Goal: Communication & Community: Answer question/provide support

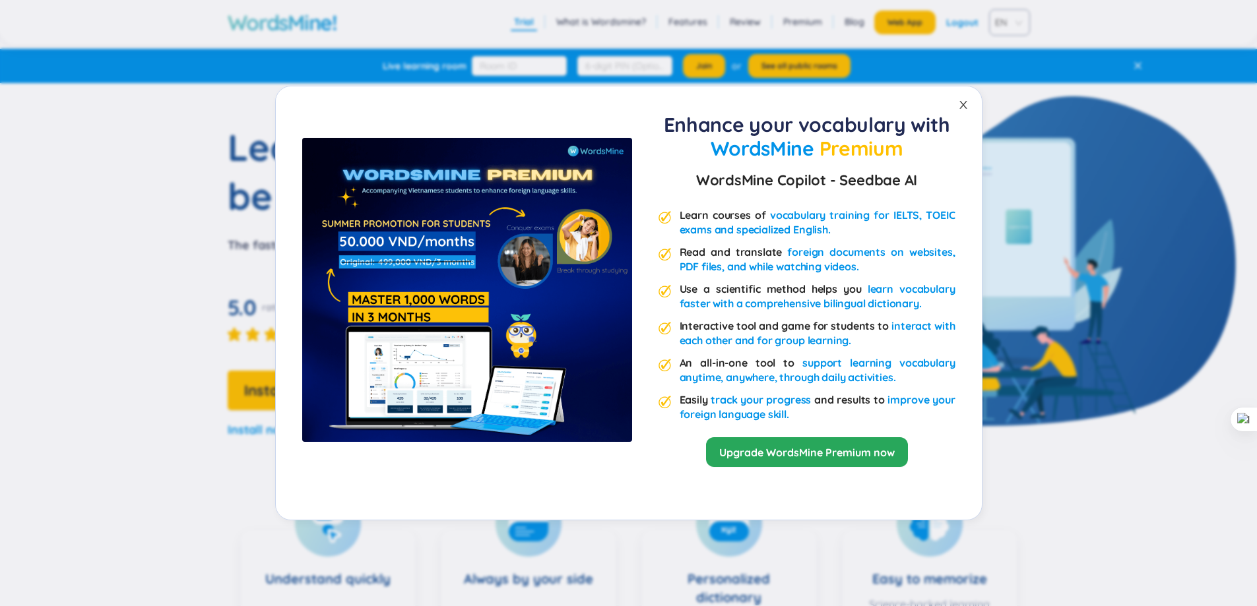
click at [967, 102] on icon "close" at bounding box center [963, 105] width 11 height 11
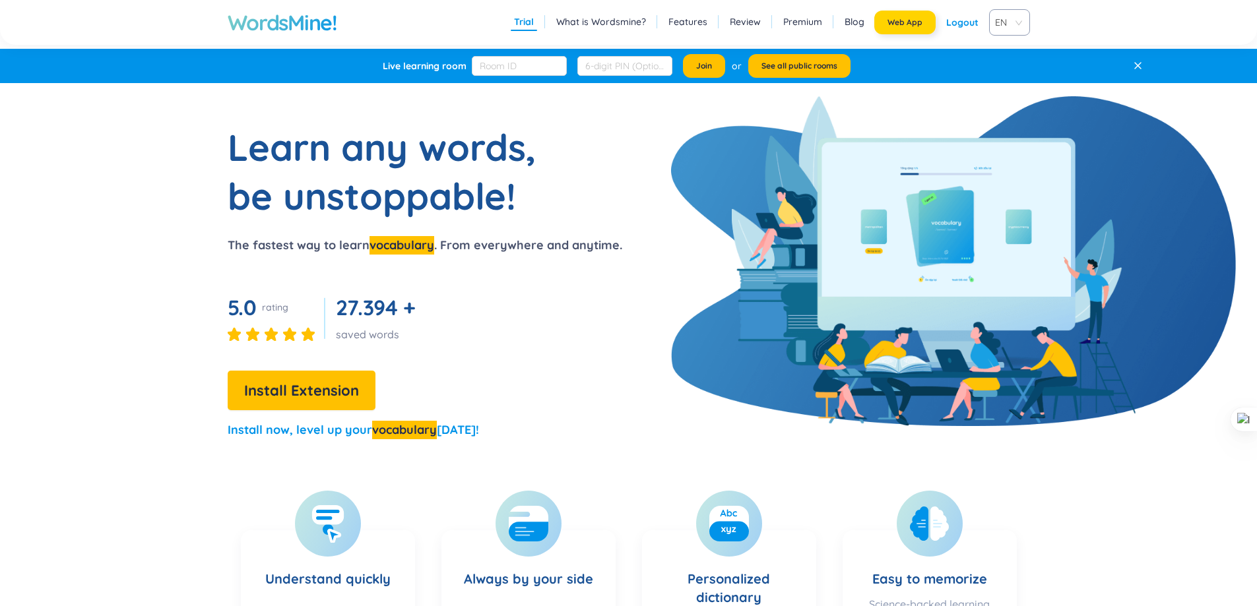
click at [915, 15] on button "Web App" at bounding box center [904, 23] width 61 height 24
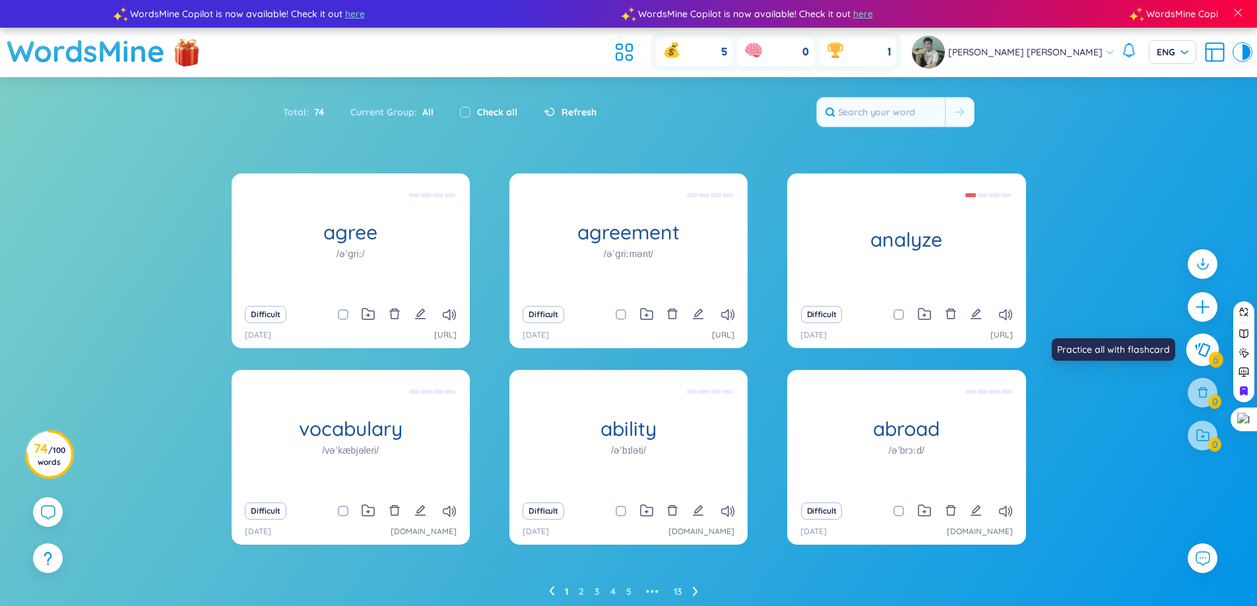
click at [1212, 352] on button at bounding box center [1202, 349] width 33 height 33
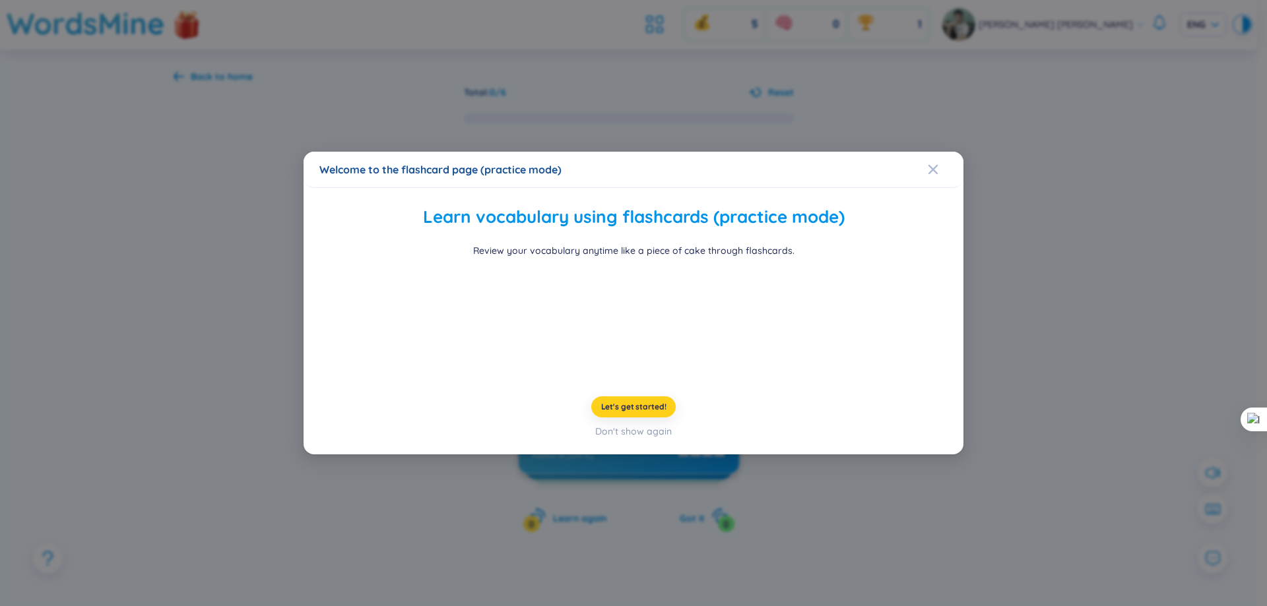
click at [642, 412] on span "Let's get started!" at bounding box center [633, 407] width 65 height 11
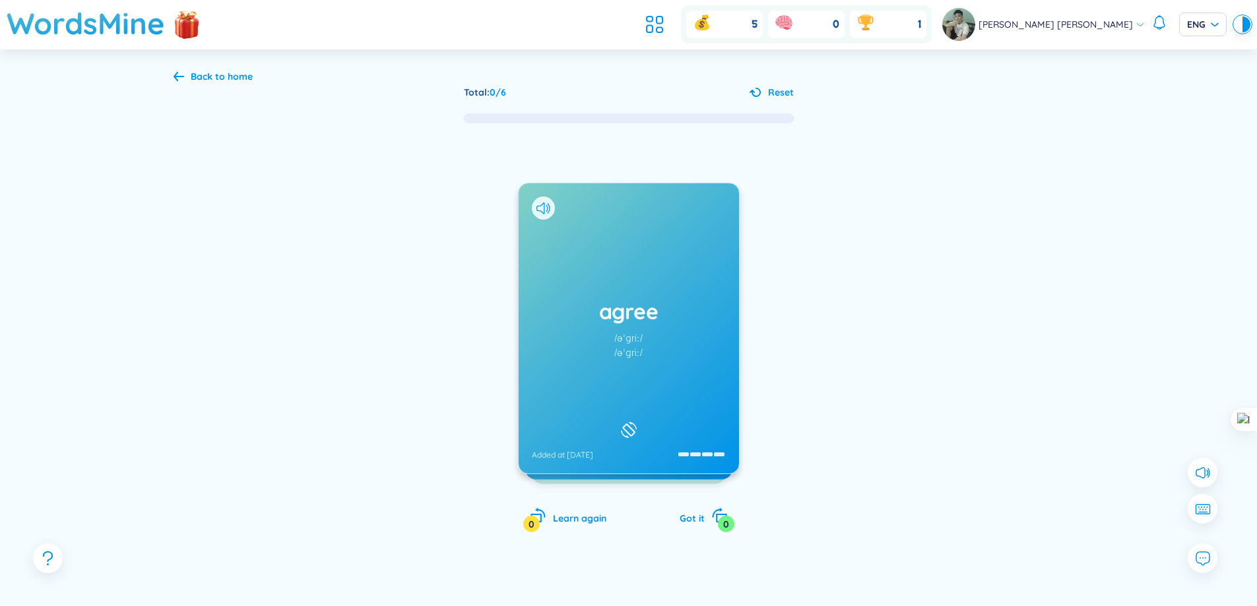
click at [653, 354] on div "agree /əˈɡriː/ /əˈɡriː/ Added at 26/8/2025" at bounding box center [629, 328] width 220 height 290
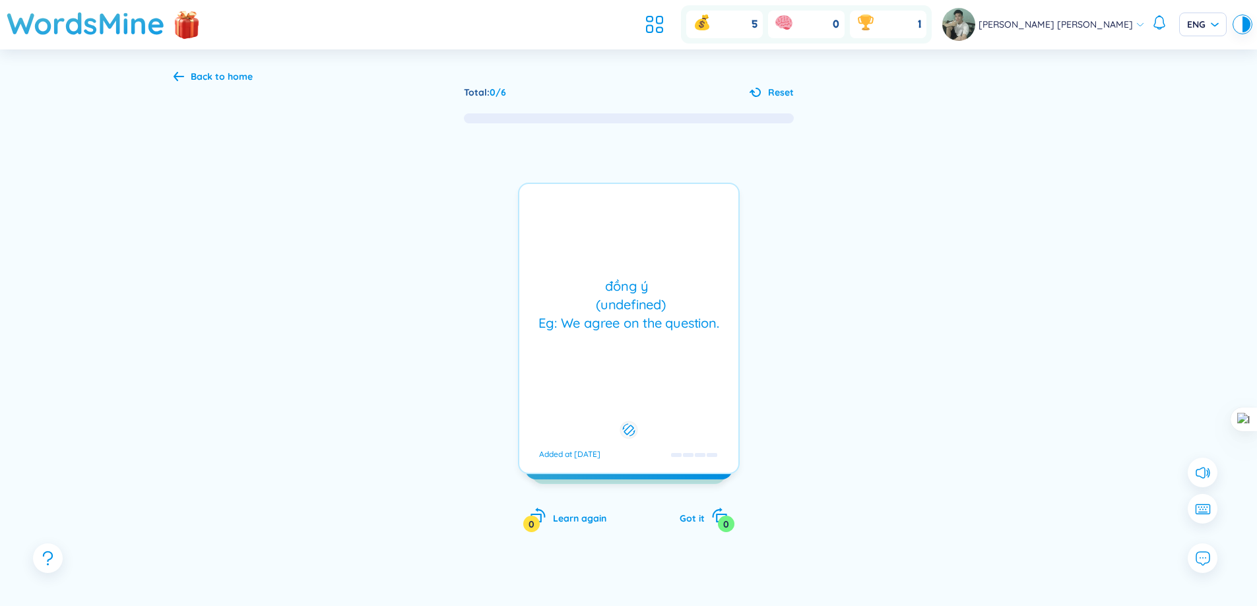
click at [634, 364] on div "đồng ý (undefined) Eg: We agree on the question. Added at 26/8/2025" at bounding box center [629, 329] width 222 height 292
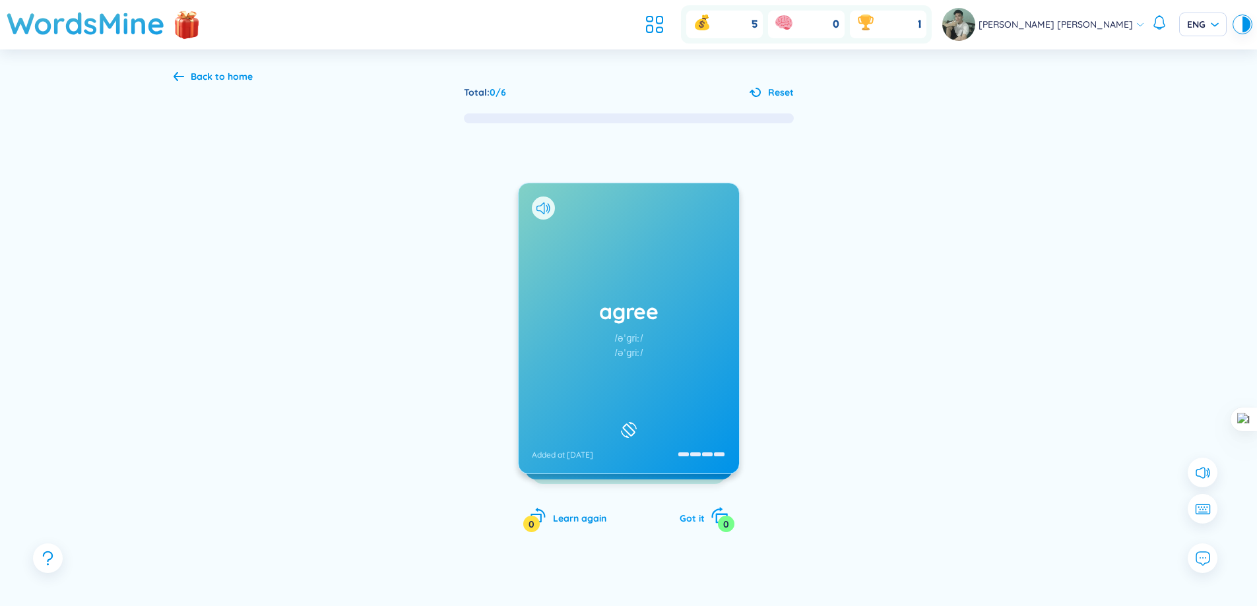
click at [717, 512] on icon "rotate-right" at bounding box center [719, 516] width 18 height 18
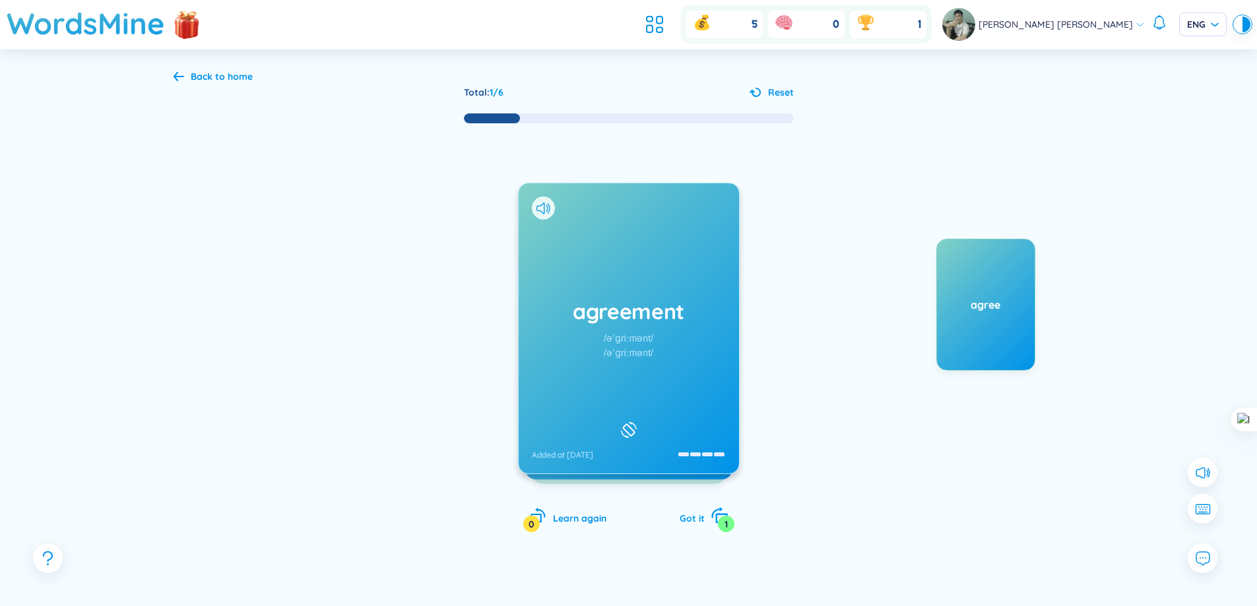
click at [713, 518] on icon "rotate-right" at bounding box center [719, 516] width 18 height 18
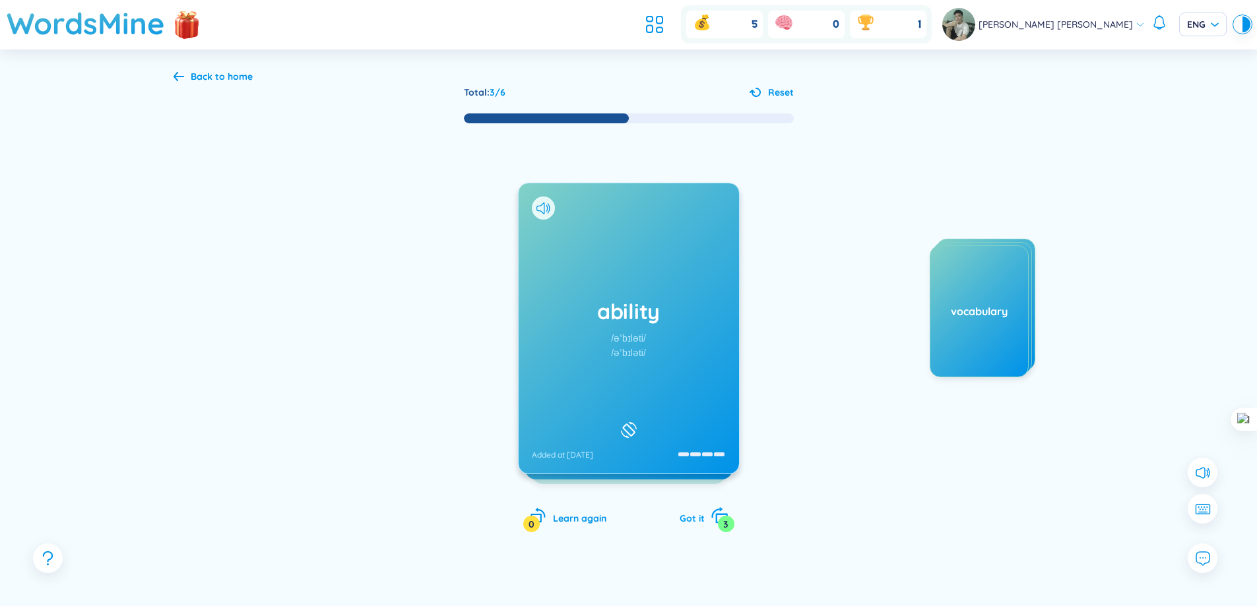
click at [713, 518] on icon "rotate-right" at bounding box center [719, 516] width 18 height 18
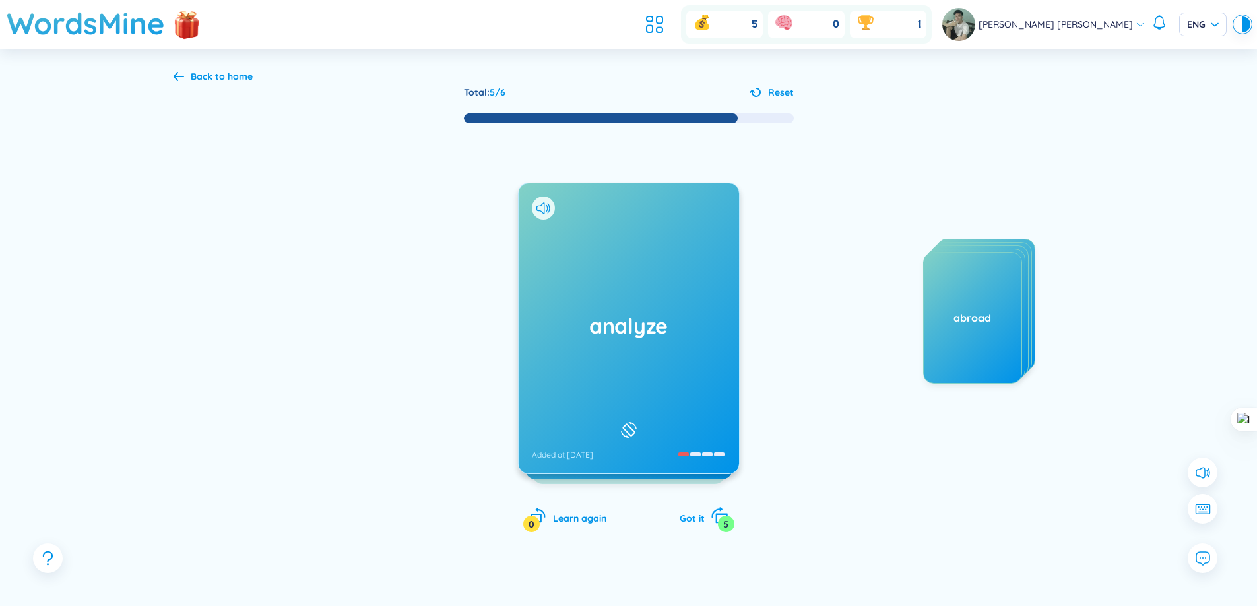
click at [713, 518] on icon "rotate-right" at bounding box center [719, 516] width 18 height 18
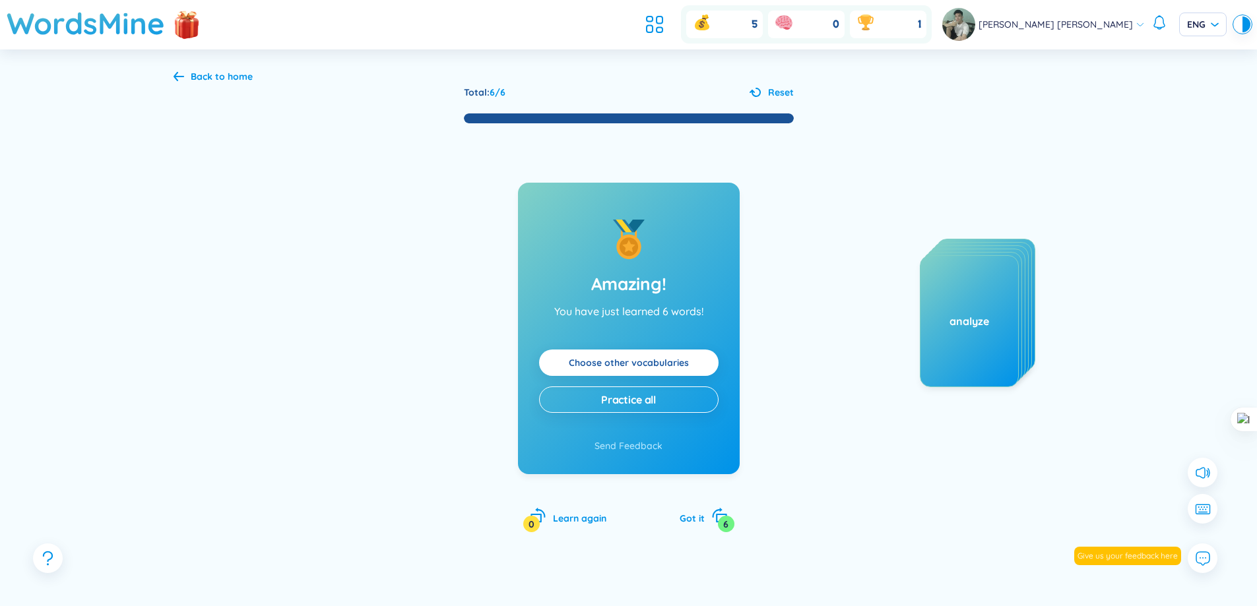
click at [680, 366] on link "Choose other vocabularies" at bounding box center [629, 363] width 120 height 15
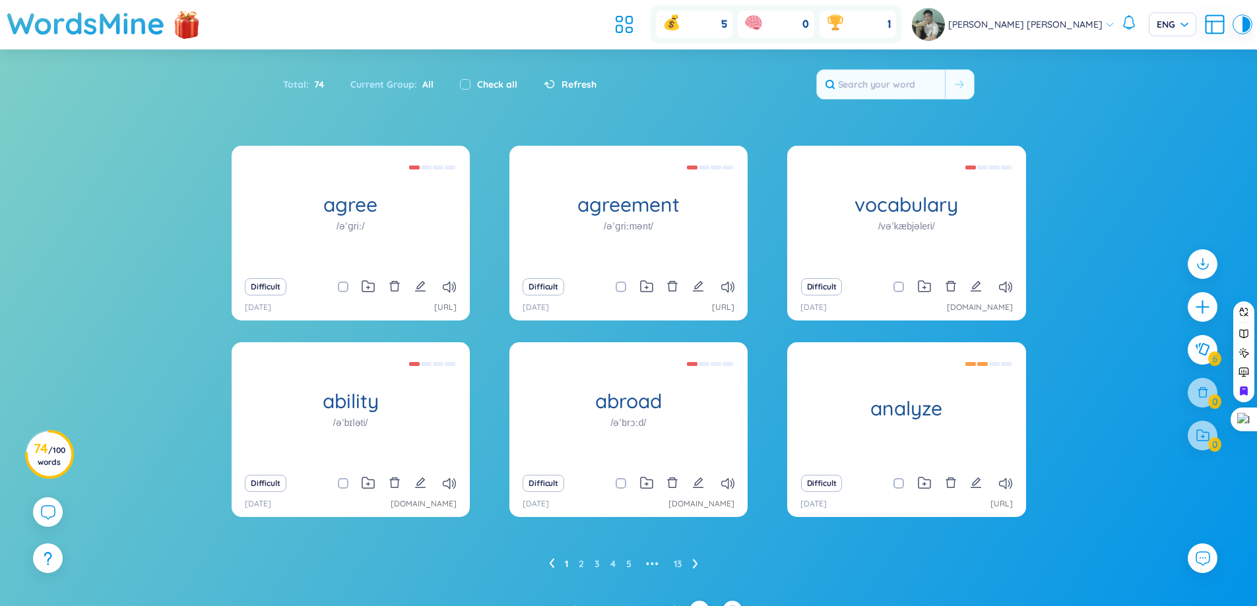
click at [693, 560] on icon at bounding box center [695, 564] width 5 height 10
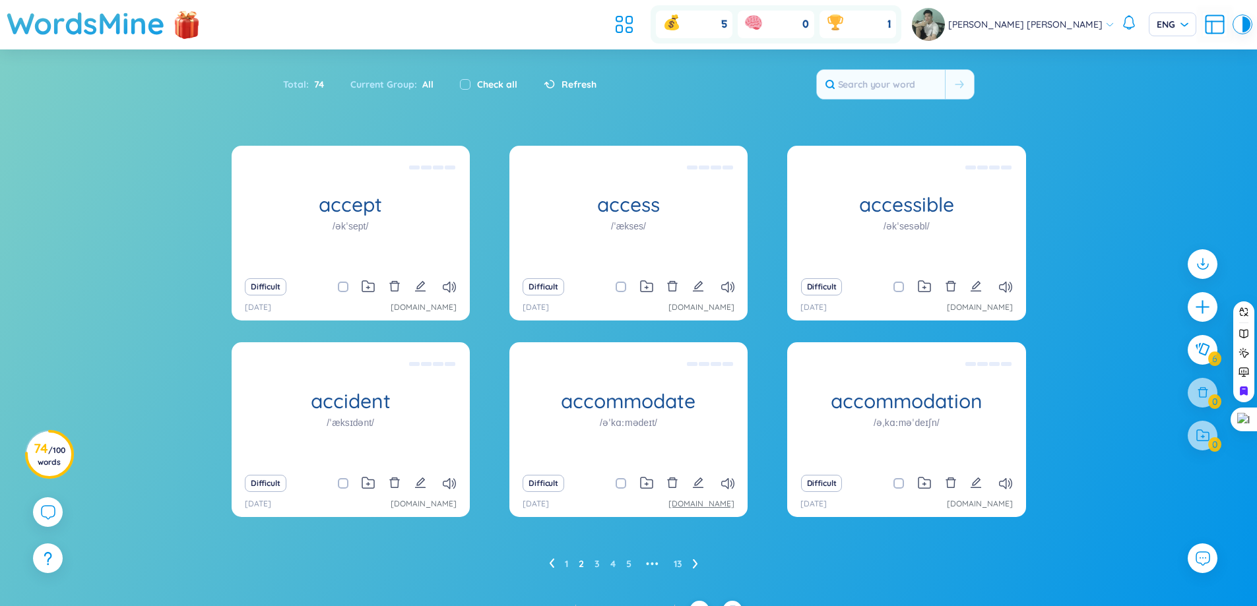
scroll to position [21, 0]
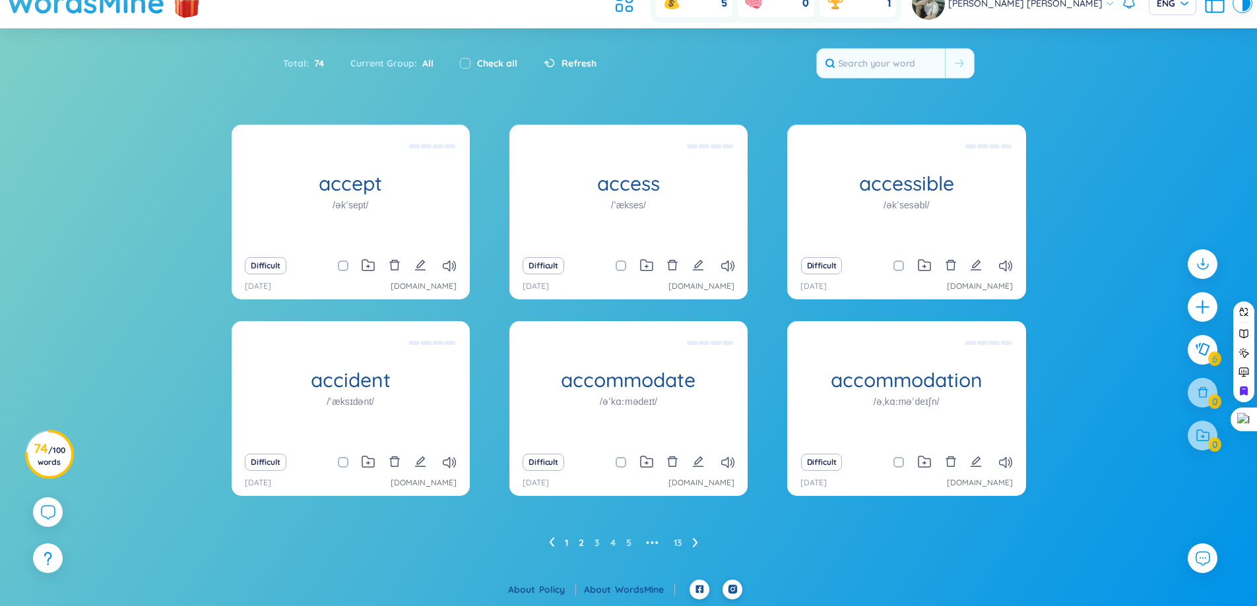
click at [565, 538] on link "1" at bounding box center [566, 543] width 3 height 20
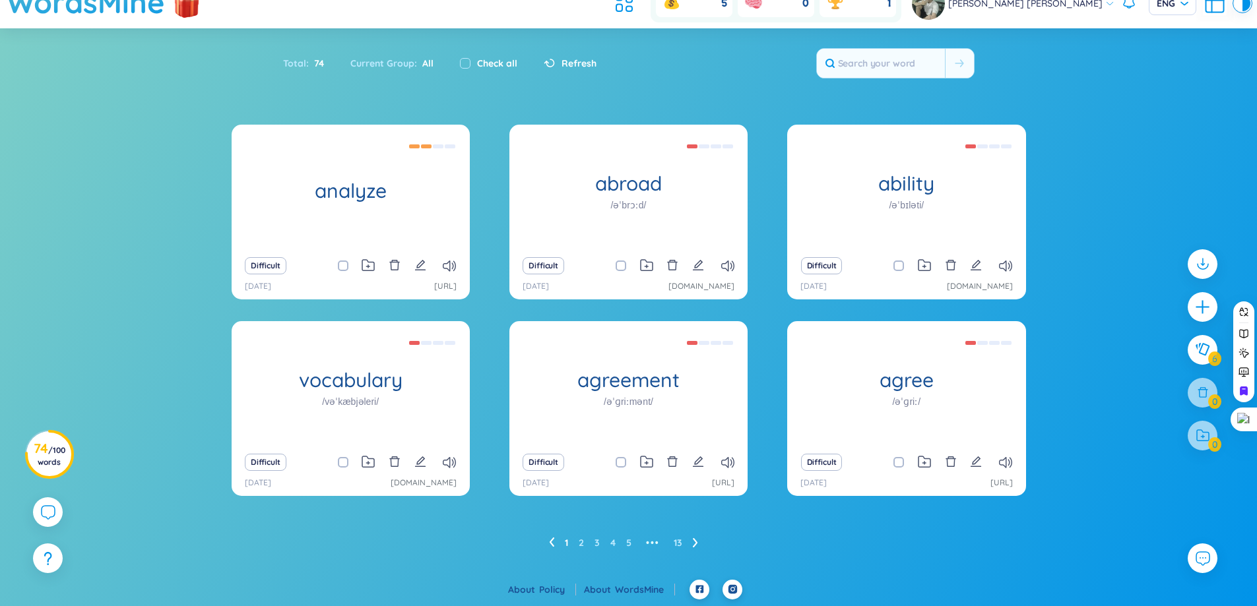
click at [338, 271] on label at bounding box center [343, 266] width 11 height 15
click at [344, 271] on input "checkbox" at bounding box center [349, 266] width 11 height 11
checkbox input "true"
click at [624, 265] on input "checkbox" at bounding box center [627, 266] width 11 height 11
checkbox input "true"
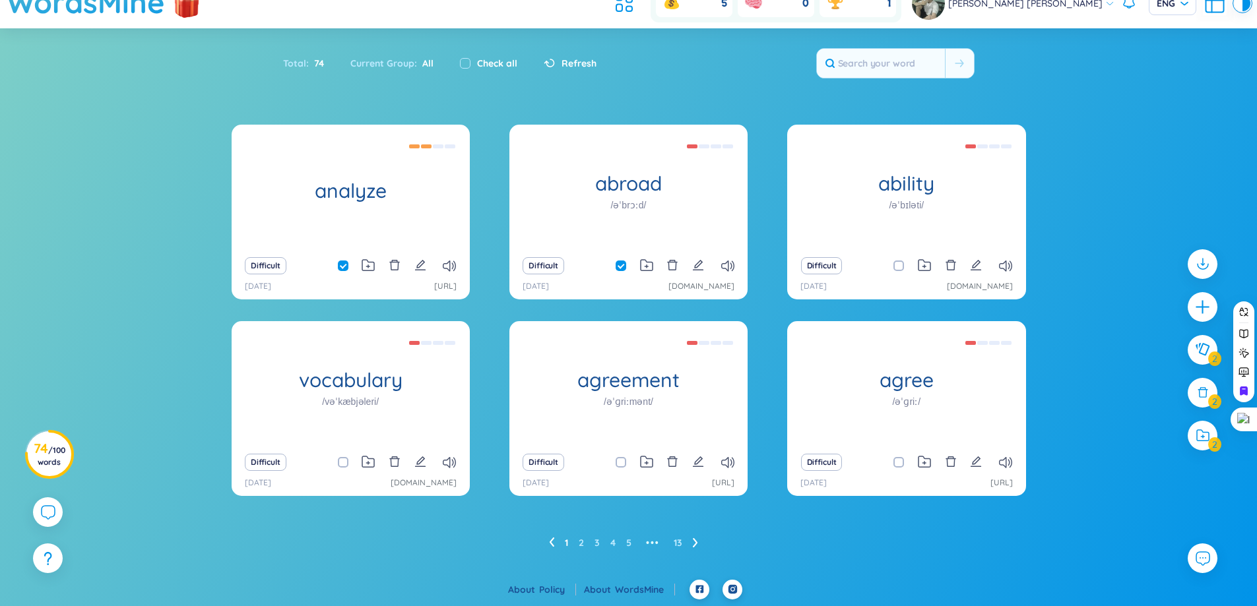
click at [898, 268] on span at bounding box center [898, 266] width 11 height 11
click at [900, 268] on input "checkbox" at bounding box center [905, 266] width 11 height 11
checkbox input "true"
drag, startPoint x: 895, startPoint y: 460, endPoint x: 747, endPoint y: 463, distance: 148.5
click at [895, 461] on span at bounding box center [898, 462] width 11 height 11
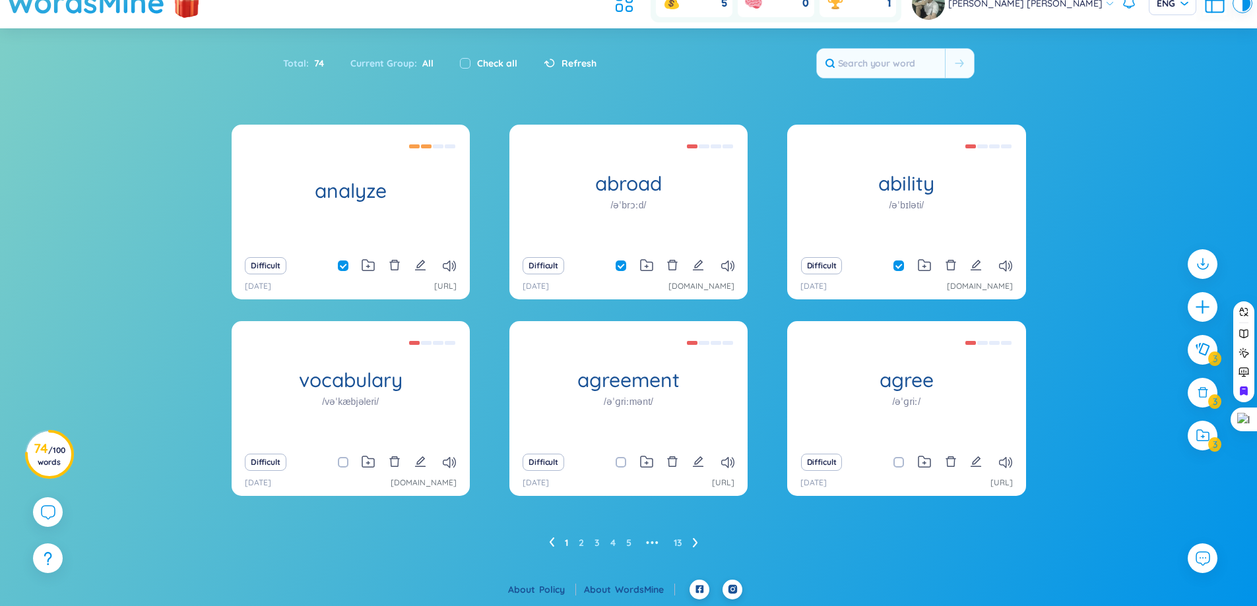
click at [900, 461] on input "checkbox" at bounding box center [905, 462] width 11 height 11
checkbox input "true"
click at [622, 464] on input "checkbox" at bounding box center [627, 462] width 11 height 11
checkbox input "true"
click at [343, 465] on span at bounding box center [343, 462] width 11 height 11
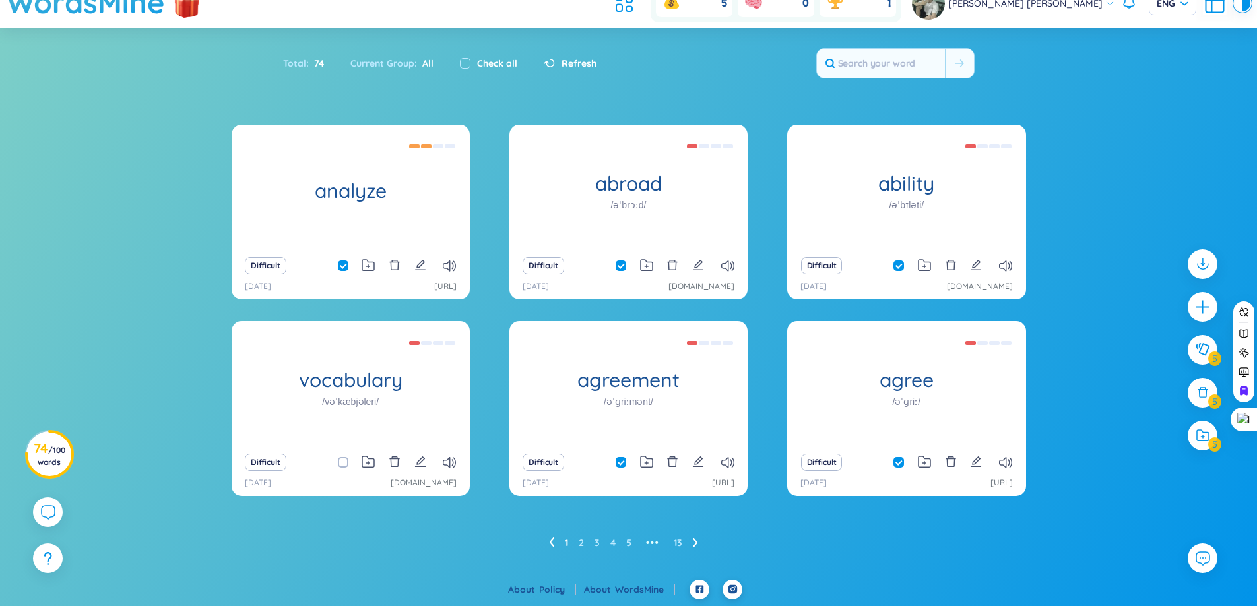
click at [344, 465] on input "checkbox" at bounding box center [349, 462] width 11 height 11
checkbox input "true"
click at [697, 544] on icon at bounding box center [694, 542] width 5 height 9
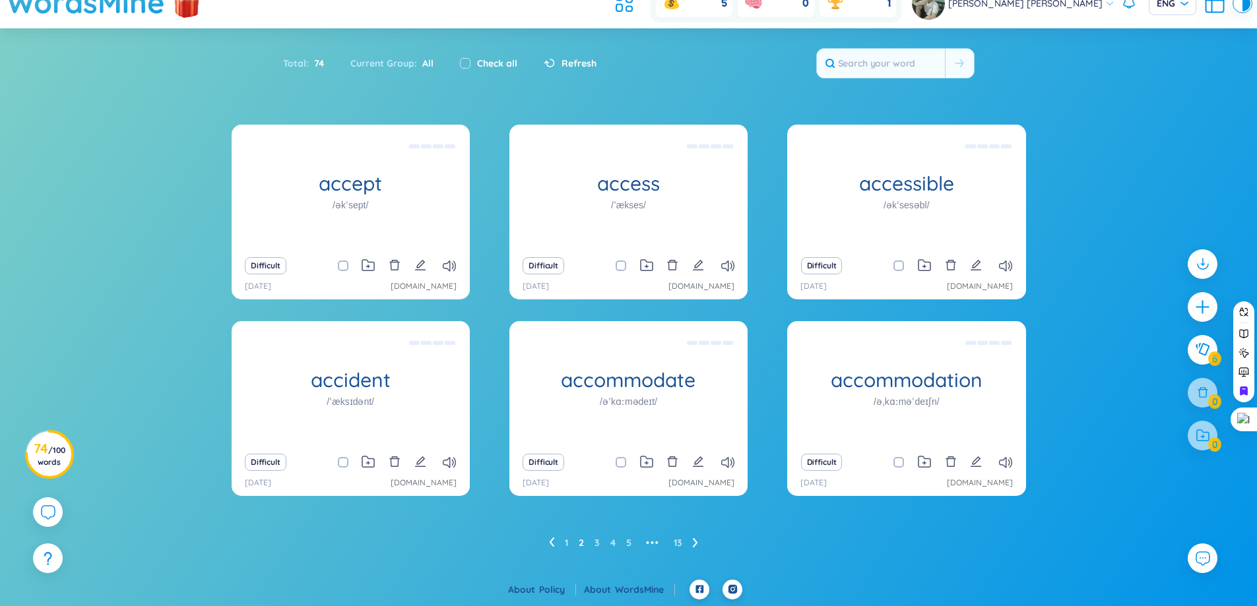
click at [343, 266] on span at bounding box center [343, 266] width 11 height 11
click at [344, 266] on input "checkbox" at bounding box center [349, 266] width 11 height 11
checkbox input "true"
click at [617, 263] on span at bounding box center [621, 266] width 11 height 11
click at [622, 263] on input "checkbox" at bounding box center [627, 266] width 11 height 11
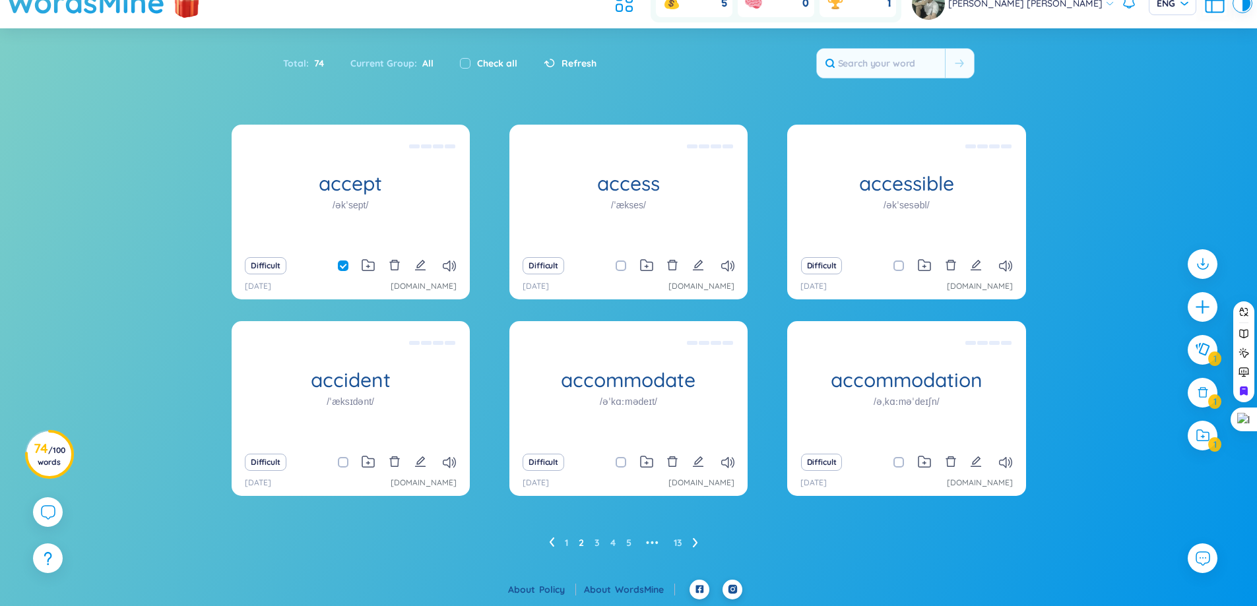
checkbox input "true"
click at [901, 265] on input "checkbox" at bounding box center [905, 266] width 11 height 11
checkbox input "true"
click at [898, 459] on span at bounding box center [898, 462] width 11 height 11
click at [900, 459] on input "checkbox" at bounding box center [905, 462] width 11 height 11
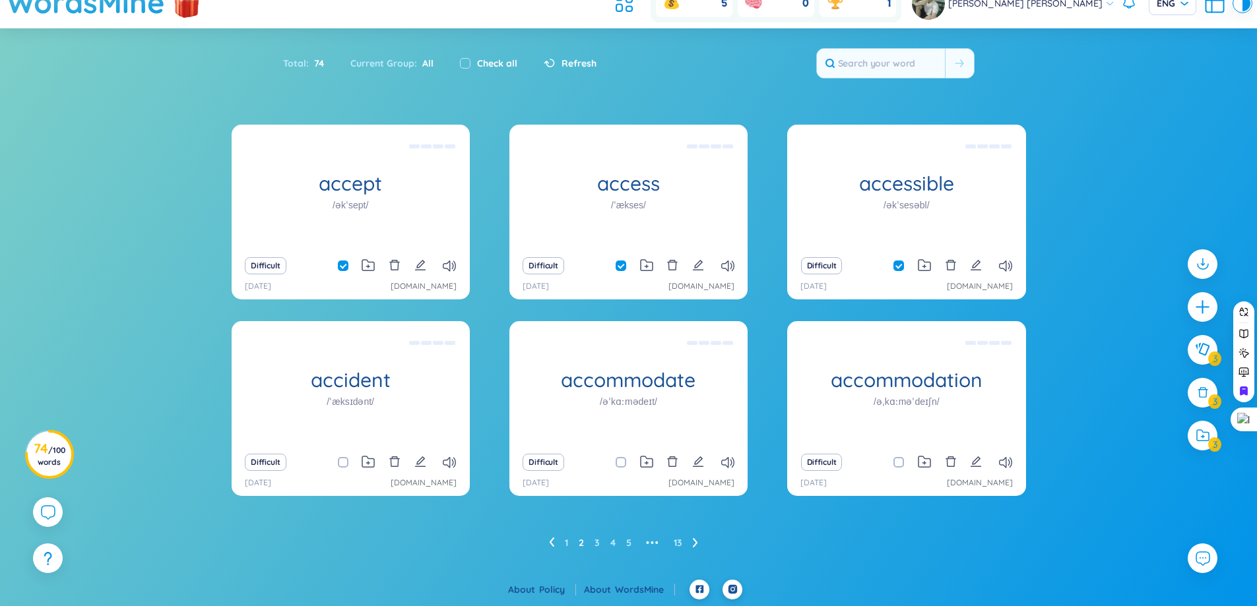
checkbox input "true"
click at [618, 463] on span at bounding box center [621, 462] width 11 height 11
click at [622, 463] on input "checkbox" at bounding box center [627, 462] width 11 height 11
checkbox input "true"
click at [344, 461] on input "checkbox" at bounding box center [349, 462] width 11 height 11
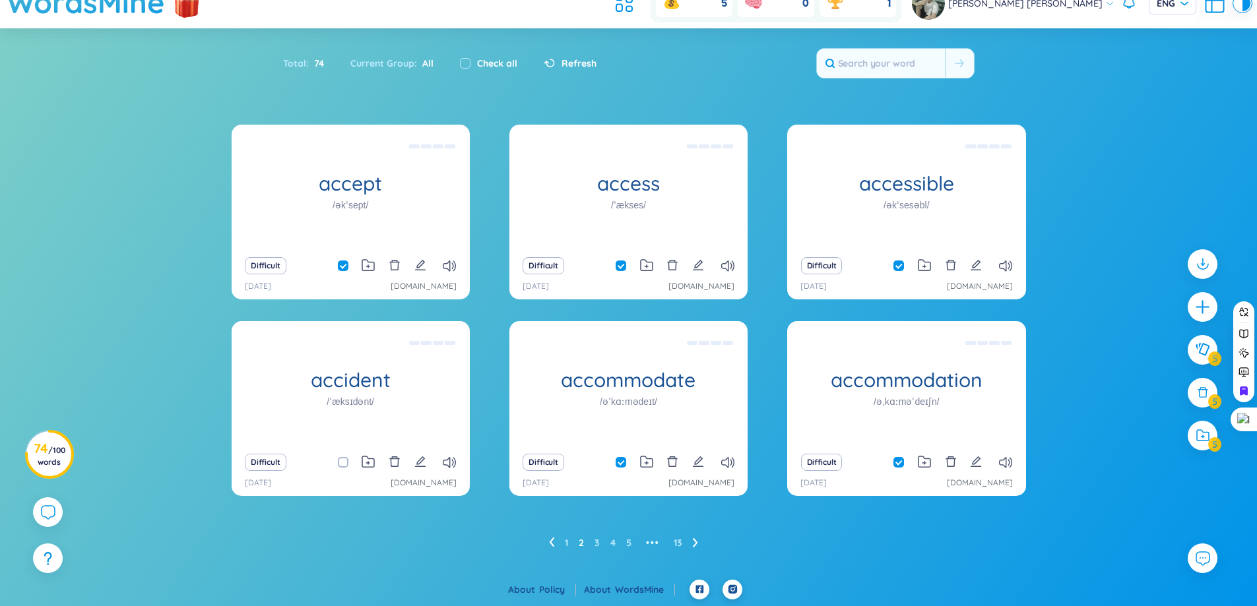
checkbox input "true"
click at [697, 540] on icon at bounding box center [695, 543] width 5 height 10
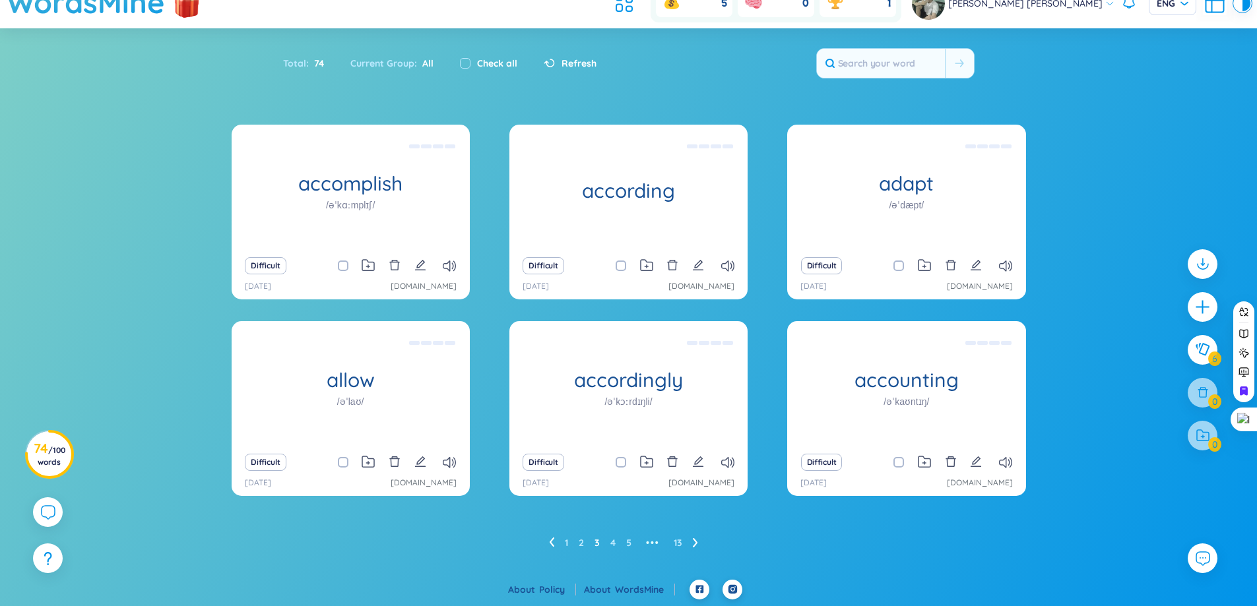
click at [327, 462] on div "Difficult" at bounding box center [350, 462] width 225 height 18
click at [334, 461] on div "Difficult" at bounding box center [350, 462] width 225 height 18
click at [338, 461] on span at bounding box center [343, 462] width 11 height 11
click at [344, 461] on input "checkbox" at bounding box center [349, 462] width 11 height 11
checkbox input "true"
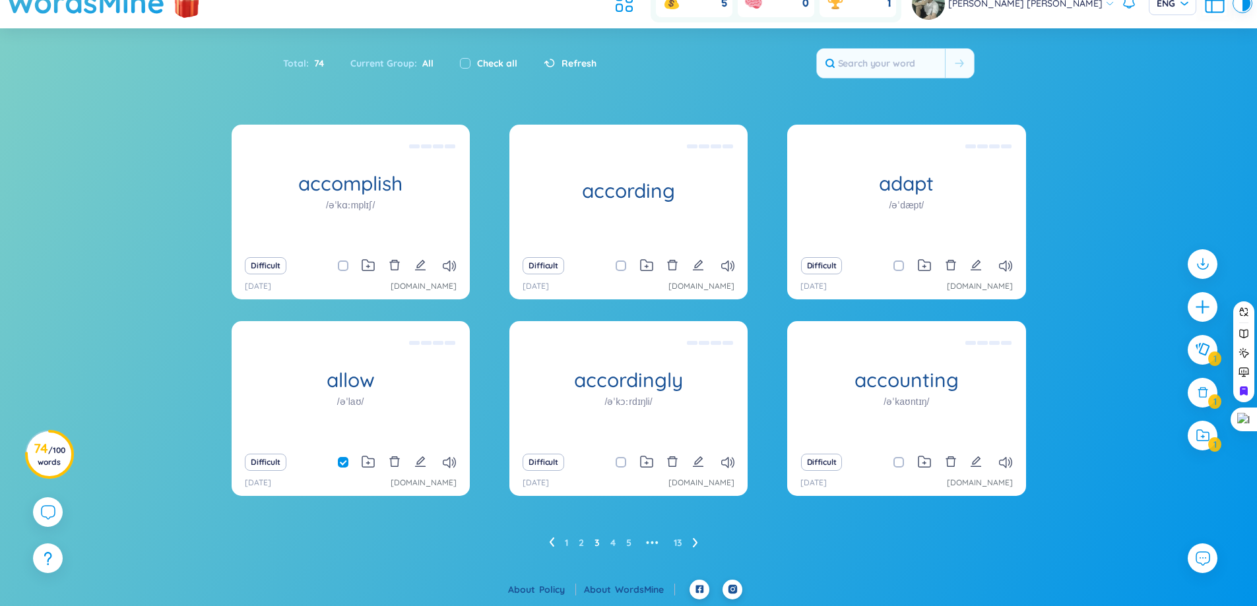
click at [337, 271] on div "Difficult" at bounding box center [350, 266] width 225 height 18
click at [342, 271] on span at bounding box center [343, 266] width 11 height 11
click at [344, 271] on input "checkbox" at bounding box center [349, 266] width 11 height 11
checkbox input "true"
click at [624, 267] on input "checkbox" at bounding box center [627, 266] width 11 height 11
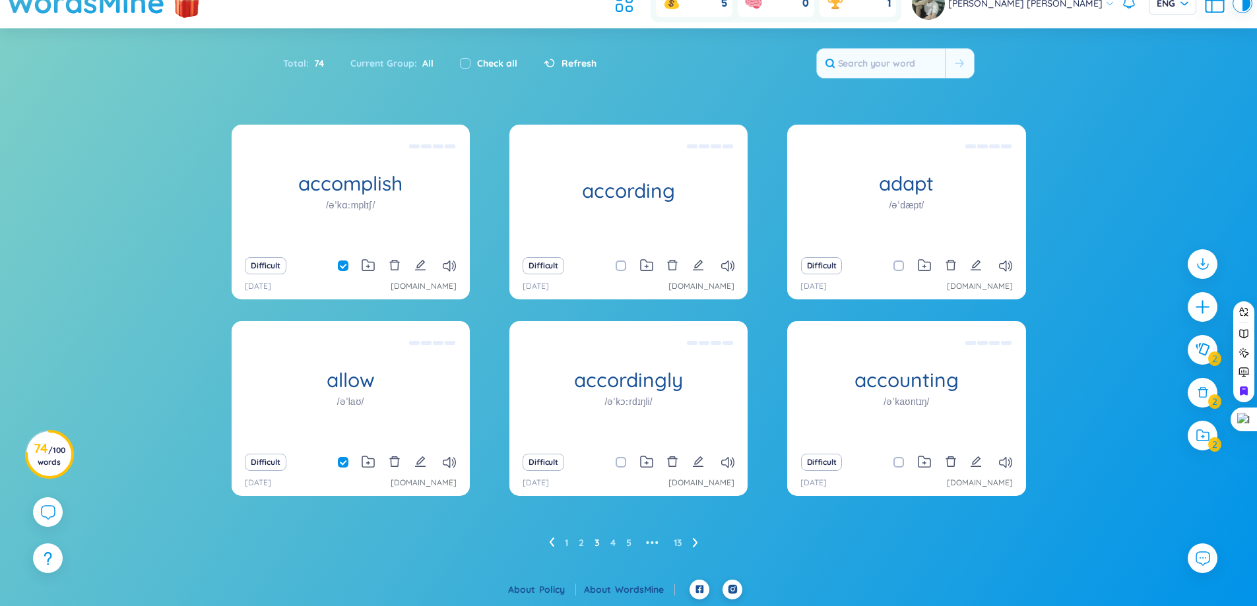
checkbox input "true"
click at [618, 463] on span at bounding box center [621, 462] width 11 height 11
click at [622, 463] on input "checkbox" at bounding box center [627, 462] width 11 height 11
checkbox input "true"
click at [899, 269] on span at bounding box center [898, 266] width 11 height 11
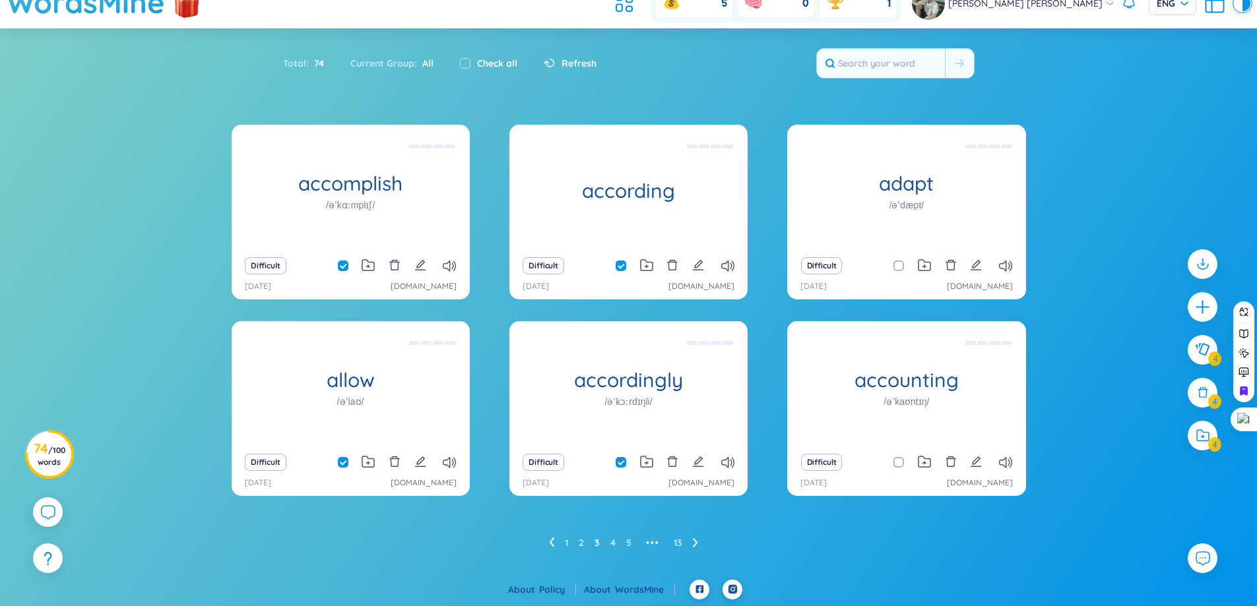
click at [900, 269] on input "checkbox" at bounding box center [905, 266] width 11 height 11
checkbox input "true"
click at [901, 461] on input "checkbox" at bounding box center [905, 462] width 11 height 11
checkbox input "true"
click at [691, 539] on ul "1 2 3 4 5 ••• 13" at bounding box center [629, 542] width 160 height 21
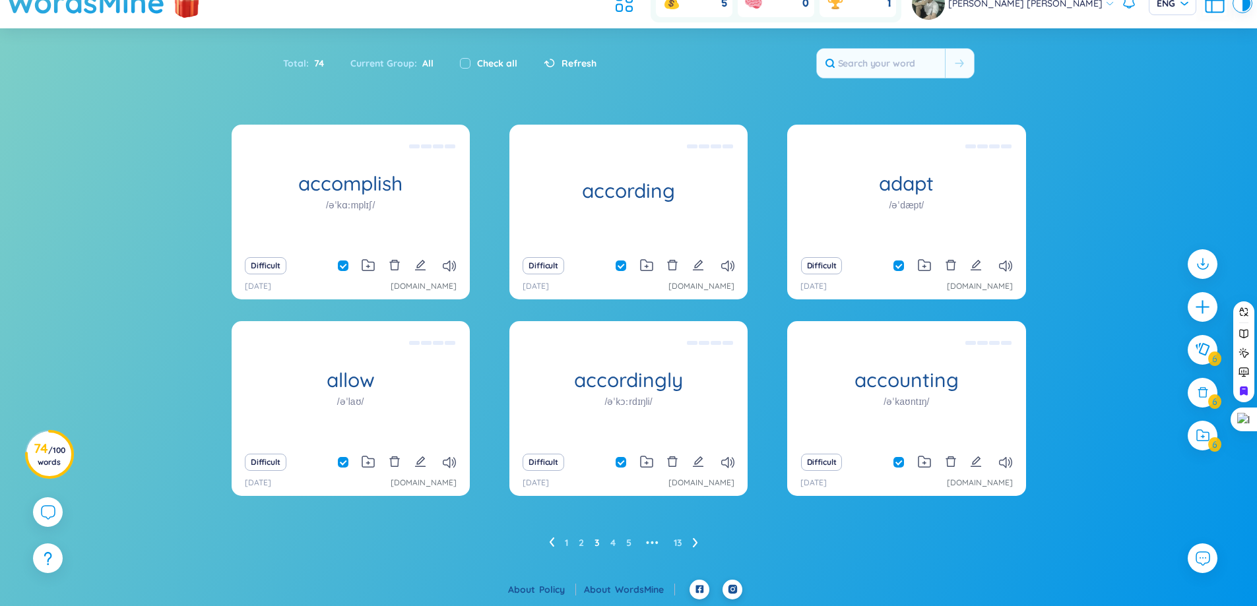
click at [693, 543] on icon at bounding box center [695, 543] width 5 height 10
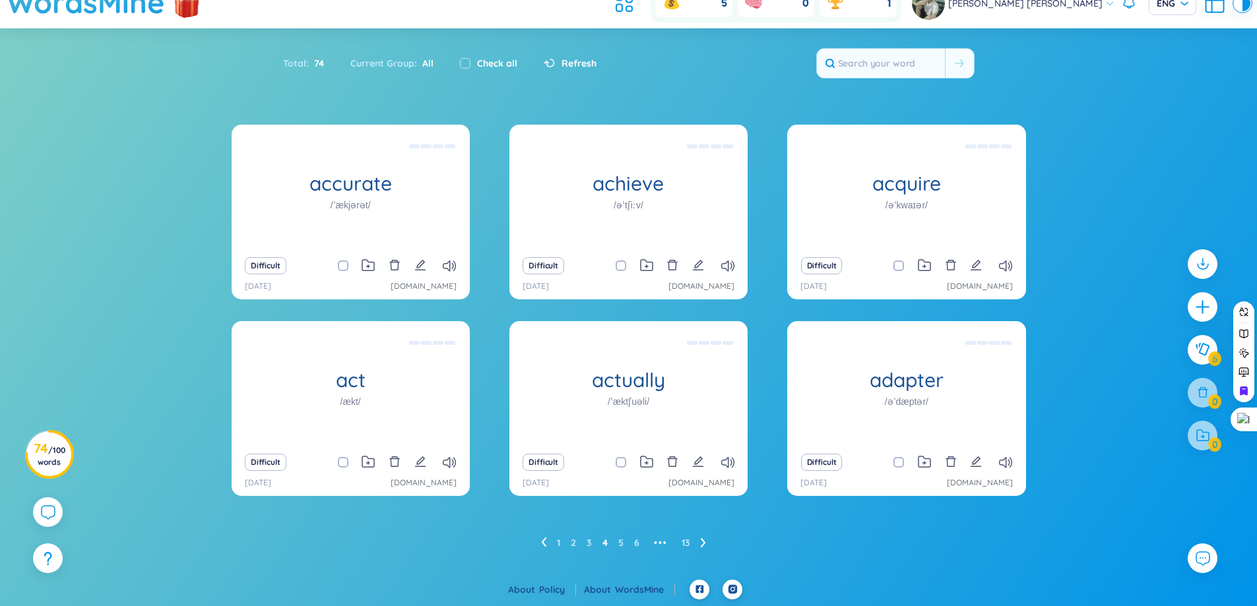
click at [339, 266] on span at bounding box center [343, 266] width 11 height 11
click at [344, 266] on input "checkbox" at bounding box center [349, 266] width 11 height 11
checkbox input "true"
click at [343, 463] on span at bounding box center [343, 462] width 11 height 11
click at [344, 463] on input "checkbox" at bounding box center [349, 462] width 11 height 11
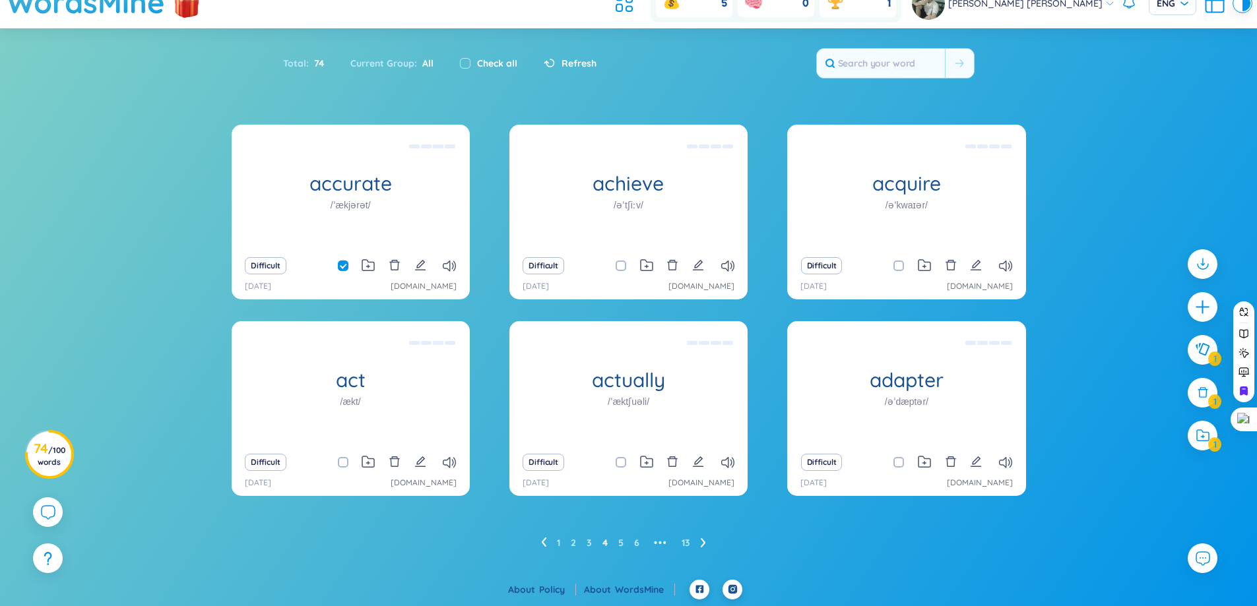
checkbox input "true"
click at [618, 460] on span at bounding box center [621, 462] width 11 height 11
click at [622, 460] on input "checkbox" at bounding box center [627, 462] width 11 height 11
checkbox input "true"
click at [618, 268] on span at bounding box center [621, 266] width 11 height 11
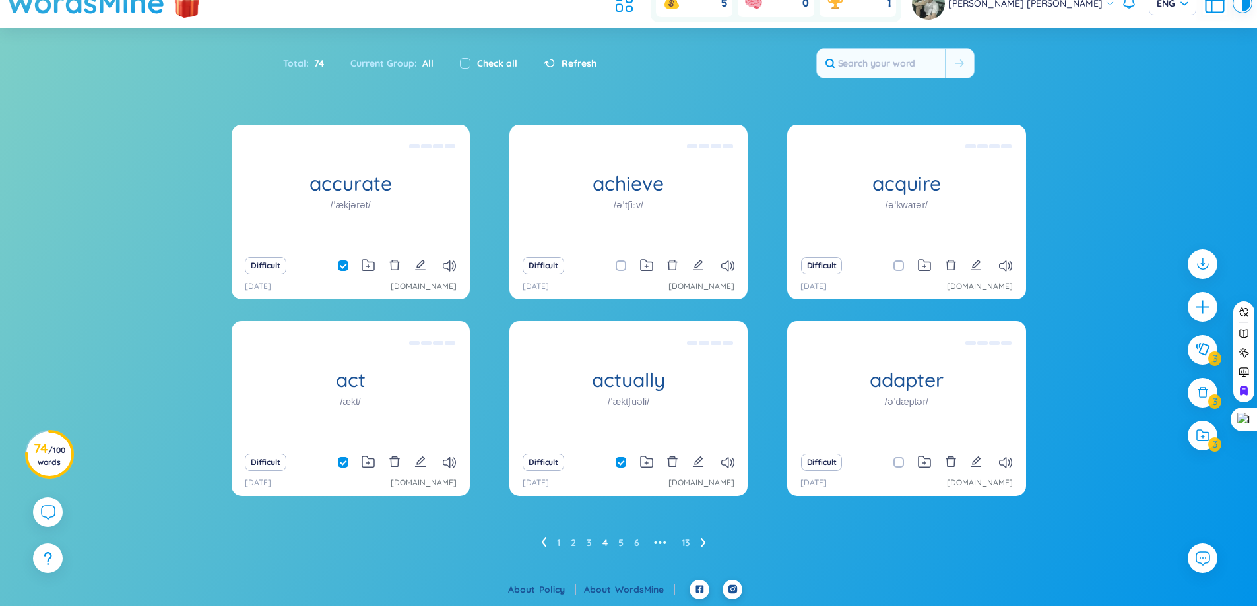
click at [622, 268] on input "checkbox" at bounding box center [627, 266] width 11 height 11
checkbox input "true"
click at [900, 268] on input "checkbox" at bounding box center [905, 266] width 11 height 11
checkbox input "true"
click at [901, 466] on input "checkbox" at bounding box center [905, 462] width 11 height 11
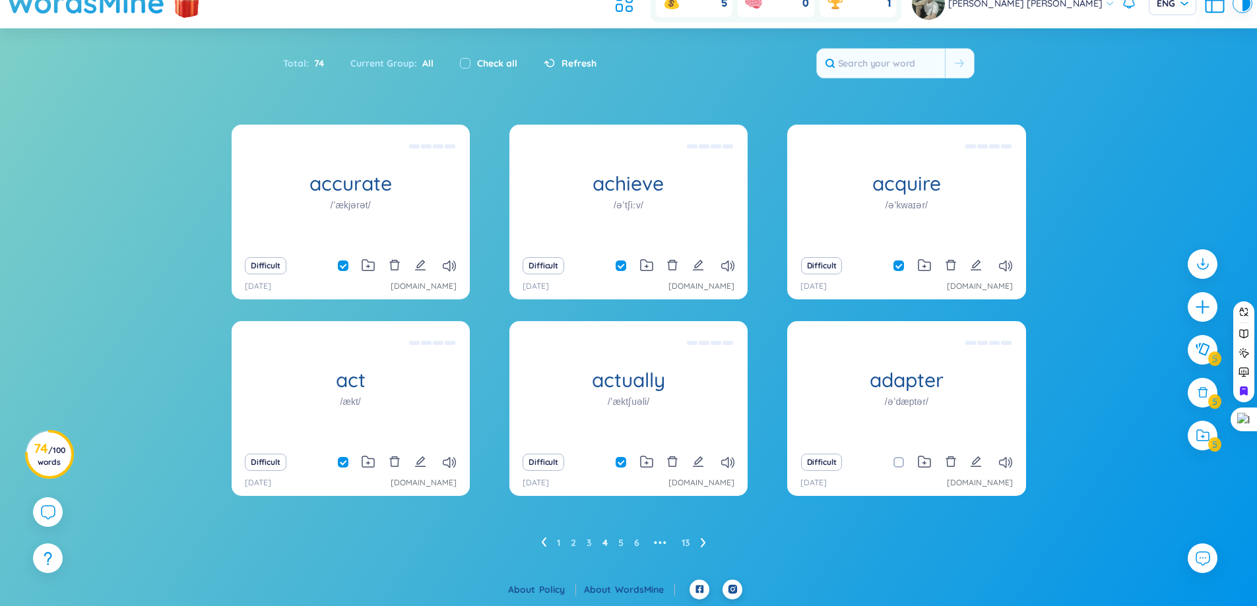
checkbox input "true"
click at [701, 541] on icon at bounding box center [703, 543] width 5 height 10
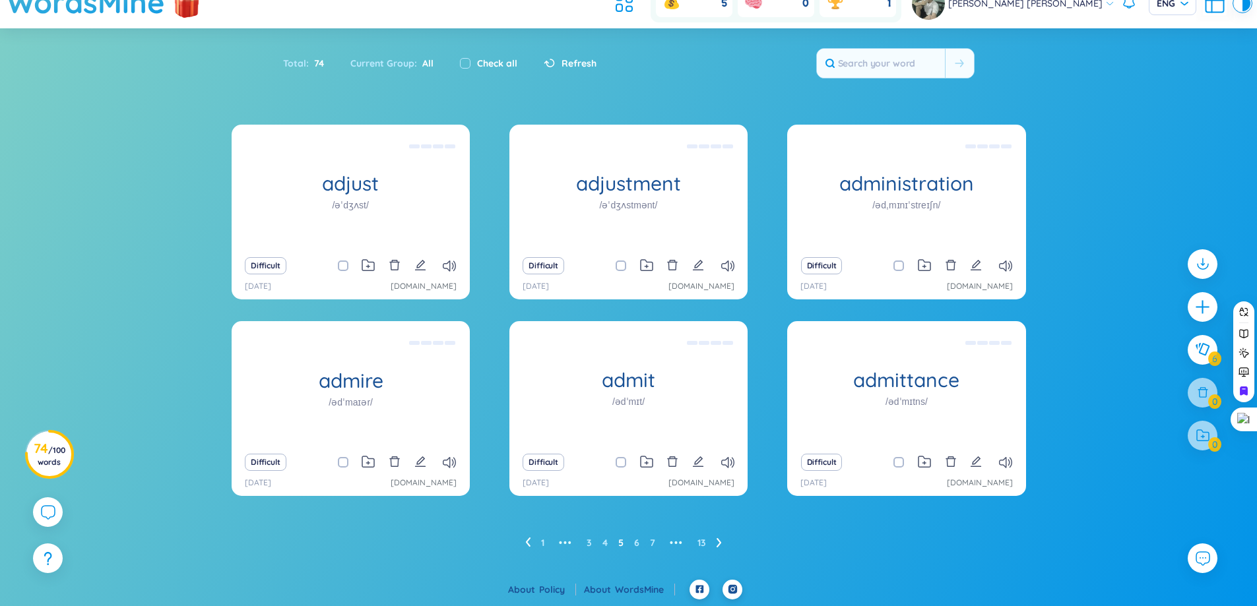
click at [342, 267] on span at bounding box center [343, 266] width 11 height 11
click at [344, 267] on input "checkbox" at bounding box center [349, 266] width 11 height 11
checkbox input "true"
click at [337, 467] on div "Difficult" at bounding box center [350, 462] width 225 height 18
click at [338, 467] on span at bounding box center [343, 462] width 11 height 11
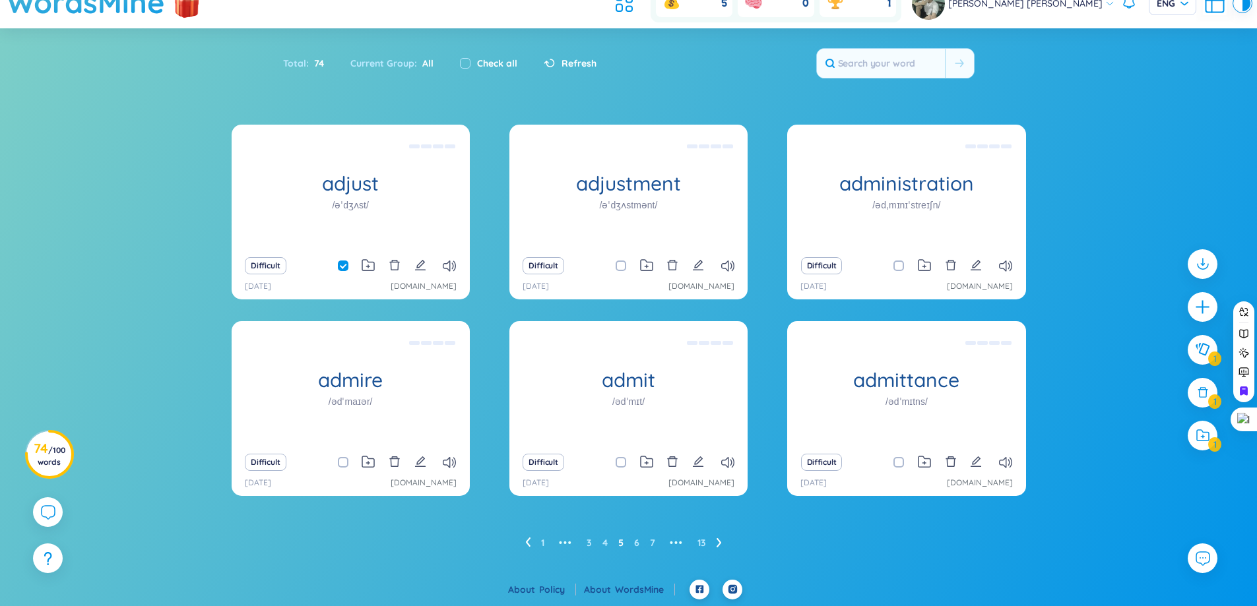
click at [344, 467] on input "checkbox" at bounding box center [349, 462] width 11 height 11
checkbox input "true"
click at [612, 269] on div "Difficult" at bounding box center [628, 266] width 225 height 18
click at [621, 271] on span at bounding box center [621, 266] width 11 height 11
click at [622, 271] on input "checkbox" at bounding box center [627, 266] width 11 height 11
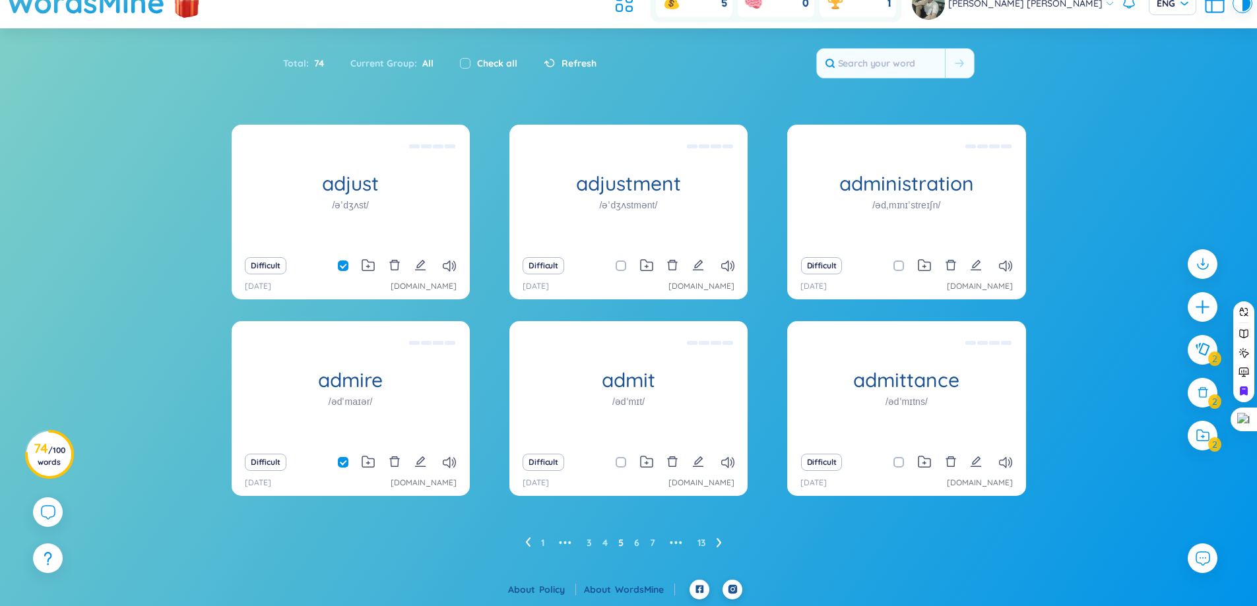
checkbox input "true"
click at [620, 459] on span at bounding box center [621, 462] width 11 height 11
click at [622, 459] on input "checkbox" at bounding box center [627, 462] width 11 height 11
checkbox input "true"
click at [893, 268] on span at bounding box center [898, 266] width 11 height 11
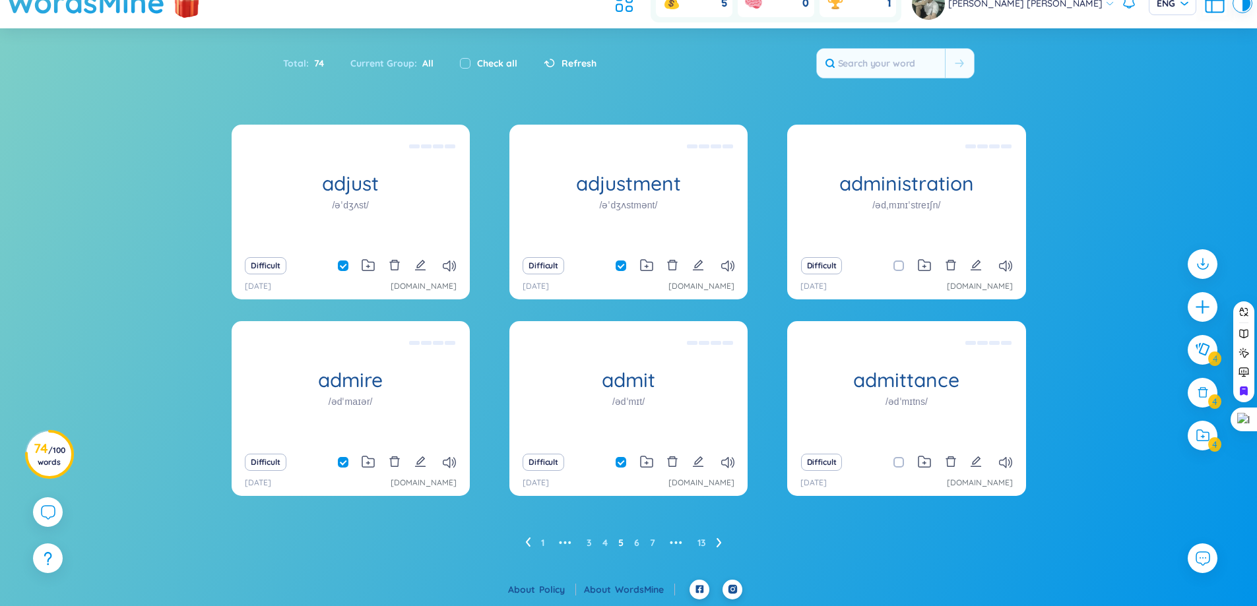
click at [900, 268] on input "checkbox" at bounding box center [905, 266] width 11 height 11
checkbox input "true"
click at [894, 466] on span at bounding box center [898, 462] width 11 height 11
click at [900, 466] on input "checkbox" at bounding box center [905, 462] width 11 height 11
checkbox input "true"
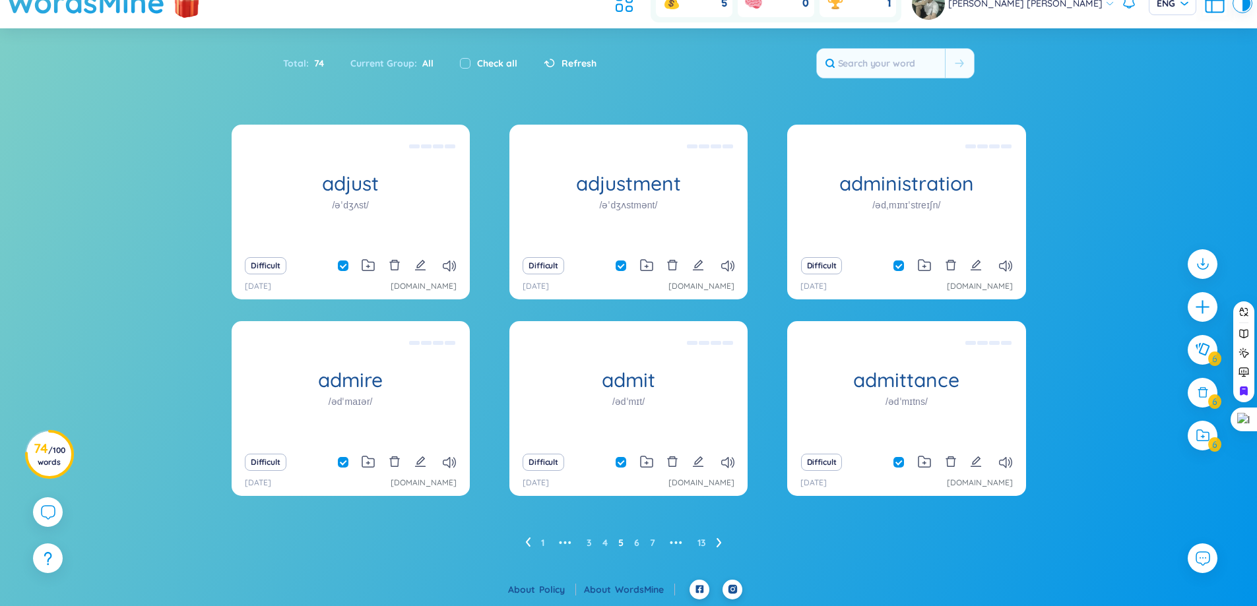
click at [715, 546] on ul "1 ••• 3 4 5 6 7 ••• 13" at bounding box center [628, 542] width 207 height 21
click at [717, 539] on icon at bounding box center [718, 542] width 5 height 9
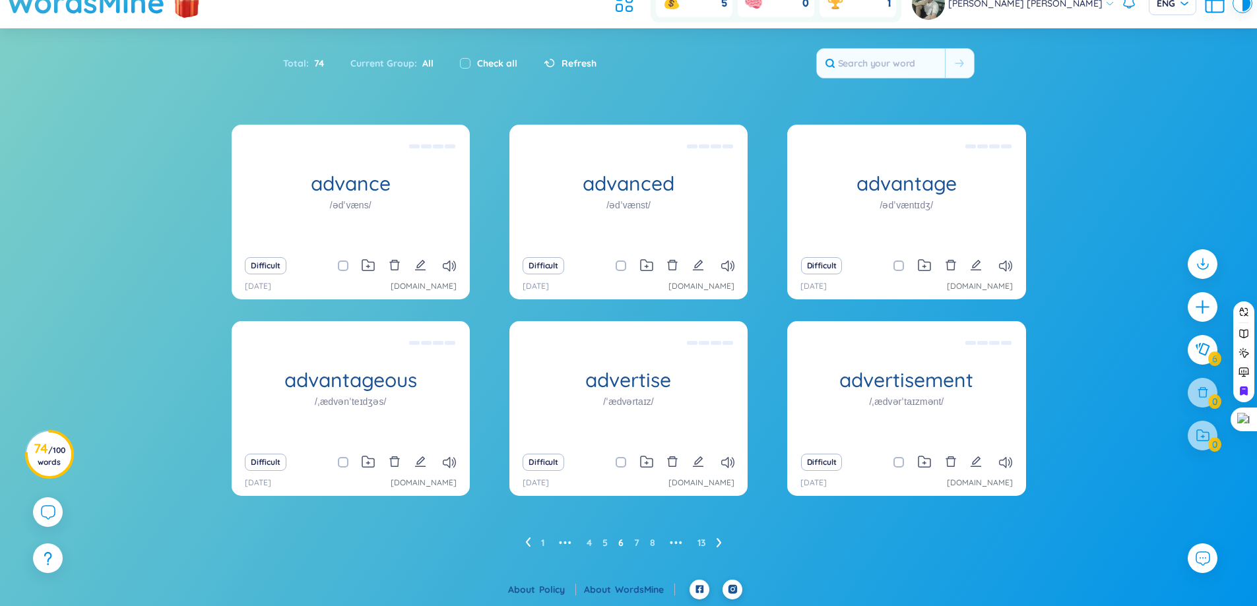
click at [342, 275] on div "Difficult 26/8/2025 assets.lsdsoftware.com" at bounding box center [351, 274] width 238 height 49
click at [342, 269] on span at bounding box center [343, 266] width 11 height 11
click at [344, 269] on input "checkbox" at bounding box center [349, 266] width 11 height 11
checkbox input "true"
click at [341, 461] on span at bounding box center [343, 462] width 11 height 11
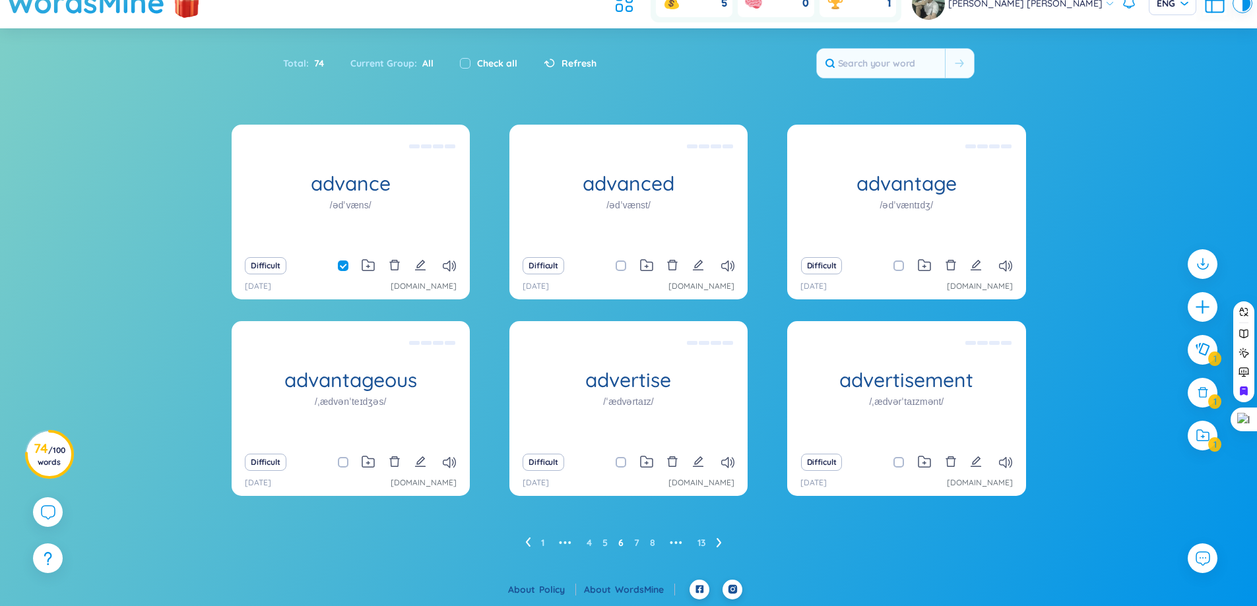
click at [344, 461] on input "checkbox" at bounding box center [349, 462] width 11 height 11
checkbox input "true"
click at [620, 267] on span at bounding box center [621, 266] width 11 height 11
click at [622, 267] on input "checkbox" at bounding box center [627, 266] width 11 height 11
checkbox input "true"
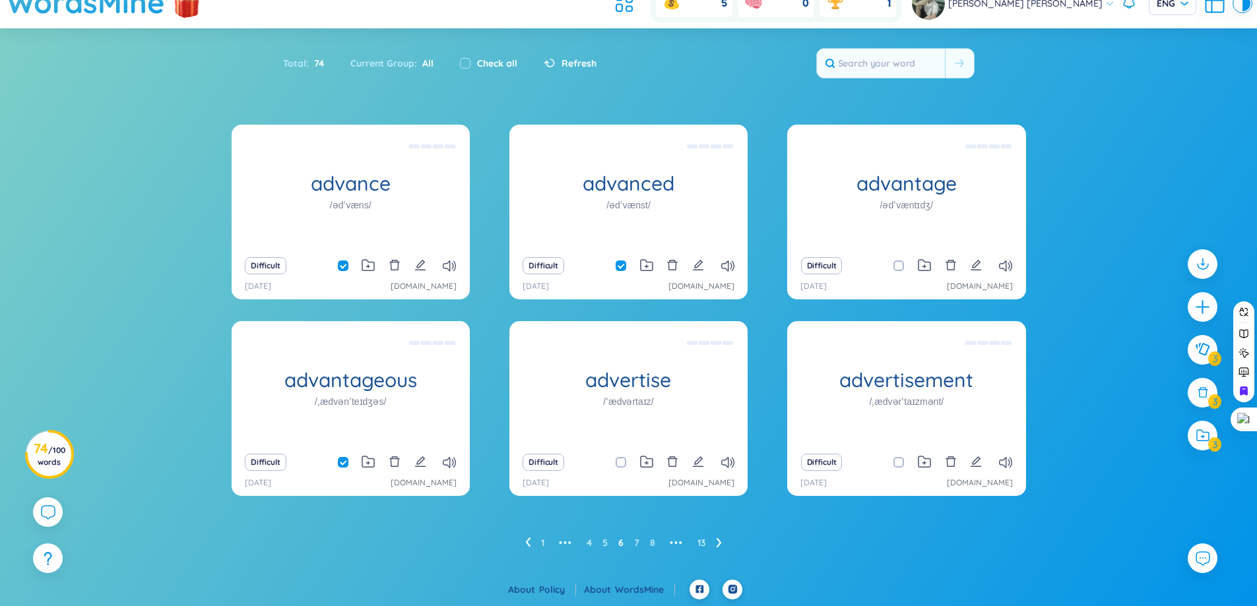
click at [618, 457] on span at bounding box center [621, 462] width 11 height 11
click at [622, 457] on input "checkbox" at bounding box center [627, 462] width 11 height 11
checkbox input "true"
click at [897, 261] on span at bounding box center [898, 266] width 11 height 11
click at [900, 261] on input "checkbox" at bounding box center [905, 266] width 11 height 11
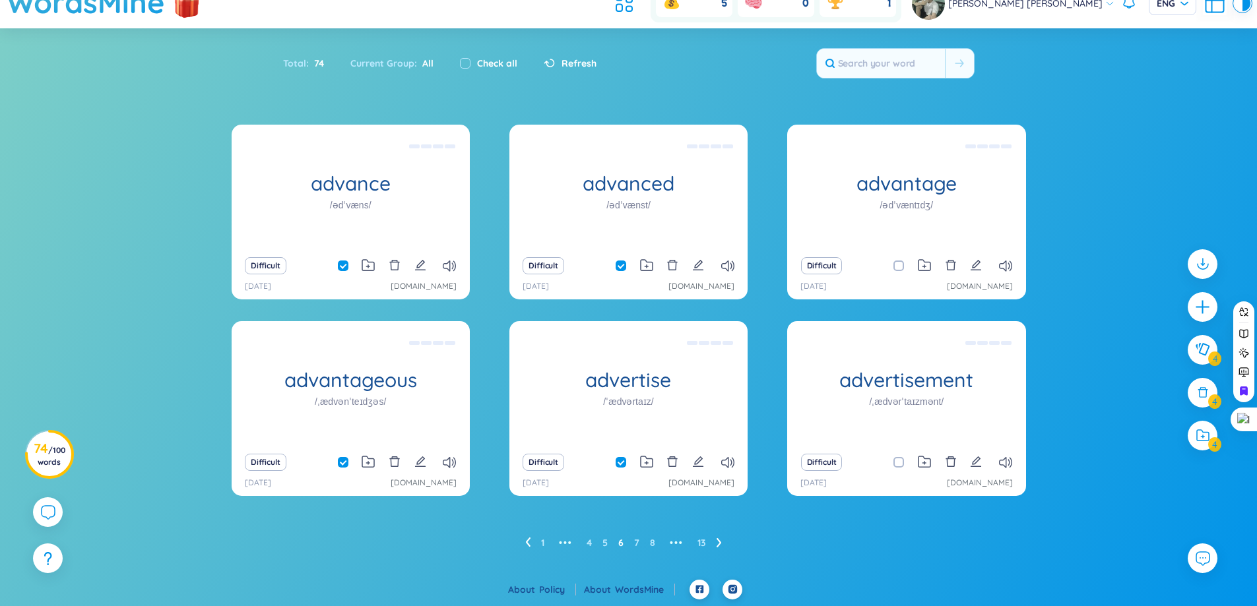
checkbox input "true"
click at [901, 466] on input "checkbox" at bounding box center [905, 462] width 11 height 11
checkbox input "true"
click at [717, 539] on icon at bounding box center [719, 543] width 5 height 10
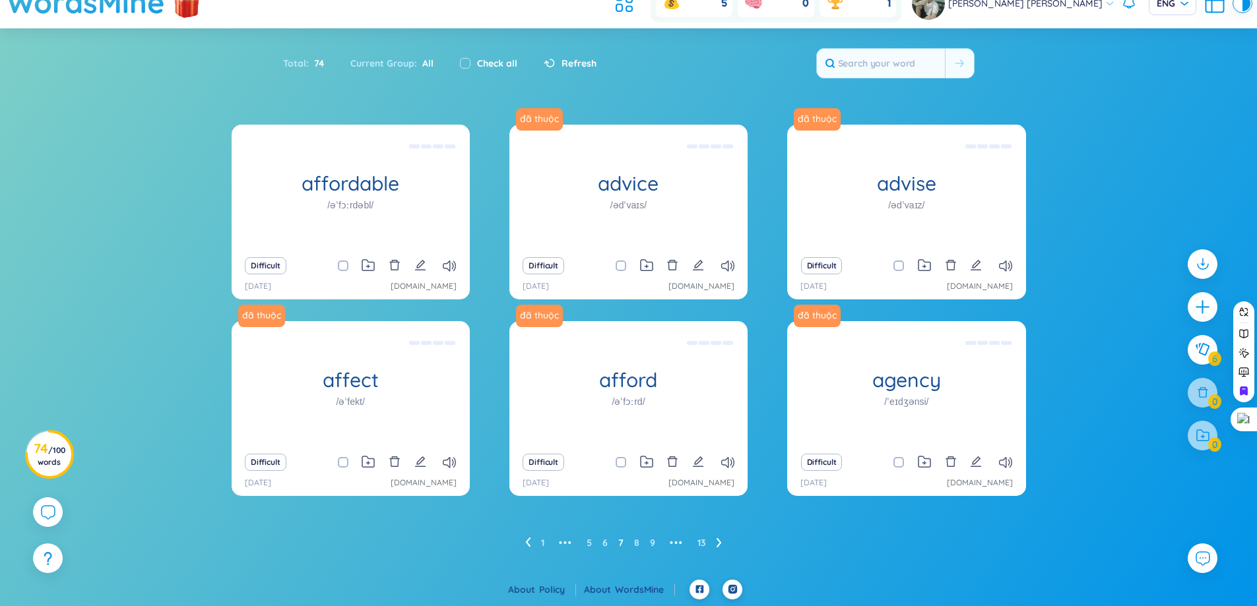
click at [348, 265] on input "checkbox" at bounding box center [349, 266] width 11 height 11
checkbox input "true"
click at [416, 269] on icon "edit" at bounding box center [420, 265] width 12 height 12
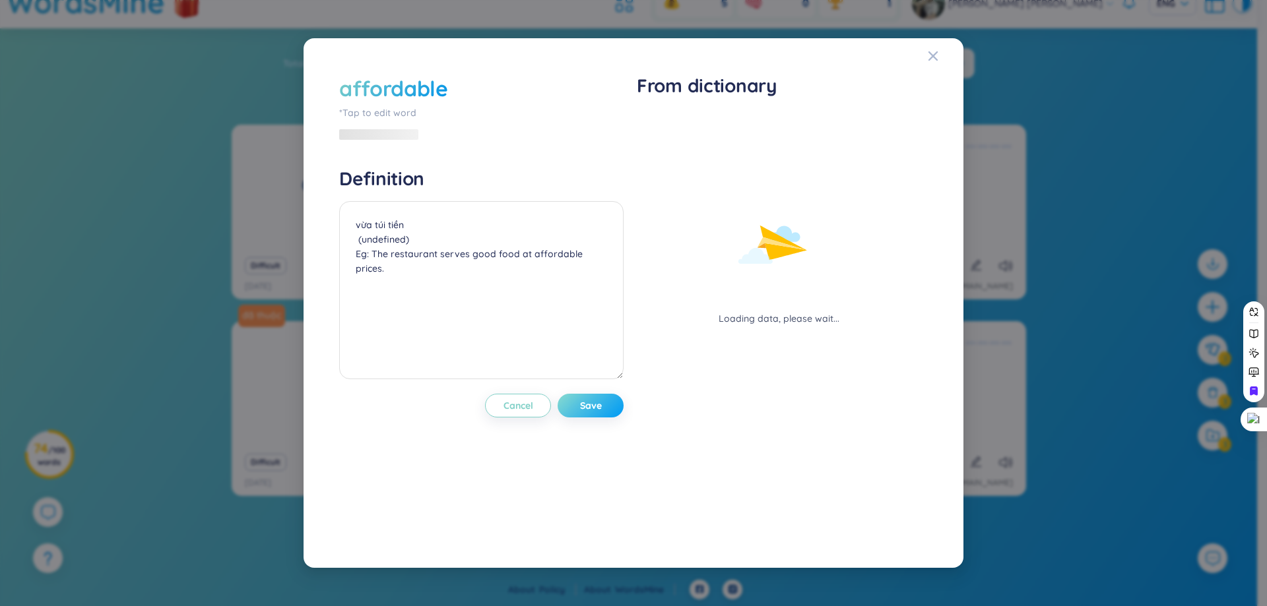
click at [578, 404] on button "Save" at bounding box center [591, 406] width 66 height 24
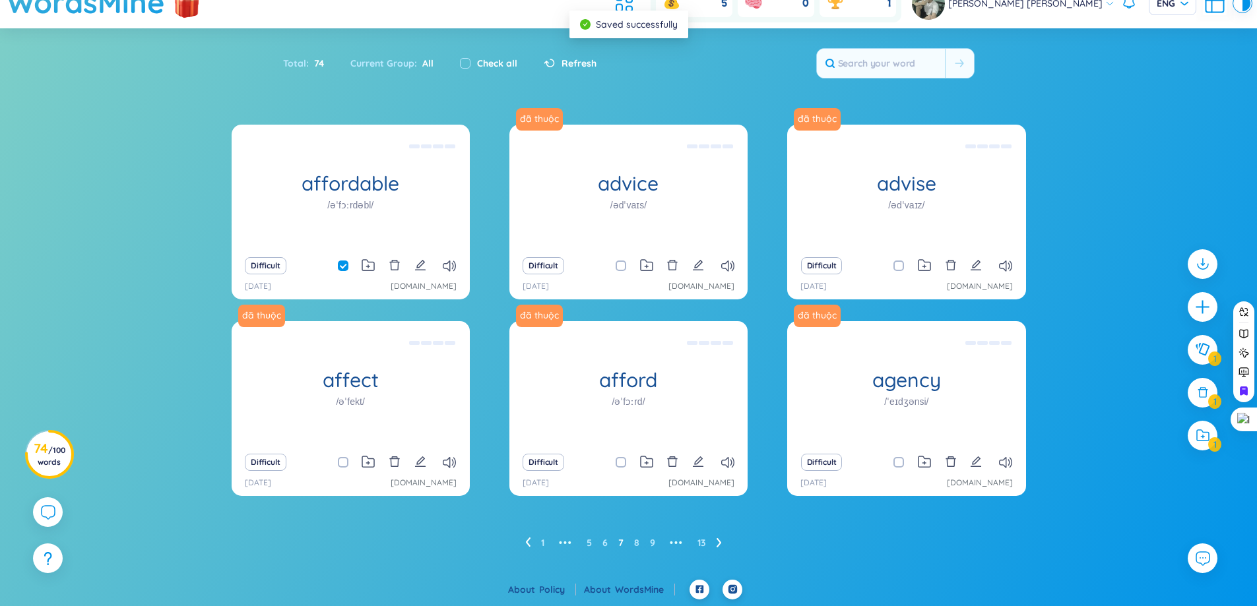
click at [341, 459] on span at bounding box center [343, 462] width 11 height 11
click at [344, 459] on input "checkbox" at bounding box center [349, 462] width 11 height 11
checkbox input "true"
click at [626, 463] on input "checkbox" at bounding box center [627, 462] width 11 height 11
checkbox input "true"
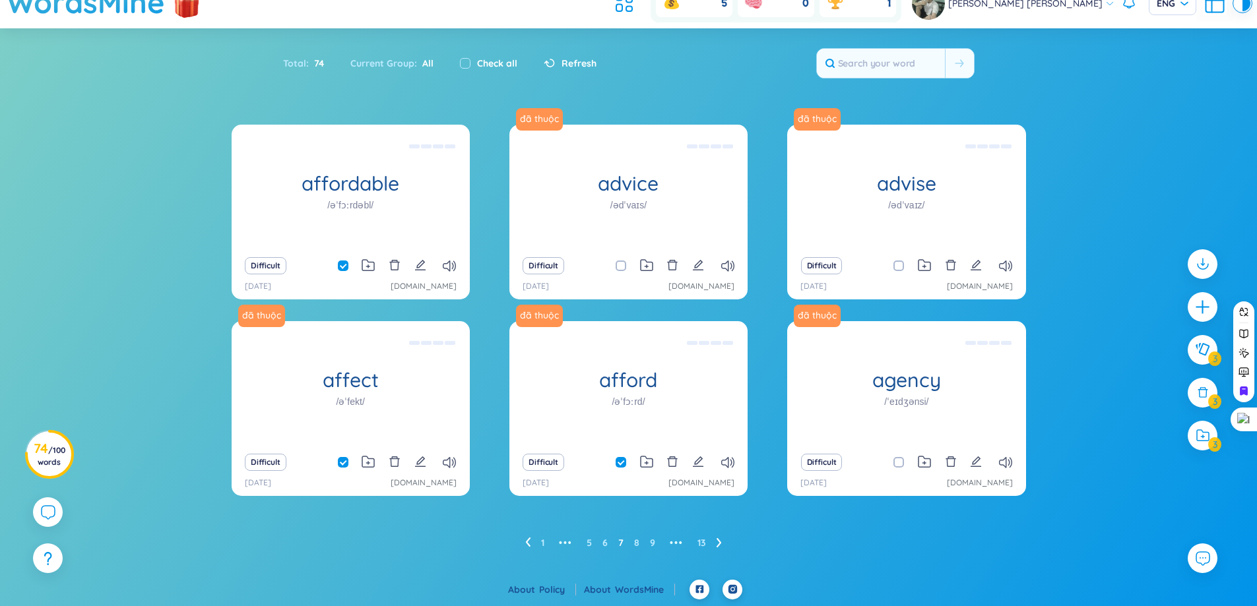
click at [617, 267] on span at bounding box center [621, 266] width 11 height 11
click at [622, 267] on input "checkbox" at bounding box center [627, 266] width 11 height 11
checkbox input "true"
click at [903, 266] on input "checkbox" at bounding box center [905, 266] width 11 height 11
checkbox input "true"
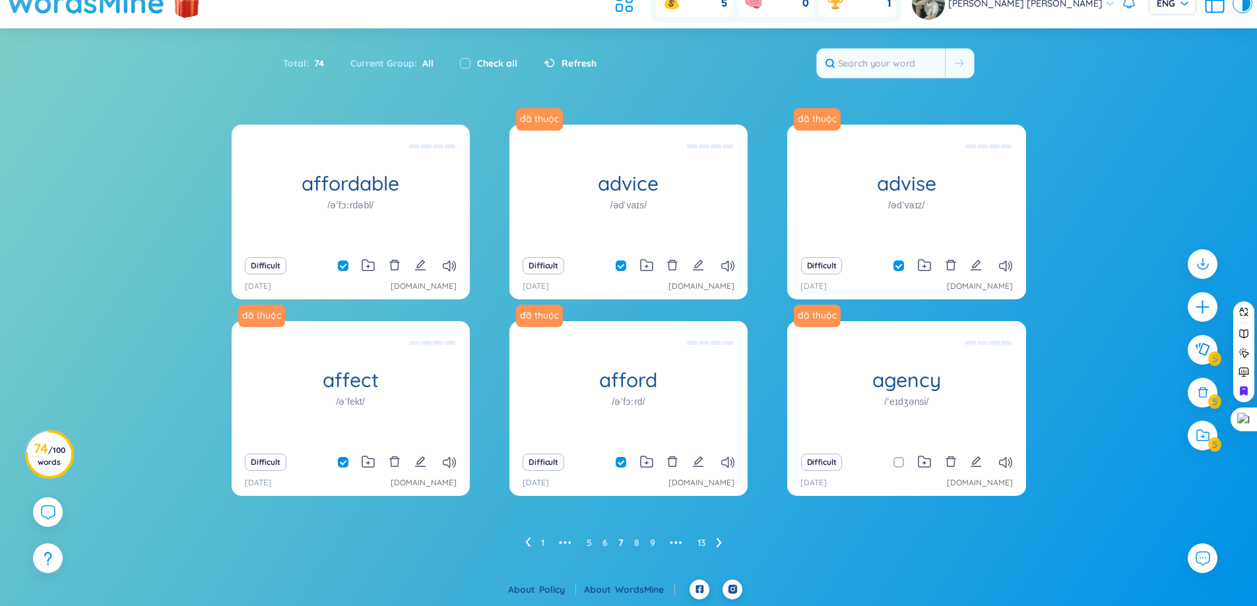
click at [900, 463] on input "checkbox" at bounding box center [905, 462] width 11 height 11
checkbox input "true"
click at [717, 540] on icon at bounding box center [718, 542] width 5 height 9
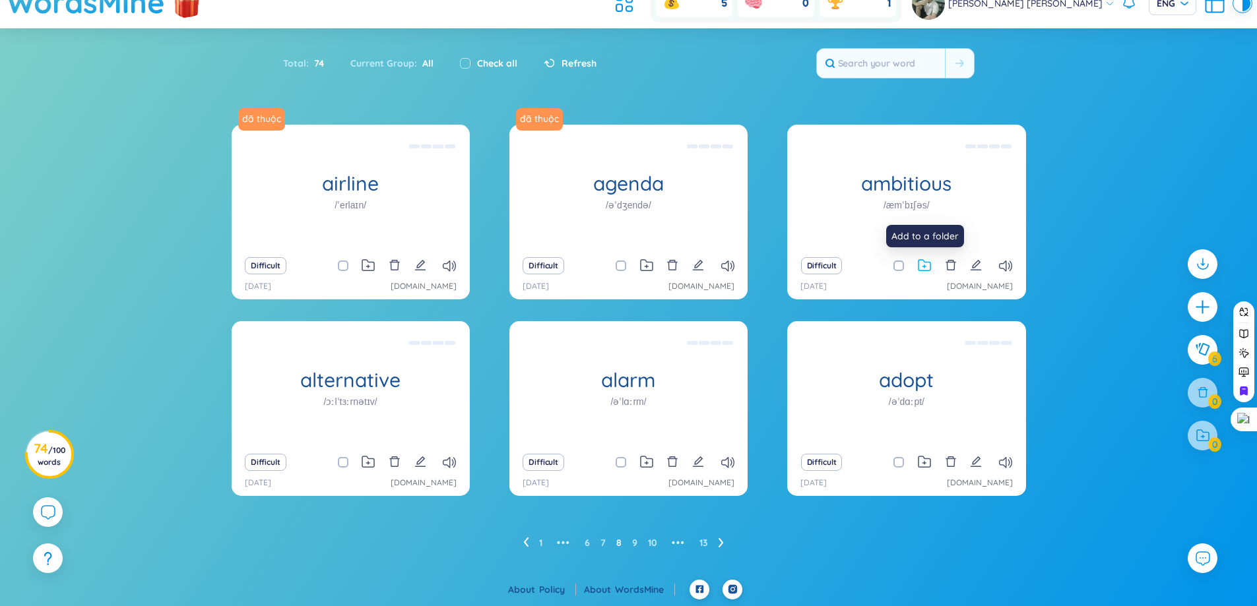
click at [924, 263] on icon at bounding box center [924, 265] width 13 height 13
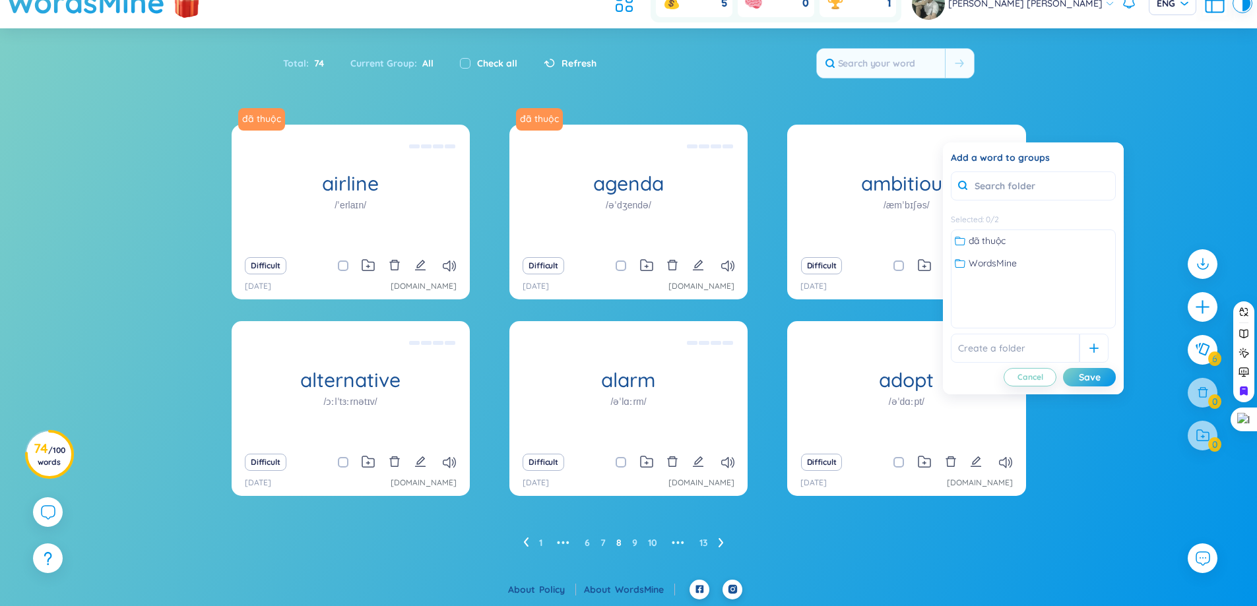
click at [1028, 353] on input "text" at bounding box center [1015, 348] width 129 height 29
click at [1080, 342] on div at bounding box center [1094, 348] width 29 height 29
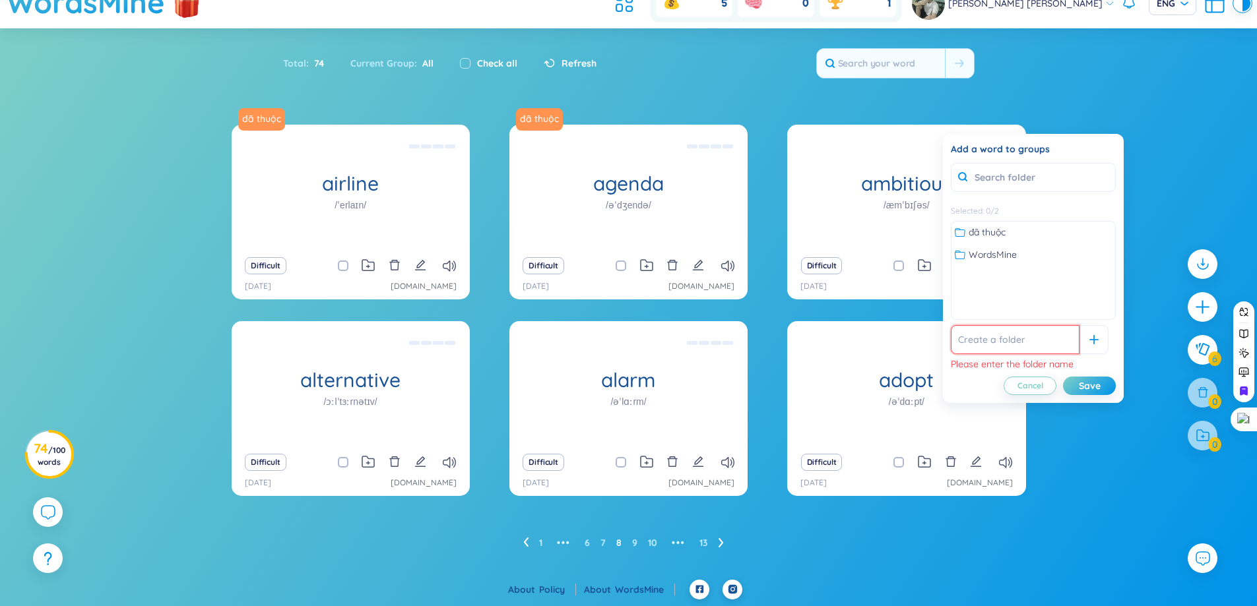
click at [1037, 340] on input "text" at bounding box center [1015, 339] width 129 height 29
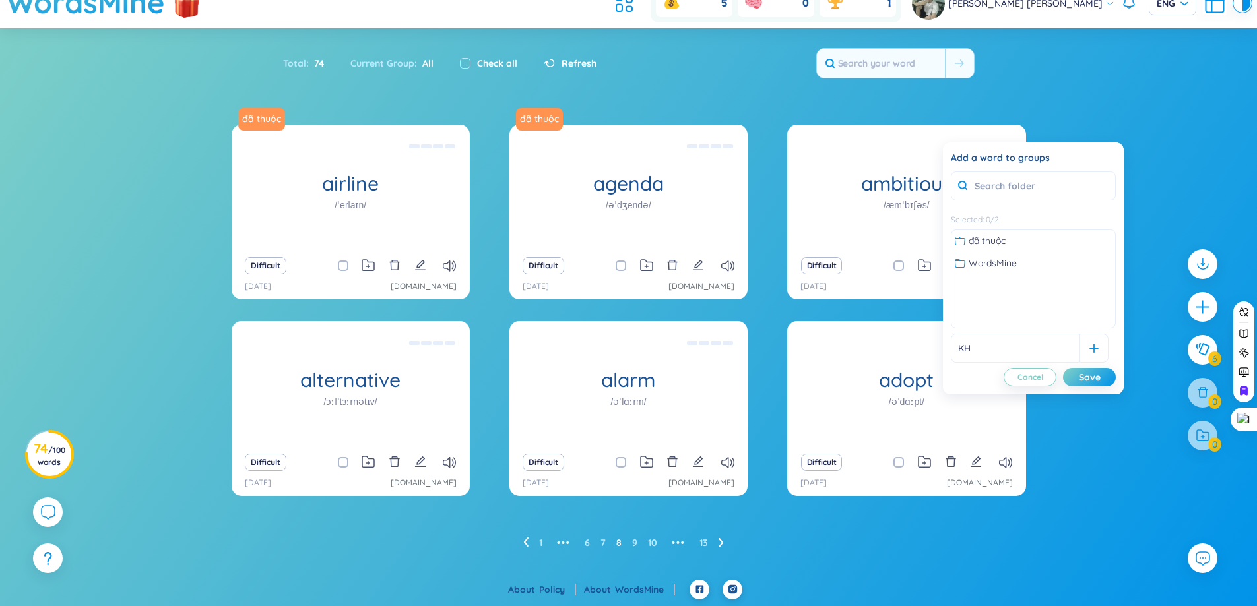
type input "K"
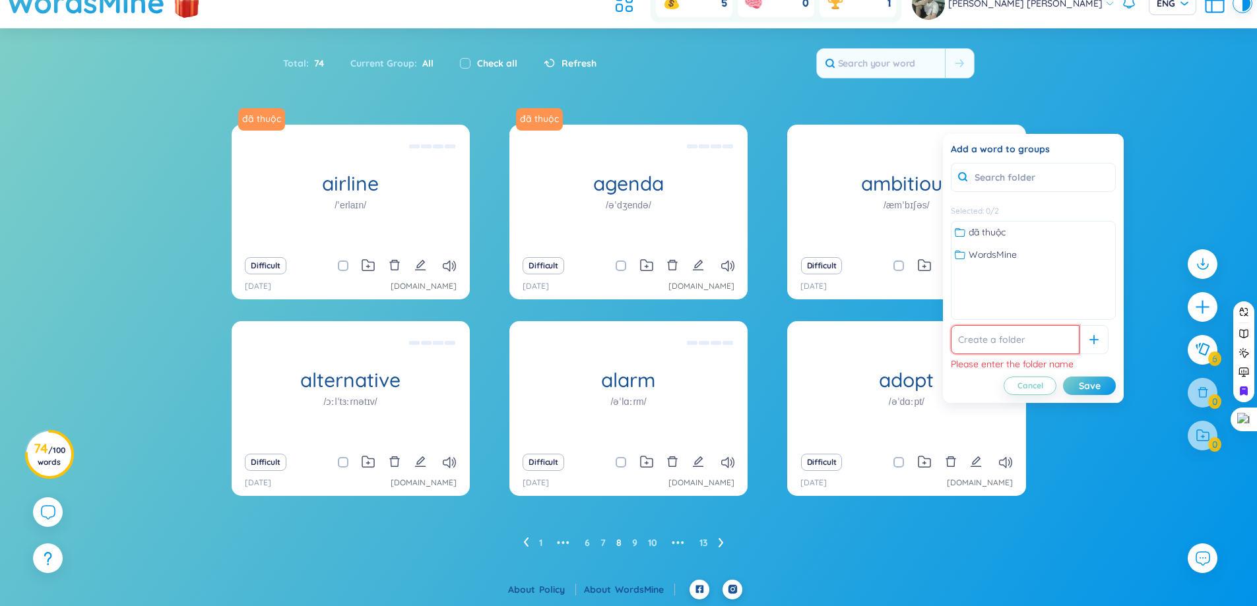
click at [1010, 341] on input "text" at bounding box center [1015, 339] width 129 height 29
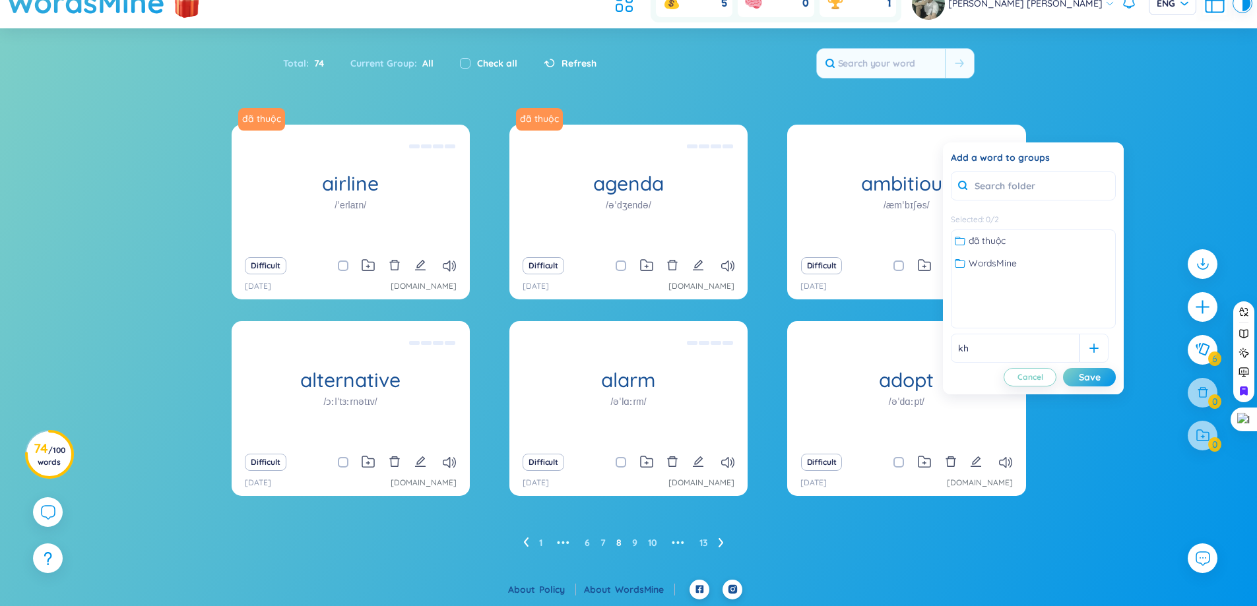
click at [1010, 346] on input "kh" at bounding box center [1015, 348] width 129 height 29
type input "không thuộc"
click at [1089, 348] on div at bounding box center [1094, 348] width 29 height 29
click at [1081, 384] on div "Save" at bounding box center [1090, 377] width 22 height 15
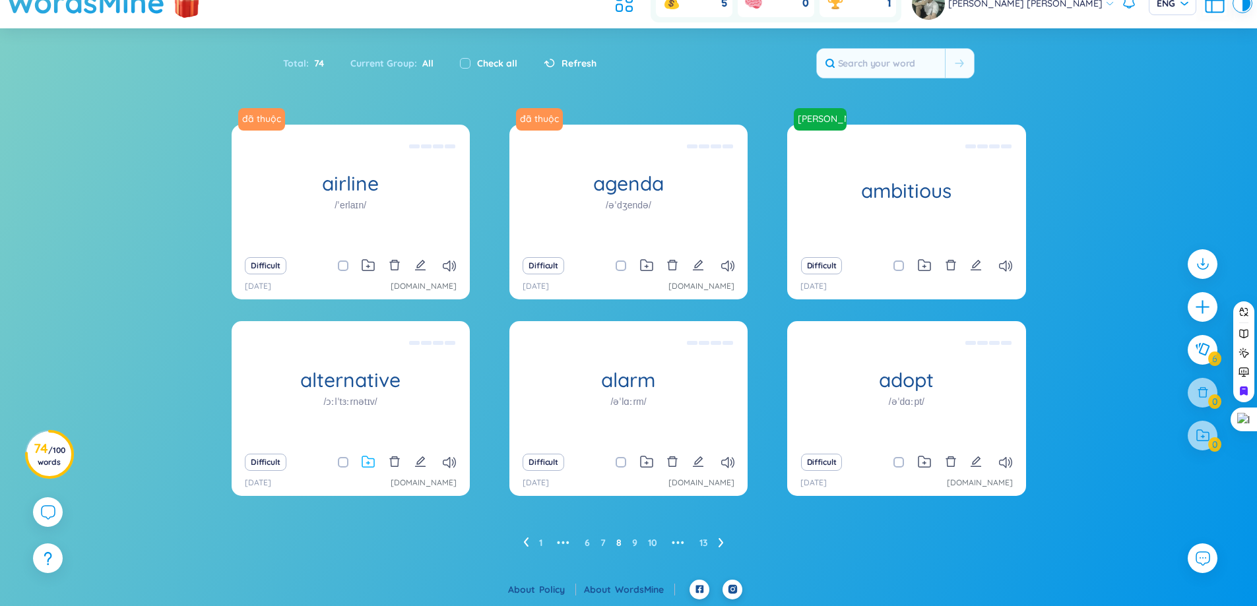
click at [374, 464] on icon at bounding box center [368, 462] width 12 height 11
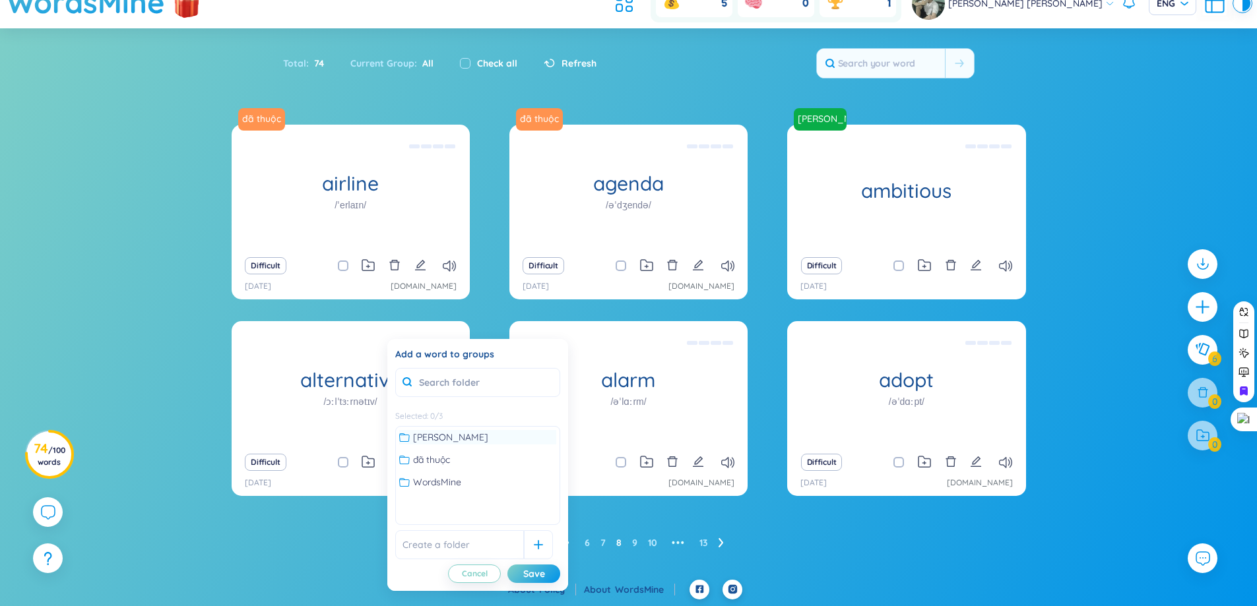
click at [440, 437] on span "không thuộc" at bounding box center [450, 437] width 75 height 15
click at [529, 571] on div "Save" at bounding box center [534, 574] width 22 height 15
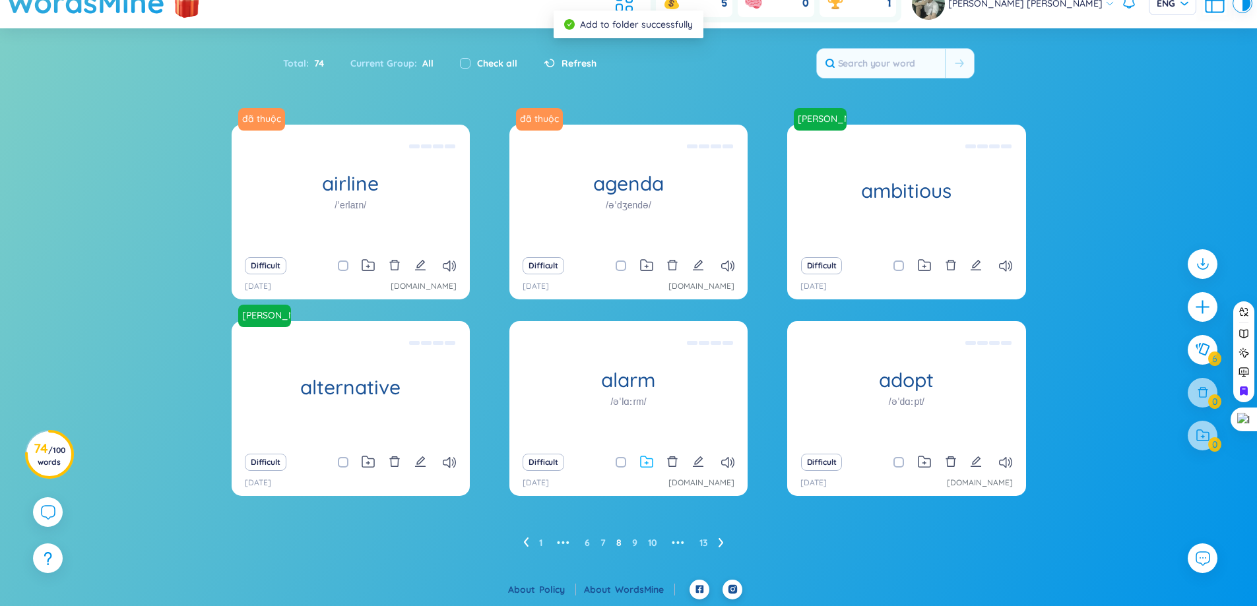
click at [649, 465] on icon at bounding box center [646, 462] width 13 height 13
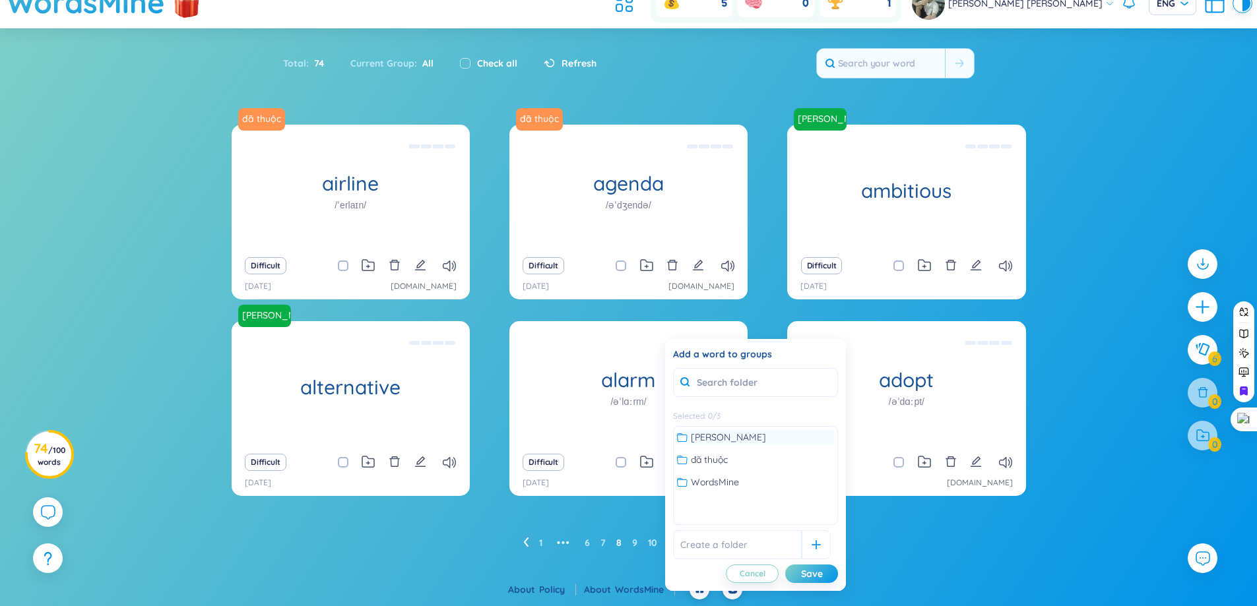
click at [701, 441] on span "không thuộc" at bounding box center [728, 437] width 75 height 15
click at [801, 569] on div "Save" at bounding box center [812, 574] width 22 height 15
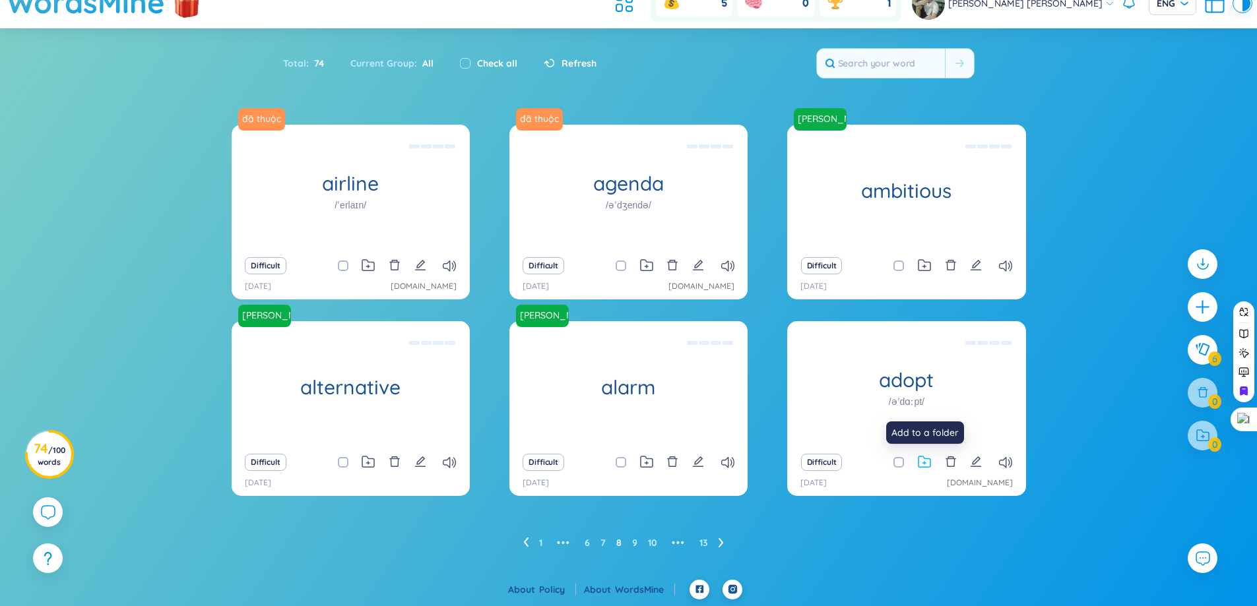
click at [924, 465] on icon at bounding box center [924, 462] width 13 height 13
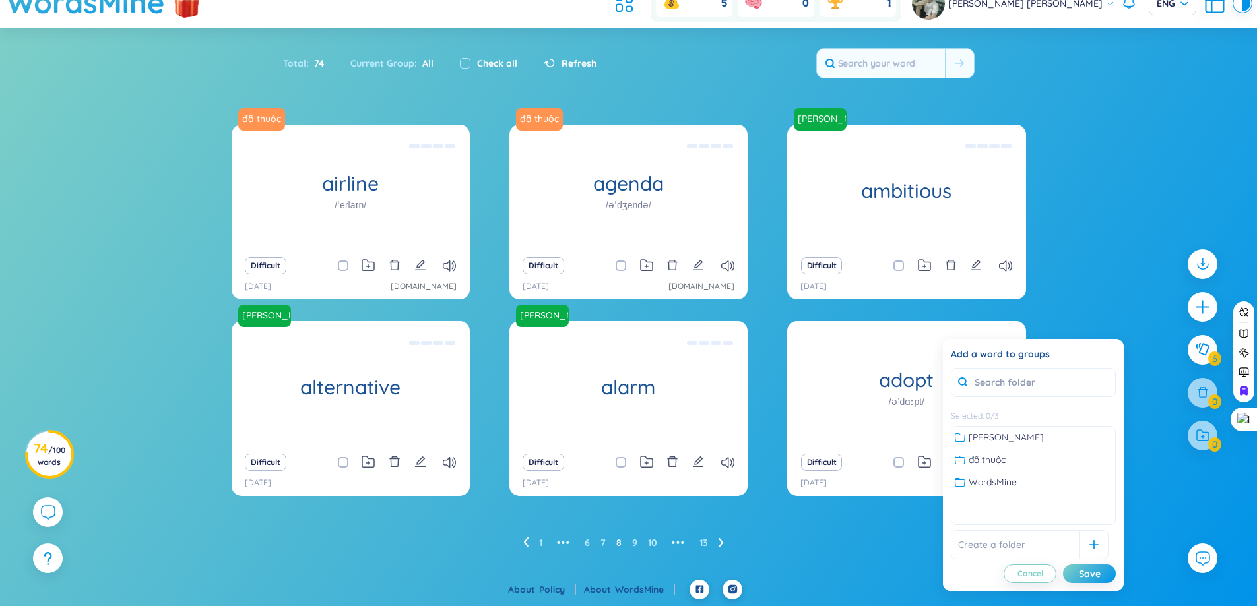
click at [981, 451] on div "không thuộc đã thuộc WordsMine" at bounding box center [1034, 460] width 164 height 66
click at [992, 443] on span "không thuộc" at bounding box center [1006, 437] width 75 height 15
click at [1076, 568] on button "Save" at bounding box center [1089, 574] width 53 height 18
click at [1104, 574] on div "Save" at bounding box center [1095, 574] width 22 height 15
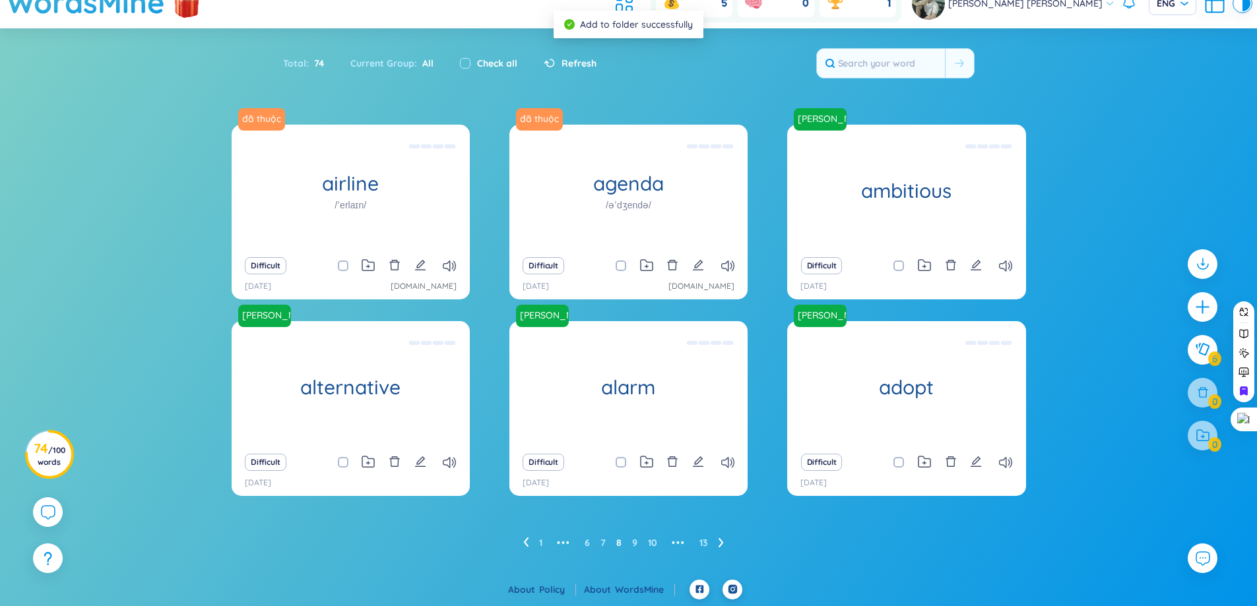
click at [715, 544] on ul "1 ••• 6 7 8 9 10 ••• 13" at bounding box center [628, 542] width 211 height 21
click at [721, 543] on icon at bounding box center [721, 543] width 5 height 10
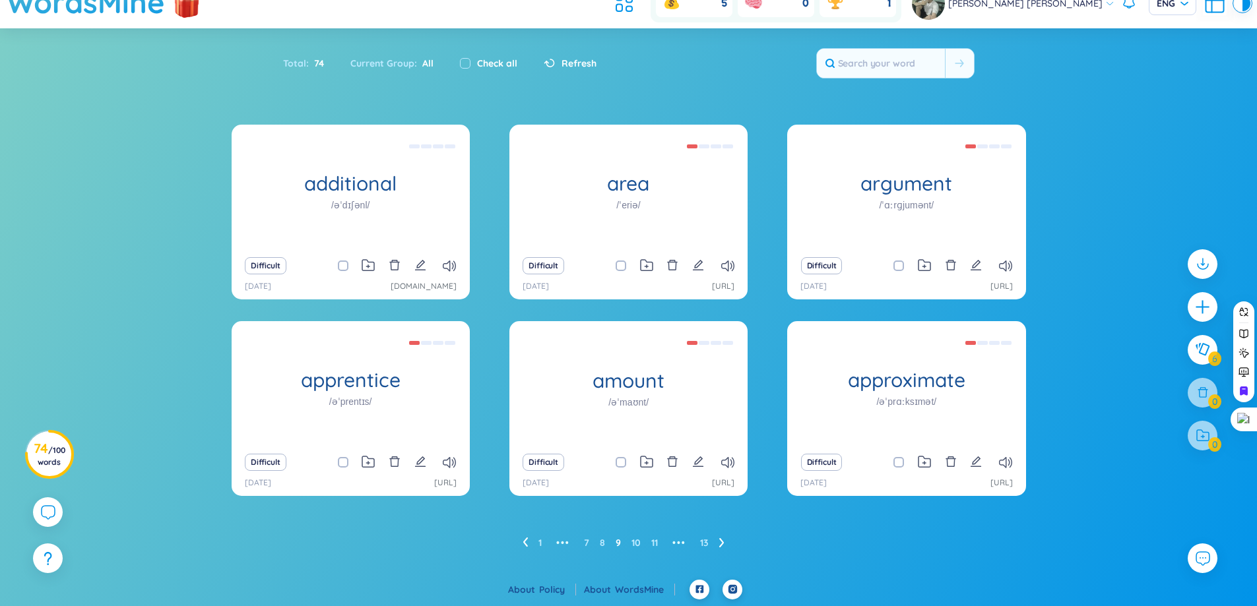
click at [348, 264] on input "checkbox" at bounding box center [349, 266] width 11 height 11
checkbox input "true"
click at [626, 263] on input "checkbox" at bounding box center [627, 266] width 11 height 11
checkbox input "true"
click at [416, 267] on icon "edit" at bounding box center [420, 265] width 12 height 12
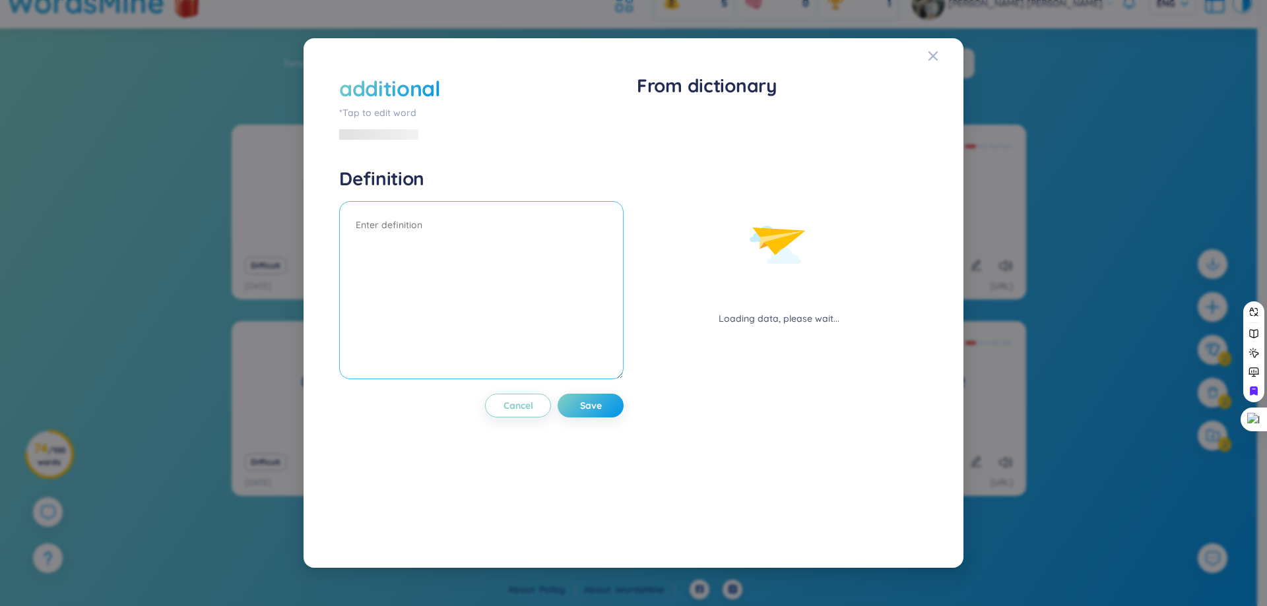
click at [511, 252] on textarea at bounding box center [481, 290] width 284 height 178
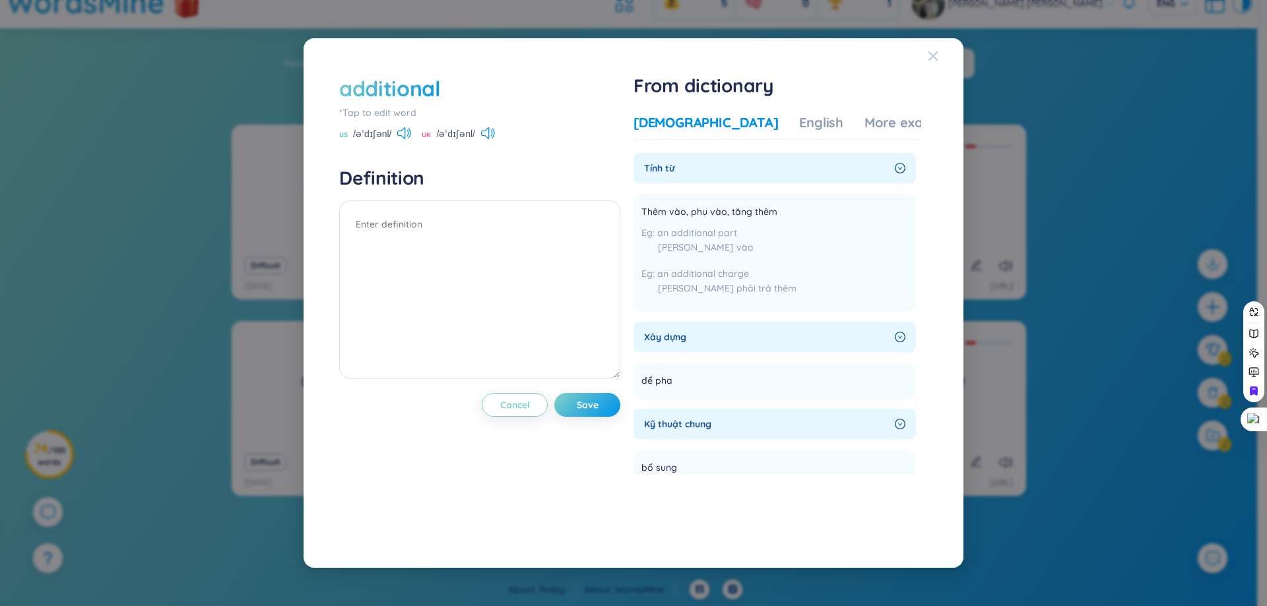
click at [938, 58] on icon "Close" at bounding box center [933, 56] width 11 height 11
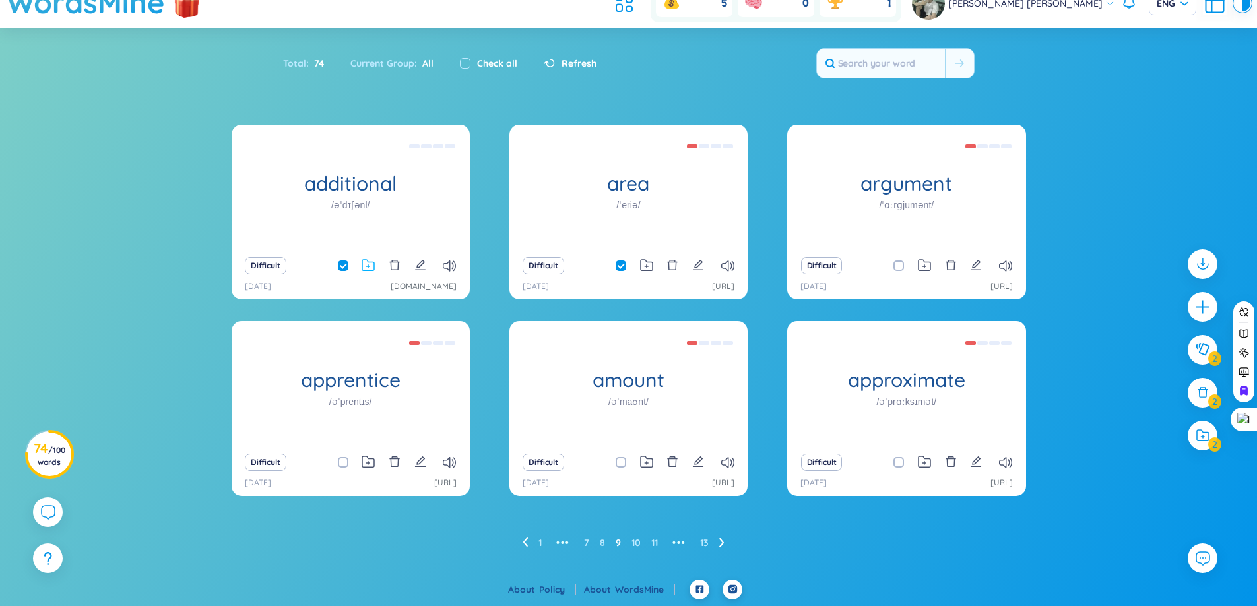
click at [367, 269] on icon at bounding box center [368, 265] width 13 height 13
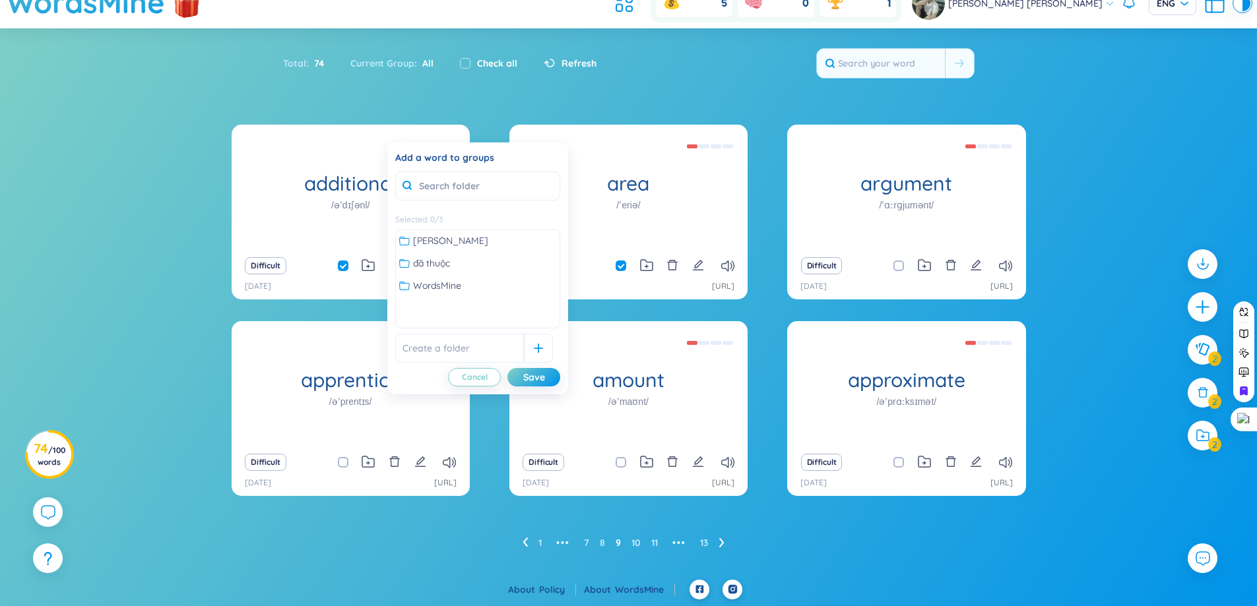
click at [463, 248] on div "không thuộc đã thuộc WordsMine" at bounding box center [478, 263] width 164 height 66
click at [452, 247] on span "không thuộc" at bounding box center [450, 241] width 75 height 15
click at [526, 384] on div "Save" at bounding box center [534, 377] width 22 height 15
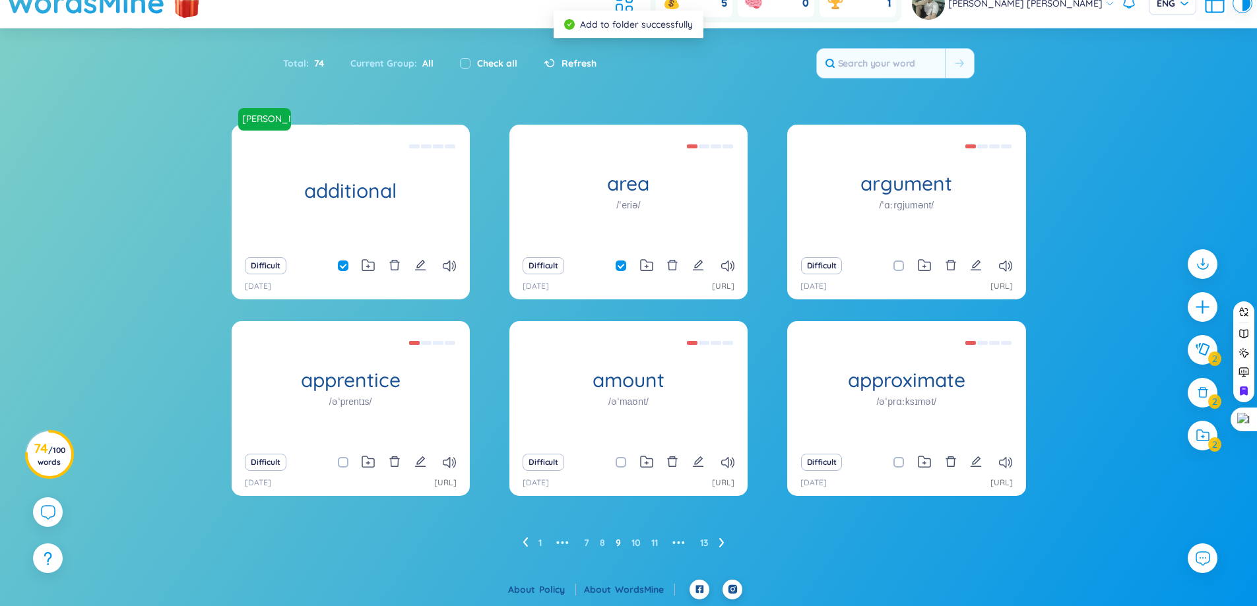
click at [1121, 208] on div "không thuộc additional (Definition is empty) Difficult 27/8/2025 area /ˈeriə/ a…" at bounding box center [628, 352] width 1257 height 455
click at [1129, 96] on section "Sort Alphabet Ascending Alphabet Descending Time-based Ascending Time-based Des…" at bounding box center [628, 304] width 1257 height 552
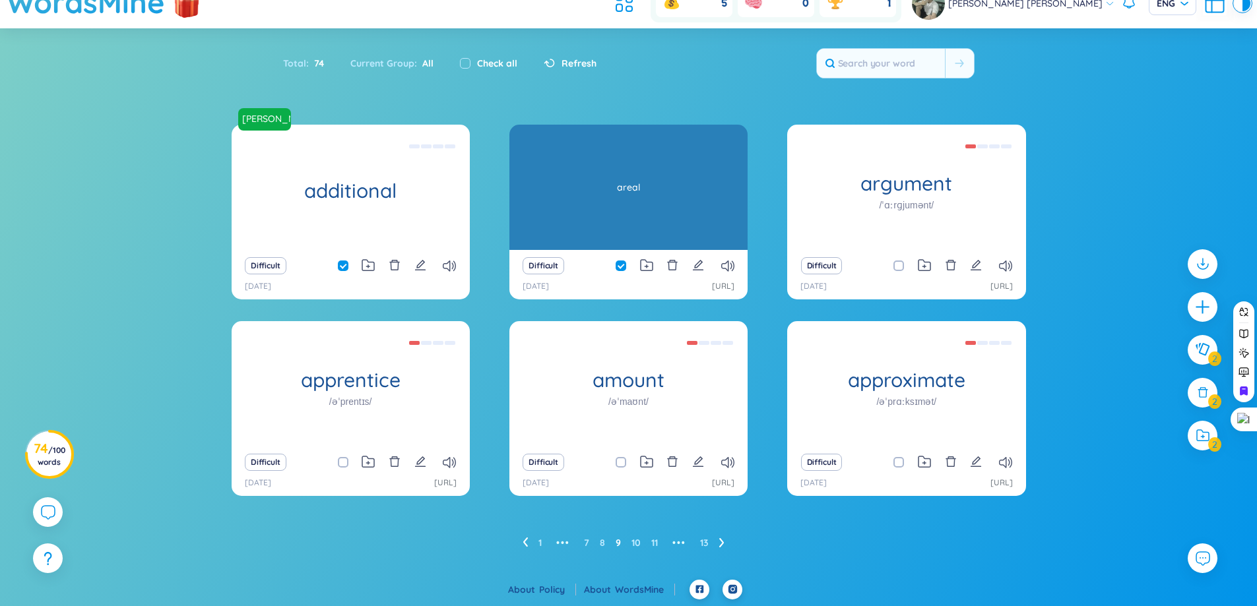
click at [678, 200] on div "areal" at bounding box center [628, 187] width 225 height 119
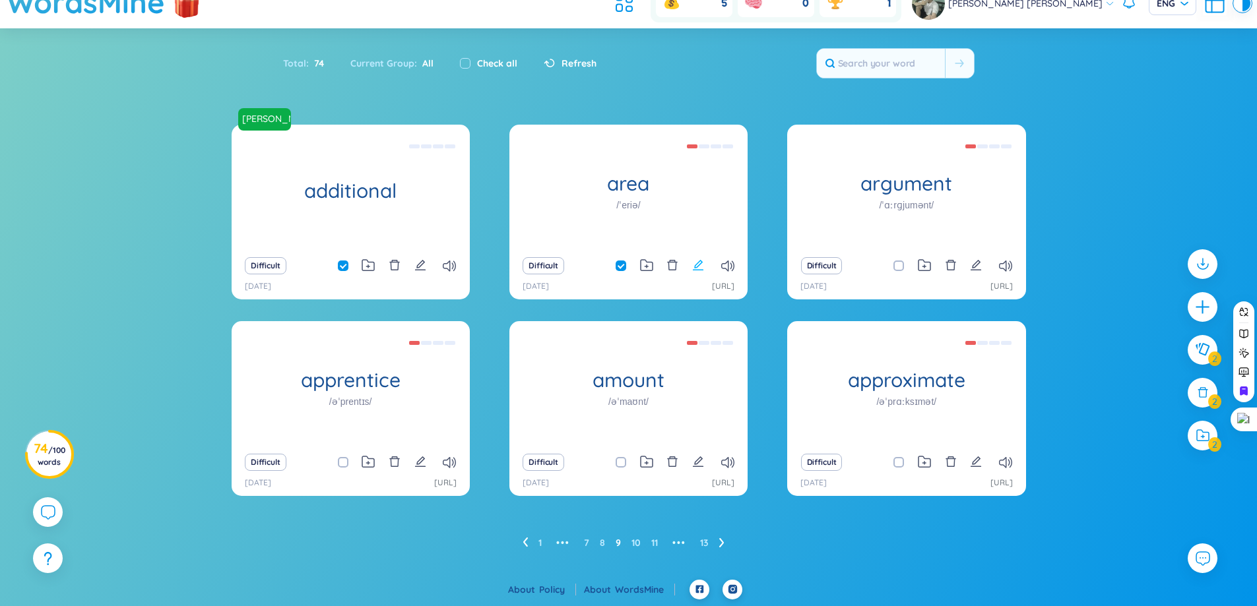
click at [702, 259] on icon "edit" at bounding box center [698, 265] width 12 height 12
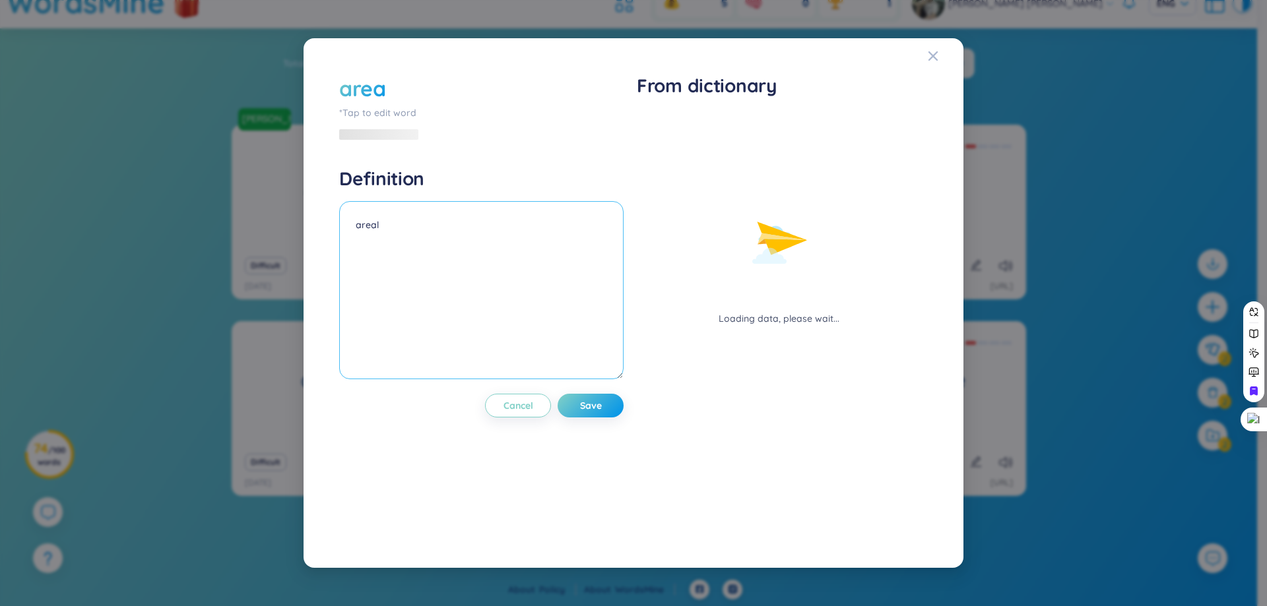
drag, startPoint x: 489, startPoint y: 246, endPoint x: 321, endPoint y: 247, distance: 168.3
click at [321, 247] on div "area *Tap to edit word Definition areal Cancel Save From dictionary Loading dat…" at bounding box center [633, 303] width 628 height 498
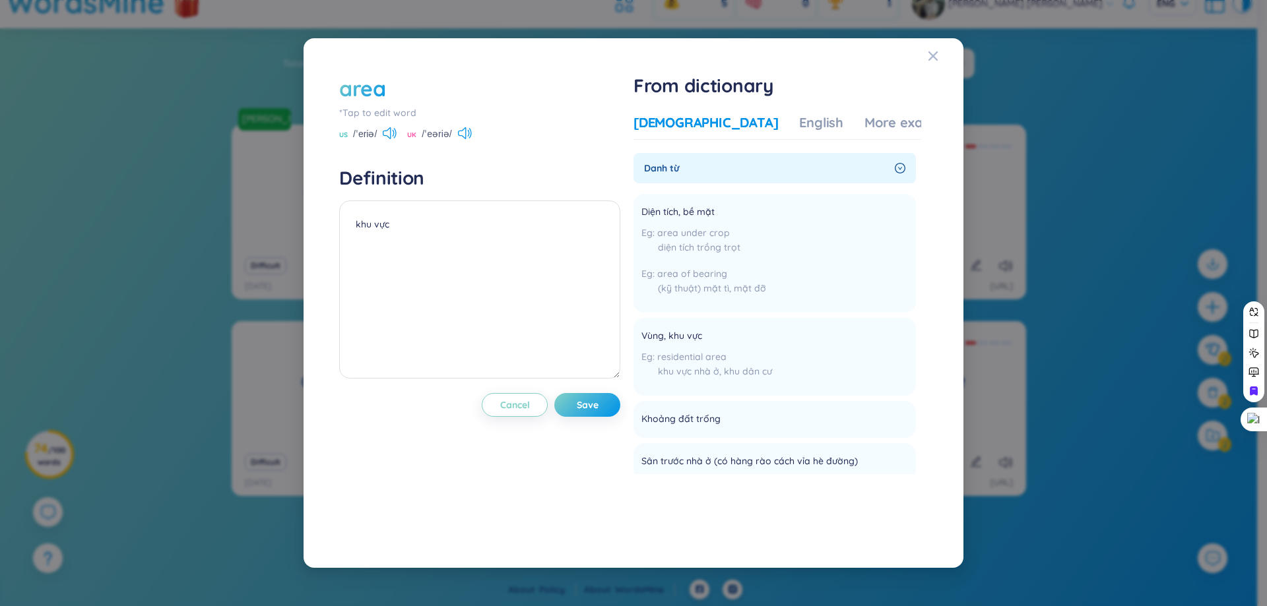
click at [769, 133] on div "Vietnamese English More examples" at bounding box center [796, 126] width 327 height 26
click at [864, 128] on div "More examples" at bounding box center [912, 122] width 96 height 18
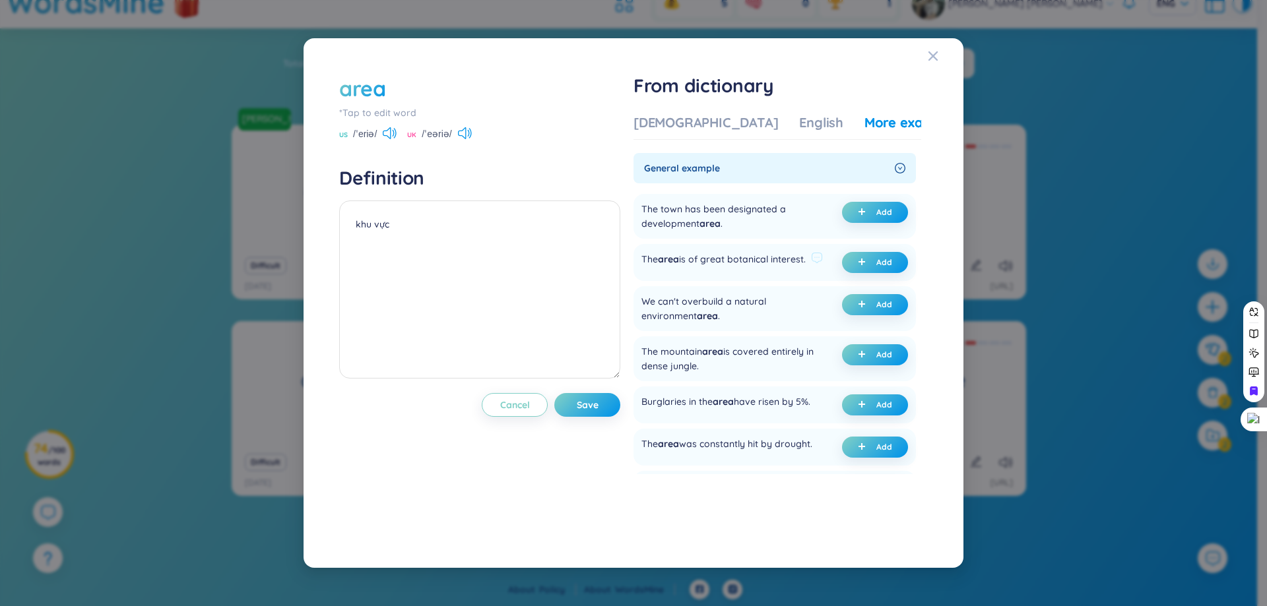
click at [790, 255] on div "The area is of great botanical interest." at bounding box center [723, 262] width 164 height 21
click at [782, 235] on div at bounding box center [782, 235] width 0 height 0
click at [794, 230] on div "The town has been designated a development area ." at bounding box center [730, 216] width 178 height 29
click at [760, 256] on div "The area is of great botanical interest." at bounding box center [723, 262] width 164 height 21
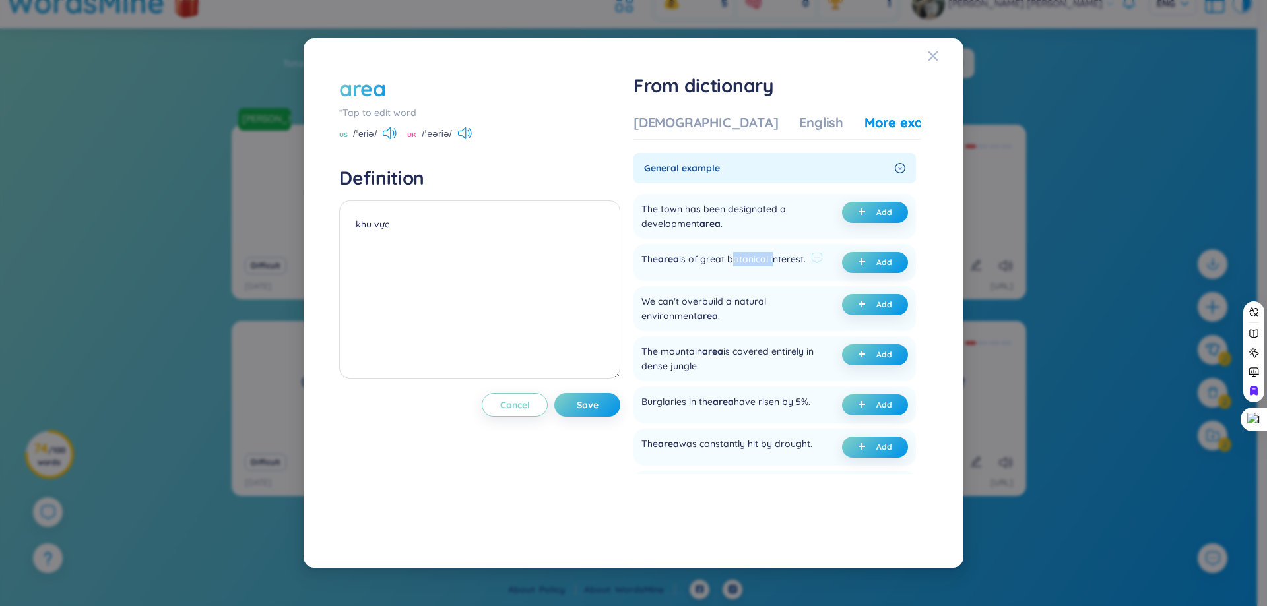
click at [760, 256] on div "The area is of great botanical interest." at bounding box center [723, 262] width 164 height 21
click at [752, 235] on div at bounding box center [752, 235] width 0 height 0
click at [637, 263] on div "The area is of great botanical interest. Add" at bounding box center [774, 262] width 282 height 37
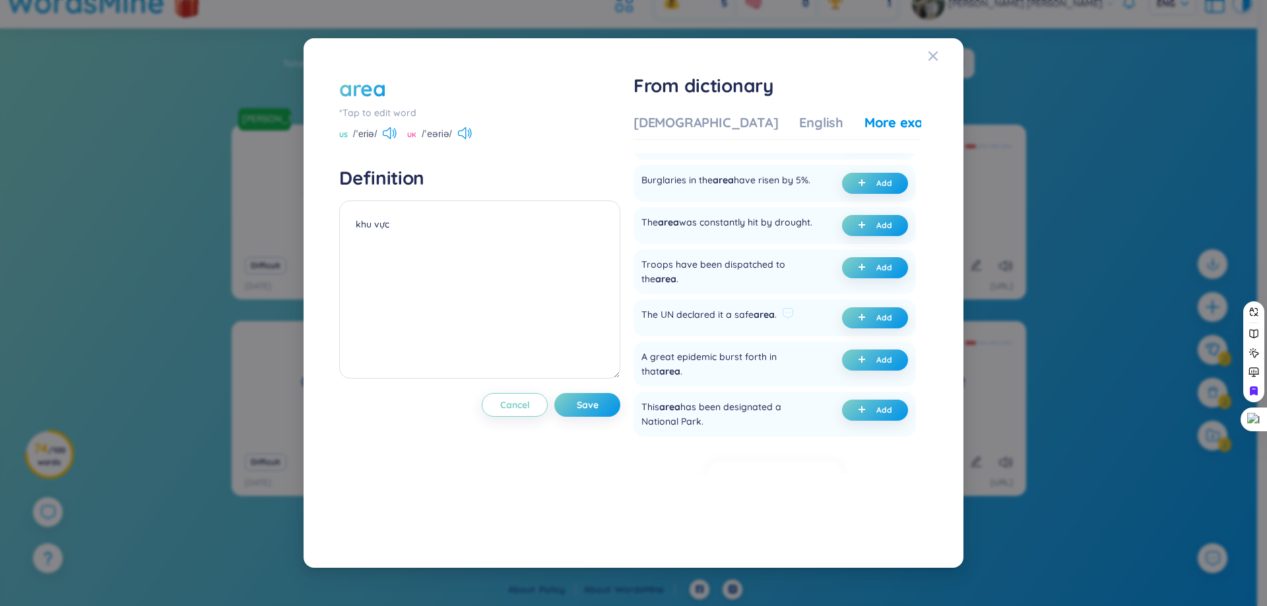
scroll to position [198, 0]
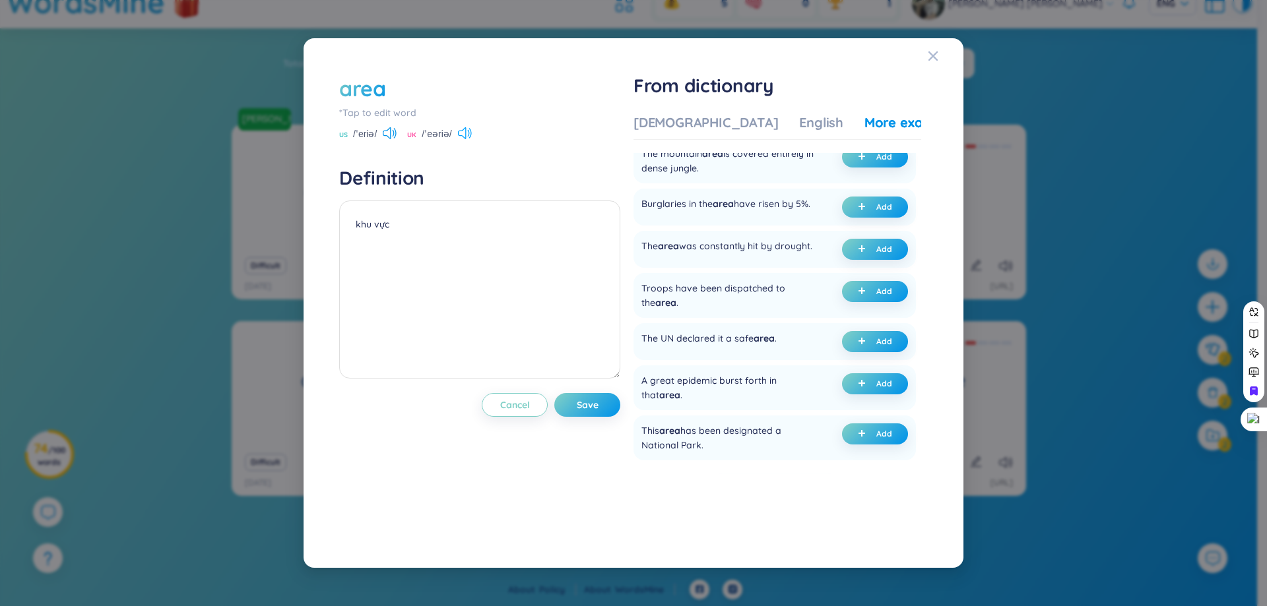
click at [463, 135] on icon at bounding box center [465, 133] width 14 height 12
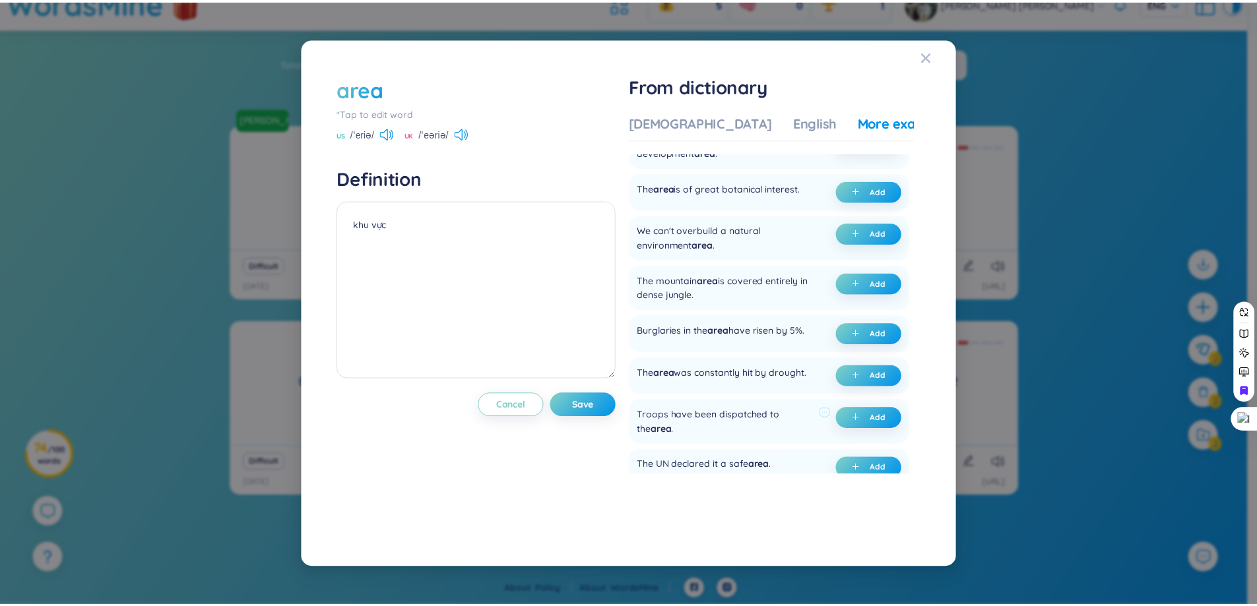
scroll to position [66, 0]
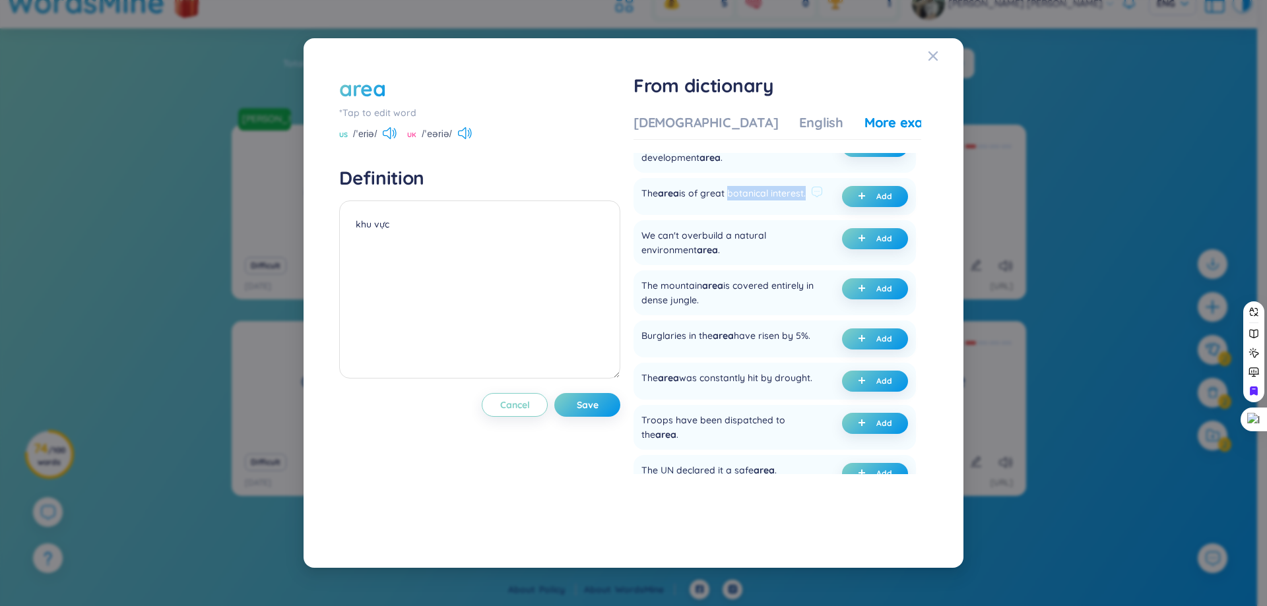
drag, startPoint x: 731, startPoint y: 195, endPoint x: 810, endPoint y: 194, distance: 79.2
click at [806, 194] on div "The area is of great botanical interest." at bounding box center [723, 196] width 164 height 21
click at [802, 200] on div at bounding box center [802, 200] width 0 height 0
click at [767, 193] on div "The area is of great botanical interest." at bounding box center [723, 196] width 164 height 21
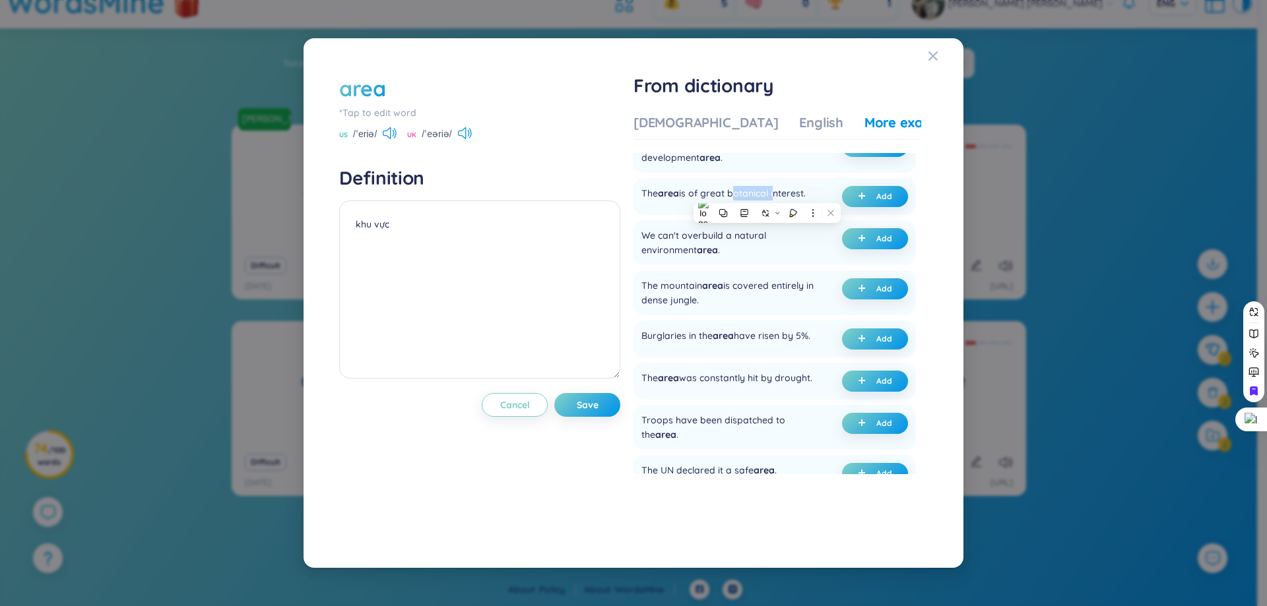
click at [758, 200] on div at bounding box center [758, 200] width 0 height 0
click at [787, 140] on div "Vietnamese English More examples Danh từ Diện tích, bề mặt area under crop diện…" at bounding box center [777, 293] width 288 height 361
click at [790, 194] on div "The area is of great botanical interest." at bounding box center [723, 196] width 164 height 21
click at [813, 212] on icon at bounding box center [816, 213] width 9 height 9
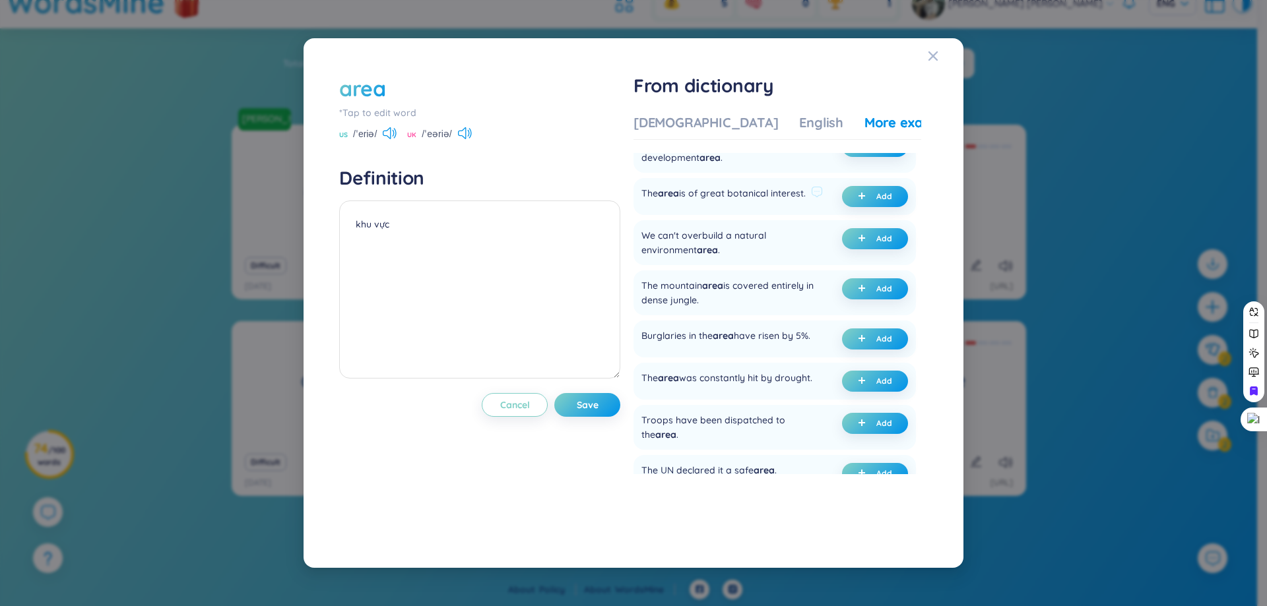
click at [764, 189] on div "The area is of great botanical interest." at bounding box center [723, 196] width 164 height 21
click at [793, 205] on icon at bounding box center [790, 208] width 9 height 9
click at [528, 258] on textarea "khu vực" at bounding box center [479, 290] width 281 height 178
click at [862, 195] on icon "plus" at bounding box center [862, 196] width 1 height 7
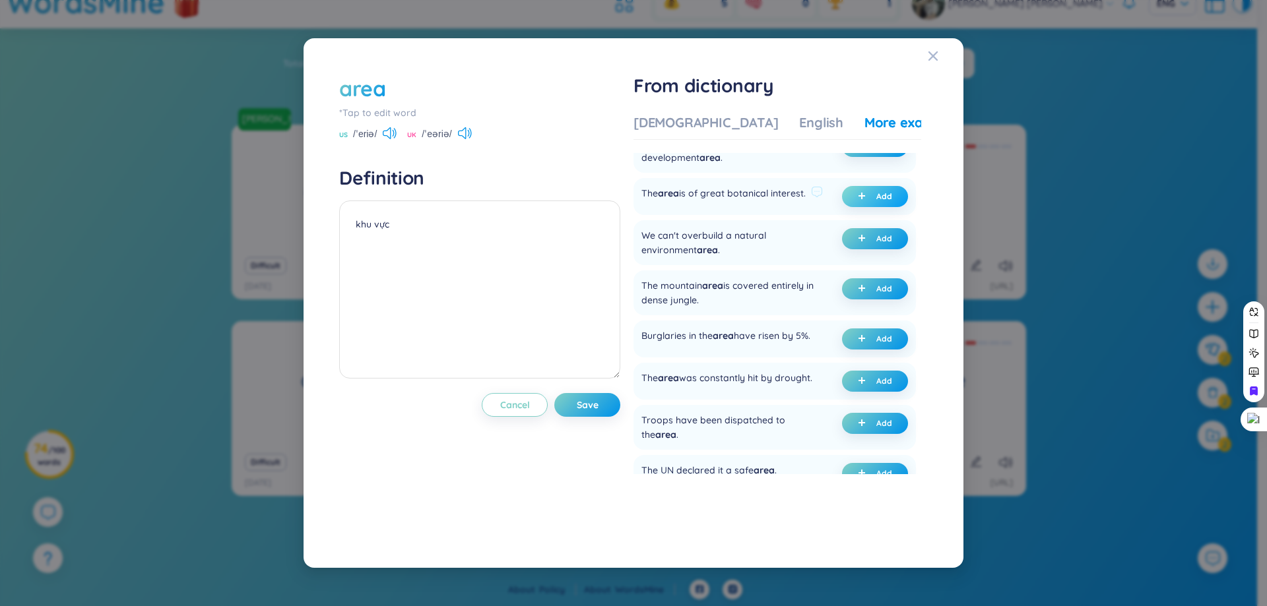
type textarea "khu vực (undefined) Eg: The area is of great botanical interest."
click at [598, 409] on span "Save" at bounding box center [588, 405] width 22 height 13
type textarea "khu vực (undefined) Eg: The area is of great botanical interest."
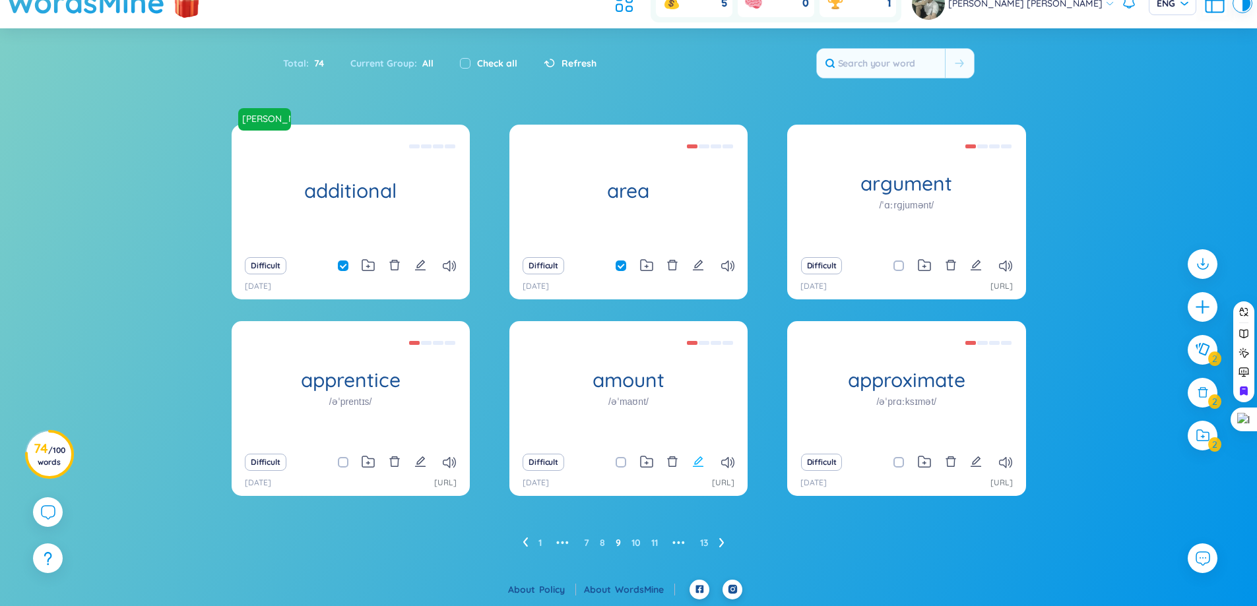
click at [704, 464] on icon "edit" at bounding box center [698, 462] width 12 height 12
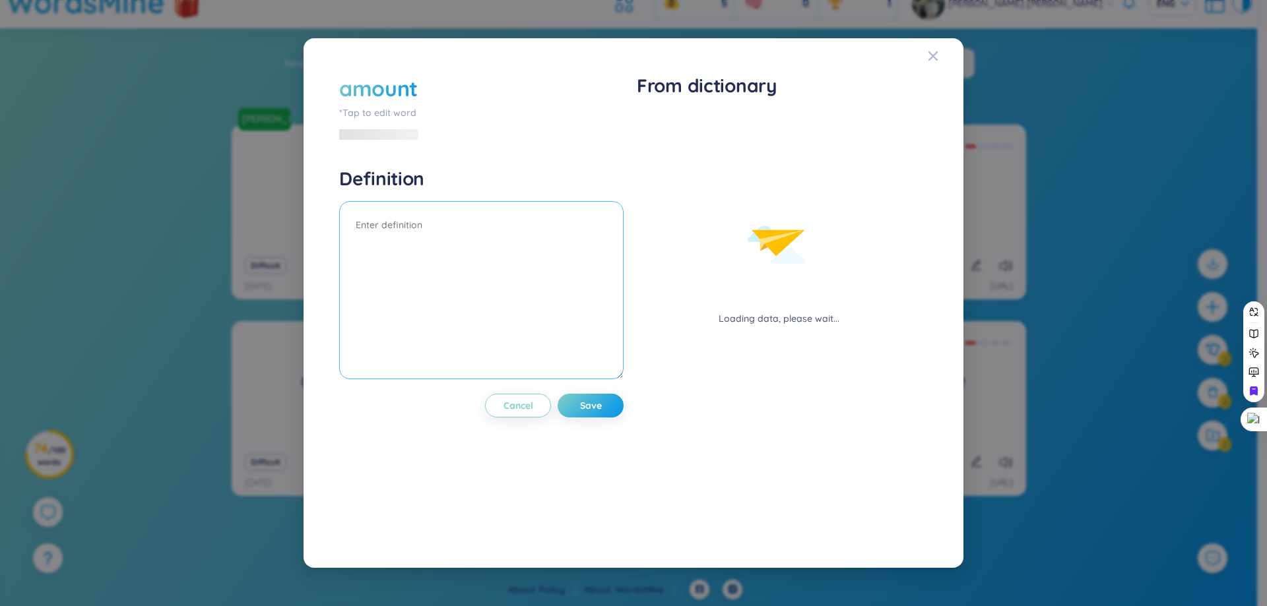
click at [428, 268] on textarea at bounding box center [481, 290] width 284 height 178
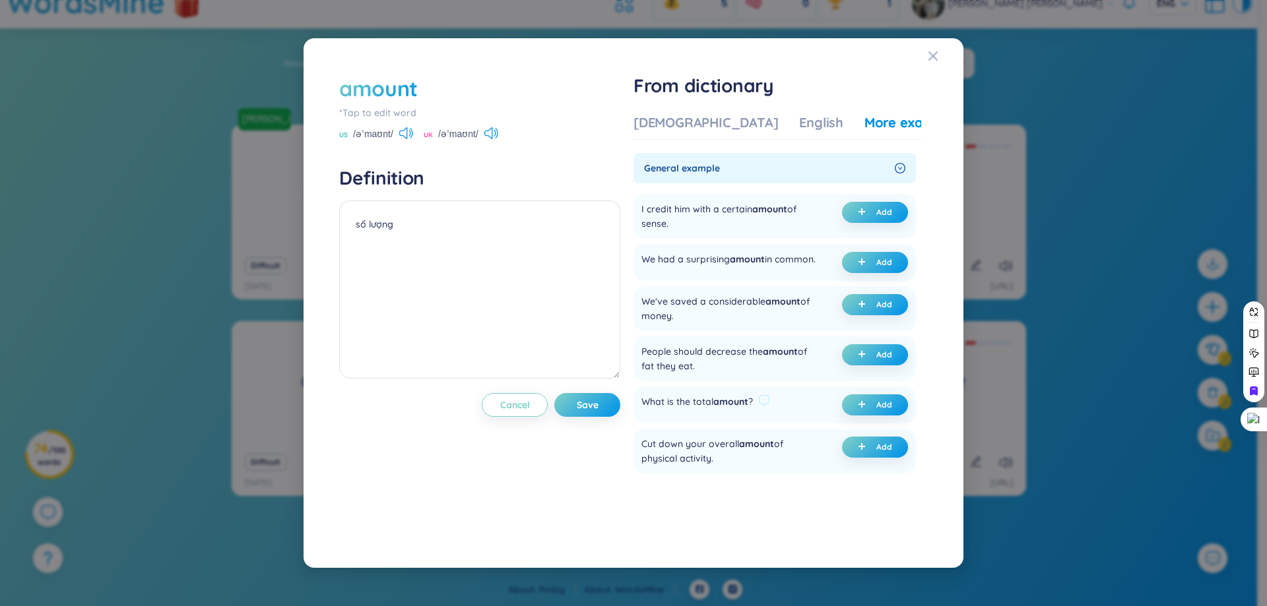
click at [707, 413] on div "What is the total amount ?" at bounding box center [697, 405] width 112 height 21
click at [698, 416] on div at bounding box center [698, 416] width 0 height 0
drag, startPoint x: 645, startPoint y: 408, endPoint x: 765, endPoint y: 411, distance: 120.1
click at [765, 411] on div "What is the total amount ?" at bounding box center [705, 405] width 129 height 21
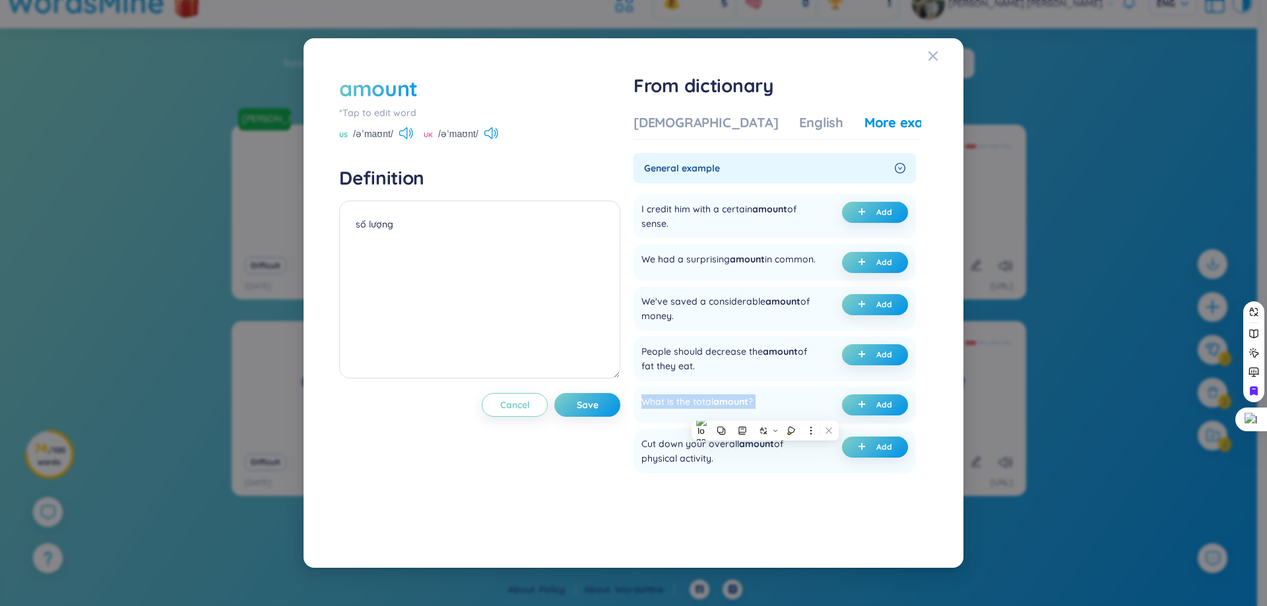
click at [756, 384] on div at bounding box center [756, 384] width 0 height 0
click at [732, 408] on span "amount" at bounding box center [730, 402] width 35 height 12
drag, startPoint x: 695, startPoint y: 413, endPoint x: 753, endPoint y: 419, distance: 57.7
click at [753, 416] on div "What is the total amount ?" at bounding box center [697, 405] width 112 height 21
click at [744, 416] on div at bounding box center [744, 416] width 0 height 0
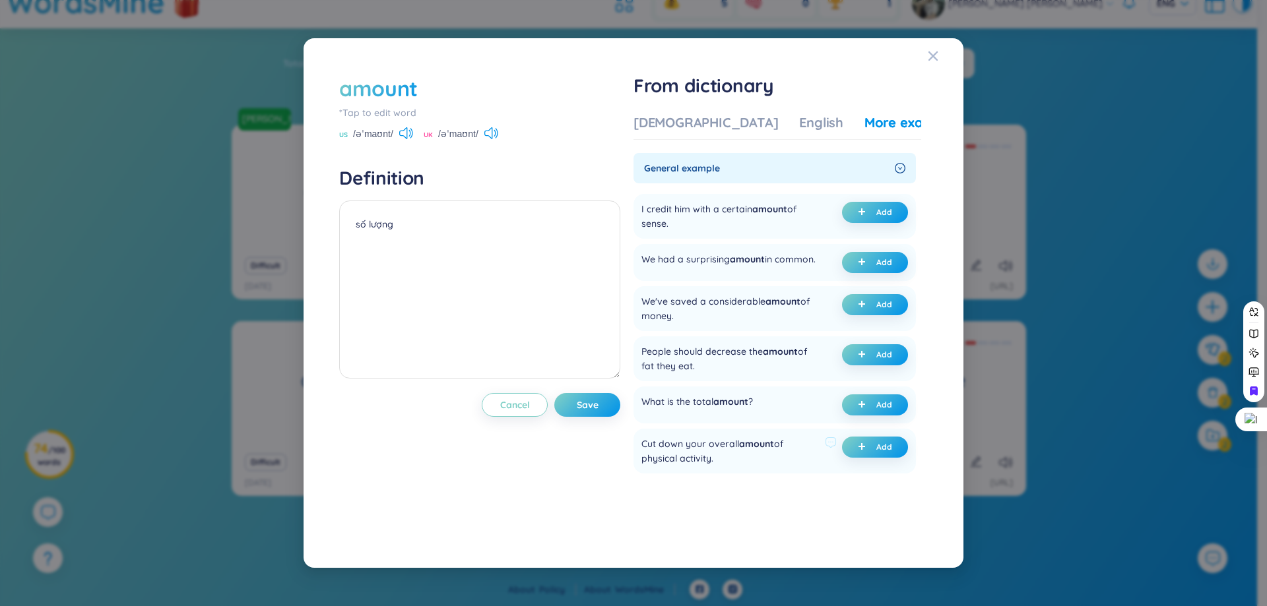
click at [715, 437] on div "Cut down your overall amount of physical activity. Add" at bounding box center [774, 451] width 282 height 45
click at [711, 412] on div "What is the total amount ?" at bounding box center [697, 405] width 112 height 21
click at [703, 416] on div at bounding box center [703, 416] width 0 height 0
click at [714, 424] on div "What is the total amount ? Add" at bounding box center [774, 405] width 282 height 37
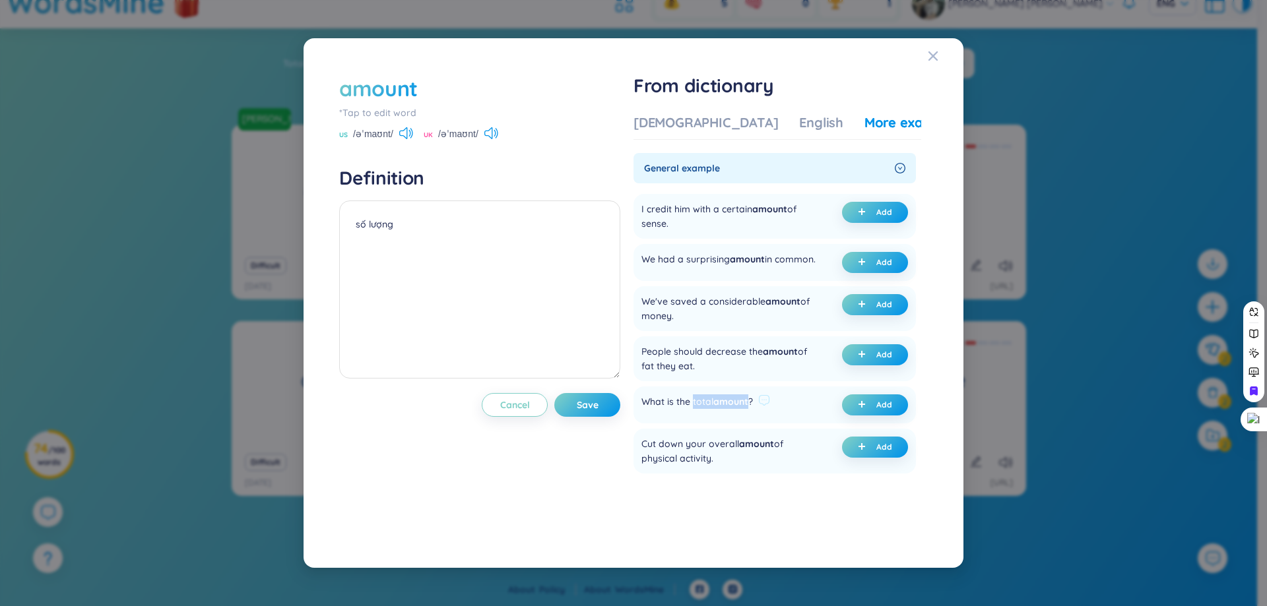
drag, startPoint x: 696, startPoint y: 412, endPoint x: 752, endPoint y: 415, distance: 55.5
click at [752, 415] on div "What is the total amount ?" at bounding box center [697, 405] width 112 height 21
click at [774, 432] on icon at bounding box center [777, 434] width 9 height 9
click at [783, 381] on div "People should decrease the amount of fat they eat. Add" at bounding box center [774, 359] width 282 height 45
click at [707, 404] on div "What is the total amount ?" at bounding box center [697, 405] width 112 height 21
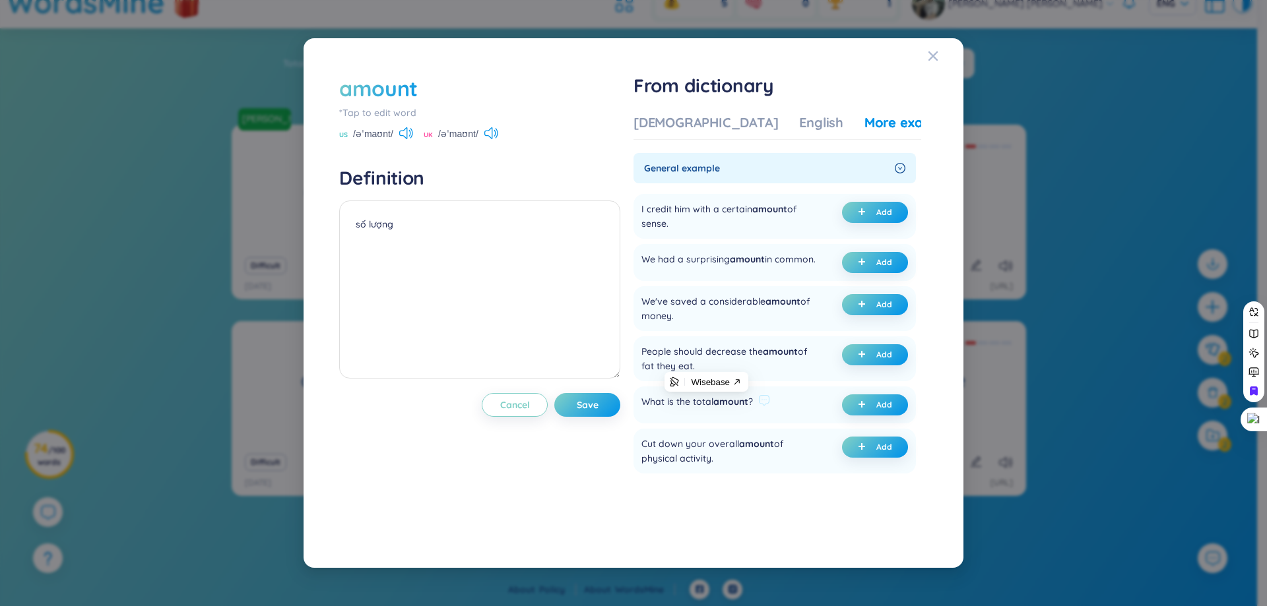
click at [707, 404] on div "What is the total amount ?" at bounding box center [697, 405] width 112 height 21
click at [724, 404] on span "amount" at bounding box center [730, 402] width 35 height 12
click at [715, 384] on div at bounding box center [715, 384] width 0 height 0
click at [264, 606] on div at bounding box center [132, 606] width 264 height 0
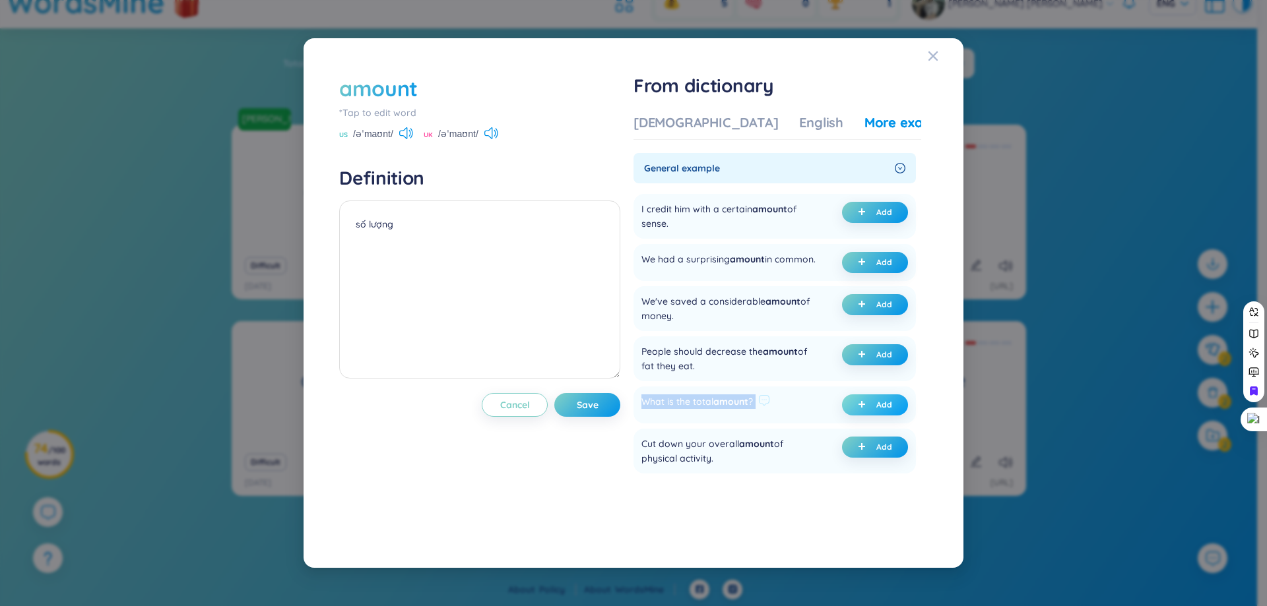
click at [894, 414] on button "Add" at bounding box center [875, 405] width 66 height 21
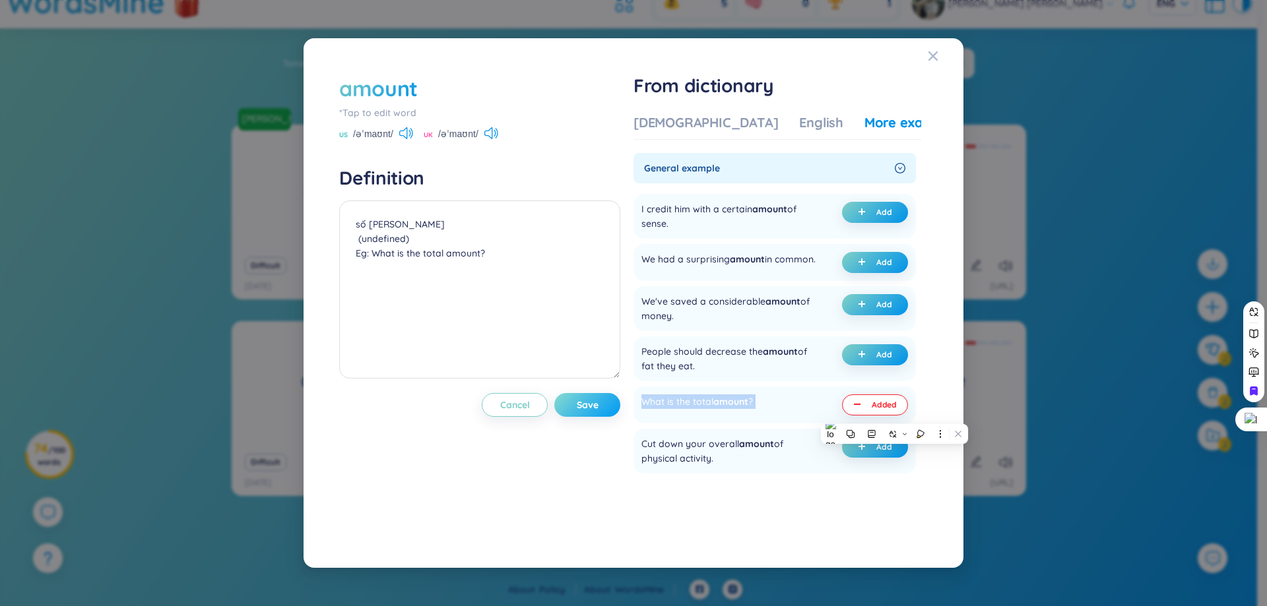
click at [577, 399] on button "Save" at bounding box center [587, 405] width 66 height 24
type textarea "số lượng (undefined) Eg: What is the total amount?"
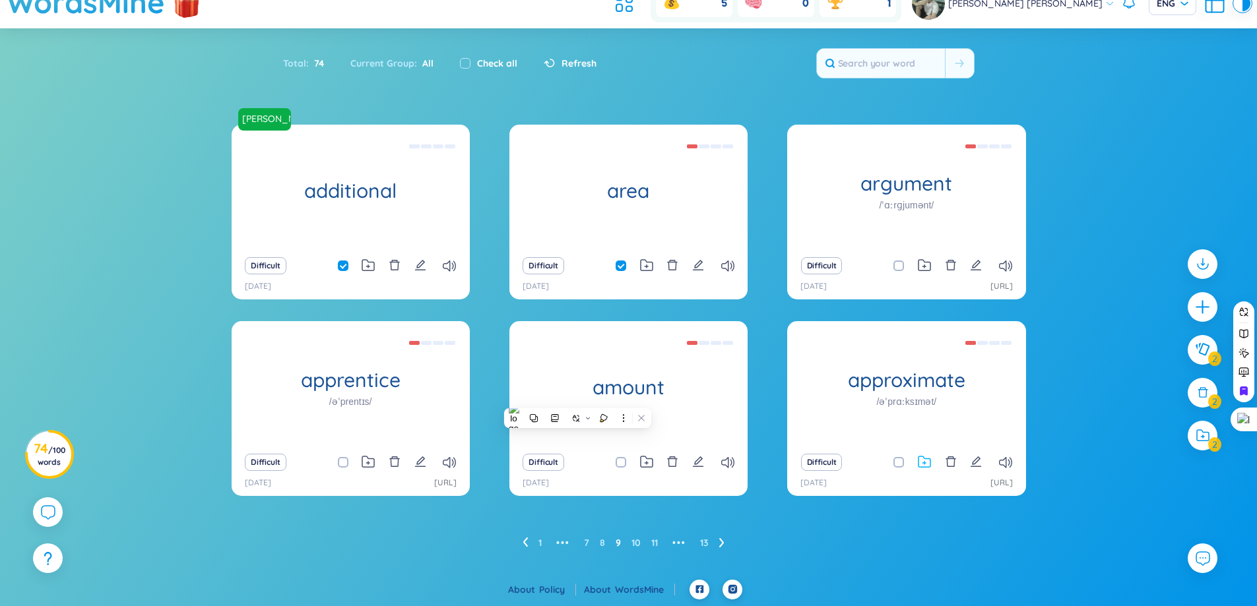
click at [928, 461] on icon at bounding box center [924, 462] width 13 height 13
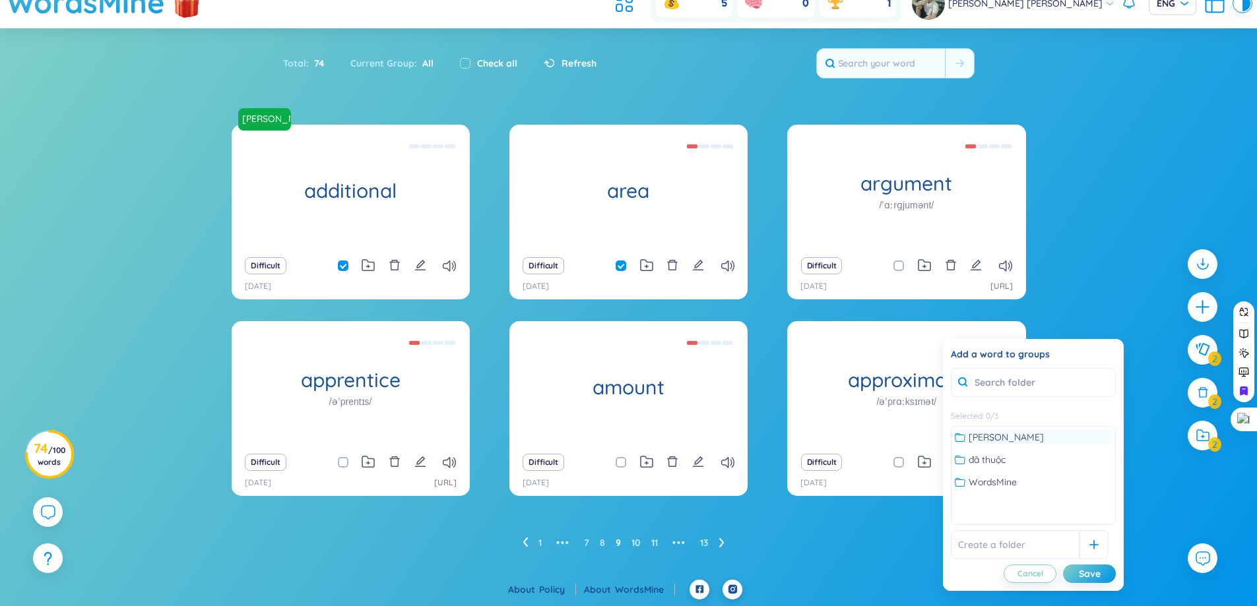
click at [992, 438] on span "không thuộc" at bounding box center [1006, 437] width 75 height 15
click at [1082, 572] on div "Save" at bounding box center [1090, 574] width 22 height 15
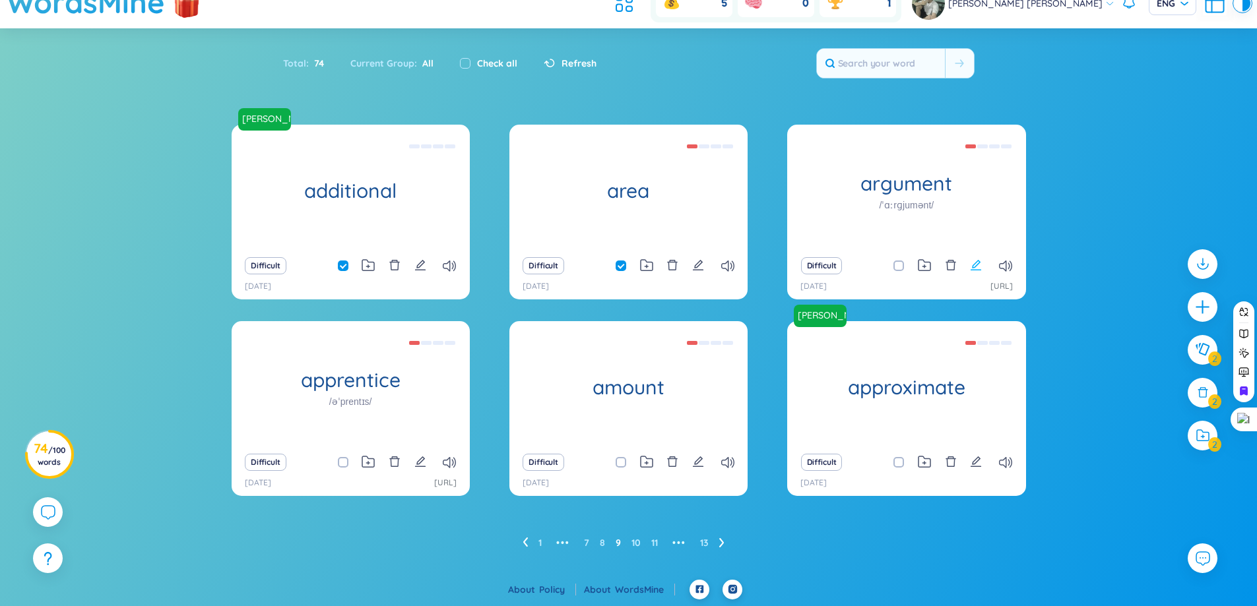
click at [972, 263] on icon "edit" at bounding box center [976, 265] width 12 height 12
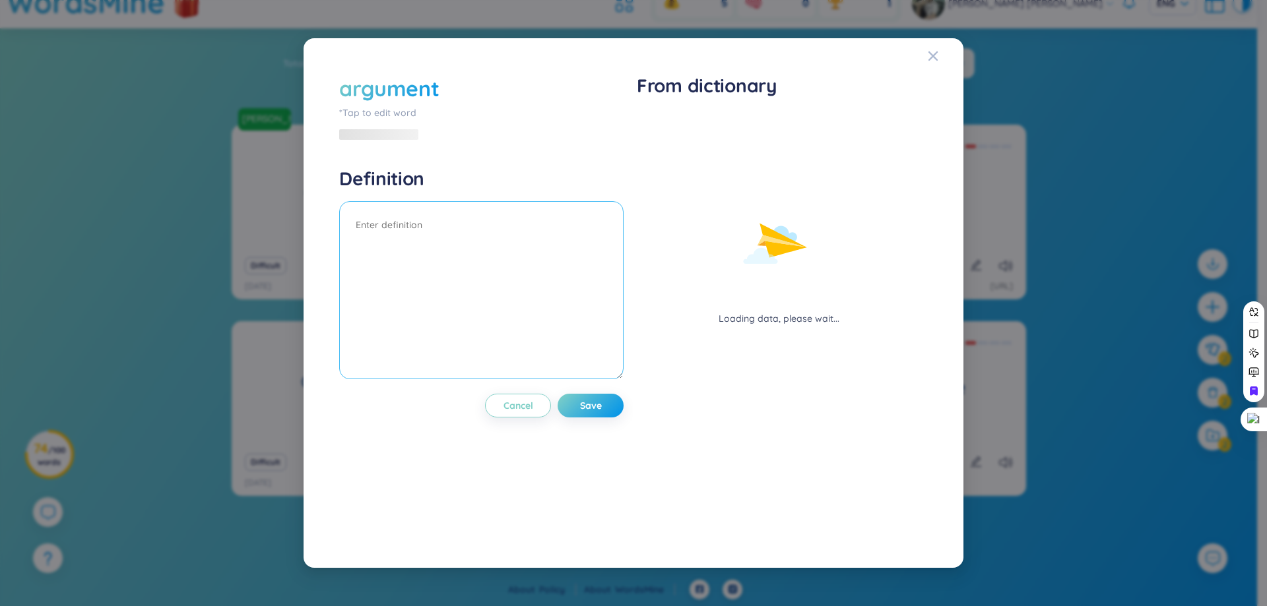
click at [542, 269] on textarea at bounding box center [481, 290] width 284 height 178
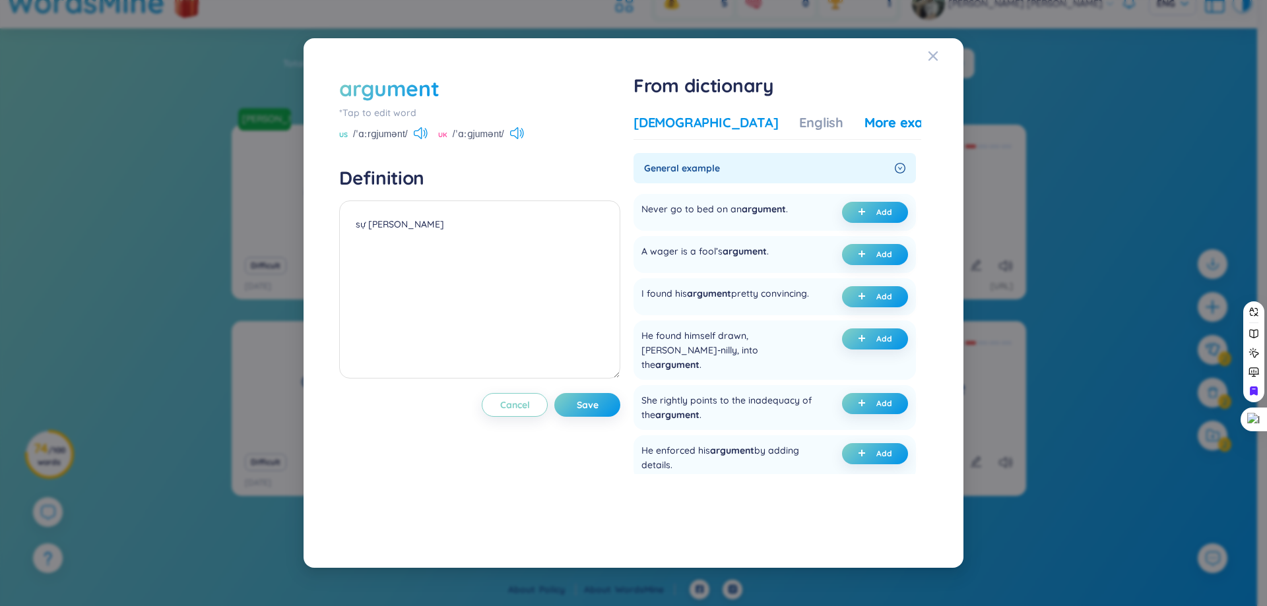
click at [637, 129] on div "argument *Tap to edit word US /ˈɑːrɡjumənt/ UK /ˈɑːɡjumənt/ Definition sự thảo …" at bounding box center [634, 303] width 602 height 472
click at [645, 124] on div "Vietnamese" at bounding box center [705, 122] width 145 height 18
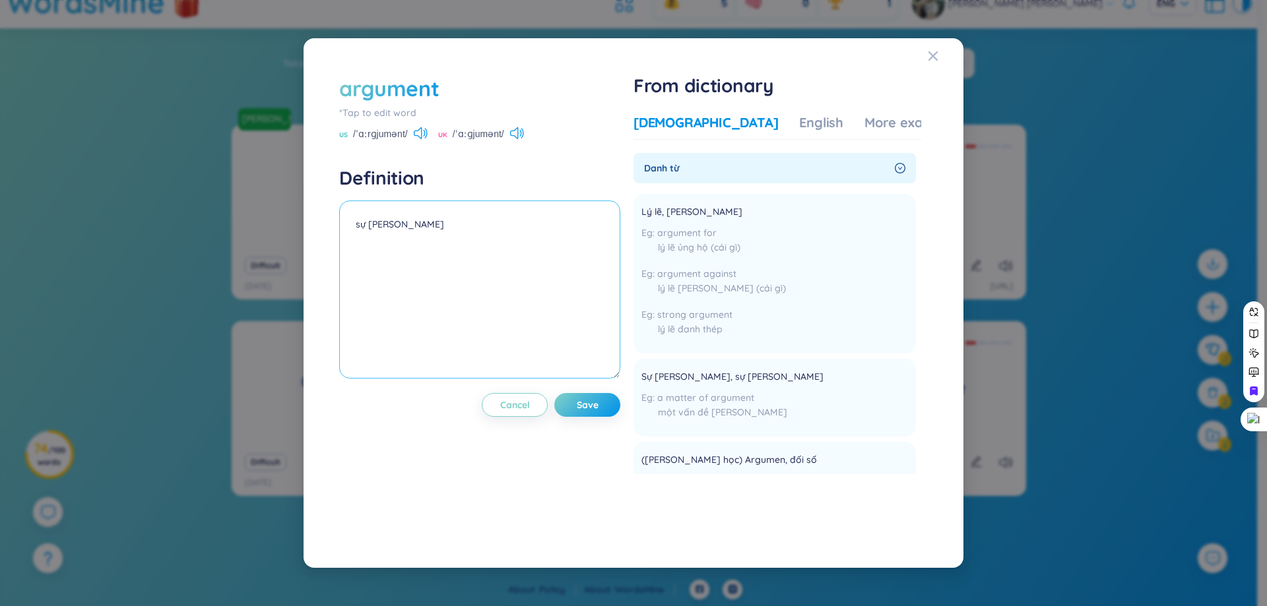
drag, startPoint x: 429, startPoint y: 221, endPoint x: 323, endPoint y: 230, distance: 106.6
click at [323, 230] on div "argument *Tap to edit word US /ˈɑːrɡjumənt/ UK /ˈɑːɡjumənt/ Definition sự thảo …" at bounding box center [633, 303] width 628 height 498
click at [395, 227] on textarea "sự thảo luận" at bounding box center [479, 290] width 281 height 178
click at [408, 223] on textarea "sự thảo luận" at bounding box center [479, 290] width 281 height 178
drag, startPoint x: 408, startPoint y: 223, endPoint x: 368, endPoint y: 234, distance: 41.6
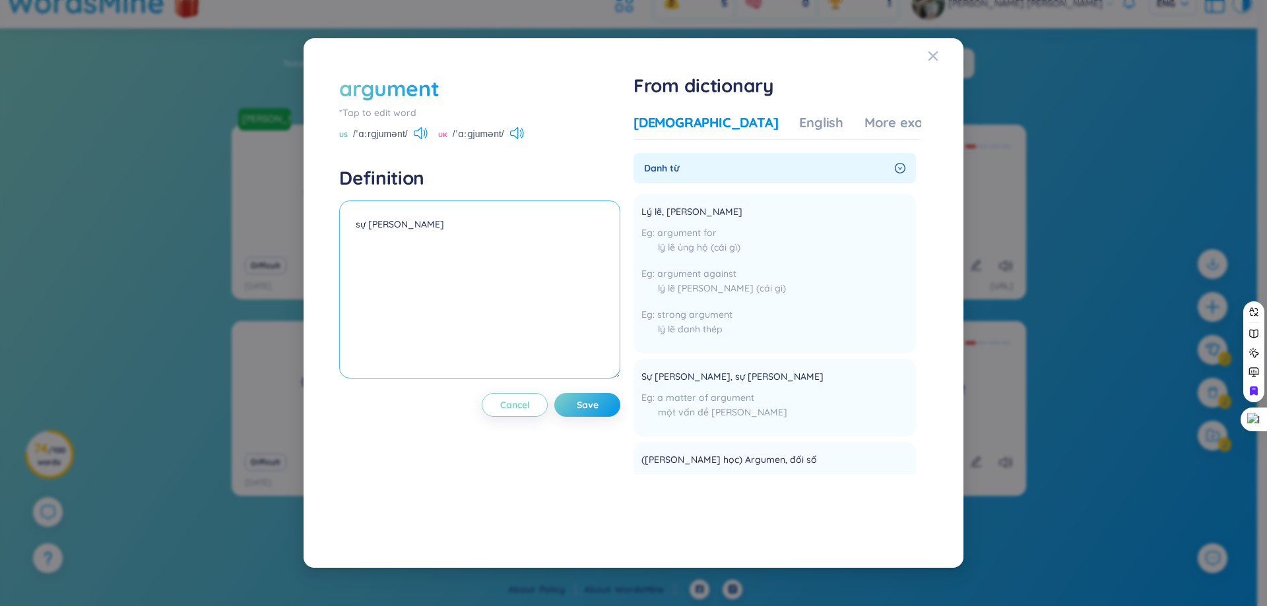
click at [368, 234] on textarea "sự thảo luận" at bounding box center [479, 290] width 281 height 178
click at [864, 119] on div "More examples" at bounding box center [912, 122] width 96 height 18
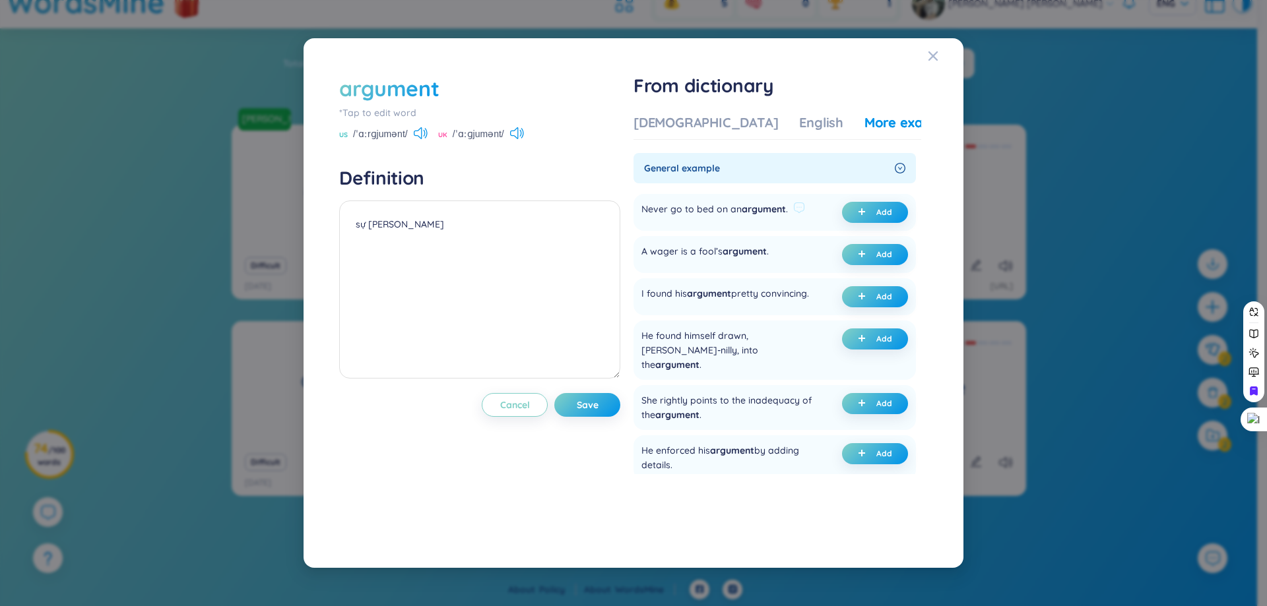
click at [674, 210] on div "Never go to bed on an argument ." at bounding box center [714, 212] width 146 height 21
click at [673, 210] on div "Never go to bed on an argument ." at bounding box center [714, 212] width 146 height 21
click at [664, 183] on div at bounding box center [664, 183] width 0 height 0
click at [779, 164] on span "General example" at bounding box center [766, 168] width 245 height 15
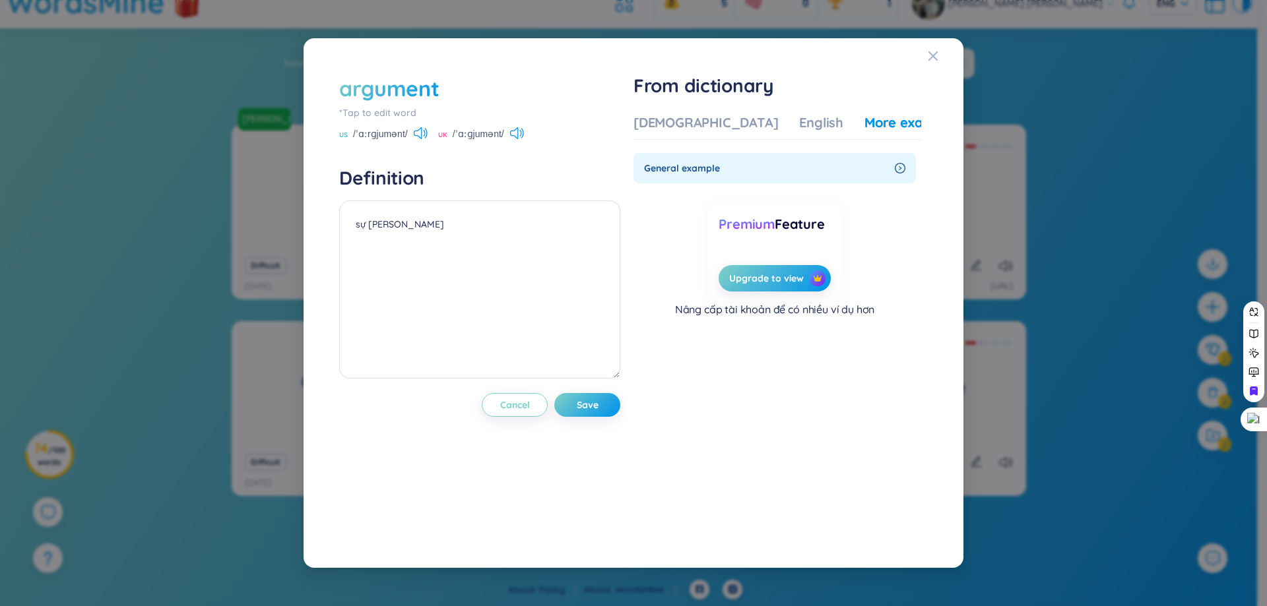
click at [780, 166] on span "General example" at bounding box center [766, 168] width 245 height 15
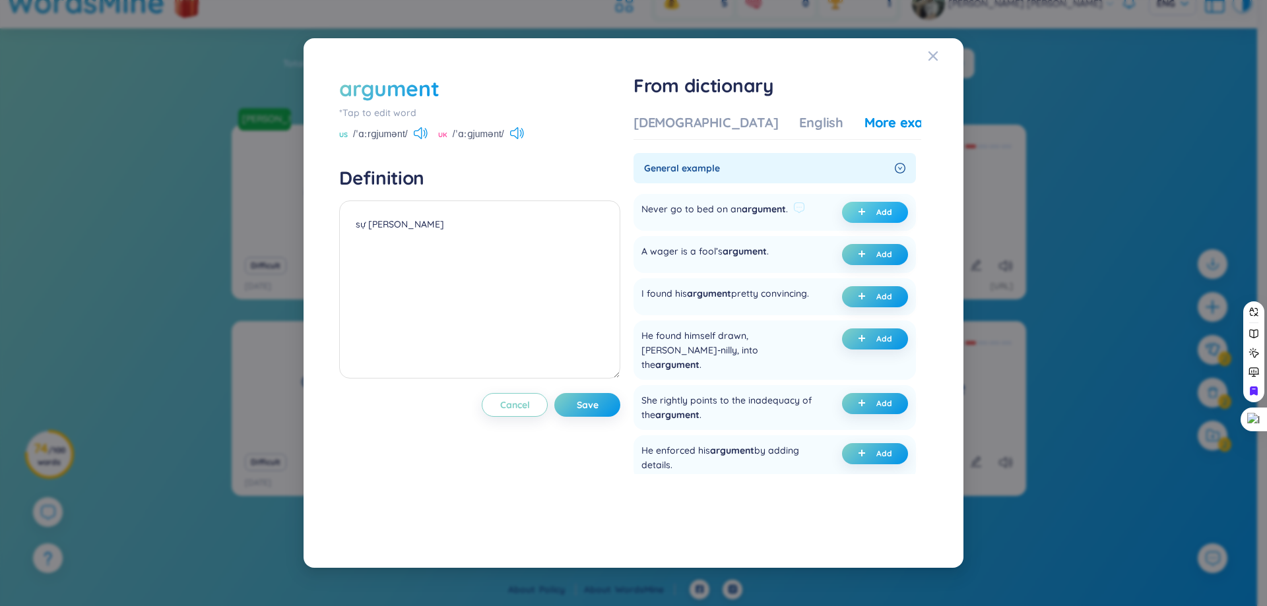
click at [858, 216] on span "plus" at bounding box center [864, 212] width 13 height 9
click at [597, 410] on span "Save" at bounding box center [588, 405] width 22 height 13
drag, startPoint x: 406, startPoint y: 220, endPoint x: 395, endPoint y: 218, distance: 11.4
click at [395, 218] on textarea "sự tranh luận (undefined) Eg: Never go to bed on an argument." at bounding box center [479, 290] width 281 height 178
type textarea "tranh luận, lí lẽ (undefined) Eg: Never go to bed on an argument."
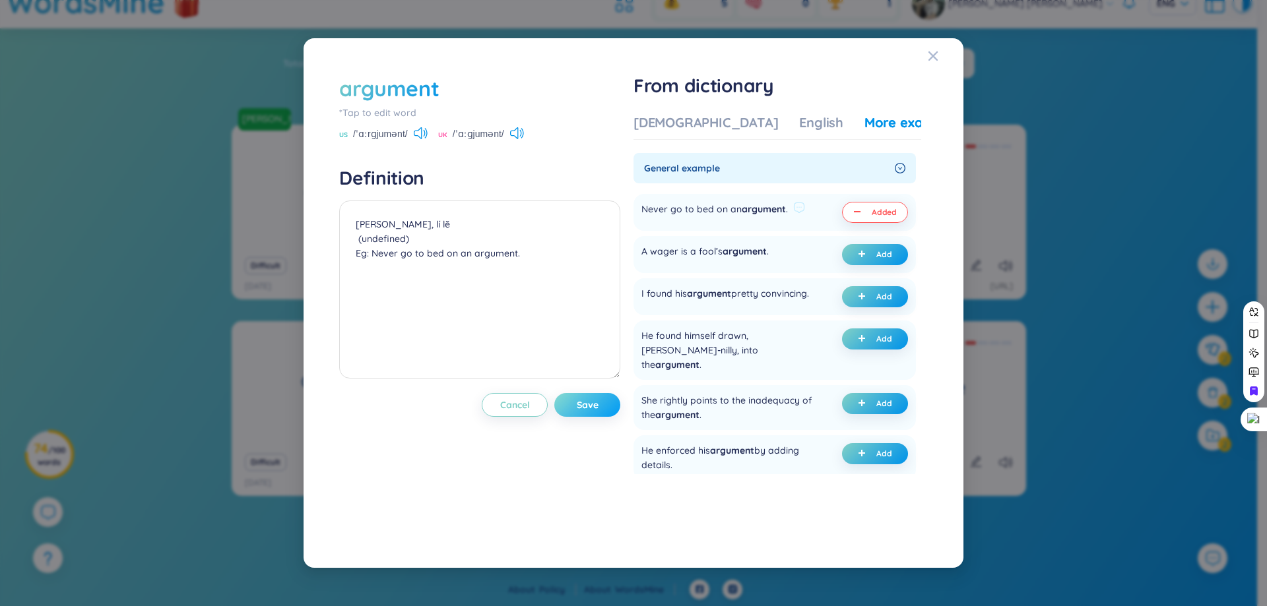
click at [598, 404] on span "Save" at bounding box center [588, 405] width 22 height 13
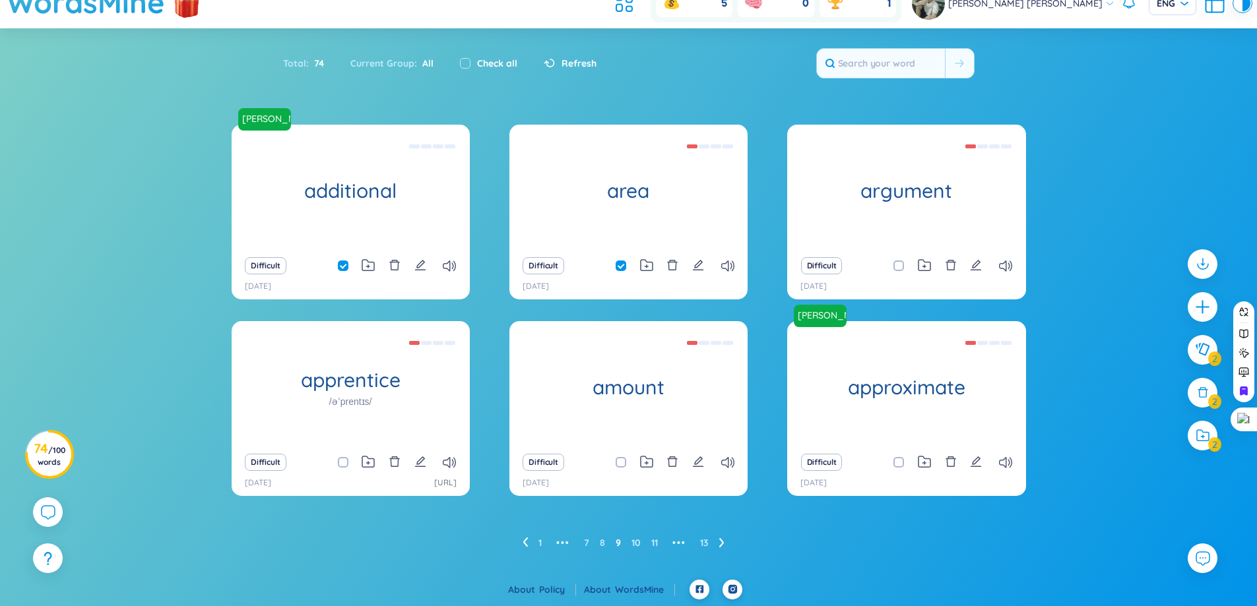
click at [719, 545] on icon at bounding box center [721, 543] width 5 height 10
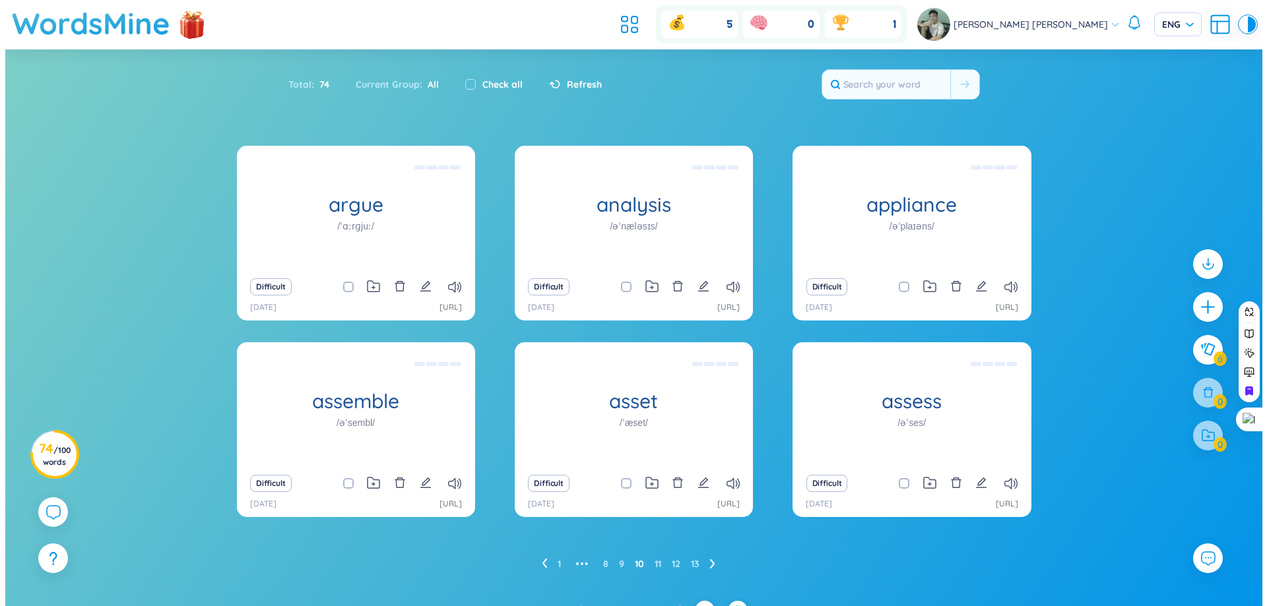
scroll to position [21, 0]
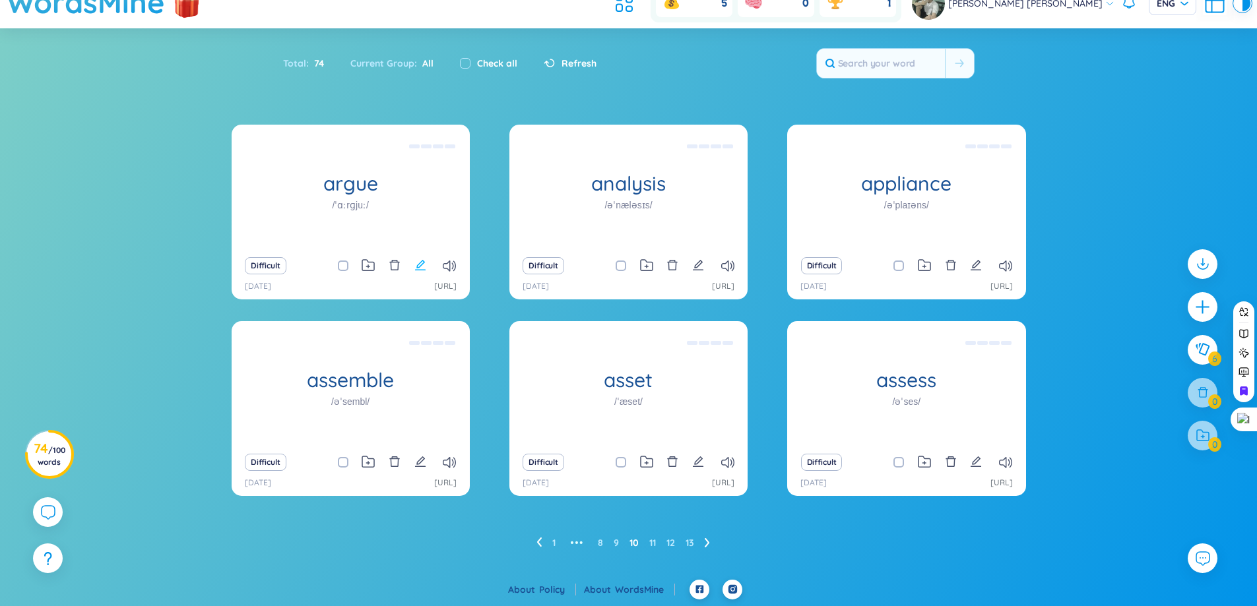
click at [418, 264] on icon "edit" at bounding box center [420, 265] width 12 height 12
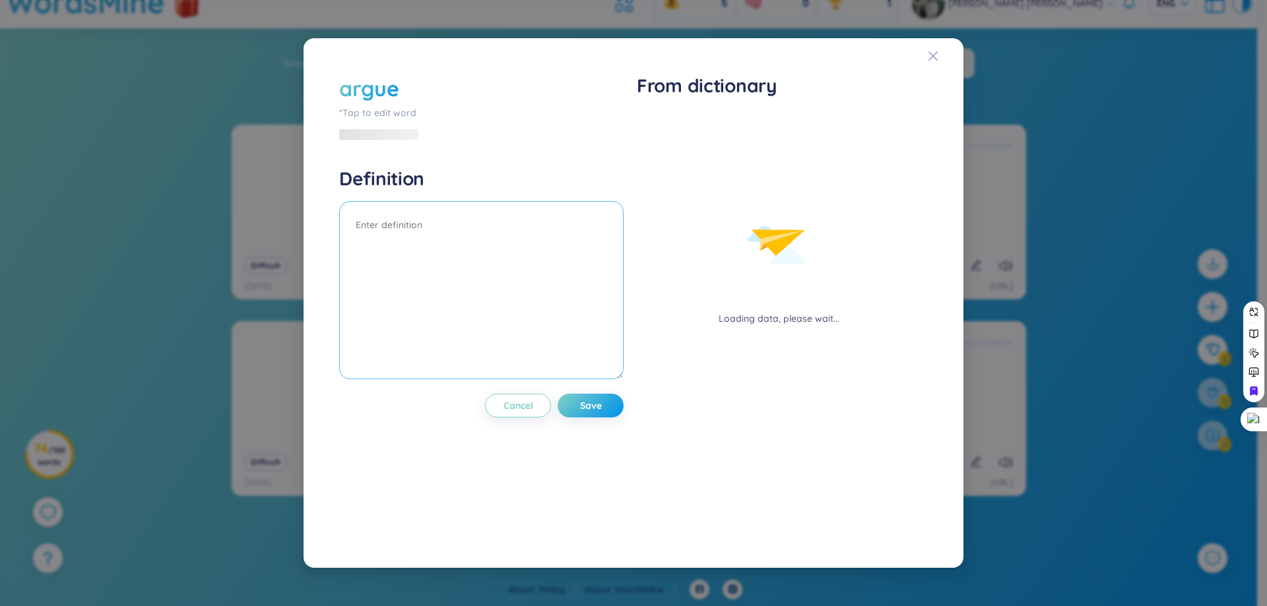
click at [494, 238] on textarea at bounding box center [481, 290] width 284 height 178
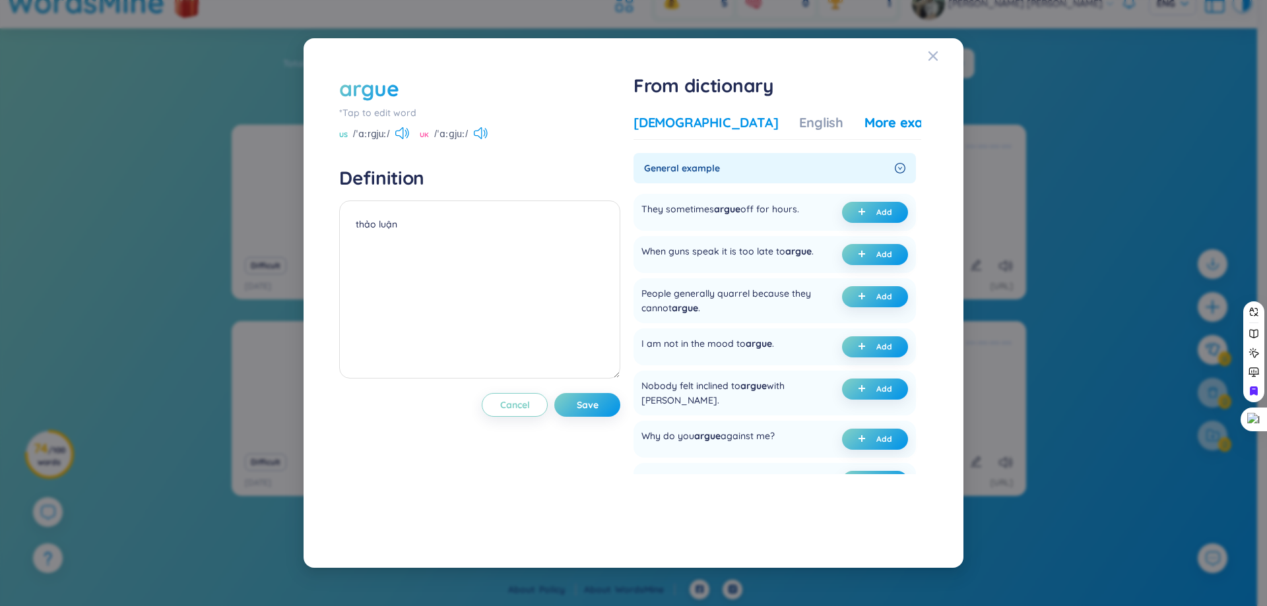
click at [645, 129] on div "Vietnamese" at bounding box center [705, 122] width 145 height 18
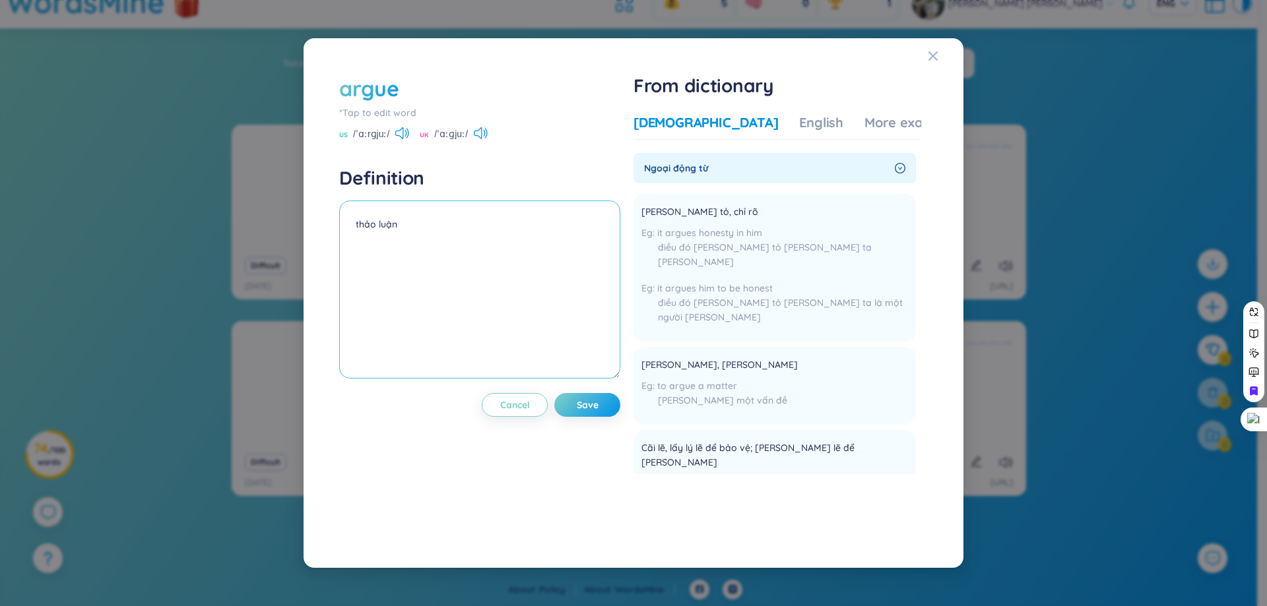
drag, startPoint x: 507, startPoint y: 203, endPoint x: 399, endPoint y: 225, distance: 109.9
click at [399, 225] on textarea "thảo luận" at bounding box center [479, 290] width 281 height 178
type textarea "t"
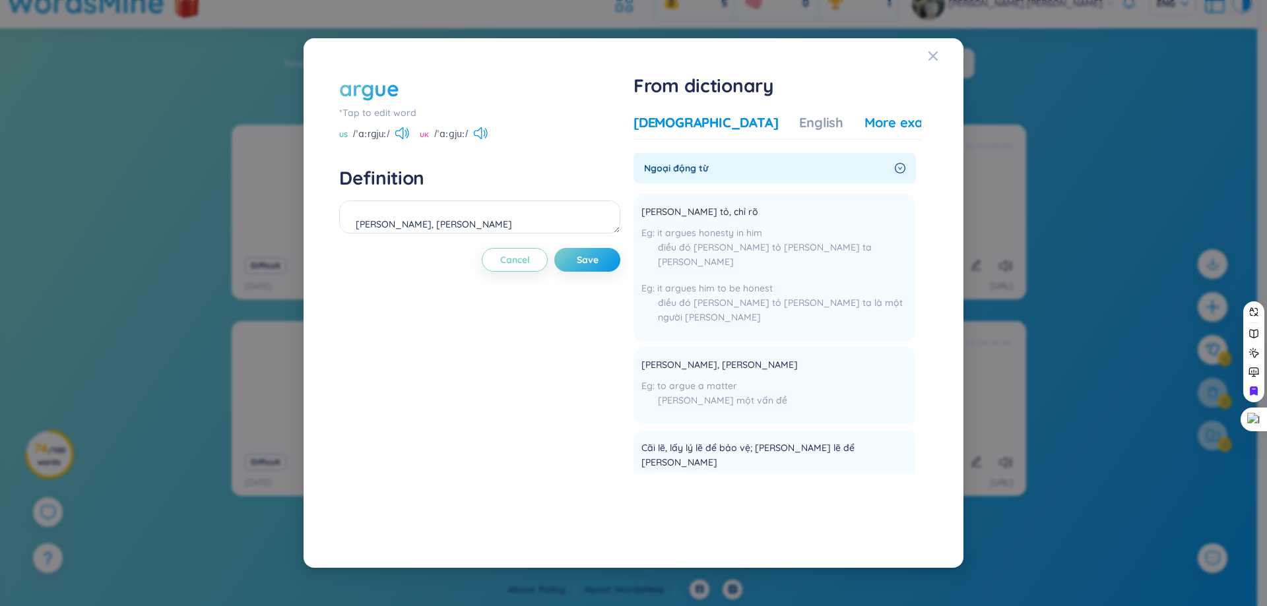
click at [864, 129] on div "More examples" at bounding box center [912, 122] width 96 height 18
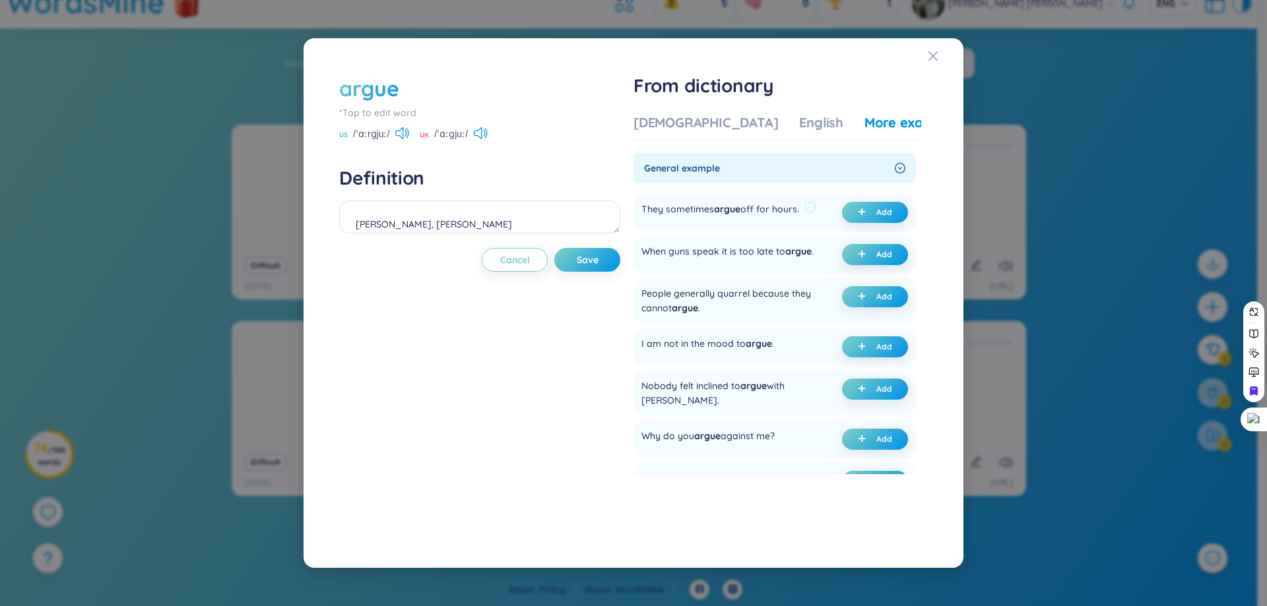
click at [697, 207] on div "They sometimes argue off for hours." at bounding box center [720, 212] width 158 height 21
click at [688, 183] on div at bounding box center [688, 183] width 0 height 0
click at [264, 606] on div at bounding box center [132, 606] width 264 height 0
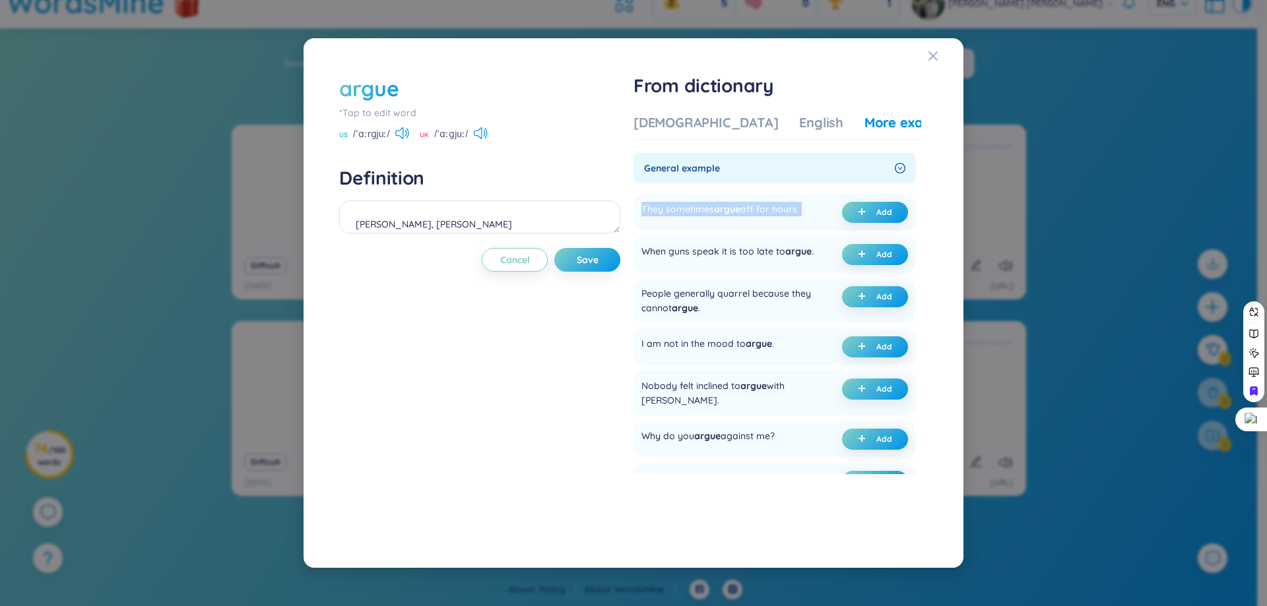
click at [264, 606] on div at bounding box center [132, 606] width 264 height 0
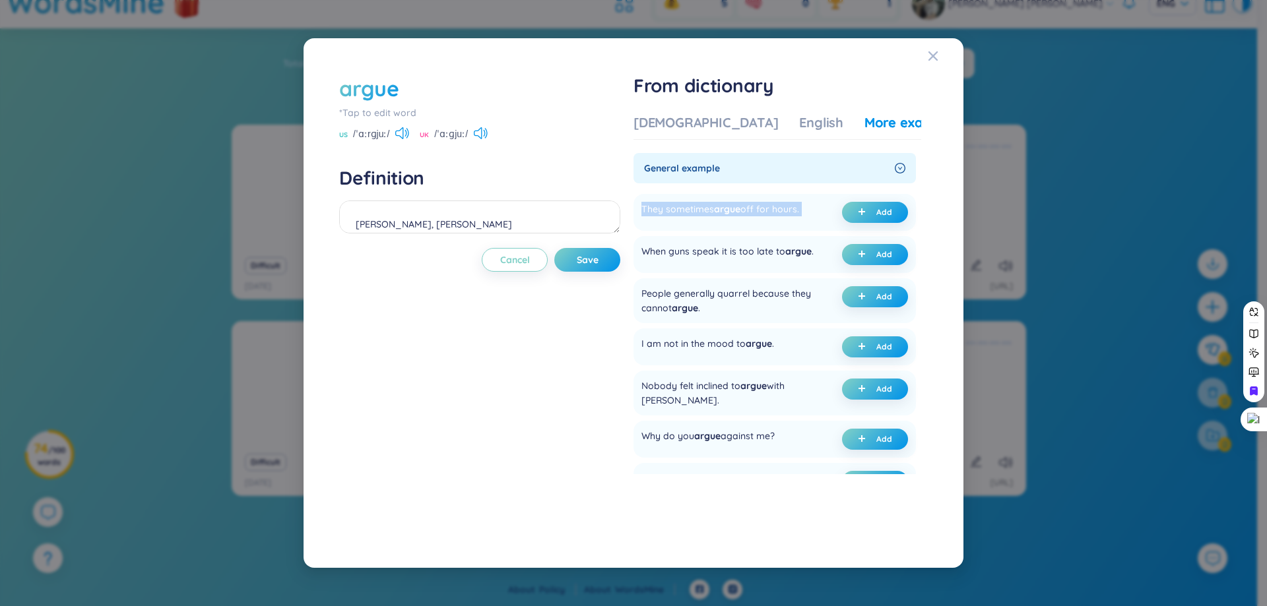
click at [264, 606] on div at bounding box center [132, 606] width 264 height 0
click at [717, 212] on div "They sometimes argue off for hours." at bounding box center [720, 212] width 158 height 21
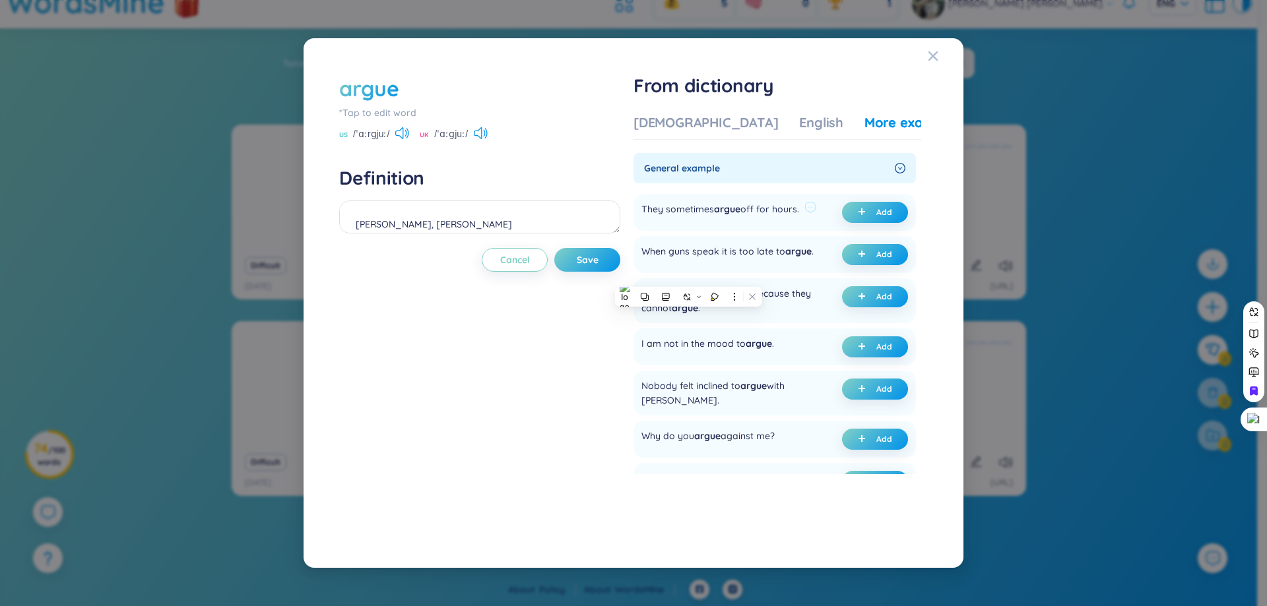
click at [717, 212] on div "They sometimes argue off for hours." at bounding box center [720, 212] width 158 height 21
click at [474, 139] on icon at bounding box center [481, 133] width 14 height 12
click at [406, 128] on icon at bounding box center [402, 133] width 14 height 12
click at [864, 203] on button "Add" at bounding box center [875, 212] width 66 height 21
click at [598, 263] on span "Save" at bounding box center [588, 259] width 22 height 13
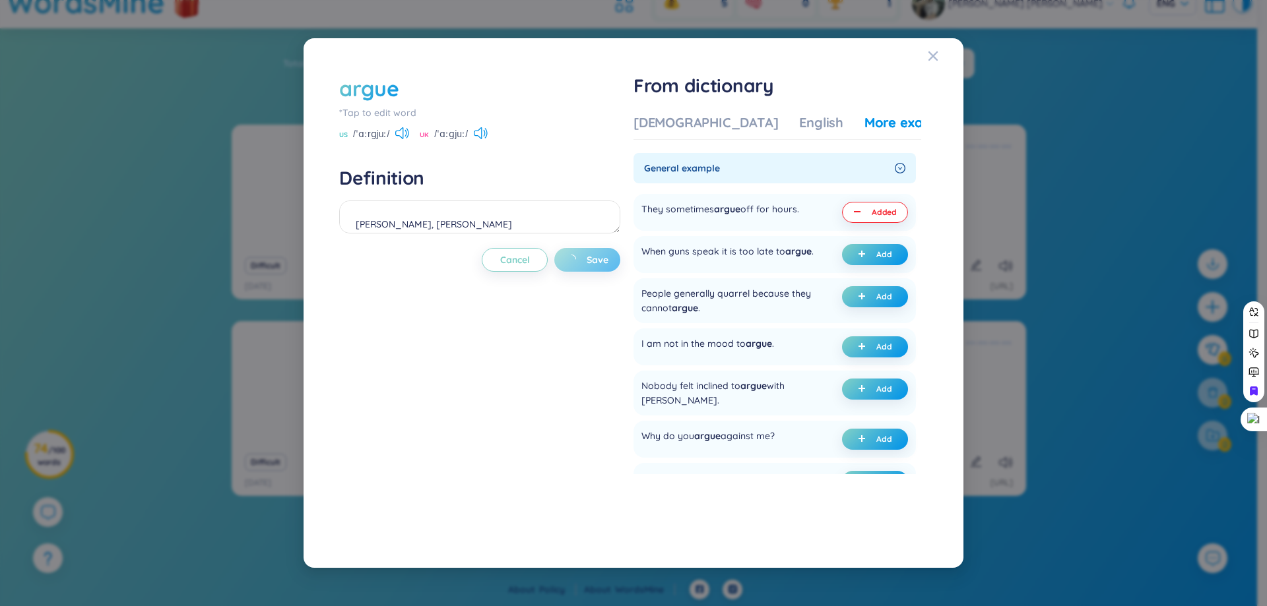
type textarea "tranh luận, tranh cái (undefined) Eg: They sometimes argue off for hours."
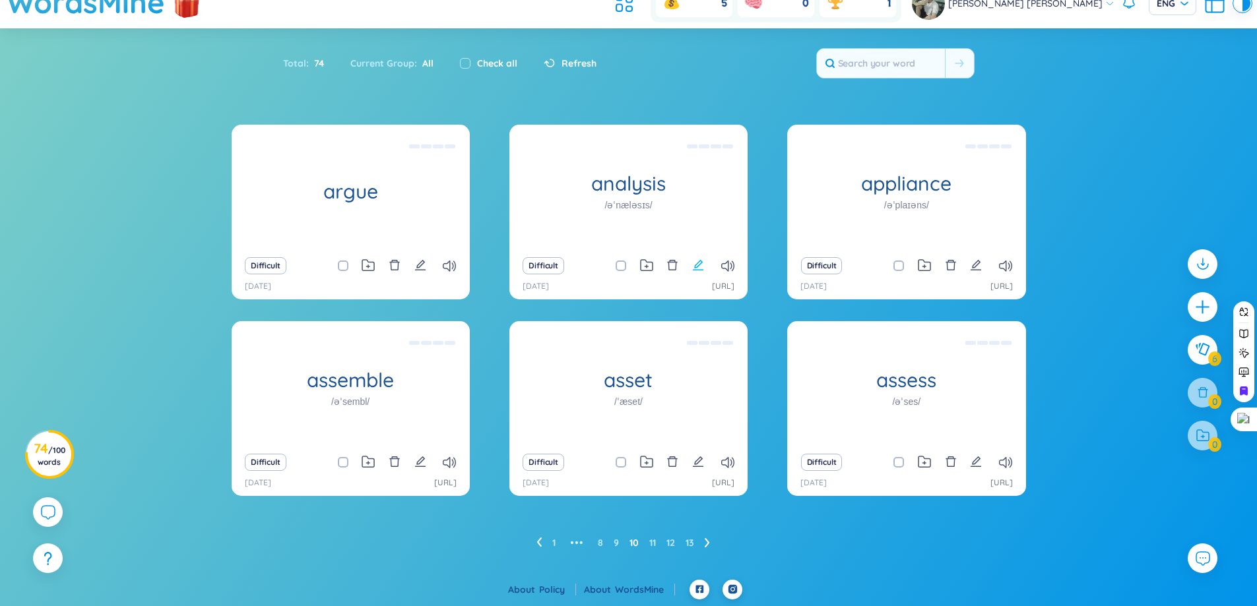
click at [694, 264] on icon "edit" at bounding box center [698, 265] width 12 height 12
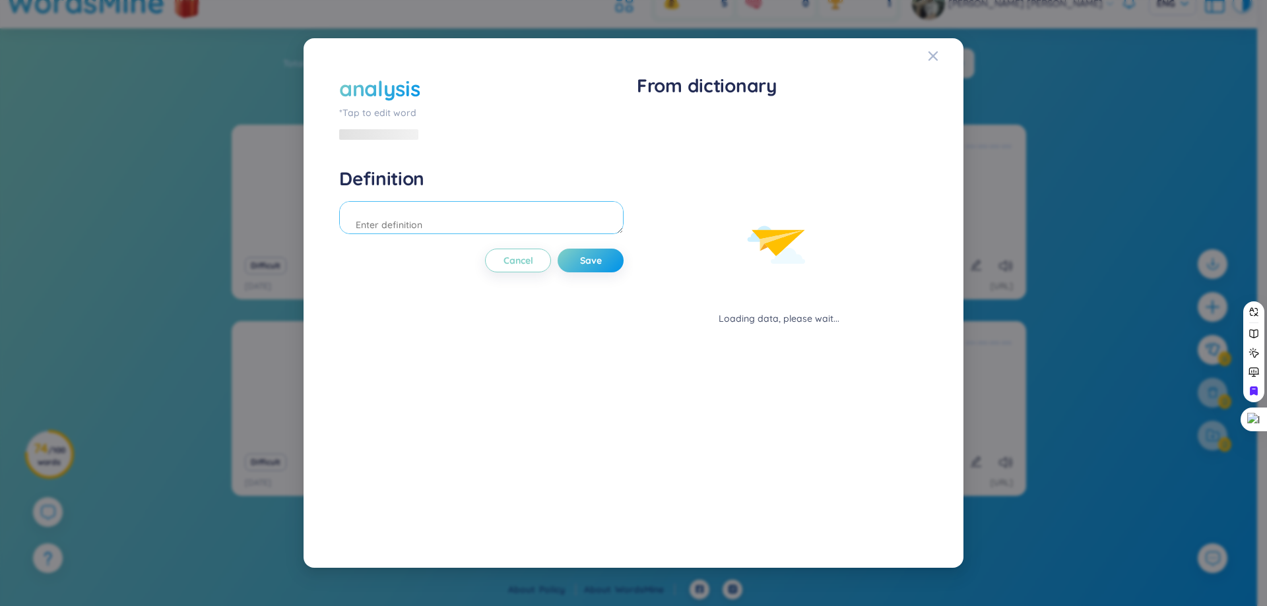
click at [544, 233] on textarea at bounding box center [481, 217] width 284 height 33
type textarea "s"
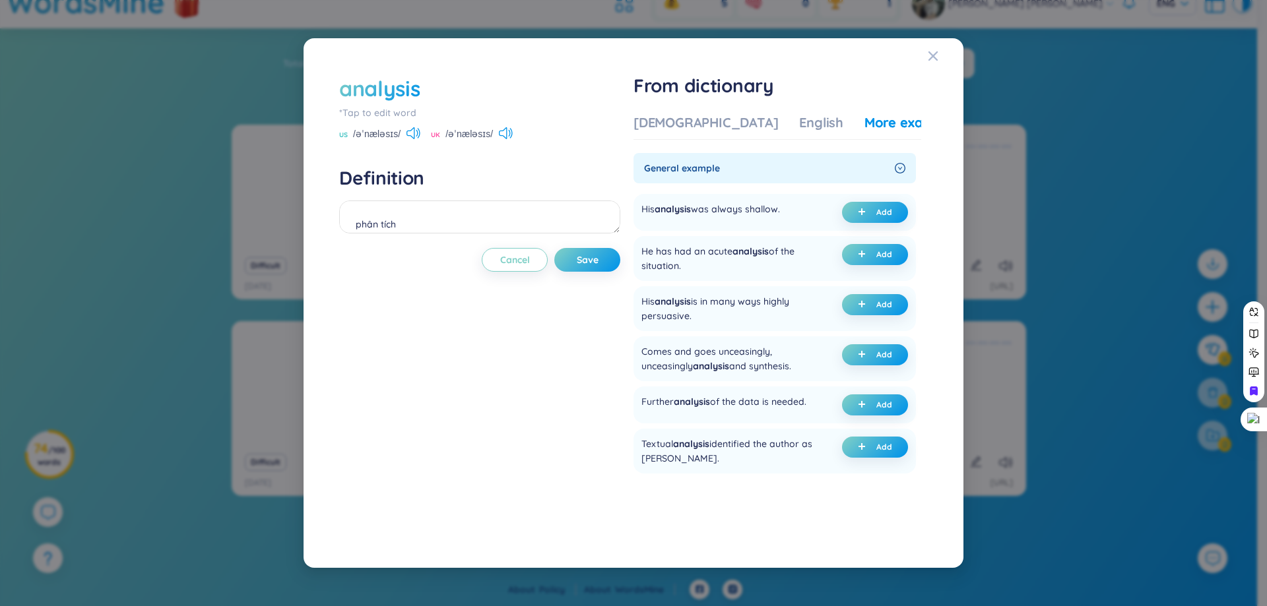
click at [673, 104] on div "From dictionary Vietnamese English More examples General example His analysis w…" at bounding box center [777, 303] width 288 height 459
click at [674, 112] on div "Vietnamese English More examples General example His analysis was always shallo…" at bounding box center [777, 320] width 288 height 424
click at [676, 117] on div "Vietnamese" at bounding box center [705, 122] width 145 height 18
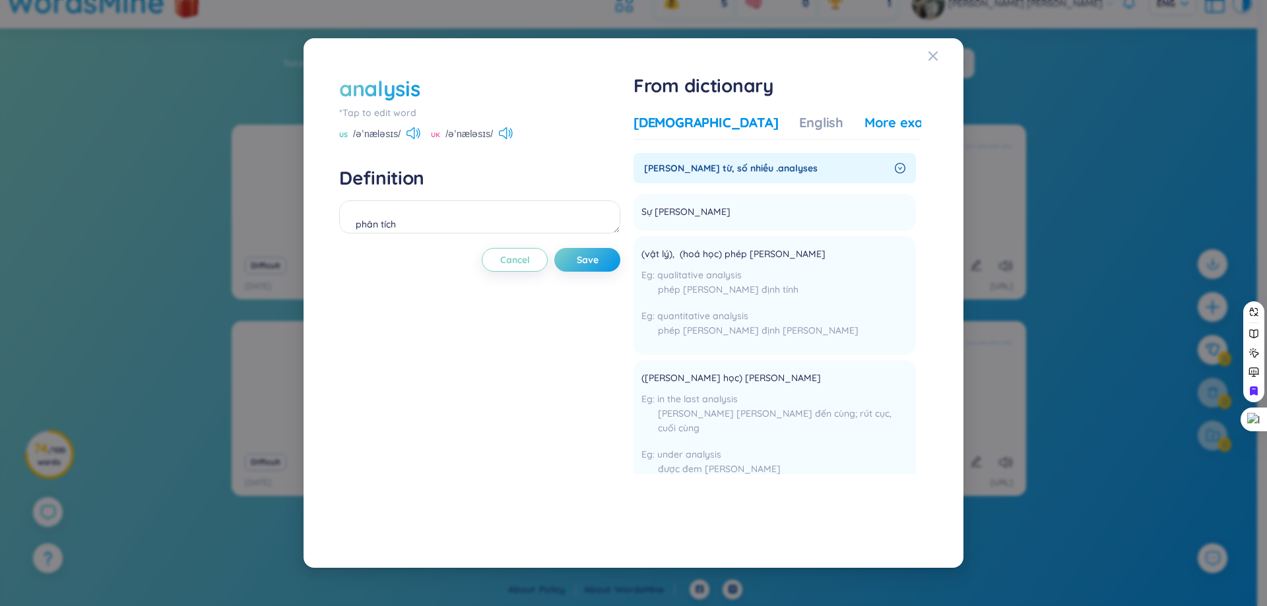
click at [864, 124] on div "More examples" at bounding box center [912, 122] width 96 height 18
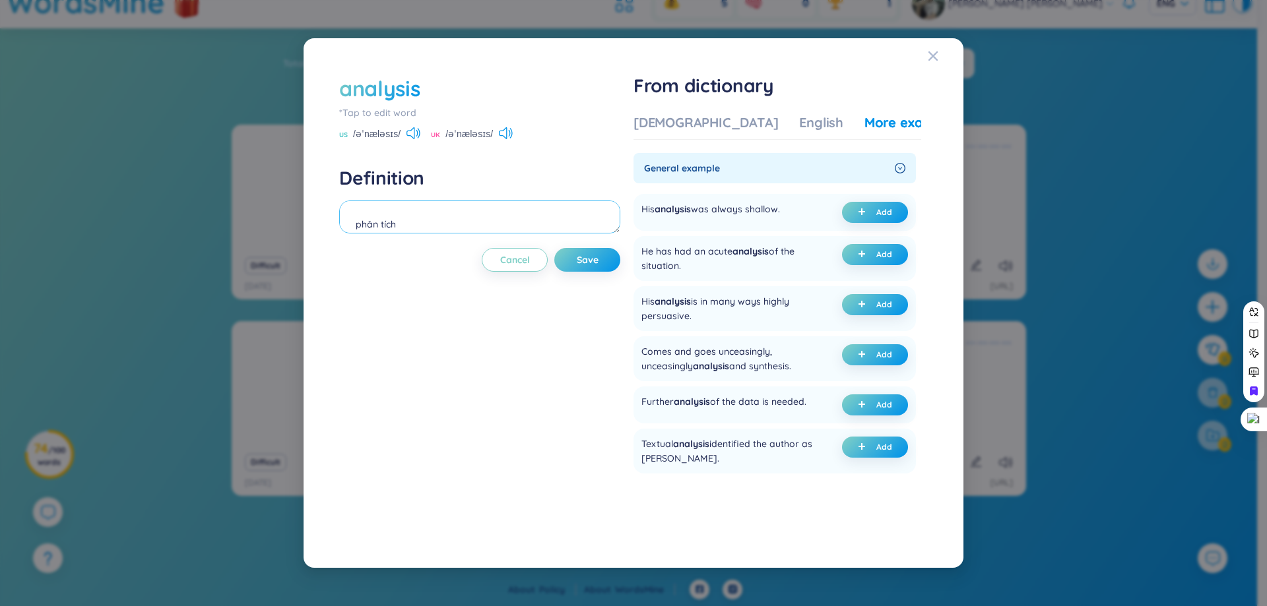
click at [354, 217] on textarea "phân tích" at bounding box center [479, 217] width 281 height 33
click at [759, 212] on div "His analysis was always shallow." at bounding box center [710, 212] width 139 height 21
click at [750, 216] on div at bounding box center [750, 216] width 0 height 0
click at [871, 209] on button "Add" at bounding box center [875, 212] width 66 height 21
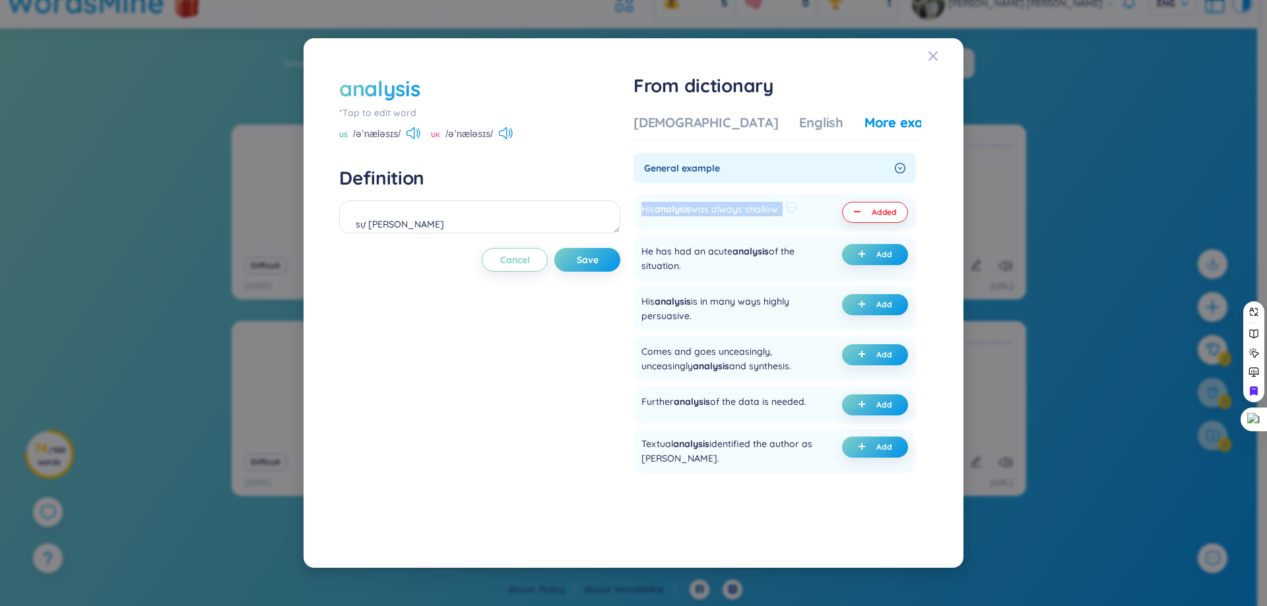
drag, startPoint x: 646, startPoint y: 216, endPoint x: 800, endPoint y: 215, distance: 154.4
click at [797, 215] on div "His analysis was always shallow." at bounding box center [719, 212] width 156 height 21
click at [792, 224] on div at bounding box center [792, 224] width 0 height 0
click at [570, 319] on div "analysis *Tap to edit word US /əˈnæləsɪs/ UK /əˈnæləsɪs/ Definition sự phân tíc…" at bounding box center [479, 303] width 281 height 459
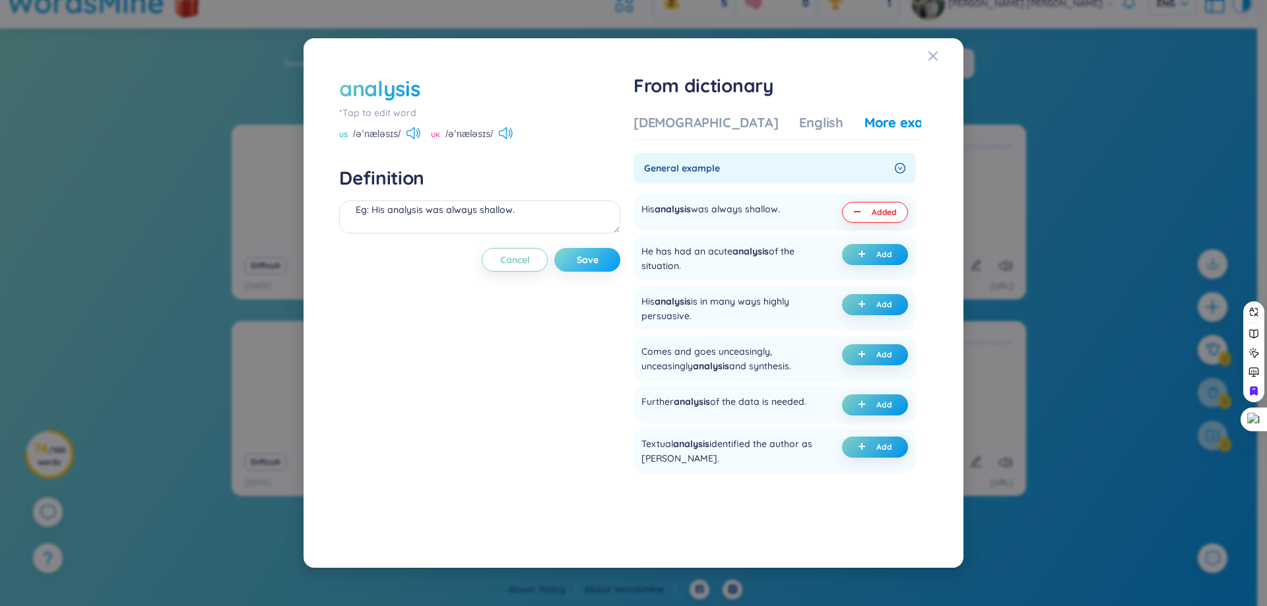
click at [598, 253] on span "Save" at bounding box center [588, 259] width 22 height 13
type textarea "sự phân tích (undefined) Eg: His analysis was always shallow."
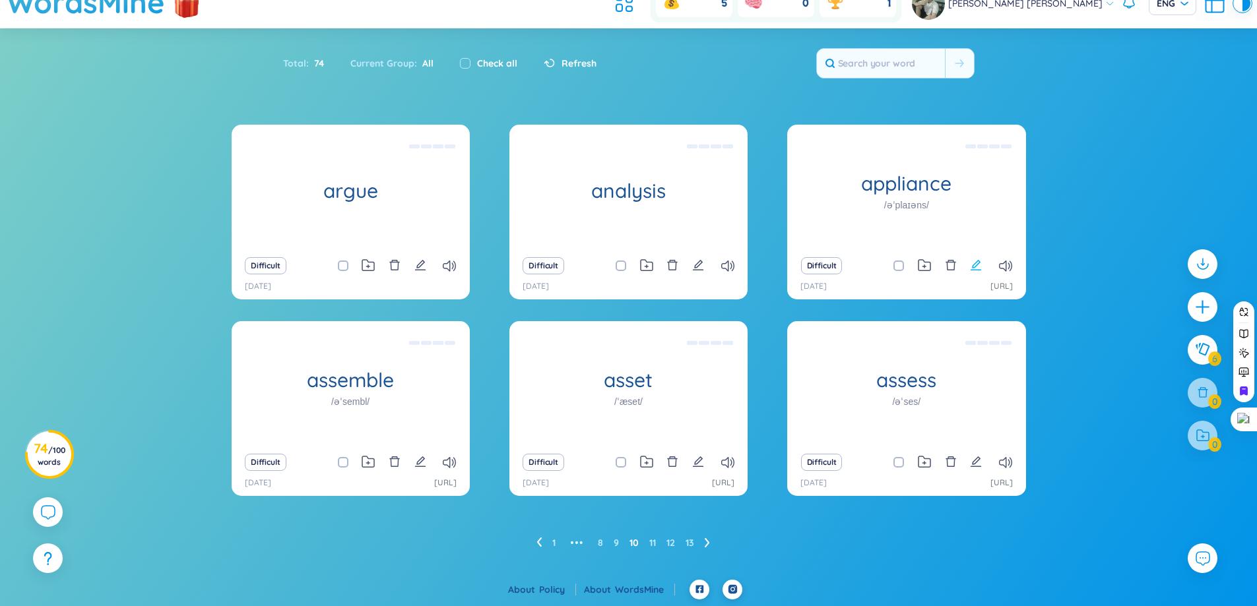
click at [976, 266] on icon "edit" at bounding box center [976, 265] width 11 height 11
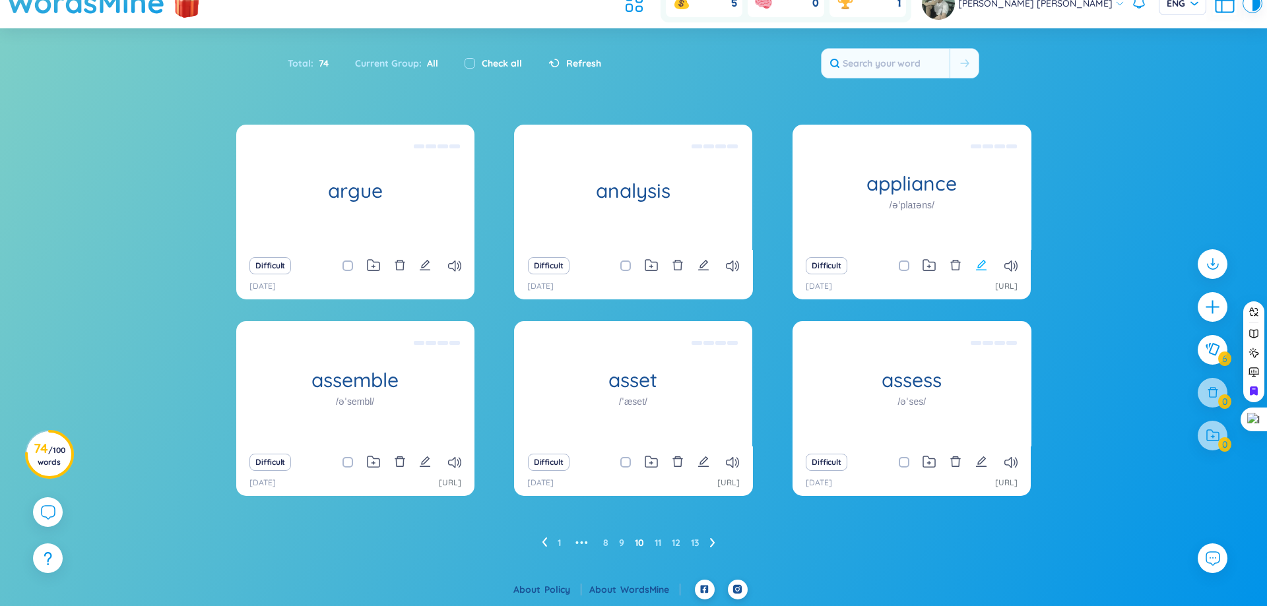
scroll to position [15, 0]
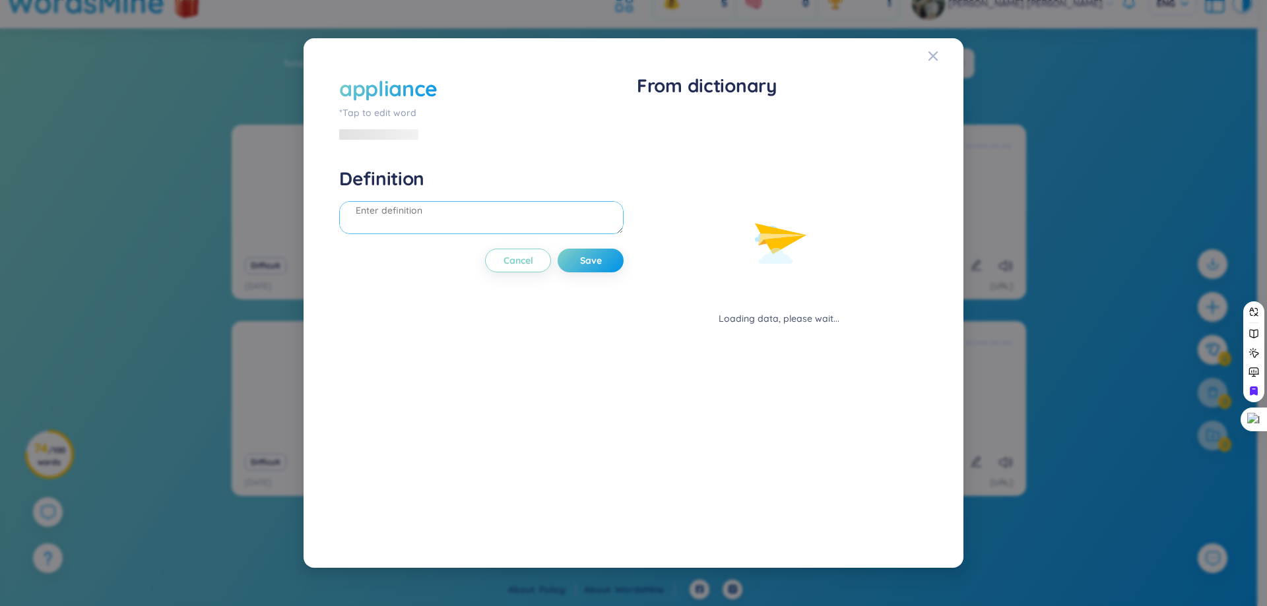
click at [472, 230] on textarea at bounding box center [481, 217] width 284 height 33
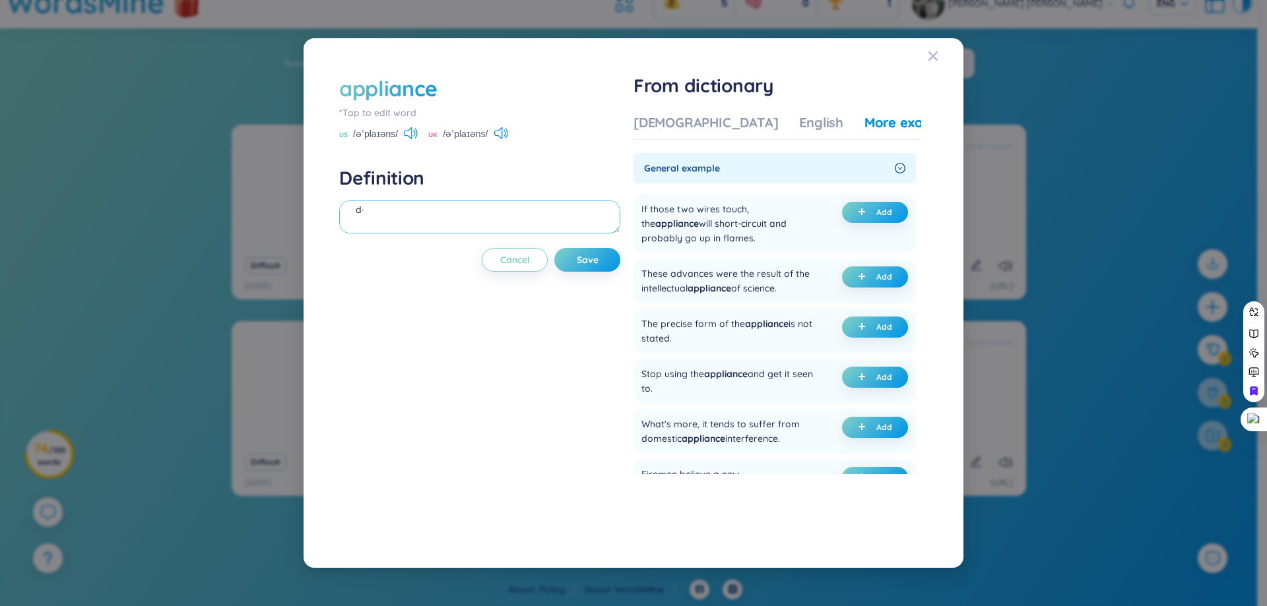
type textarea "d"
type textarea "đáng kể"
click at [705, 129] on div "Vietnamese" at bounding box center [705, 122] width 145 height 18
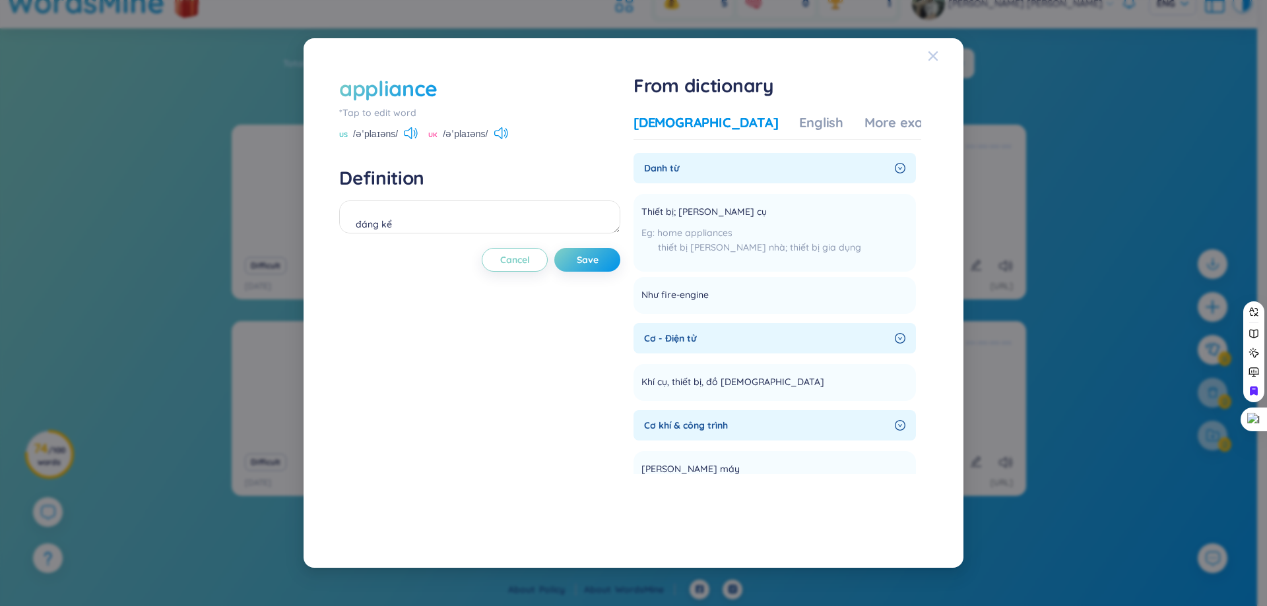
click at [930, 59] on icon "Close" at bounding box center [932, 55] width 9 height 9
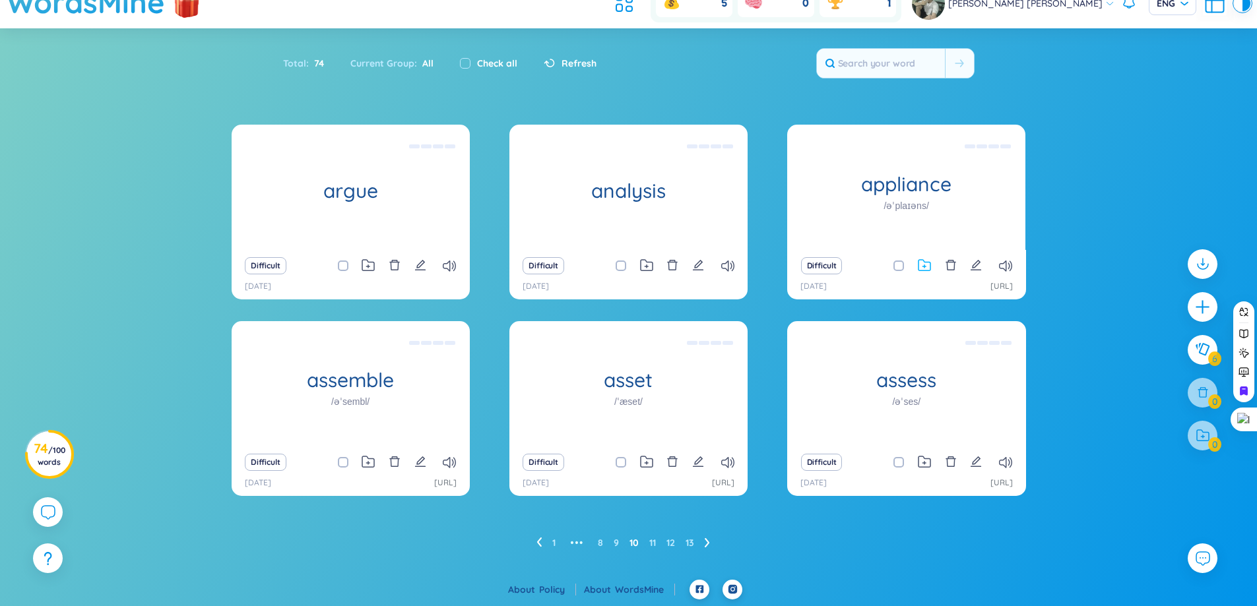
click at [926, 267] on icon at bounding box center [924, 265] width 13 height 13
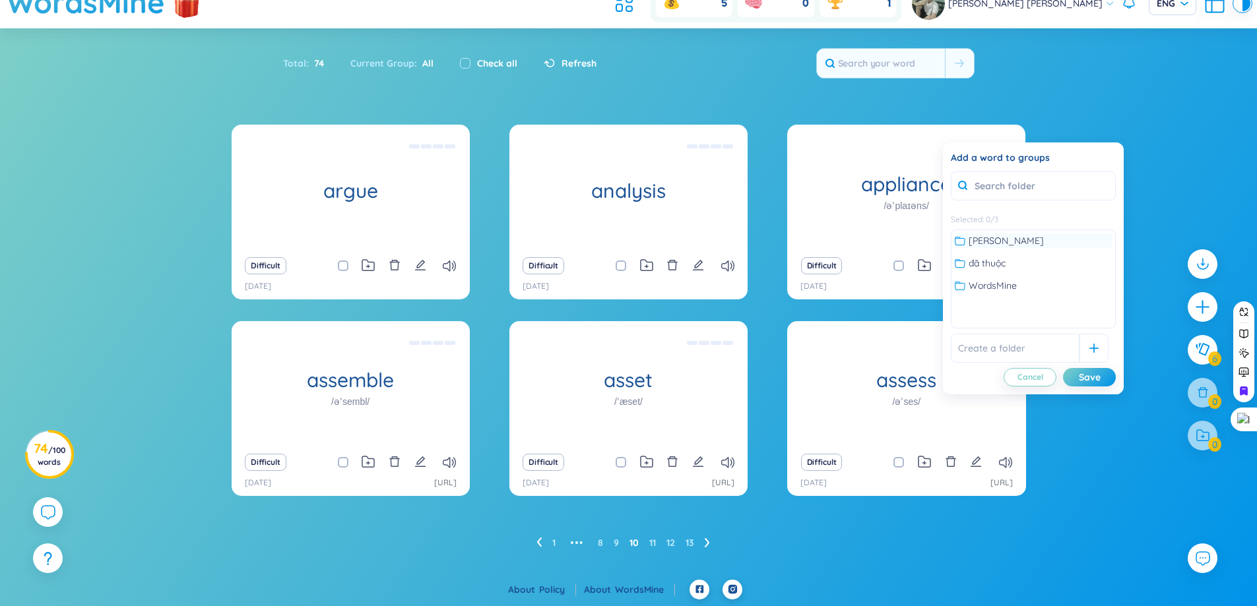
click at [995, 239] on span "không thuộc" at bounding box center [1006, 241] width 75 height 15
click at [1070, 377] on button "Save" at bounding box center [1089, 377] width 53 height 18
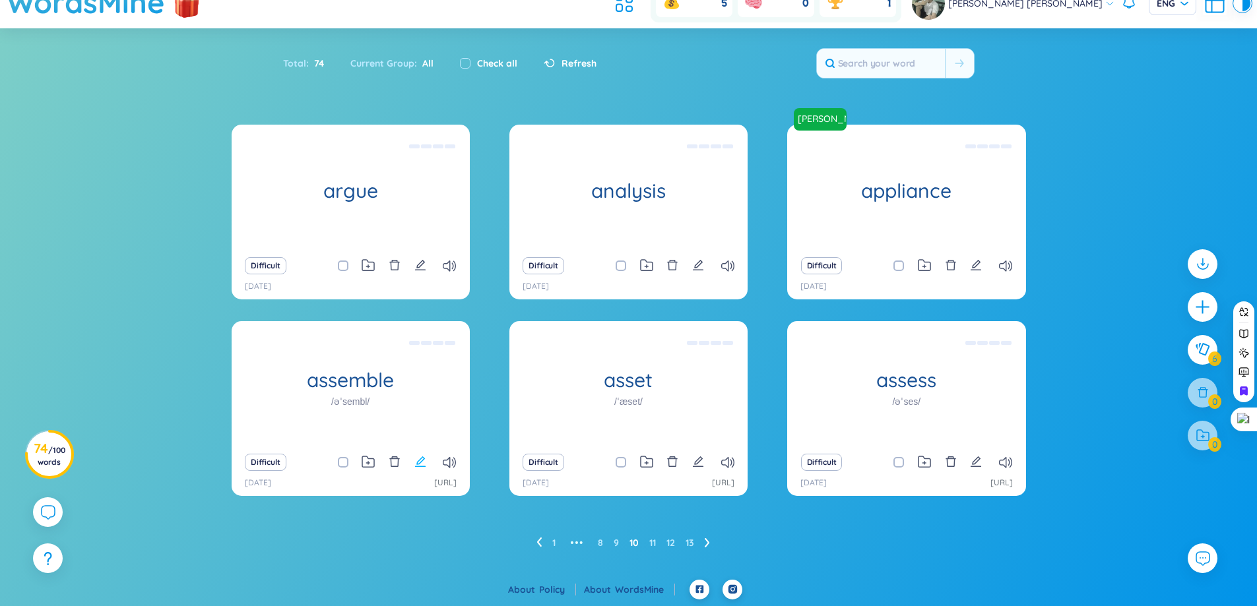
click at [415, 460] on icon "edit" at bounding box center [420, 462] width 12 height 12
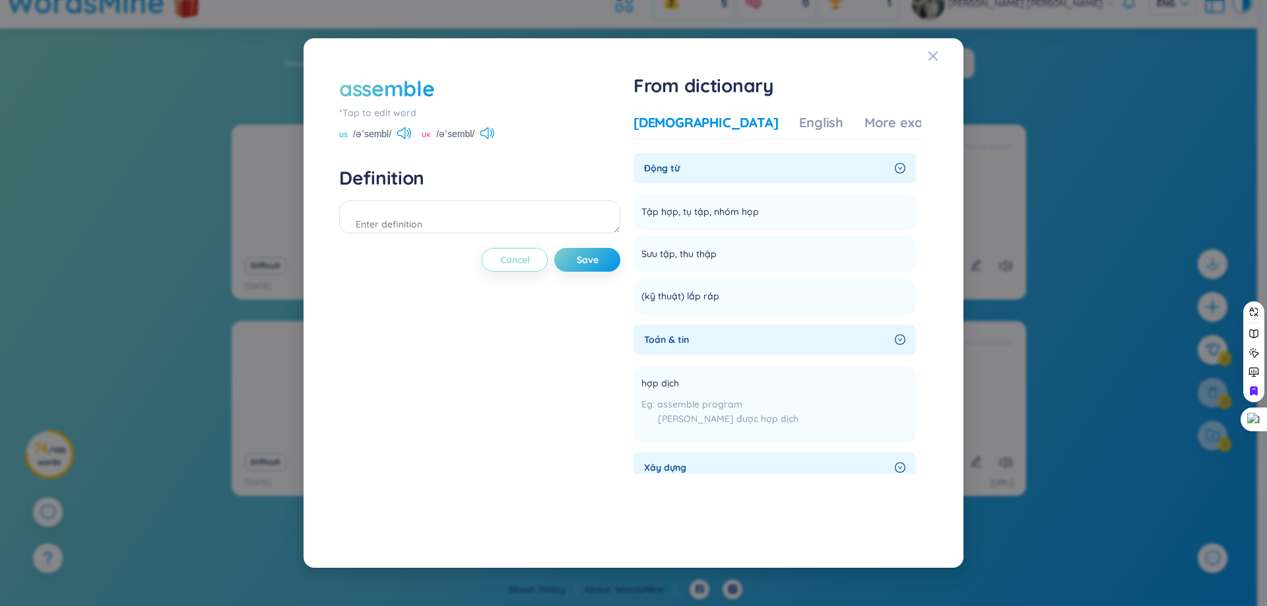
click at [496, 251] on button "Cancel" at bounding box center [515, 260] width 66 height 24
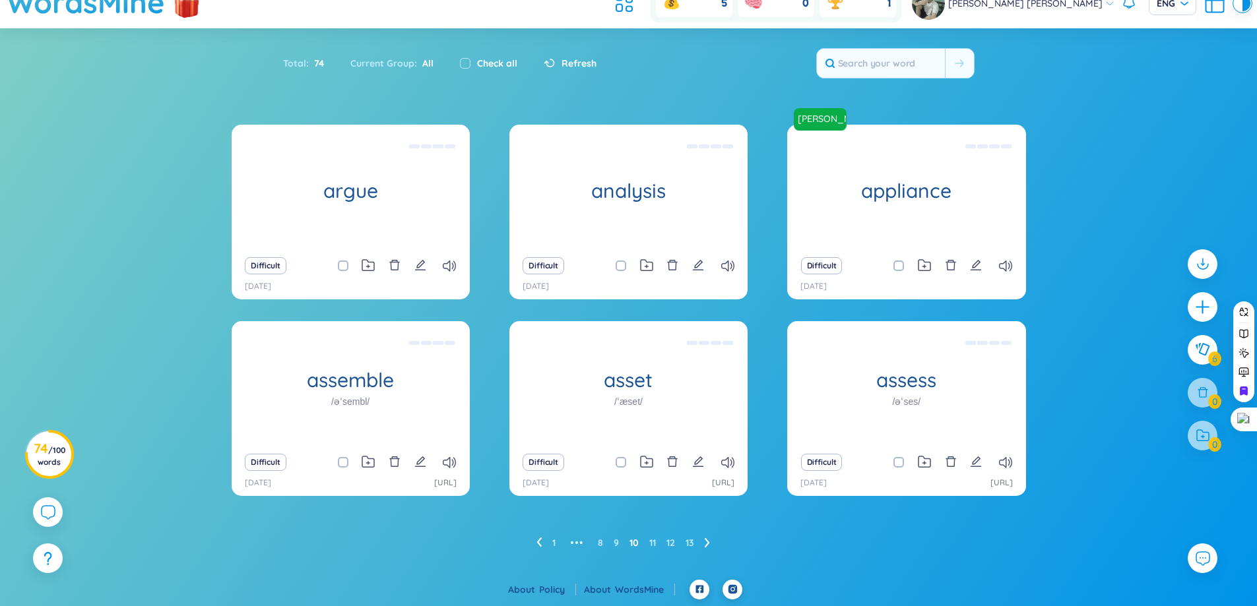
click at [498, 232] on div "argue tranh luận, tranh cái (undefined) Eg: They sometimes argue off for hours.…" at bounding box center [629, 319] width 794 height 388
click at [395, 454] on button at bounding box center [395, 462] width 12 height 18
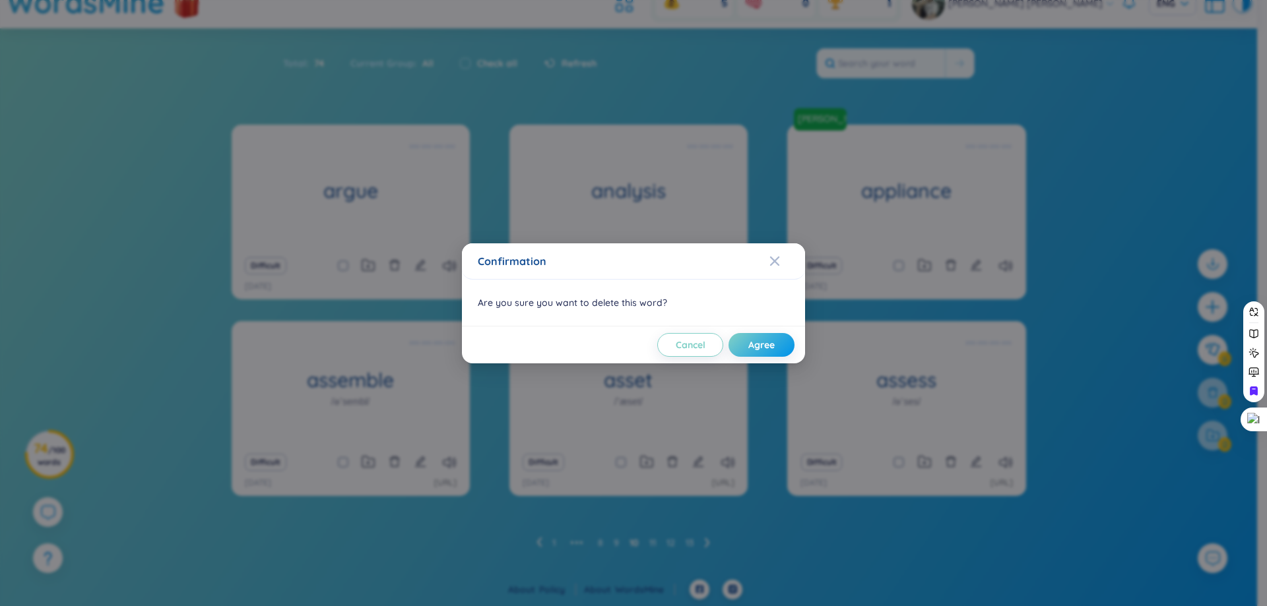
click at [552, 297] on div "Are you sure you want to delete this word?" at bounding box center [633, 303] width 343 height 46
click at [769, 263] on div "Confirmation" at bounding box center [633, 261] width 311 height 15
click at [782, 266] on span "Close" at bounding box center [787, 261] width 36 height 36
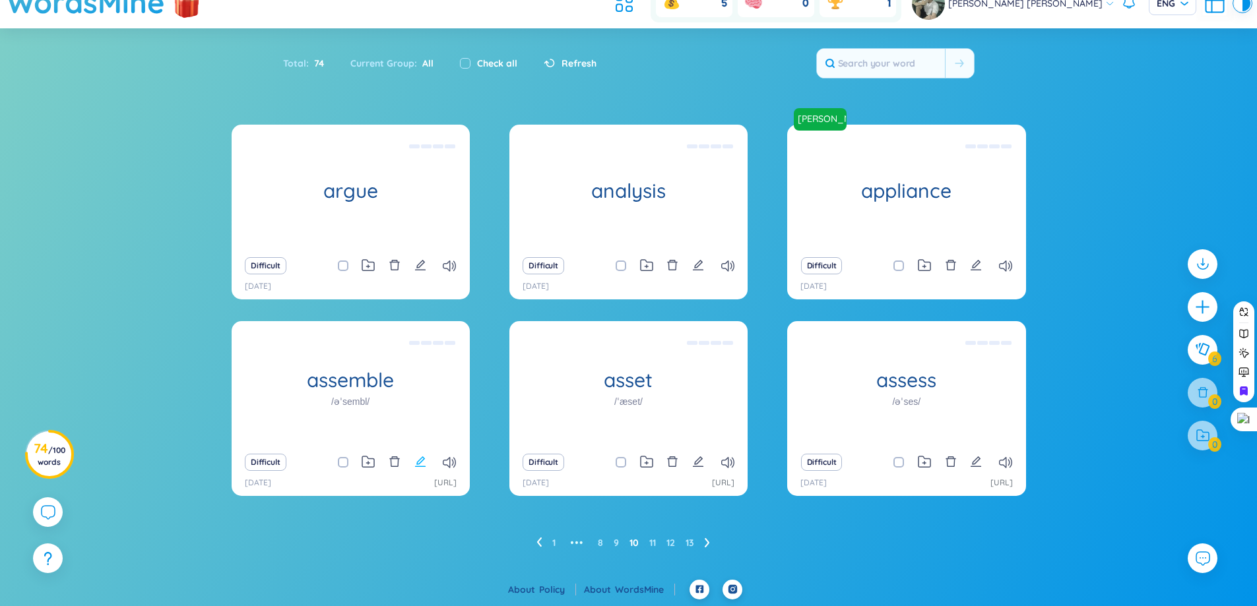
click at [420, 466] on icon "edit" at bounding box center [420, 462] width 12 height 12
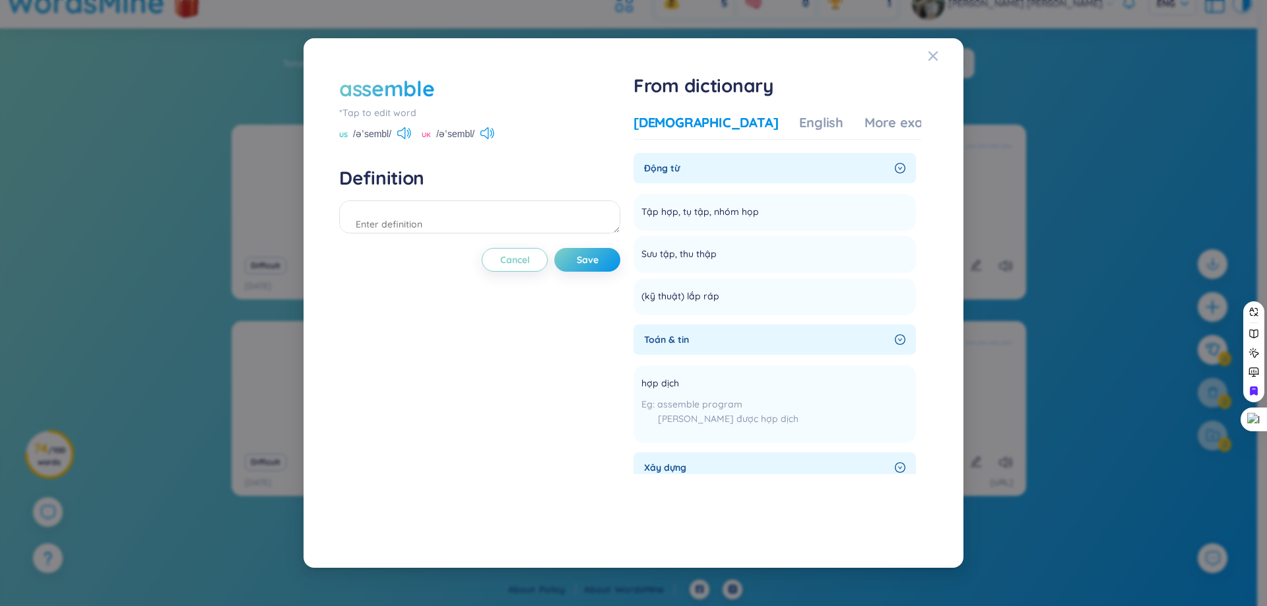
click at [413, 240] on div "assemble *Tap to edit word US /əˈsembl/ UK /əˈsembl/ Definition Cancel Save" at bounding box center [479, 303] width 281 height 459
click at [420, 232] on textarea at bounding box center [479, 217] width 281 height 33
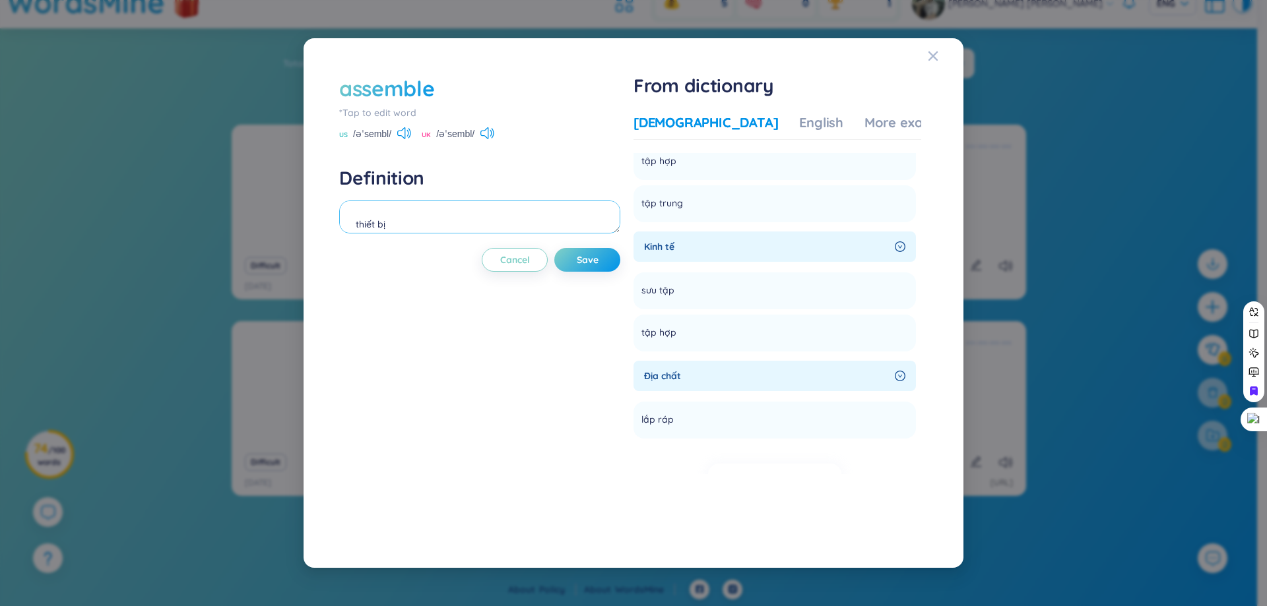
scroll to position [835, 0]
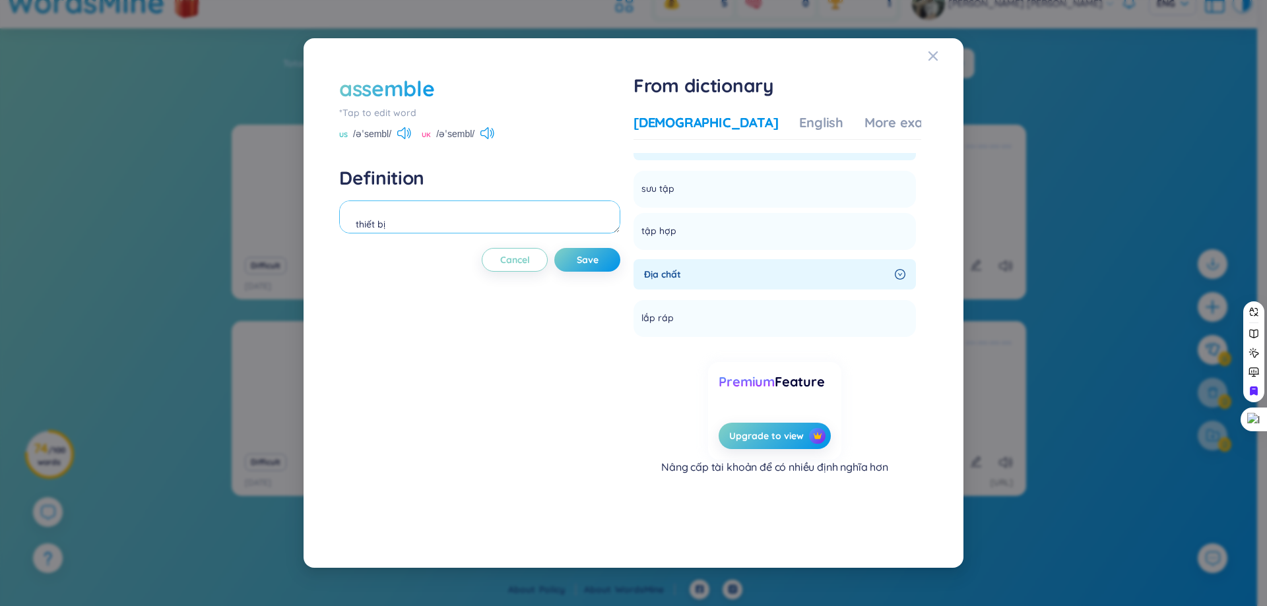
type textarea "thiết bị"
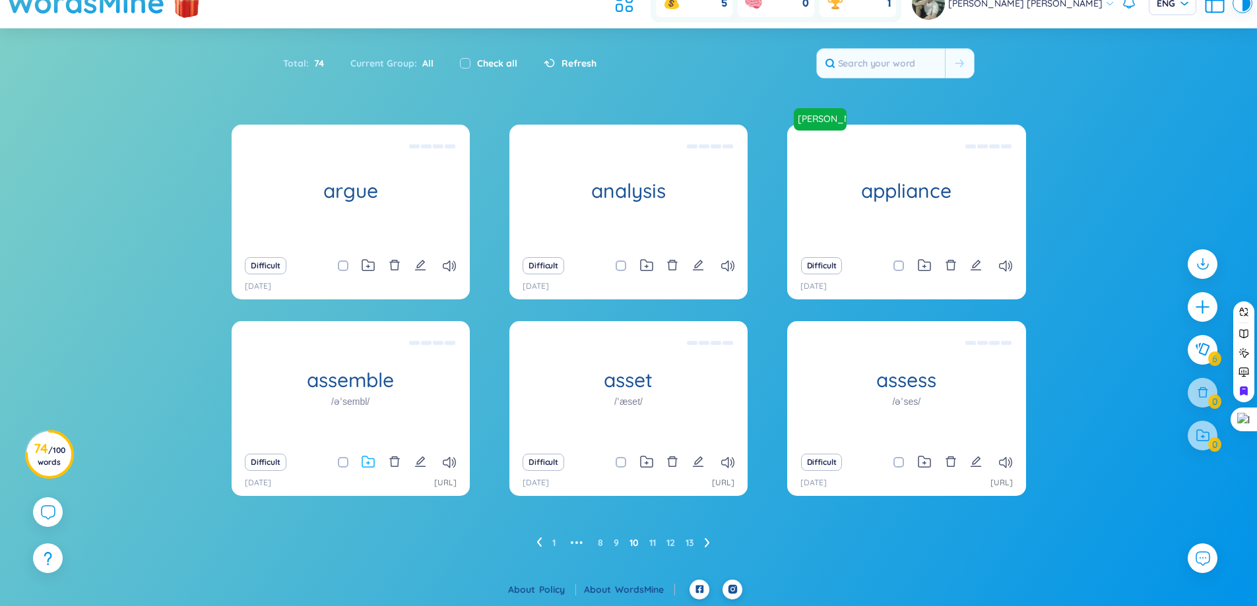
click at [367, 463] on icon at bounding box center [368, 462] width 13 height 13
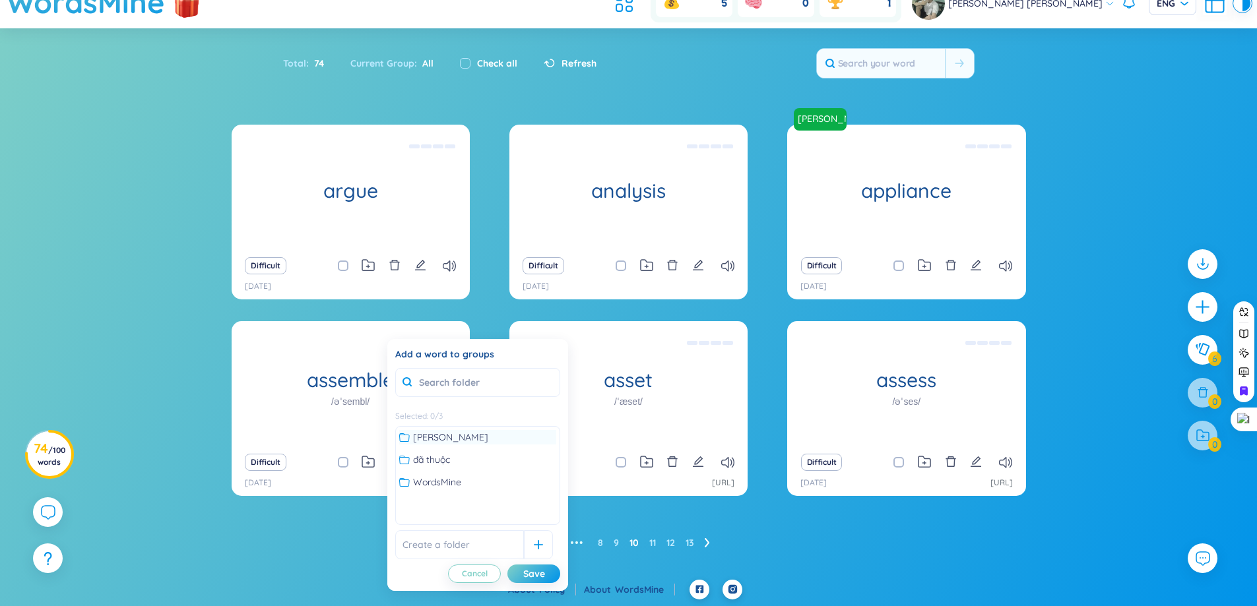
click at [443, 440] on span "không thuộc" at bounding box center [450, 437] width 75 height 15
click at [531, 577] on div "Save" at bounding box center [534, 574] width 22 height 15
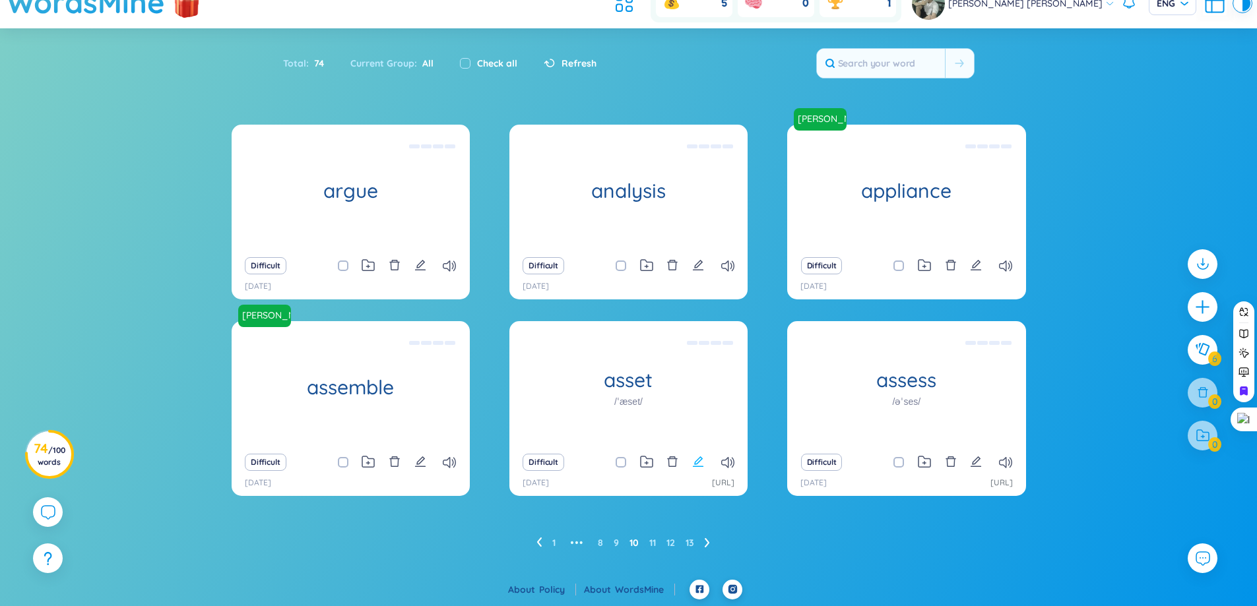
click at [702, 456] on icon "edit" at bounding box center [698, 462] width 12 height 12
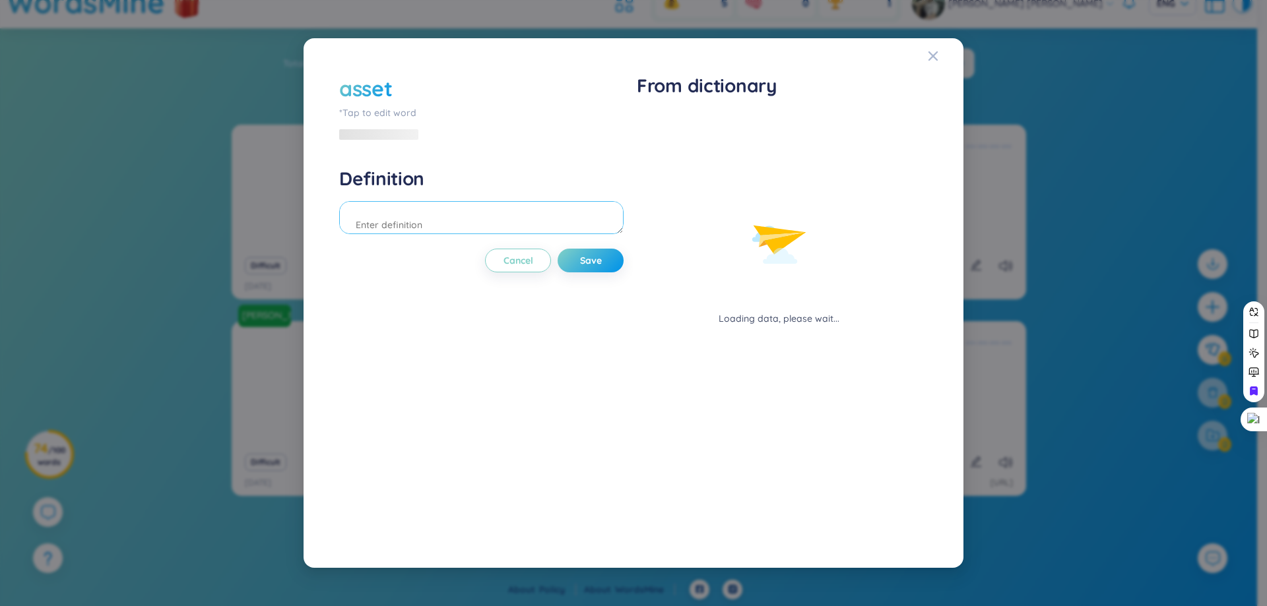
click at [510, 216] on textarea at bounding box center [481, 217] width 284 height 33
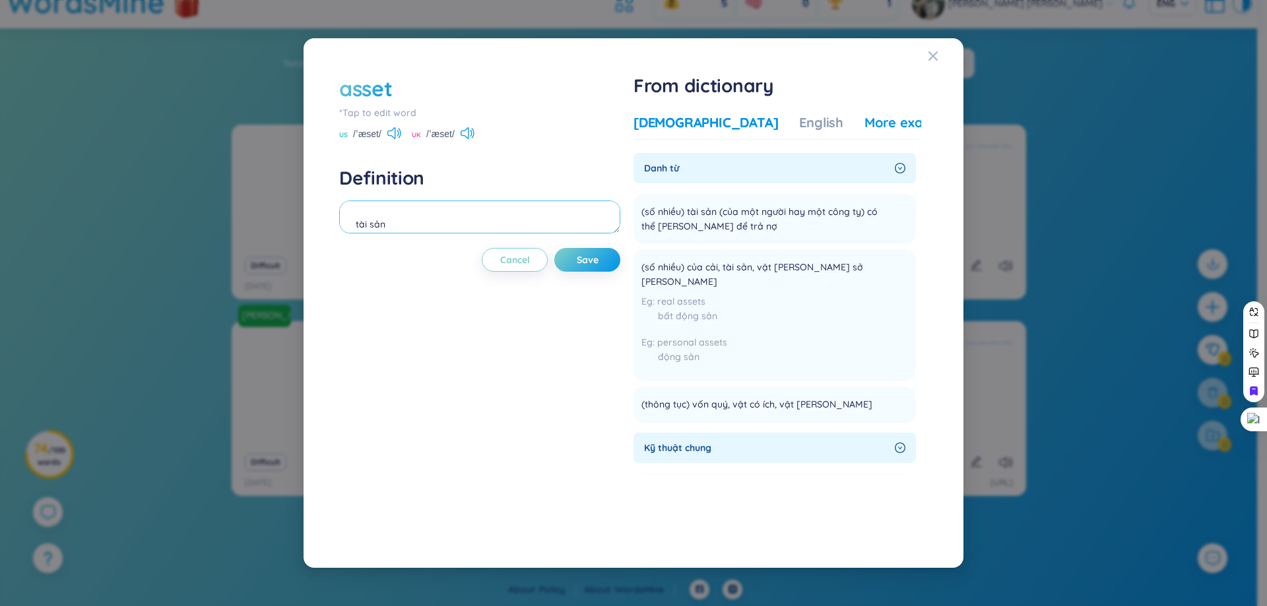
type textarea "tài sản"
click at [864, 115] on div "More examples" at bounding box center [912, 122] width 96 height 18
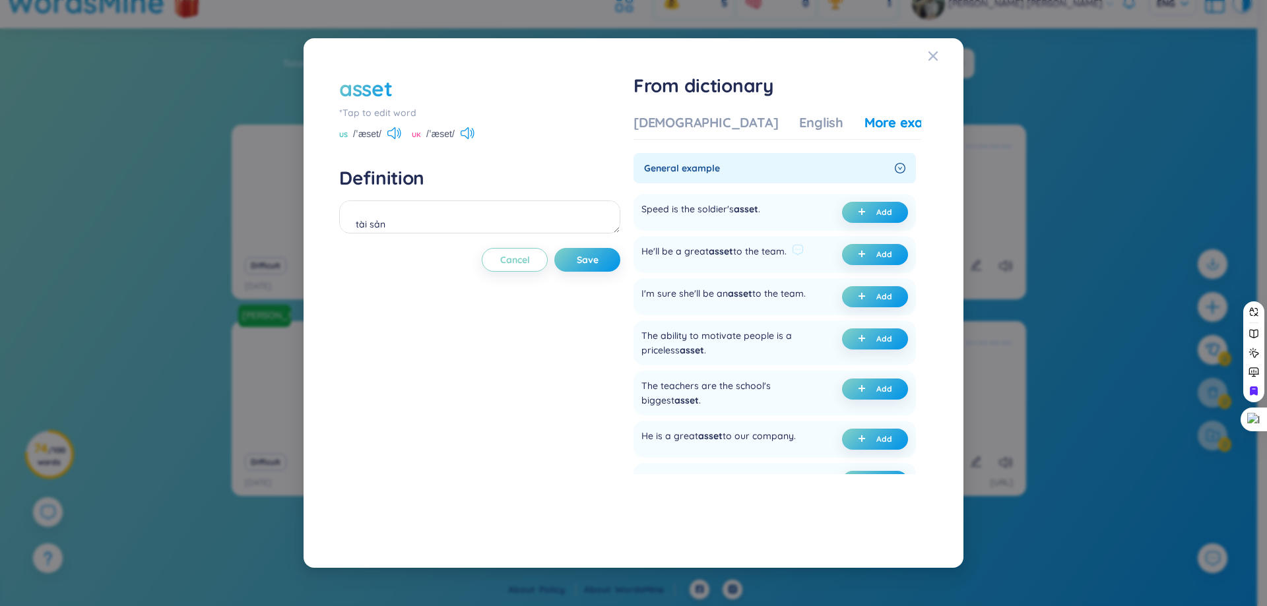
click at [771, 249] on div "He'll be a great asset to the team." at bounding box center [713, 254] width 145 height 21
click at [763, 227] on div at bounding box center [763, 227] width 0 height 0
click at [670, 333] on div "The ability to motivate people is a priceless asset ." at bounding box center [730, 343] width 178 height 29
drag, startPoint x: 752, startPoint y: 249, endPoint x: 787, endPoint y: 247, distance: 35.7
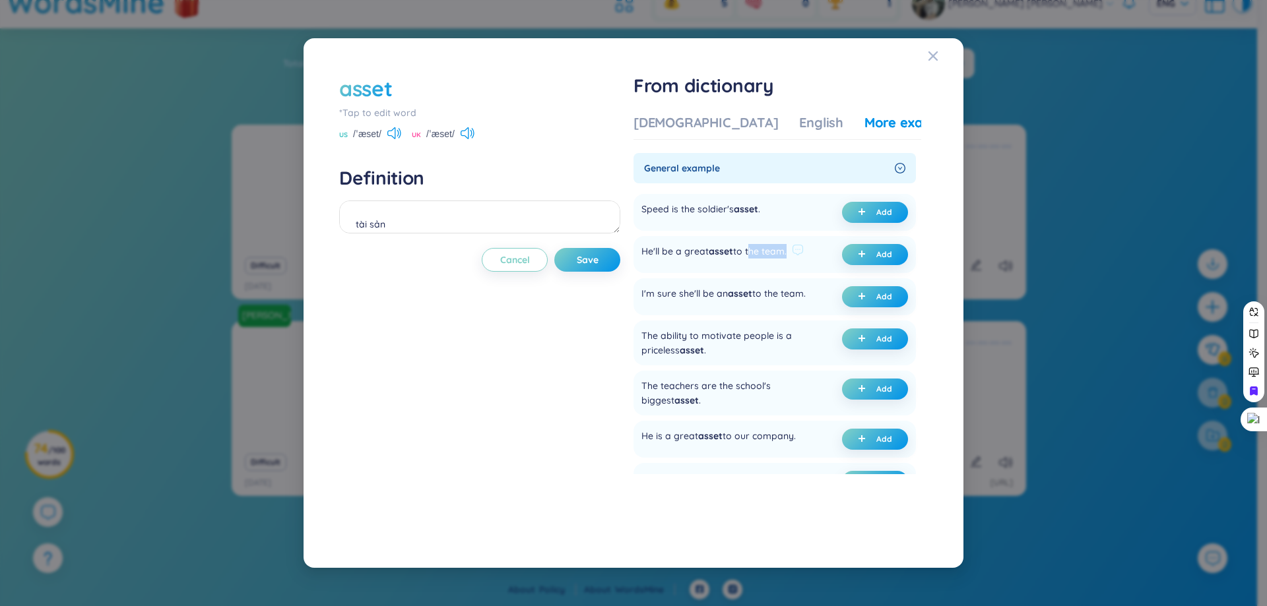
click at [787, 247] on div "He'll be a great asset to the team." at bounding box center [713, 254] width 145 height 21
click at [690, 248] on div "He'll be a great asset to the team." at bounding box center [713, 254] width 145 height 21
click at [682, 227] on div at bounding box center [682, 227] width 0 height 0
click at [760, 235] on ul "Speed is the soldier's asset . Add He'll be a great asset to the team. Add I'm …" at bounding box center [774, 416] width 282 height 454
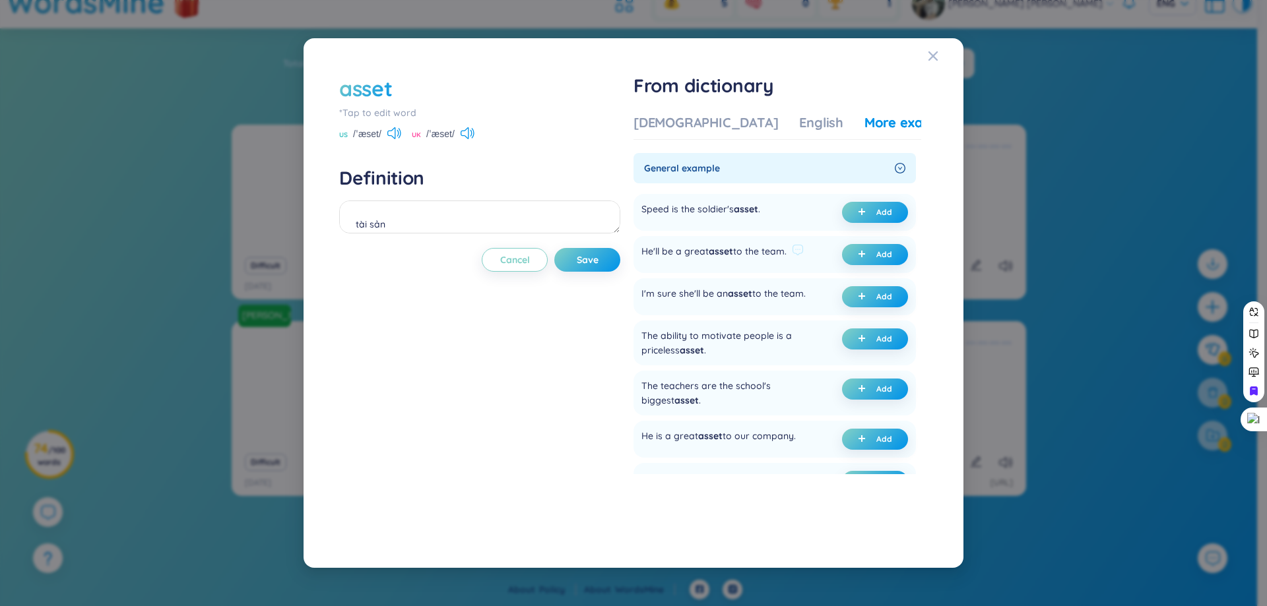
click at [703, 253] on div "He'll be a great asset to the team." at bounding box center [713, 254] width 145 height 21
click at [694, 226] on div at bounding box center [694, 226] width 0 height 0
click at [808, 220] on div "Speed is the soldier's asset . Add" at bounding box center [774, 212] width 282 height 37
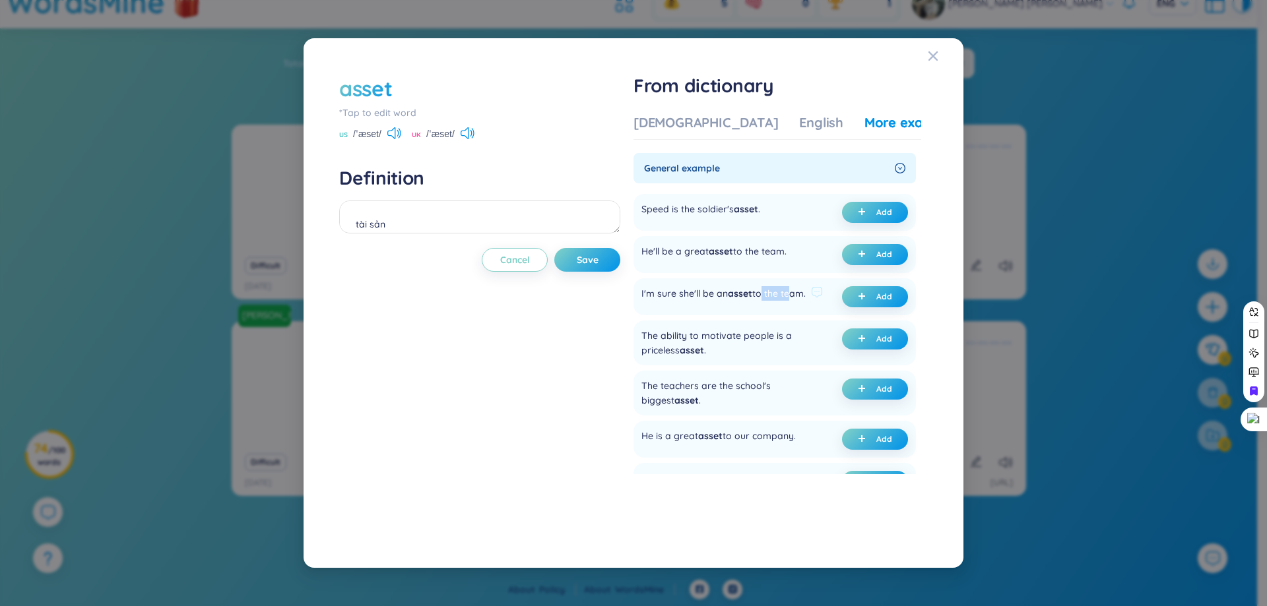
drag, startPoint x: 761, startPoint y: 294, endPoint x: 792, endPoint y: 294, distance: 30.4
click at [792, 294] on div "I'm sure she'll be an asset to the team." at bounding box center [723, 296] width 164 height 21
click at [774, 291] on div "I'm sure she'll be an asset to the team." at bounding box center [723, 296] width 164 height 21
drag, startPoint x: 768, startPoint y: 294, endPoint x: 810, endPoint y: 296, distance: 42.3
click at [806, 296] on div "I'm sure she'll be an asset to the team." at bounding box center [723, 296] width 164 height 21
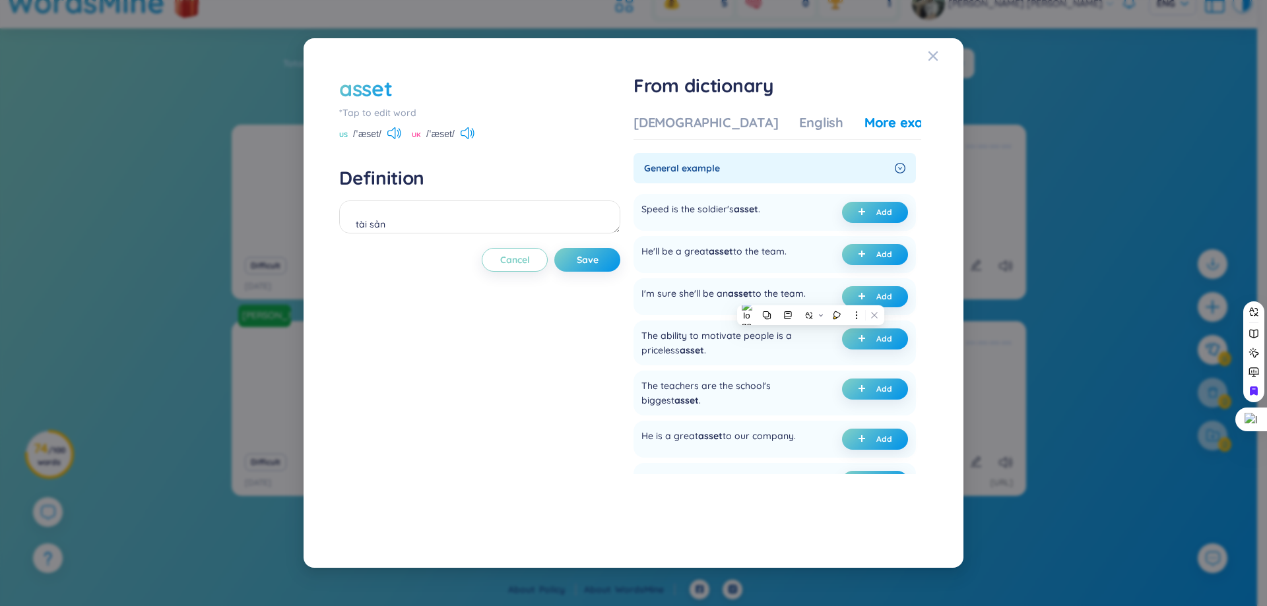
click at [802, 300] on div at bounding box center [802, 300] width 0 height 0
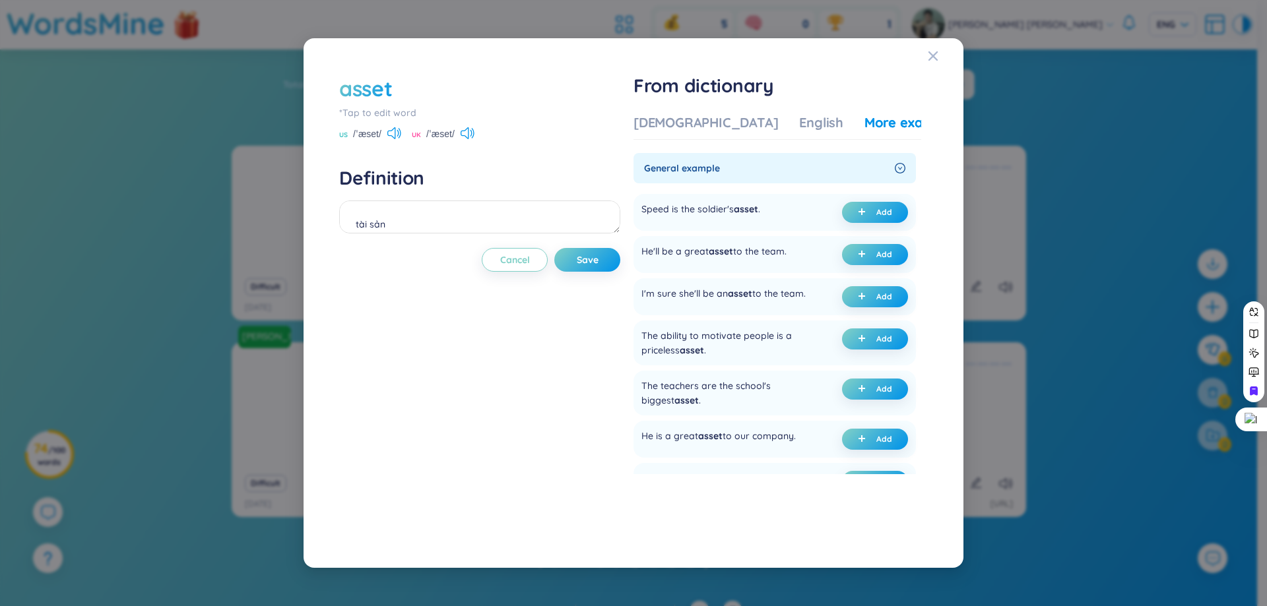
scroll to position [21, 0]
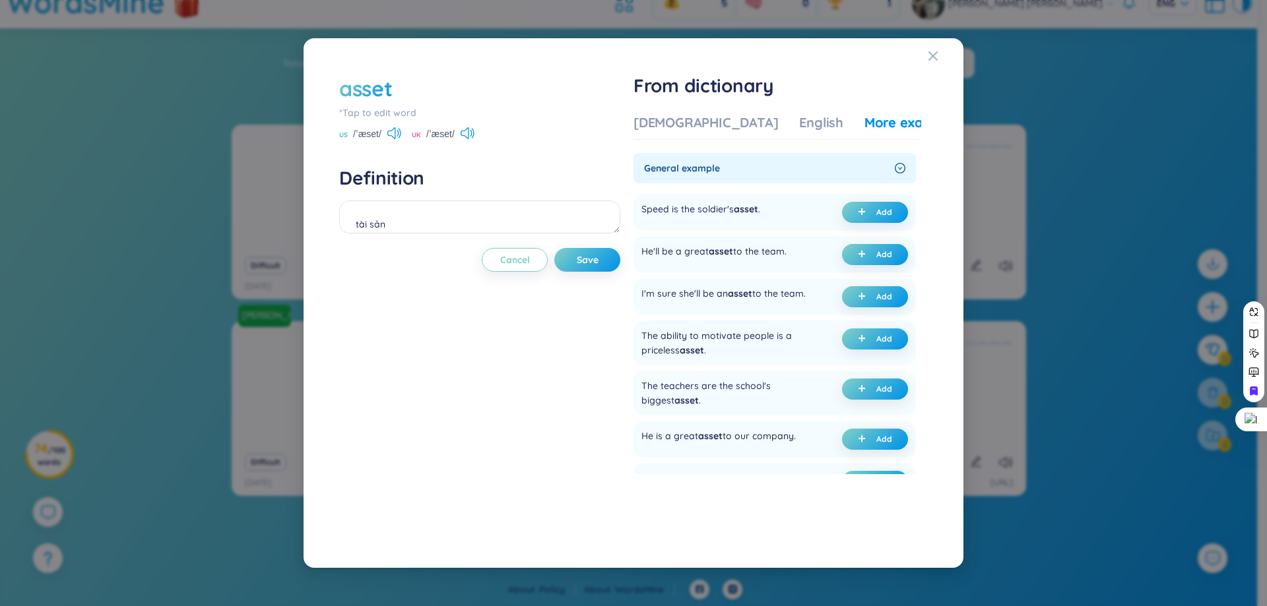
click at [824, 240] on div "He'll be a great asset to the team. Add" at bounding box center [774, 254] width 282 height 37
drag, startPoint x: 758, startPoint y: 294, endPoint x: 817, endPoint y: 294, distance: 58.7
click at [817, 294] on div "I'm sure she'll be an asset to the team." at bounding box center [731, 296] width 181 height 21
click at [808, 268] on div at bounding box center [808, 268] width 0 height 0
click at [822, 243] on div "He'll be a great asset to the team. Add" at bounding box center [774, 254] width 282 height 37
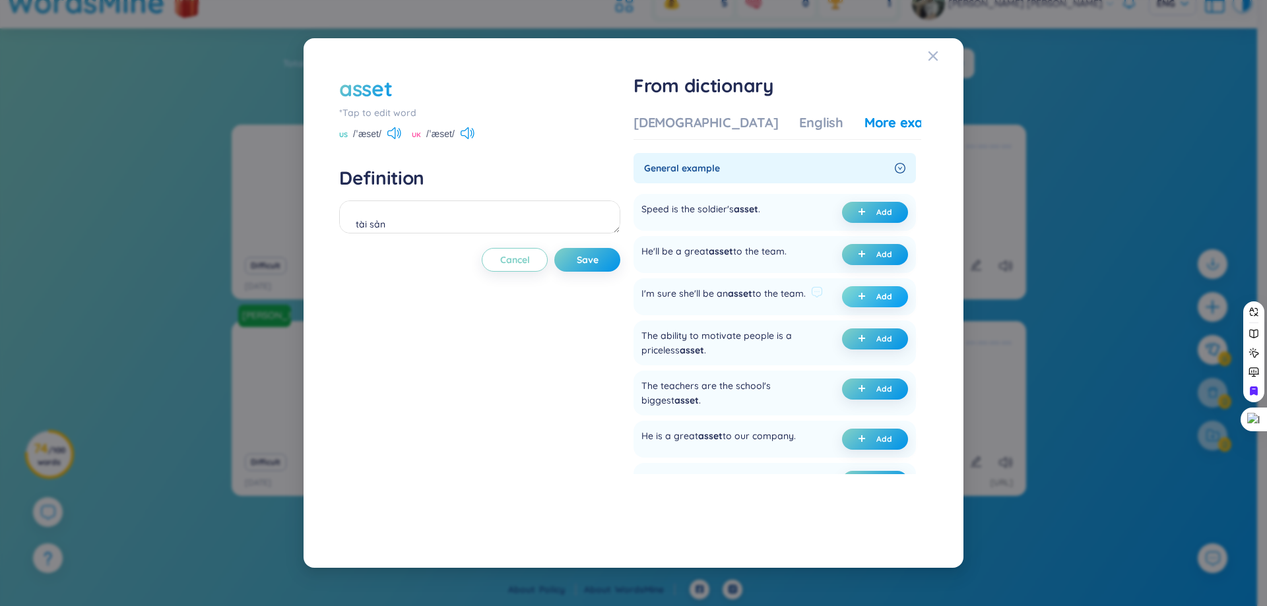
click at [872, 300] on button "Add" at bounding box center [875, 296] width 66 height 21
click at [598, 258] on span "Save" at bounding box center [588, 259] width 22 height 13
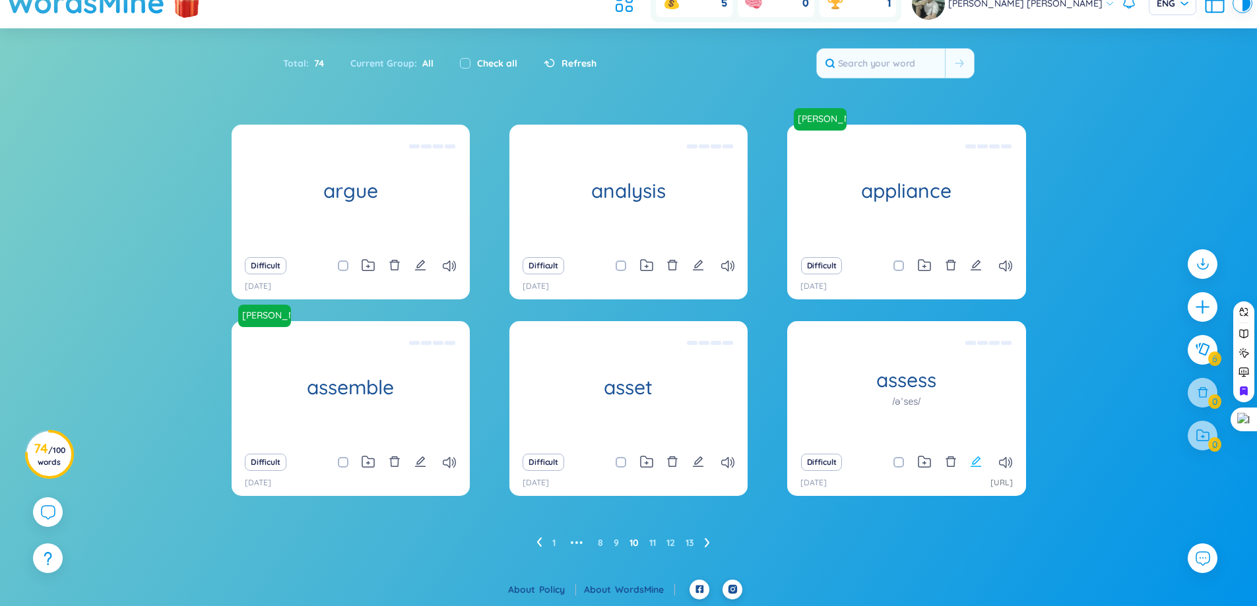
click at [981, 463] on icon "edit" at bounding box center [976, 462] width 12 height 12
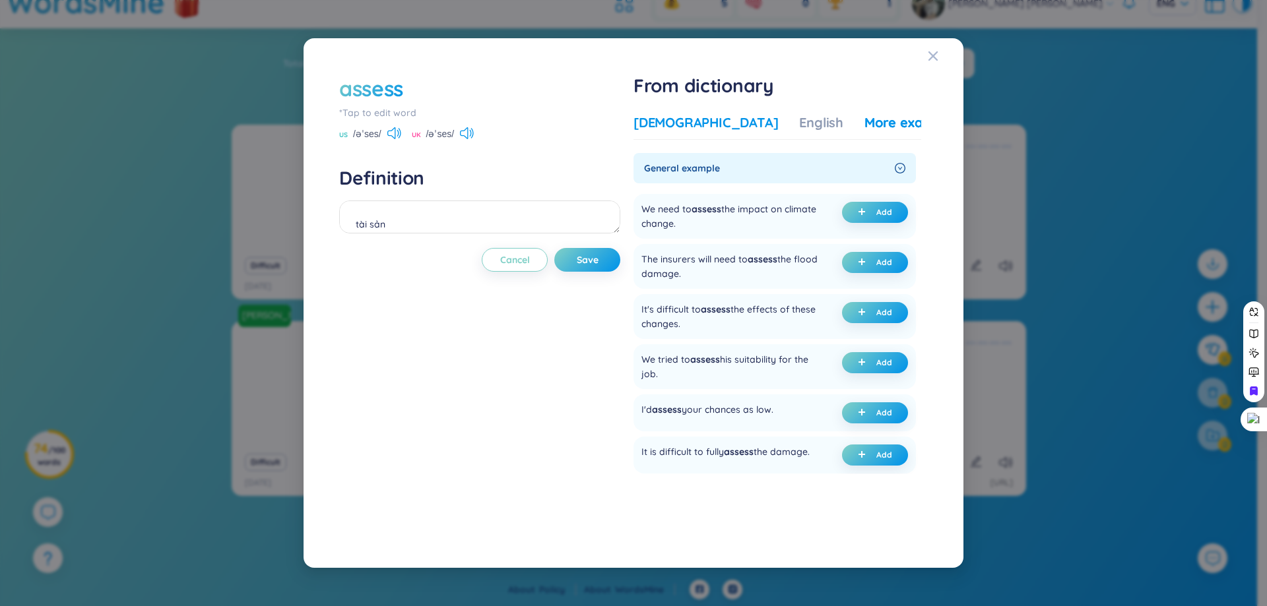
click at [697, 129] on div "Vietnamese" at bounding box center [705, 122] width 145 height 18
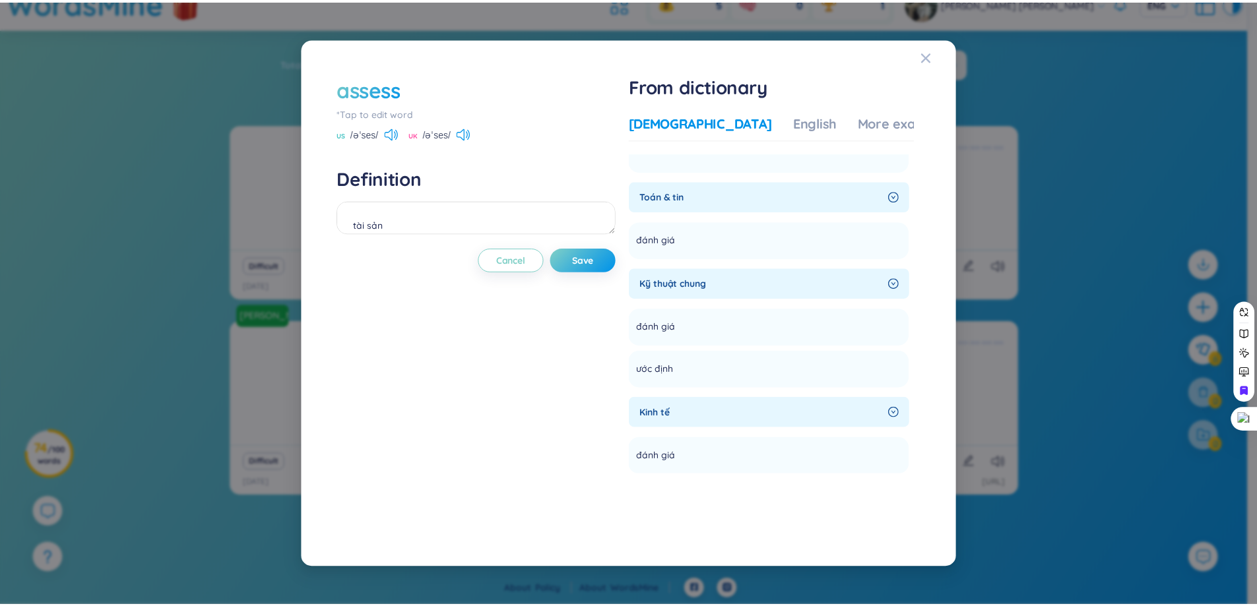
scroll to position [132, 0]
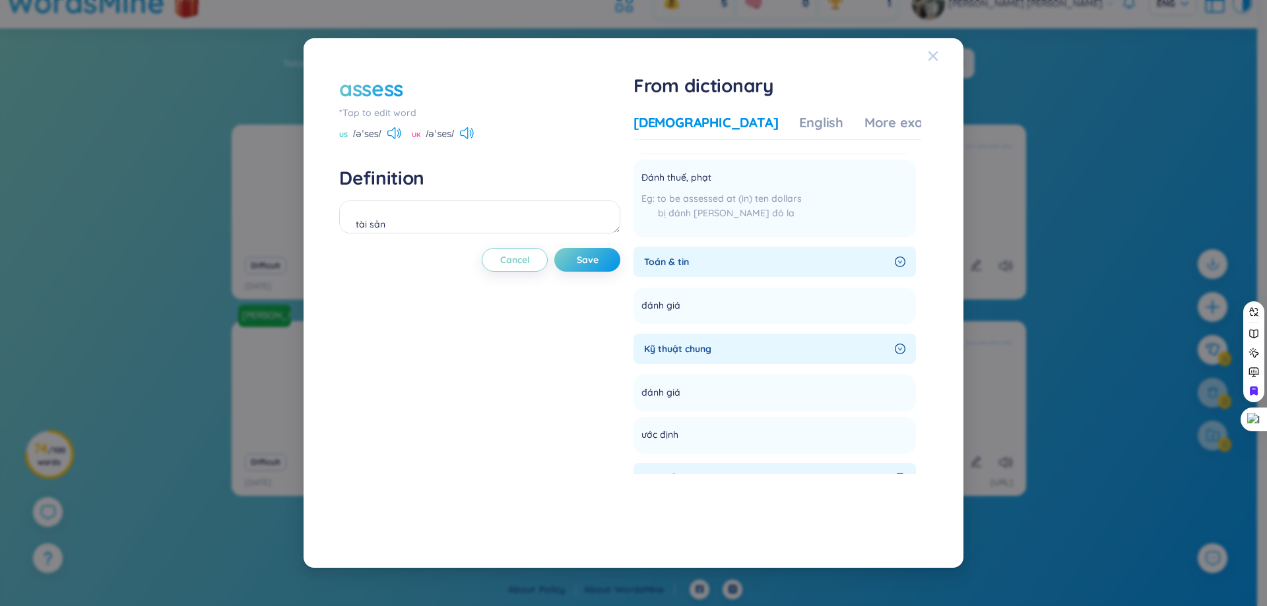
click at [939, 62] on span "Close" at bounding box center [946, 56] width 36 height 36
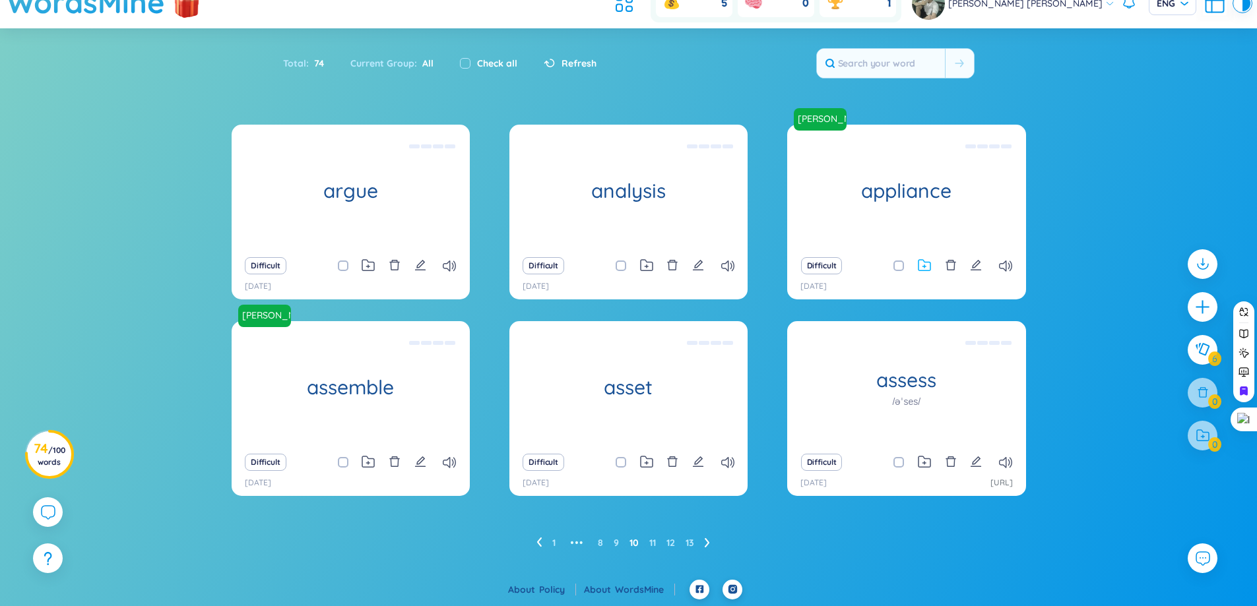
click at [922, 261] on icon at bounding box center [924, 265] width 13 height 13
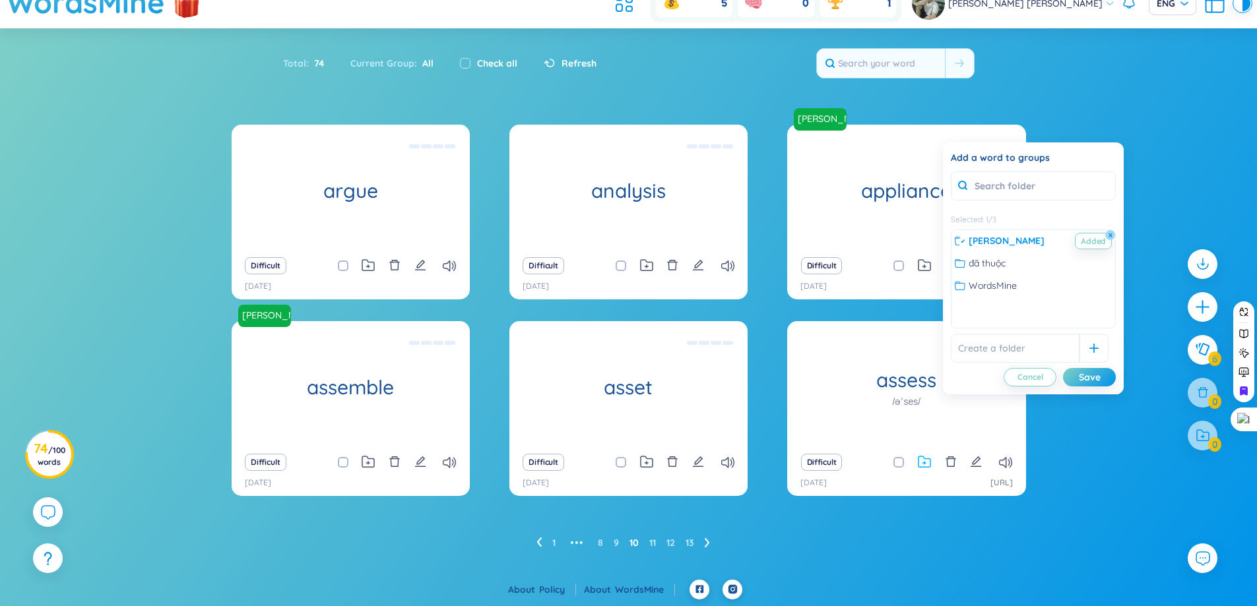
click at [925, 461] on icon at bounding box center [924, 462] width 13 height 13
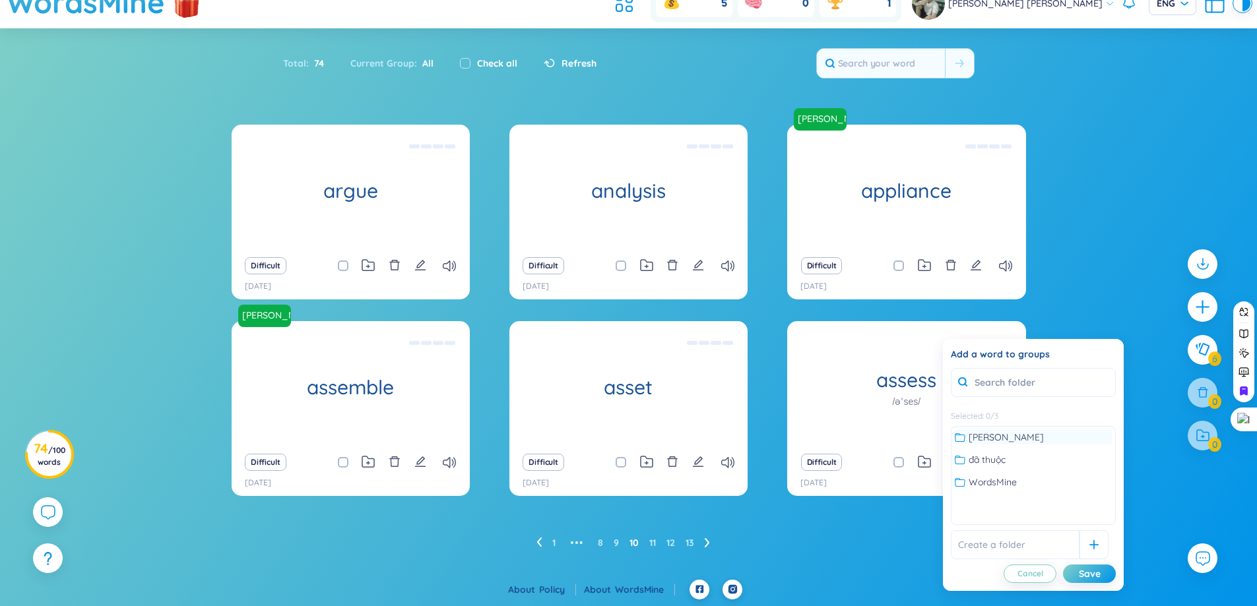
click at [983, 441] on span "không thuộc" at bounding box center [1006, 437] width 75 height 15
click at [1086, 574] on div "Save" at bounding box center [1090, 574] width 22 height 15
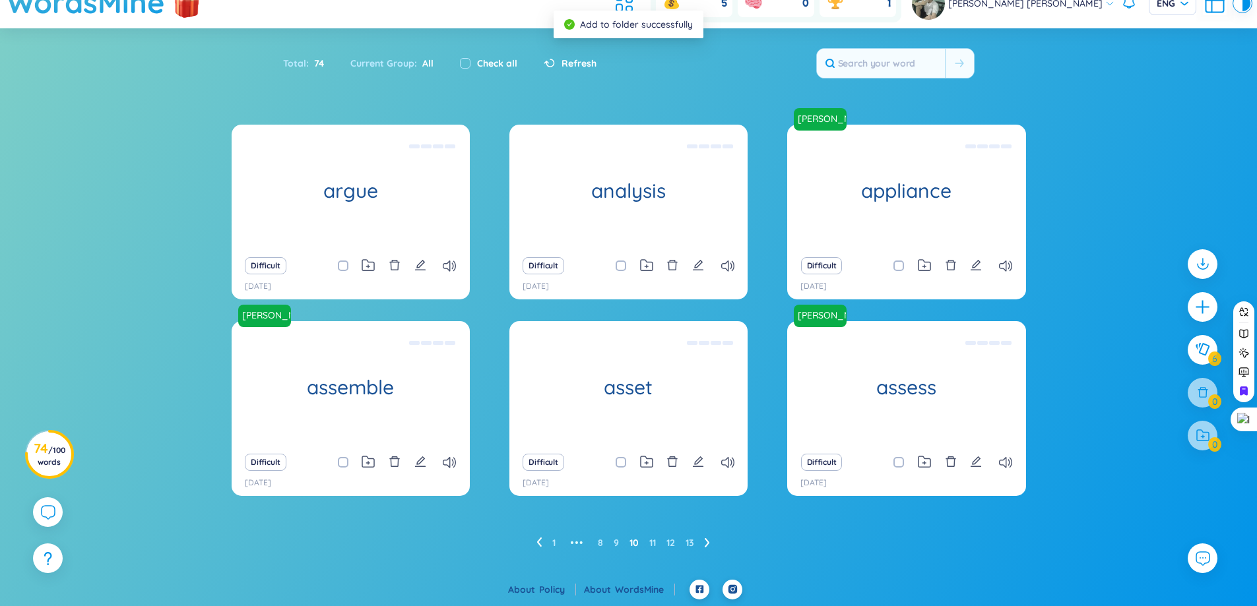
click at [700, 545] on ul "1 ••• 8 9 10 11 12 13" at bounding box center [628, 542] width 184 height 21
click at [705, 545] on icon at bounding box center [707, 543] width 5 height 10
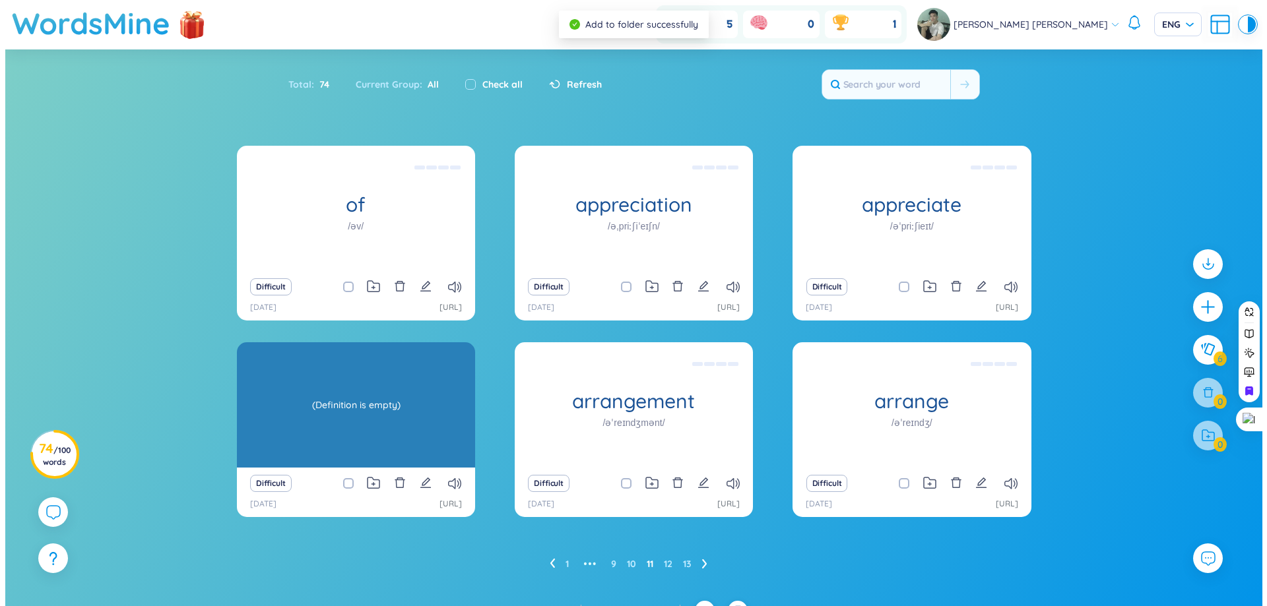
scroll to position [21, 0]
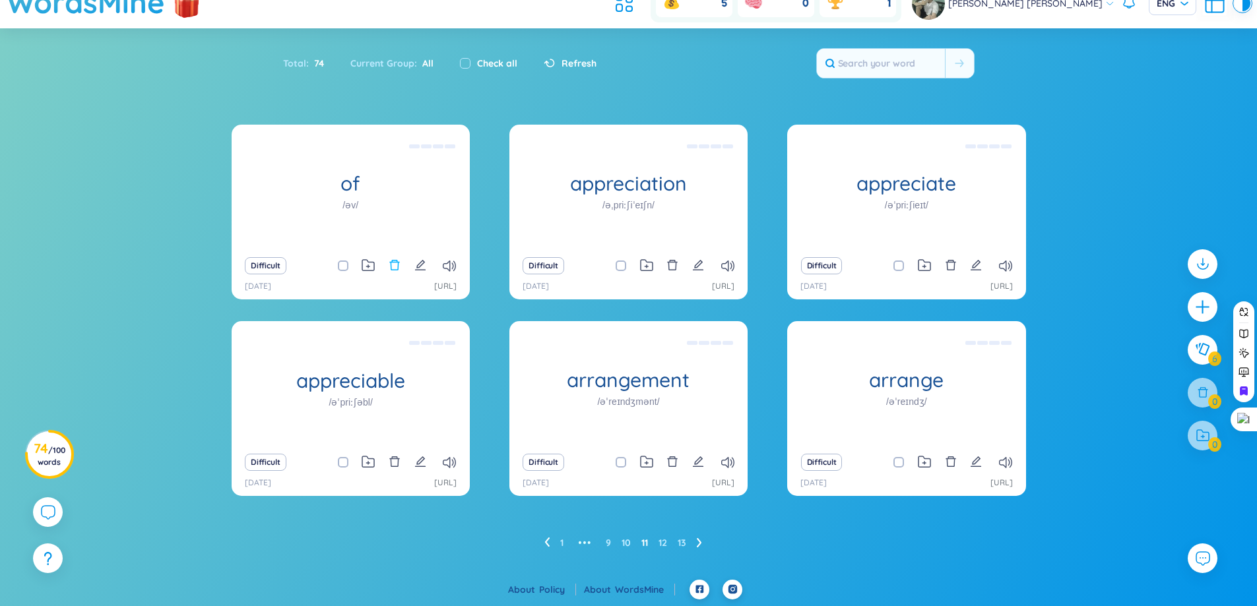
click at [394, 273] on button at bounding box center [395, 266] width 12 height 18
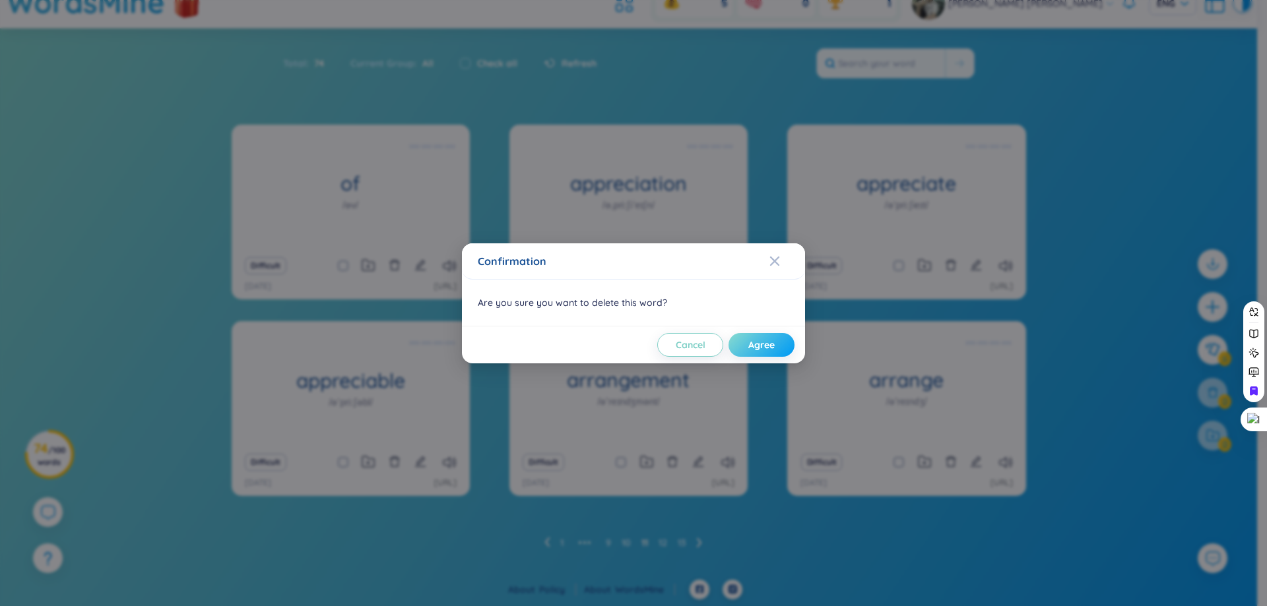
click at [760, 349] on span "Agree" at bounding box center [761, 345] width 26 height 13
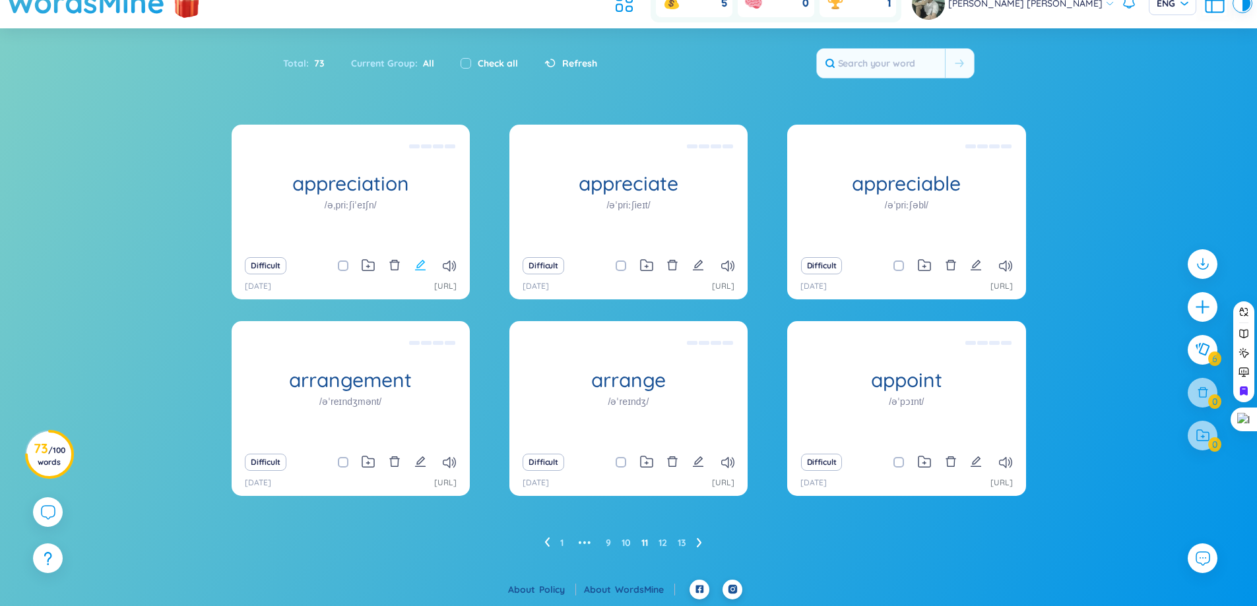
click at [417, 267] on icon "edit" at bounding box center [420, 265] width 11 height 11
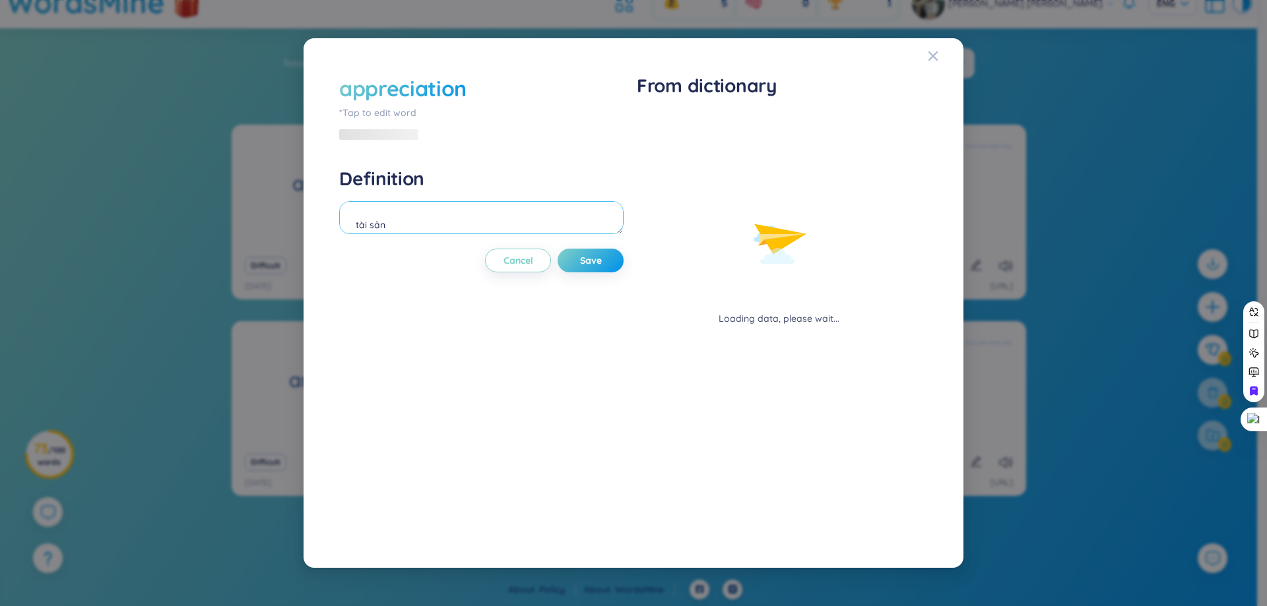
click at [533, 210] on textarea "tài sản" at bounding box center [481, 217] width 284 height 33
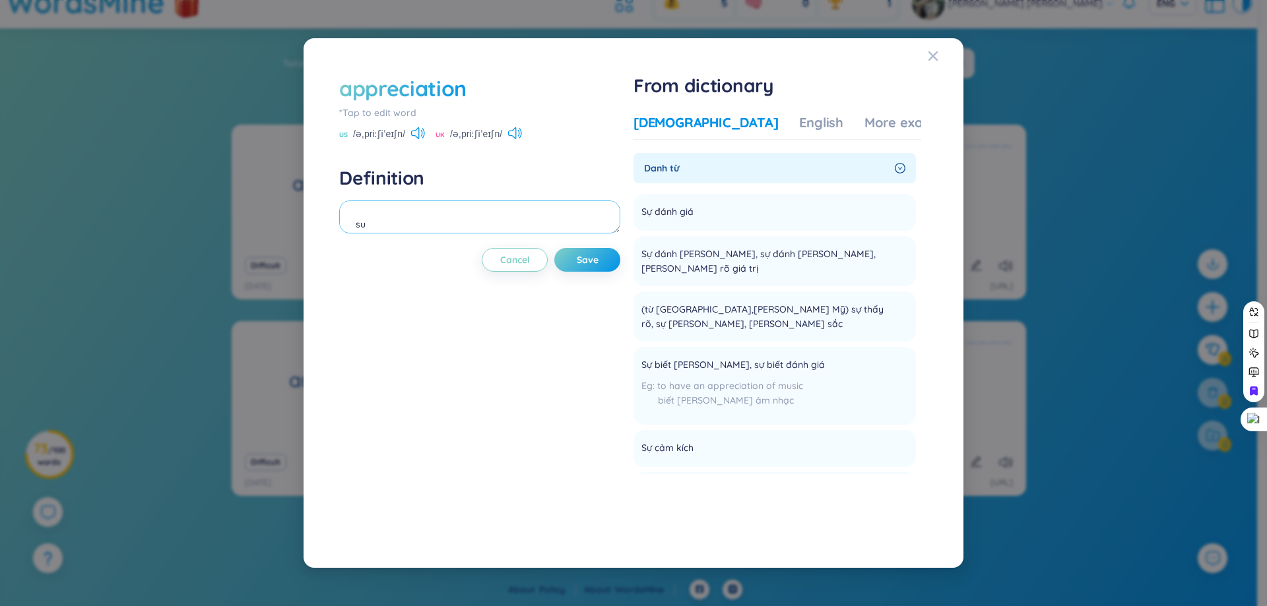
type textarea "s"
type textarea "sự đánh giá"
click at [792, 120] on div "Vietnamese English More examples" at bounding box center [796, 126] width 327 height 26
click at [864, 123] on div "More examples" at bounding box center [912, 122] width 96 height 18
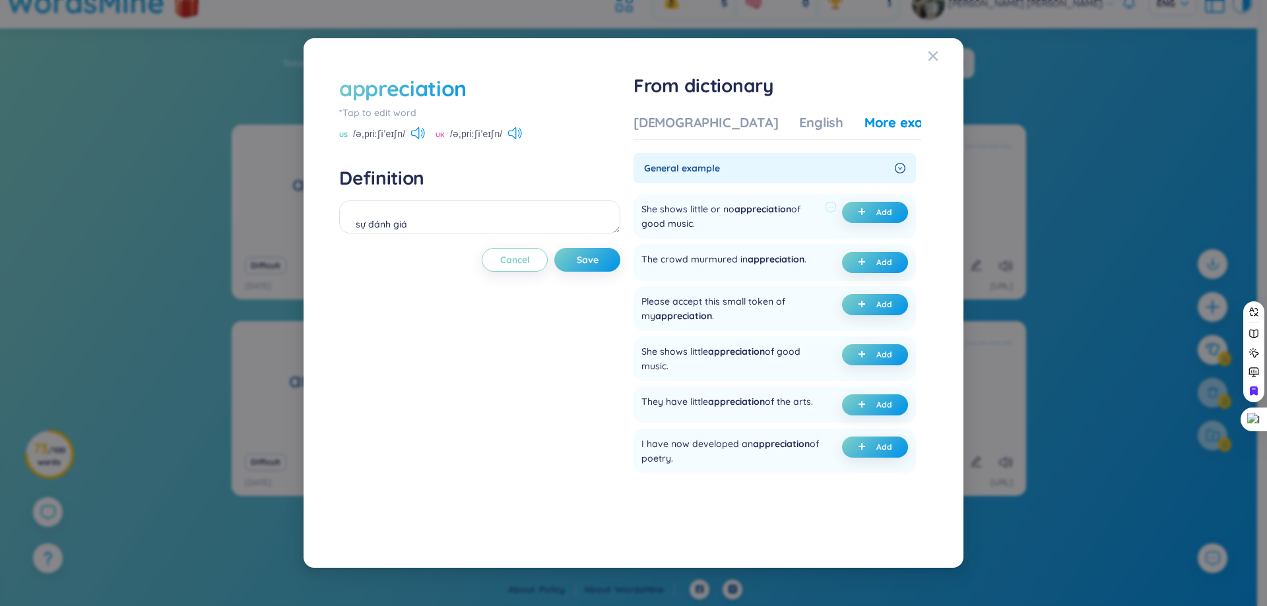
click at [706, 214] on div "She shows little or no appreciation of good music." at bounding box center [730, 216] width 178 height 29
click at [697, 216] on div at bounding box center [697, 216] width 0 height 0
click at [763, 194] on div "She shows little or no appreciation of good music. Add" at bounding box center [774, 216] width 282 height 45
drag, startPoint x: 742, startPoint y: 212, endPoint x: 792, endPoint y: 222, distance: 51.0
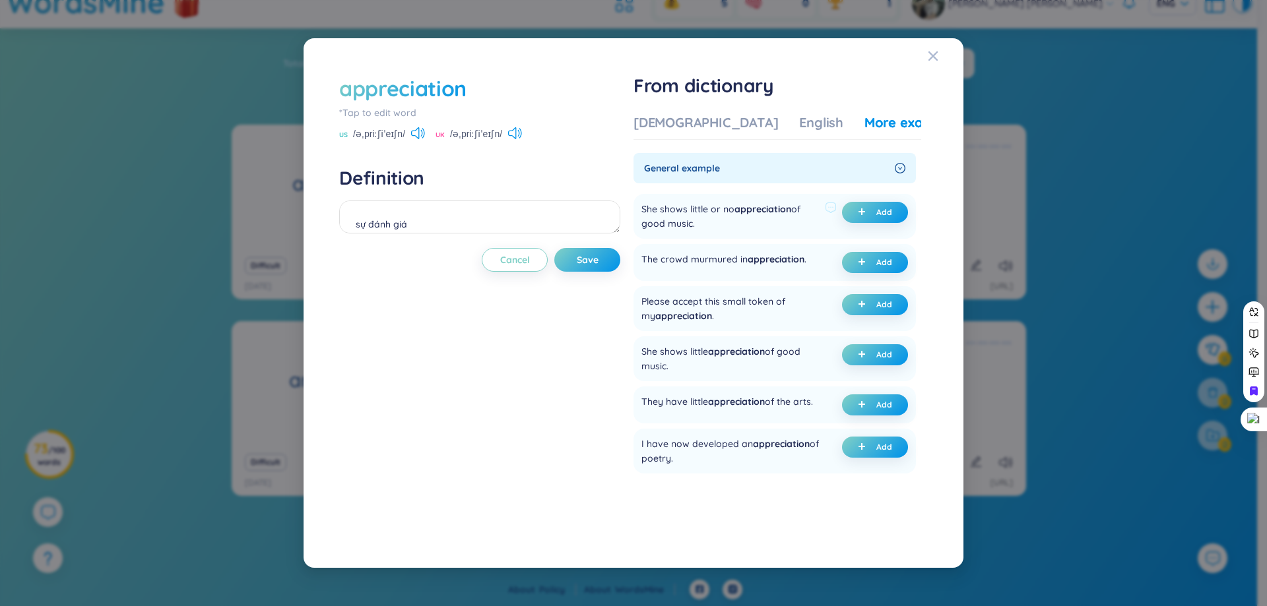
click at [792, 222] on div "She shows little or no appreciation of good music." at bounding box center [730, 216] width 178 height 29
click at [690, 222] on div "She shows little or no appreciation of good music." at bounding box center [730, 216] width 178 height 29
click at [711, 187] on div "General example She shows little or no appreciation of good music. Add The crow…" at bounding box center [774, 417] width 282 height 528
drag, startPoint x: 647, startPoint y: 205, endPoint x: 707, endPoint y: 232, distance: 66.1
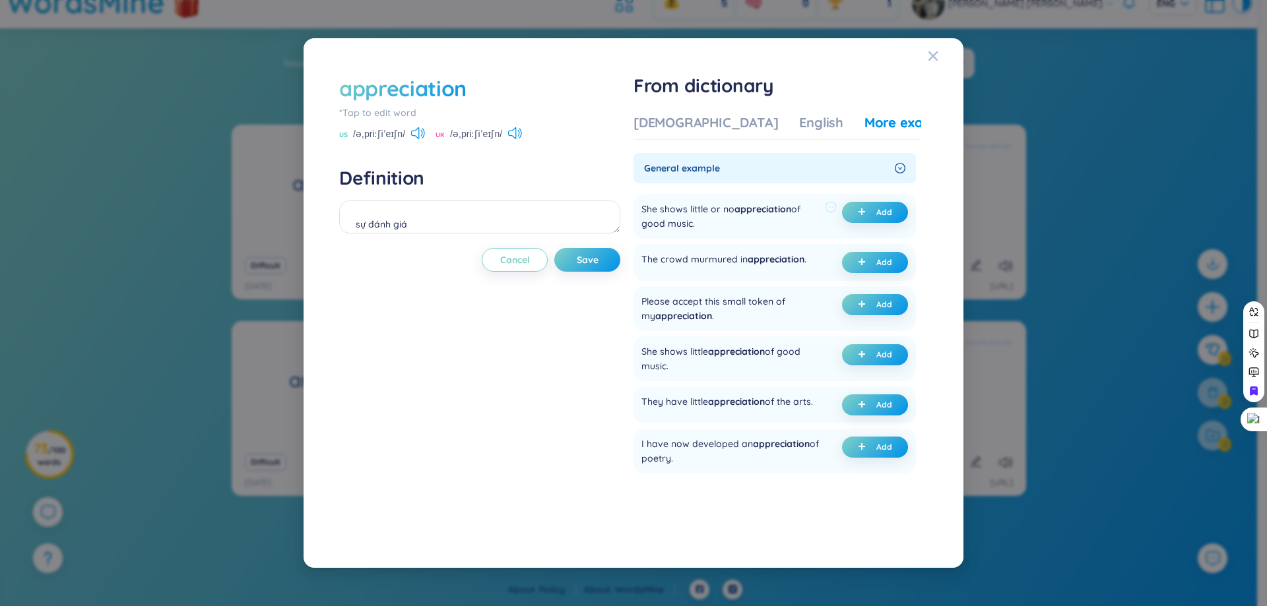
click at [707, 232] on div "She shows little or no appreciation of good music. Add" at bounding box center [774, 216] width 282 height 45
click at [710, 228] on div "She shows little or no appreciation of good music." at bounding box center [730, 216] width 178 height 29
drag, startPoint x: 644, startPoint y: 210, endPoint x: 746, endPoint y: 243, distance: 107.3
click at [746, 243] on ul "She shows little or no appreciation of good music. Add The crowd murmured in ap…" at bounding box center [774, 435] width 282 height 492
click at [698, 223] on div "She shows little or no appreciation of good music." at bounding box center [730, 216] width 178 height 29
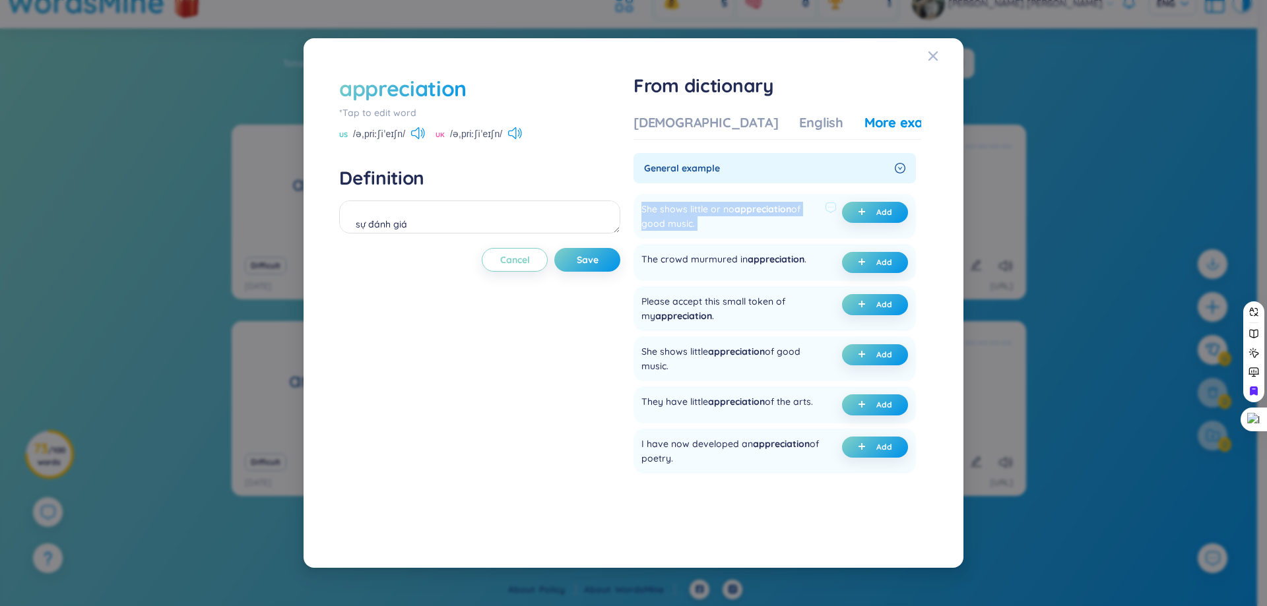
drag, startPoint x: 698, startPoint y: 223, endPoint x: 649, endPoint y: 209, distance: 51.6
click at [649, 209] on div "She shows little or no appreciation of good music." at bounding box center [730, 216] width 178 height 29
click at [640, 183] on div at bounding box center [640, 183] width 0 height 0
click at [560, 352] on div "appreciation *Tap to edit word US /əˌpriːʃiˈeɪʃn/ UK /əˌpriːʃiˈeɪʃn/ Definition…" at bounding box center [479, 303] width 281 height 459
drag, startPoint x: 642, startPoint y: 205, endPoint x: 698, endPoint y: 222, distance: 58.5
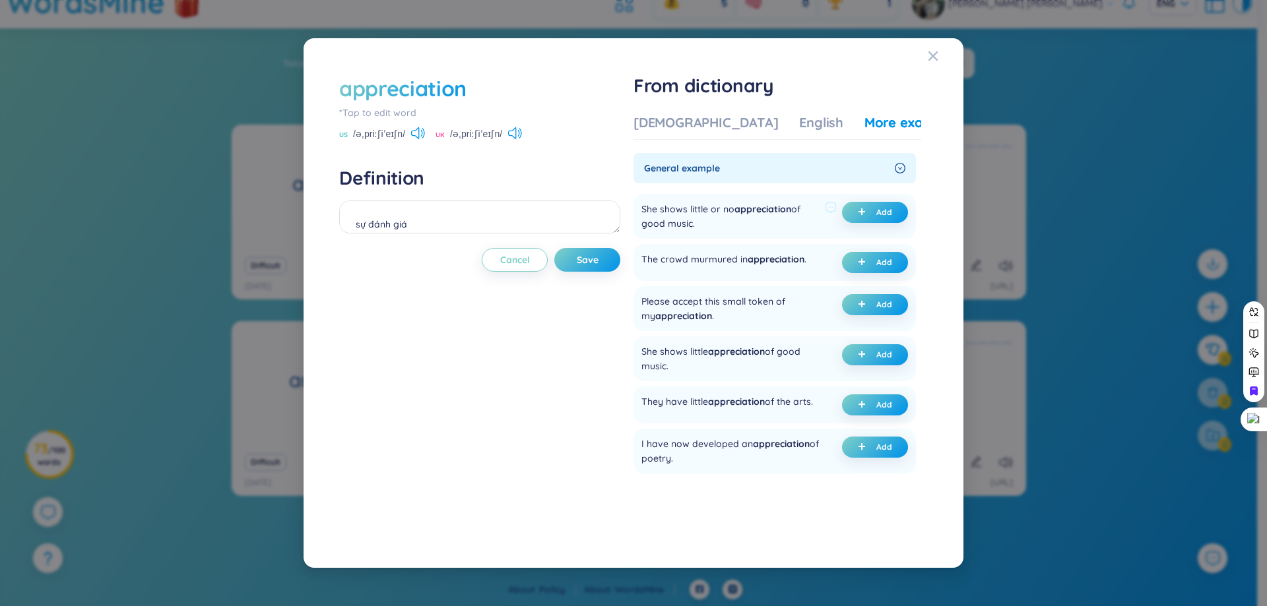
click at [698, 222] on div "She shows little or no appreciation of good music. Add" at bounding box center [774, 216] width 282 height 45
click at [690, 230] on div at bounding box center [690, 230] width 0 height 0
click at [264, 606] on div at bounding box center [132, 606] width 264 height 0
click at [946, 428] on div "appreciation *Tap to edit word US /əˌpriːʃiˈeɪʃn/ UK /əˌpriːʃiˈeɪʃn/ Definition…" at bounding box center [633, 303] width 628 height 498
click at [678, 209] on div "She shows little or no appreciation of good music." at bounding box center [730, 216] width 178 height 29
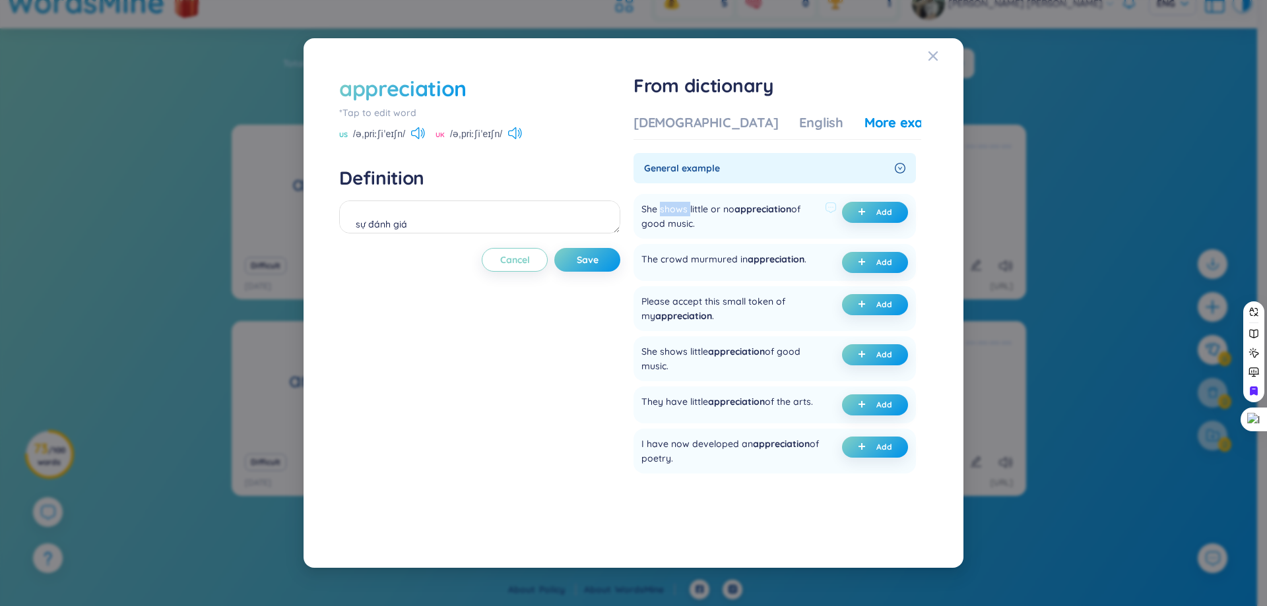
click at [678, 209] on div "She shows little or no appreciation of good music." at bounding box center [730, 216] width 178 height 29
click at [669, 216] on div at bounding box center [669, 216] width 0 height 0
click at [941, 133] on div "appreciation *Tap to edit word US /əˌpriːʃiˈeɪʃn/ UK /əˌpriːʃiˈeɪʃn/ Definition…" at bounding box center [633, 303] width 628 height 498
drag, startPoint x: 645, startPoint y: 356, endPoint x: 676, endPoint y: 368, distance: 33.8
click at [676, 368] on div "She shows little appreciation of good music." at bounding box center [730, 358] width 178 height 29
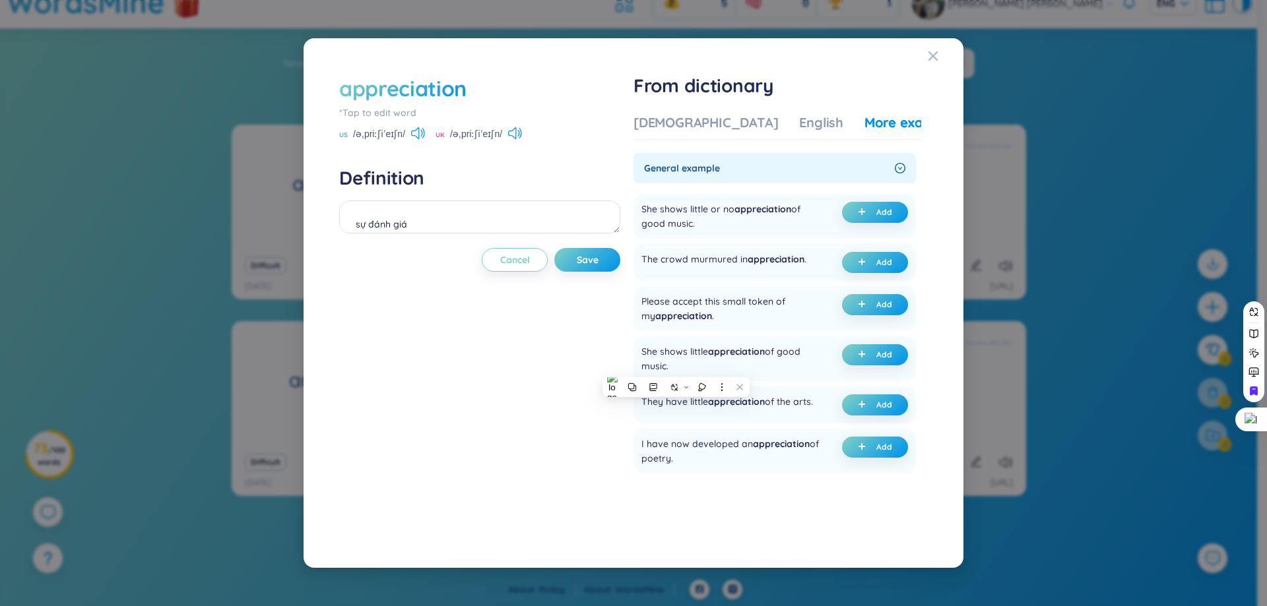
click at [667, 373] on div at bounding box center [667, 373] width 0 height 0
click at [746, 367] on div "She shows little appreciation of good music." at bounding box center [730, 358] width 178 height 29
drag, startPoint x: 645, startPoint y: 356, endPoint x: 716, endPoint y: 380, distance: 75.1
click at [716, 380] on div "She shows little appreciation of good music. Add" at bounding box center [774, 359] width 282 height 45
click at [861, 352] on icon "plus" at bounding box center [862, 354] width 8 height 8
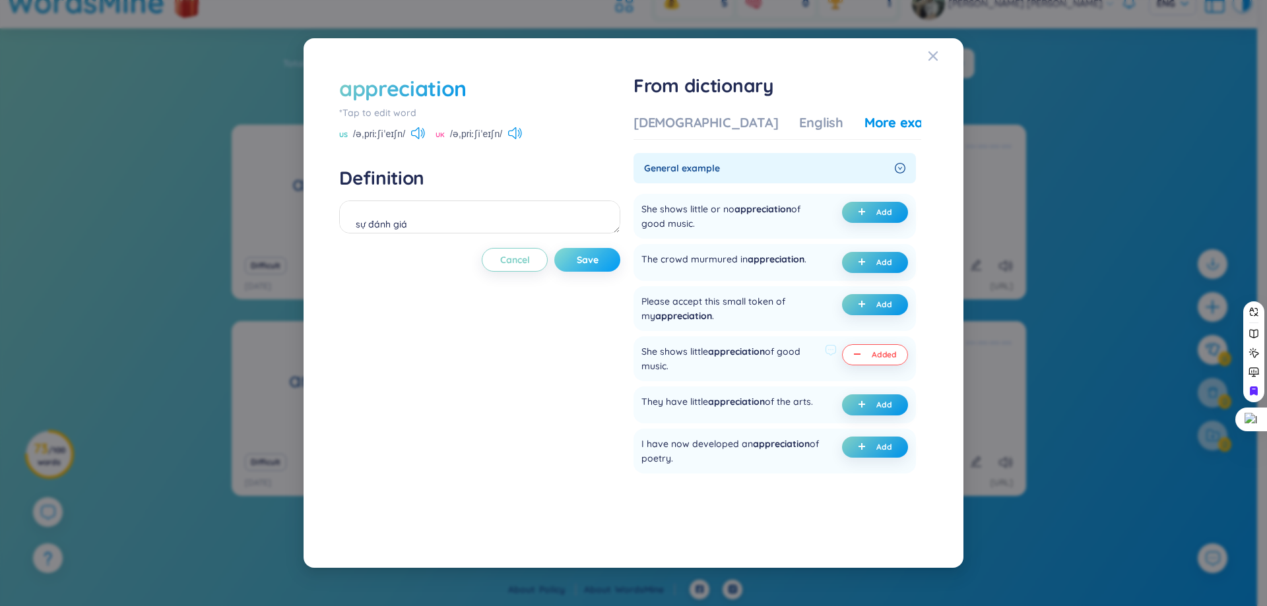
click at [581, 258] on span "Save" at bounding box center [588, 259] width 22 height 13
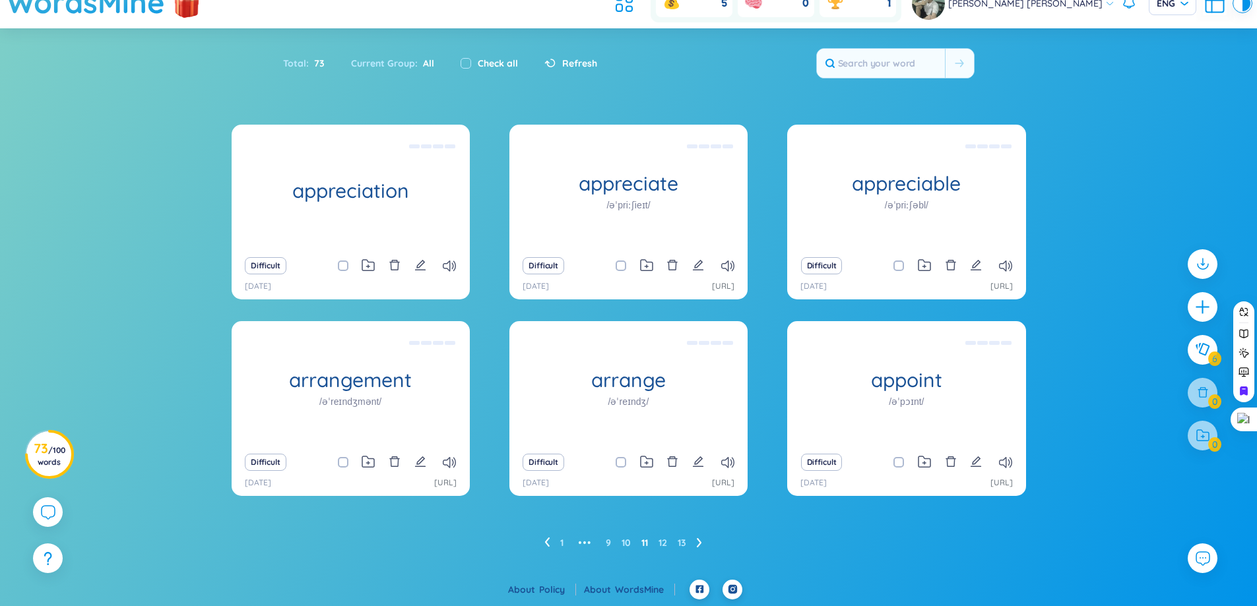
click at [692, 269] on div "Difficult" at bounding box center [628, 266] width 225 height 18
click at [694, 270] on icon "edit" at bounding box center [698, 265] width 11 height 11
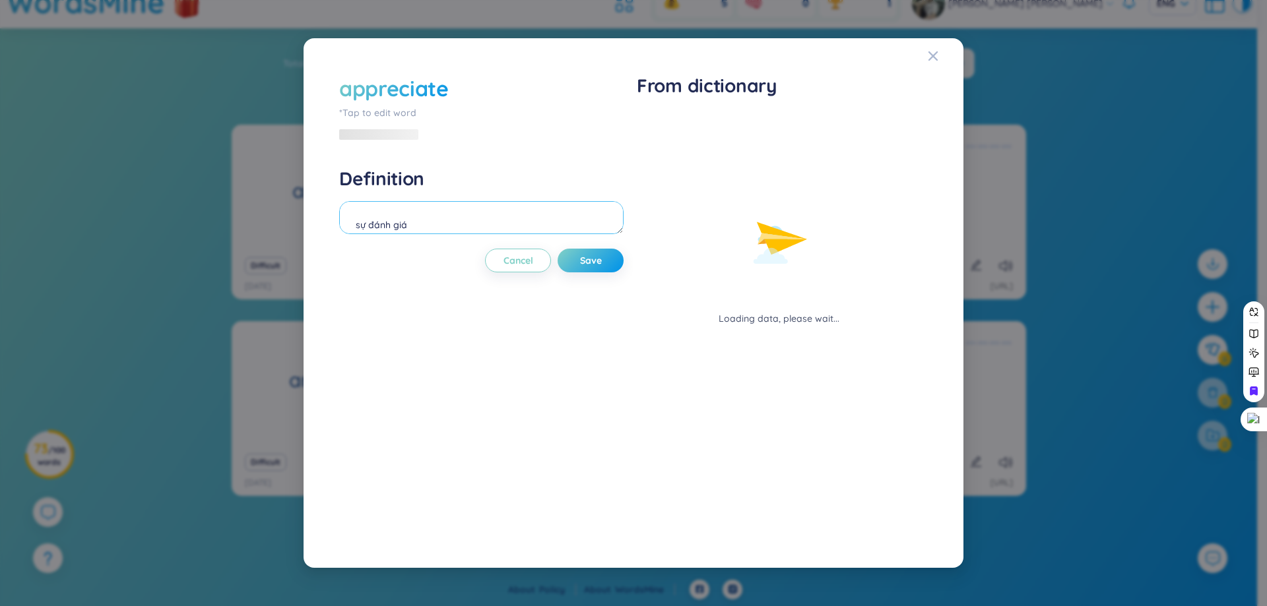
click at [552, 213] on textarea "sự đánh giá" at bounding box center [481, 217] width 284 height 33
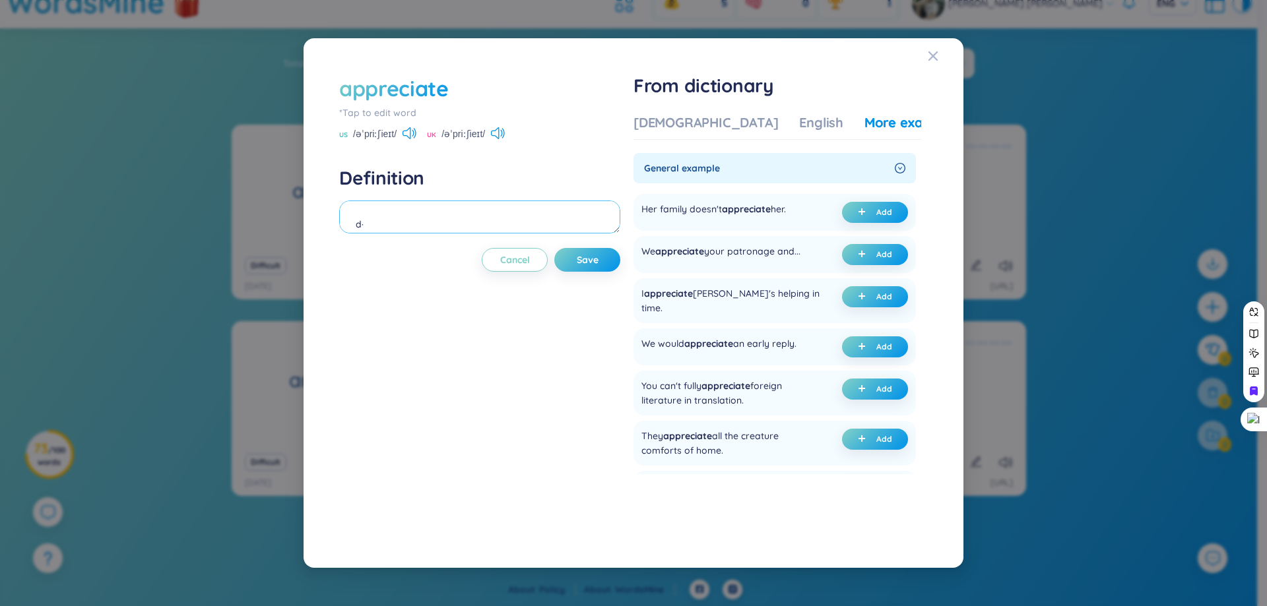
type textarea "d"
type textarea "đ"
type textarea "d"
click at [683, 136] on div "Vietnamese English More examples" at bounding box center [796, 126] width 327 height 26
click at [683, 130] on div "Vietnamese" at bounding box center [705, 122] width 145 height 18
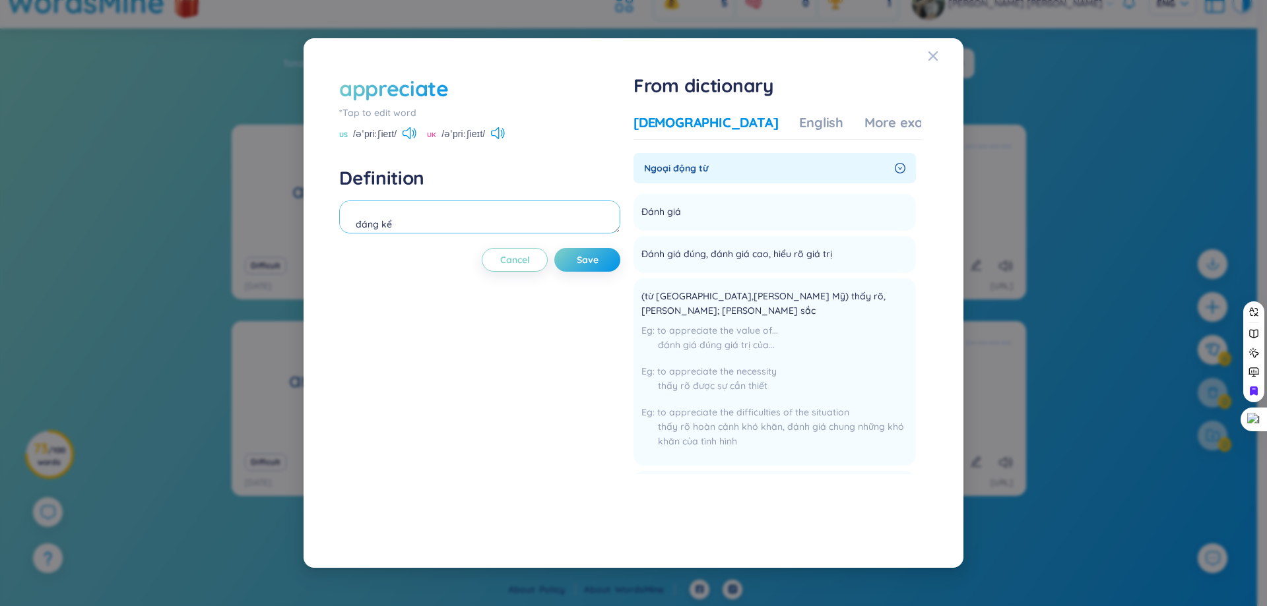
drag, startPoint x: 474, startPoint y: 220, endPoint x: 135, endPoint y: 226, distance: 338.6
click at [135, 224] on div "appreciate *Tap to edit word US /əˈpriːʃieɪt/ UK /əˈpriːʃieɪt/ Definition đáng …" at bounding box center [633, 303] width 1267 height 606
type textarea "d"
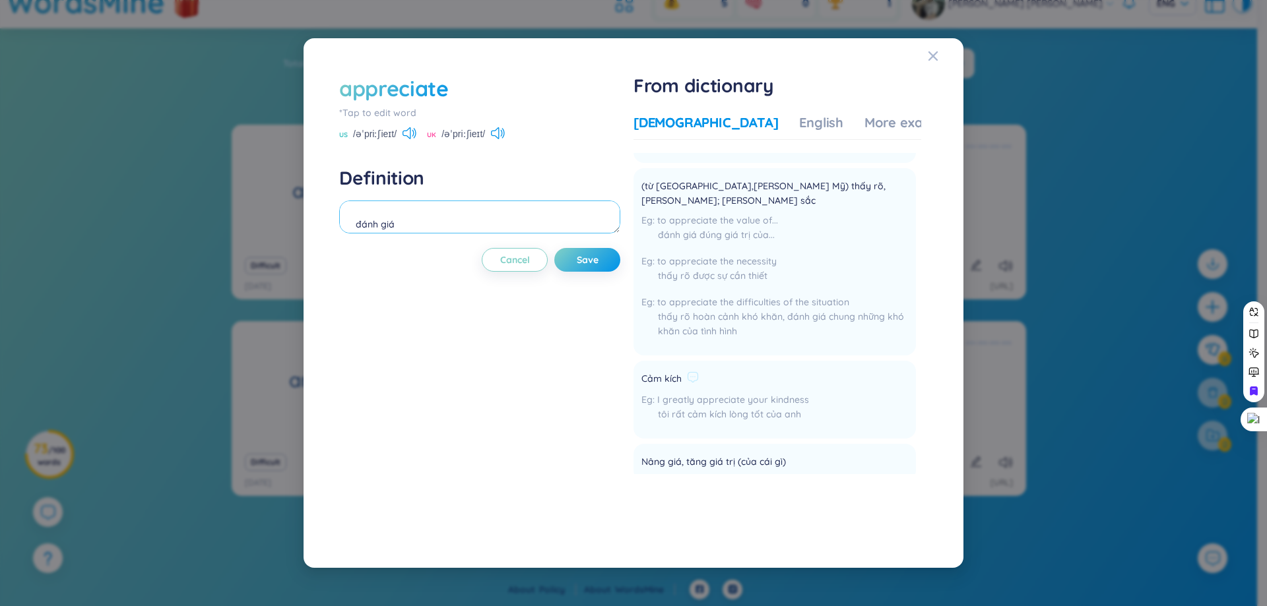
scroll to position [0, 0]
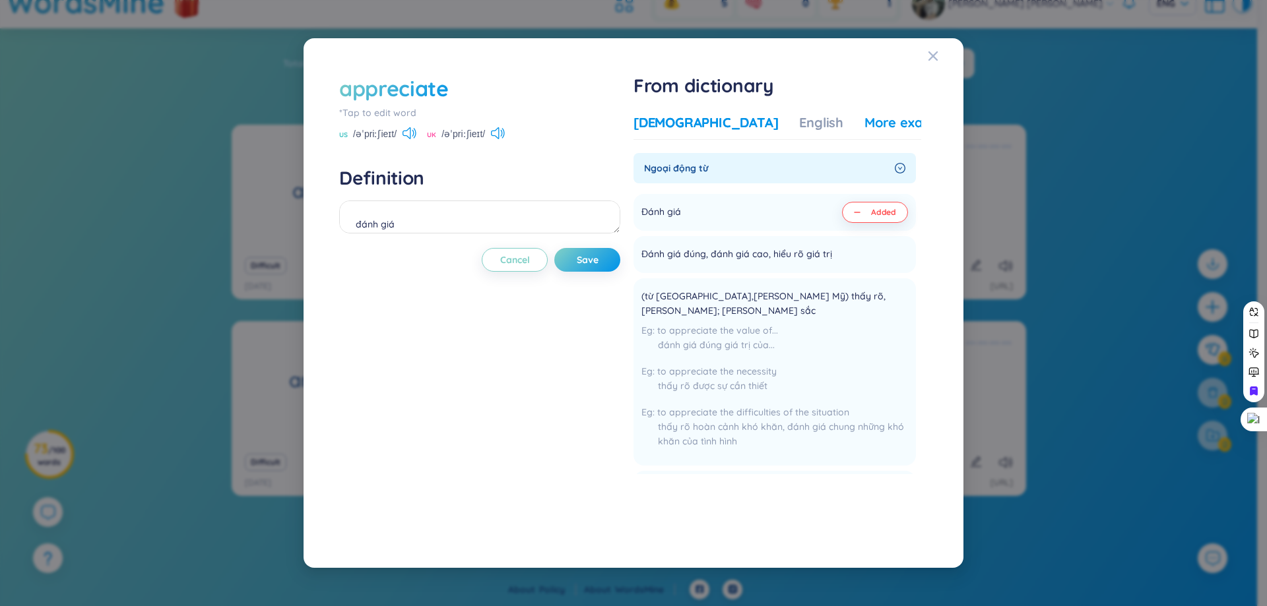
click at [864, 127] on div "More examples" at bounding box center [912, 122] width 96 height 18
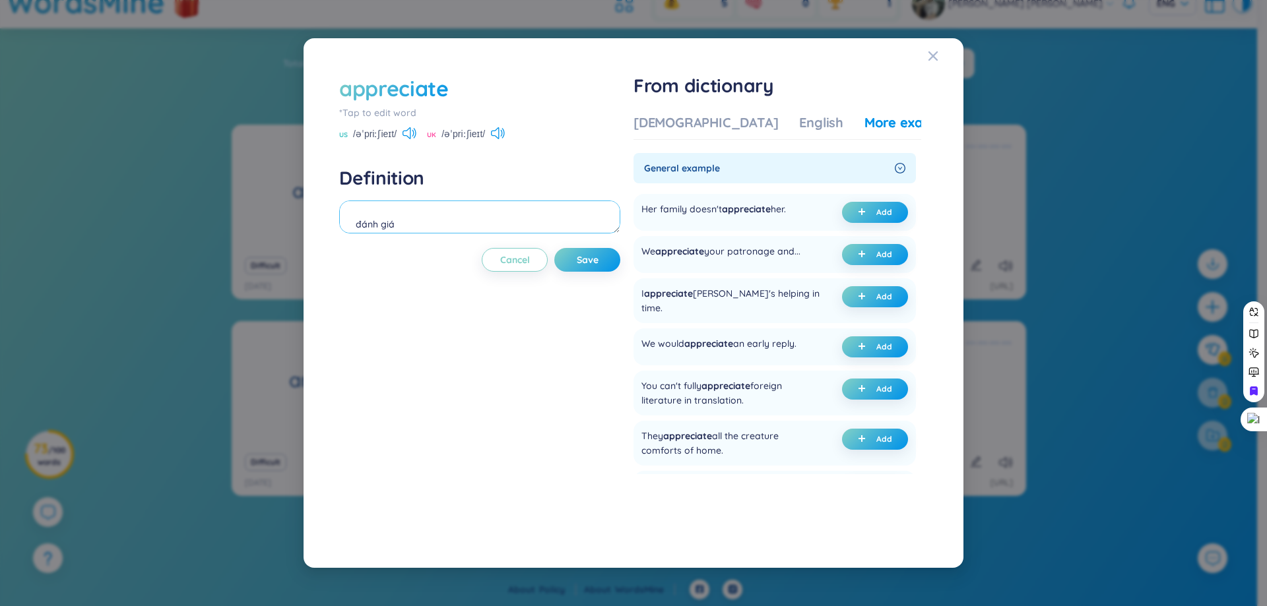
click at [531, 224] on textarea "đánh giá" at bounding box center [479, 217] width 281 height 33
drag, startPoint x: 740, startPoint y: 249, endPoint x: 780, endPoint y: 248, distance: 40.3
click at [780, 248] on div "We appreciate your patronage and..." at bounding box center [720, 254] width 159 height 21
click at [745, 251] on div "We appreciate your patronage and..." at bounding box center [720, 254] width 159 height 21
drag, startPoint x: 737, startPoint y: 252, endPoint x: 781, endPoint y: 248, distance: 43.7
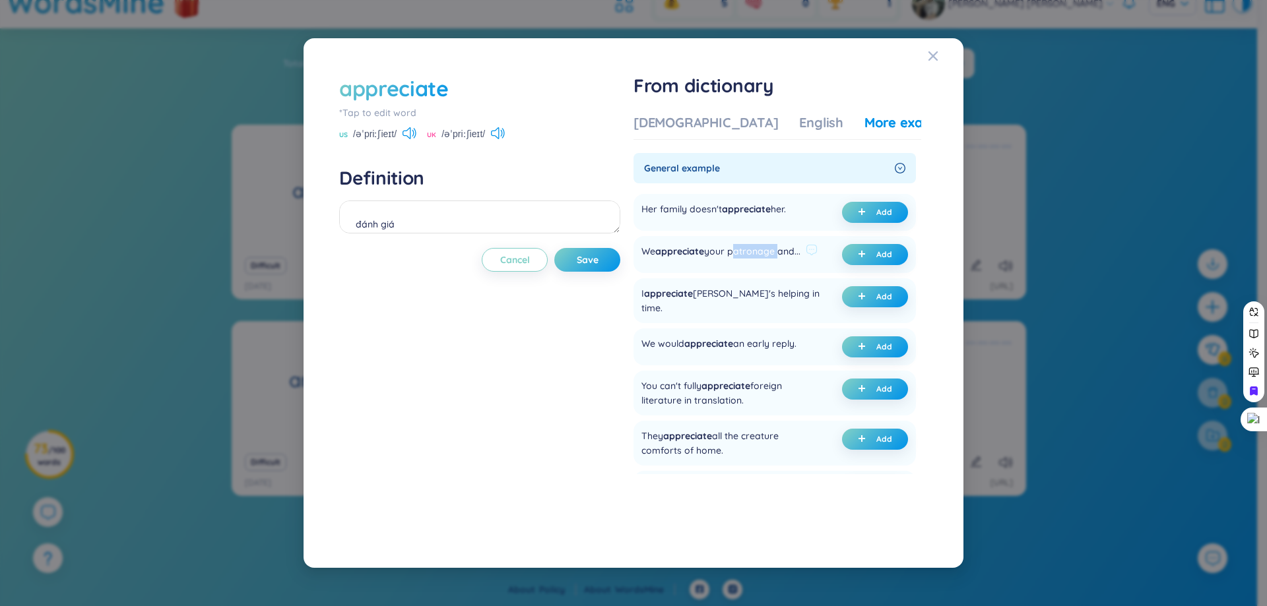
click at [781, 248] on div "We appreciate your patronage and..." at bounding box center [720, 254] width 159 height 21
click at [772, 227] on div at bounding box center [772, 227] width 0 height 0
click at [835, 184] on div "General example Her family doesn't appreciate her. Add We appreciate your patro…" at bounding box center [774, 394] width 282 height 482
drag, startPoint x: 653, startPoint y: 249, endPoint x: 805, endPoint y: 247, distance: 151.8
click at [800, 247] on div "We appreciate your patronage and..." at bounding box center [720, 254] width 159 height 21
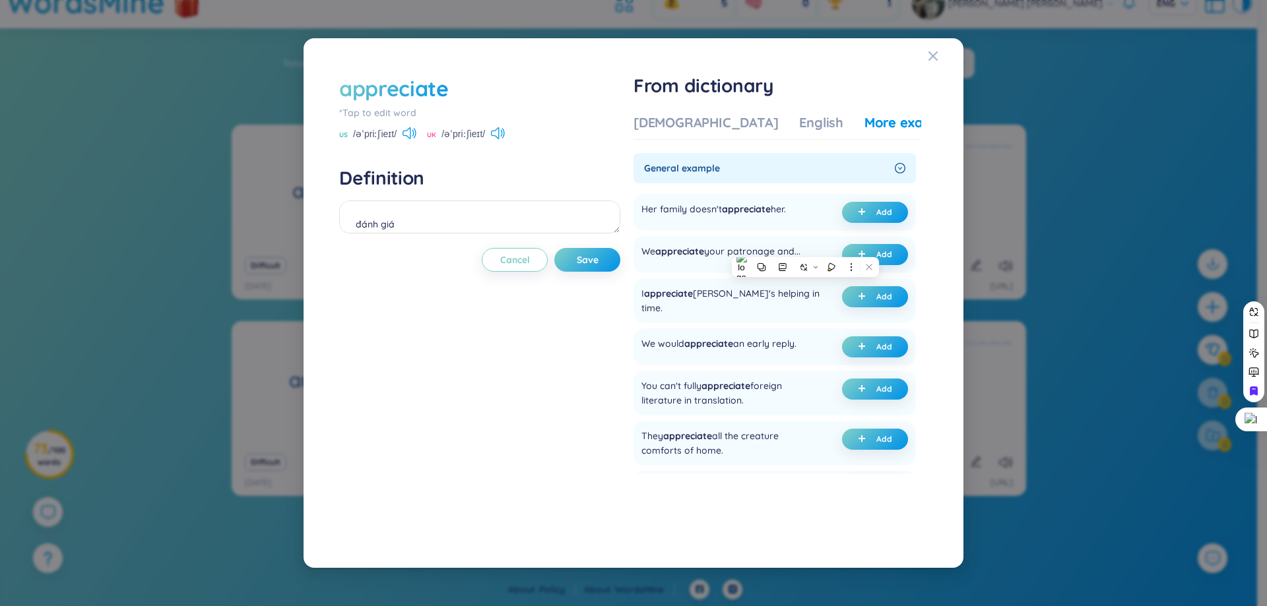
click at [796, 227] on div at bounding box center [796, 227] width 0 height 0
click at [459, 329] on div "appreciate *Tap to edit word US /əˈpriːʃieɪt/ UK /əˈpriːʃieɪt/ Definition đánh …" at bounding box center [479, 303] width 281 height 459
click at [566, 206] on textarea "đánh giá" at bounding box center [479, 217] width 281 height 33
type textarea "đánh giá cao"
click at [585, 265] on span "Save" at bounding box center [588, 259] width 22 height 13
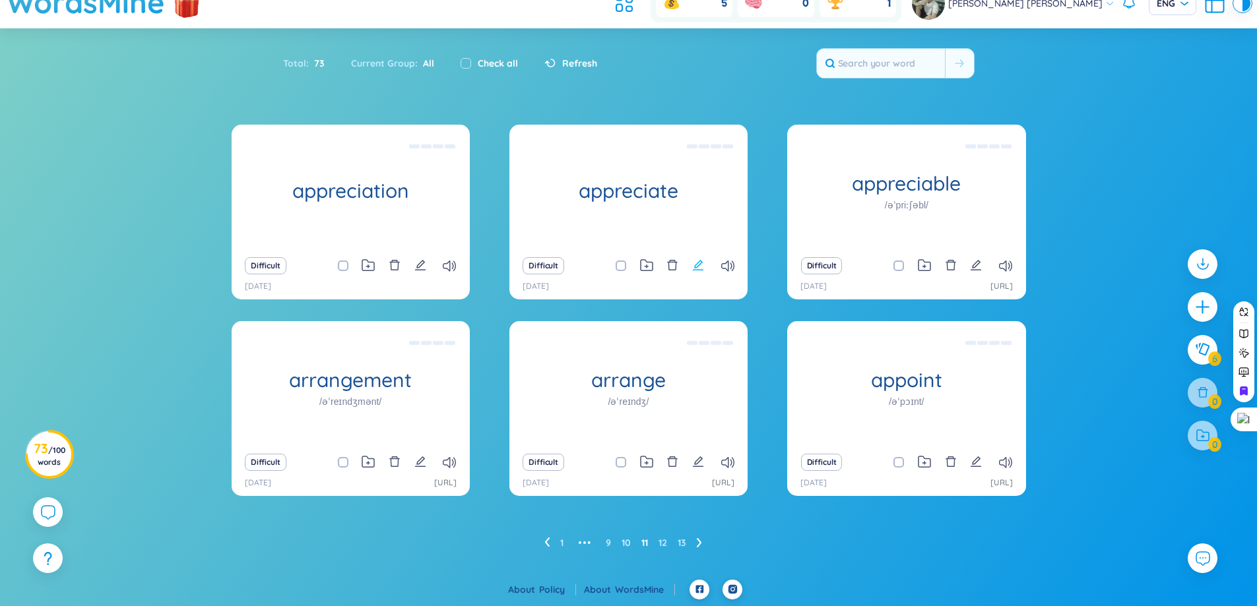
click at [693, 266] on icon "edit" at bounding box center [698, 265] width 12 height 12
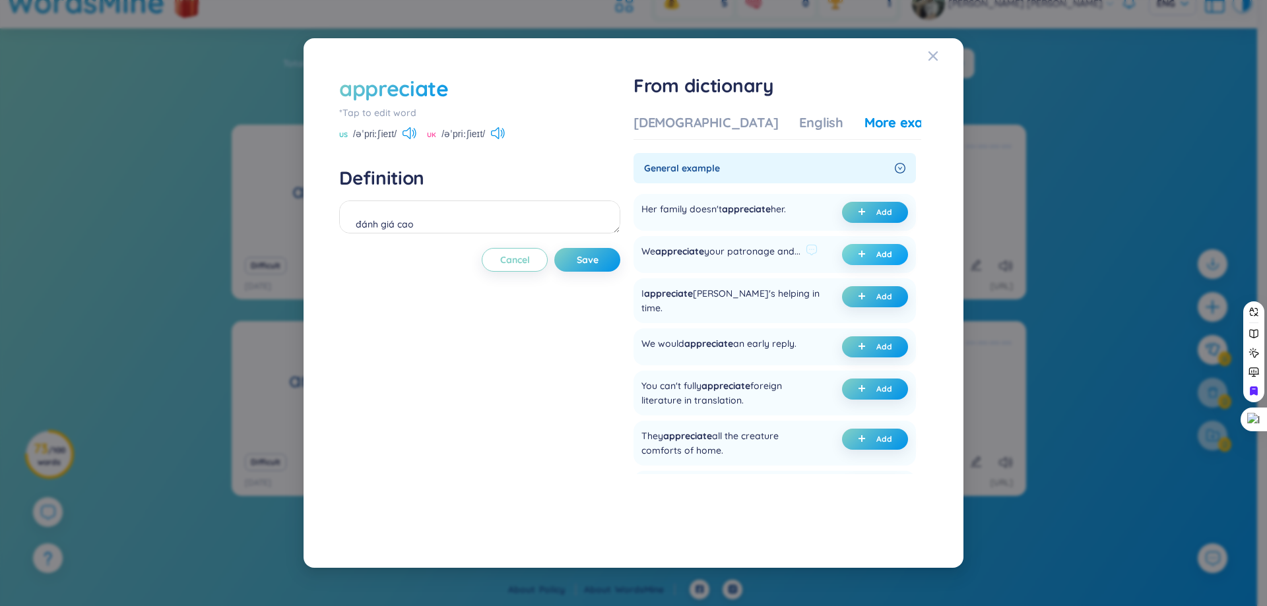
click at [880, 253] on span "Add" at bounding box center [884, 254] width 16 height 11
click at [858, 255] on span "minus" at bounding box center [859, 254] width 13 height 9
click at [862, 255] on icon "plus" at bounding box center [862, 254] width 1 height 7
click at [575, 256] on button "Save" at bounding box center [587, 260] width 66 height 24
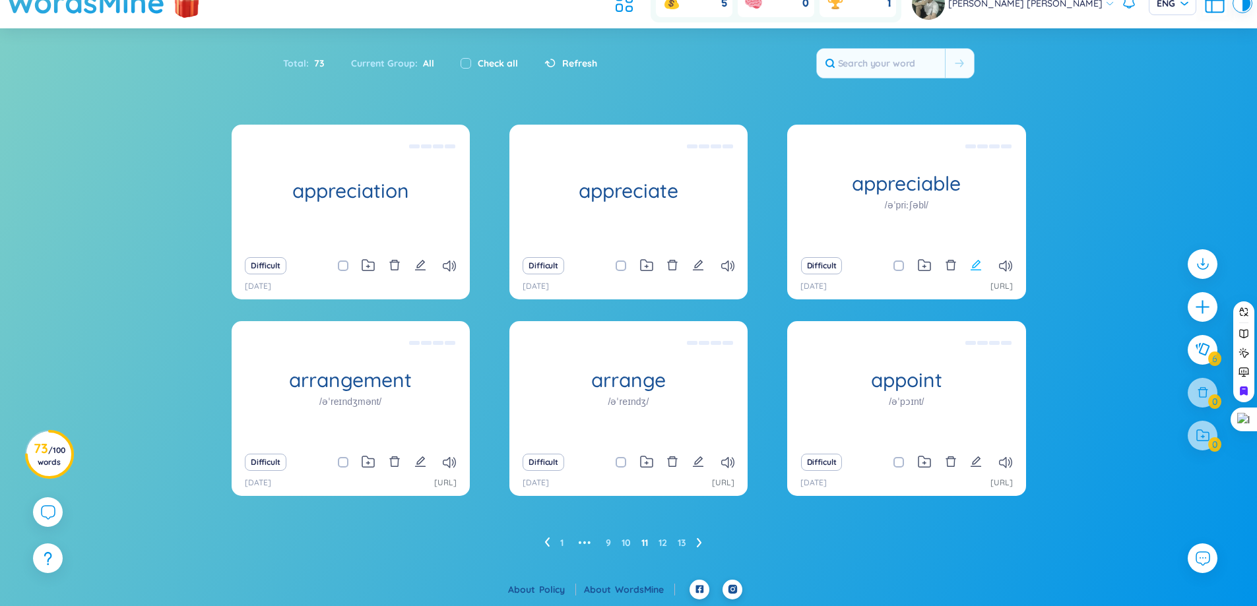
click at [973, 261] on icon "edit" at bounding box center [976, 265] width 12 height 12
click at [979, 263] on icon "edit" at bounding box center [976, 265] width 11 height 11
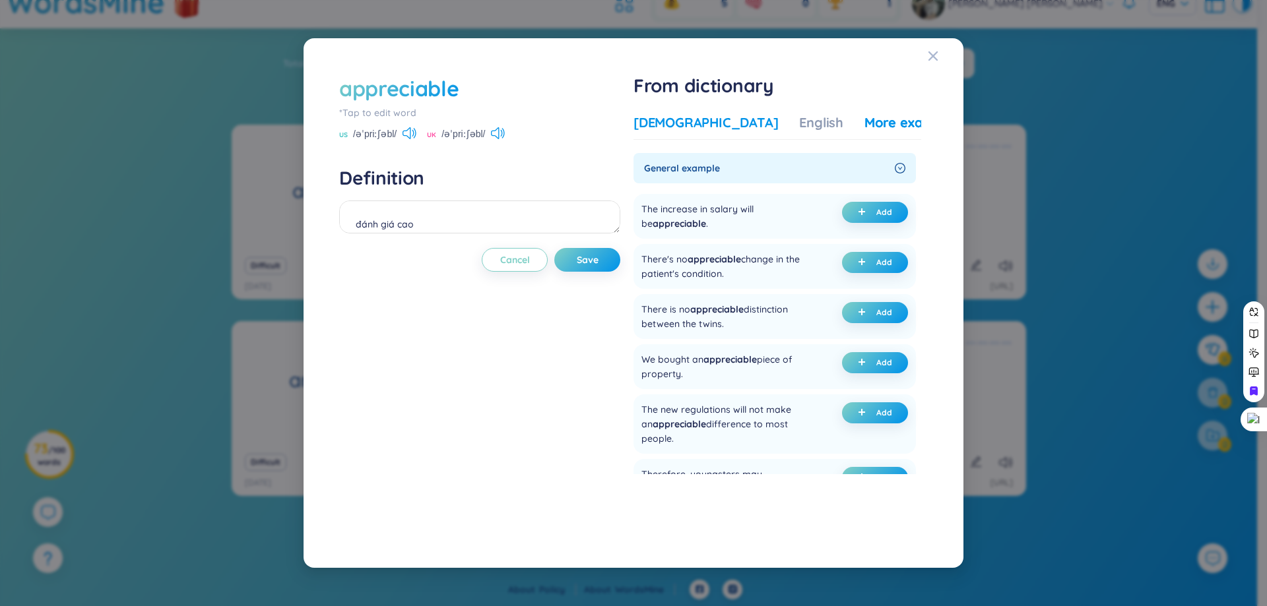
click at [703, 113] on div "Vietnamese" at bounding box center [705, 122] width 145 height 18
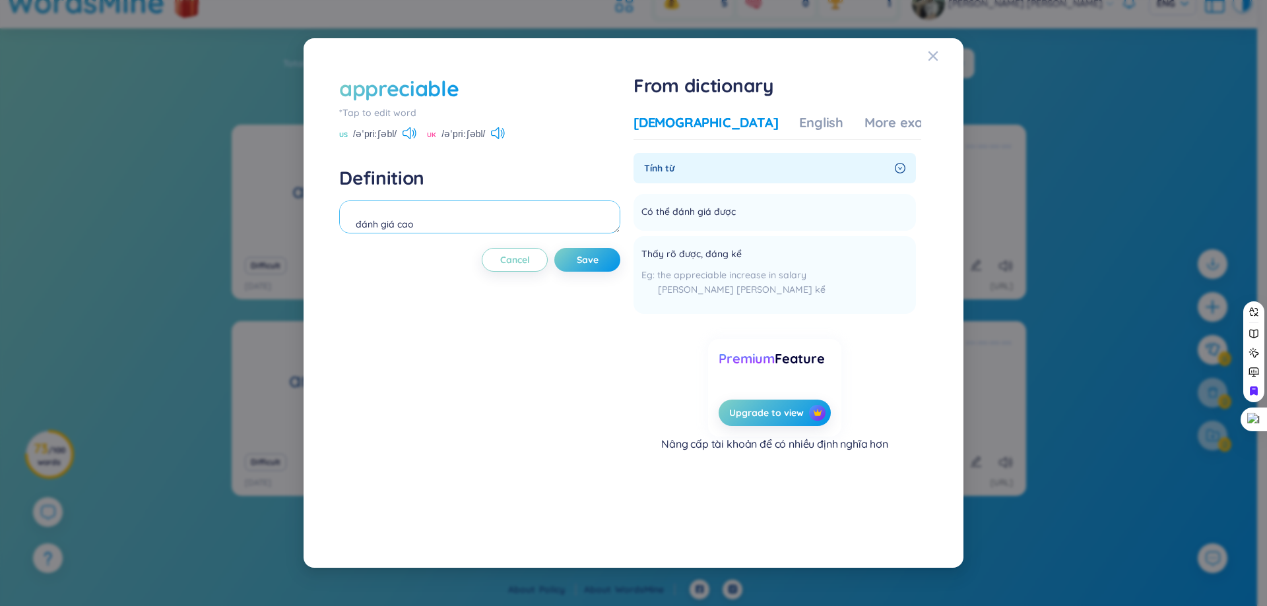
click at [548, 207] on textarea "đánh giá cao" at bounding box center [479, 217] width 281 height 33
click at [925, 61] on div "appreciable *Tap to edit word US /əˈpriːʃəbl/ UK /əˈpriːʃəbl/ Definition s Canc…" at bounding box center [633, 303] width 628 height 498
click at [930, 54] on icon "Close" at bounding box center [932, 55] width 9 height 9
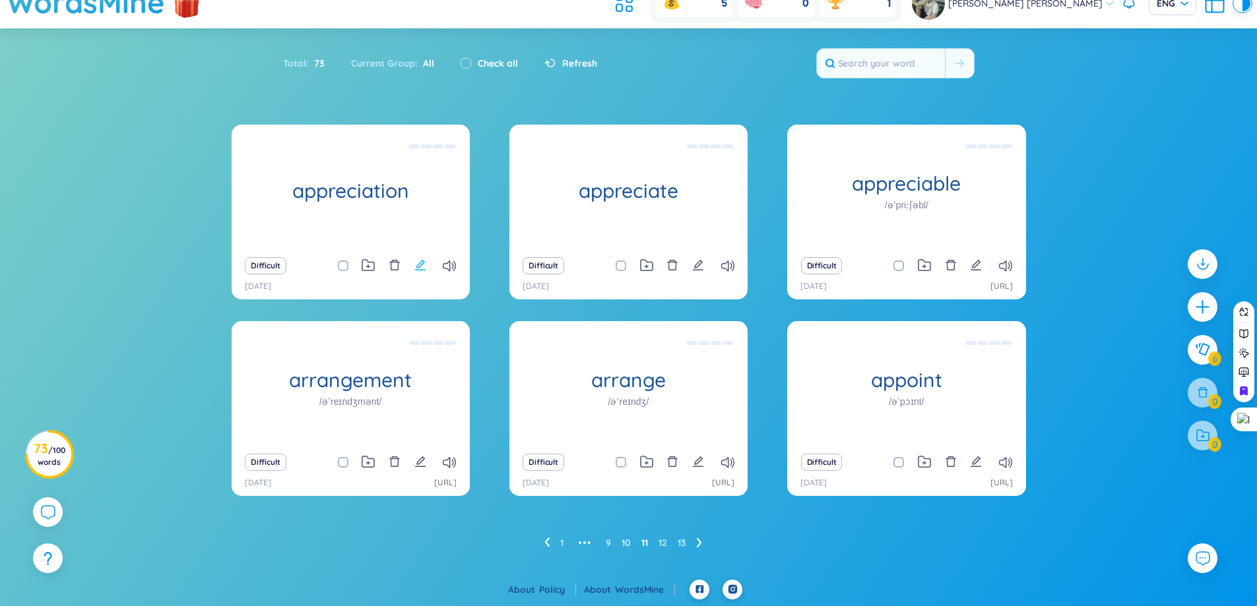
click at [418, 268] on icon "edit" at bounding box center [420, 265] width 11 height 11
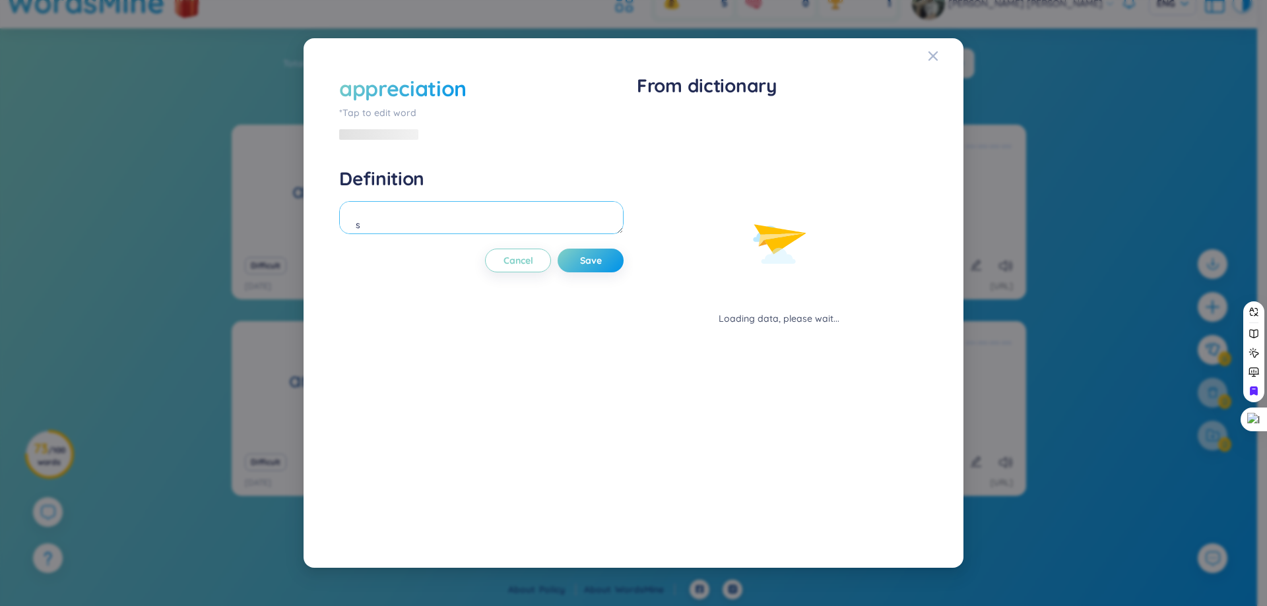
drag, startPoint x: 426, startPoint y: 224, endPoint x: 416, endPoint y: 227, distance: 9.8
click at [420, 226] on textarea "sự đánh giá (undefined) Eg: She shows little appreciation of good music." at bounding box center [481, 217] width 284 height 33
click at [416, 227] on textarea "sự đánh giá (undefined) Eg: She shows little appreciation of good music." at bounding box center [481, 217] width 284 height 33
click at [405, 224] on textarea "sự đánh giá (undefined) Eg: She shows little appreciation of good music." at bounding box center [481, 217] width 284 height 33
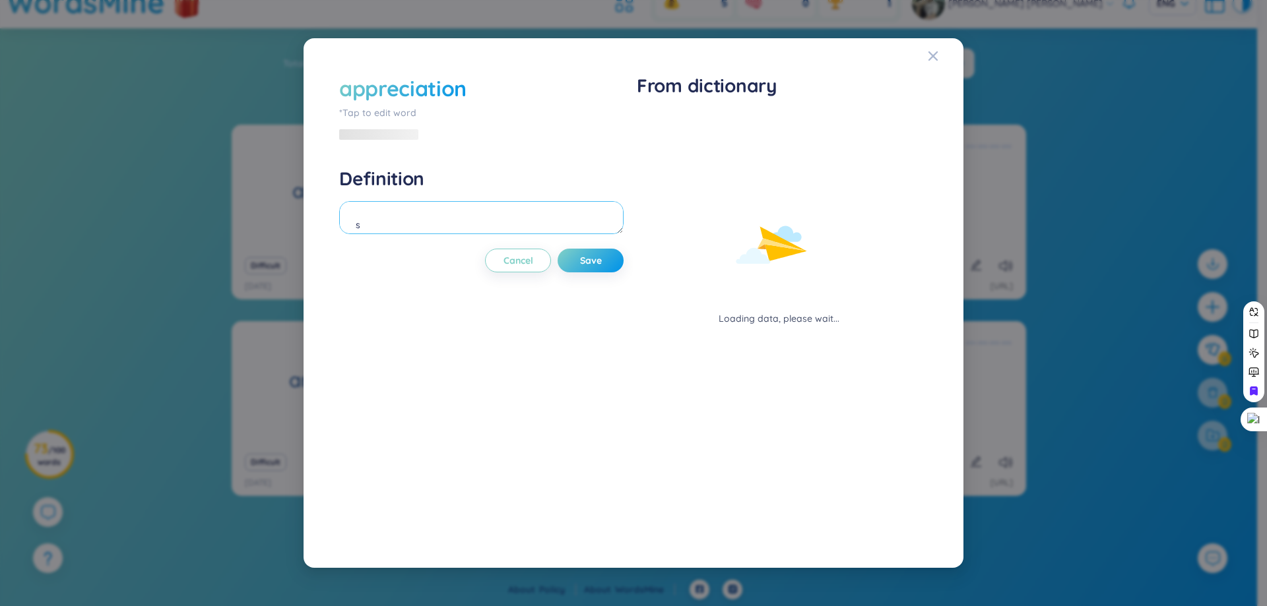
click at [405, 224] on textarea "sự đánh giá (undefined) Eg: She shows little appreciation of good music." at bounding box center [481, 217] width 284 height 33
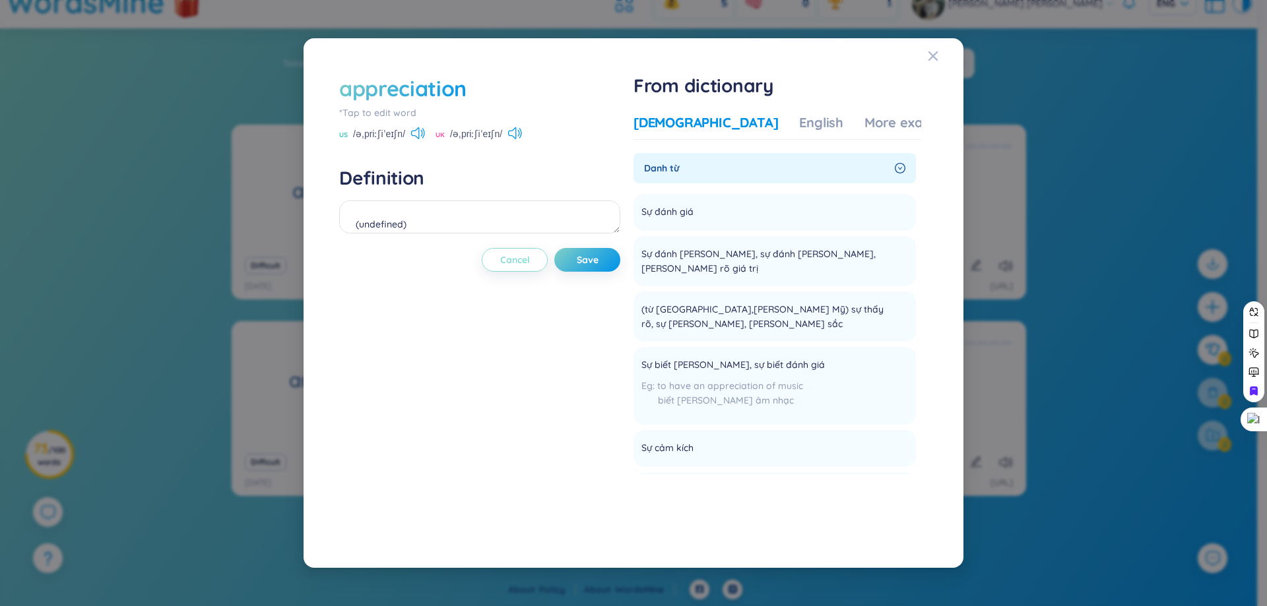
click at [521, 256] on span "Cancel" at bounding box center [515, 259] width 30 height 13
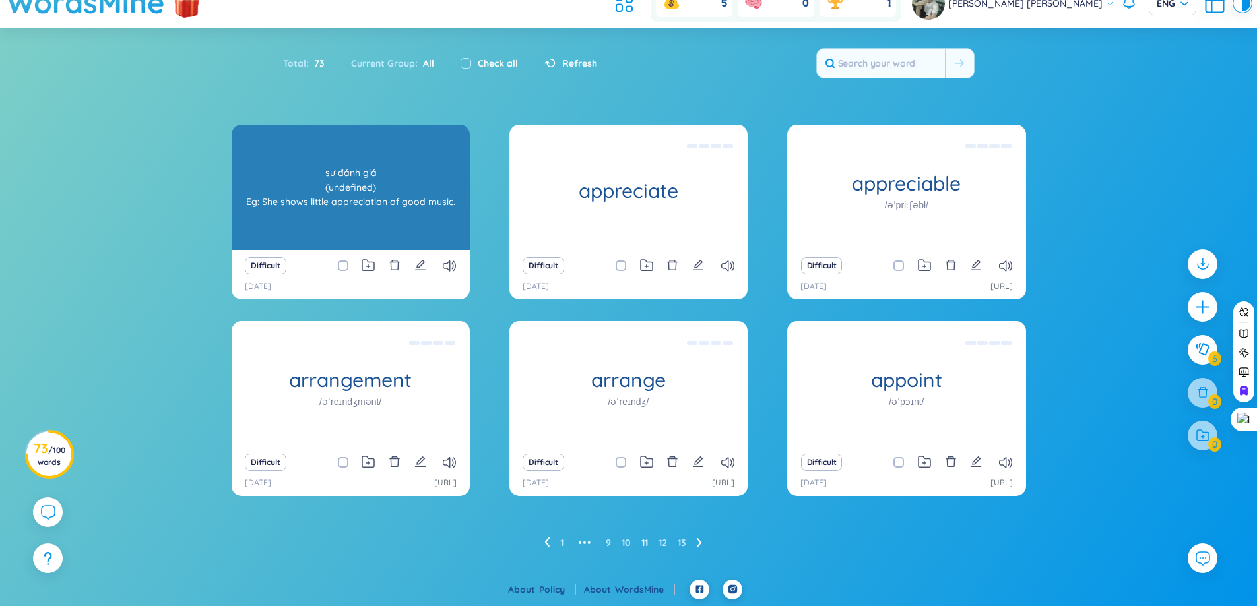
click at [416, 250] on div "appreciation sự đánh giá (undefined) Eg: She shows little appreciation of good …" at bounding box center [351, 187] width 238 height 125
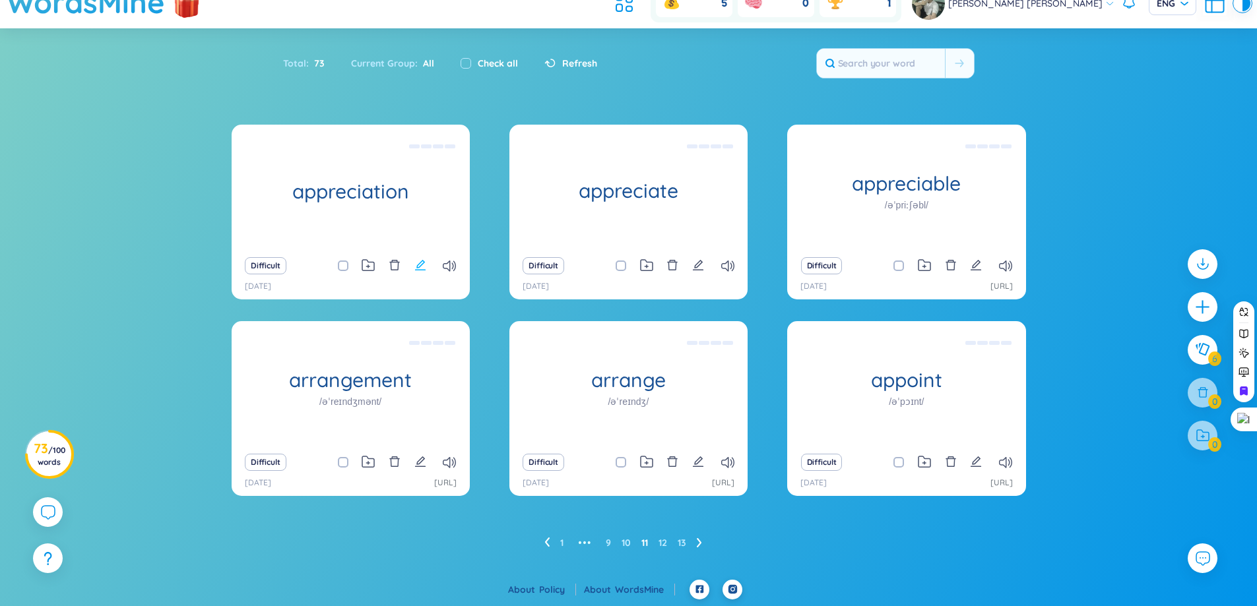
click at [420, 259] on icon "edit" at bounding box center [420, 265] width 12 height 12
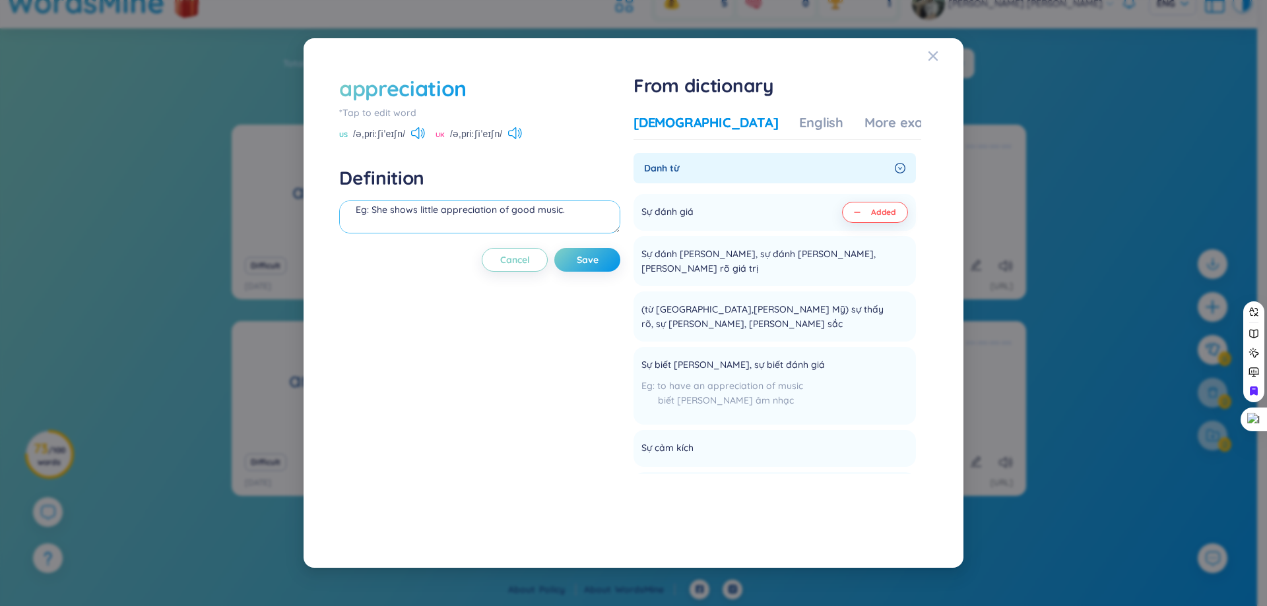
drag, startPoint x: 446, startPoint y: 223, endPoint x: 341, endPoint y: 238, distance: 105.9
click at [341, 238] on div "appreciation *Tap to edit word US /əˌpriːʃiˈeɪʃn/ UK /əˌpriːʃiˈeɪʃn/ Definition…" at bounding box center [479, 303] width 281 height 459
type textarea "s"
drag, startPoint x: 421, startPoint y: 223, endPoint x: 416, endPoint y: 140, distance: 83.3
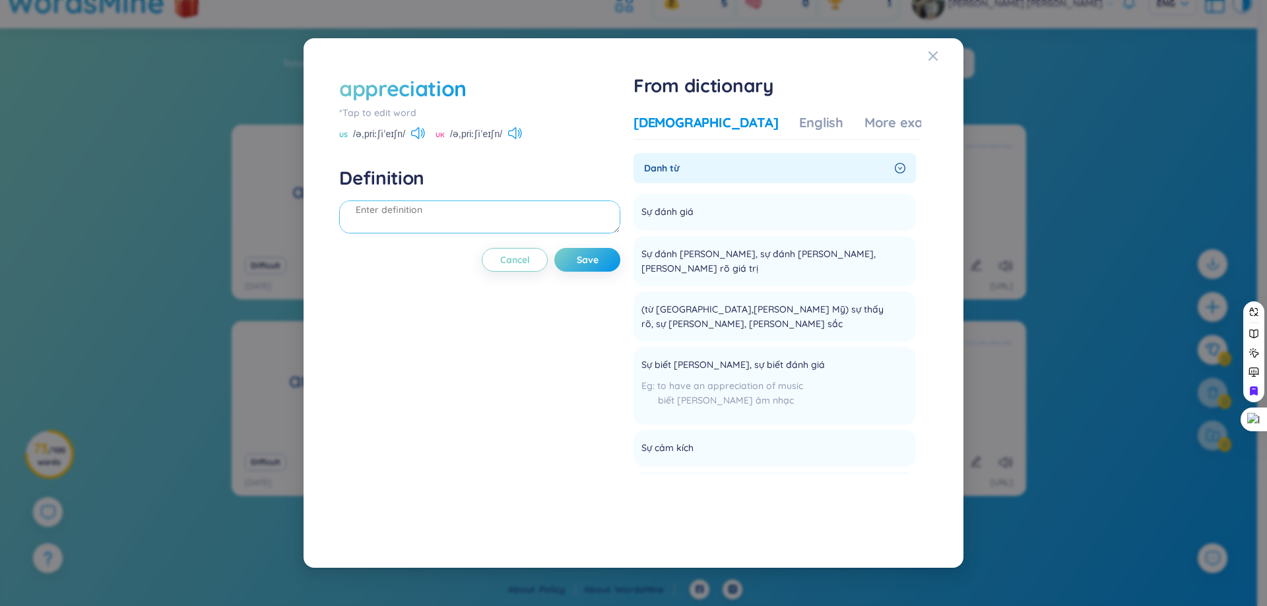
click at [416, 140] on div "appreciation *Tap to edit word US /əˌpriːʃiˈeɪʃn/ UK /əˌpriːʃiˈeɪʃn/ Definition…" at bounding box center [479, 303] width 281 height 459
drag, startPoint x: 620, startPoint y: 220, endPoint x: 618, endPoint y: 201, distance: 19.2
click at [618, 201] on div at bounding box center [479, 219] width 281 height 37
click at [590, 256] on span "Save" at bounding box center [588, 259] width 22 height 13
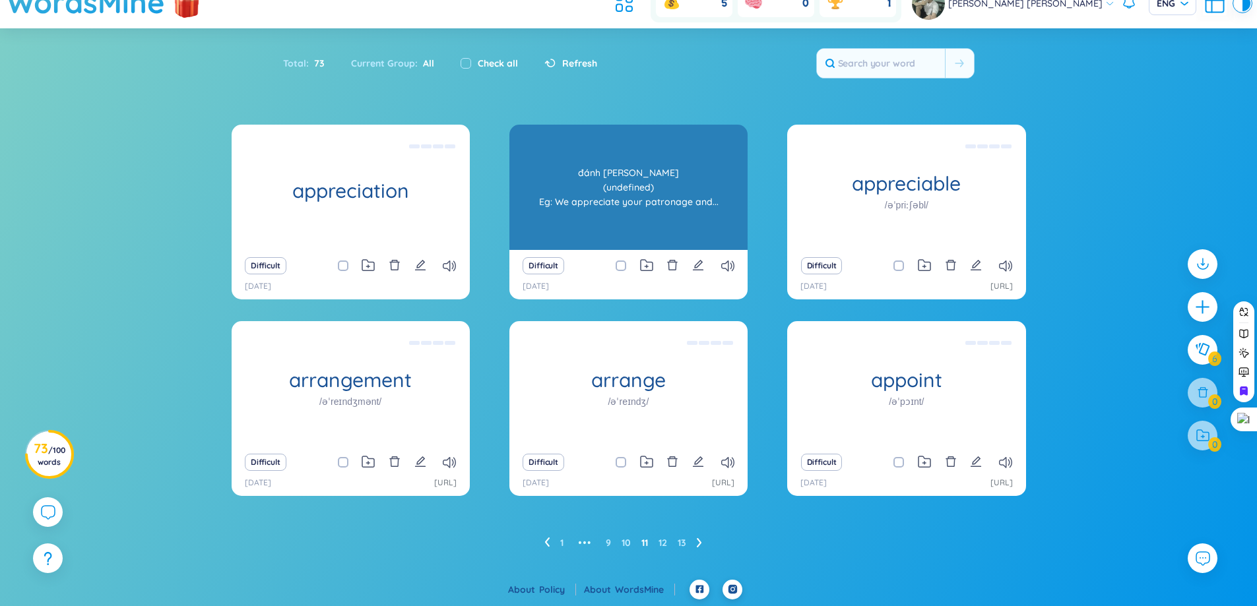
click at [690, 234] on div "đánh giá cao (undefined) Eg: We appreciate your patronage and..." at bounding box center [628, 187] width 225 height 119
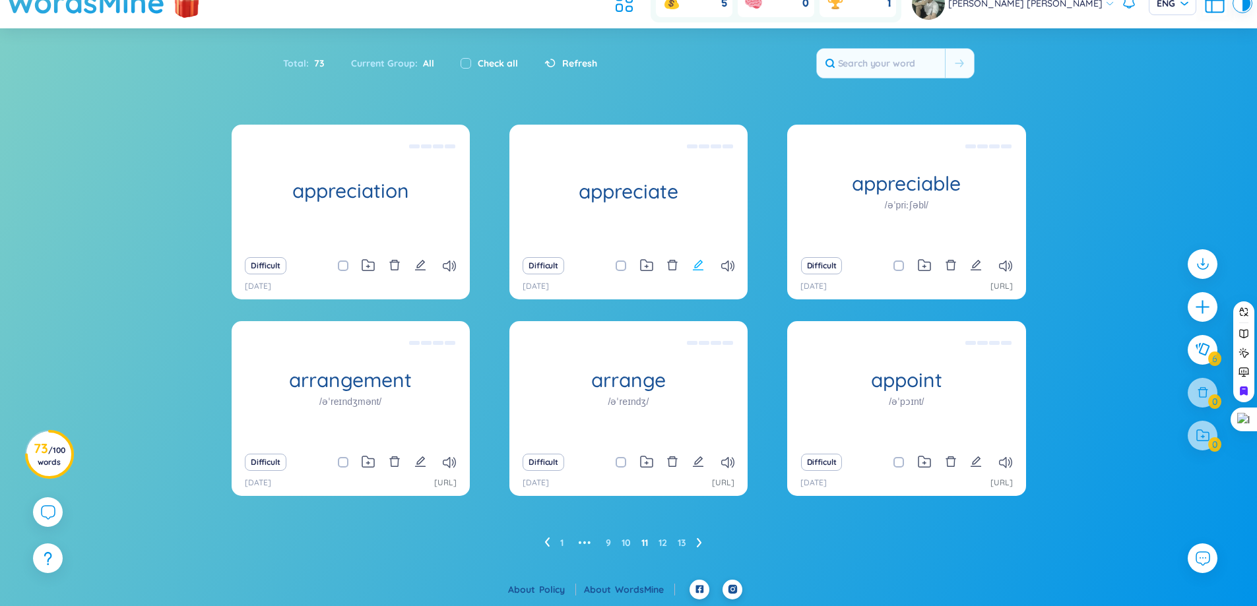
click at [704, 265] on icon "edit" at bounding box center [698, 265] width 12 height 12
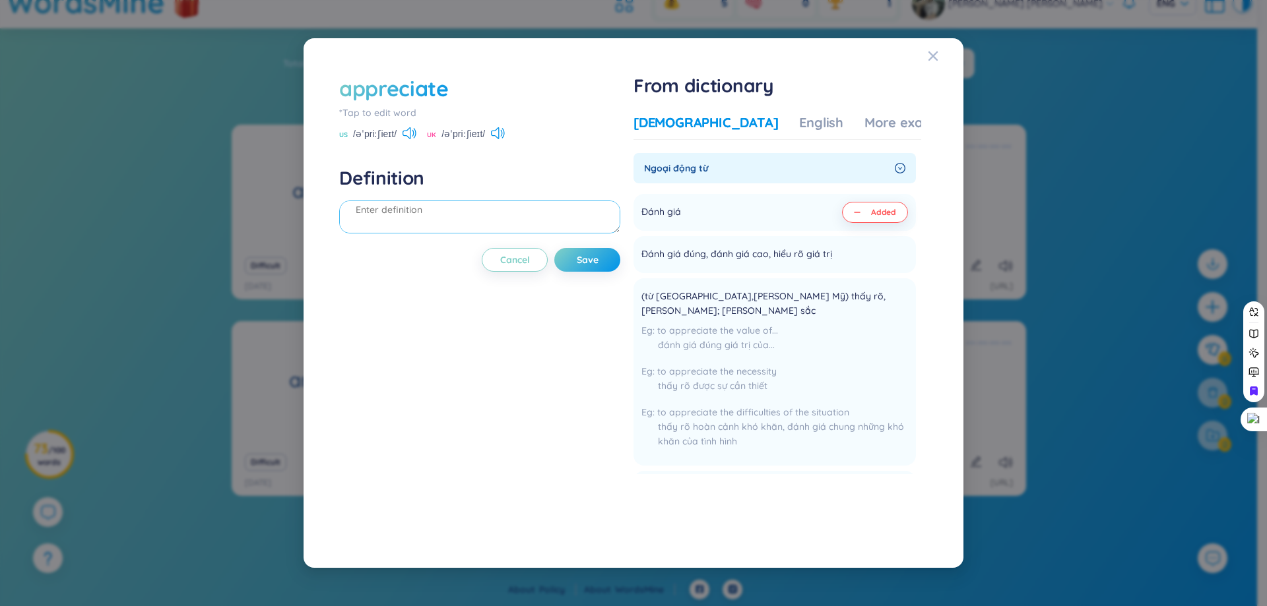
scroll to position [0, 0]
drag, startPoint x: 542, startPoint y: 226, endPoint x: 374, endPoint y: 194, distance: 170.7
click at [374, 194] on div "Definition đánh giá cao (undefined) Eg: We appreciate your patronage and..." at bounding box center [479, 201] width 281 height 71
click at [367, 215] on textarea "đánh giá cao (undefined) Eg: We appreciate your patronage and..." at bounding box center [479, 217] width 281 height 33
drag, startPoint x: 355, startPoint y: 214, endPoint x: 480, endPoint y: 371, distance: 200.5
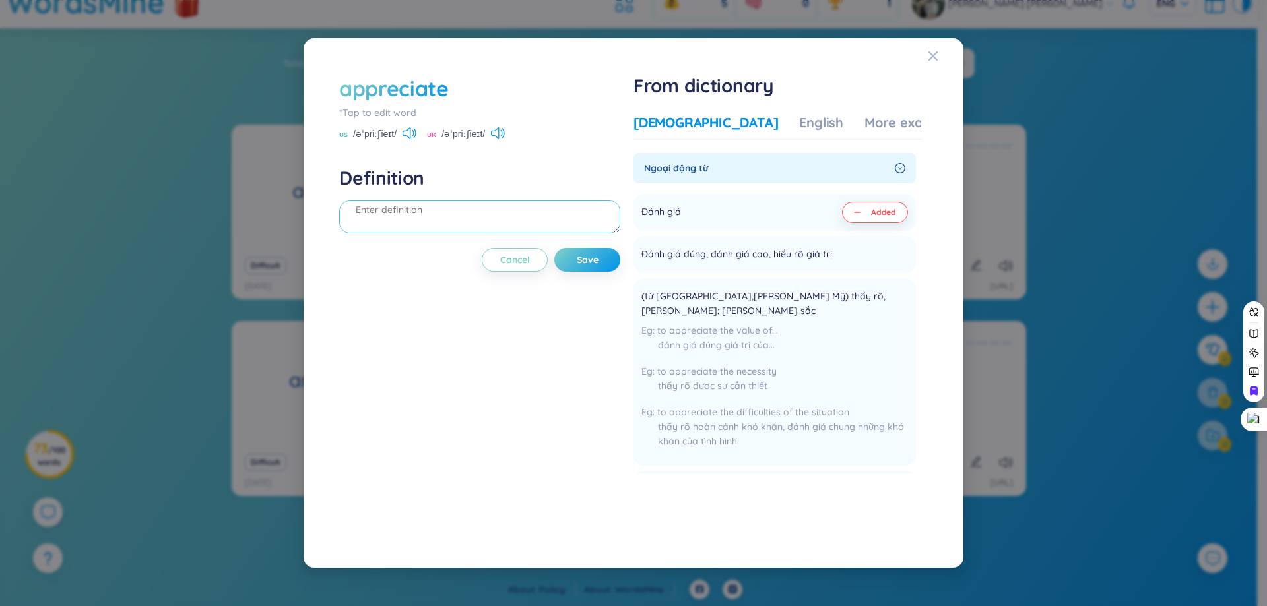
click at [481, 373] on div "appreciate *Tap to edit word US /əˈpriːʃieɪt/ UK /əˈpriːʃieɪt/ Definition đánh …" at bounding box center [479, 303] width 281 height 459
type textarea "đánh giá cao (undefined) Eg: We appreciate your patronage and..."
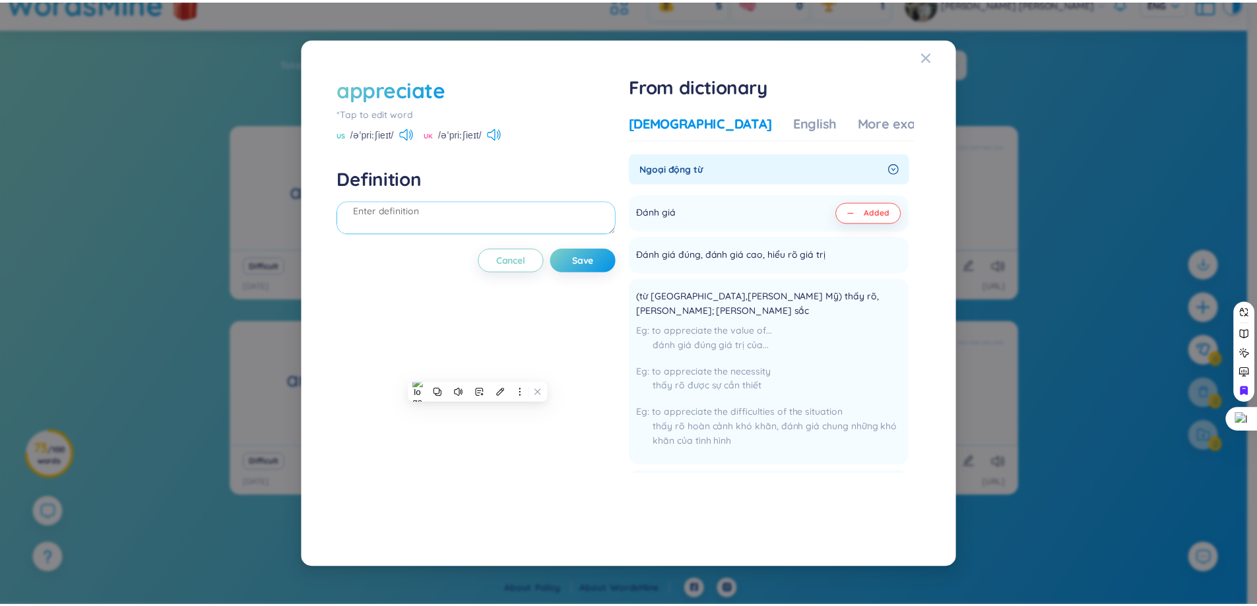
scroll to position [15, 0]
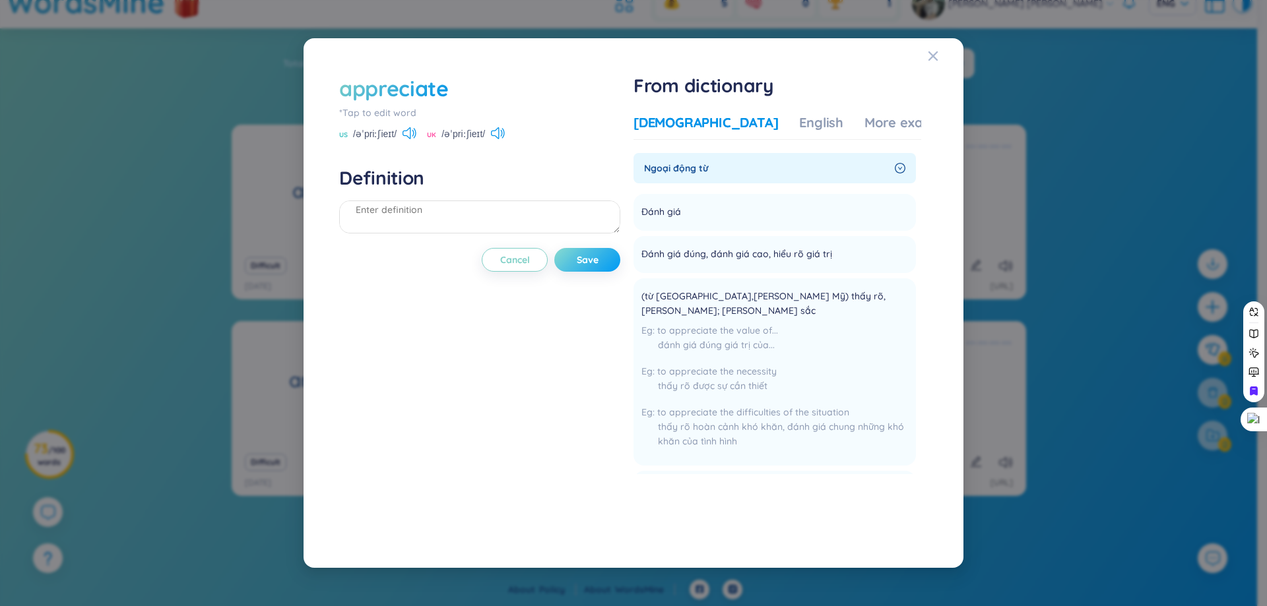
click at [600, 250] on button "Save" at bounding box center [587, 260] width 66 height 24
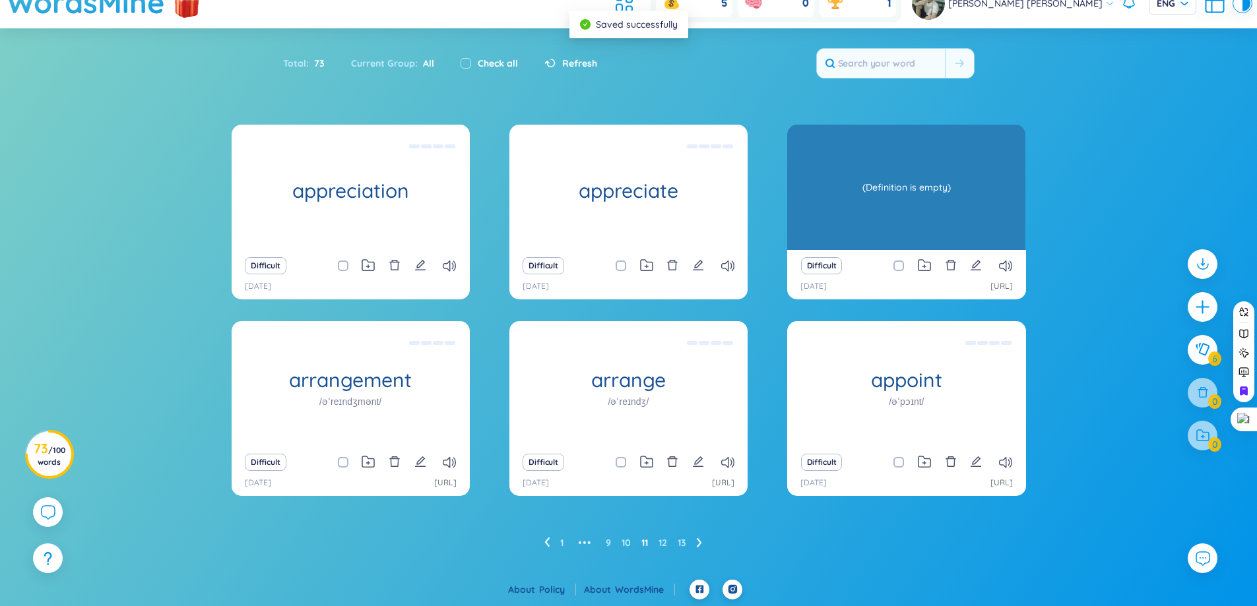
click at [885, 203] on div "appreciable /əˈpriːʃəbl/" at bounding box center [906, 187] width 238 height 125
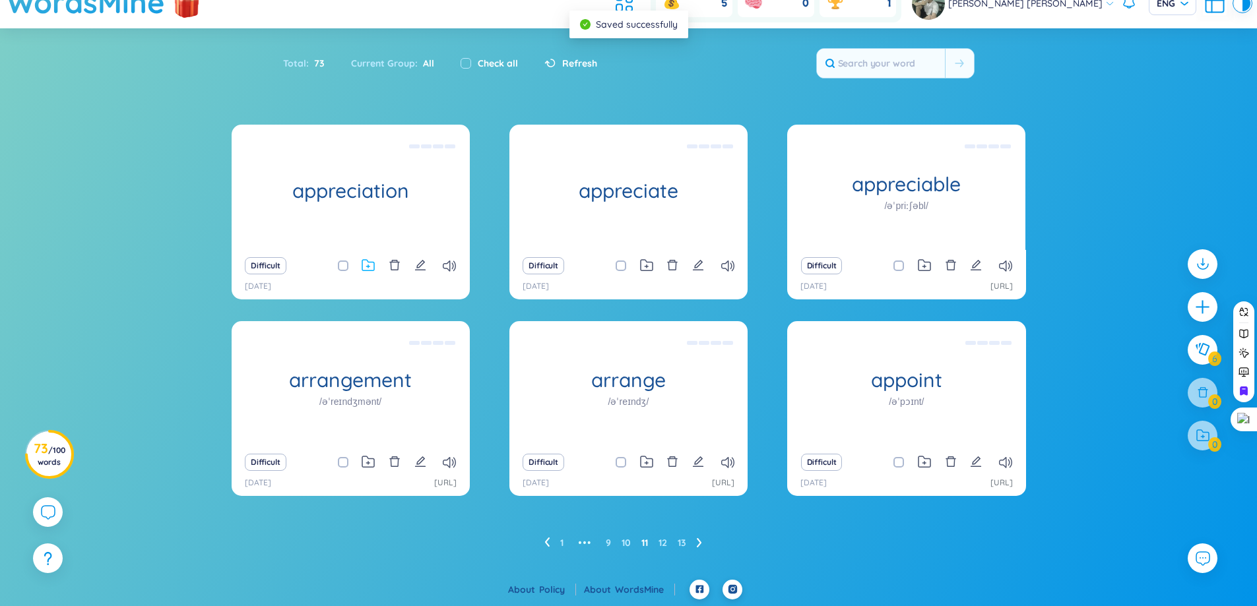
click at [373, 265] on icon at bounding box center [368, 265] width 13 height 13
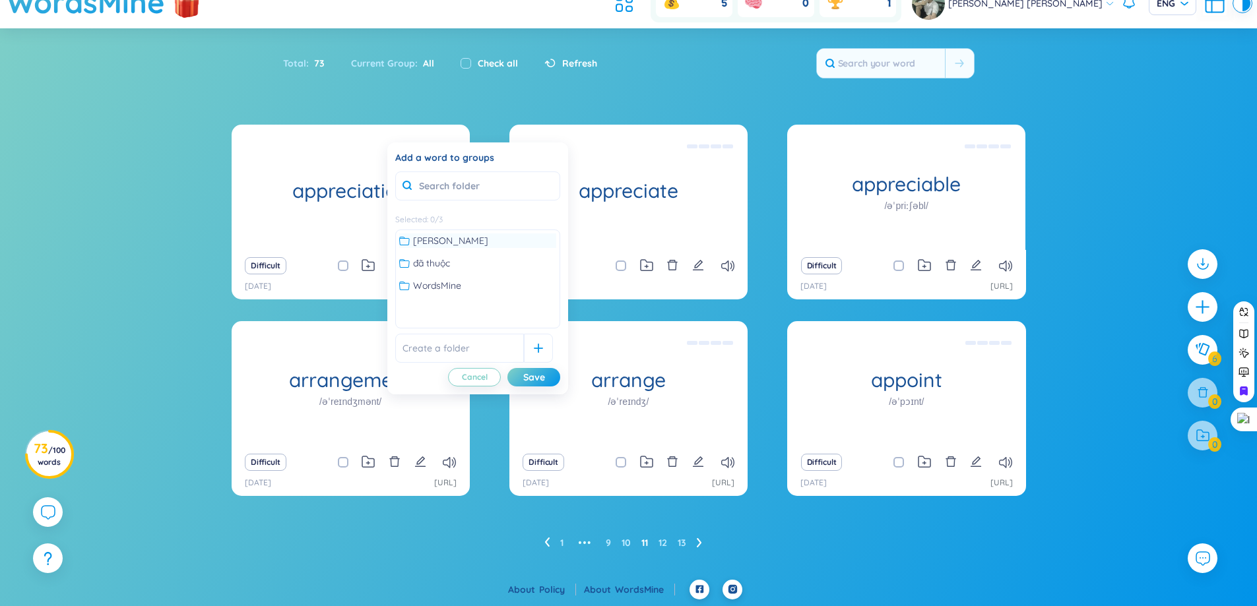
click at [437, 246] on span "không thuộc" at bounding box center [450, 241] width 75 height 15
click at [537, 373] on div "Save" at bounding box center [534, 377] width 22 height 15
click at [645, 269] on icon at bounding box center [646, 265] width 13 height 13
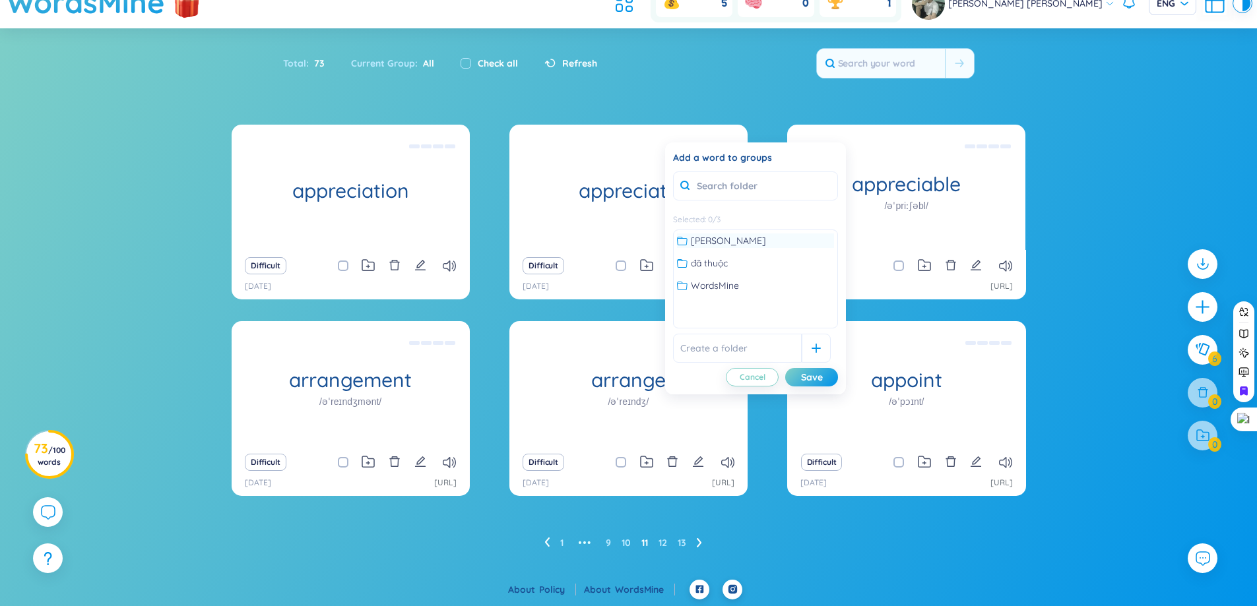
click at [712, 239] on span "không thuộc" at bounding box center [728, 241] width 75 height 15
click at [802, 375] on div "Save" at bounding box center [812, 377] width 22 height 15
click at [924, 263] on icon at bounding box center [924, 265] width 13 height 13
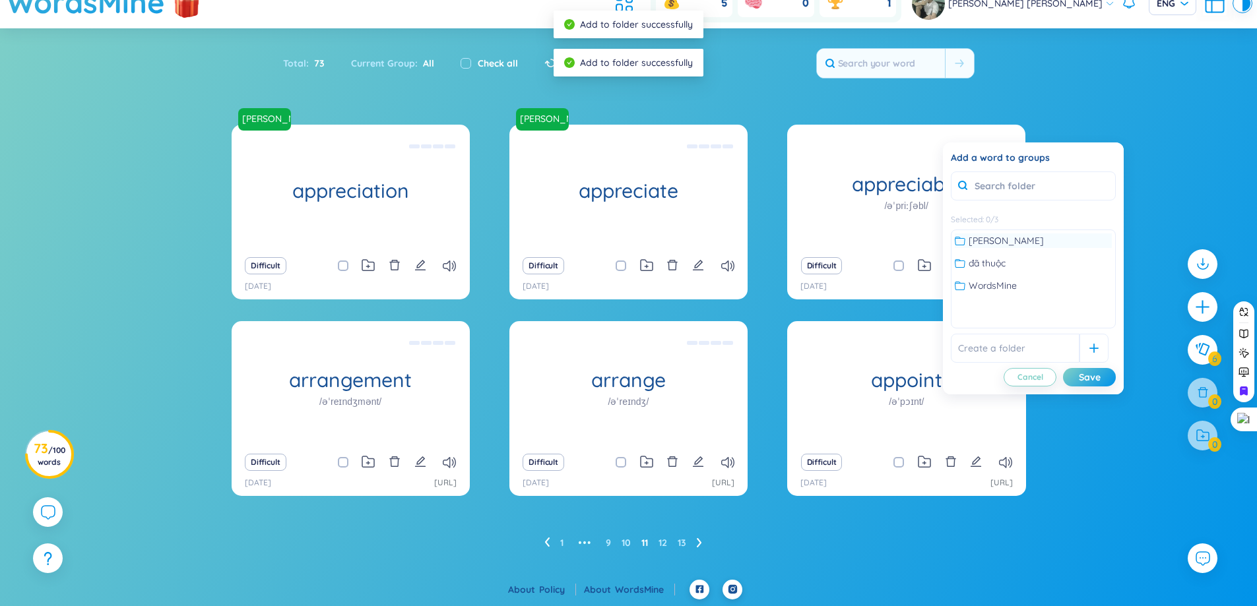
click at [982, 245] on span "không thuộc" at bounding box center [1006, 241] width 75 height 15
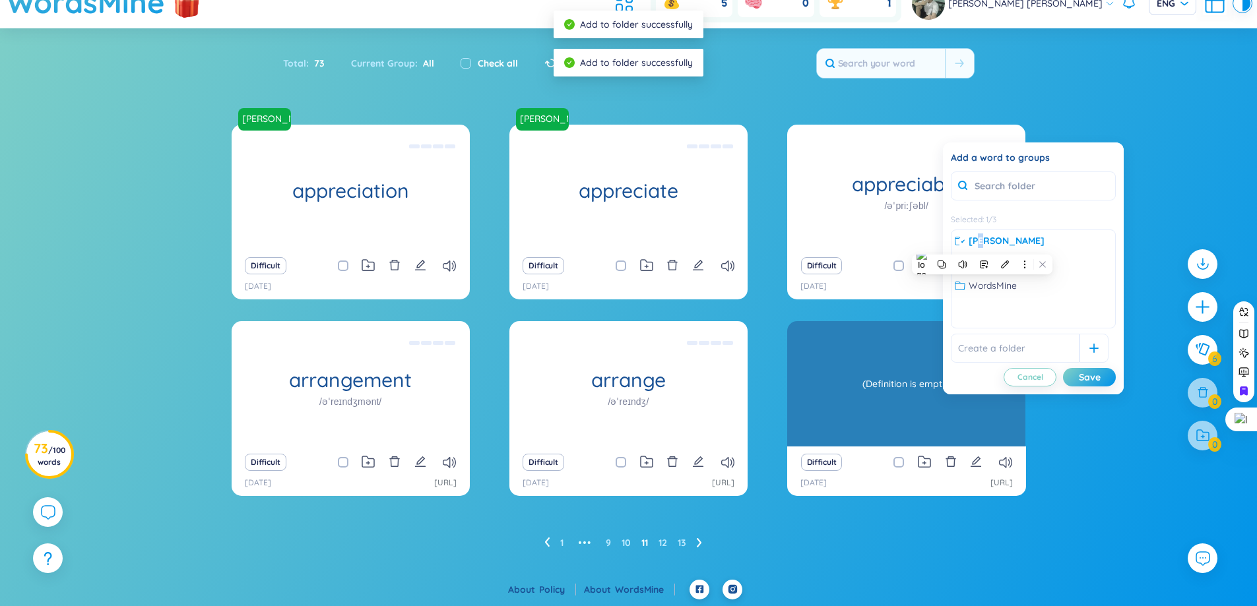
drag, startPoint x: 1093, startPoint y: 379, endPoint x: 851, endPoint y: 362, distance: 243.5
click at [1093, 380] on div "Save" at bounding box center [1090, 377] width 22 height 15
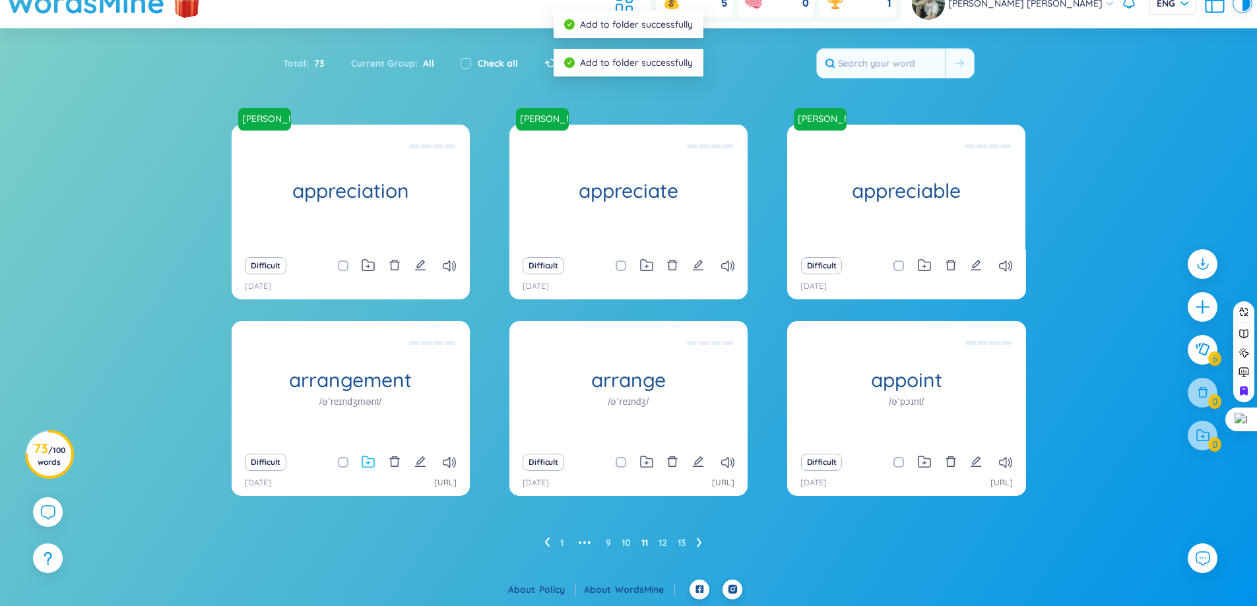
click at [370, 466] on icon at bounding box center [368, 462] width 13 height 13
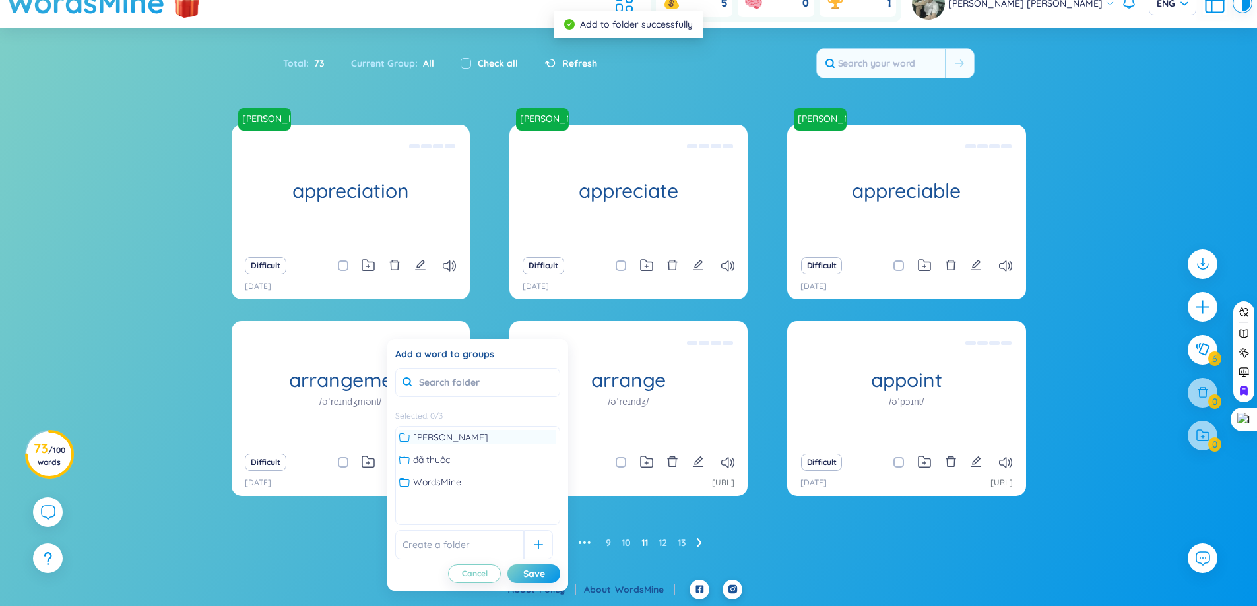
click at [434, 434] on span "không thuộc" at bounding box center [450, 437] width 75 height 15
click at [640, 457] on icon at bounding box center [646, 462] width 13 height 13
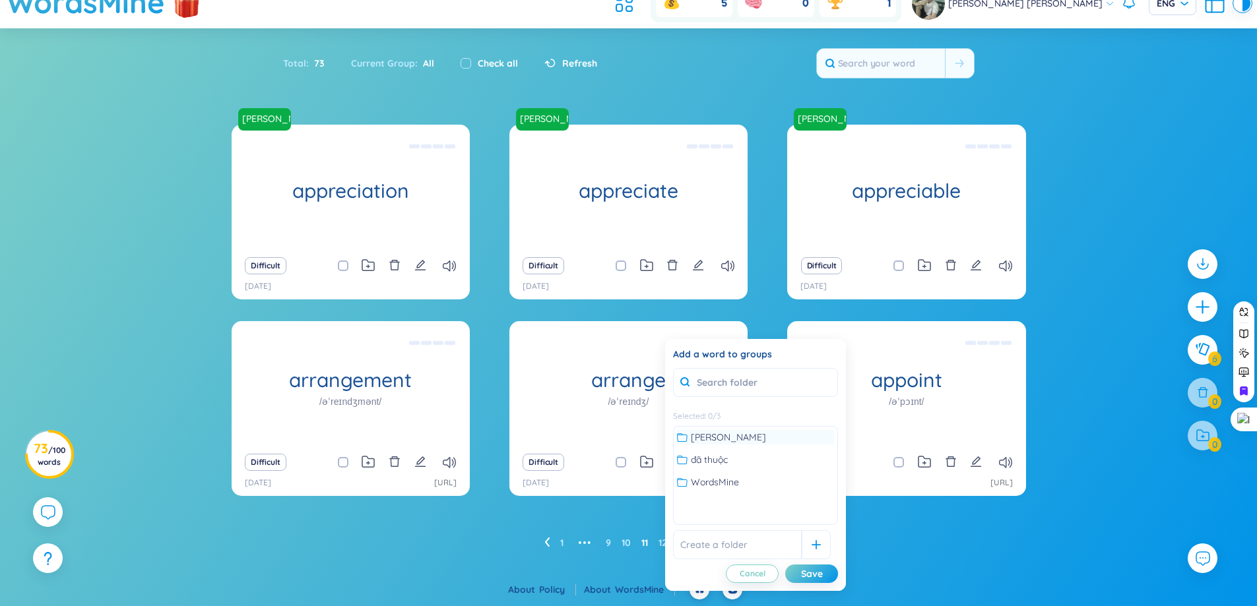
click at [699, 439] on span "không thuộc" at bounding box center [728, 437] width 75 height 15
click at [815, 575] on div "Save" at bounding box center [812, 574] width 22 height 15
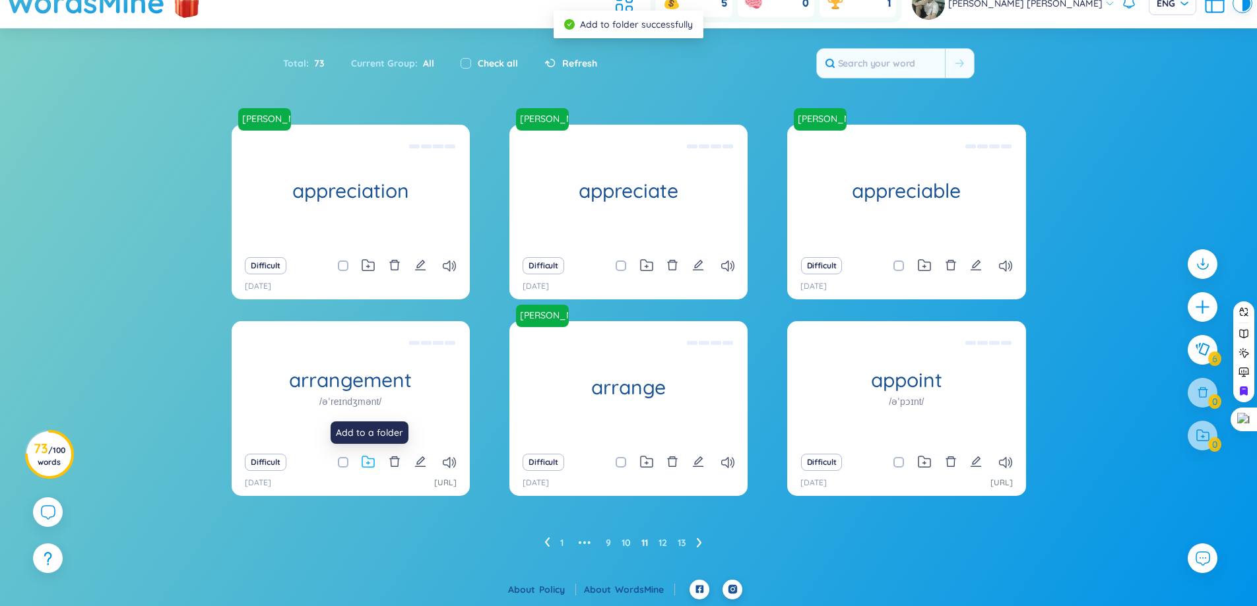
click at [370, 462] on icon at bounding box center [368, 462] width 13 height 13
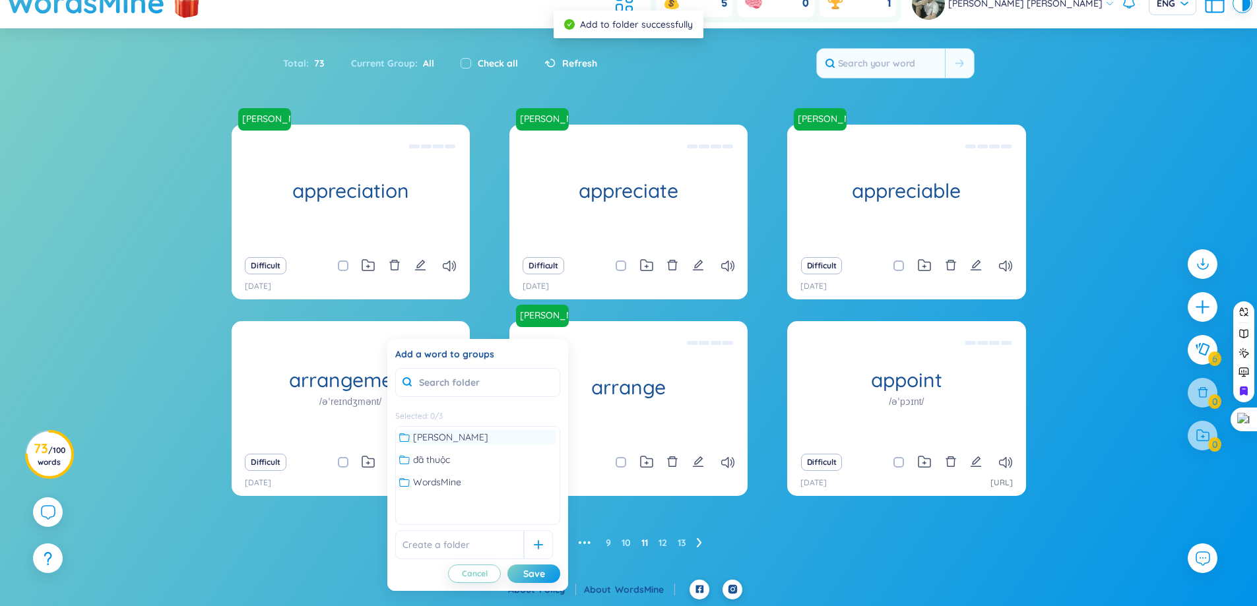
click at [432, 441] on span "không thuộc" at bounding box center [450, 437] width 75 height 15
click at [532, 572] on div "Save" at bounding box center [534, 574] width 22 height 15
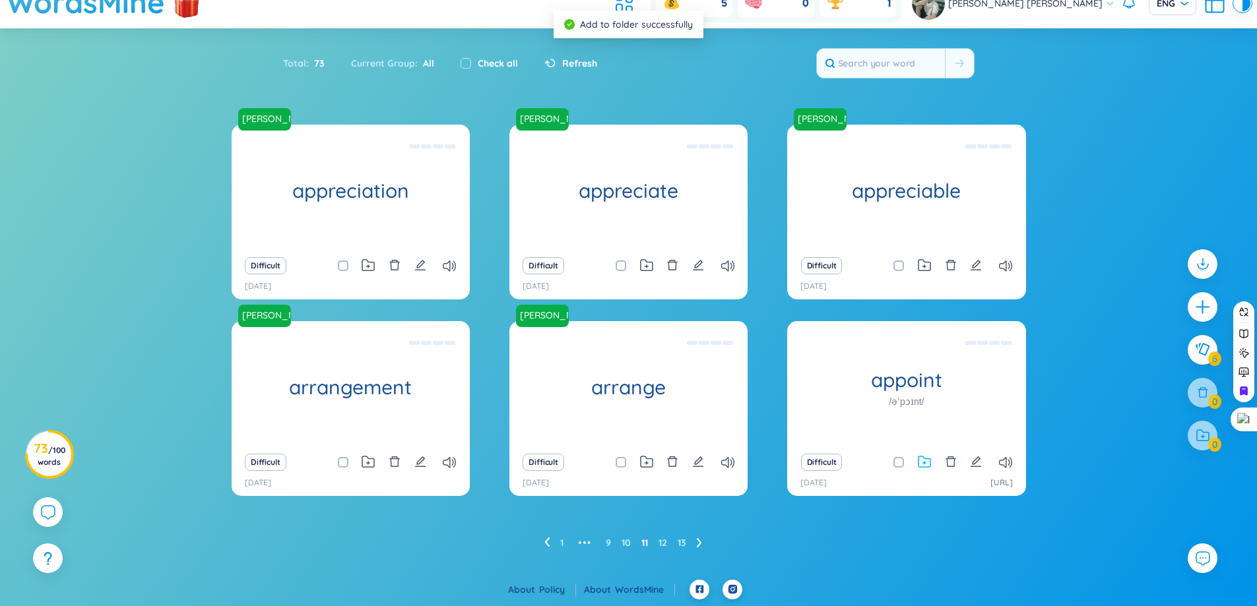
click at [924, 467] on icon at bounding box center [925, 462] width 12 height 11
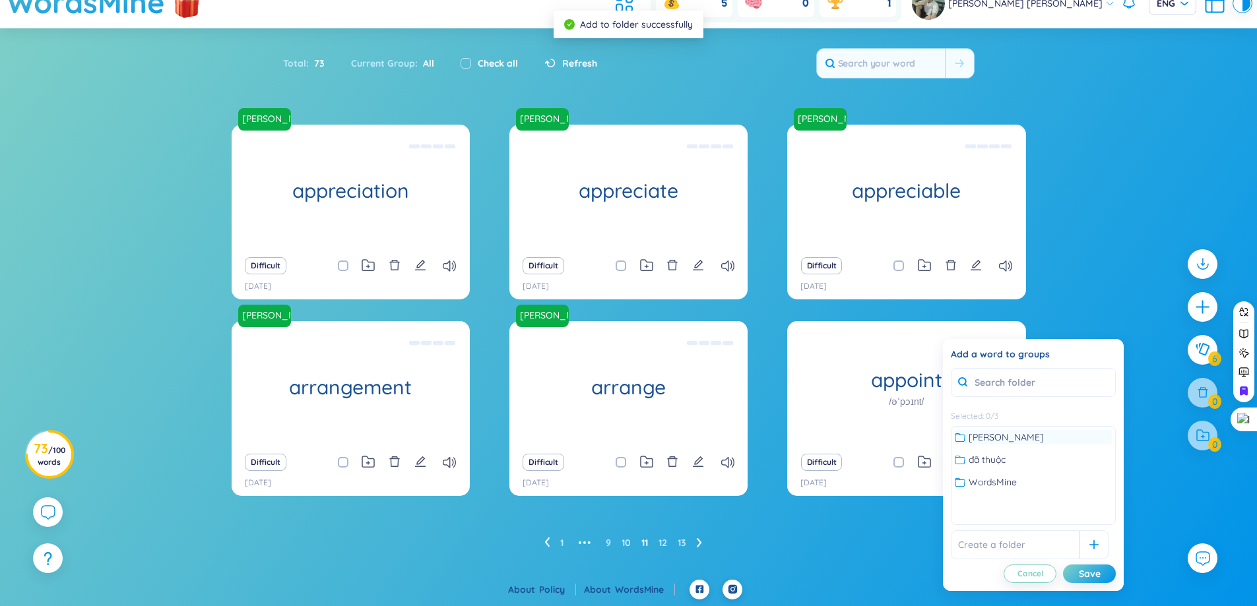
click at [994, 444] on span "không thuộc" at bounding box center [1006, 437] width 75 height 15
click at [1081, 567] on div "Save" at bounding box center [1090, 574] width 22 height 15
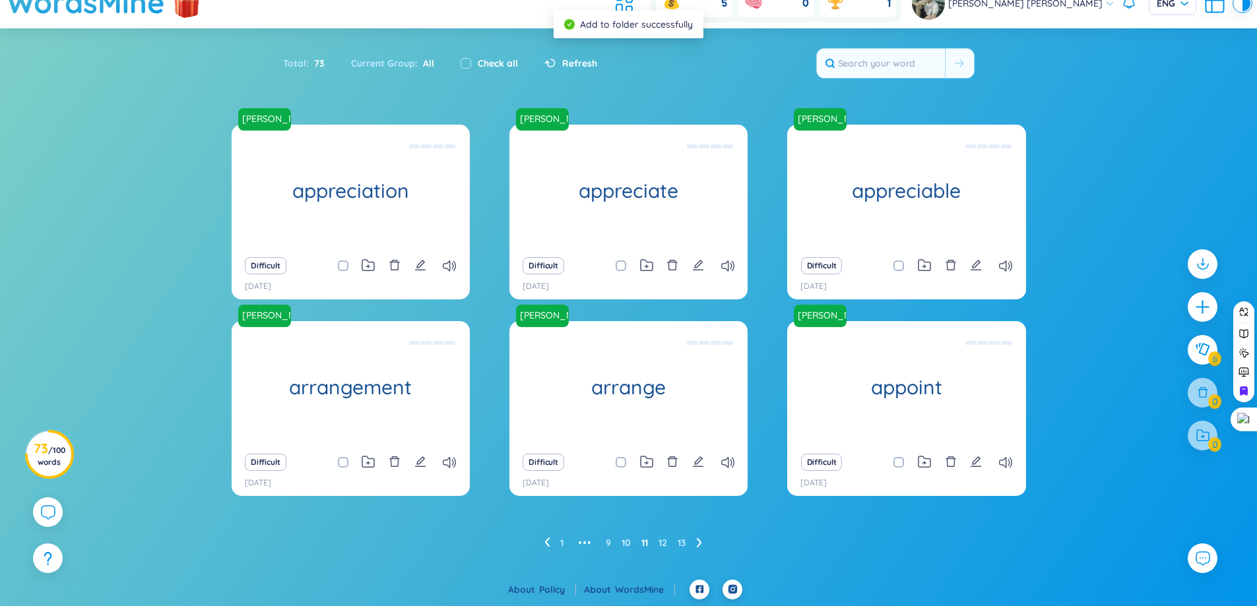
click at [1106, 307] on div "không thuộc appreciation (Definition is empty) Difficult 27/8/2025 không thuộc …" at bounding box center [628, 352] width 1257 height 455
click at [695, 539] on ul "1 ••• 9 10 11 12 13" at bounding box center [628, 542] width 168 height 21
click at [699, 540] on icon at bounding box center [699, 542] width 5 height 9
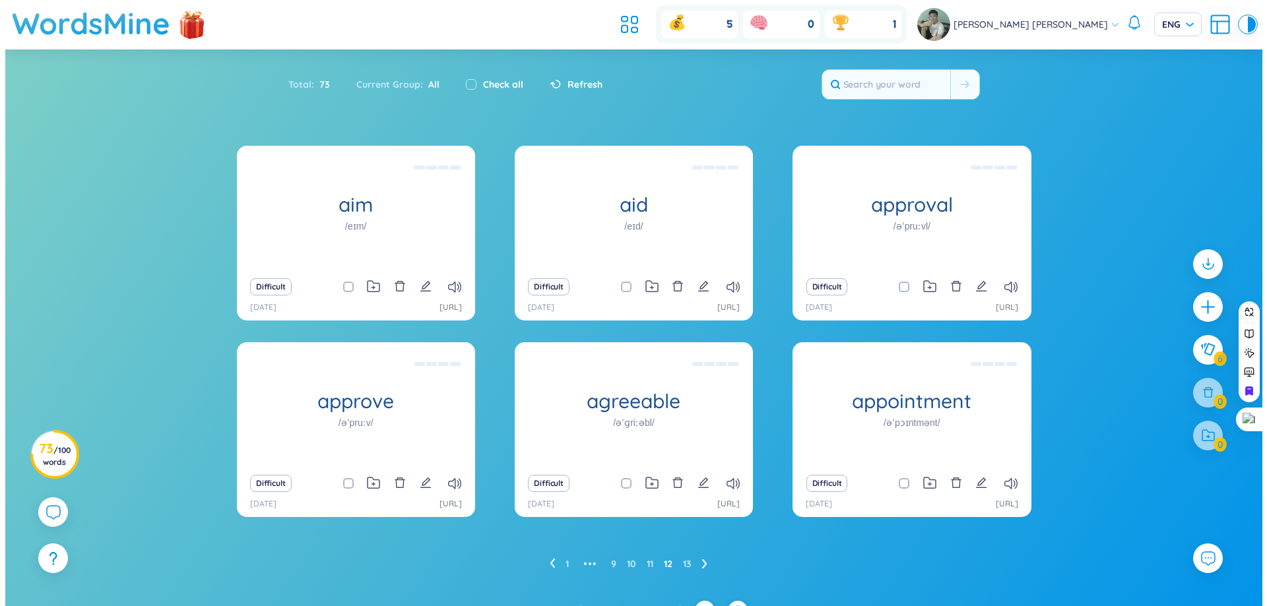
scroll to position [21, 0]
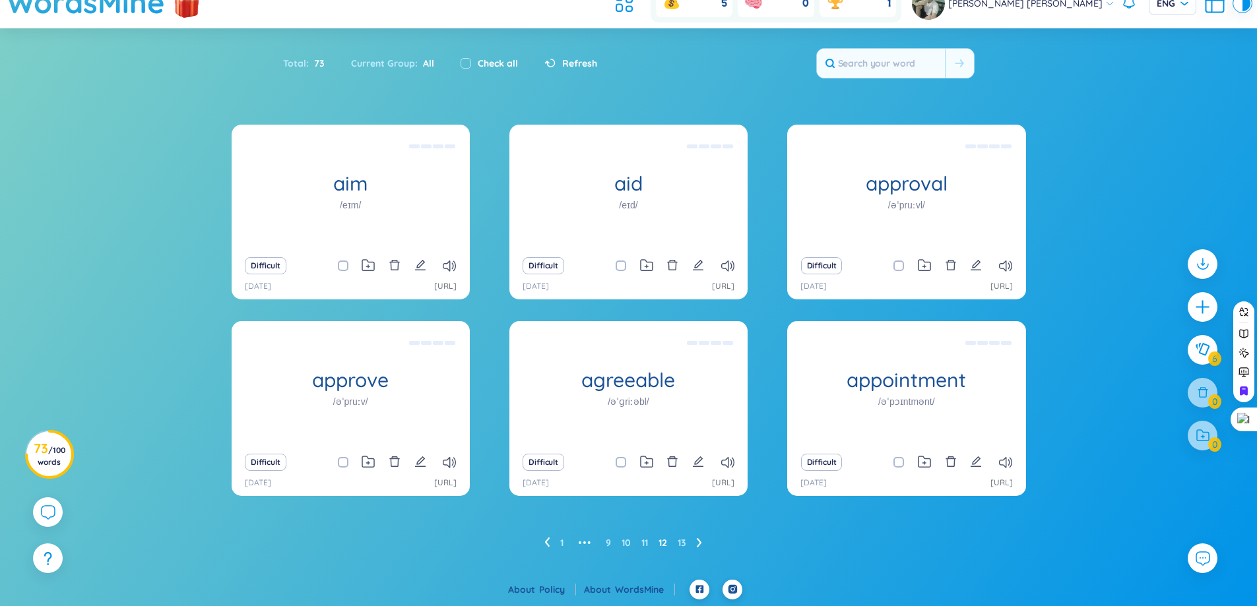
click at [429, 267] on div "Difficult" at bounding box center [350, 266] width 225 height 18
click at [423, 268] on icon "edit" at bounding box center [420, 265] width 12 height 12
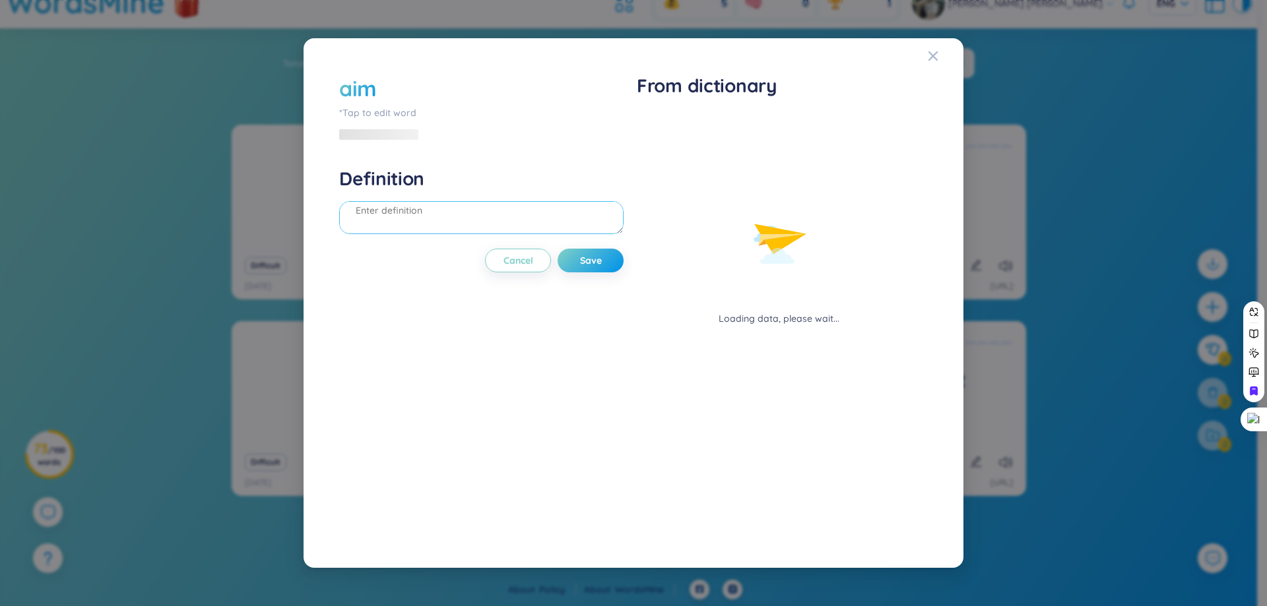
click at [459, 231] on textarea at bounding box center [481, 217] width 284 height 33
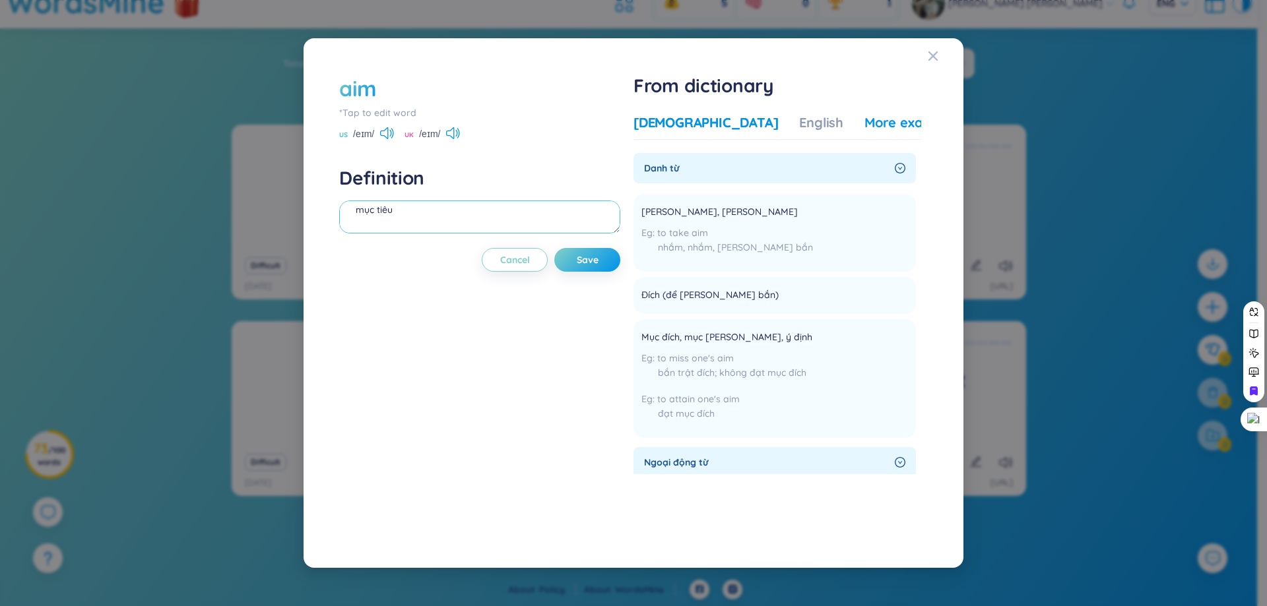
type textarea "mục tiêu"
click at [864, 127] on div "More examples" at bounding box center [912, 122] width 96 height 18
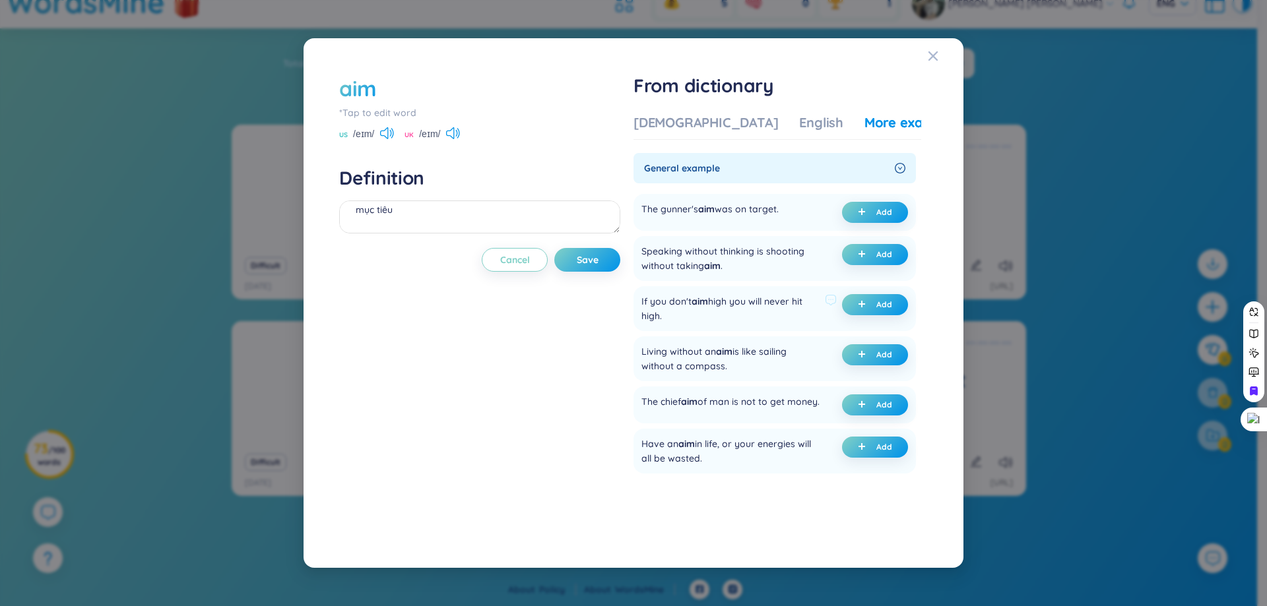
click at [794, 302] on div "If you don't aim high you will never hit high." at bounding box center [730, 308] width 178 height 29
click at [800, 301] on div "If you don't aim high you will never hit high." at bounding box center [730, 308] width 178 height 29
click at [791, 277] on div at bounding box center [791, 277] width 0 height 0
click at [802, 295] on div "If you don't aim high you will never hit high." at bounding box center [730, 308] width 178 height 29
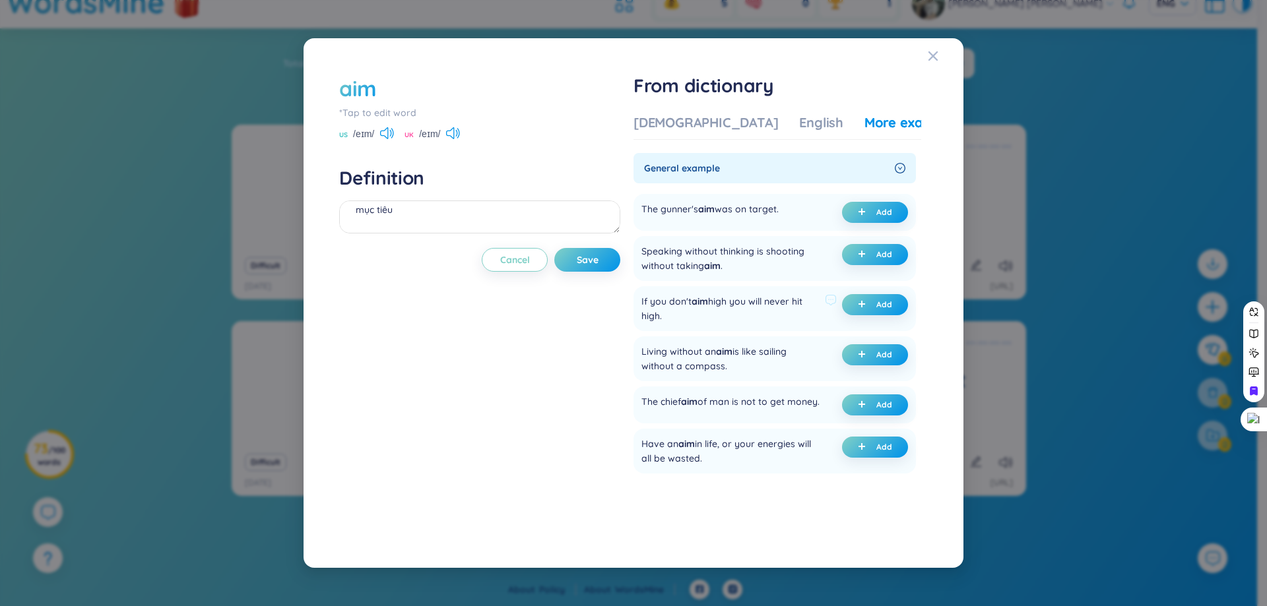
drag, startPoint x: 794, startPoint y: 304, endPoint x: 802, endPoint y: 313, distance: 12.3
click at [802, 313] on div "If you don't aim high you will never hit high." at bounding box center [730, 308] width 178 height 29
click at [793, 323] on div at bounding box center [793, 323] width 0 height 0
click at [802, 330] on div "If you don't aim high you will never hit high. Add" at bounding box center [774, 308] width 282 height 45
drag, startPoint x: 638, startPoint y: 298, endPoint x: 684, endPoint y: 312, distance: 48.2
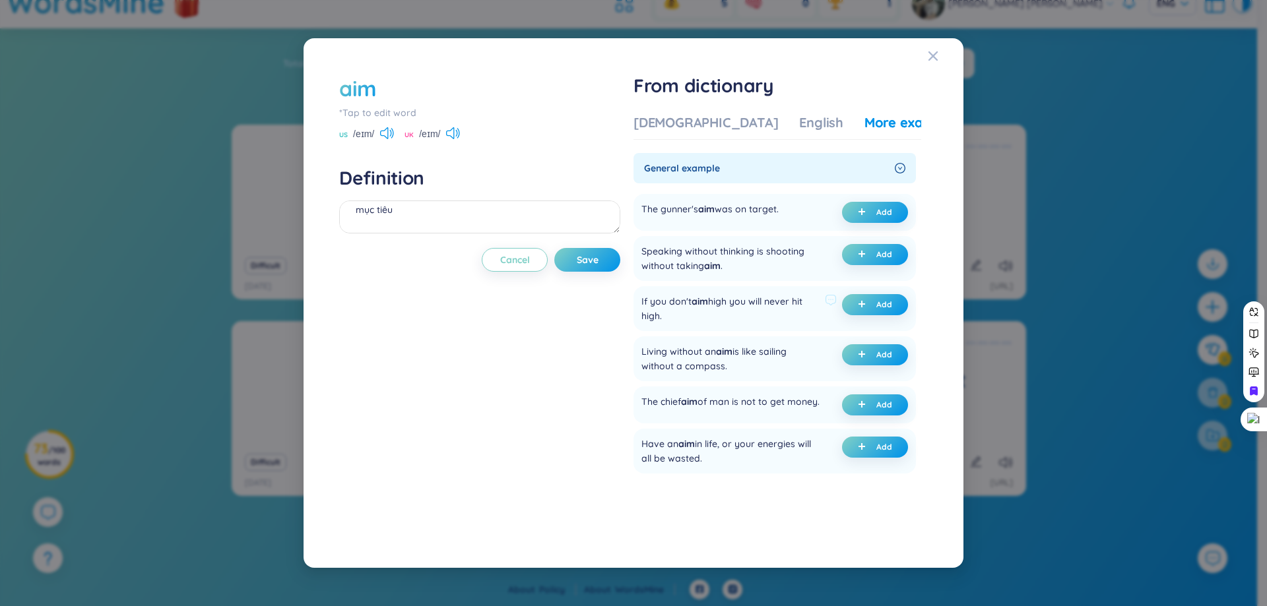
click at [684, 312] on div "If you don't aim high you will never hit high. Add" at bounding box center [774, 308] width 282 height 45
click at [676, 323] on div at bounding box center [676, 323] width 0 height 0
click at [695, 308] on div "If you don't aim high you will never hit high." at bounding box center [730, 308] width 178 height 29
drag, startPoint x: 645, startPoint y: 300, endPoint x: 664, endPoint y: 315, distance: 24.0
click at [664, 315] on div "If you don't aim high you will never hit high." at bounding box center [730, 308] width 178 height 29
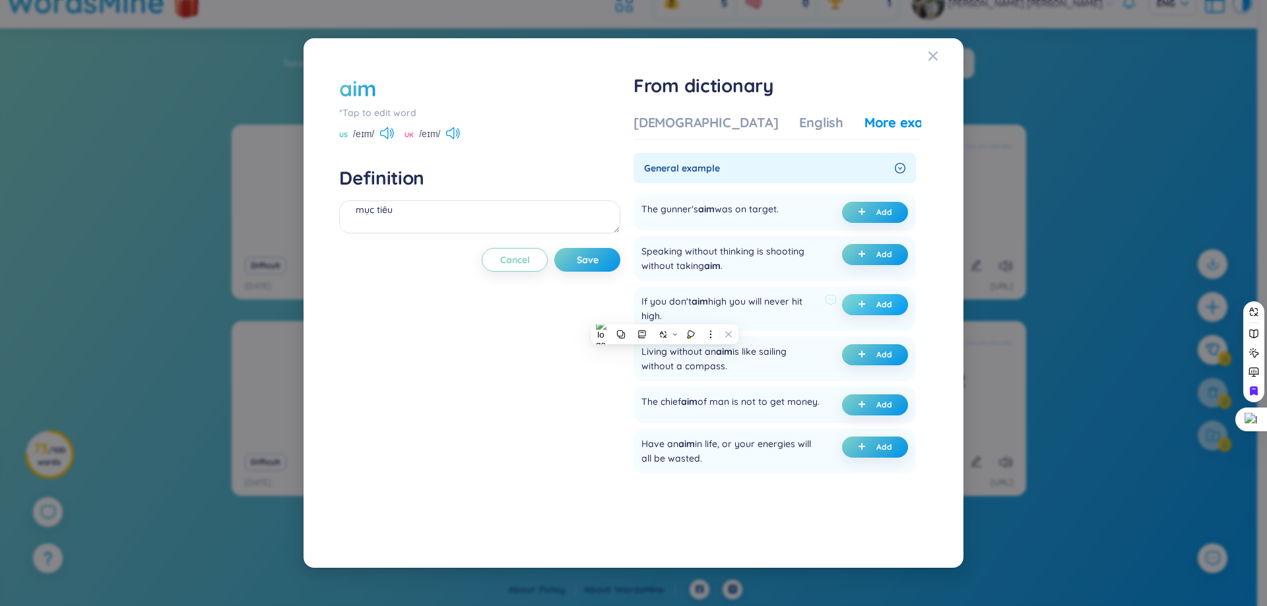
click at [882, 296] on button "Add" at bounding box center [875, 304] width 66 height 21
click at [694, 311] on div "If you don't aim high you will never hit high." at bounding box center [730, 308] width 178 height 29
drag, startPoint x: 798, startPoint y: 303, endPoint x: 806, endPoint y: 319, distance: 17.4
click at [806, 319] on div "If you don't aim high you will never hit high." at bounding box center [730, 308] width 178 height 29
click at [831, 338] on icon at bounding box center [831, 338] width 9 height 9
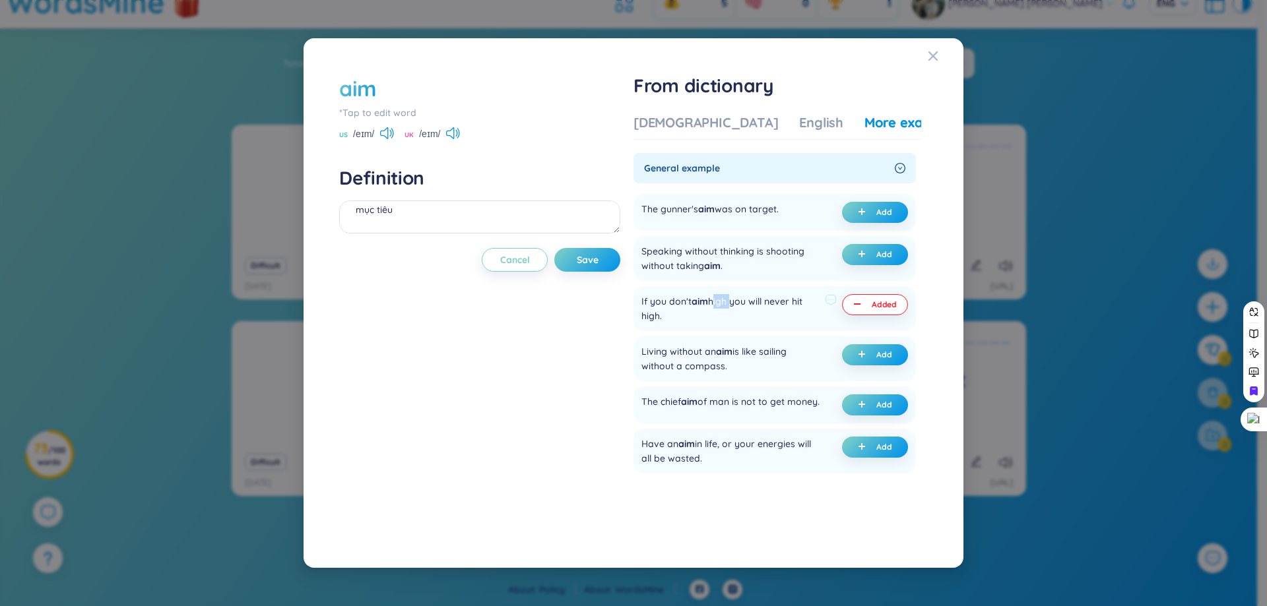
drag, startPoint x: 716, startPoint y: 302, endPoint x: 734, endPoint y: 307, distance: 18.4
click at [734, 307] on div "If you don't aim high you will never hit high." at bounding box center [730, 308] width 178 height 29
click at [725, 308] on div at bounding box center [725, 308] width 0 height 0
click at [780, 302] on div "If you don't aim high you will never hit high." at bounding box center [730, 308] width 178 height 29
click at [570, 255] on button "Save" at bounding box center [587, 260] width 66 height 24
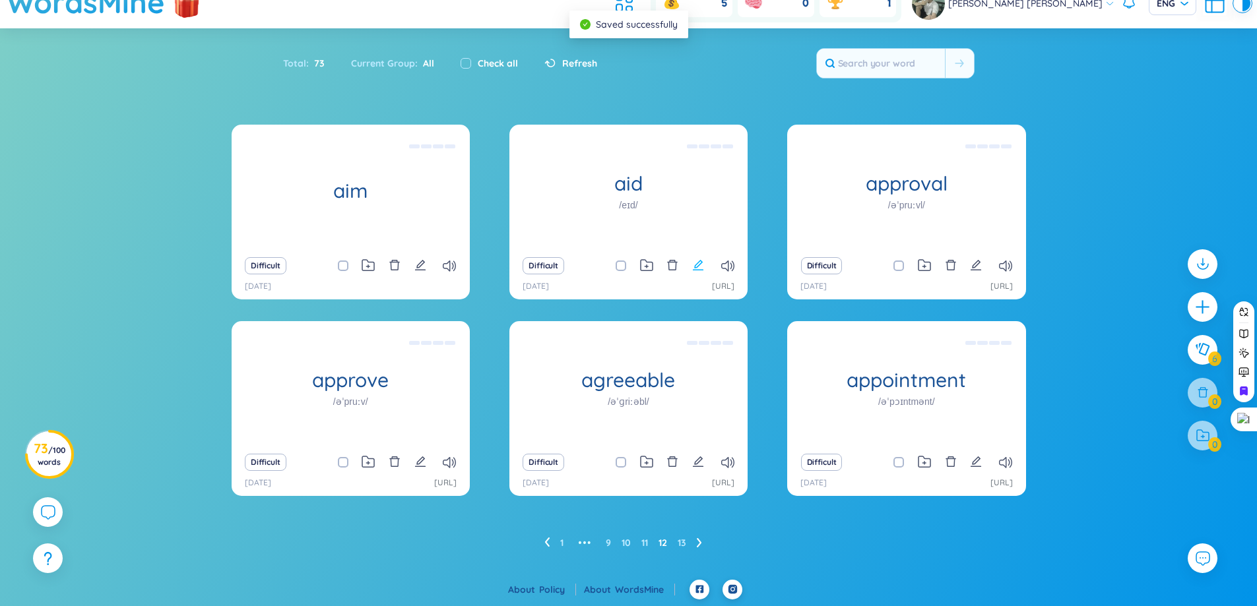
click at [696, 269] on icon "edit" at bounding box center [698, 265] width 12 height 12
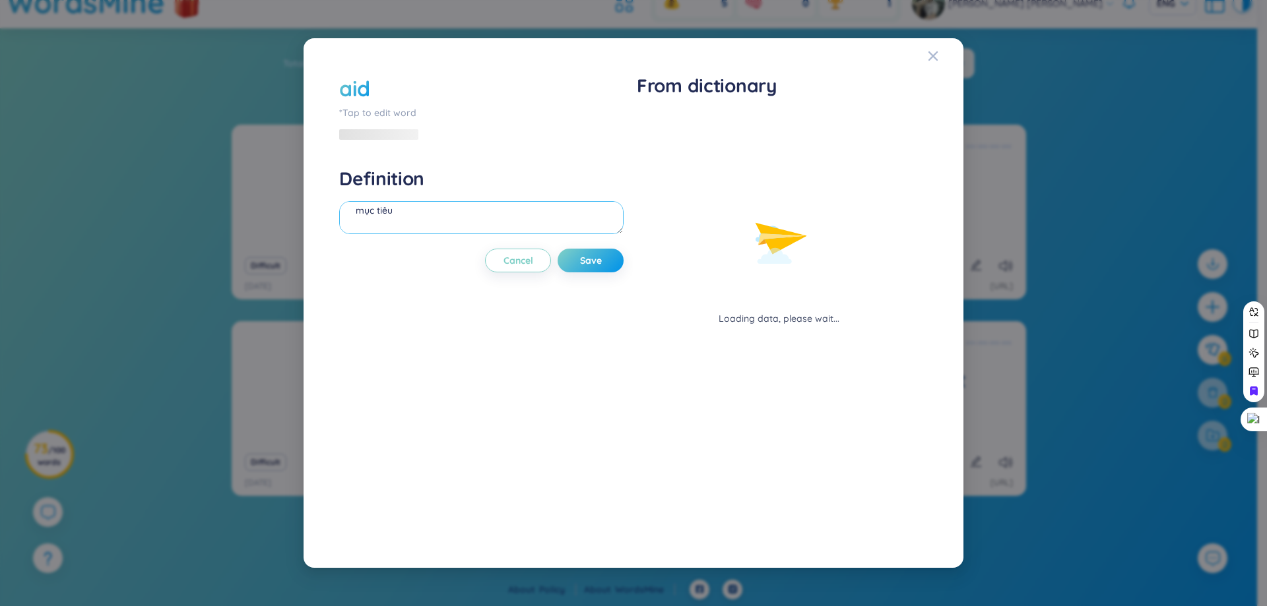
click at [577, 222] on textarea "mục tiêu" at bounding box center [481, 217] width 284 height 33
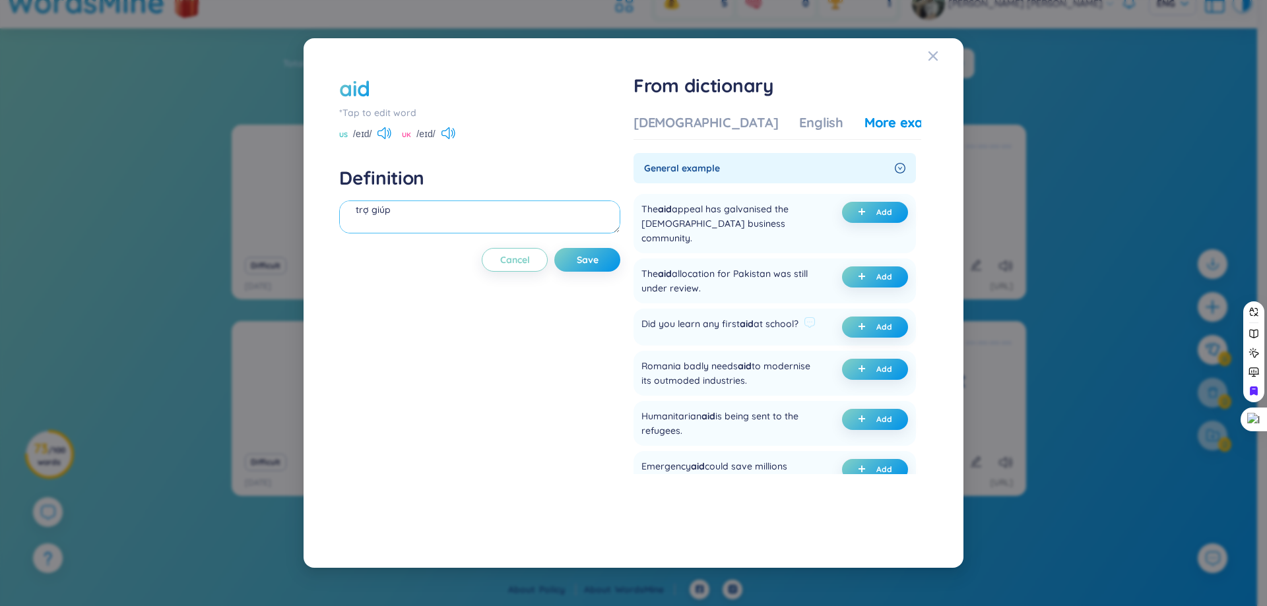
type textarea "trợ giúp"
drag, startPoint x: 647, startPoint y: 311, endPoint x: 825, endPoint y: 314, distance: 177.5
click at [825, 314] on div "Did you learn any first aid at school? Add" at bounding box center [774, 327] width 282 height 37
click at [816, 324] on div at bounding box center [816, 324] width 0 height 0
click at [592, 317] on div "aid *Tap to edit word US /eɪd/ UK /eɪd/ Definition trợ giúp Cancel Save" at bounding box center [479, 303] width 281 height 459
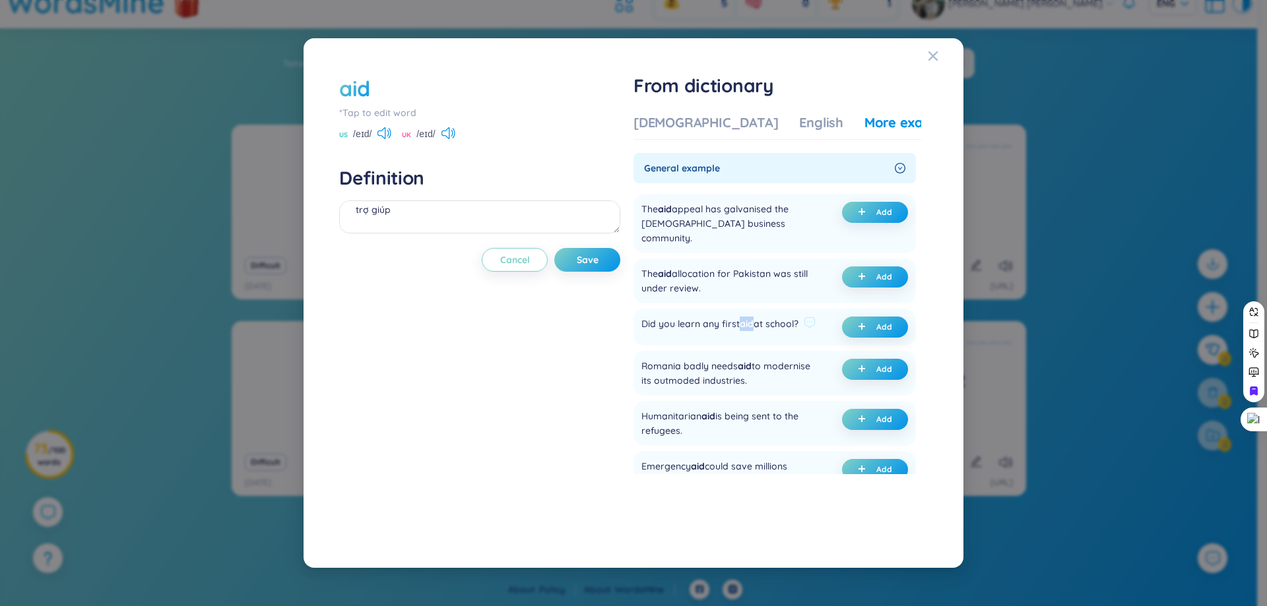
drag, startPoint x: 743, startPoint y: 307, endPoint x: 758, endPoint y: 310, distance: 14.8
click at [758, 317] on div "Did you learn any first aid at school?" at bounding box center [719, 327] width 157 height 21
click at [701, 120] on div "Vietnamese" at bounding box center [705, 122] width 145 height 18
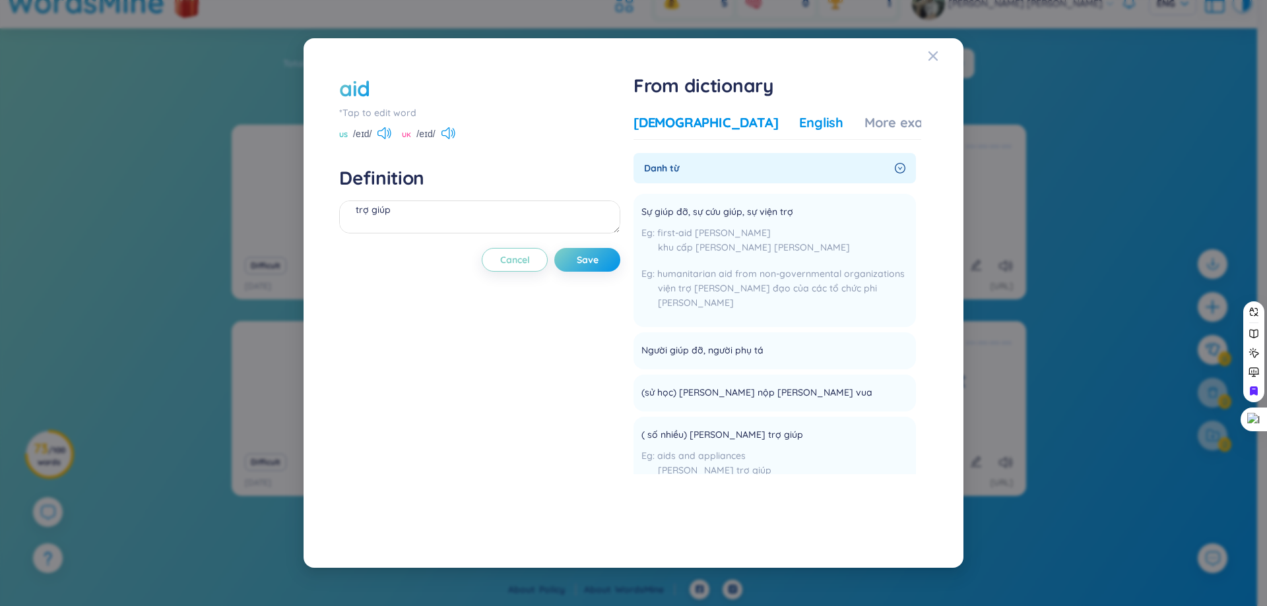
click at [799, 127] on div "English" at bounding box center [821, 122] width 44 height 18
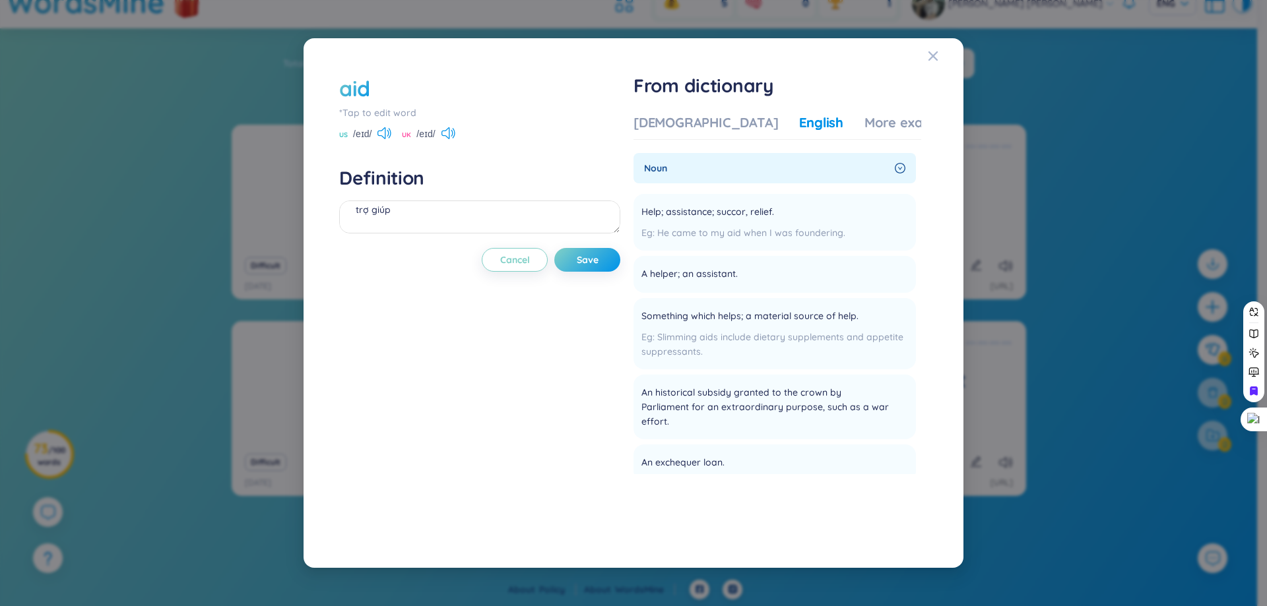
click at [845, 132] on div "Vietnamese English More examples" at bounding box center [796, 126] width 327 height 26
click at [846, 136] on div "Vietnamese English More examples" at bounding box center [796, 126] width 327 height 26
click at [864, 123] on div "More examples" at bounding box center [912, 122] width 96 height 18
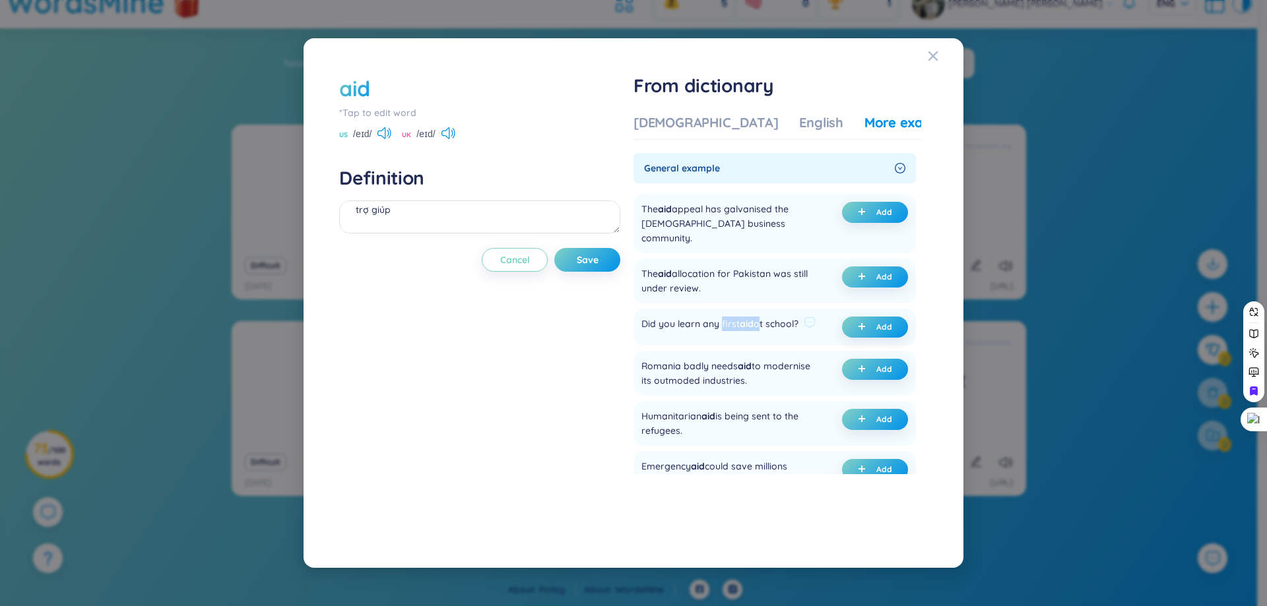
drag, startPoint x: 724, startPoint y: 309, endPoint x: 760, endPoint y: 308, distance: 36.3
click at [760, 317] on div "Did you learn any first aid at school?" at bounding box center [719, 327] width 157 height 21
click at [752, 285] on div at bounding box center [752, 285] width 0 height 0
click at [769, 321] on div "Did you learn any first aid at school?" at bounding box center [719, 327] width 157 height 21
drag, startPoint x: 728, startPoint y: 307, endPoint x: 709, endPoint y: 306, distance: 19.1
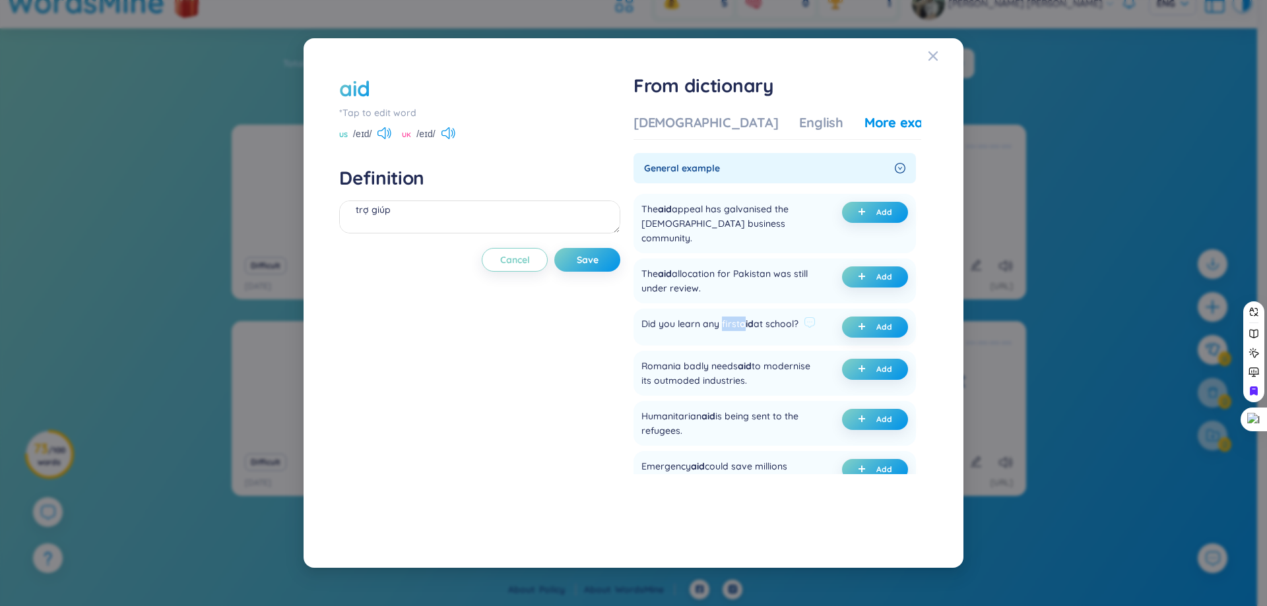
click at [747, 317] on div "Did you learn any first aid at school?" at bounding box center [719, 327] width 157 height 21
click at [620, 313] on div "aid *Tap to edit word US /eɪd/ UK /eɪd/ Definition trợ giúp Cancel Save" at bounding box center [479, 303] width 281 height 459
drag, startPoint x: 730, startPoint y: 308, endPoint x: 757, endPoint y: 309, distance: 27.1
click at [757, 317] on div "Did you learn any first aid at school?" at bounding box center [719, 327] width 157 height 21
click at [783, 333] on icon at bounding box center [783, 329] width 8 height 8
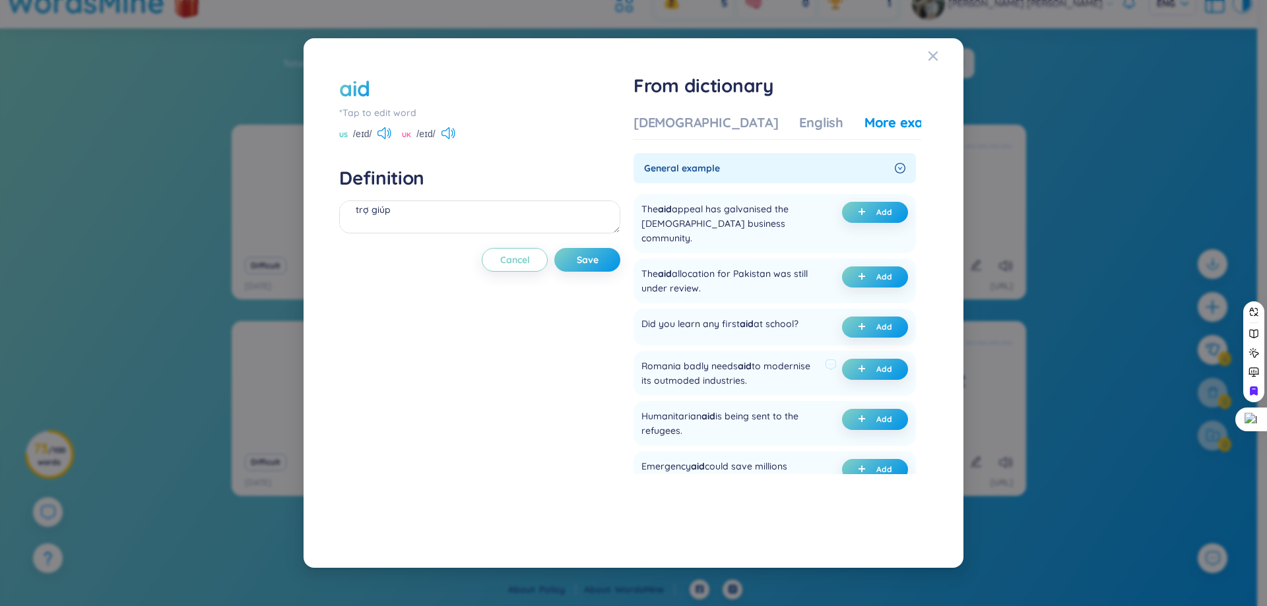
click at [674, 359] on div "Romania badly needs aid to modernise its outmoded industries." at bounding box center [730, 373] width 178 height 29
click at [871, 319] on button "Add" at bounding box center [875, 327] width 66 height 21
click at [606, 268] on button "Save" at bounding box center [587, 260] width 66 height 24
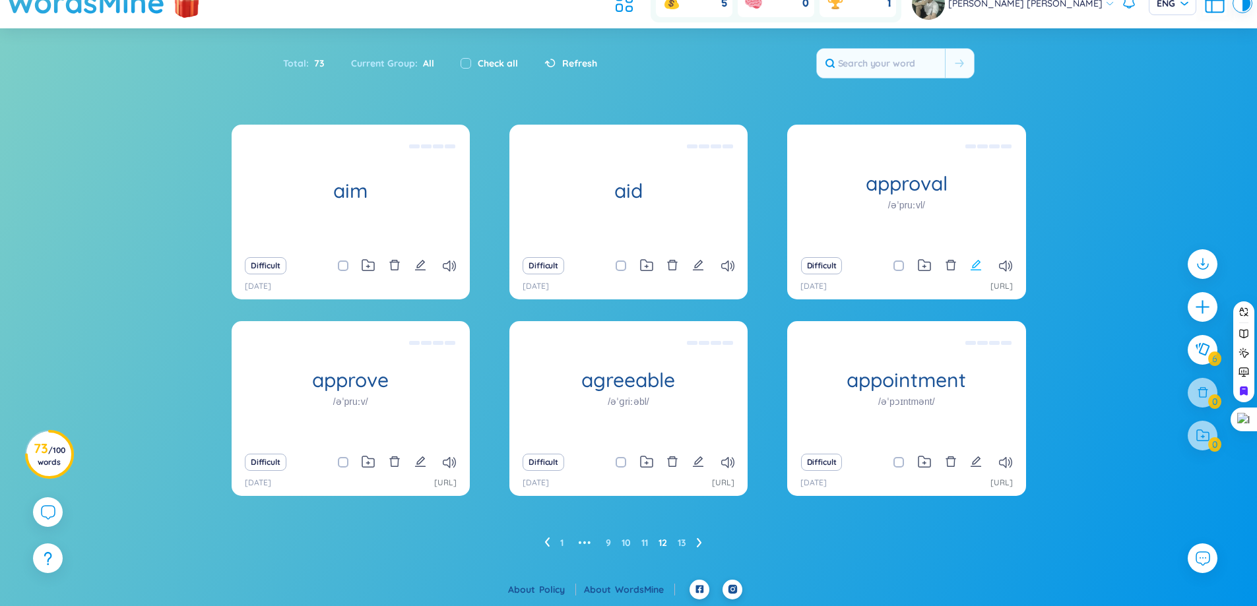
click at [978, 268] on icon "edit" at bounding box center [976, 265] width 12 height 12
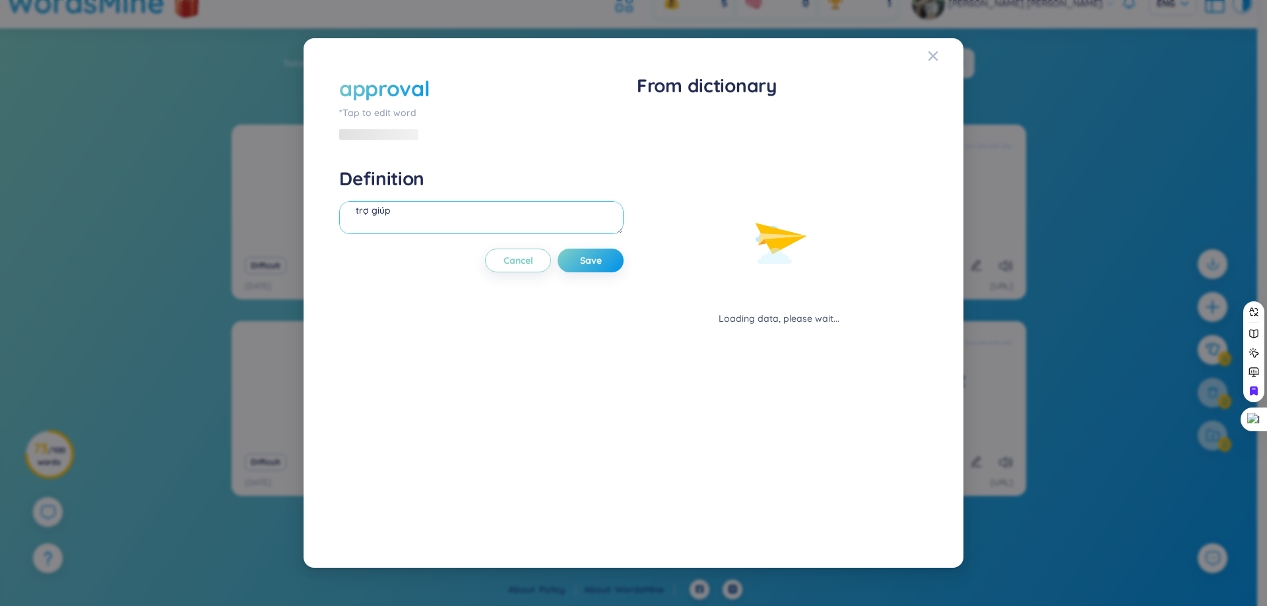
click at [507, 214] on textarea "trợ giúp" at bounding box center [481, 217] width 284 height 33
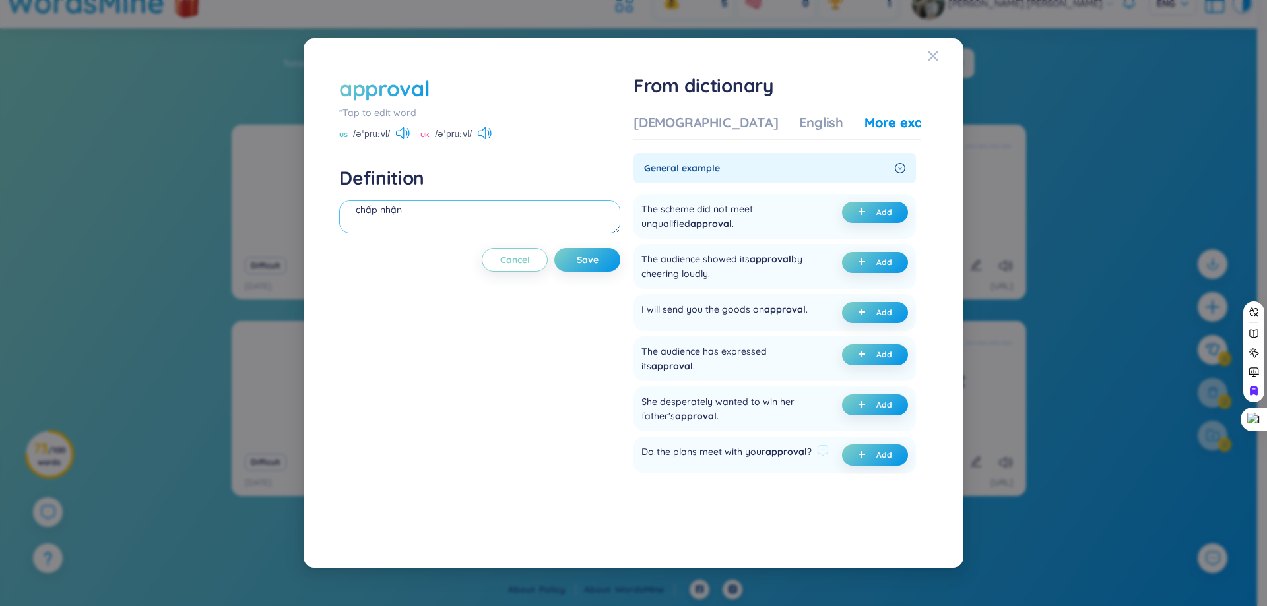
type textarea "chấp nhận"
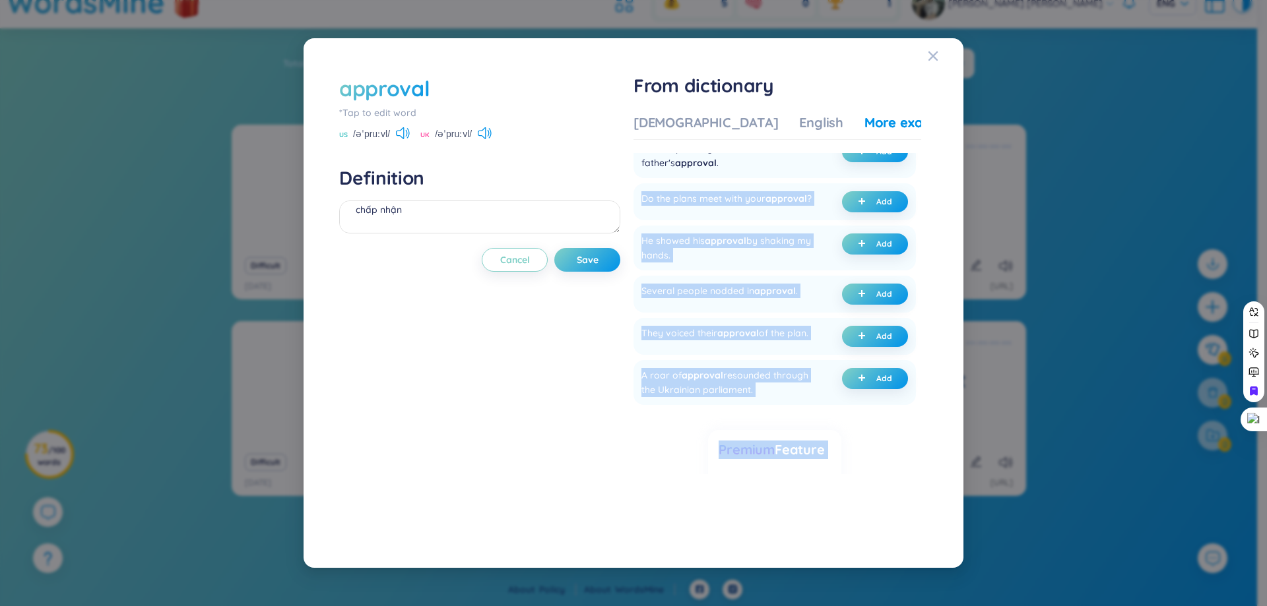
scroll to position [321, 0]
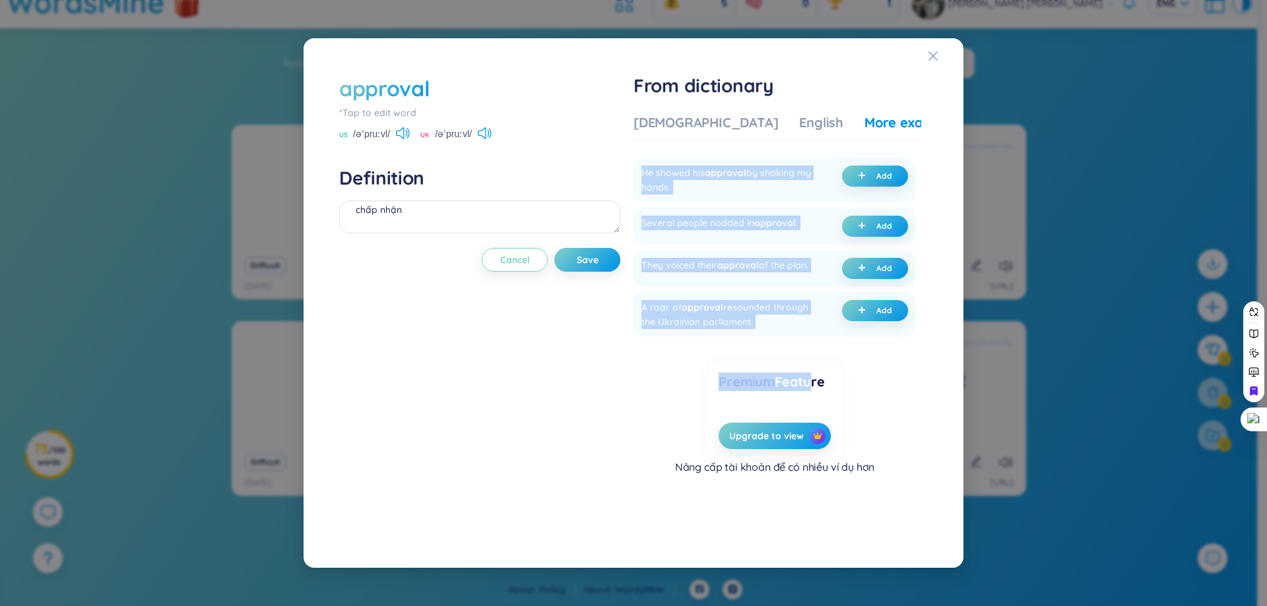
drag, startPoint x: 647, startPoint y: 453, endPoint x: 807, endPoint y: 401, distance: 167.8
click at [807, 401] on section "General example The scheme did not meet unqualified approval . Add The audience…" at bounding box center [777, 313] width 288 height 321
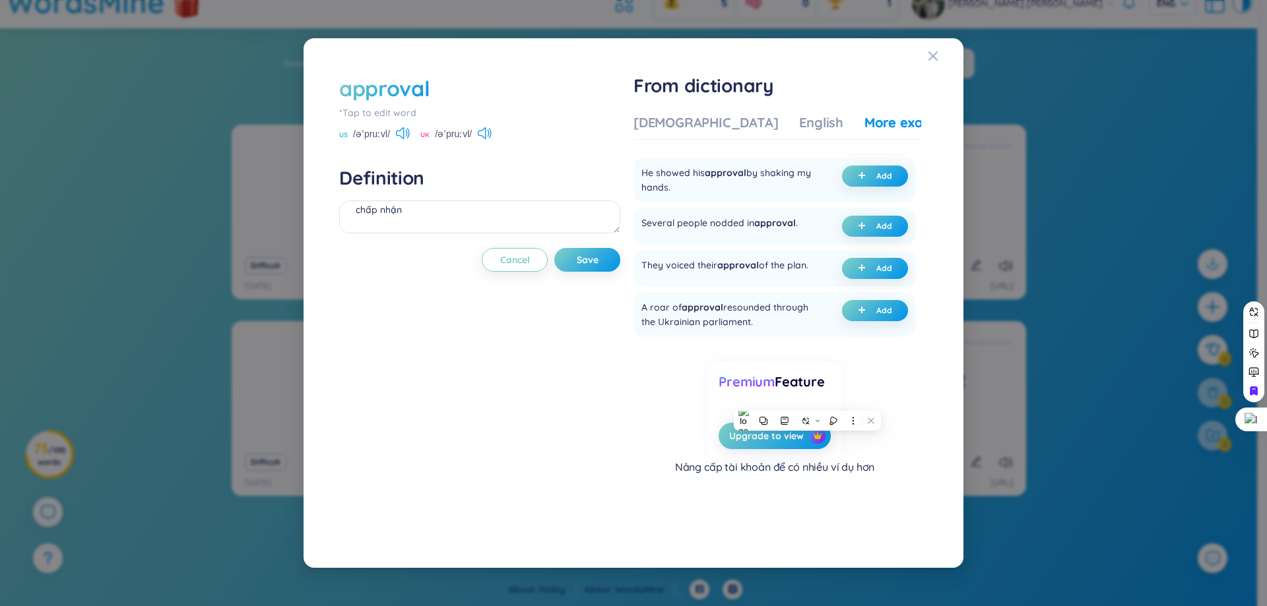
click at [620, 428] on div "approval *Tap to edit word US /əˈpruːvl/ UK /əˈpruːvl/ Definition chấp nhận Can…" at bounding box center [479, 303] width 281 height 459
click at [787, 172] on div "He showed his approval by shaking my hands." at bounding box center [730, 180] width 178 height 29
click at [779, 148] on div at bounding box center [779, 148] width 0 height 0
click at [798, 163] on div "He showed his approval by shaking my hands. Add" at bounding box center [774, 180] width 282 height 45
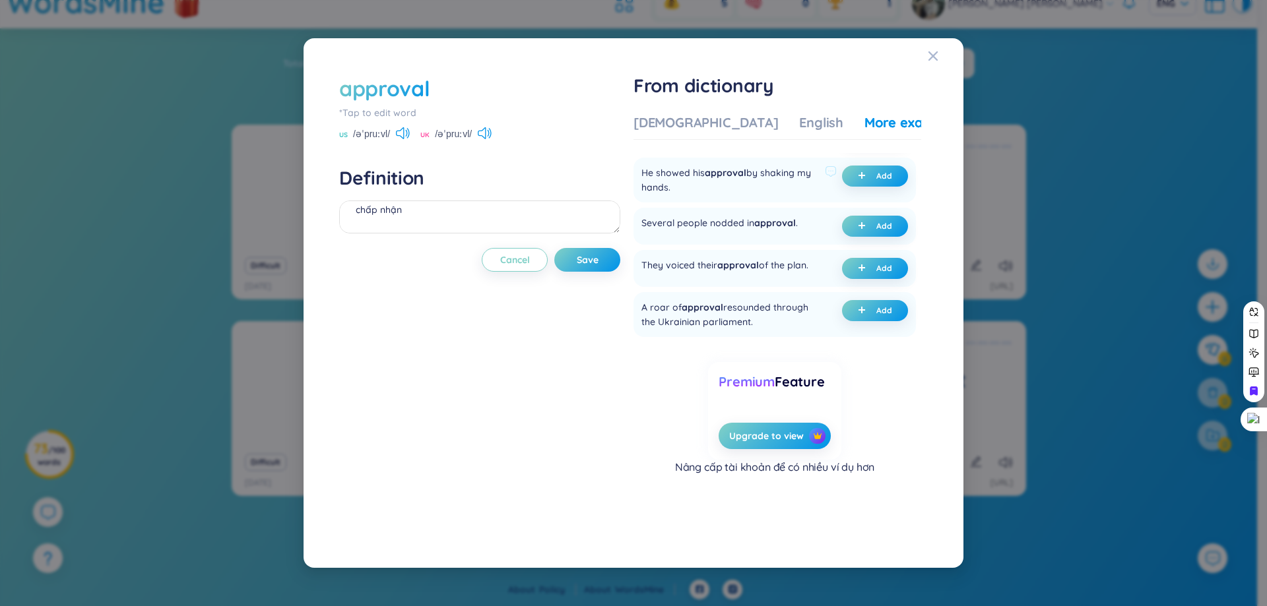
drag, startPoint x: 649, startPoint y: 172, endPoint x: 725, endPoint y: 187, distance: 77.9
click at [725, 187] on div "approval *Tap to edit word US /əˈpruːvl/ UK /əˈpruːvl/ Definition chấp nhận Can…" at bounding box center [634, 303] width 602 height 472
click at [717, 194] on div at bounding box center [717, 194] width 0 height 0
click at [264, 606] on div at bounding box center [132, 606] width 264 height 0
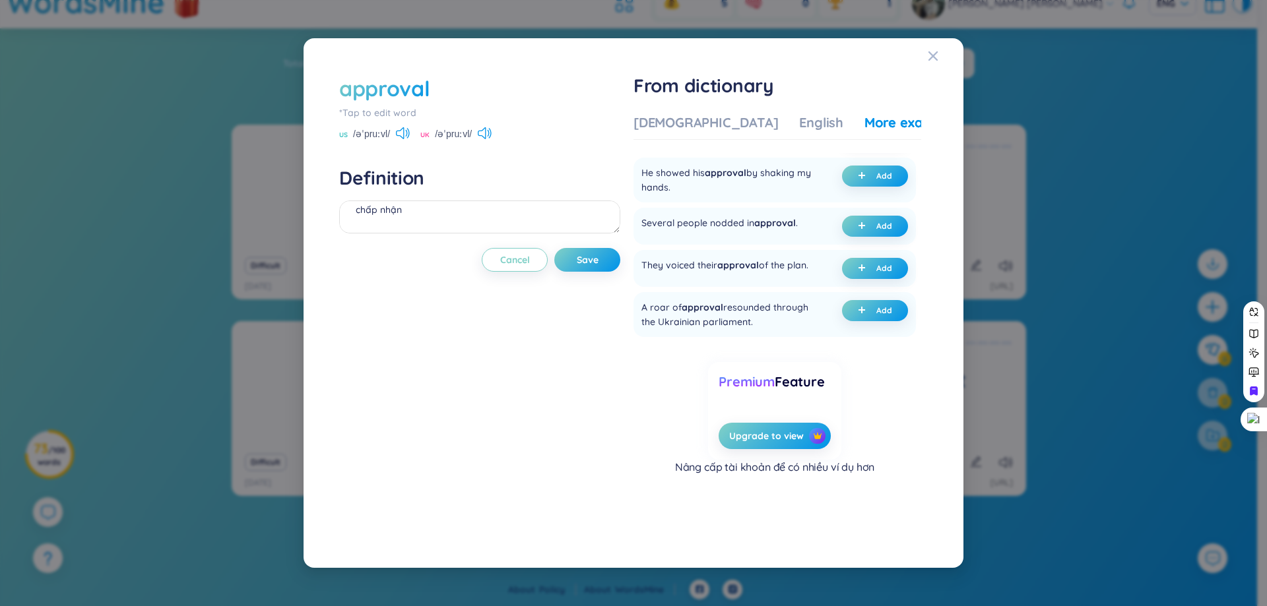
click at [264, 606] on div at bounding box center [132, 606] width 264 height 0
click at [825, 173] on icon at bounding box center [831, 172] width 12 height 12
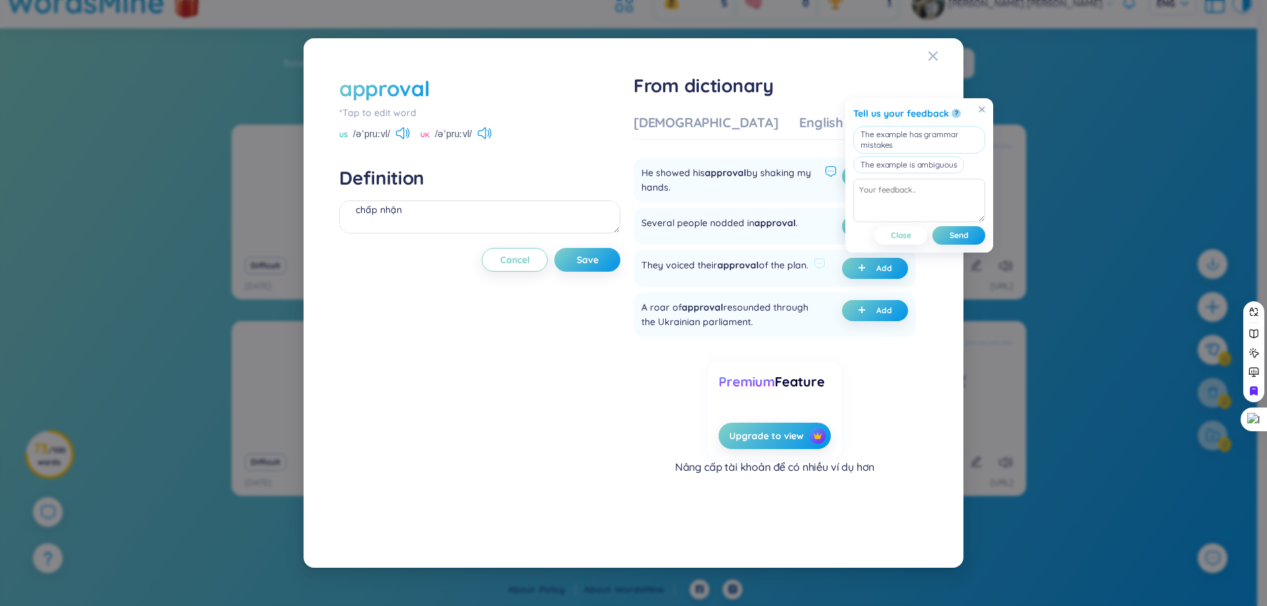
click at [806, 258] on div "They voiced their approval of the plan." at bounding box center [724, 268] width 167 height 21
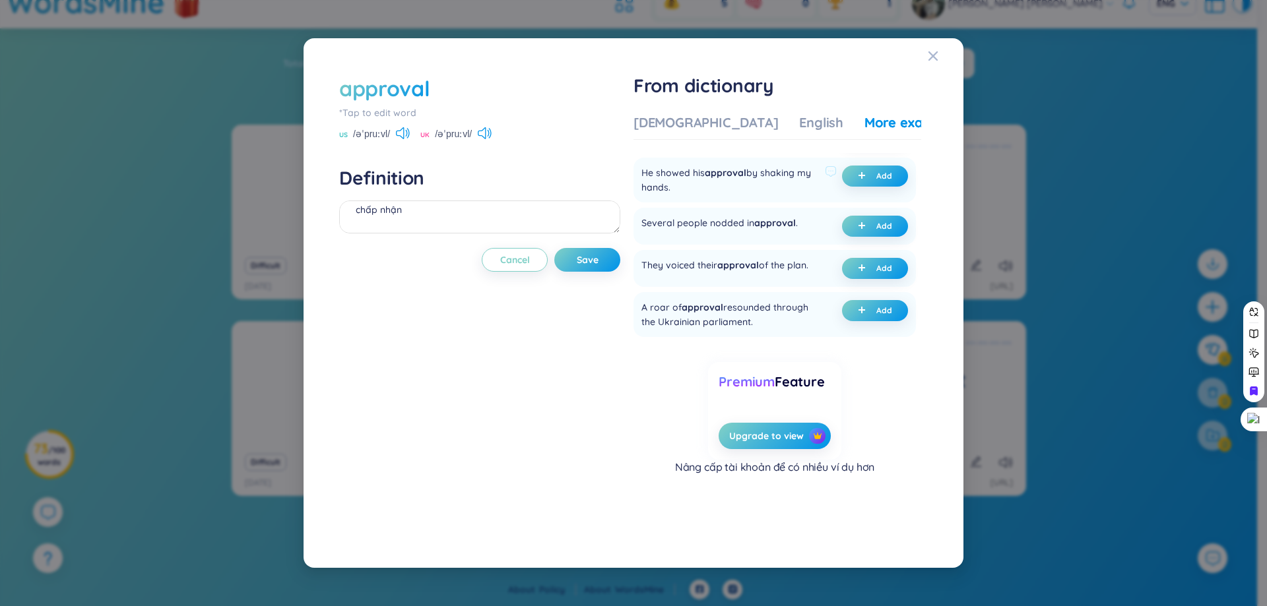
click at [649, 172] on div "He showed his approval by shaking my hands. Add" at bounding box center [774, 180] width 282 height 45
drag, startPoint x: 763, startPoint y: 171, endPoint x: 799, endPoint y: 173, distance: 35.7
click at [799, 173] on div "He showed his approval by shaking my hands." at bounding box center [730, 180] width 178 height 29
click at [790, 179] on div at bounding box center [790, 179] width 0 height 0
click at [753, 162] on div "He showed his approval by shaking my hands. Add" at bounding box center [774, 180] width 282 height 45
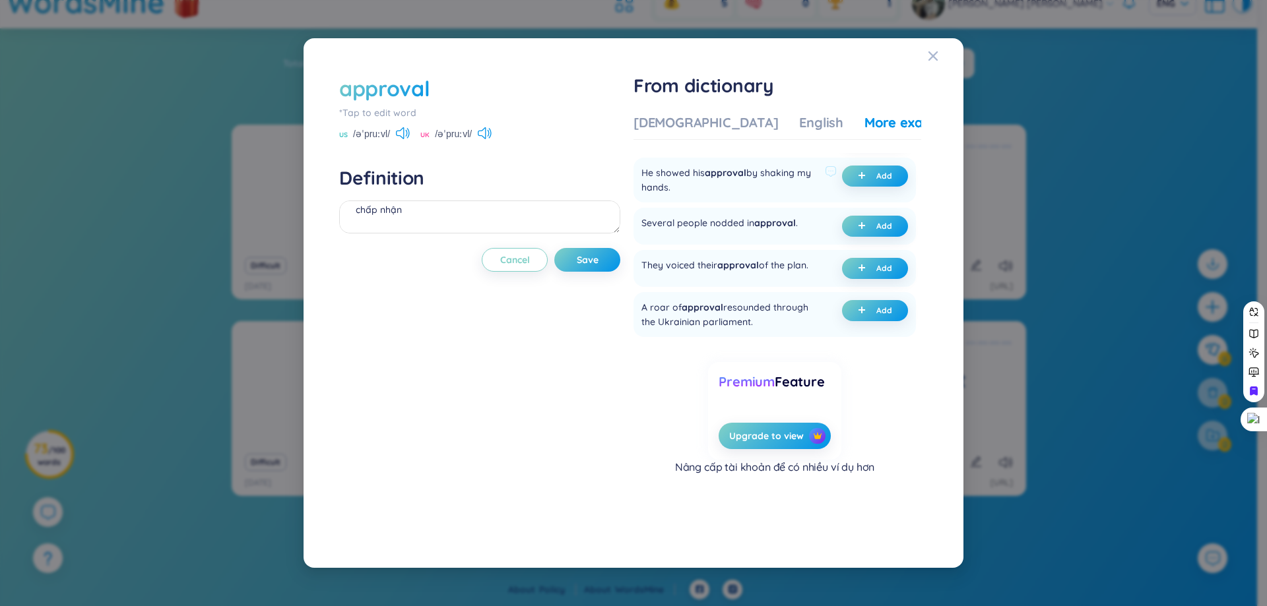
drag, startPoint x: 766, startPoint y: 170, endPoint x: 781, endPoint y: 189, distance: 24.0
click at [781, 189] on div "He showed his approval by shaking my hands." at bounding box center [730, 180] width 178 height 29
click at [772, 194] on div at bounding box center [772, 194] width 0 height 0
click at [764, 170] on div "He showed his approval by shaking my hands." at bounding box center [730, 180] width 178 height 29
drag, startPoint x: 713, startPoint y: 170, endPoint x: 772, endPoint y: 194, distance: 63.6
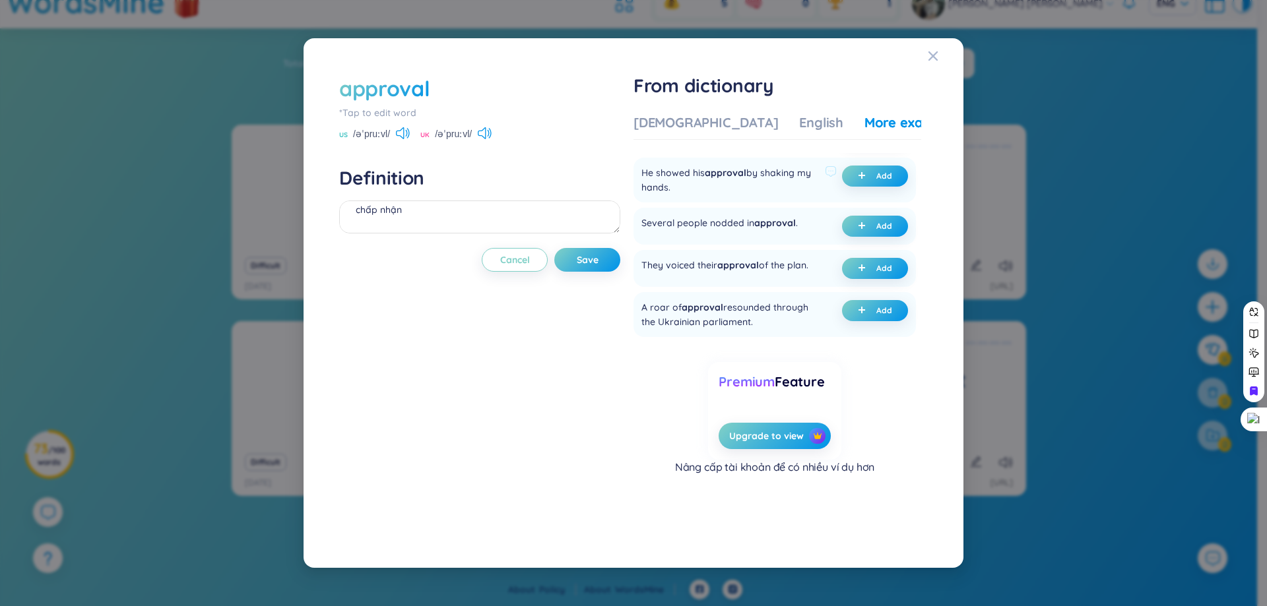
click at [772, 194] on div "He showed his approval by shaking my hands." at bounding box center [730, 180] width 178 height 29
click at [763, 194] on div at bounding box center [763, 194] width 0 height 0
click at [680, 174] on div "He showed his approval by shaking my hands." at bounding box center [730, 180] width 178 height 29
click at [671, 179] on div at bounding box center [671, 179] width 0 height 0
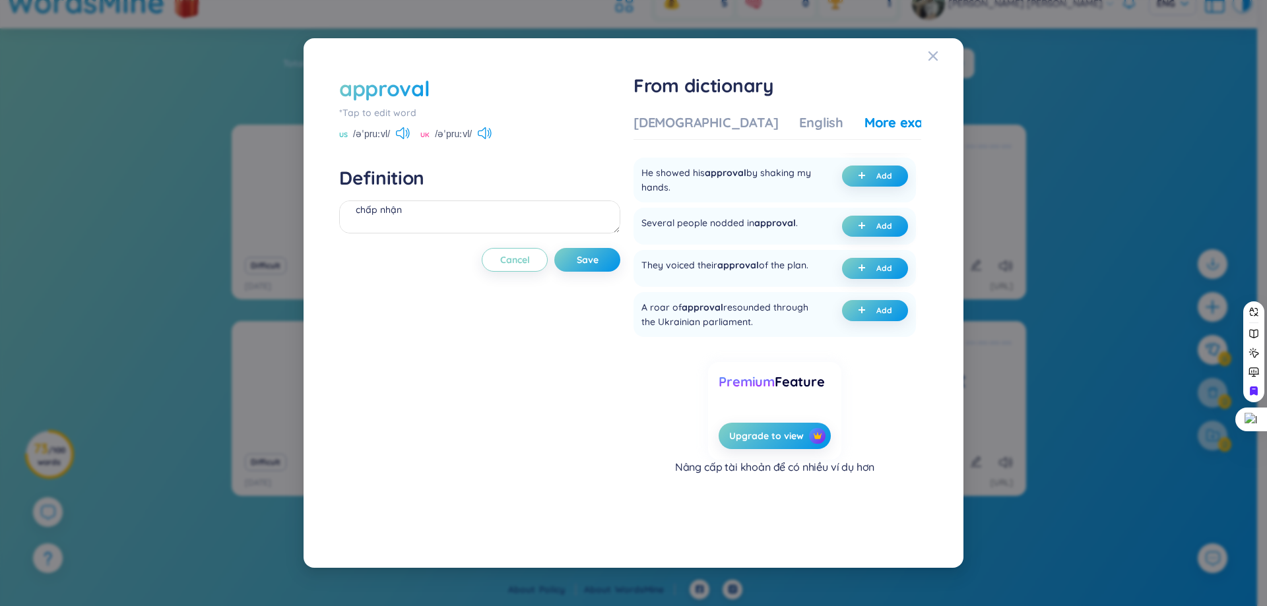
click at [804, 204] on ul "The scheme did not meet unqualified approval . Add The audience showed its appr…" at bounding box center [774, 102] width 282 height 470
drag, startPoint x: 661, startPoint y: 172, endPoint x: 694, endPoint y: 184, distance: 35.9
click at [694, 184] on div "He showed his approval by shaking my hands." at bounding box center [730, 180] width 178 height 29
click at [686, 194] on div at bounding box center [686, 194] width 0 height 0
click at [674, 159] on div "He showed his approval by shaking my hands. Add" at bounding box center [774, 180] width 282 height 45
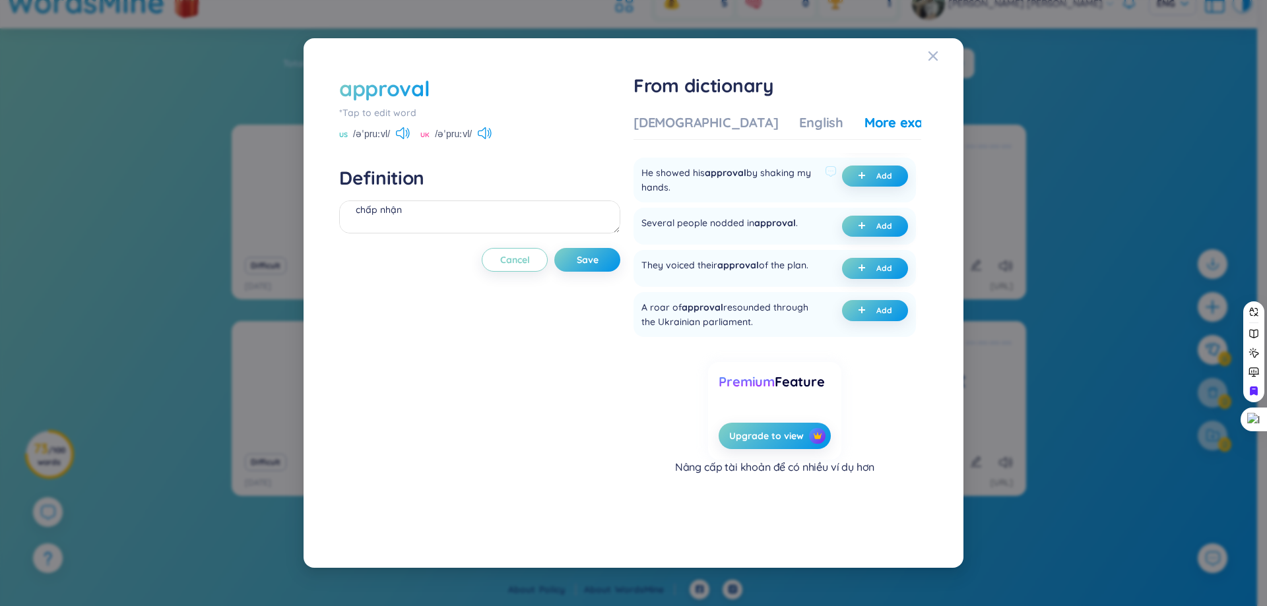
drag, startPoint x: 645, startPoint y: 172, endPoint x: 721, endPoint y: 188, distance: 77.5
click at [721, 188] on div "He showed his approval by shaking my hands." at bounding box center [730, 180] width 178 height 29
click at [858, 185] on button "Add" at bounding box center [875, 176] width 66 height 21
click at [777, 207] on ul "The scheme did not meet unqualified approval . Add The audience showed its appr…" at bounding box center [774, 102] width 282 height 470
drag, startPoint x: 766, startPoint y: 171, endPoint x: 776, endPoint y: 183, distance: 16.0
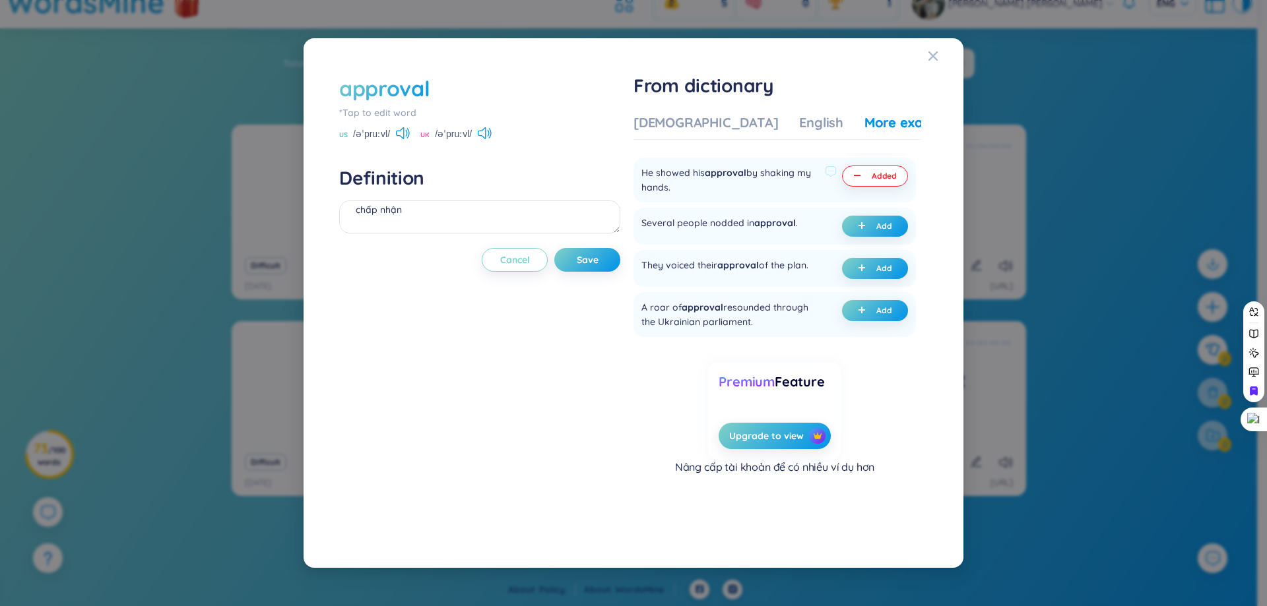
click at [776, 183] on div "He showed his approval by shaking my hands." at bounding box center [730, 180] width 178 height 29
click at [800, 200] on icon at bounding box center [802, 203] width 8 height 8
click at [577, 248] on button "Save" at bounding box center [587, 260] width 66 height 24
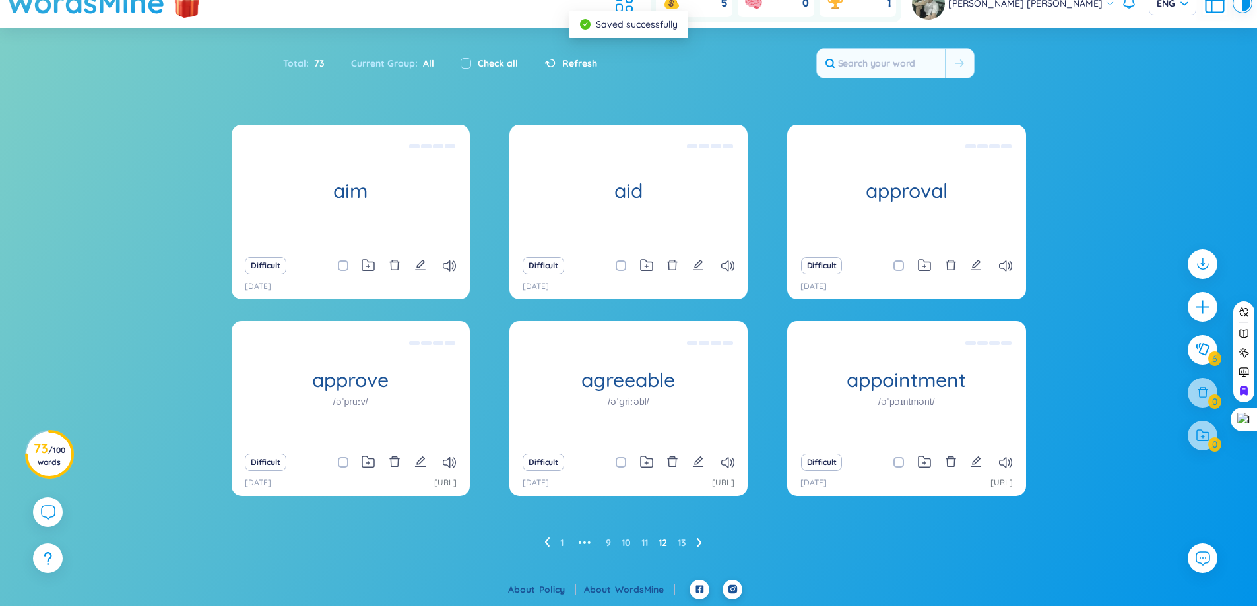
click at [427, 463] on div "Difficult" at bounding box center [350, 462] width 225 height 18
click at [420, 461] on icon "edit" at bounding box center [420, 462] width 11 height 11
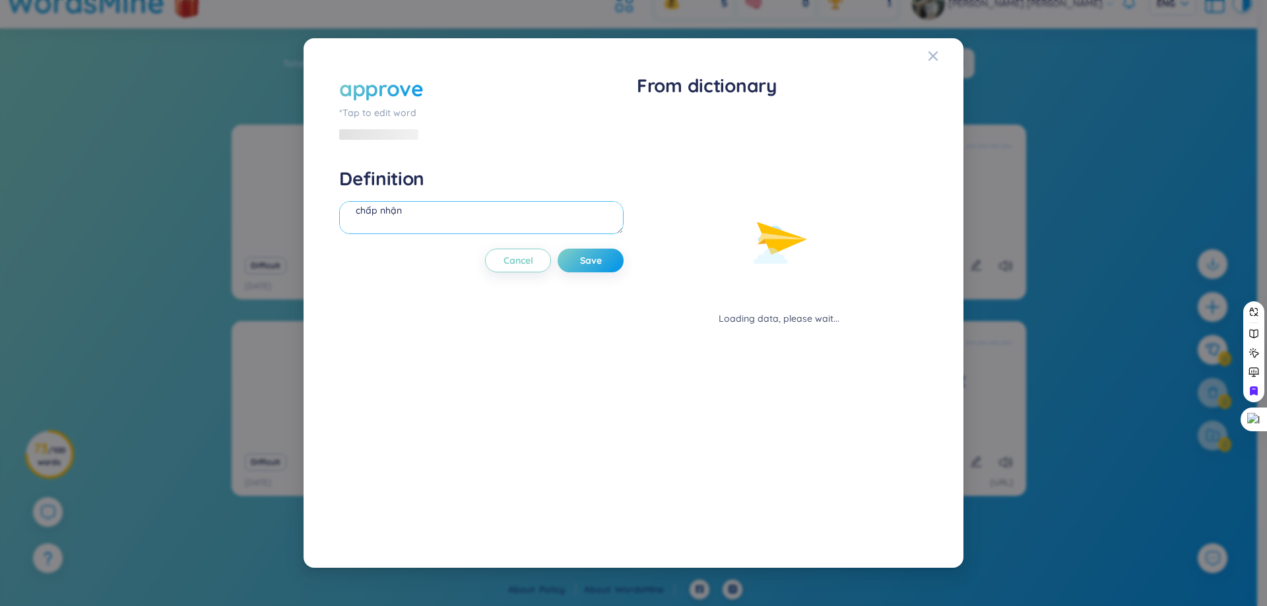
click at [445, 228] on textarea "chấp nhận" at bounding box center [481, 217] width 284 height 33
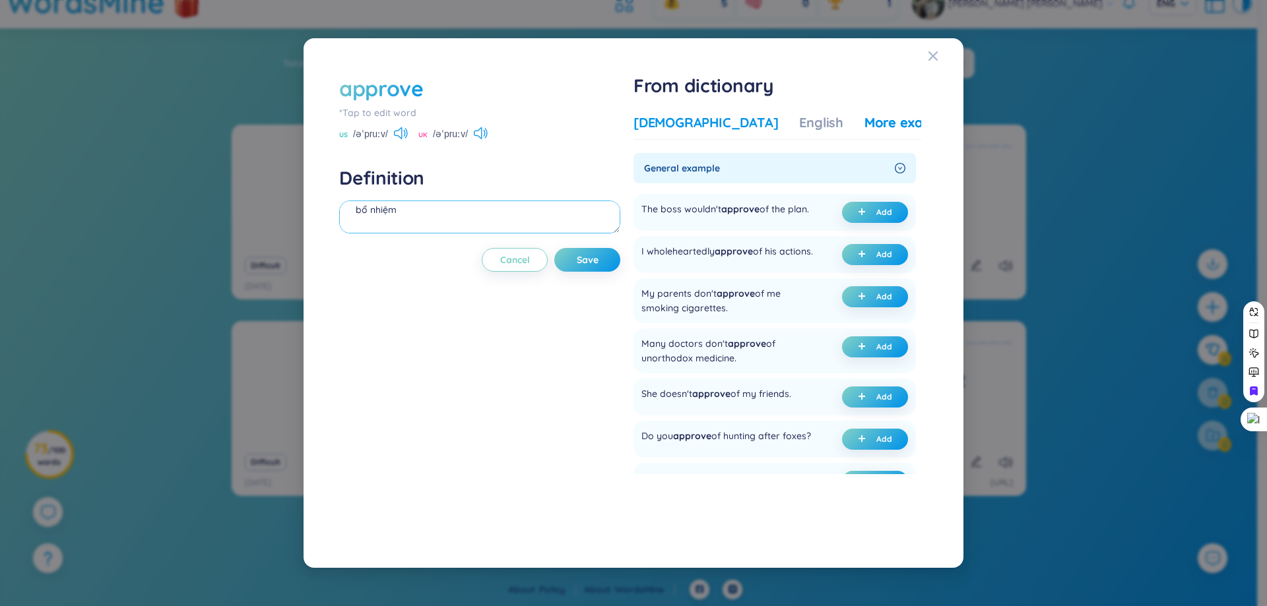
type textarea "bổ nhiệm"
click at [667, 117] on div "Vietnamese" at bounding box center [705, 122] width 145 height 18
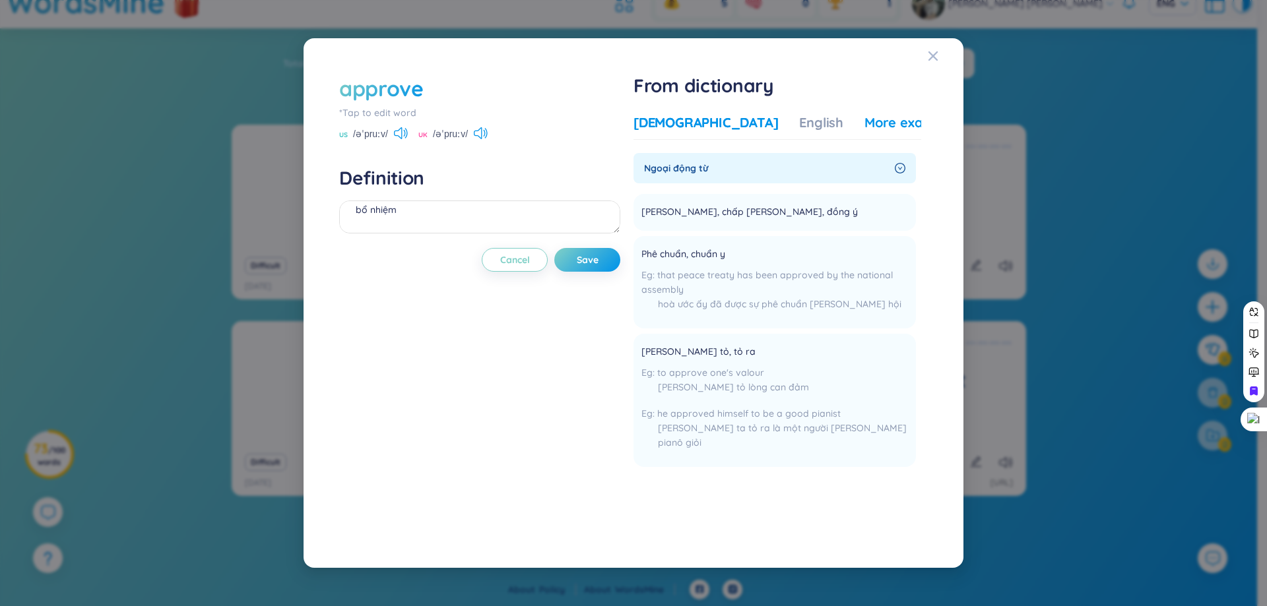
click at [864, 125] on div "More examples" at bounding box center [912, 122] width 96 height 18
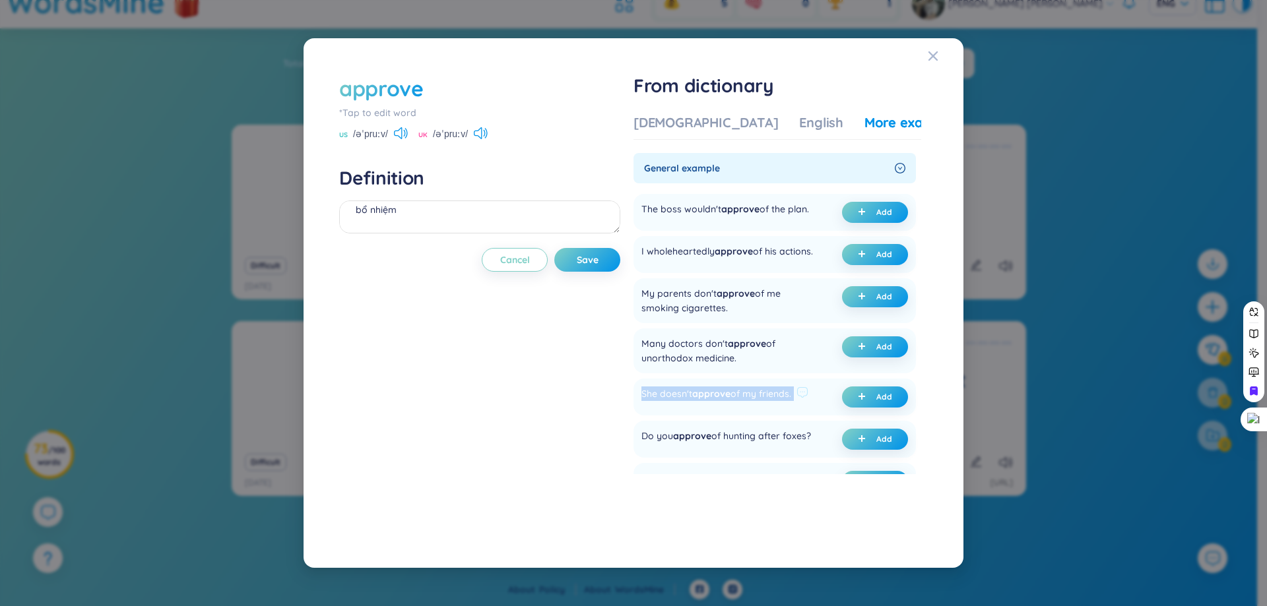
drag, startPoint x: 684, startPoint y: 397, endPoint x: 823, endPoint y: 401, distance: 140.0
click at [823, 401] on div "She doesn't approve of my friends. Add" at bounding box center [774, 397] width 282 height 37
click at [815, 376] on div at bounding box center [815, 376] width 0 height 0
click at [610, 437] on div "approve *Tap to edit word US /əˈpruːv/ UK /əˈpruːv/ Definition bổ nhiệm Cancel …" at bounding box center [479, 303] width 281 height 459
click at [844, 398] on button "Add" at bounding box center [875, 397] width 66 height 21
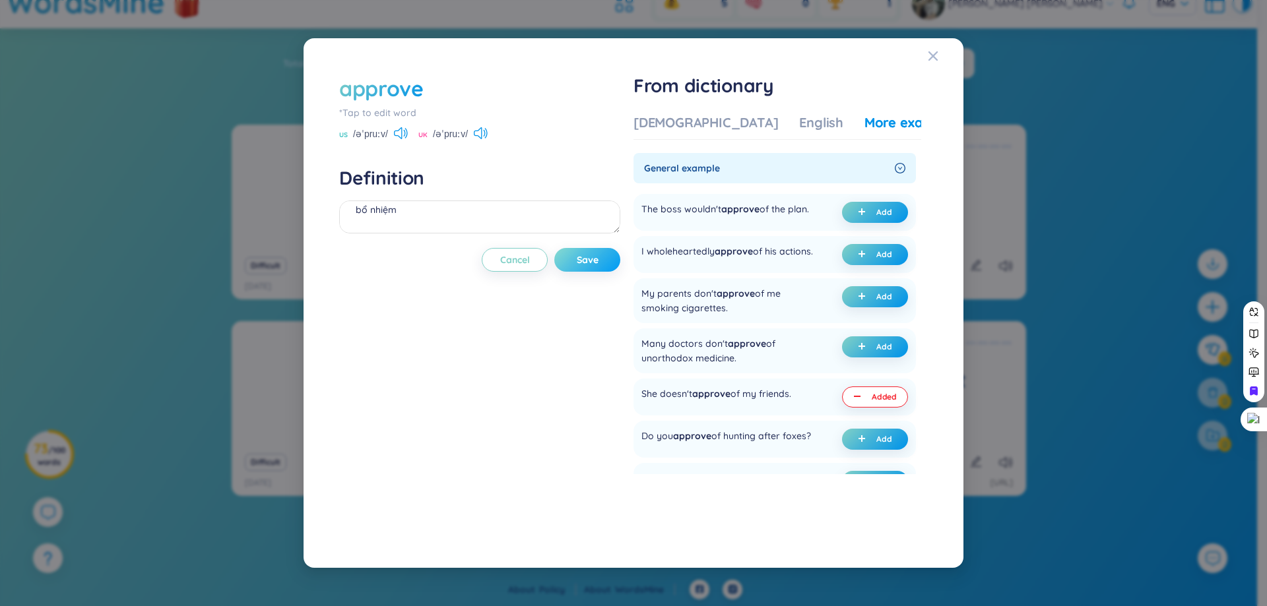
click at [602, 251] on button "Save" at bounding box center [587, 260] width 66 height 24
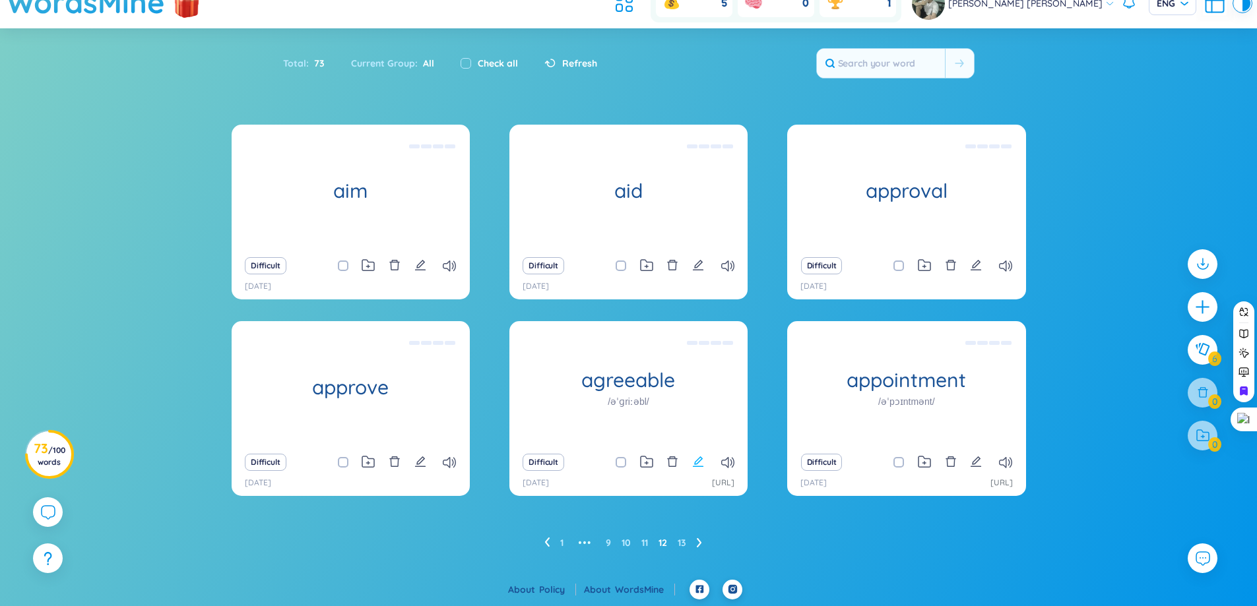
click at [694, 465] on icon "edit" at bounding box center [698, 462] width 12 height 12
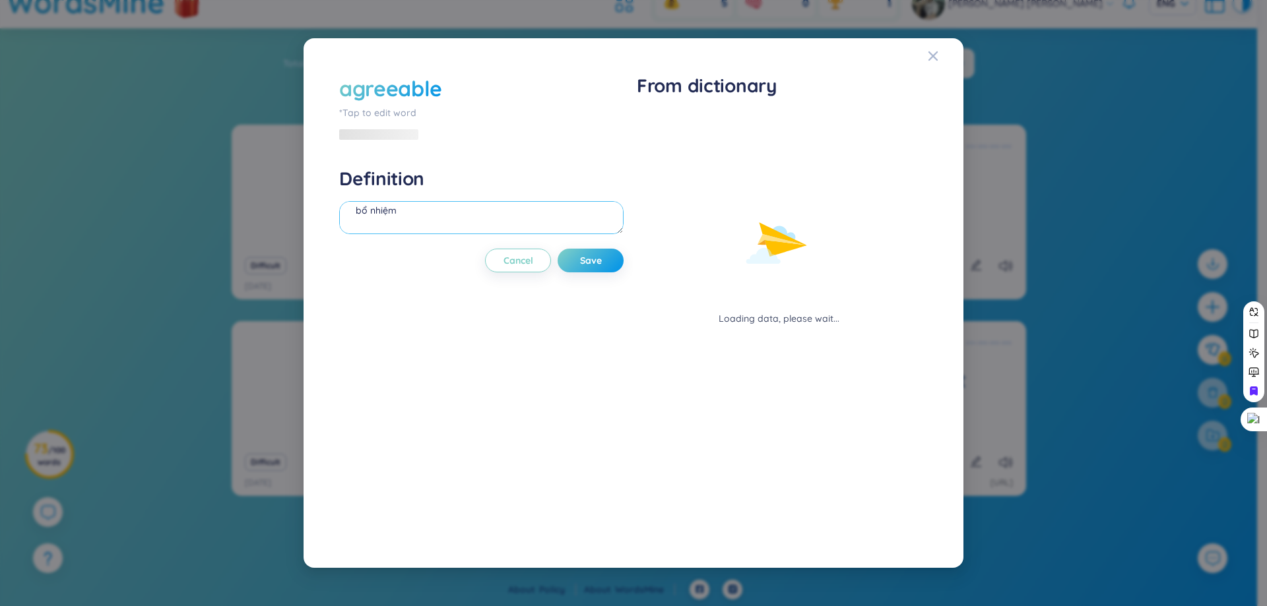
click at [544, 211] on textarea "bổ nhiệm" at bounding box center [481, 217] width 284 height 33
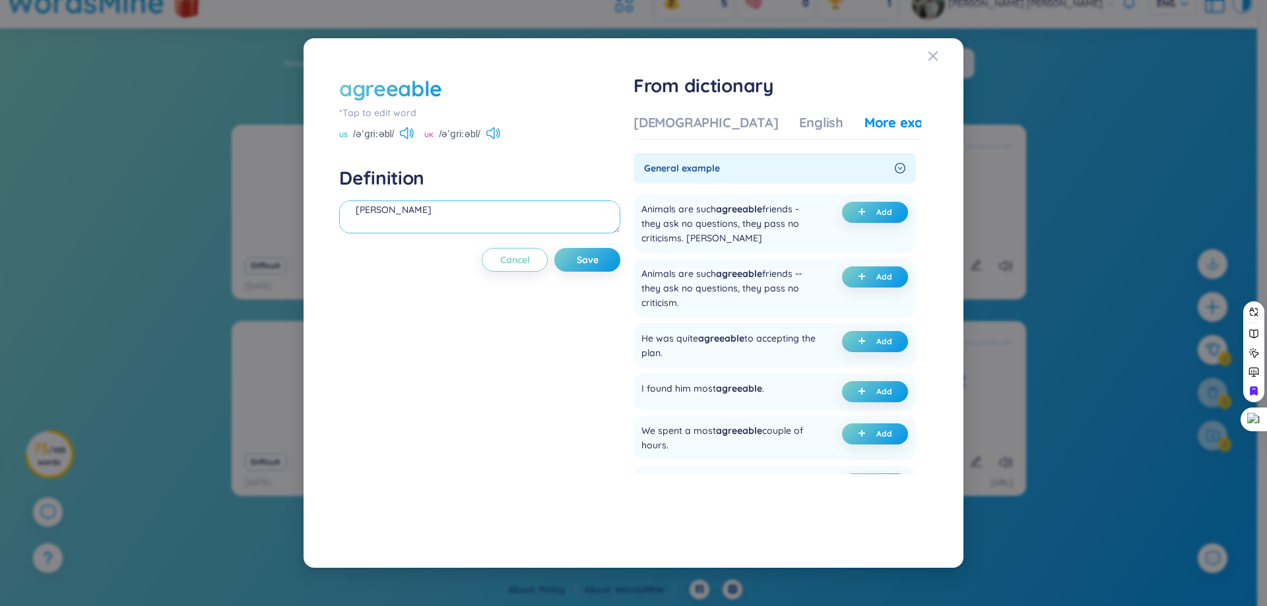
type textarea "dễ chịu"
click at [649, 387] on div "I found him most agreeable ." at bounding box center [702, 391] width 123 height 21
click at [640, 364] on div at bounding box center [640, 364] width 0 height 0
click at [520, 389] on div "agreeable *Tap to edit word US /əˈɡriːəbl/ UK /əˈɡriːəbl/ Definition dễ chịu Ca…" at bounding box center [479, 303] width 281 height 459
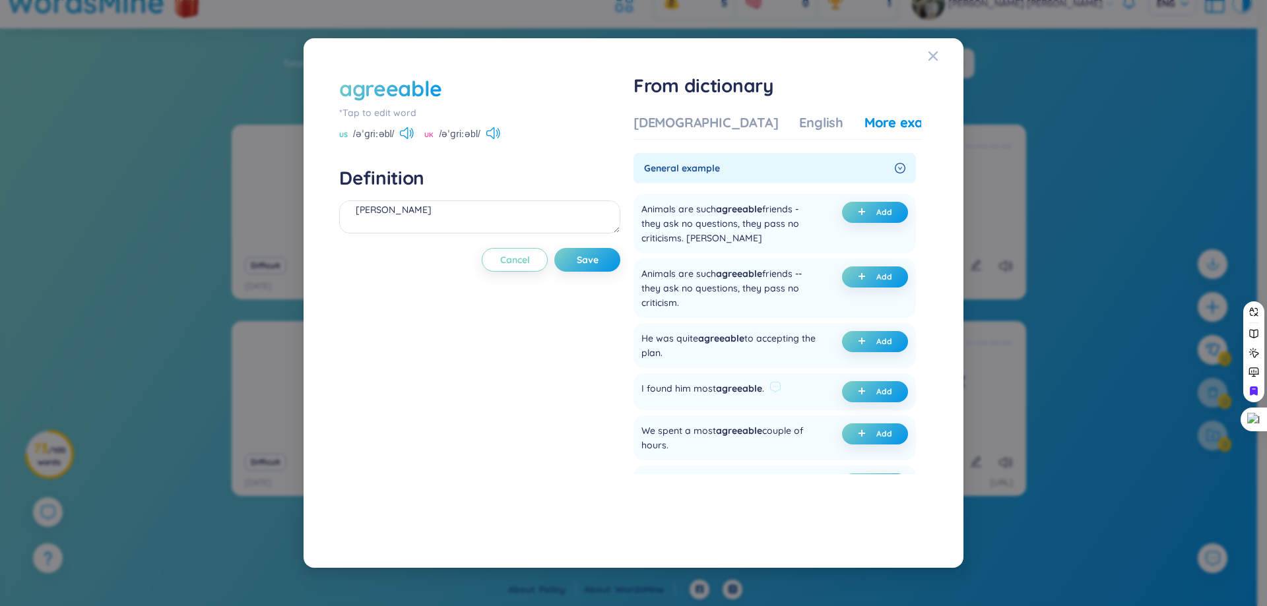
click at [655, 389] on div "I found him most agreeable ." at bounding box center [702, 391] width 123 height 21
click at [754, 372] on ul "Animals are such agreeable friends - they ask no questions, they pass no critic…" at bounding box center [774, 442] width 282 height 507
click at [732, 392] on span "agreeable" at bounding box center [739, 389] width 46 height 12
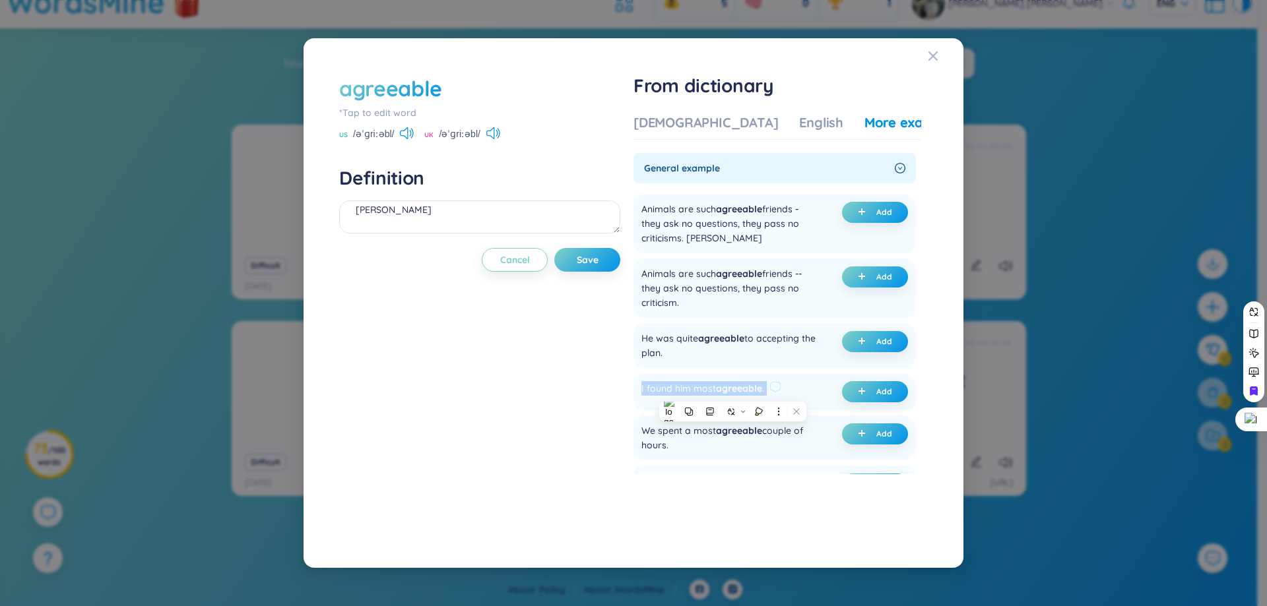
click at [732, 392] on span "agreeable" at bounding box center [739, 389] width 46 height 12
click at [724, 403] on div at bounding box center [724, 403] width 0 height 0
click at [564, 408] on div "agreeable *Tap to edit word US /əˈɡriːəbl/ UK /əˈɡriːəbl/ Definition dễ chịu Ca…" at bounding box center [479, 303] width 281 height 459
click at [668, 393] on div "I found him most agreeable ." at bounding box center [702, 391] width 123 height 21
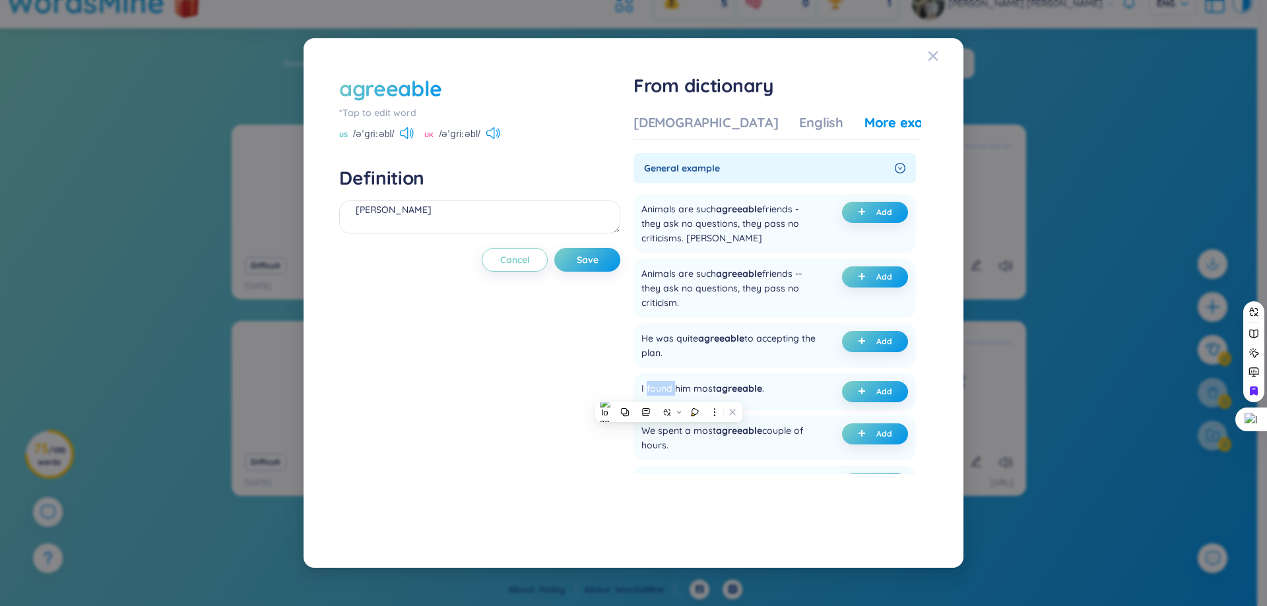
click at [660, 395] on div at bounding box center [660, 395] width 0 height 0
click at [588, 433] on div "agreeable *Tap to edit word US /əˈɡriːəbl/ UK /əˈɡriːəbl/ Definition dễ chịu Ca…" at bounding box center [479, 303] width 281 height 459
click at [739, 387] on span "agreeable" at bounding box center [739, 389] width 46 height 12
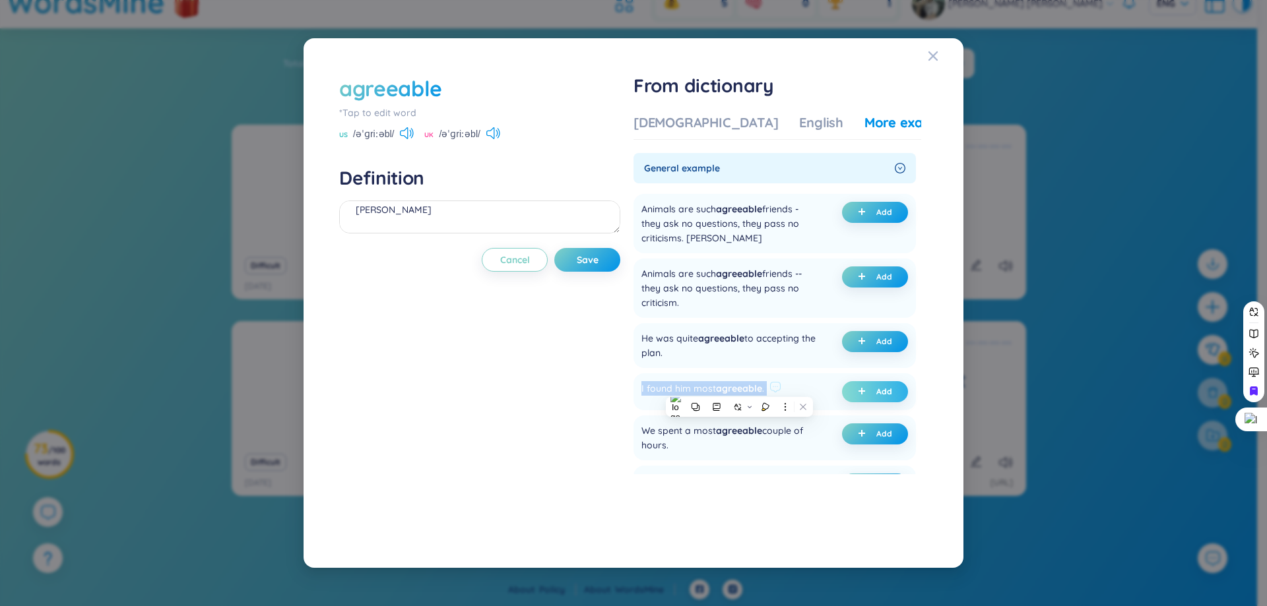
click at [858, 392] on icon "plus" at bounding box center [862, 391] width 8 height 8
click at [677, 408] on div "I found him most agreeable . Added" at bounding box center [774, 391] width 282 height 37
drag, startPoint x: 643, startPoint y: 387, endPoint x: 697, endPoint y: 390, distance: 54.8
click at [697, 390] on div "I found him most agreeable . Added" at bounding box center [774, 391] width 282 height 37
click at [689, 395] on div at bounding box center [689, 395] width 0 height 0
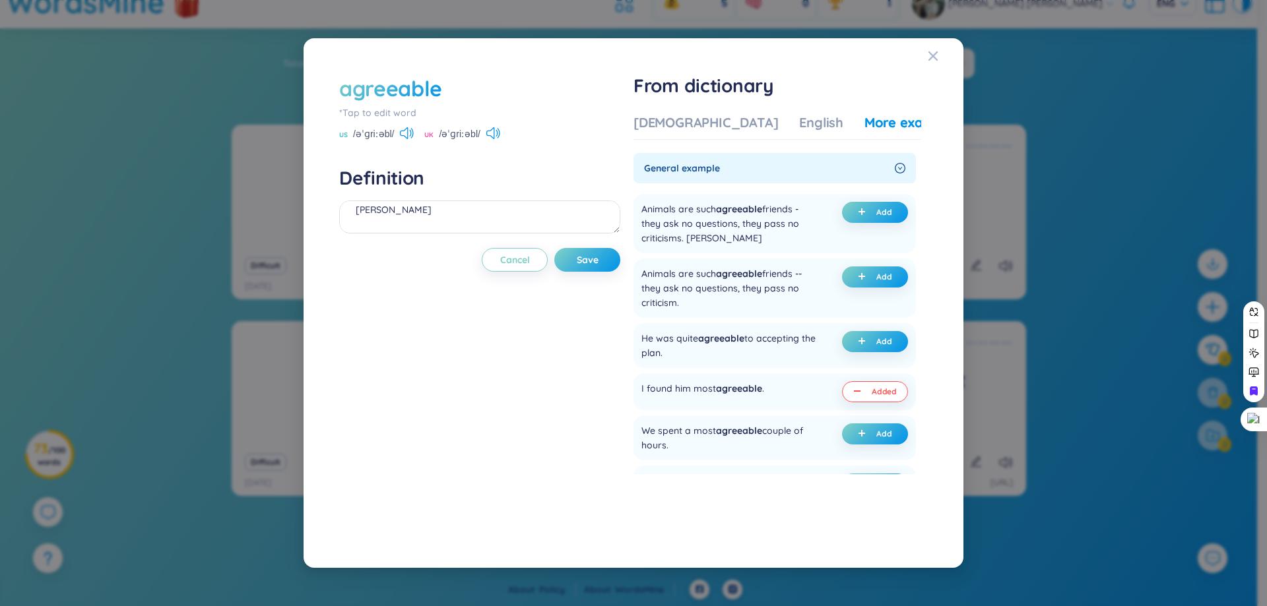
click at [589, 416] on div "agreeable *Tap to edit word US /əˈɡriːəbl/ UK /əˈɡriːəbl/ Definition dễ chịu (u…" at bounding box center [479, 303] width 281 height 459
click at [660, 385] on div "I found him most agreeable ." at bounding box center [702, 391] width 123 height 21
click at [687, 408] on icon at bounding box center [686, 405] width 8 height 8
click at [525, 434] on div "agreeable *Tap to edit word US /əˈɡriːəbl/ UK /əˈɡriːəbl/ Definition dễ chịu (u…" at bounding box center [479, 303] width 281 height 459
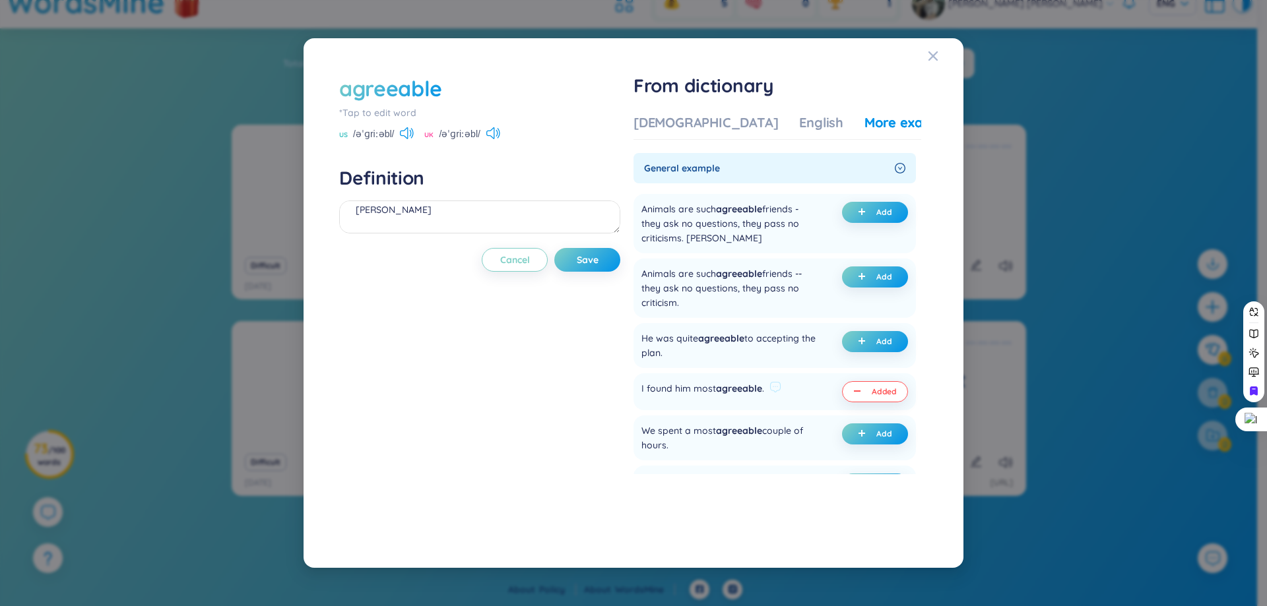
scroll to position [66, 0]
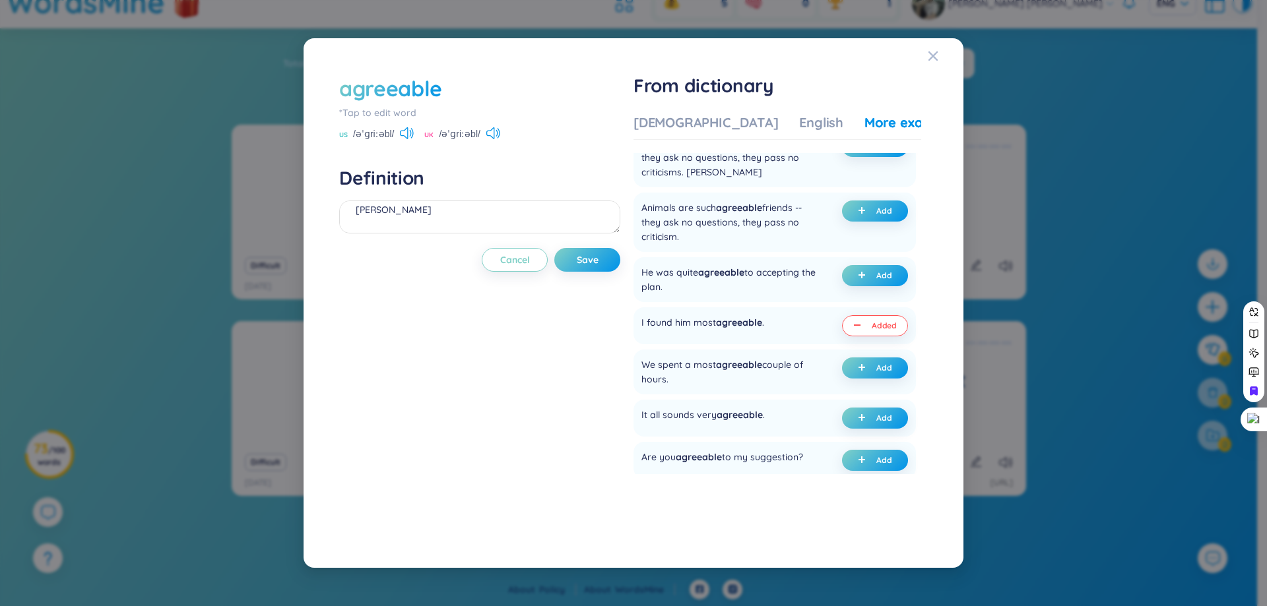
click at [591, 280] on div "agreeable *Tap to edit word US /əˈɡriːəbl/ UK /əˈɡriːəbl/ Definition dễ chịu (u…" at bounding box center [479, 303] width 281 height 459
click at [603, 260] on button "Save" at bounding box center [587, 260] width 66 height 24
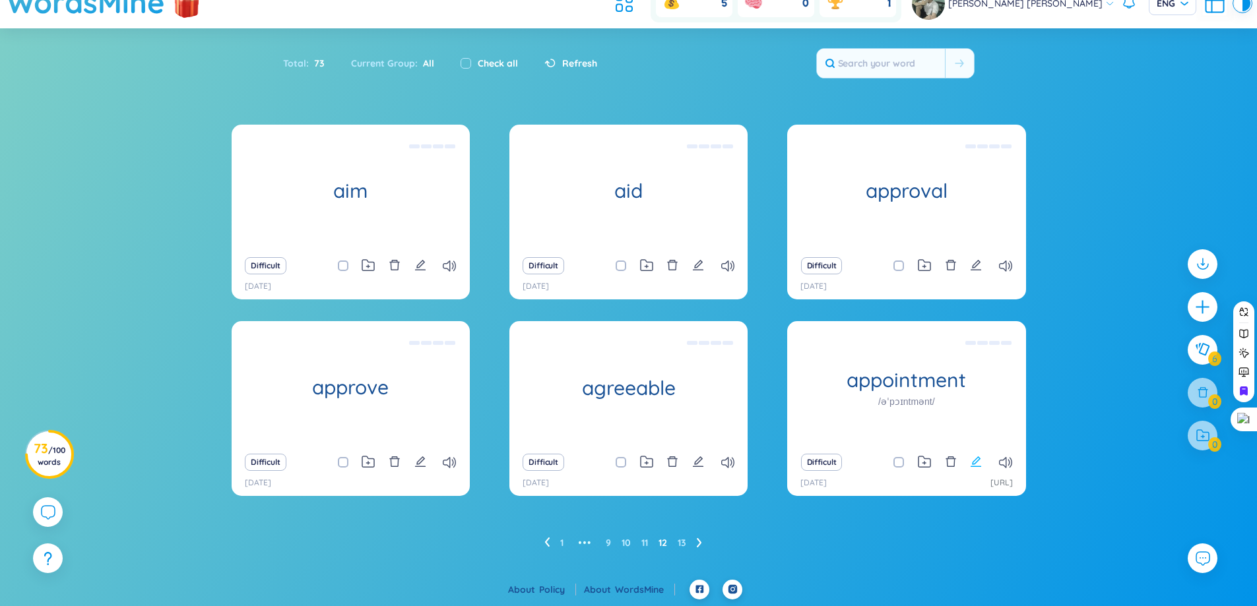
click at [973, 457] on icon "edit" at bounding box center [976, 462] width 12 height 12
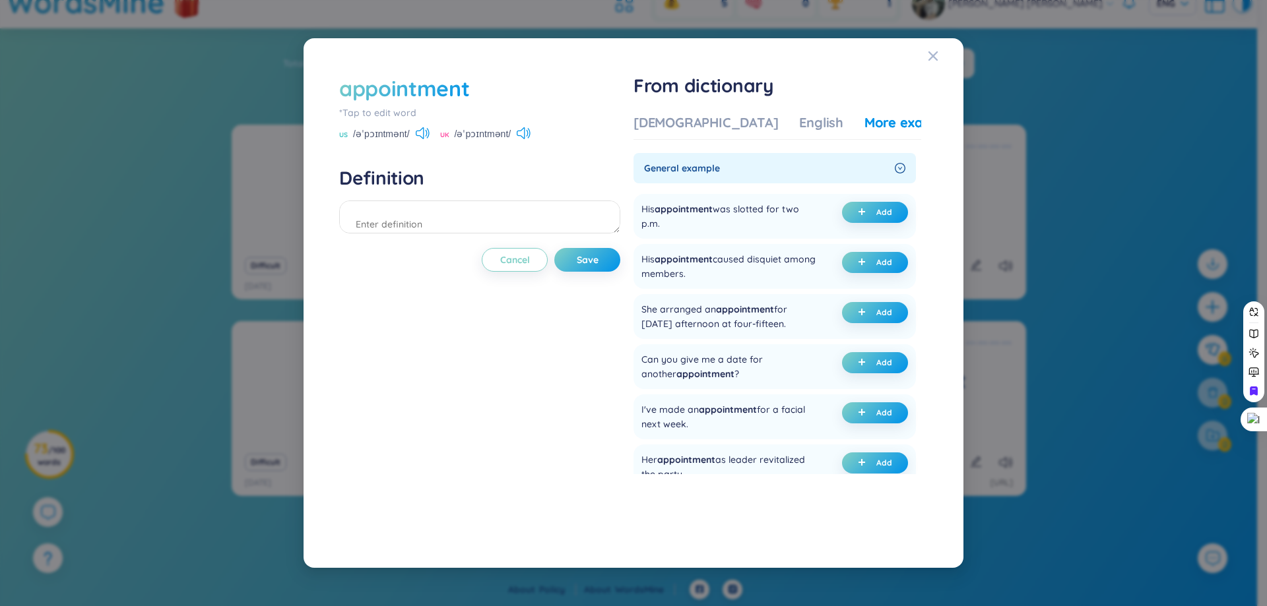
scroll to position [15, 0]
click at [718, 122] on div "Vietnamese English More examples" at bounding box center [796, 126] width 327 height 26
click at [706, 119] on div "Vietnamese" at bounding box center [705, 122] width 145 height 18
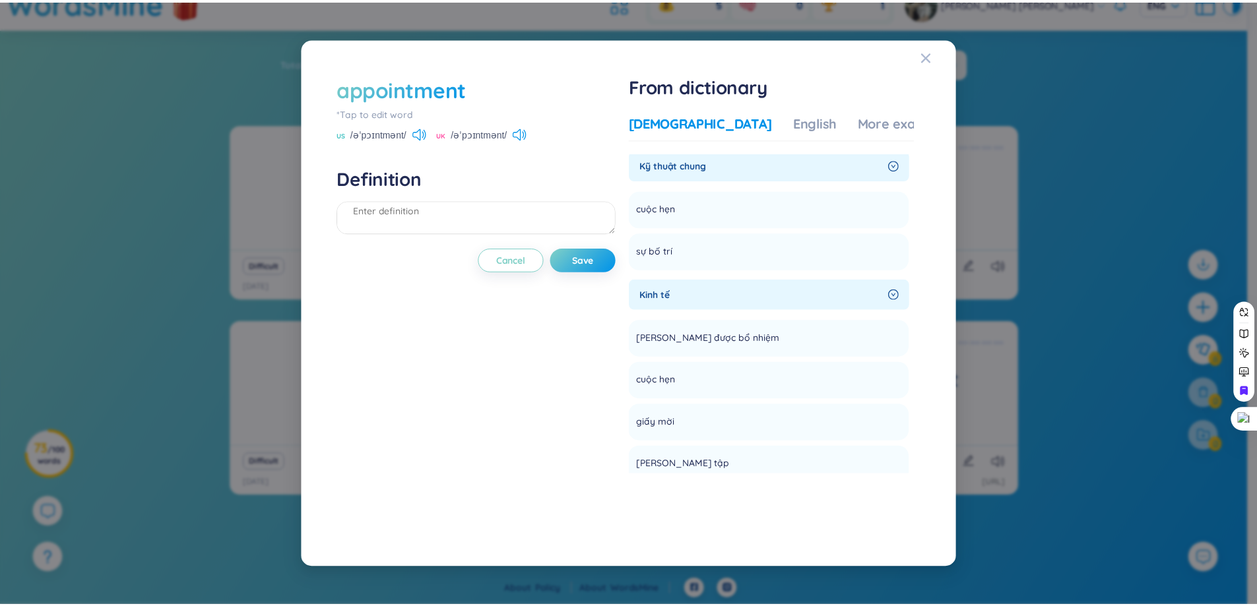
scroll to position [528, 0]
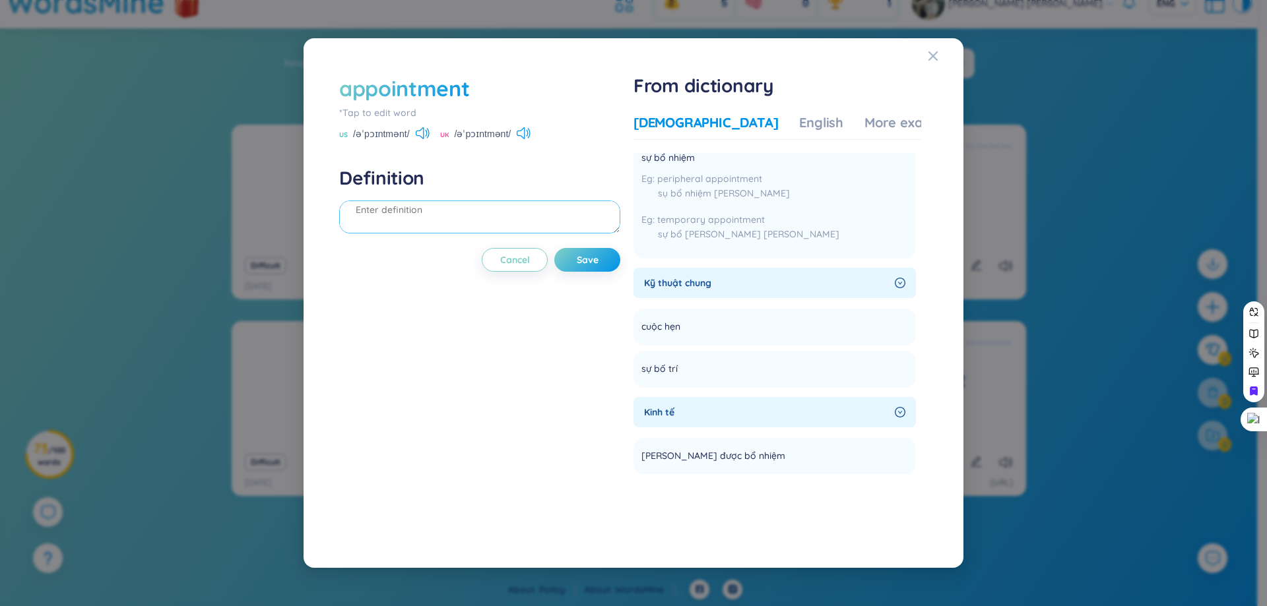
click at [542, 214] on textarea at bounding box center [479, 217] width 281 height 33
type textarea "cuộc hẹn"
click at [864, 120] on div "More examples" at bounding box center [912, 122] width 96 height 18
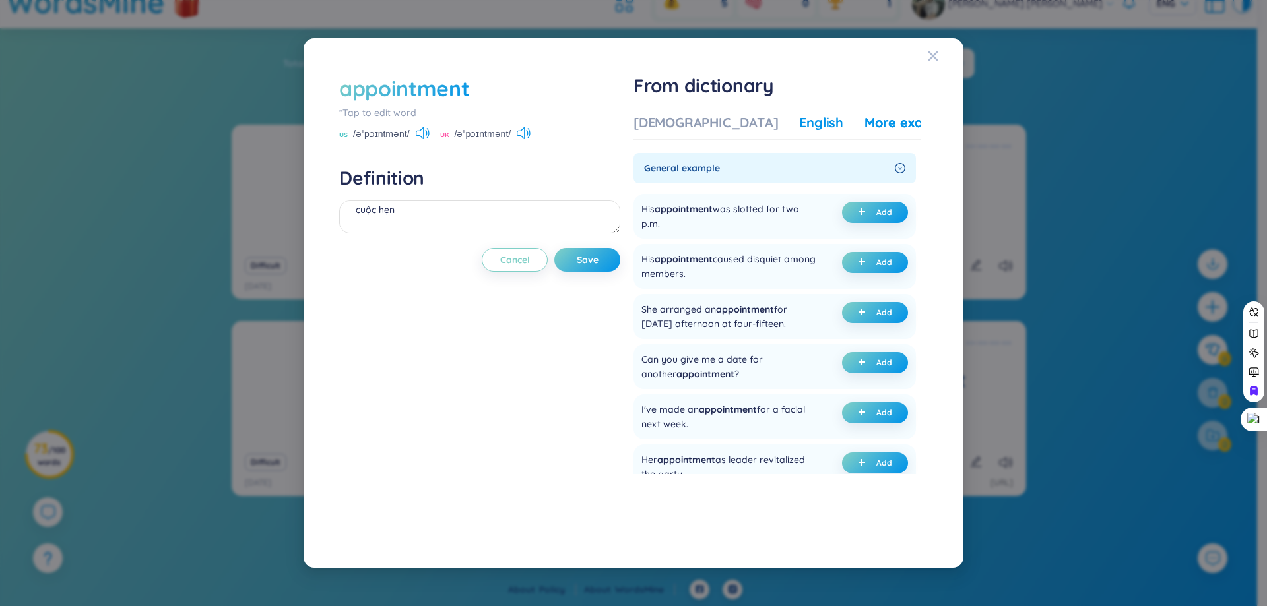
click at [799, 118] on div "English" at bounding box center [821, 122] width 44 height 18
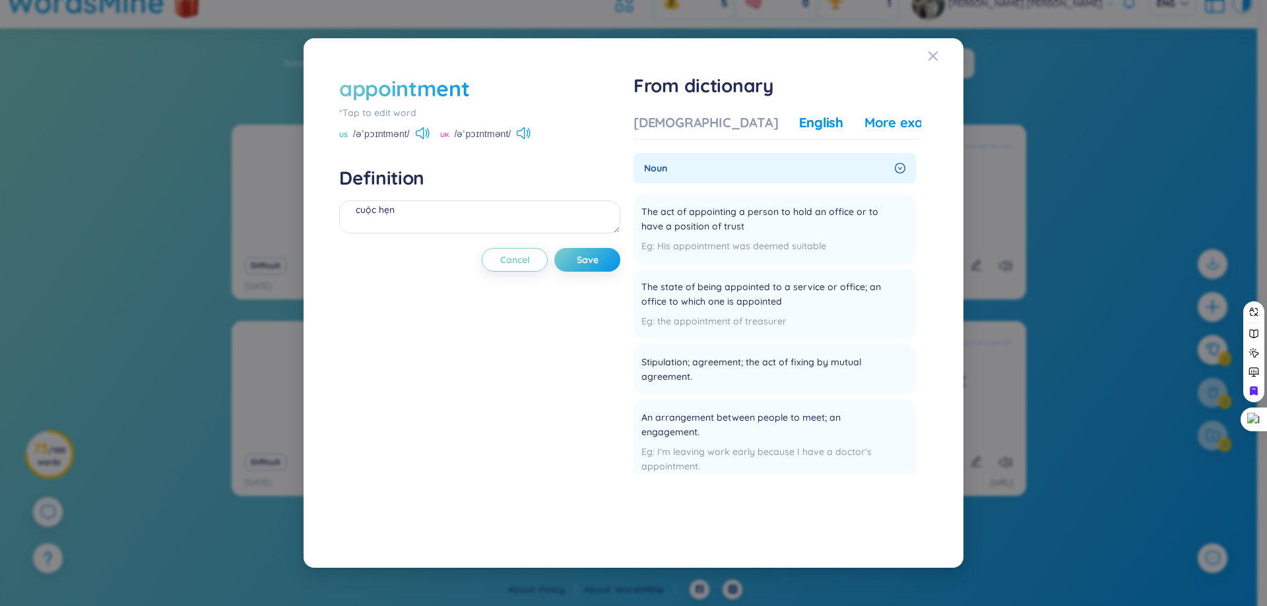
click at [864, 113] on div "More examples" at bounding box center [912, 122] width 96 height 18
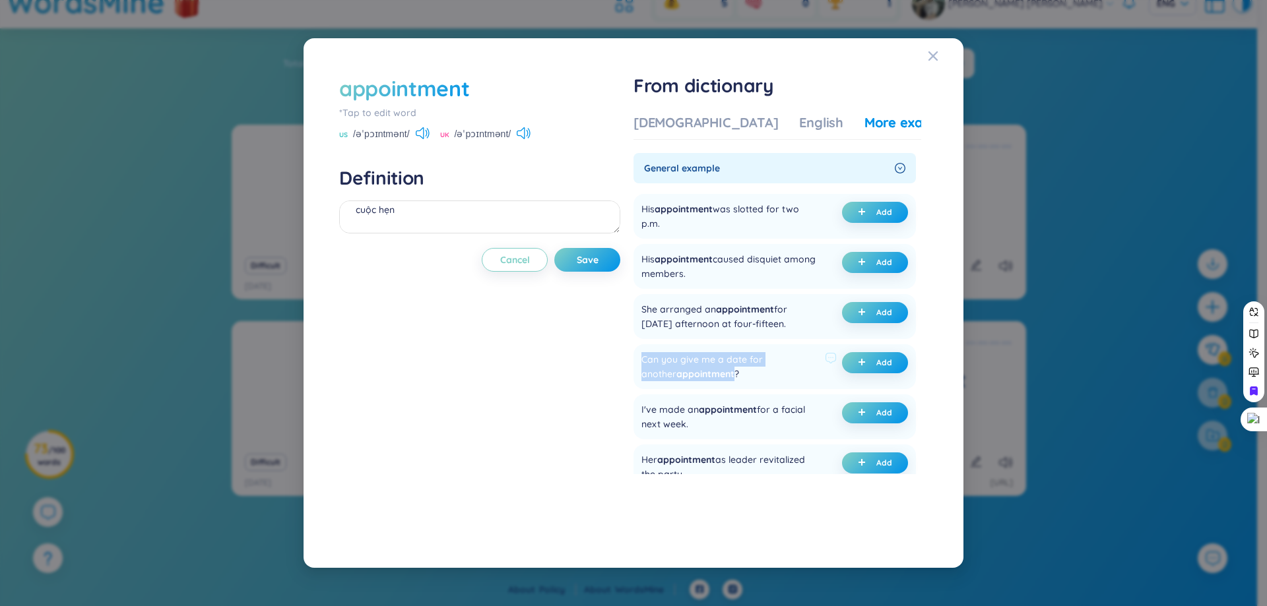
drag, startPoint x: 643, startPoint y: 358, endPoint x: 701, endPoint y: 373, distance: 59.9
click at [701, 373] on div "Can you give me a date for another appointment ? Add" at bounding box center [774, 366] width 282 height 45
click at [693, 381] on div at bounding box center [693, 381] width 0 height 0
click at [872, 370] on button "Add" at bounding box center [875, 362] width 66 height 21
click at [515, 407] on div "appointment *Tap to edit word US /əˈpɔɪntmənt/ UK /əˈpɔɪntmənt/ Definition cuộc…" at bounding box center [479, 303] width 281 height 459
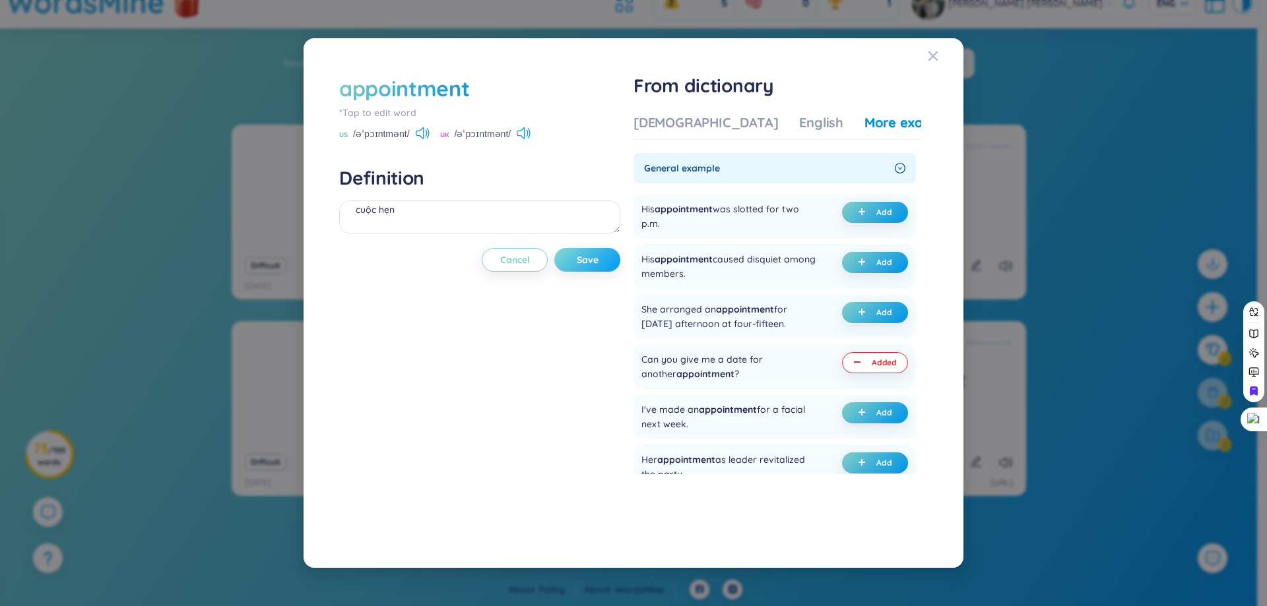
click at [587, 249] on button "Save" at bounding box center [587, 260] width 66 height 24
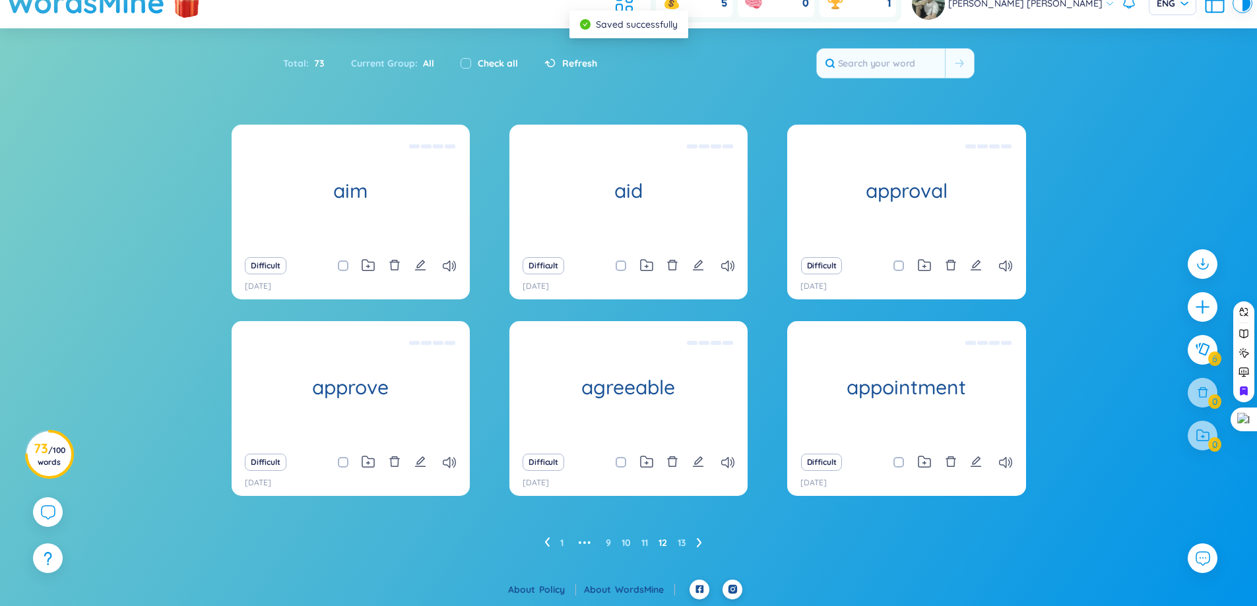
click at [699, 546] on icon at bounding box center [699, 542] width 5 height 9
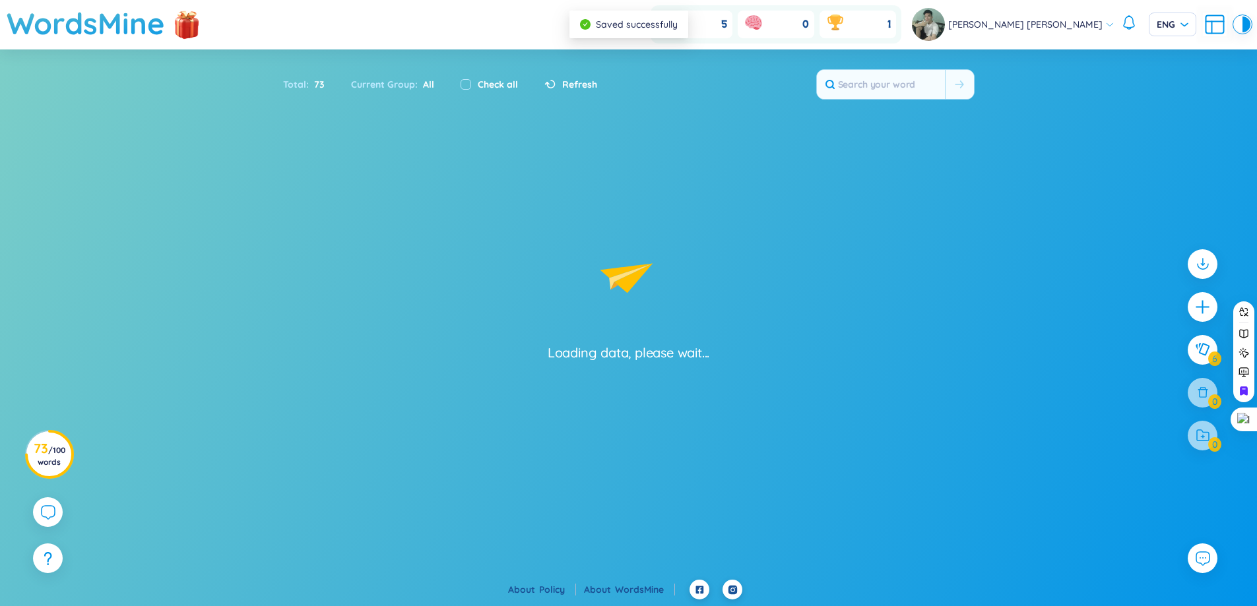
scroll to position [0, 0]
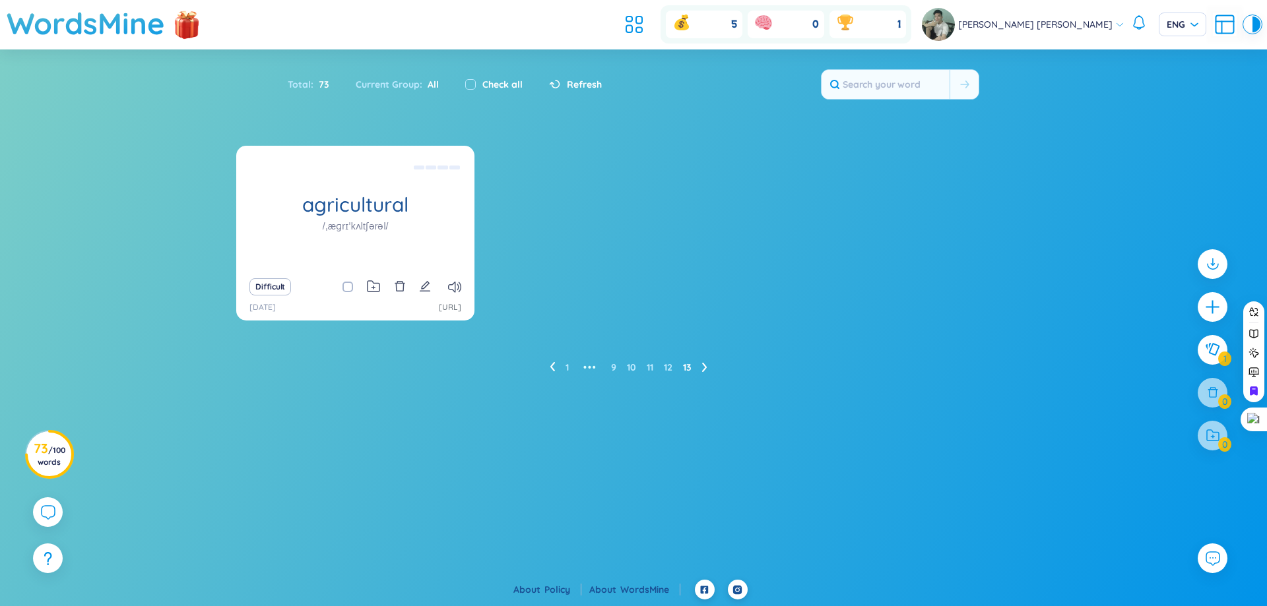
click at [433, 288] on div "Difficult" at bounding box center [355, 287] width 225 height 18
click at [424, 289] on icon "edit" at bounding box center [425, 286] width 11 height 11
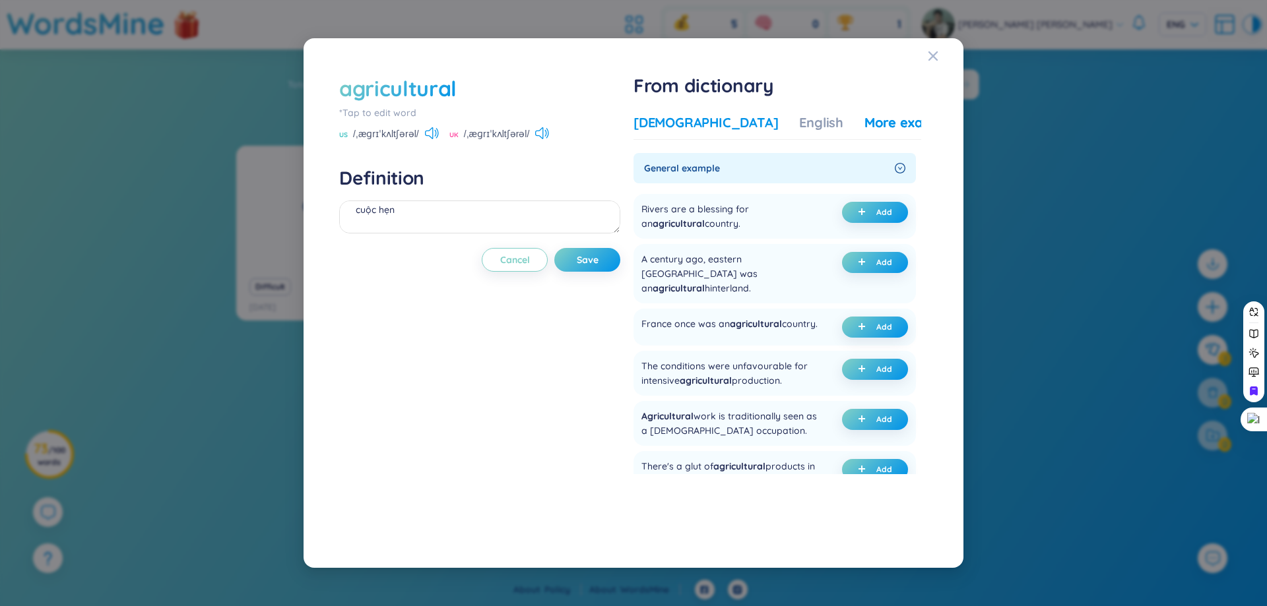
click at [687, 119] on div "Vietnamese" at bounding box center [705, 122] width 145 height 18
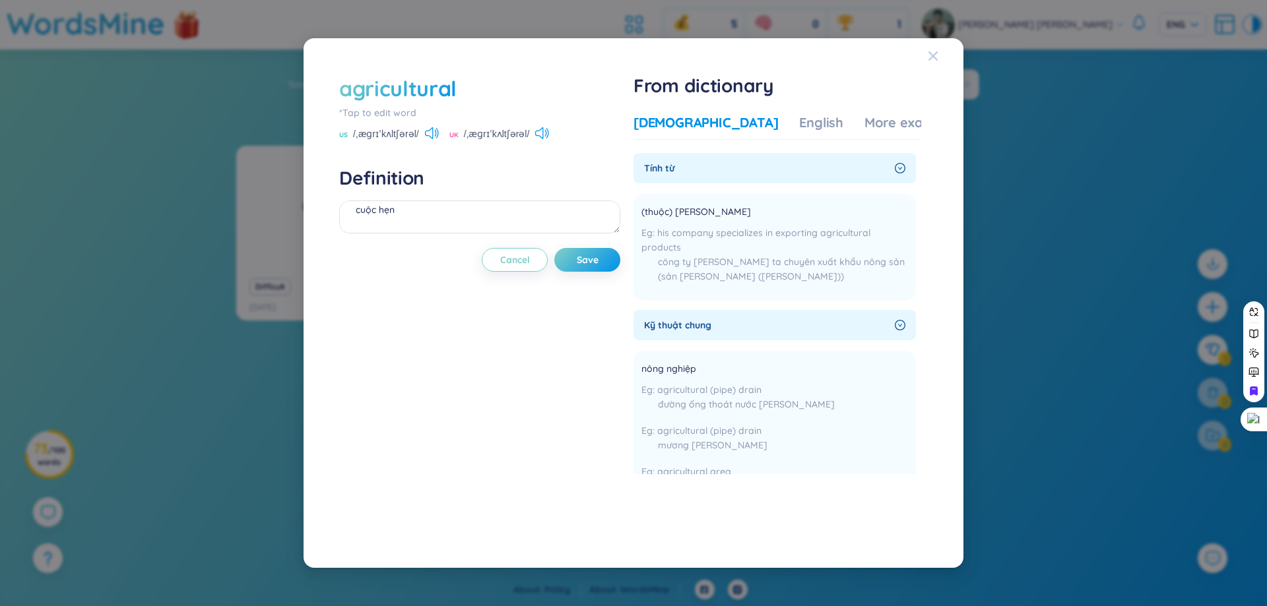
click at [939, 55] on span "Close" at bounding box center [946, 56] width 36 height 36
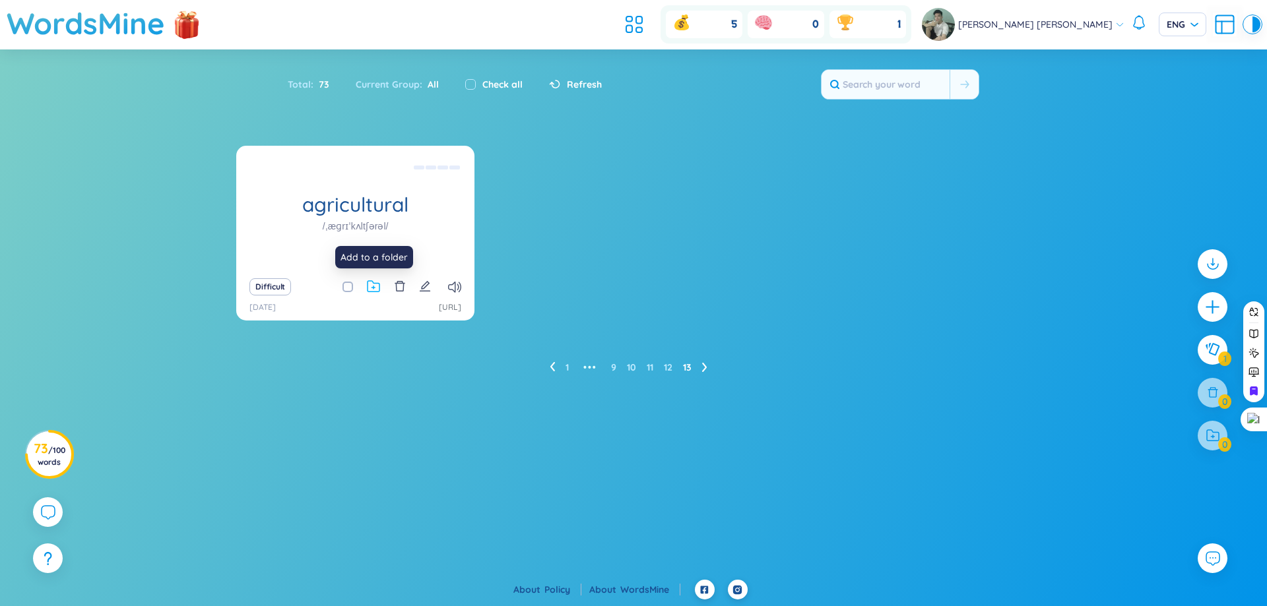
click at [371, 287] on icon at bounding box center [373, 286] width 13 height 13
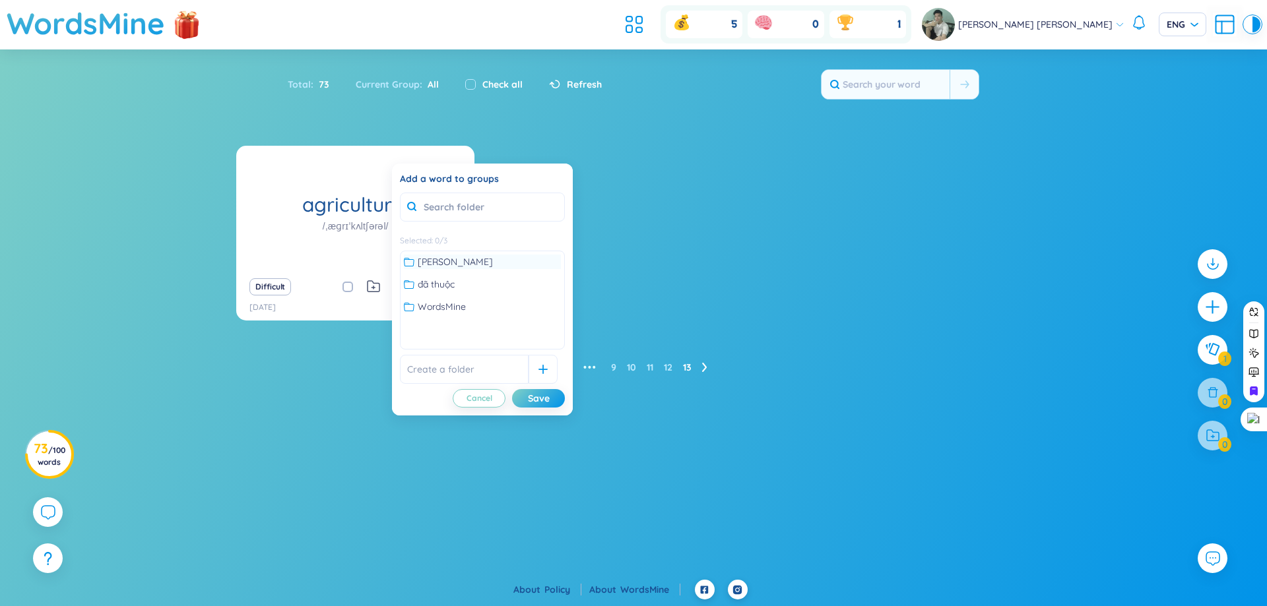
click at [473, 267] on div "không thuộc" at bounding box center [482, 262] width 157 height 15
click at [537, 399] on div "Save" at bounding box center [539, 398] width 22 height 15
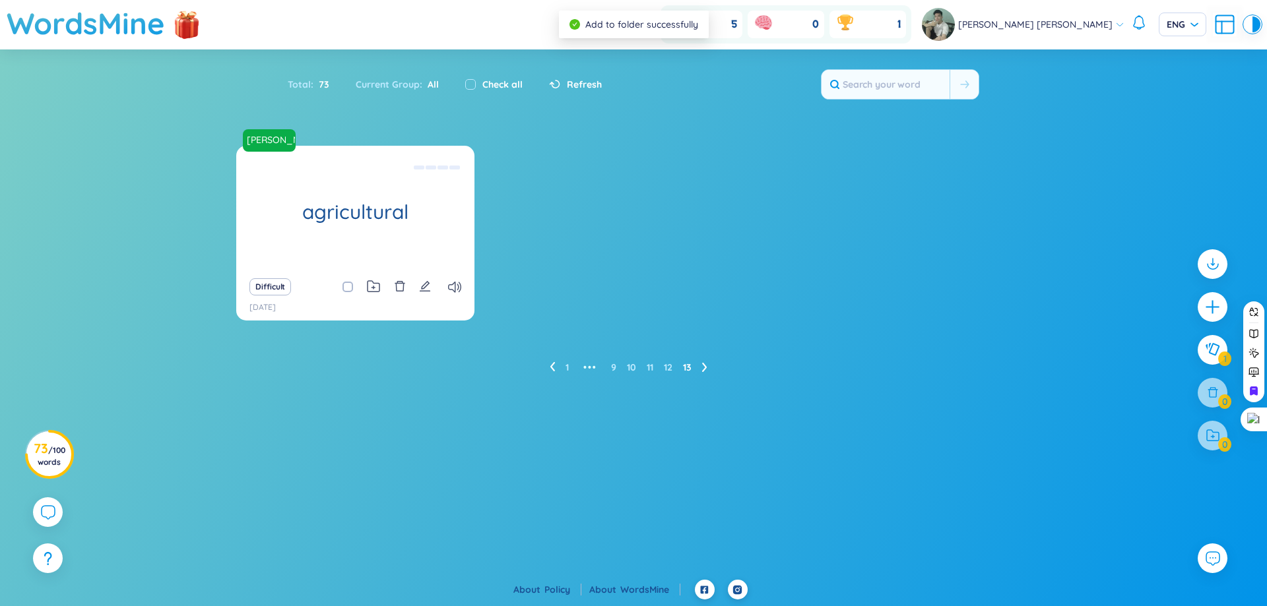
click at [461, 91] on div "Check all" at bounding box center [494, 85] width 84 height 28
click at [465, 87] on input "checkbox" at bounding box center [470, 84] width 11 height 11
checkbox input "true"
click at [348, 286] on span at bounding box center [347, 287] width 11 height 11
click at [349, 286] on input "checkbox" at bounding box center [354, 287] width 11 height 11
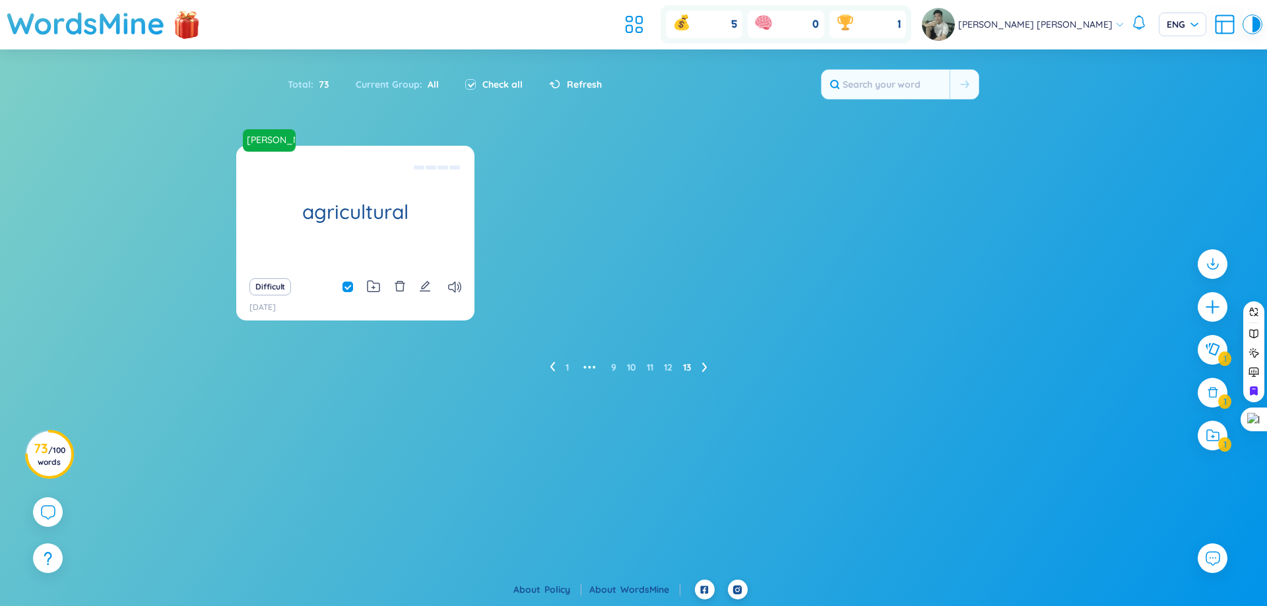
checkbox input "false"
click at [671, 367] on link "12" at bounding box center [668, 368] width 9 height 20
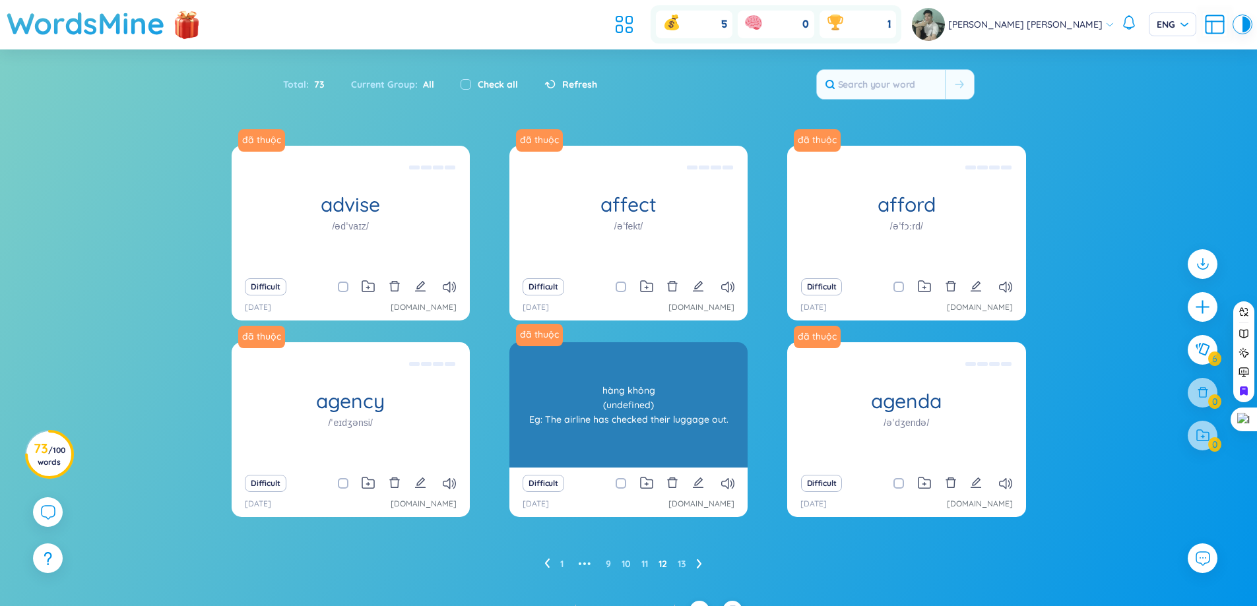
scroll to position [21, 0]
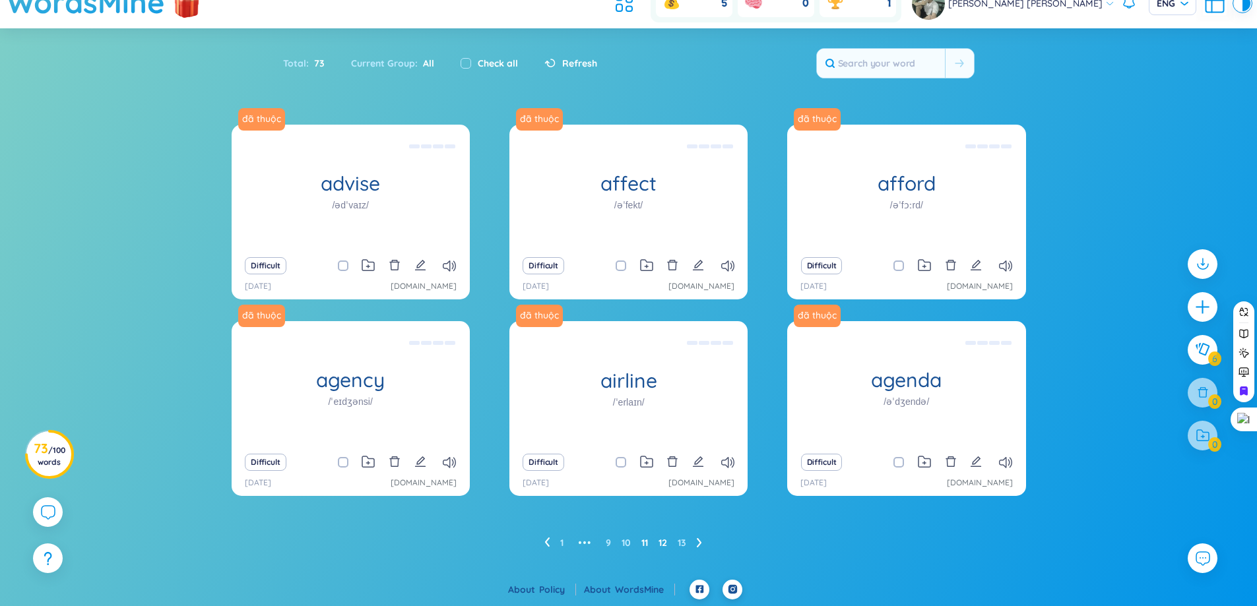
click at [643, 545] on link "11" at bounding box center [644, 543] width 7 height 20
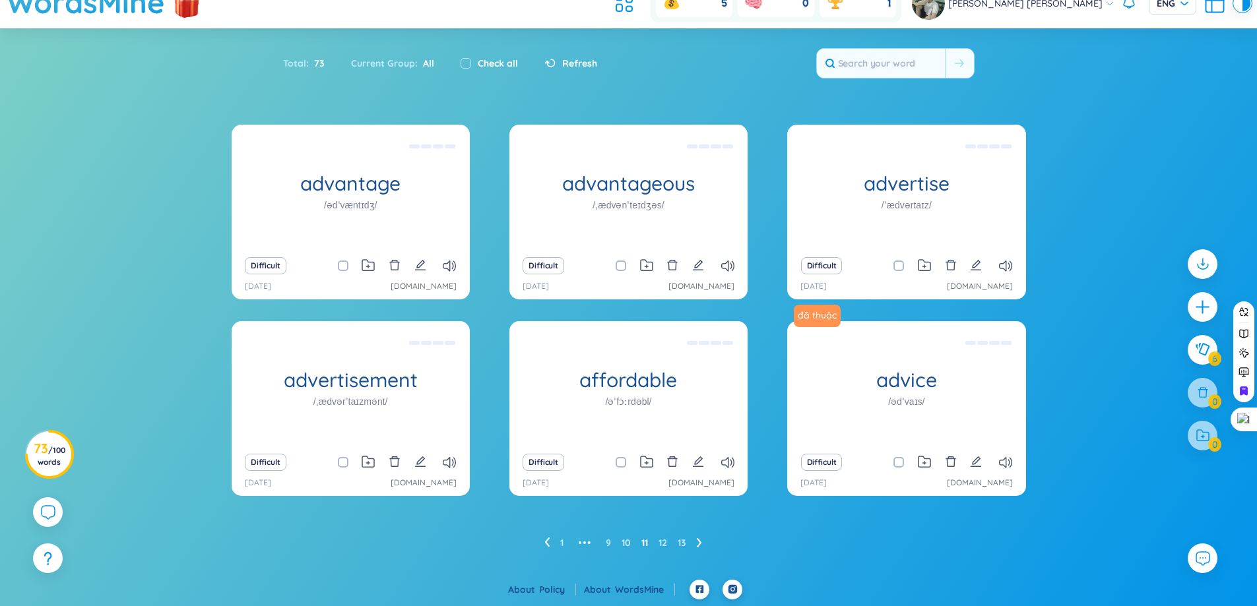
click at [901, 267] on input "checkbox" at bounding box center [905, 266] width 11 height 11
checkbox input "true"
click at [340, 269] on span at bounding box center [343, 266] width 11 height 11
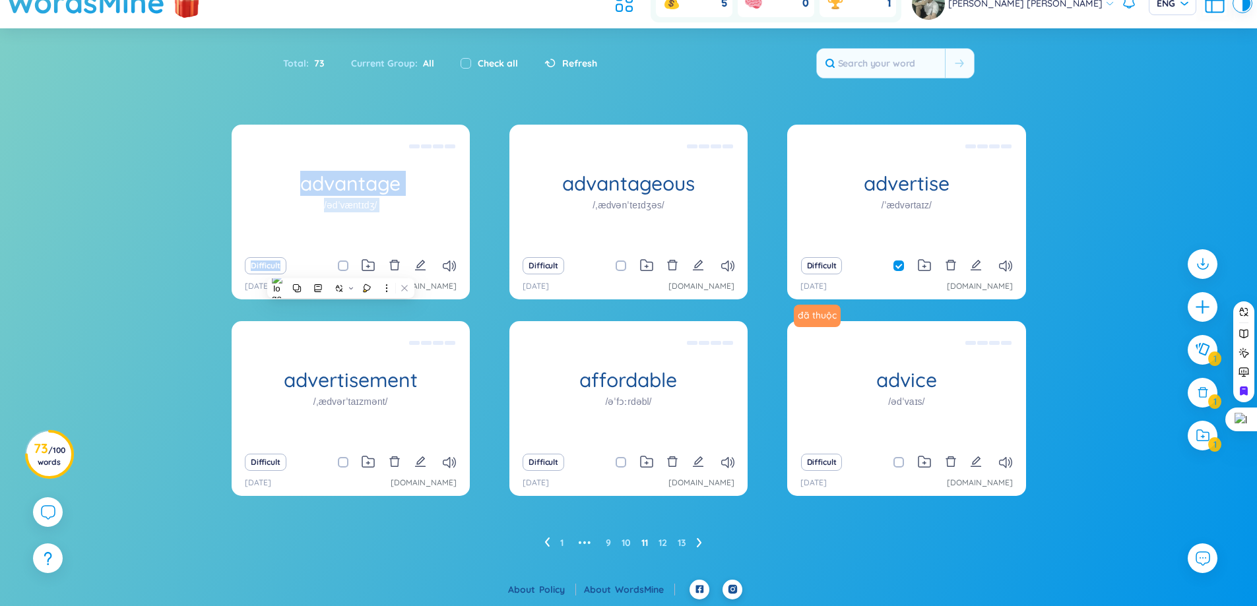
click at [343, 270] on span at bounding box center [343, 266] width 11 height 11
click at [344, 270] on input "checkbox" at bounding box center [349, 266] width 11 height 11
checkbox input "true"
click at [633, 267] on div "Difficult" at bounding box center [628, 266] width 225 height 18
click at [628, 267] on input "checkbox" at bounding box center [627, 266] width 11 height 11
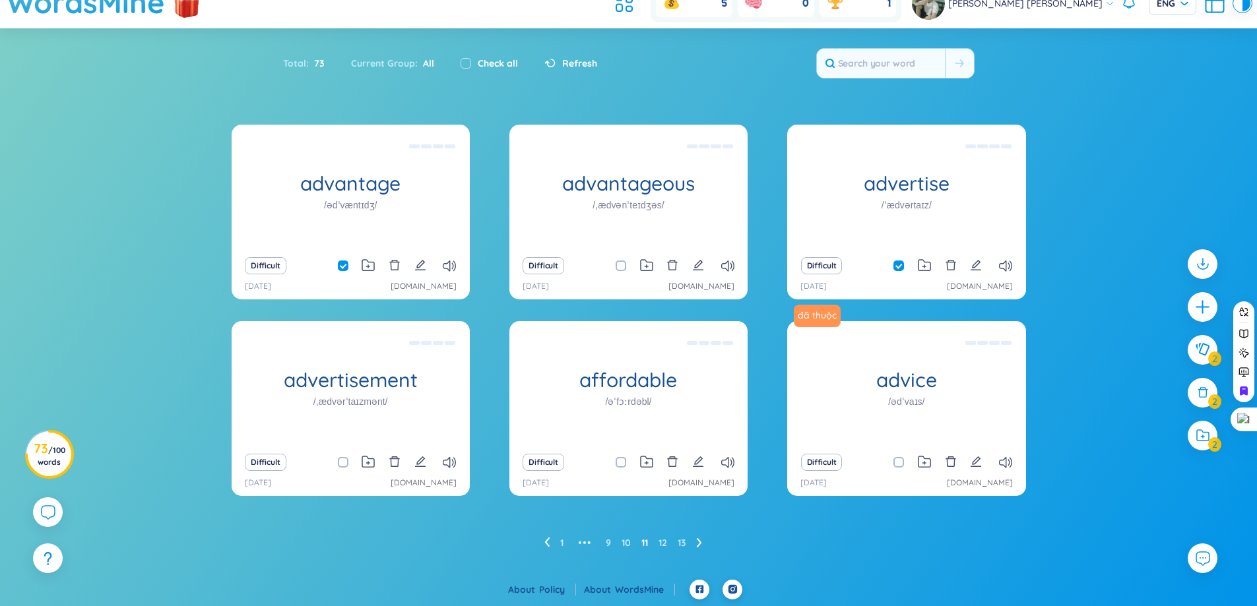
checkbox input "true"
click at [340, 463] on span at bounding box center [343, 462] width 11 height 11
click at [344, 463] on input "checkbox" at bounding box center [349, 462] width 11 height 11
checkbox input "true"
click at [623, 463] on input "checkbox" at bounding box center [627, 462] width 11 height 11
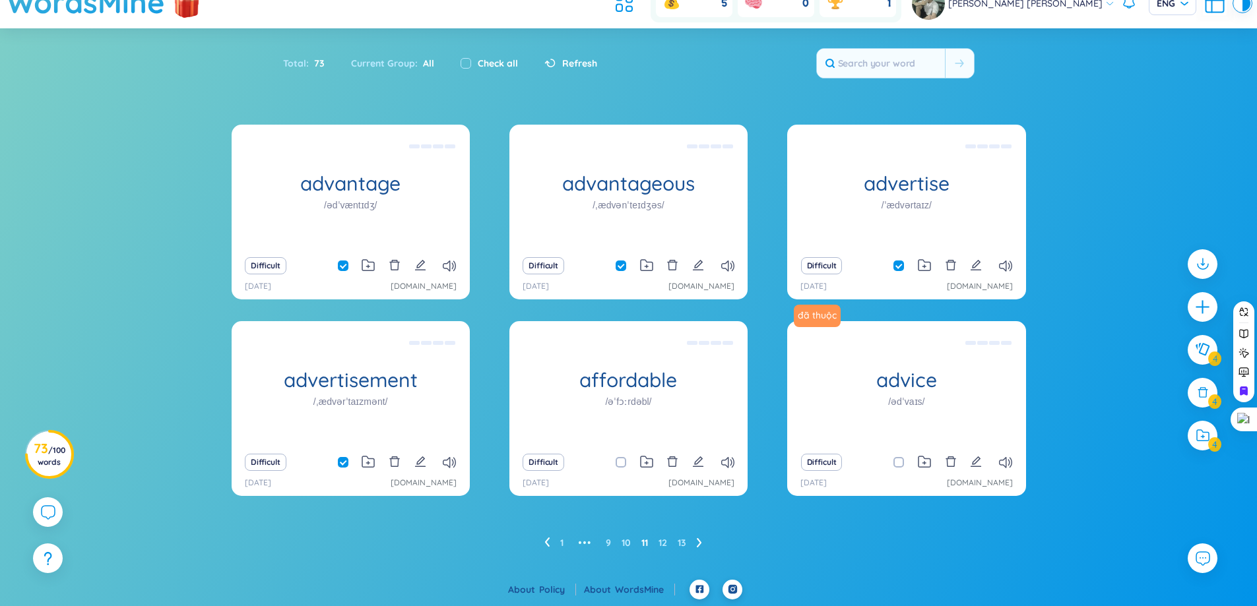
checkbox input "true"
click at [1212, 362] on button at bounding box center [1202, 349] width 33 height 33
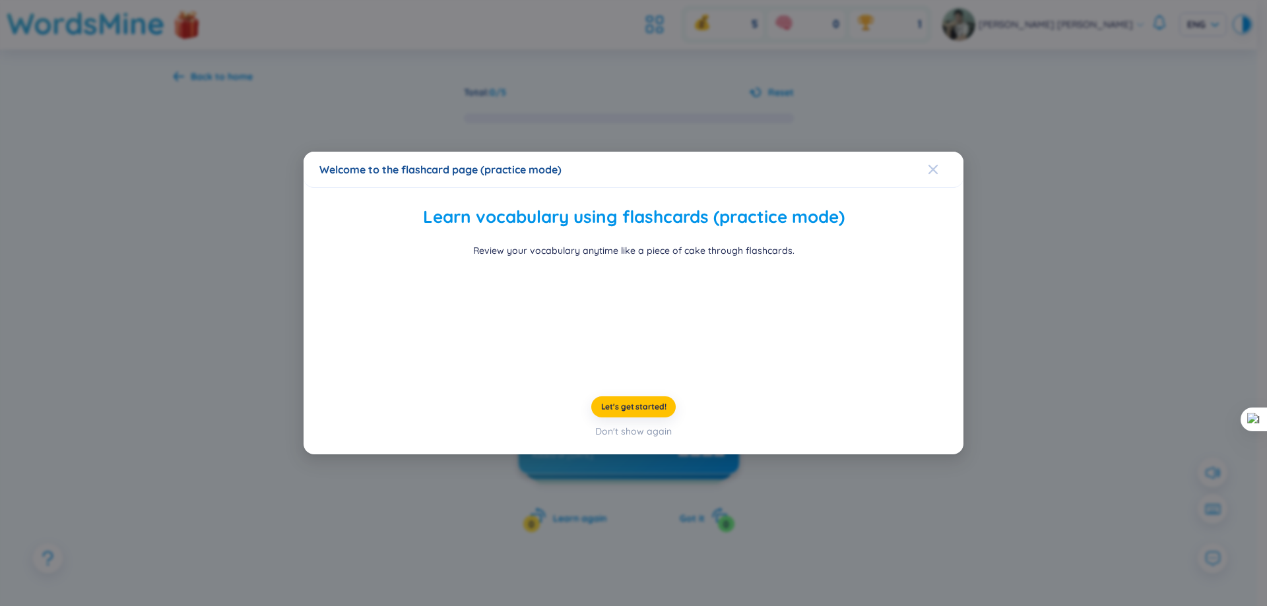
click at [942, 152] on span "Close" at bounding box center [946, 170] width 36 height 36
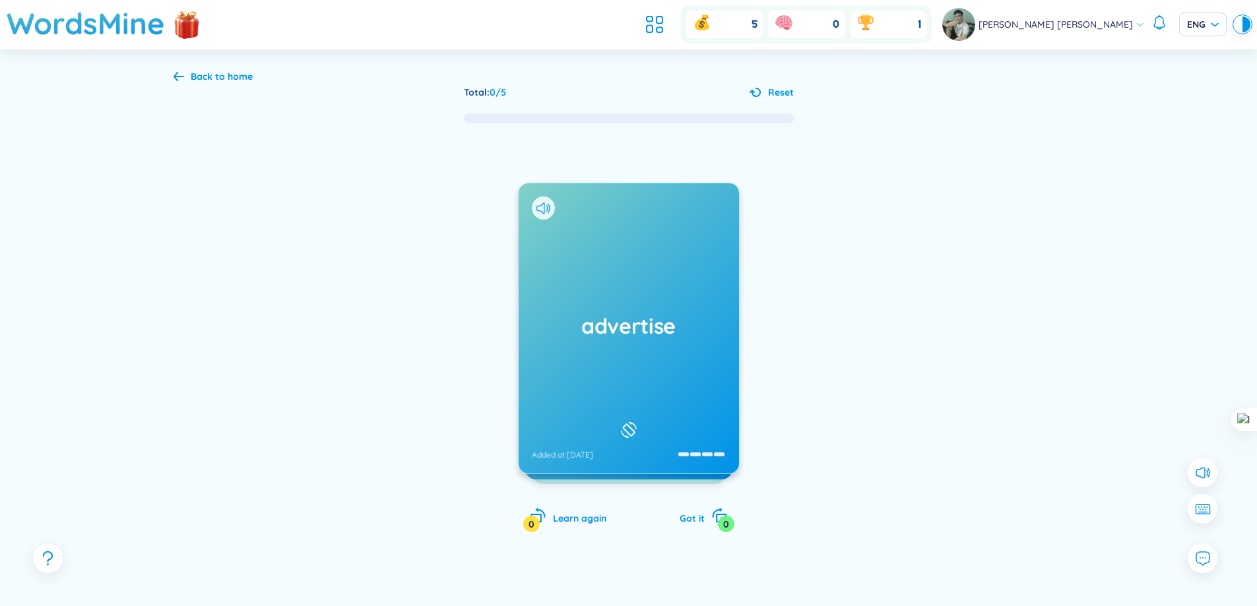
click at [199, 67] on div "Back to home Total : 0 / 5 Reset advertise Added at 27/8/2025 quảng cáo (undefi…" at bounding box center [629, 350] width 950 height 602
click at [188, 78] on div "Back to home" at bounding box center [213, 76] width 79 height 15
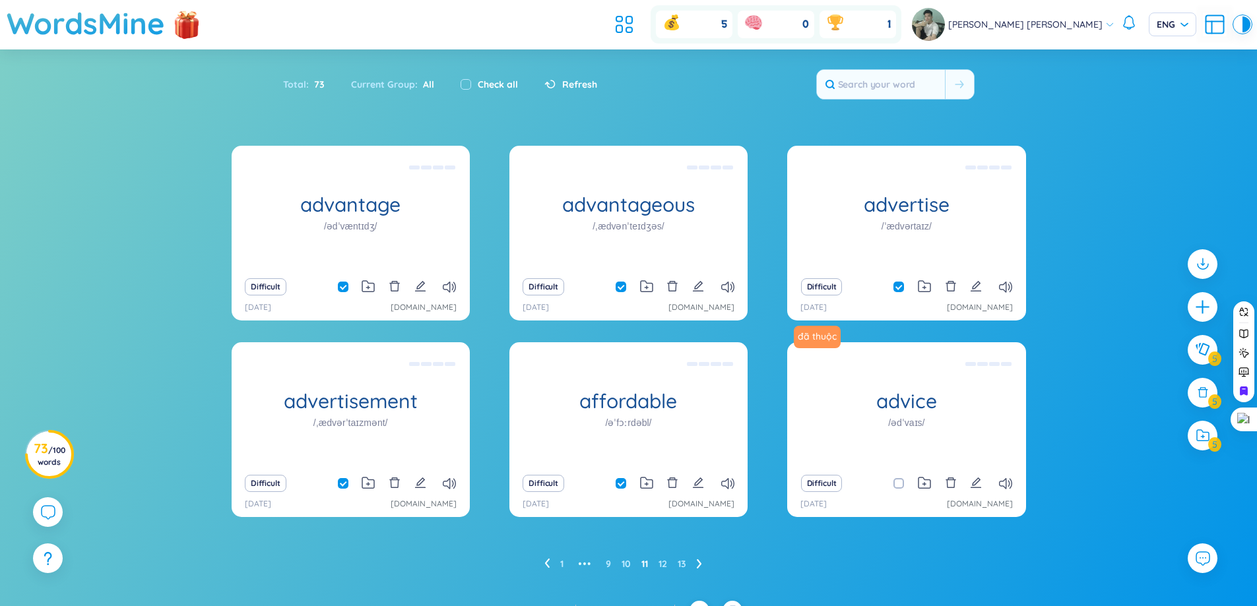
click at [469, 79] on div "Check all" at bounding box center [489, 84] width 57 height 15
click at [457, 92] on div "Check all" at bounding box center [489, 85] width 84 height 28
click at [463, 84] on input "checkbox" at bounding box center [466, 84] width 11 height 11
checkbox input "true"
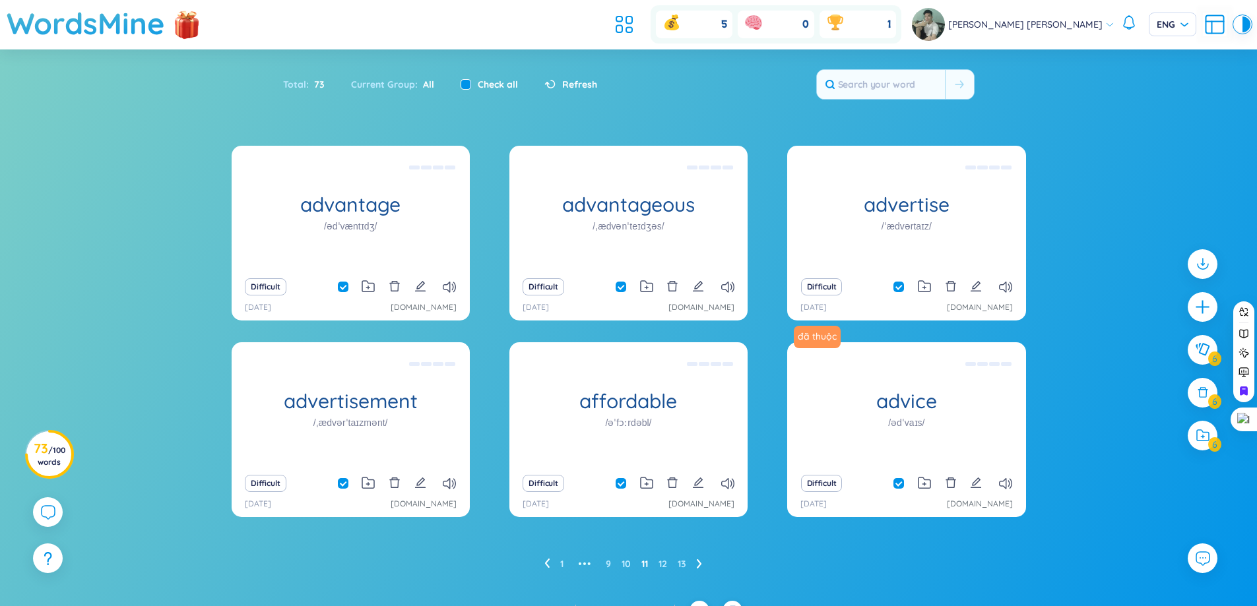
click at [463, 84] on input "checkbox" at bounding box center [466, 84] width 11 height 11
checkbox input "false"
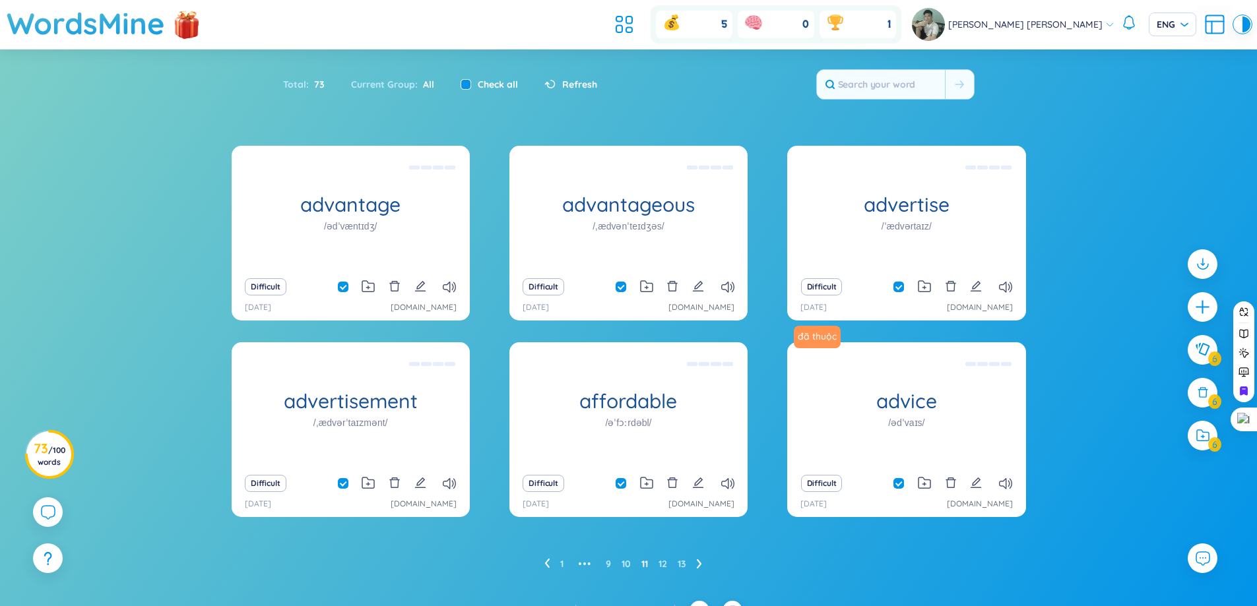
checkbox input "false"
click at [463, 84] on input "checkbox" at bounding box center [466, 84] width 11 height 11
checkbox input "true"
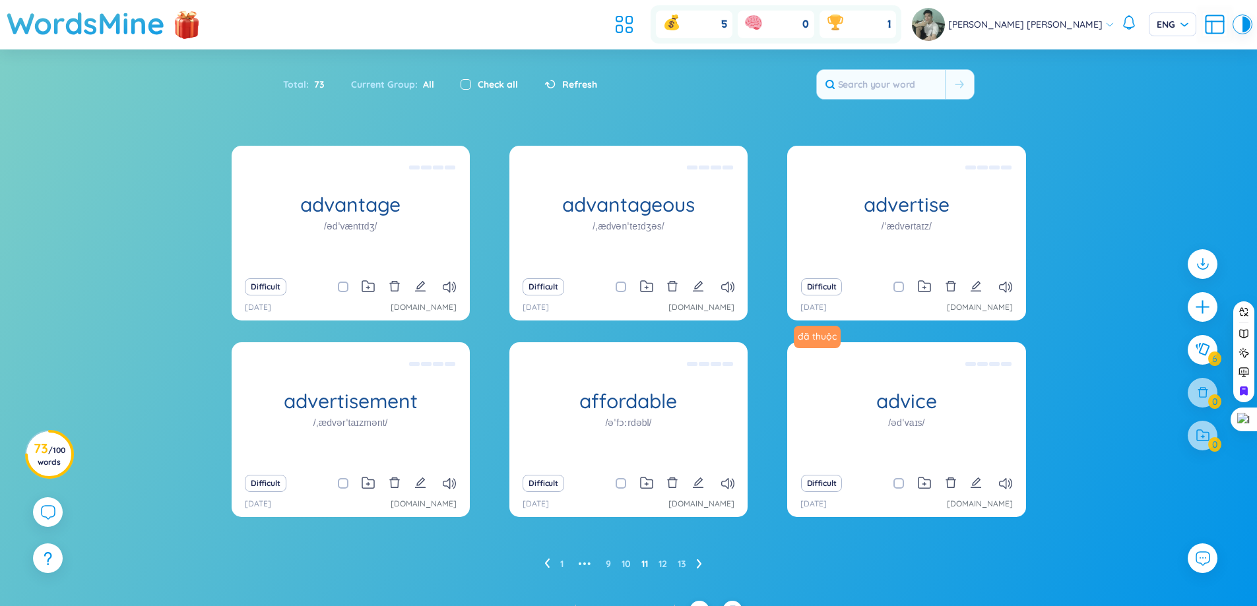
checkbox input "true"
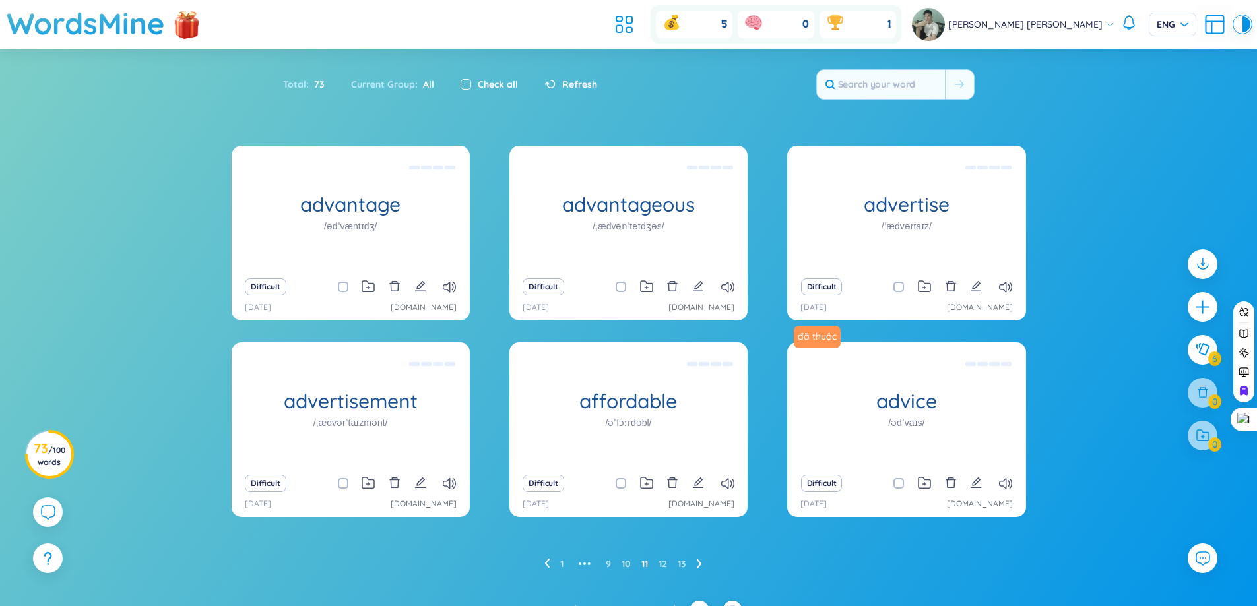
checkbox input "true"
click at [463, 84] on input "checkbox" at bounding box center [466, 84] width 11 height 11
checkbox input "false"
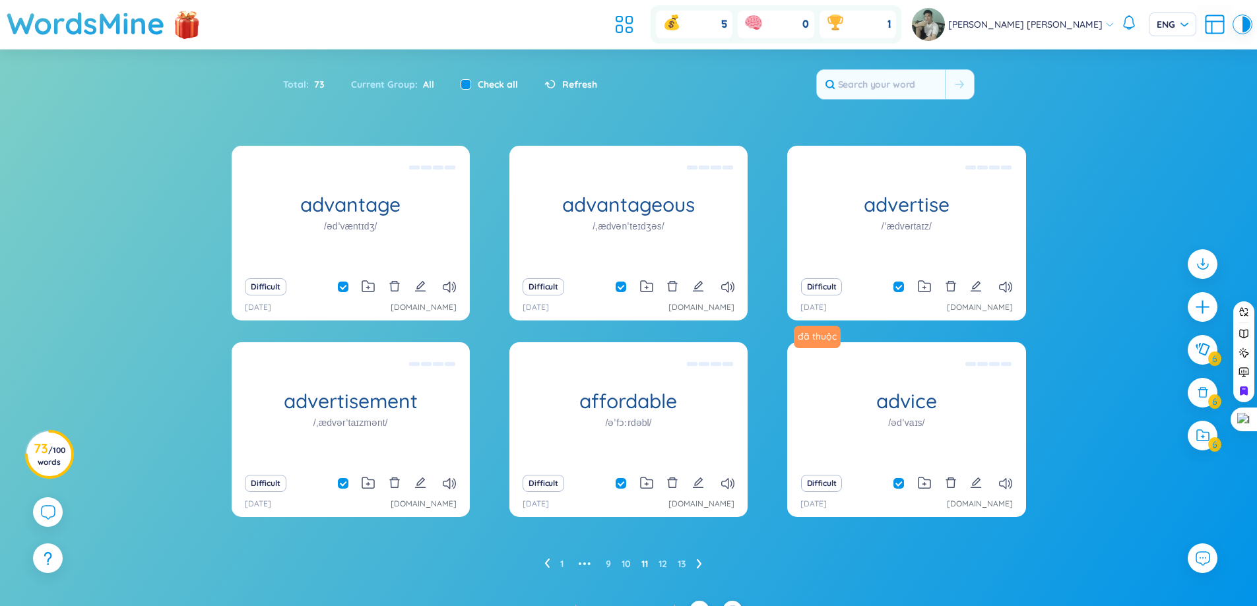
checkbox input "false"
click at [463, 84] on input "checkbox" at bounding box center [466, 84] width 11 height 11
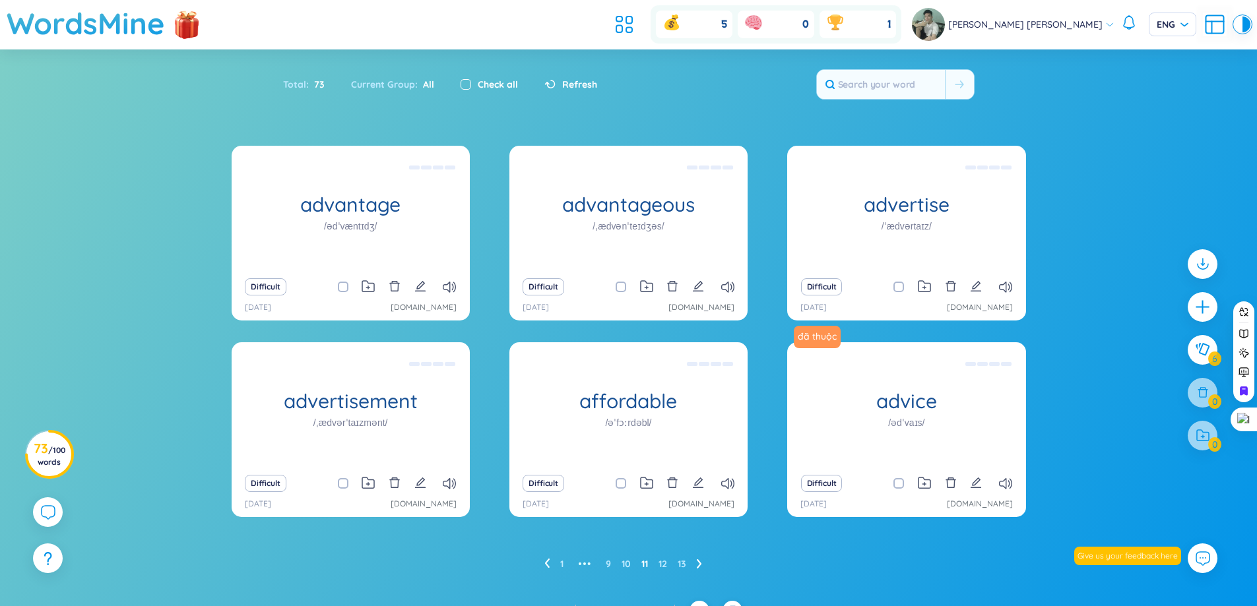
checkbox input "true"
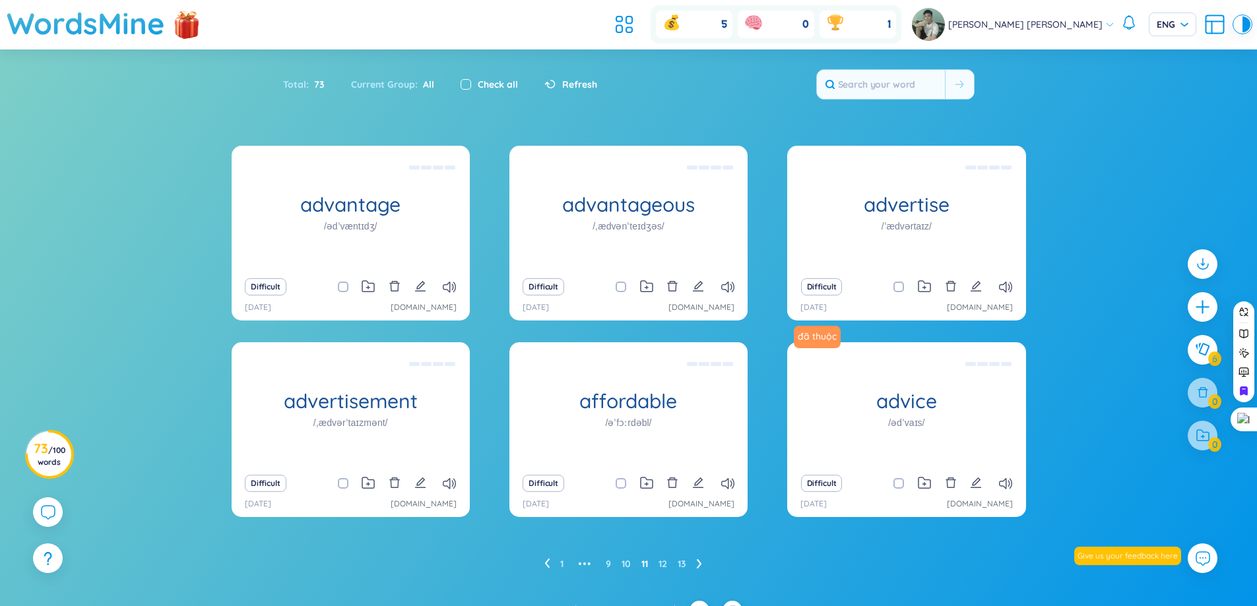
checkbox input "true"
click at [1188, 307] on div at bounding box center [1202, 306] width 33 height 33
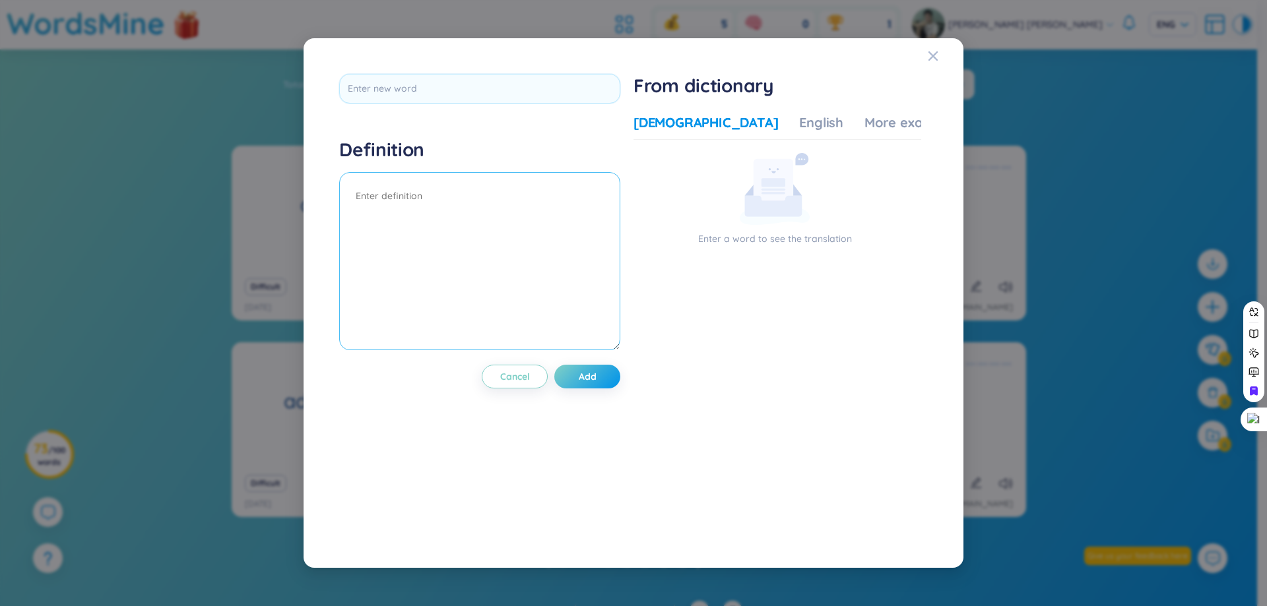
click at [546, 202] on textarea at bounding box center [479, 261] width 281 height 178
click at [799, 114] on div "English" at bounding box center [821, 122] width 44 height 18
click at [799, 125] on div "English" at bounding box center [821, 122] width 44 height 18
click at [864, 119] on div "More examples" at bounding box center [912, 122] width 96 height 18
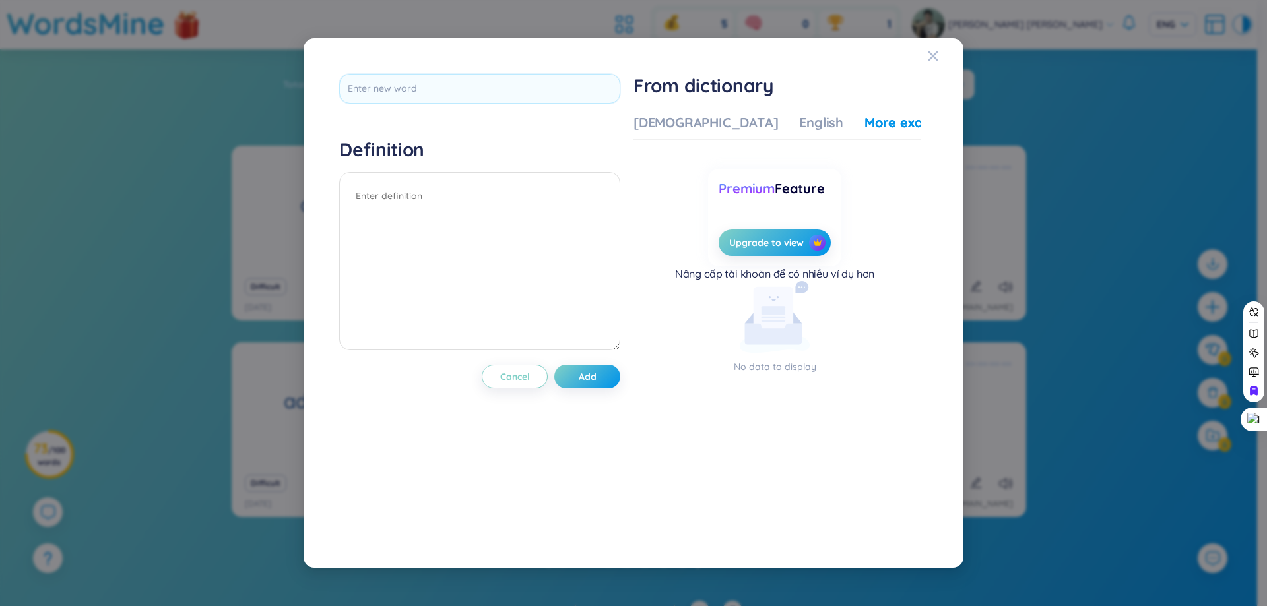
click at [783, 126] on div "Vietnamese English More examples" at bounding box center [796, 126] width 327 height 26
click at [511, 235] on textarea at bounding box center [479, 261] width 281 height 178
click at [434, 98] on input "text" at bounding box center [479, 89] width 281 height 30
click at [936, 54] on icon "Close" at bounding box center [933, 56] width 11 height 11
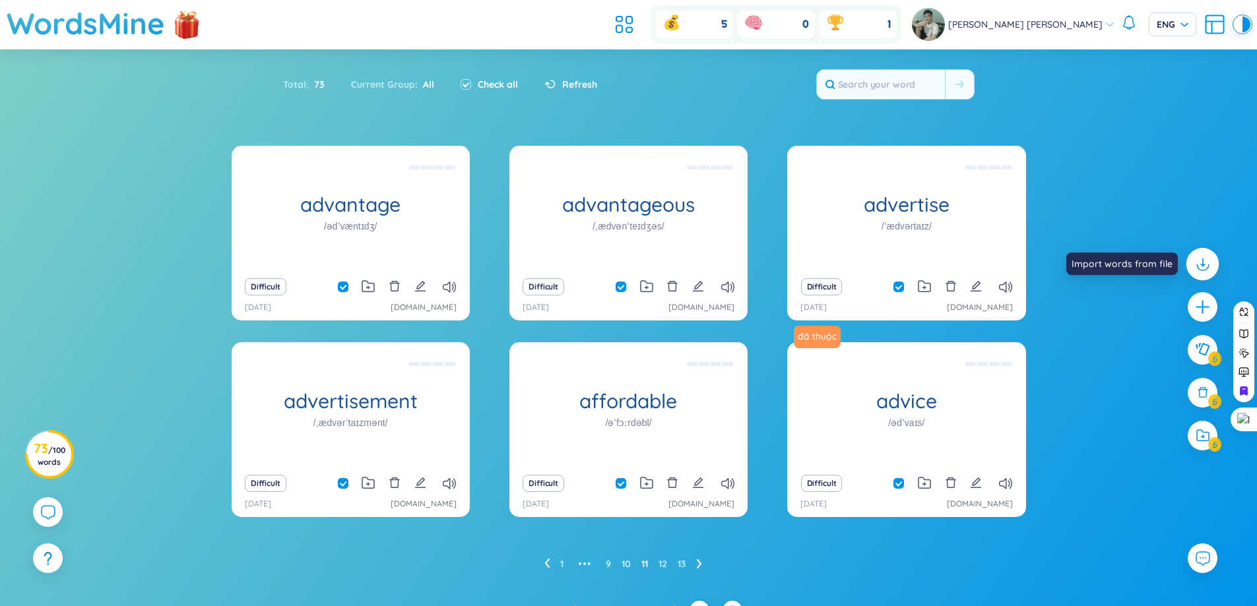
click at [1206, 269] on icon at bounding box center [1203, 267] width 12 height 6
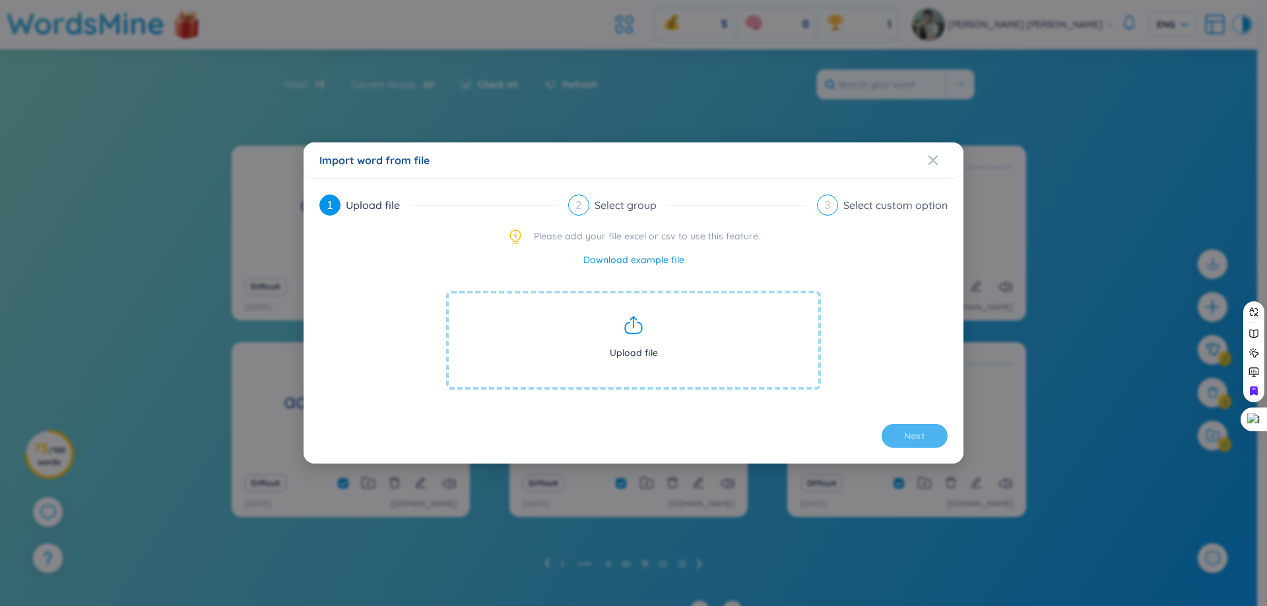
click at [638, 333] on icon at bounding box center [633, 328] width 16 height 11
click at [603, 212] on div "Select group" at bounding box center [631, 205] width 73 height 21
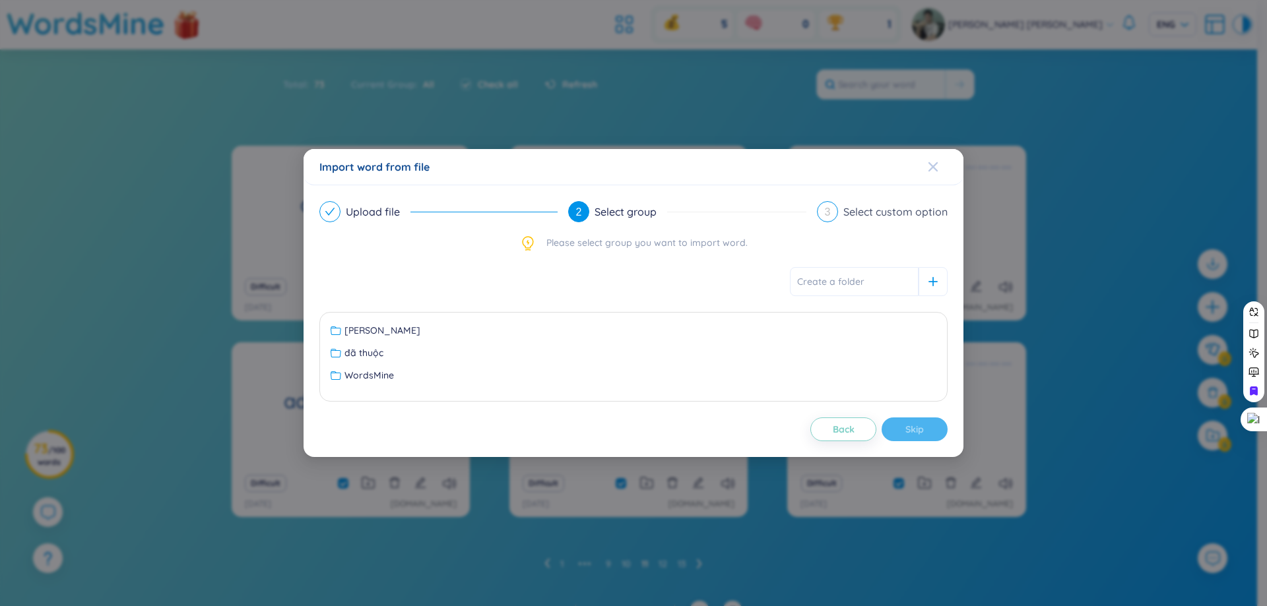
click at [929, 167] on icon "Close" at bounding box center [933, 167] width 11 height 11
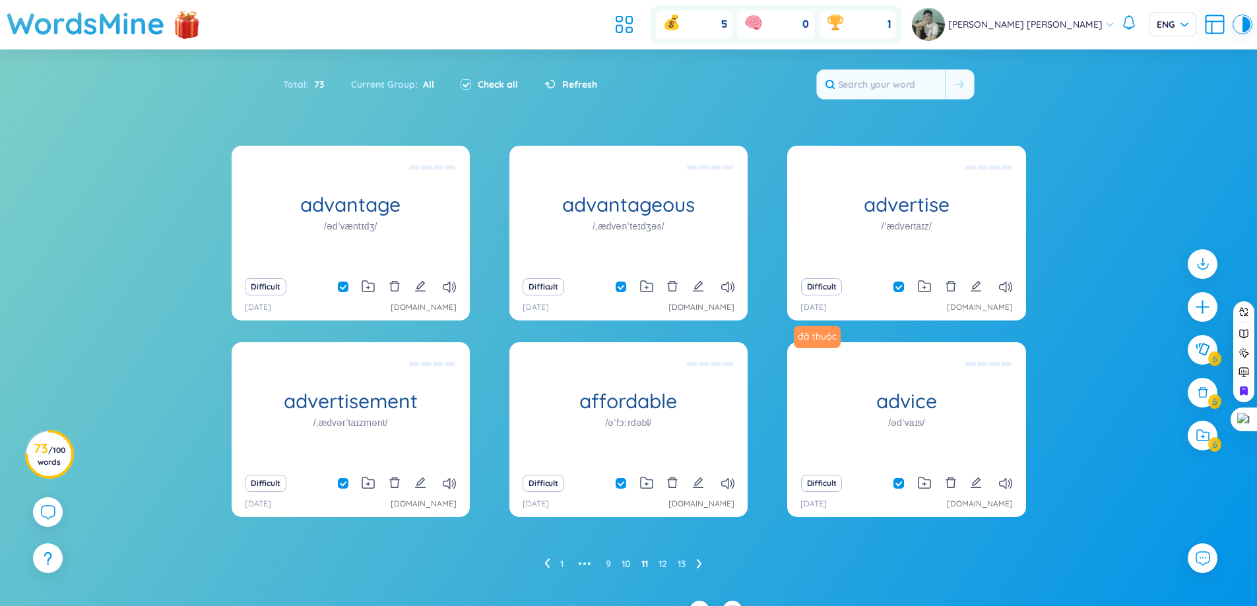
click at [902, 481] on input "checkbox" at bounding box center [905, 483] width 11 height 11
checkbox input "false"
click at [1212, 263] on div at bounding box center [1202, 263] width 33 height 33
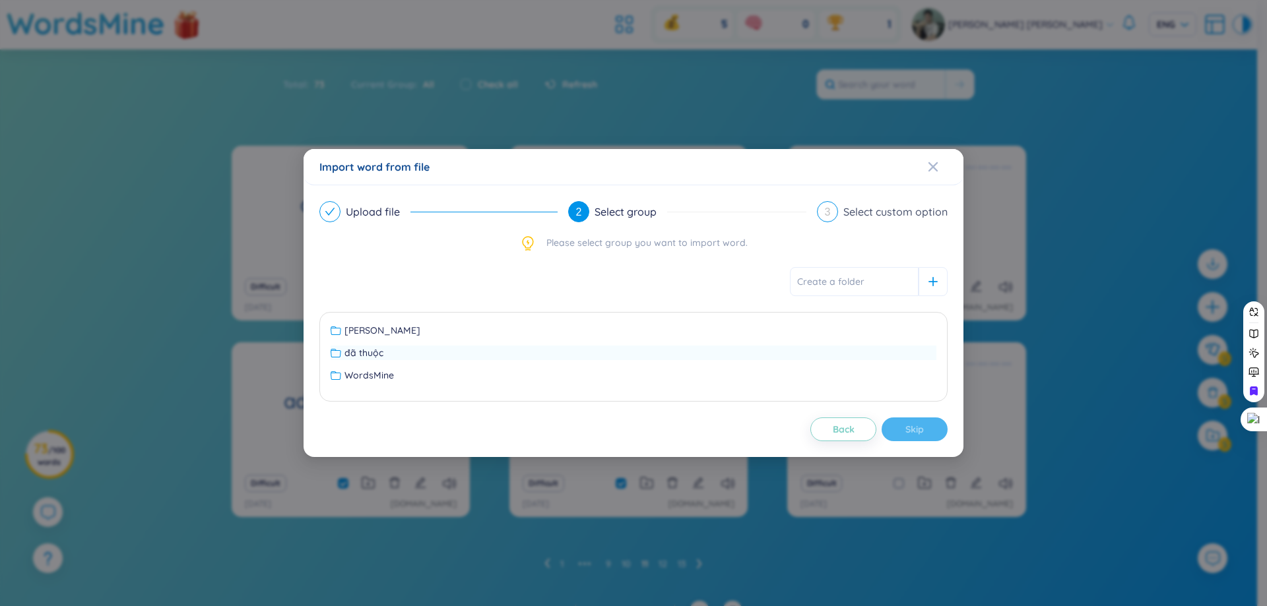
click at [483, 349] on div "đã thuộc" at bounding box center [634, 353] width 606 height 15
click at [346, 212] on div "Upload file" at bounding box center [378, 211] width 65 height 21
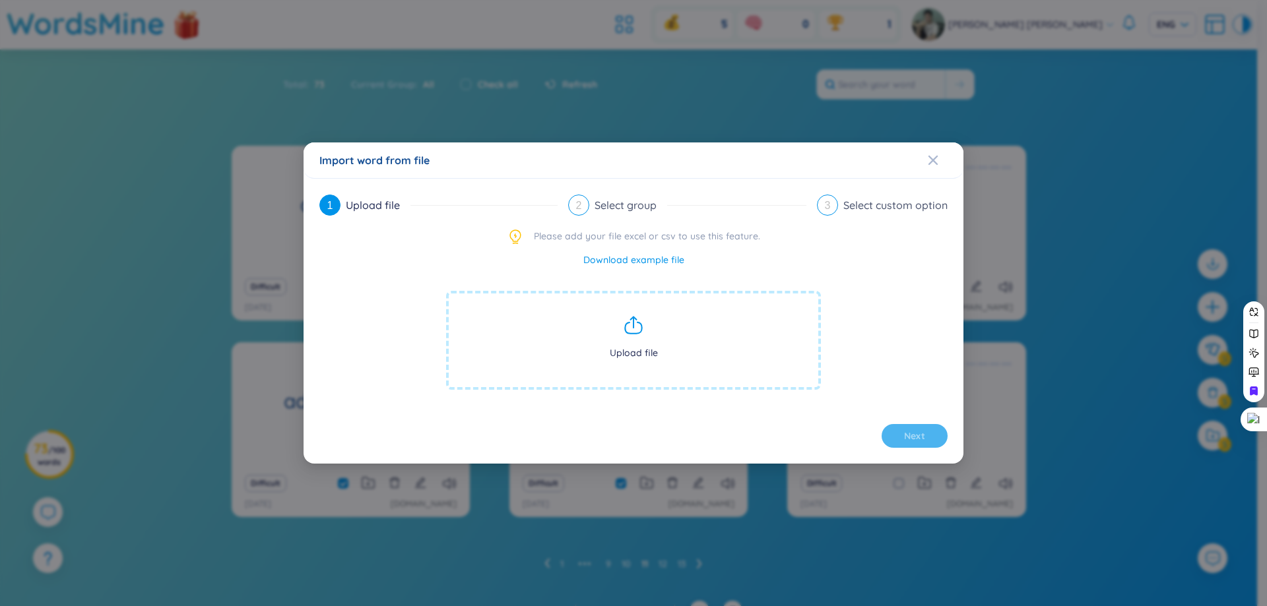
click at [622, 317] on span "Upload file" at bounding box center [633, 340] width 375 height 99
click at [905, 127] on div "Import word from file 1 Upload file 2 Select group 3 Select custom option Pleas…" at bounding box center [633, 303] width 1267 height 606
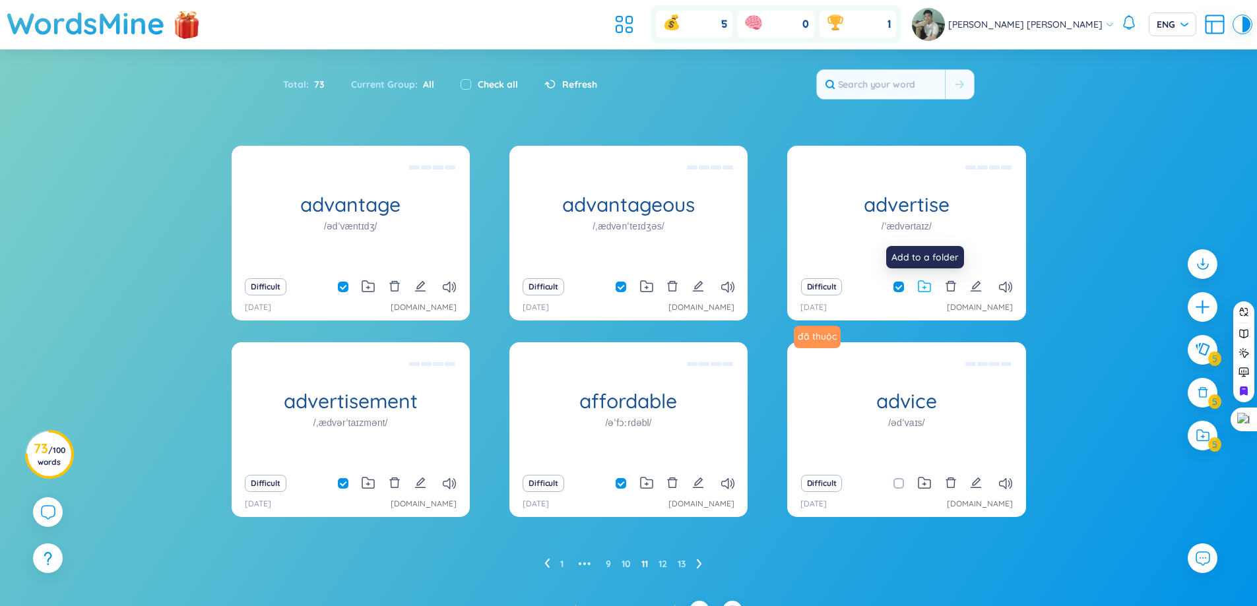
click at [920, 283] on icon at bounding box center [924, 286] width 13 height 13
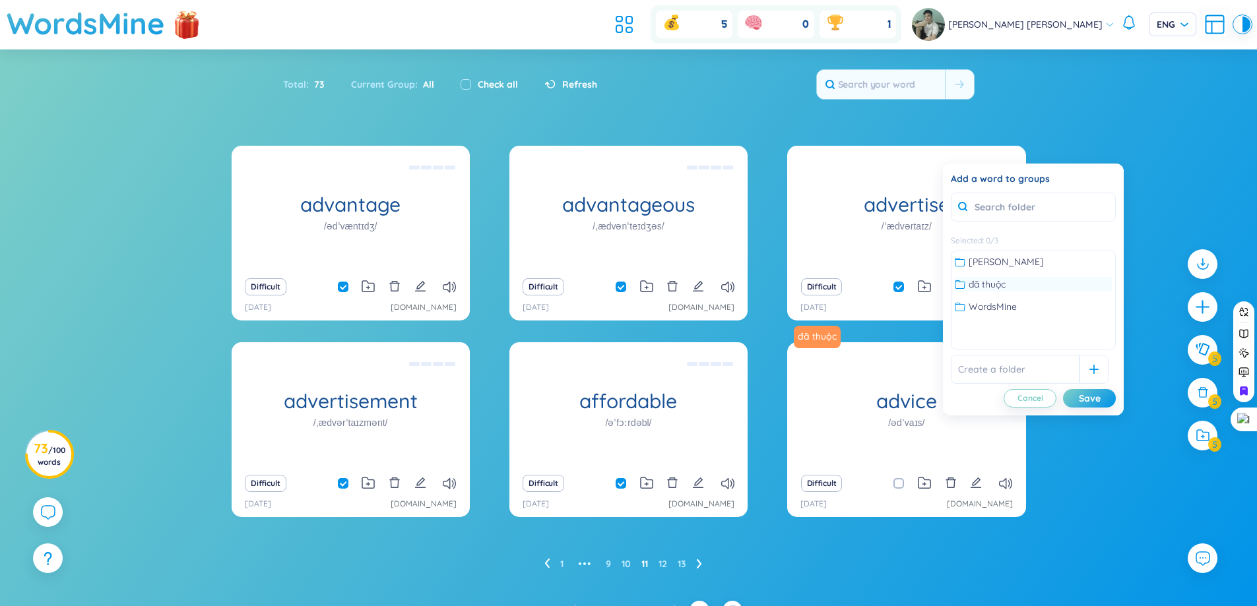
click at [984, 284] on span "đã thuộc" at bounding box center [987, 284] width 37 height 15
click at [1097, 397] on div "Save" at bounding box center [1090, 398] width 22 height 15
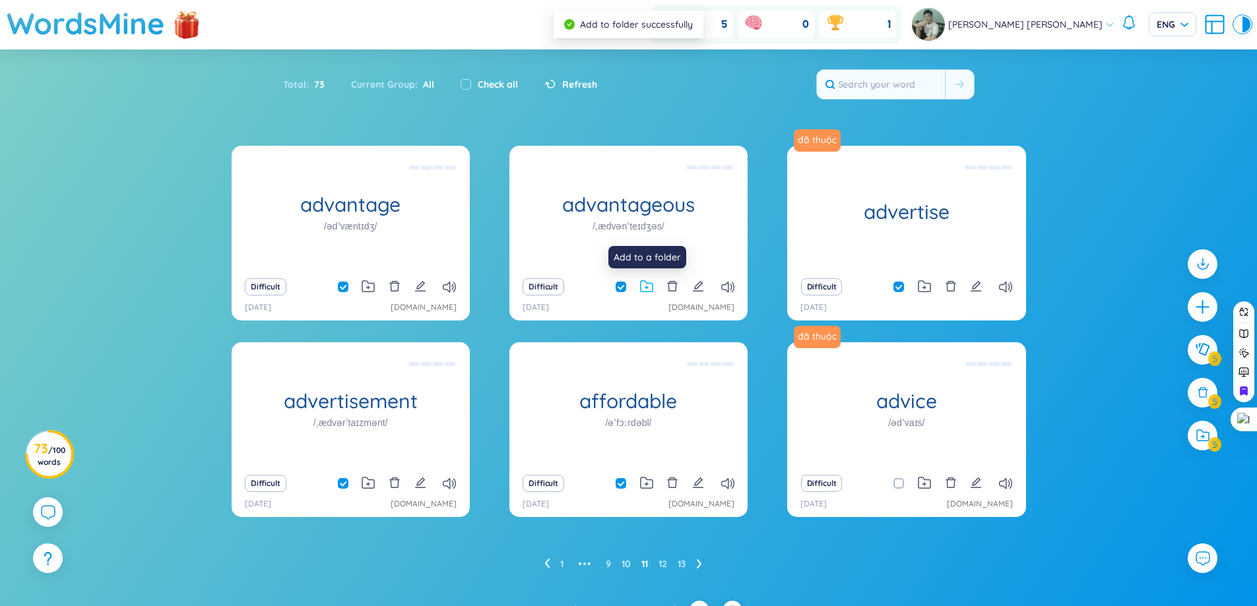
click at [645, 284] on icon at bounding box center [646, 286] width 13 height 13
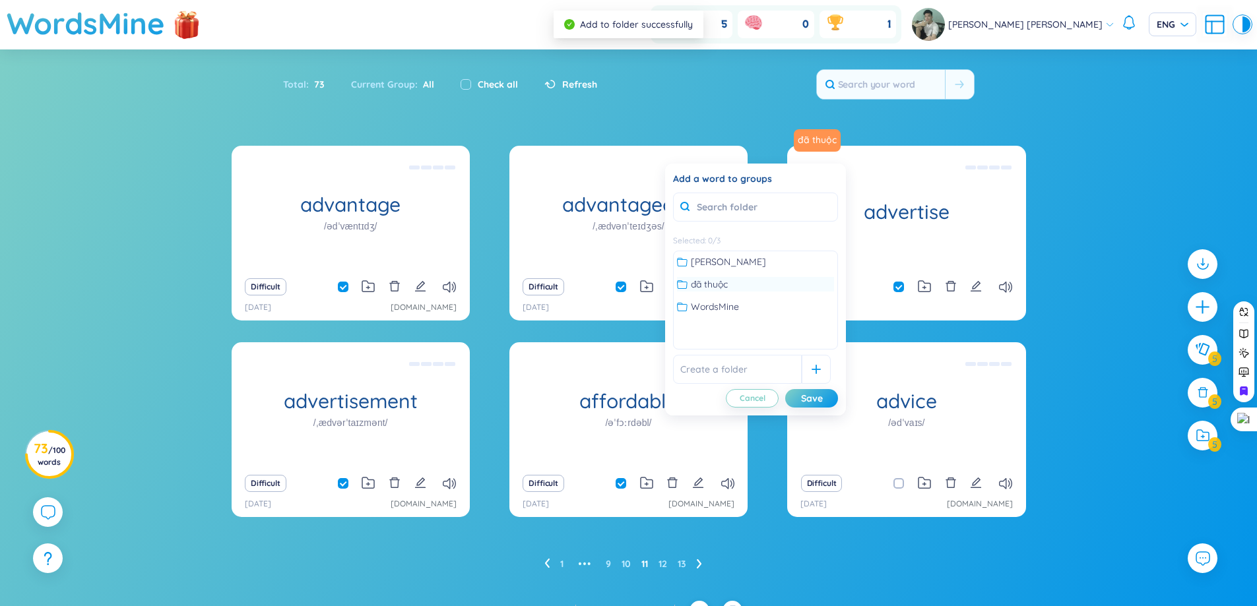
click at [742, 287] on div "đã thuộc" at bounding box center [755, 284] width 157 height 15
click at [795, 390] on button "Save" at bounding box center [811, 398] width 53 height 18
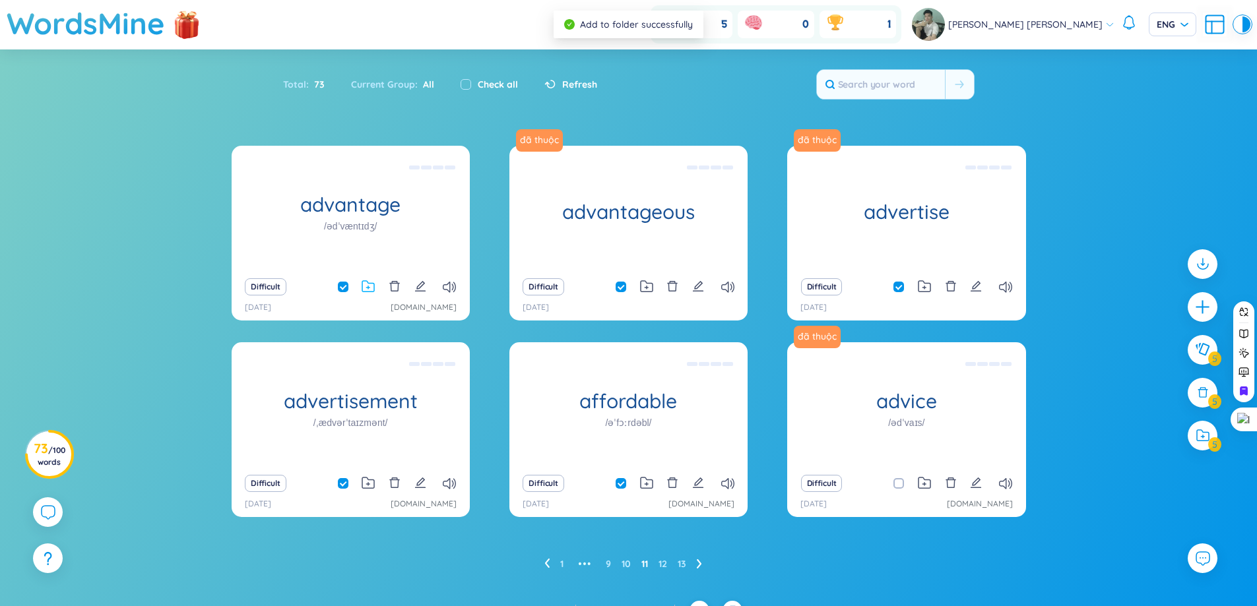
click at [370, 289] on icon at bounding box center [368, 286] width 13 height 13
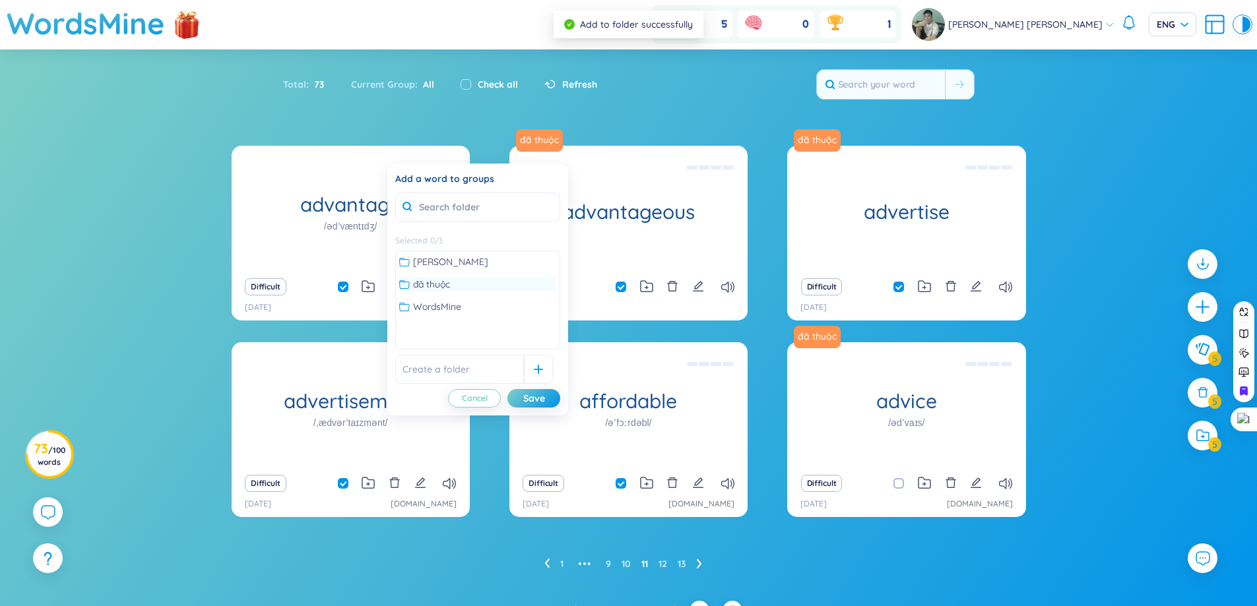
click at [457, 284] on div "đã thuộc" at bounding box center [477, 284] width 157 height 15
click at [531, 390] on button "Save" at bounding box center [533, 398] width 53 height 18
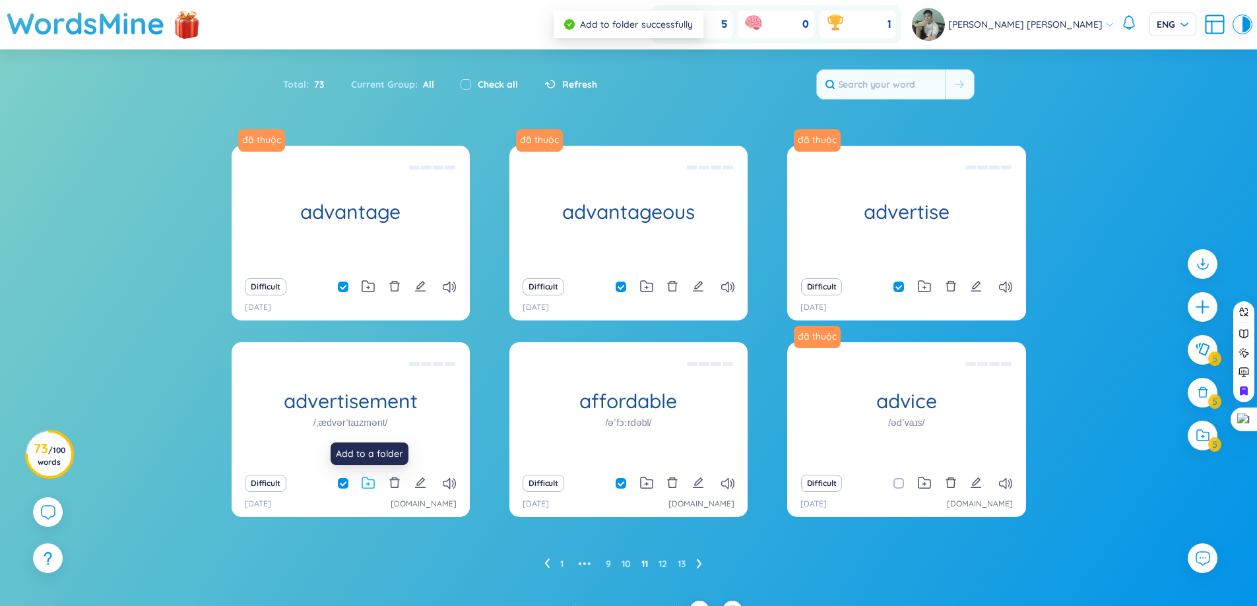
click at [366, 486] on icon at bounding box center [368, 483] width 13 height 13
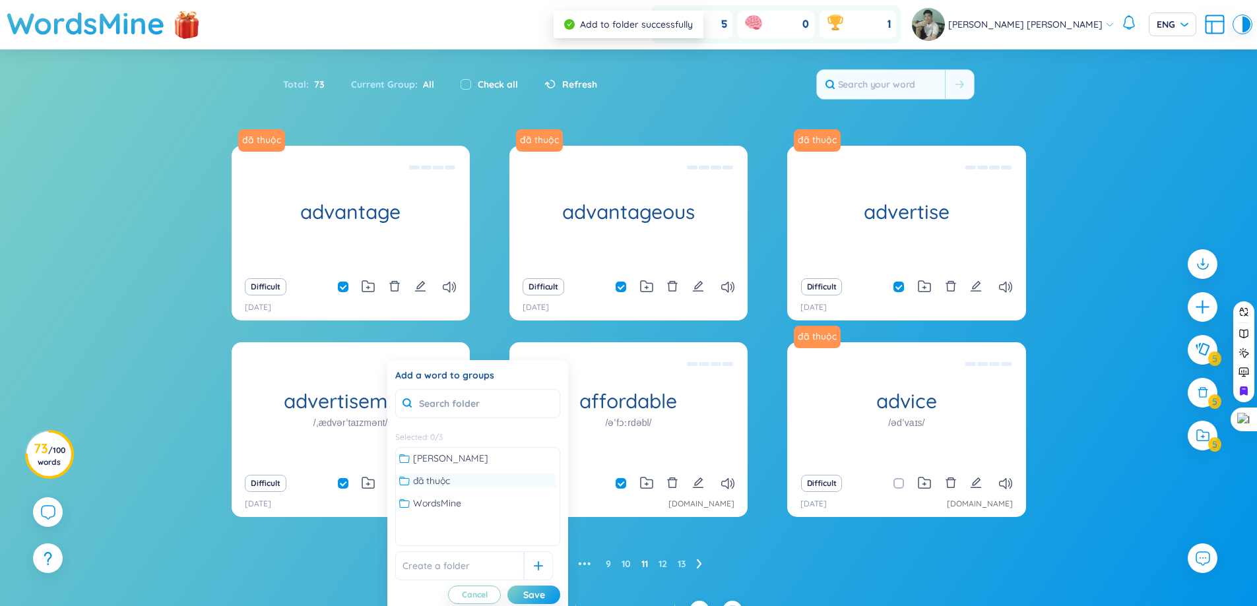
click at [465, 484] on div "đã thuộc" at bounding box center [477, 481] width 157 height 15
click at [542, 592] on div "Save" at bounding box center [534, 595] width 22 height 15
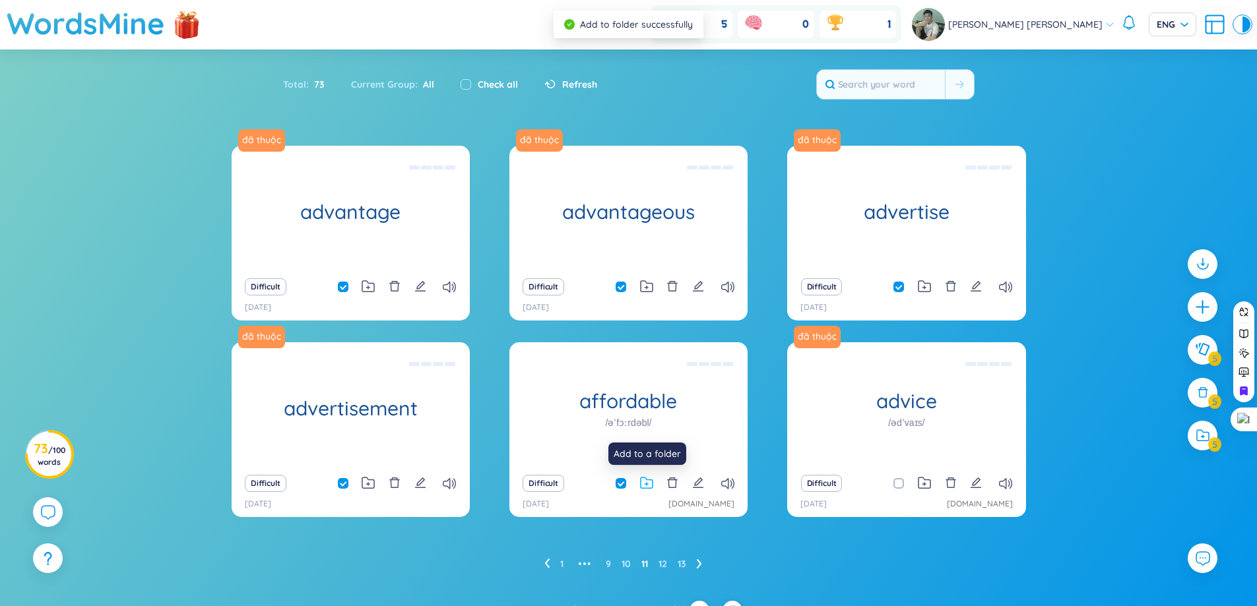
click at [652, 477] on icon at bounding box center [646, 483] width 13 height 13
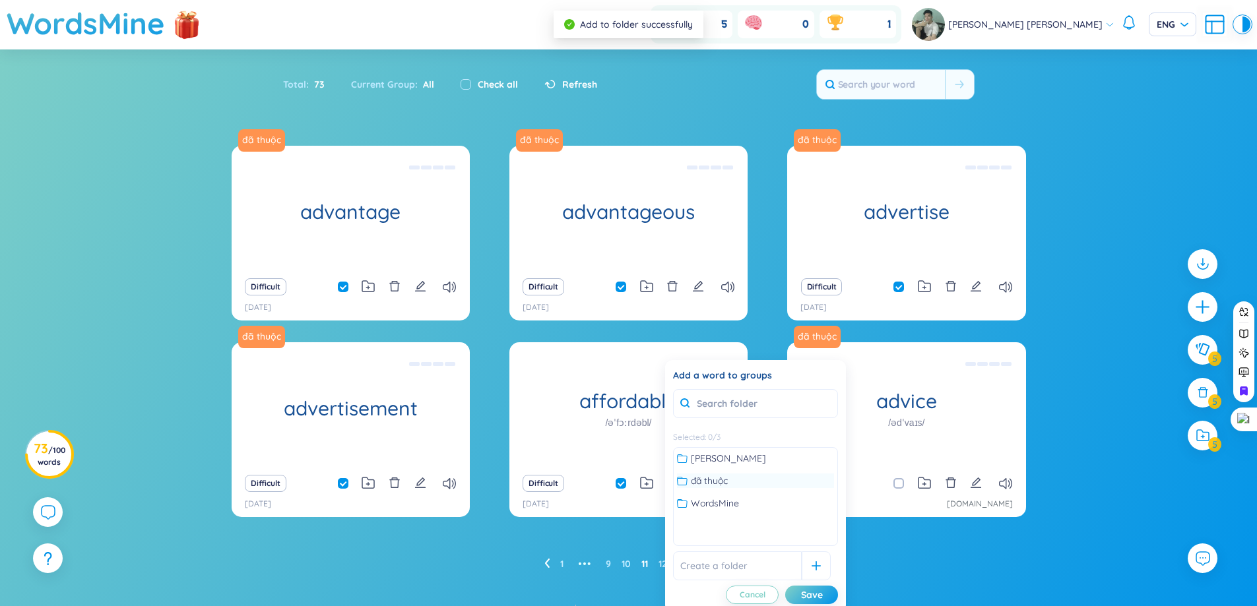
click at [727, 486] on span "đã thuộc" at bounding box center [709, 481] width 37 height 15
click at [993, 538] on div "đã thuộc advantage (undefined) Eg: She had the advantage of a good education. D…" at bounding box center [629, 360] width 794 height 429
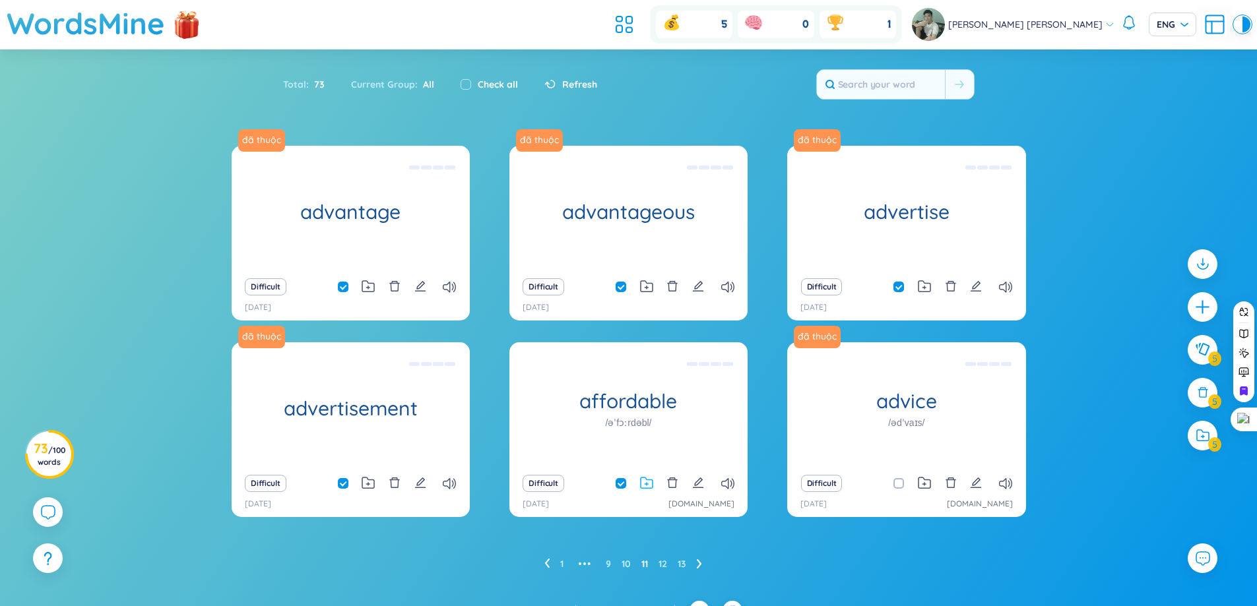
click at [652, 482] on icon at bounding box center [647, 483] width 12 height 11
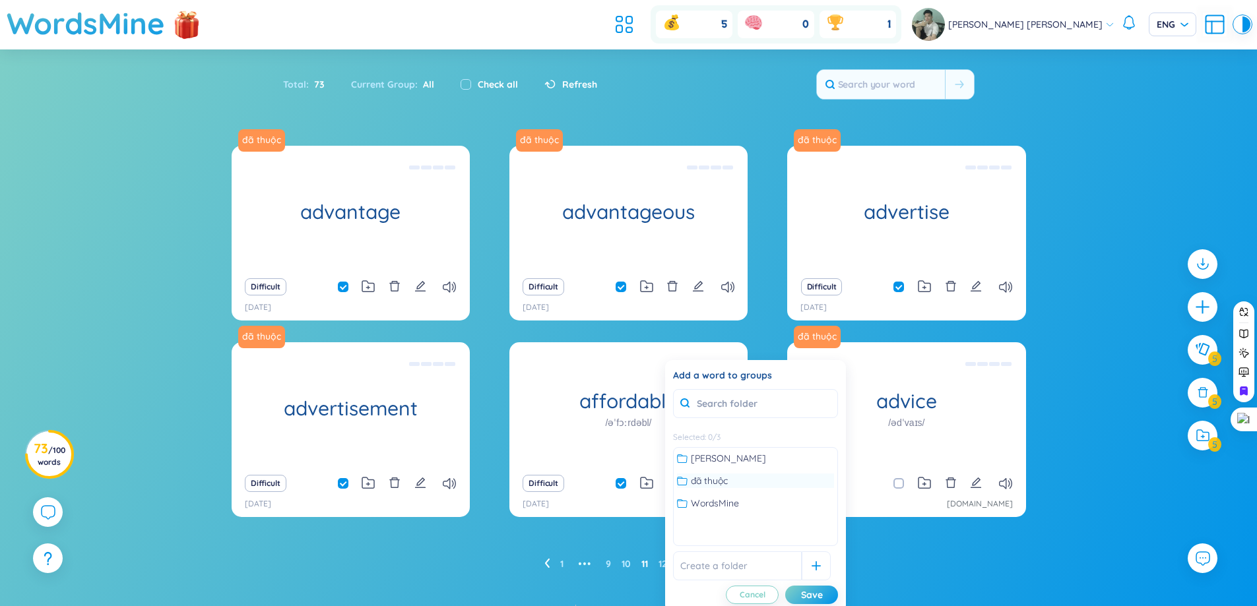
click at [695, 480] on span "đã thuộc" at bounding box center [709, 481] width 37 height 15
click at [864, 527] on div "đã thuộc advantage (undefined) Eg: She had the advantage of a good education. D…" at bounding box center [629, 340] width 794 height 388
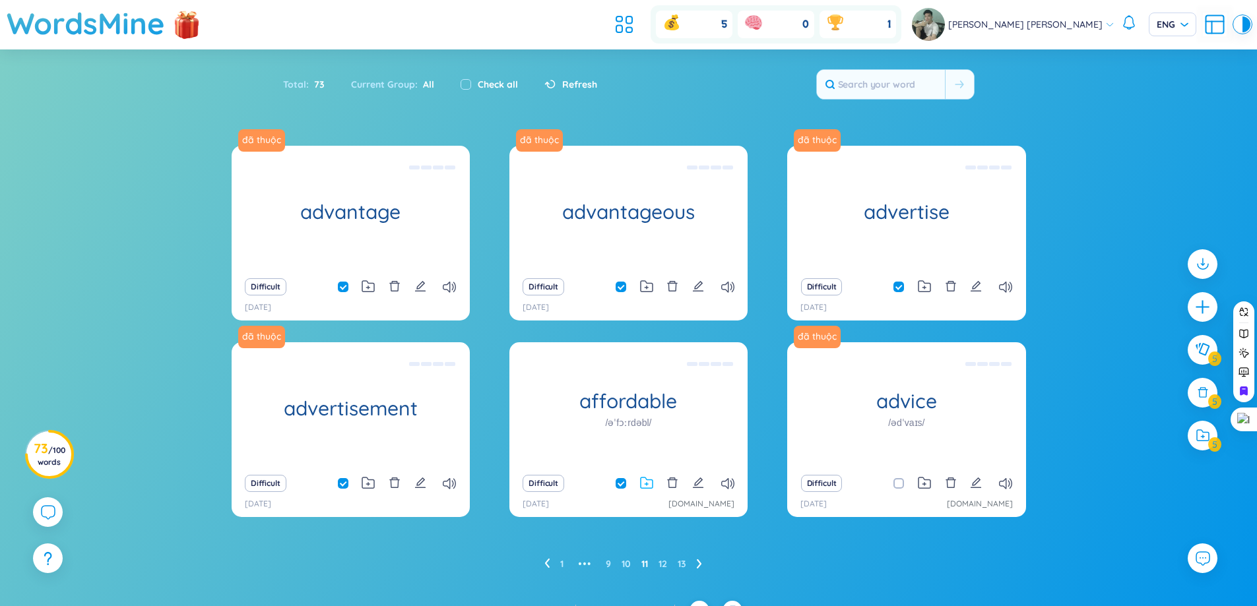
click at [646, 482] on icon at bounding box center [646, 483] width 13 height 13
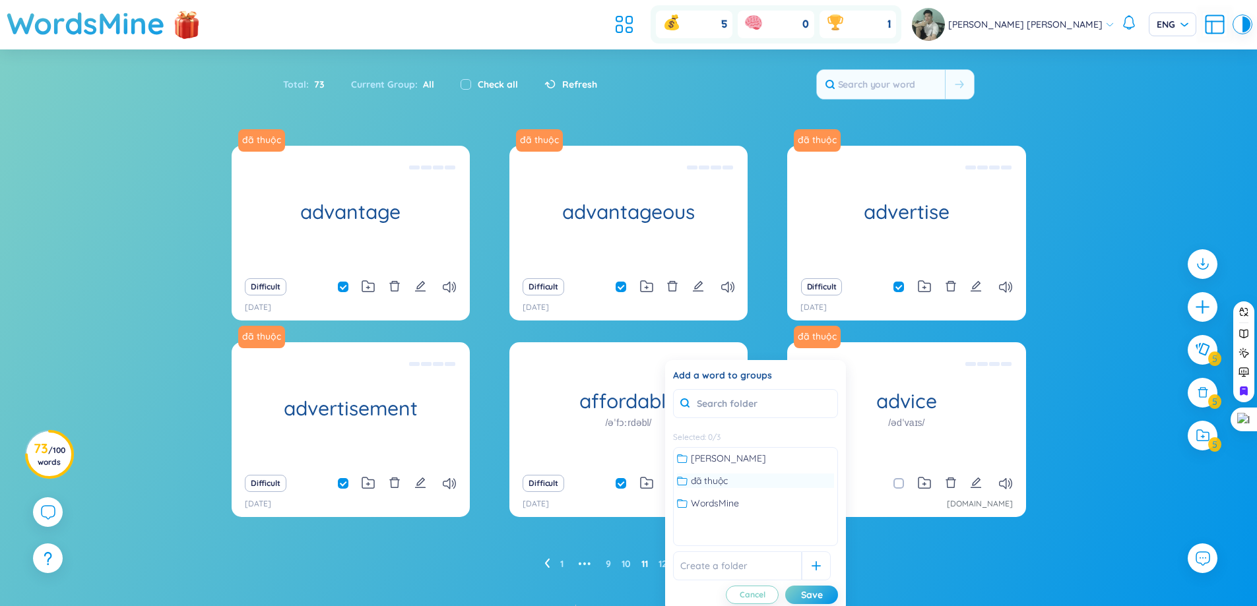
click at [723, 482] on span "đã thuộc" at bounding box center [709, 481] width 37 height 15
click at [821, 595] on div "Save" at bounding box center [812, 595] width 22 height 15
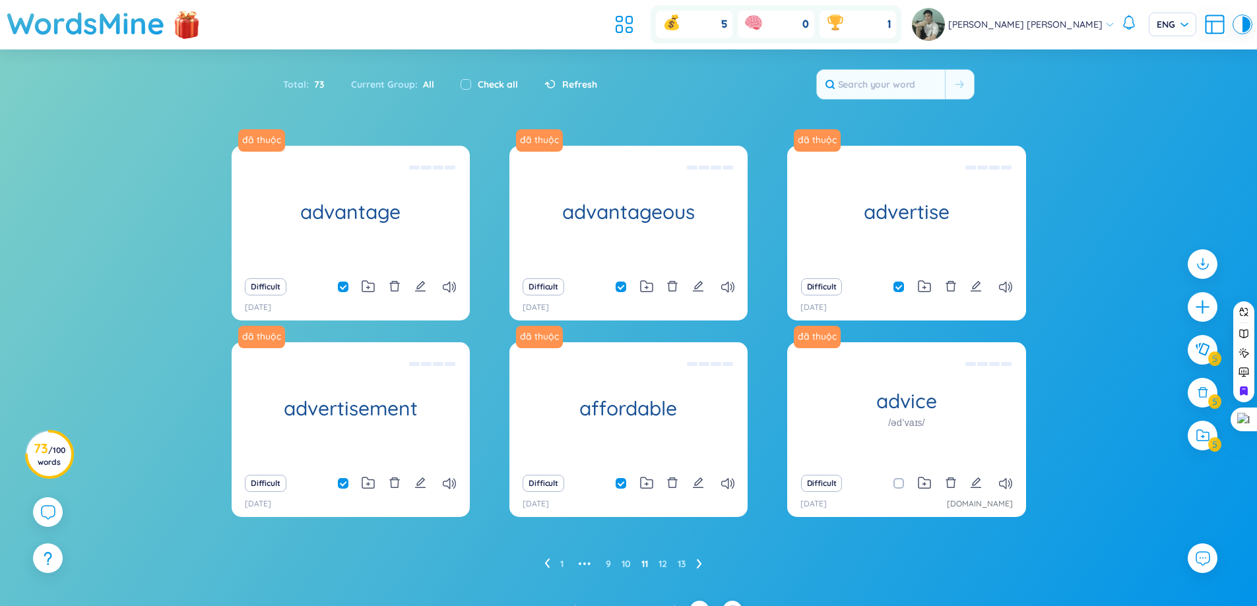
click at [552, 560] on ul "1 ••• 9 10 11 12 13" at bounding box center [628, 564] width 168 height 21
click at [548, 562] on ul "1 ••• 9 10 11 12 13" at bounding box center [628, 564] width 168 height 21
click at [548, 562] on icon at bounding box center [546, 564] width 5 height 10
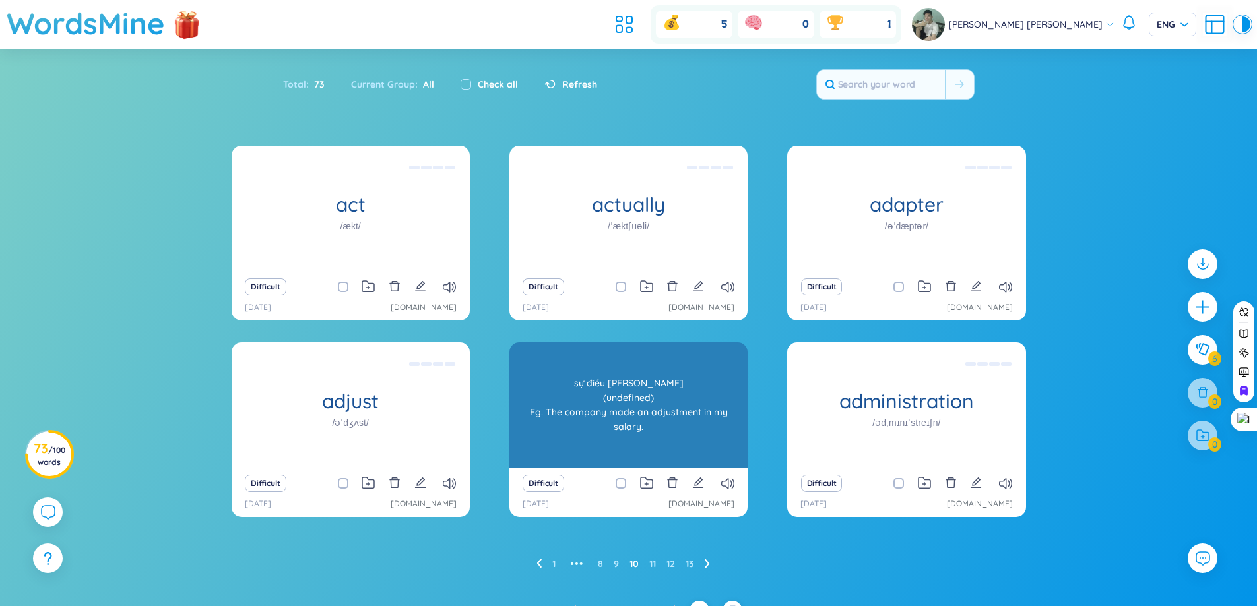
scroll to position [21, 0]
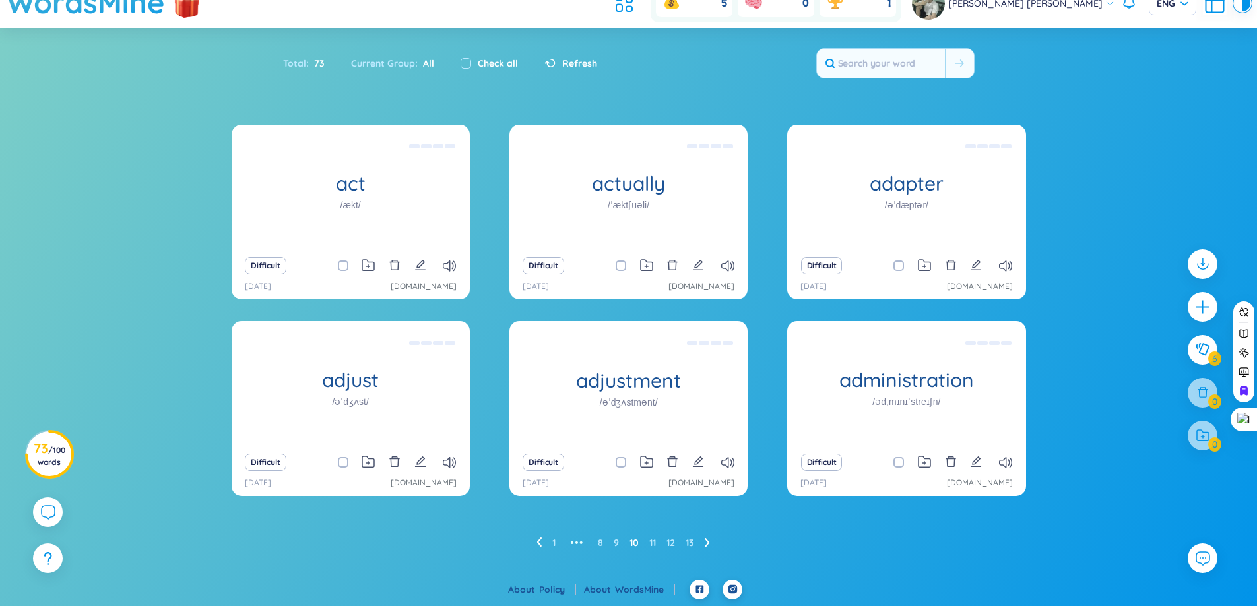
click at [621, 266] on span at bounding box center [621, 266] width 11 height 11
click at [622, 266] on input "checkbox" at bounding box center [627, 266] width 11 height 11
checkbox input "true"
click at [461, 63] on input "checkbox" at bounding box center [466, 63] width 11 height 11
checkbox input "true"
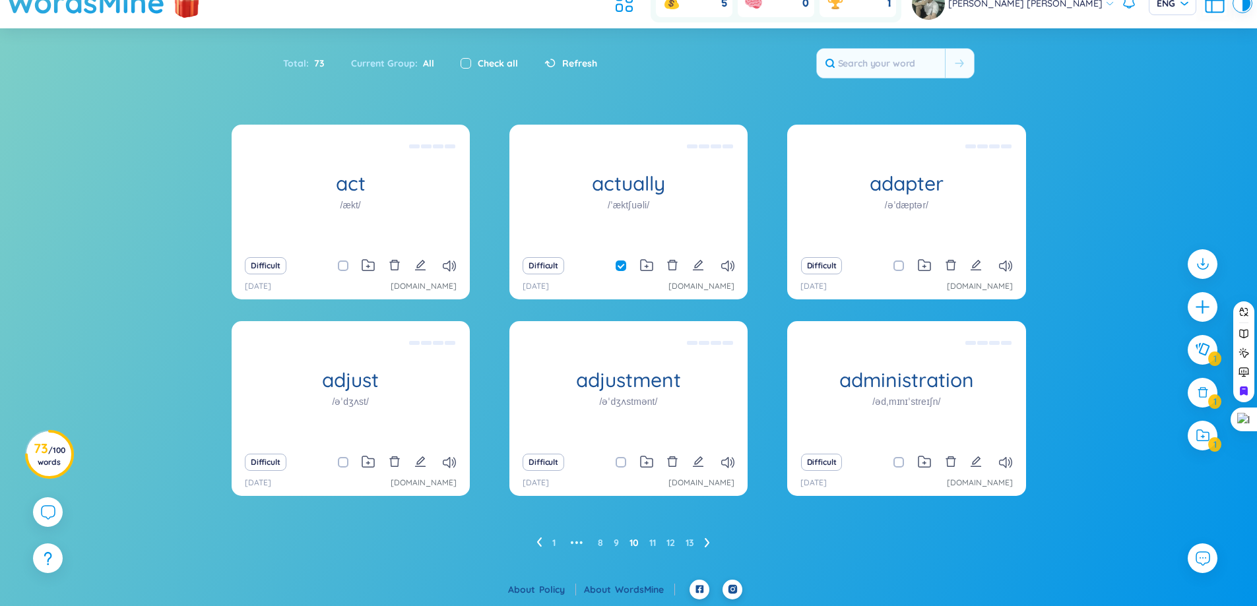
checkbox input "true"
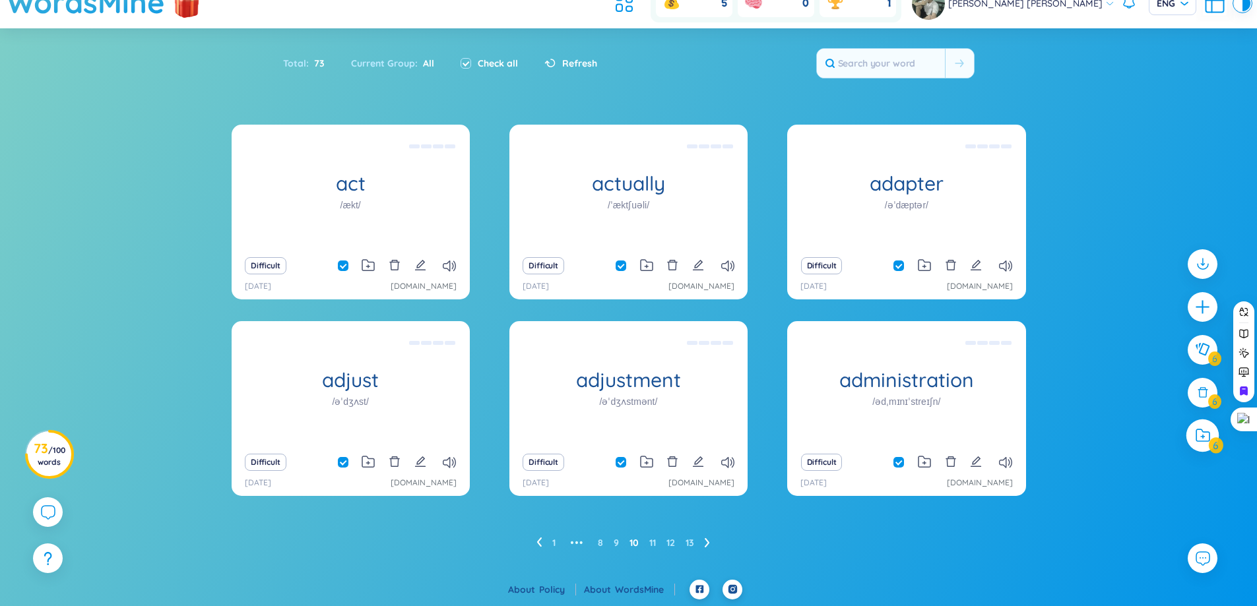
click at [1198, 443] on div at bounding box center [1202, 435] width 33 height 33
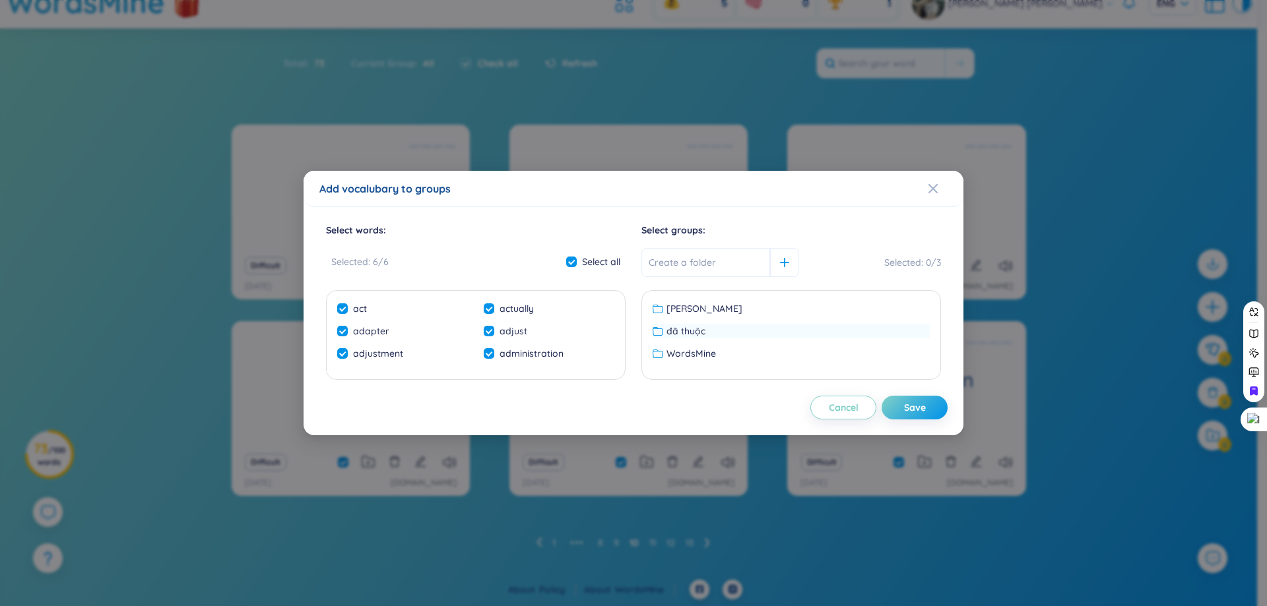
click at [694, 335] on span "đã thuộc" at bounding box center [685, 331] width 39 height 15
click at [922, 409] on div "Save" at bounding box center [915, 408] width 22 height 15
checkbox input "false"
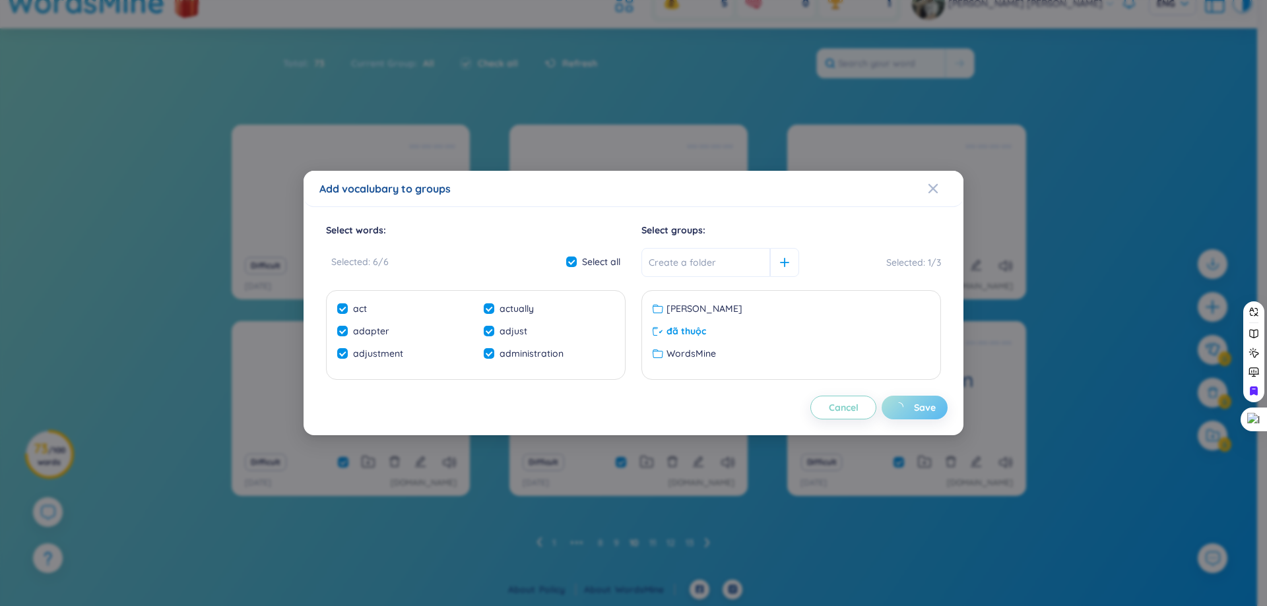
checkbox input "false"
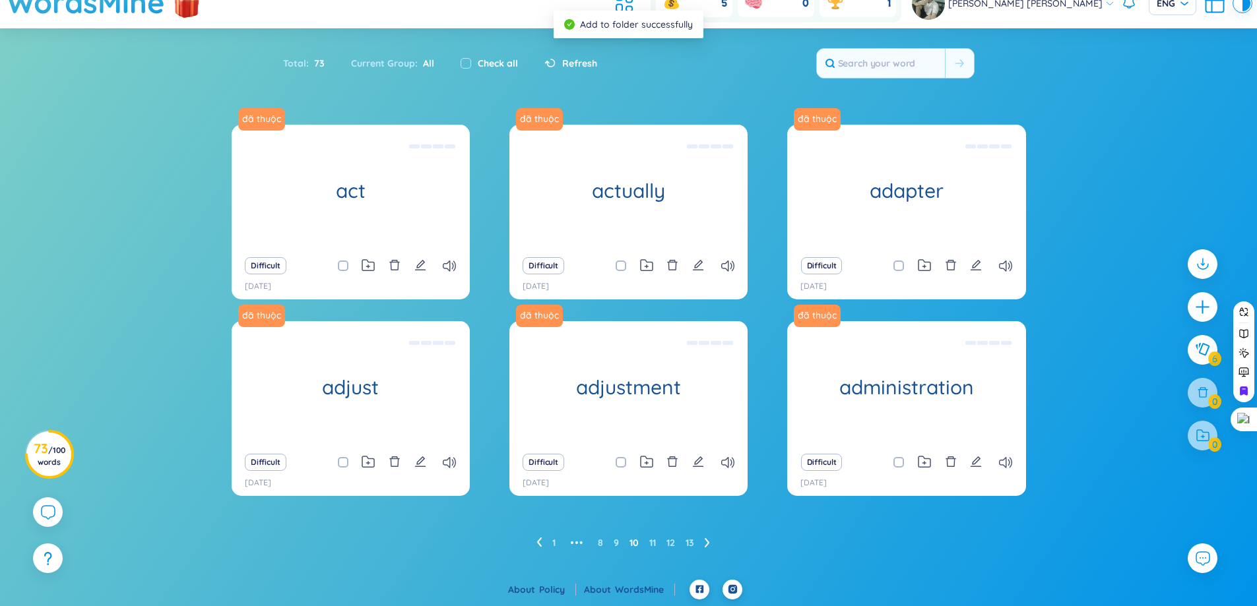
click at [536, 544] on icon at bounding box center [538, 543] width 5 height 10
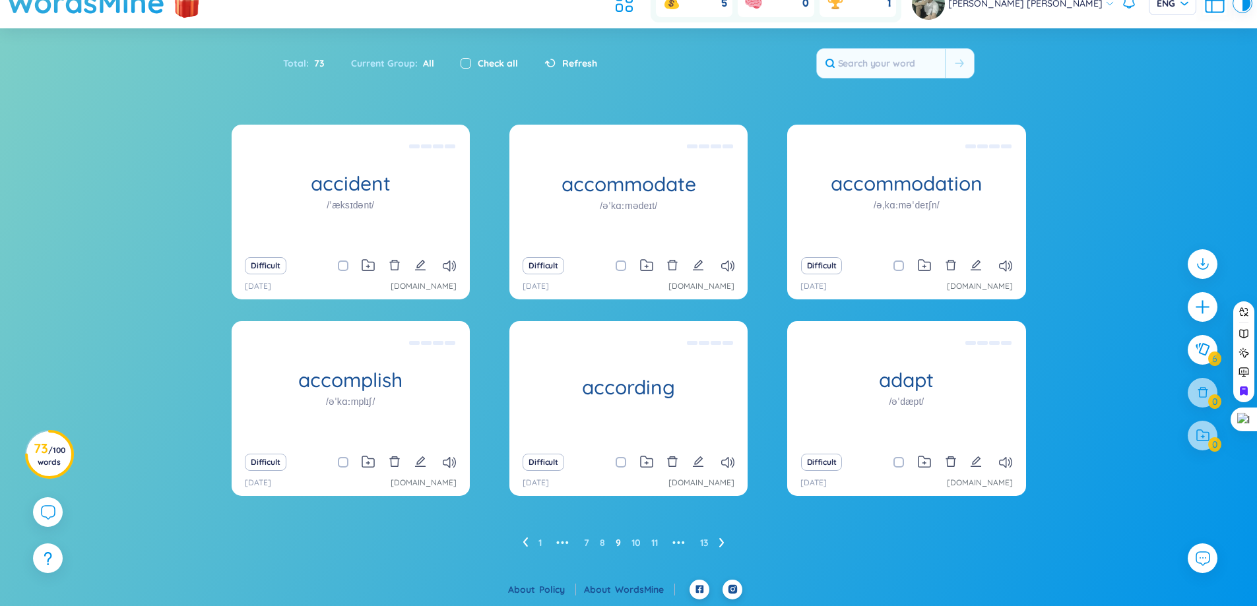
click at [464, 65] on input "checkbox" at bounding box center [466, 63] width 11 height 11
checkbox input "true"
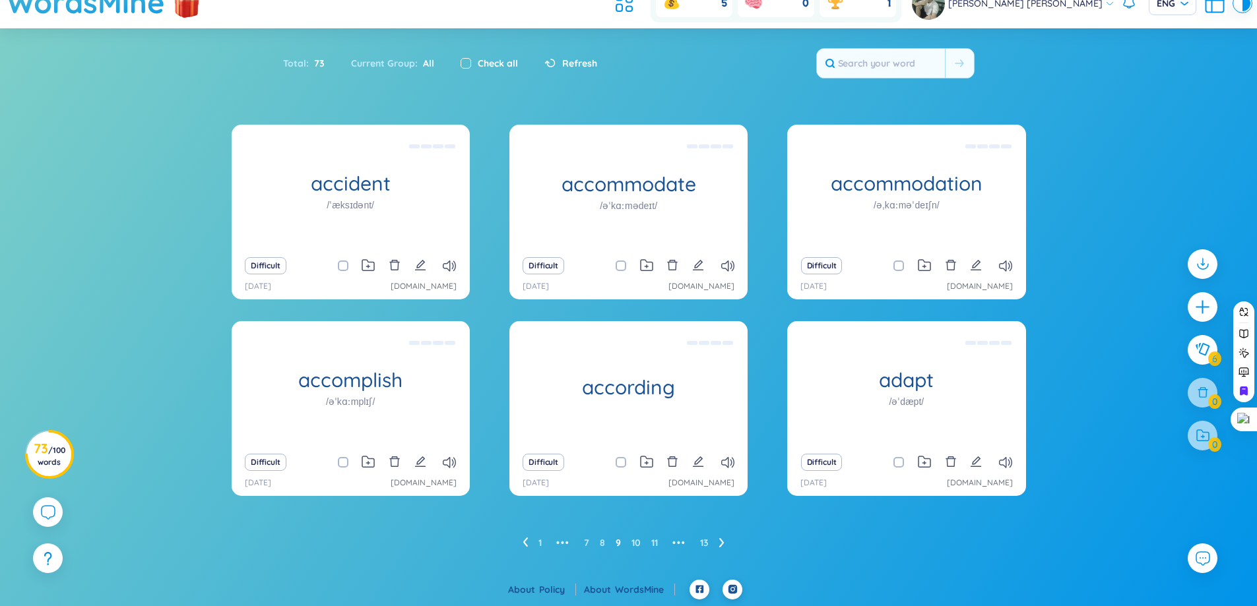
checkbox input "true"
click at [926, 269] on icon at bounding box center [924, 265] width 13 height 13
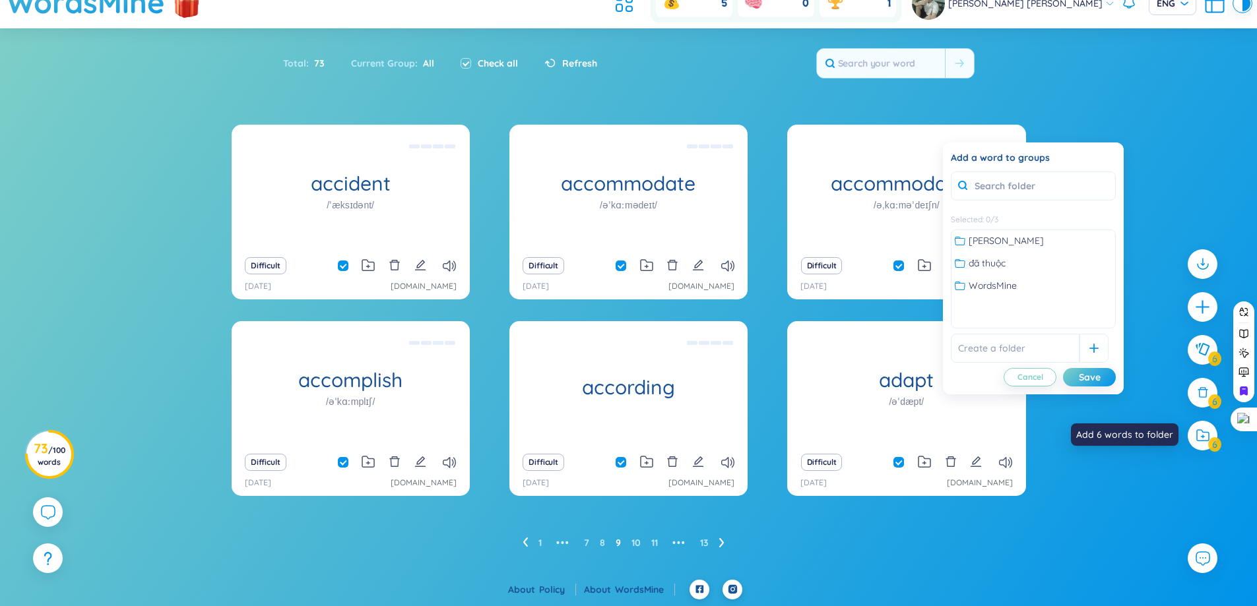
click at [1213, 434] on div at bounding box center [1203, 436] width 30 height 30
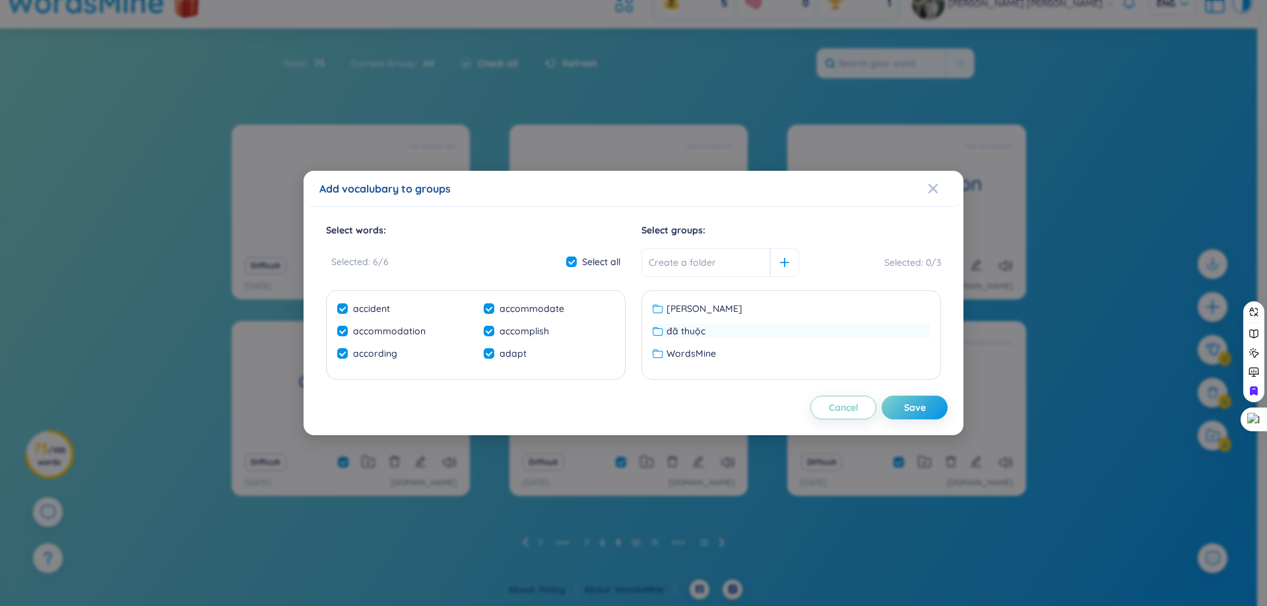
click at [713, 335] on div "đã thuộc" at bounding box center [791, 331] width 277 height 15
click at [908, 410] on div "Save" at bounding box center [915, 408] width 22 height 15
checkbox input "false"
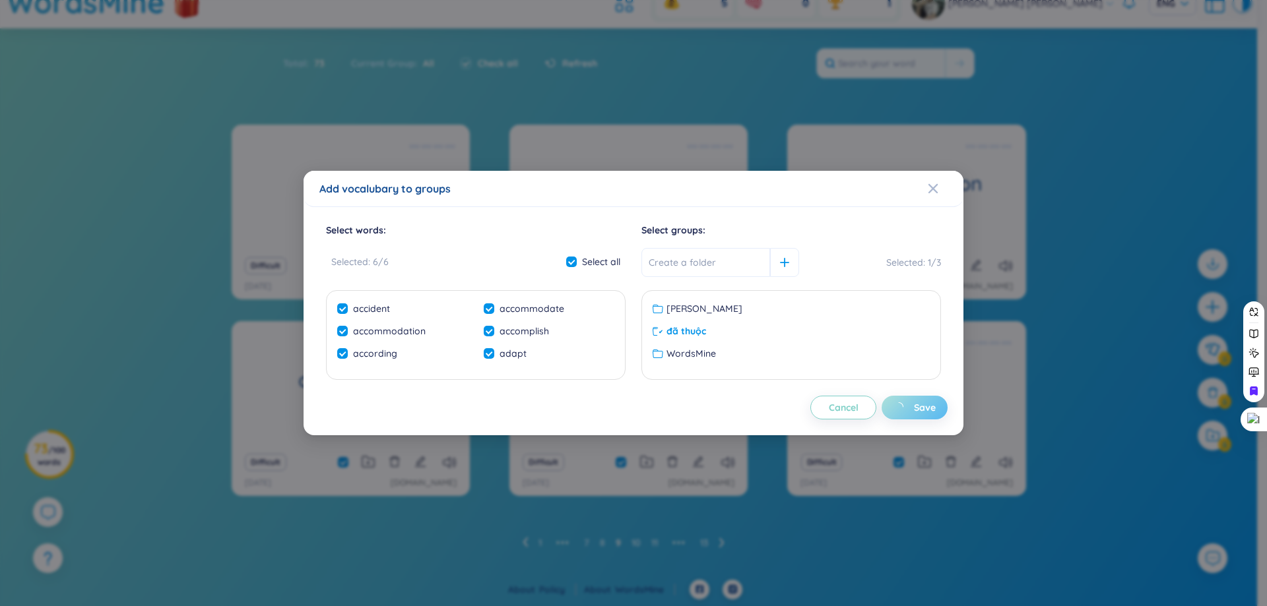
checkbox input "false"
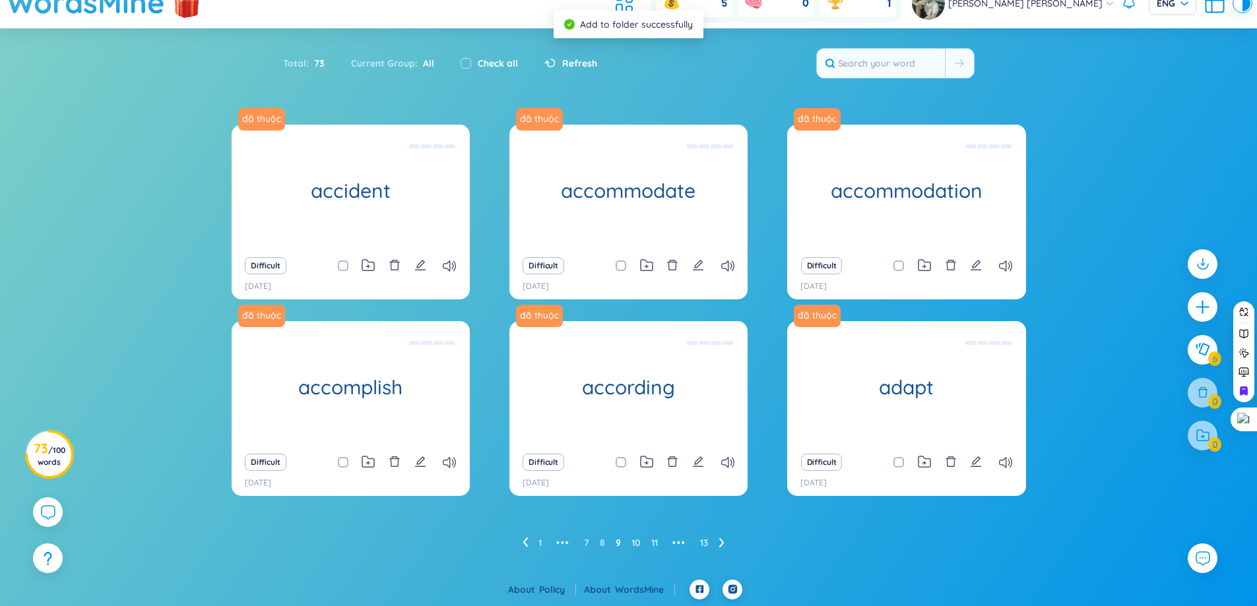
click at [523, 544] on icon at bounding box center [525, 543] width 5 height 10
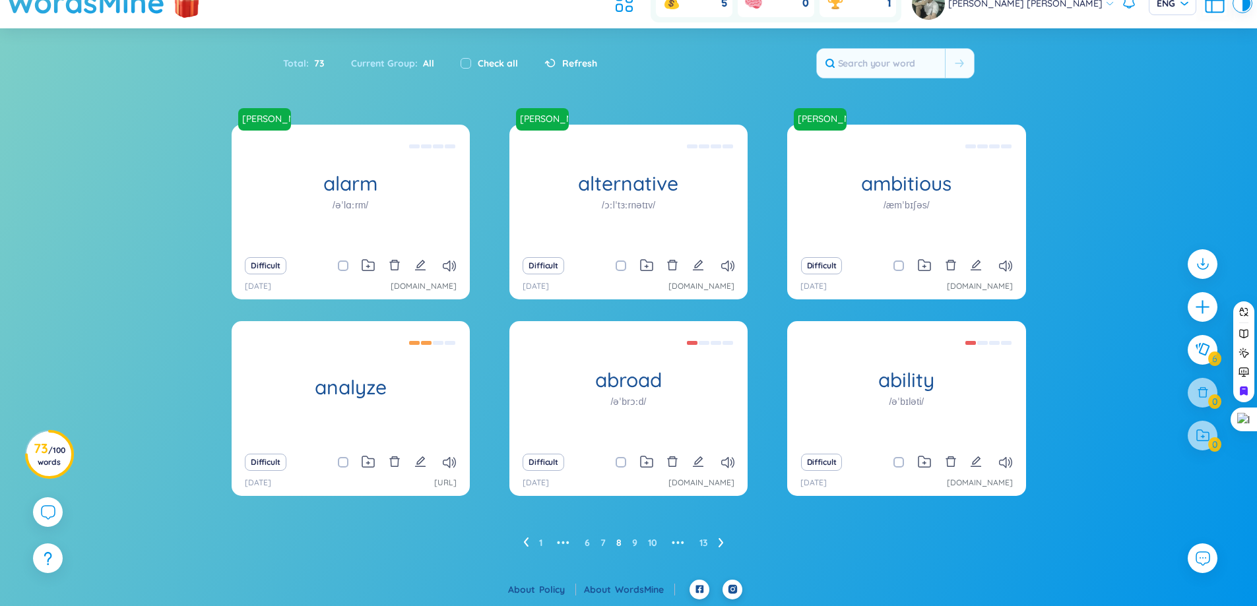
click at [486, 62] on label "Check all" at bounding box center [498, 63] width 40 height 15
checkbox input "true"
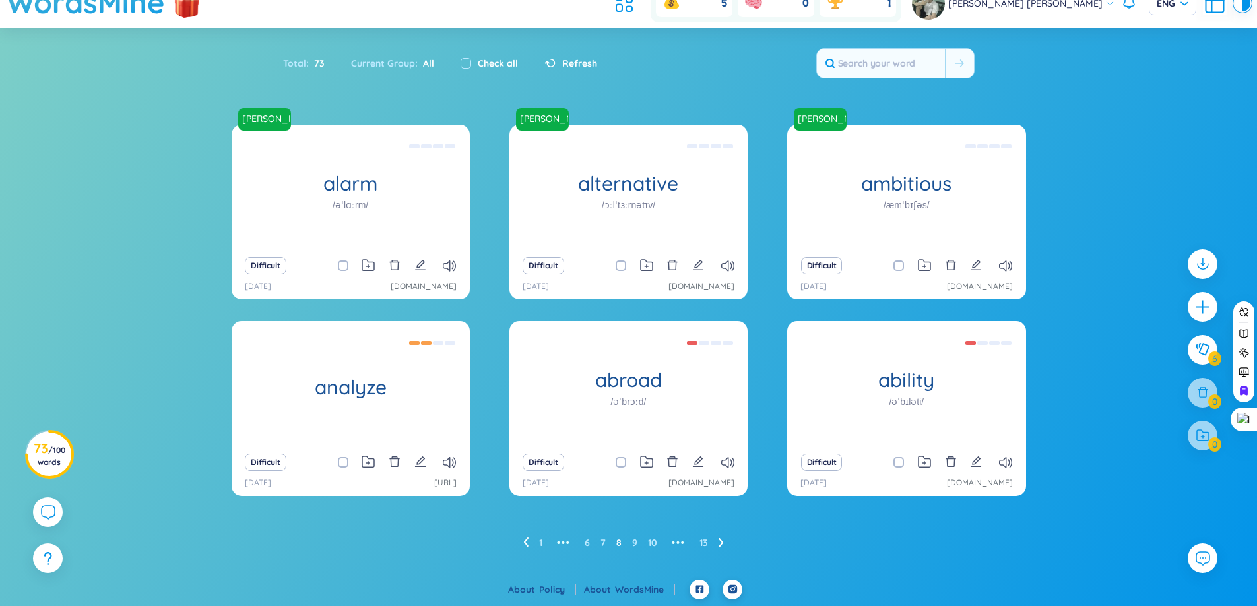
checkbox input "true"
click at [469, 67] on div "Check all" at bounding box center [489, 63] width 57 height 15
click at [470, 63] on div "Check all" at bounding box center [489, 63] width 57 height 15
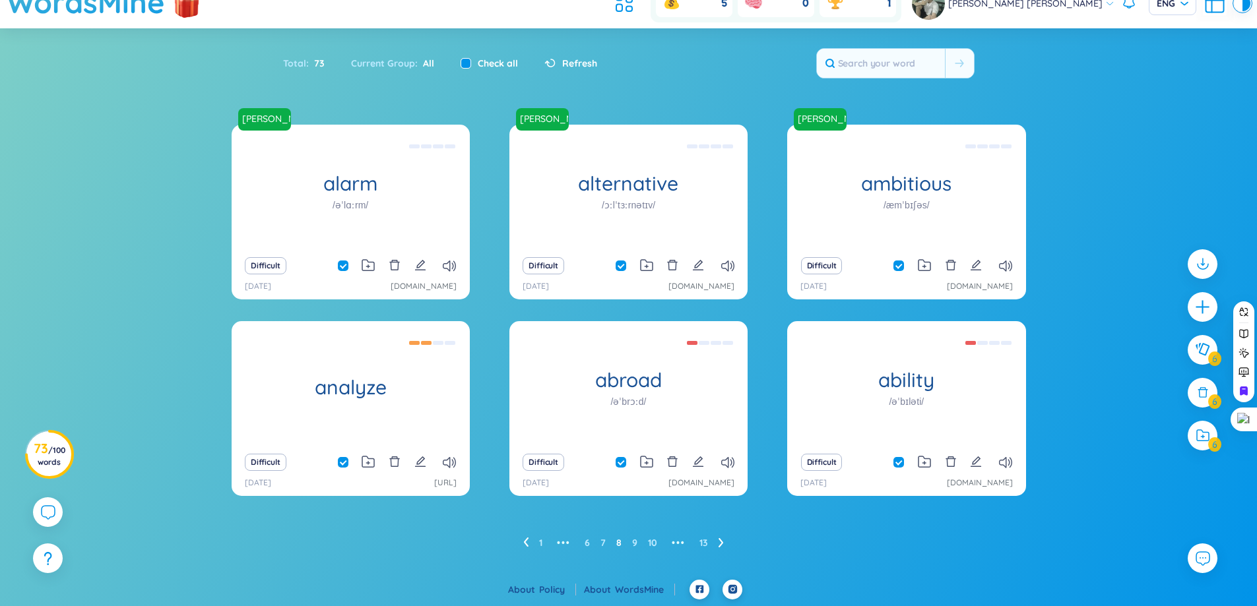
click at [464, 63] on input "checkbox" at bounding box center [466, 63] width 11 height 11
checkbox input "false"
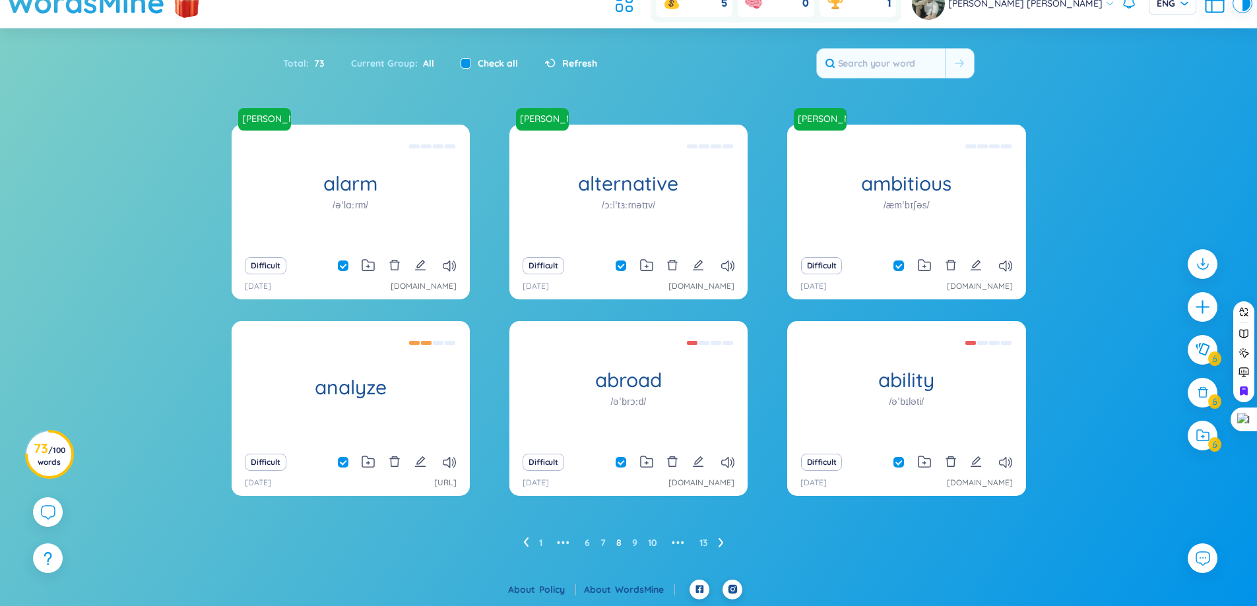
checkbox input "false"
click at [464, 63] on input "checkbox" at bounding box center [466, 63] width 11 height 11
checkbox input "true"
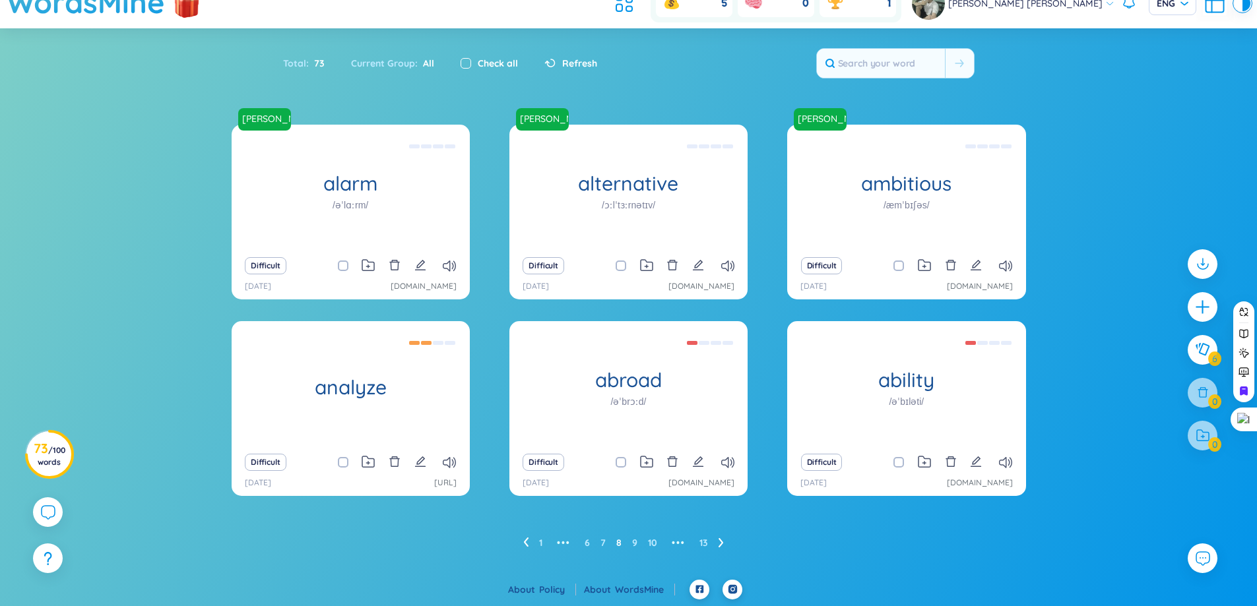
checkbox input "true"
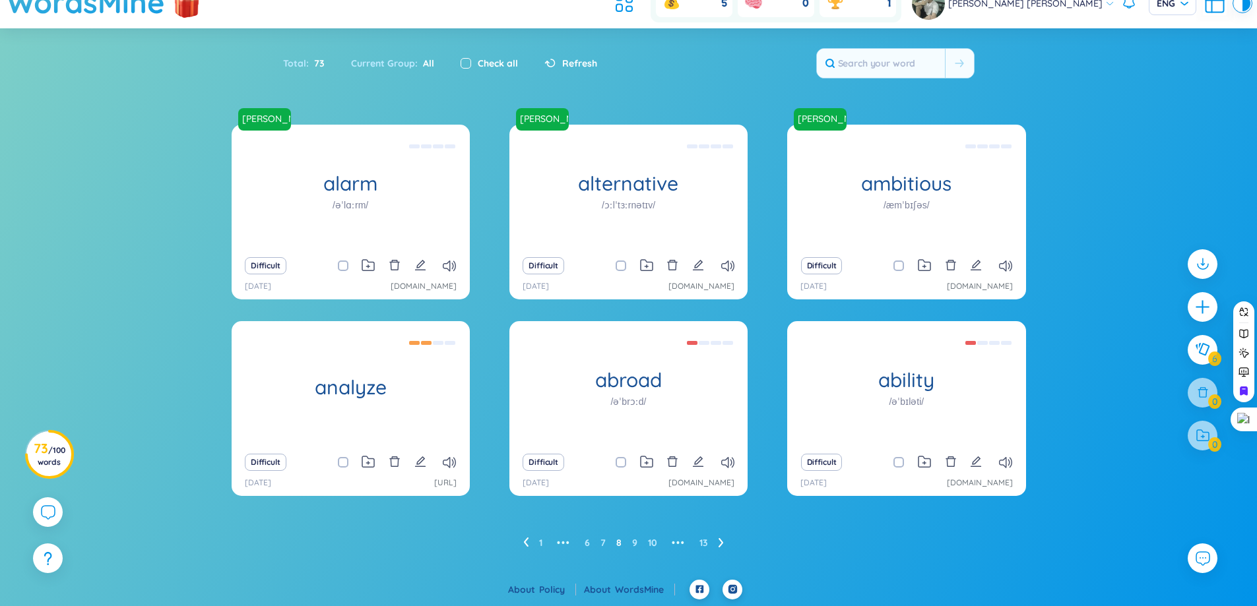
checkbox input "true"
click at [464, 63] on input "checkbox" at bounding box center [466, 63] width 11 height 11
checkbox input "false"
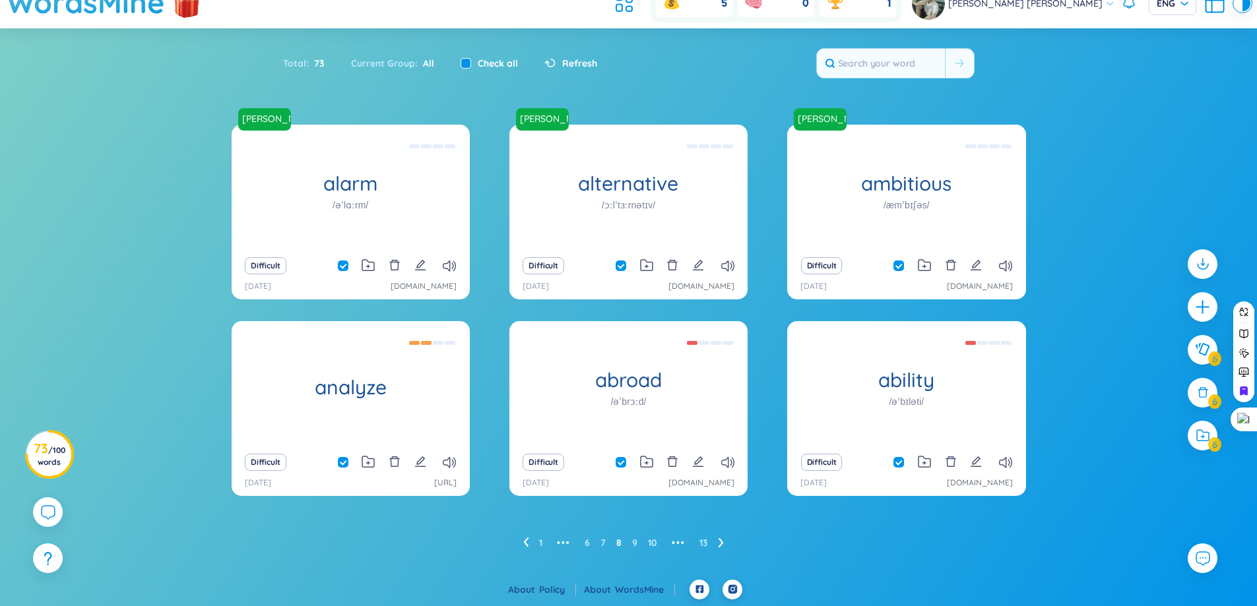
checkbox input "false"
click at [348, 460] on input "checkbox" at bounding box center [349, 462] width 11 height 11
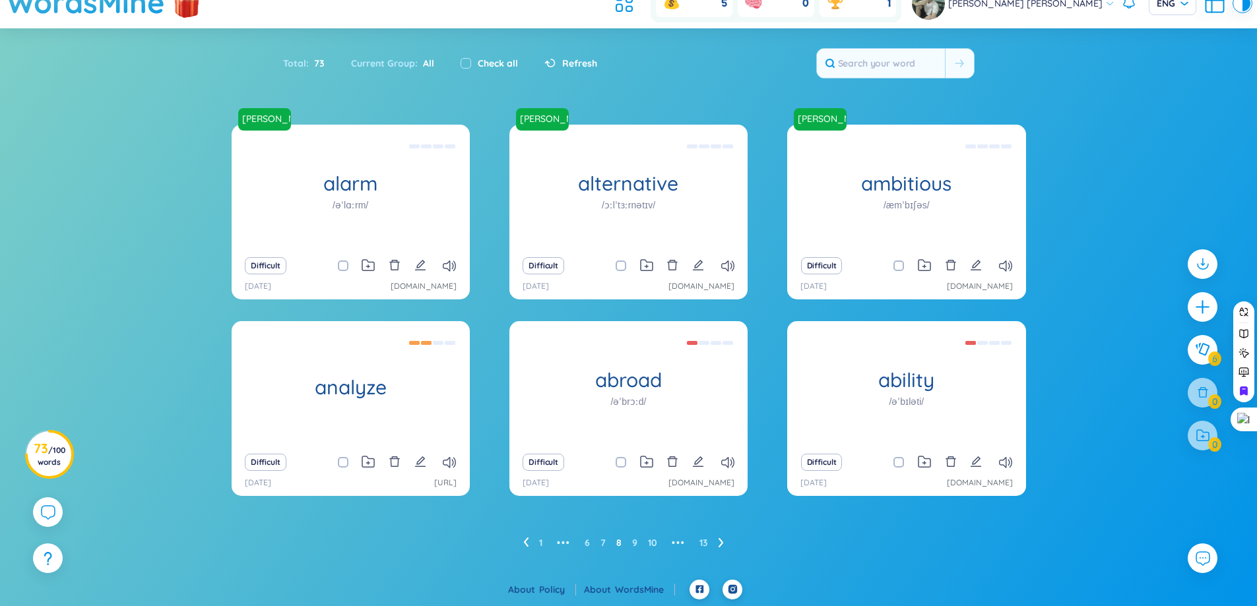
checkbox input "true"
click at [618, 463] on span at bounding box center [621, 462] width 11 height 11
click at [622, 463] on input "checkbox" at bounding box center [627, 462] width 11 height 11
checkbox input "true"
click at [895, 465] on span at bounding box center [898, 462] width 11 height 11
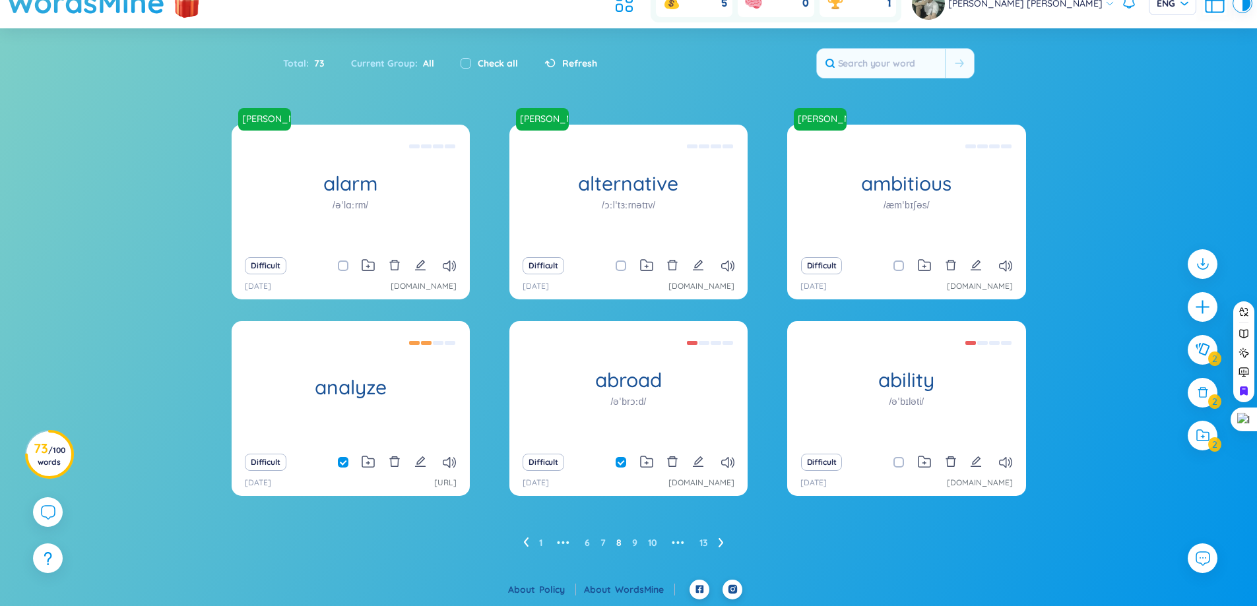
click at [900, 465] on input "checkbox" at bounding box center [905, 462] width 11 height 11
checkbox input "true"
click at [1196, 429] on icon at bounding box center [1203, 436] width 15 height 14
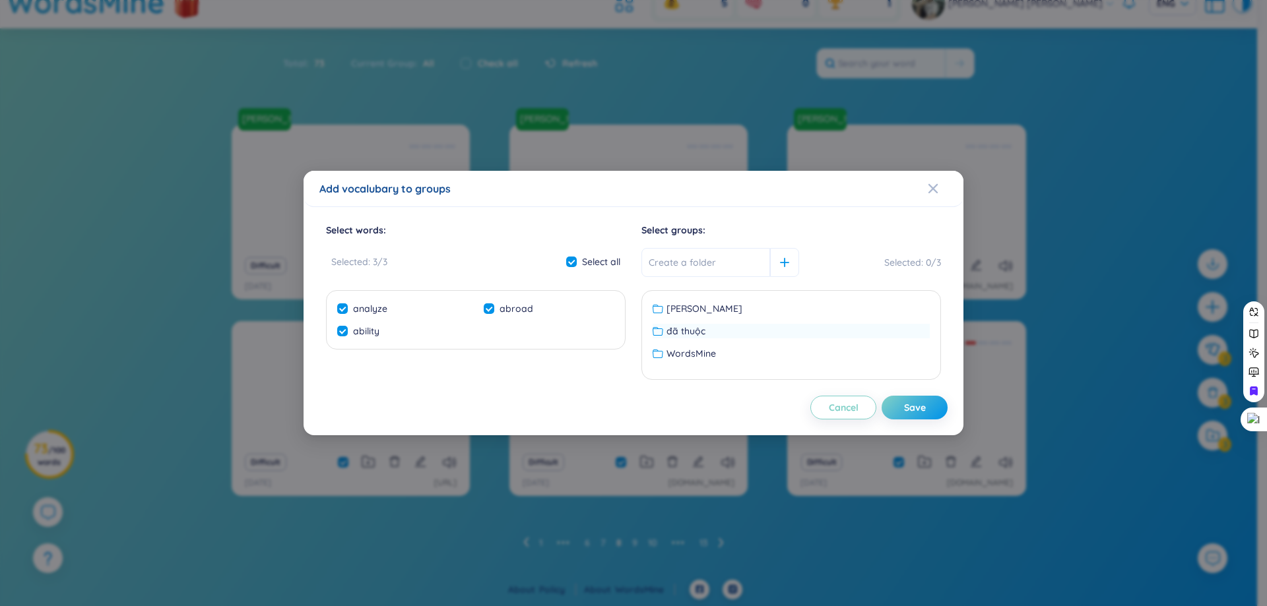
click at [741, 337] on div "đã thuộc" at bounding box center [791, 331] width 277 height 15
click at [912, 407] on div "Save" at bounding box center [915, 408] width 22 height 15
checkbox input "false"
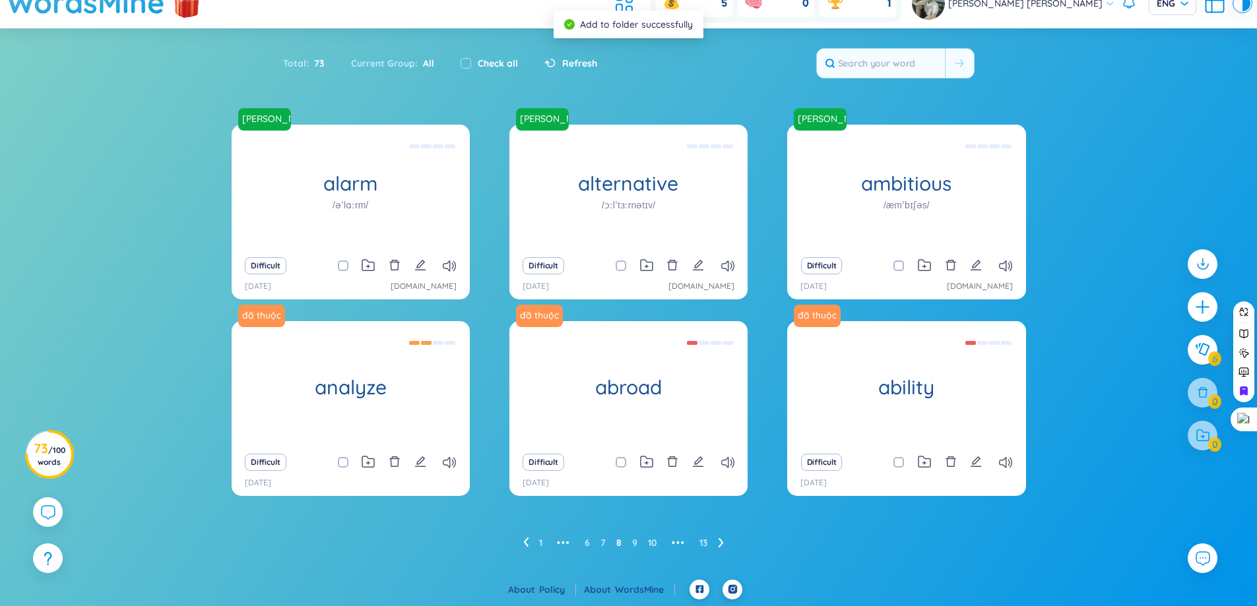
click at [526, 541] on icon at bounding box center [525, 542] width 5 height 9
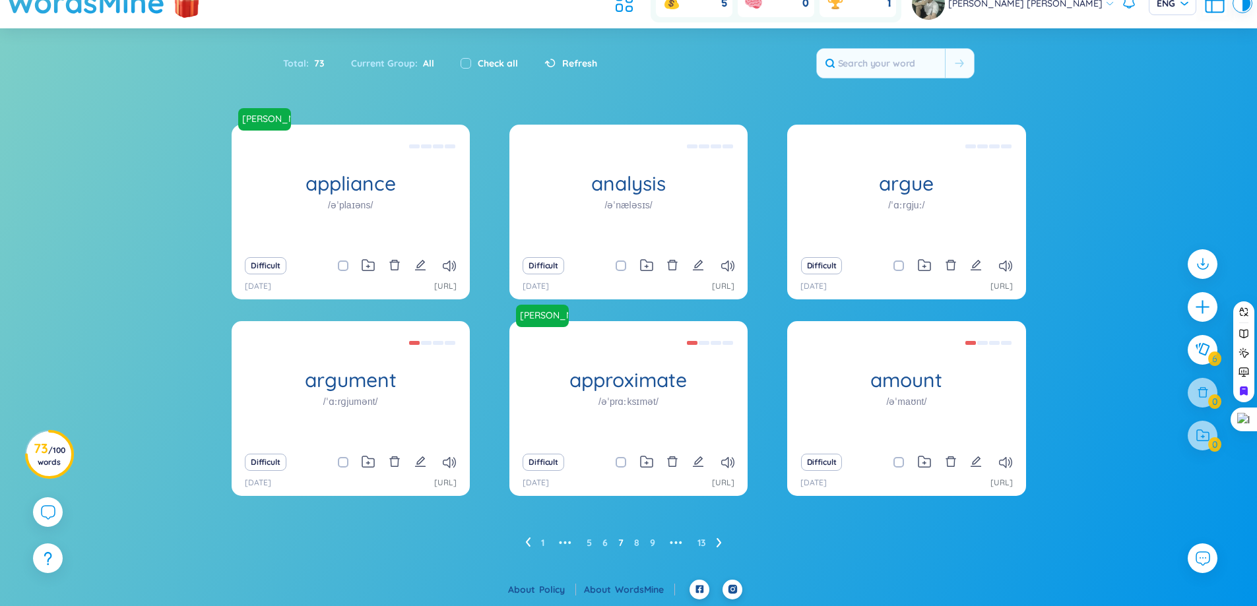
click at [486, 62] on label "Check all" at bounding box center [498, 63] width 40 height 15
checkbox input "true"
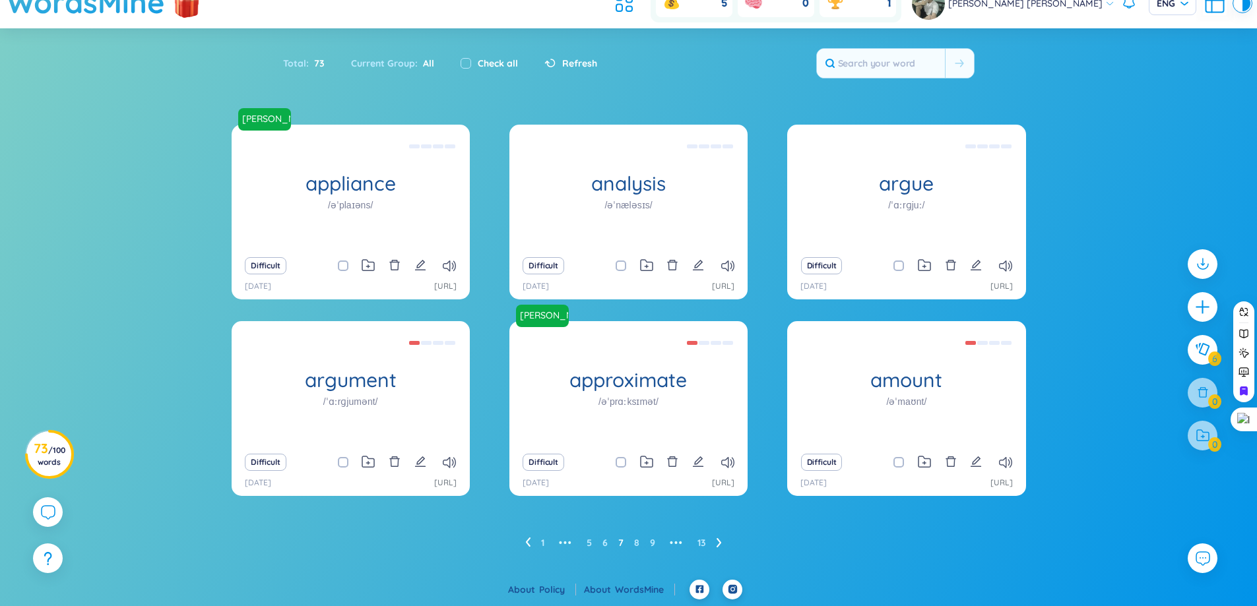
checkbox input "true"
click at [342, 265] on span at bounding box center [343, 266] width 11 height 11
click at [344, 265] on input "checkbox" at bounding box center [349, 266] width 11 height 11
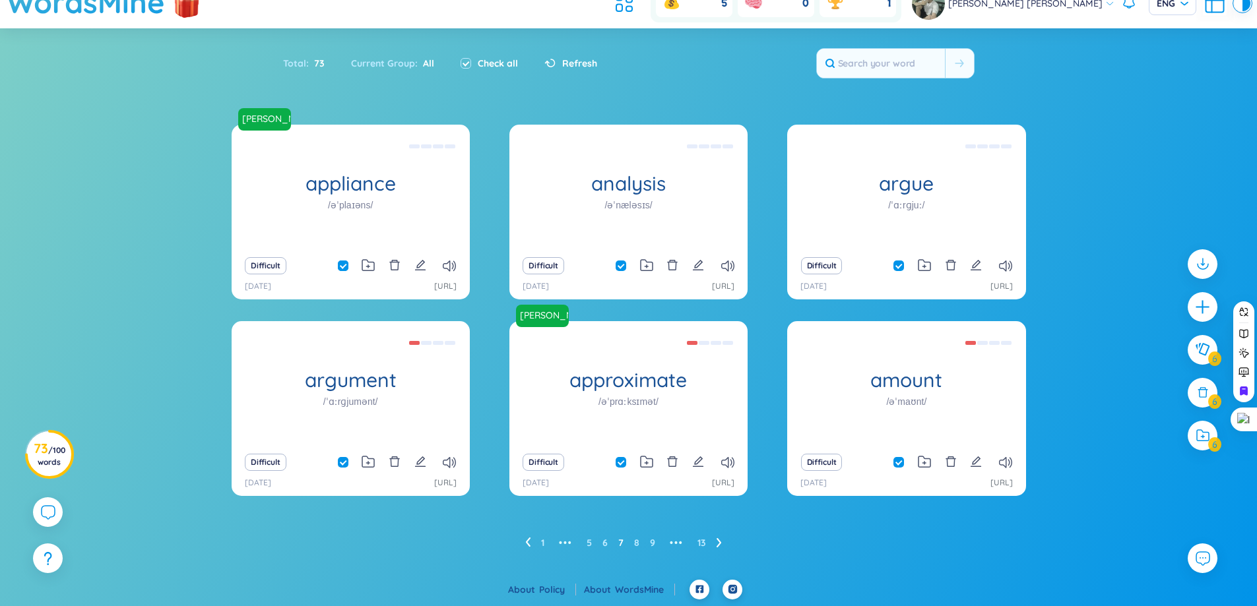
checkbox input "false"
click at [624, 463] on input "checkbox" at bounding box center [627, 462] width 11 height 11
checkbox input "false"
click at [1204, 441] on icon at bounding box center [1203, 436] width 15 height 14
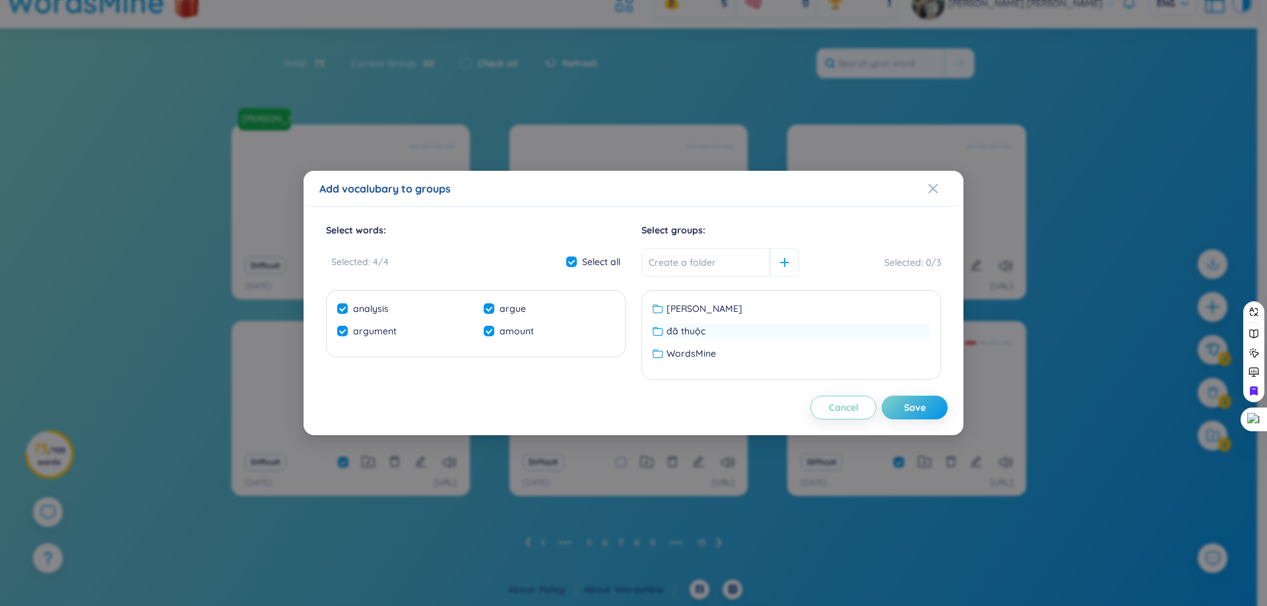
click at [695, 331] on span "đã thuộc" at bounding box center [685, 331] width 39 height 15
click at [922, 415] on button "Save" at bounding box center [915, 408] width 66 height 24
checkbox input "false"
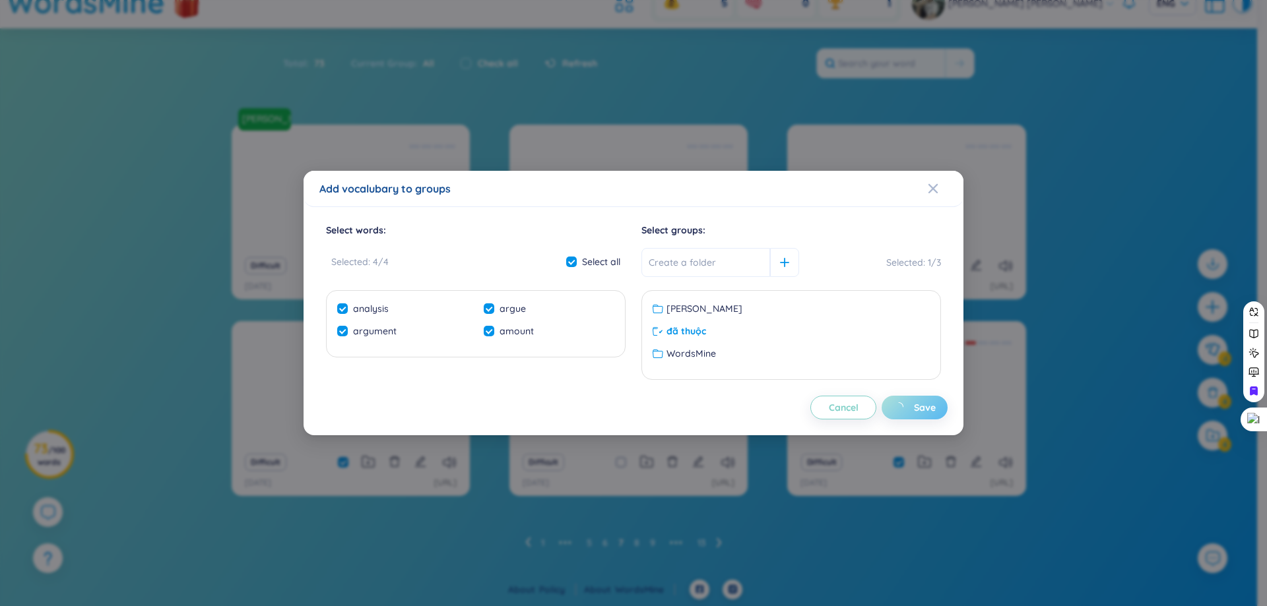
checkbox input "false"
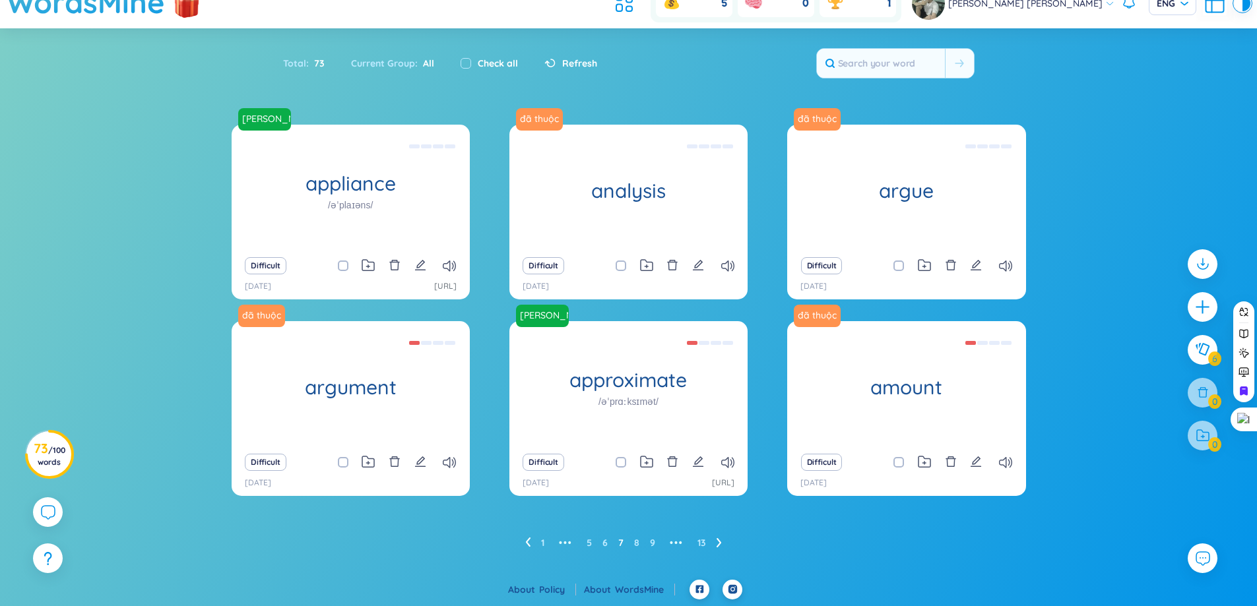
click at [525, 540] on icon at bounding box center [527, 543] width 5 height 10
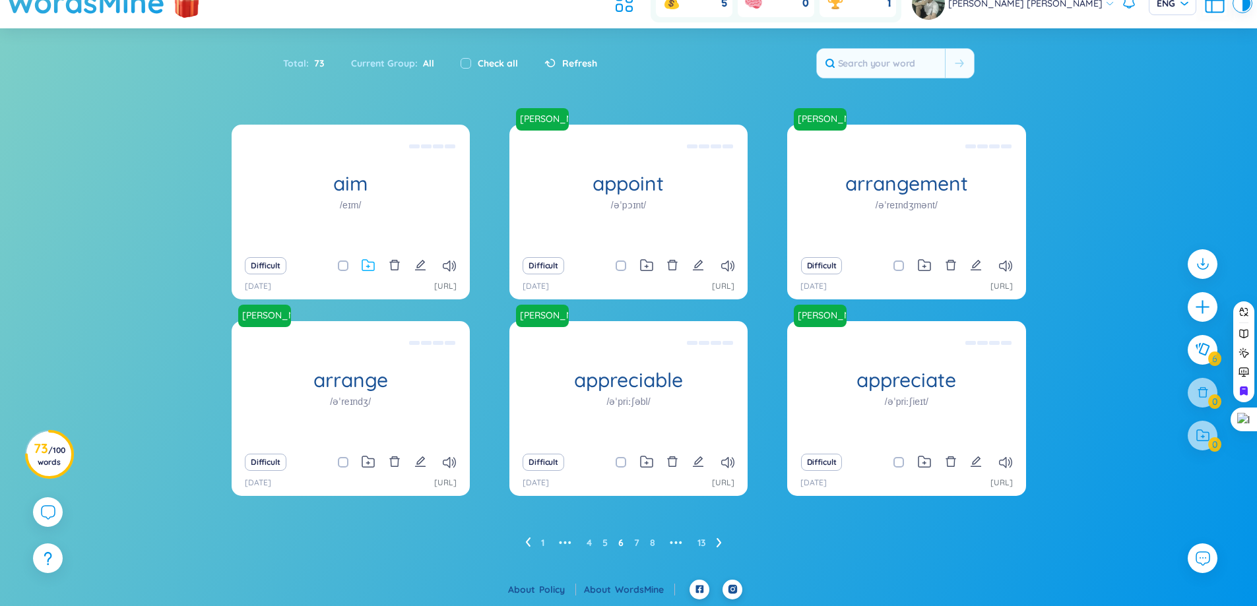
click at [362, 266] on icon at bounding box center [368, 265] width 12 height 11
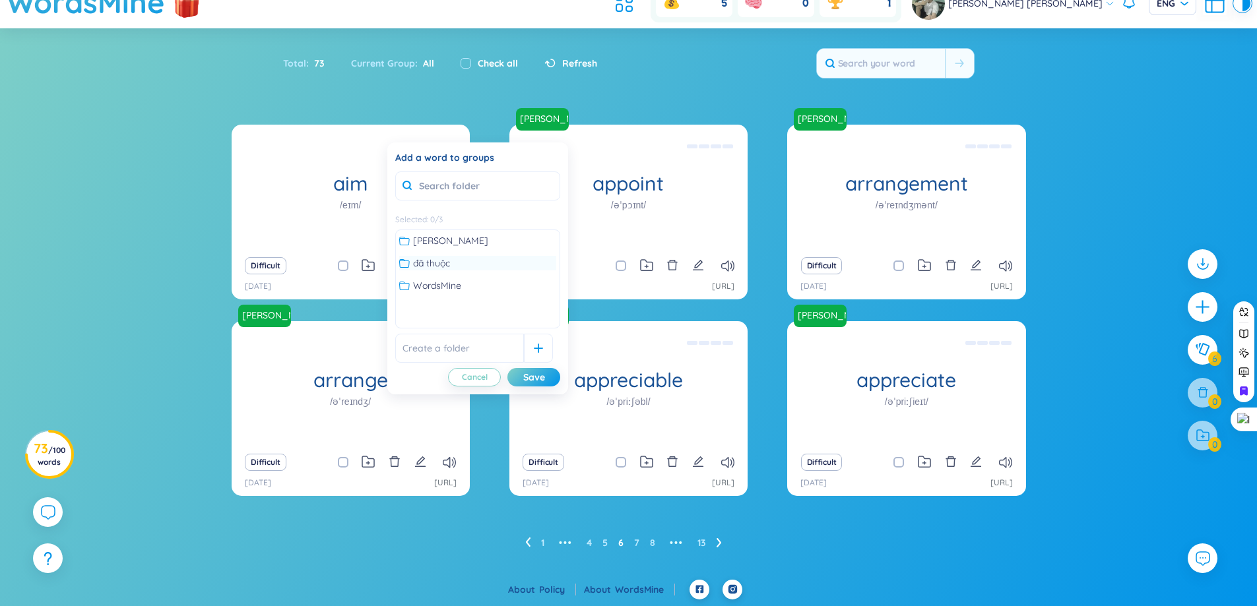
click at [441, 262] on span "đã thuộc" at bounding box center [431, 263] width 37 height 15
click at [547, 380] on button "Save" at bounding box center [533, 377] width 53 height 18
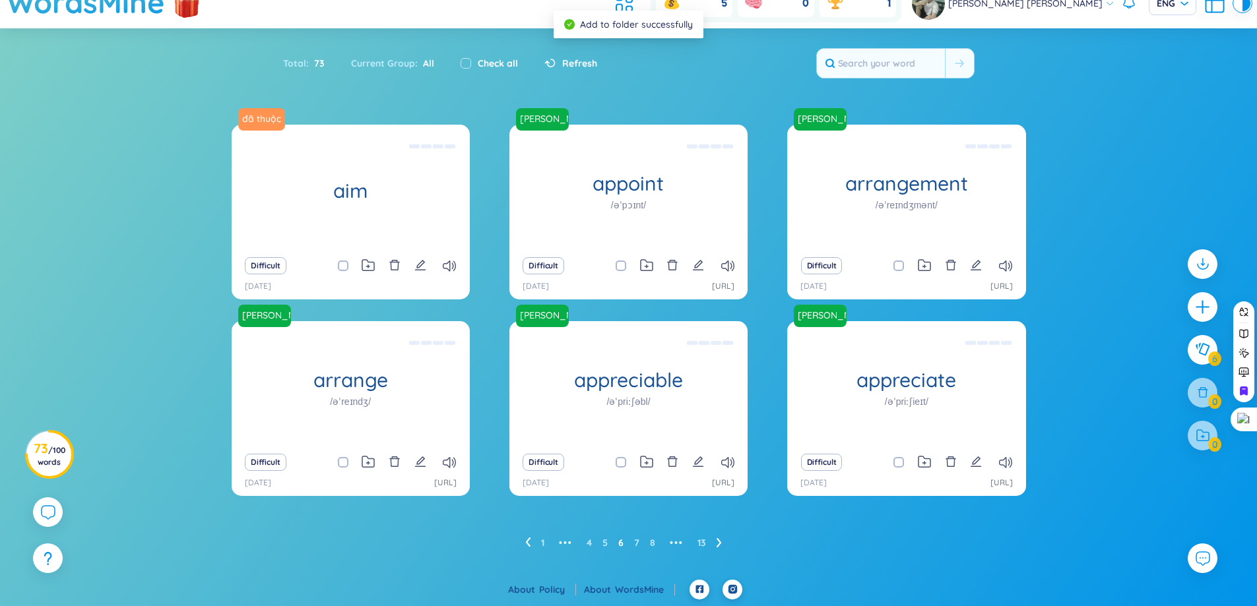
click at [526, 544] on icon at bounding box center [527, 543] width 5 height 10
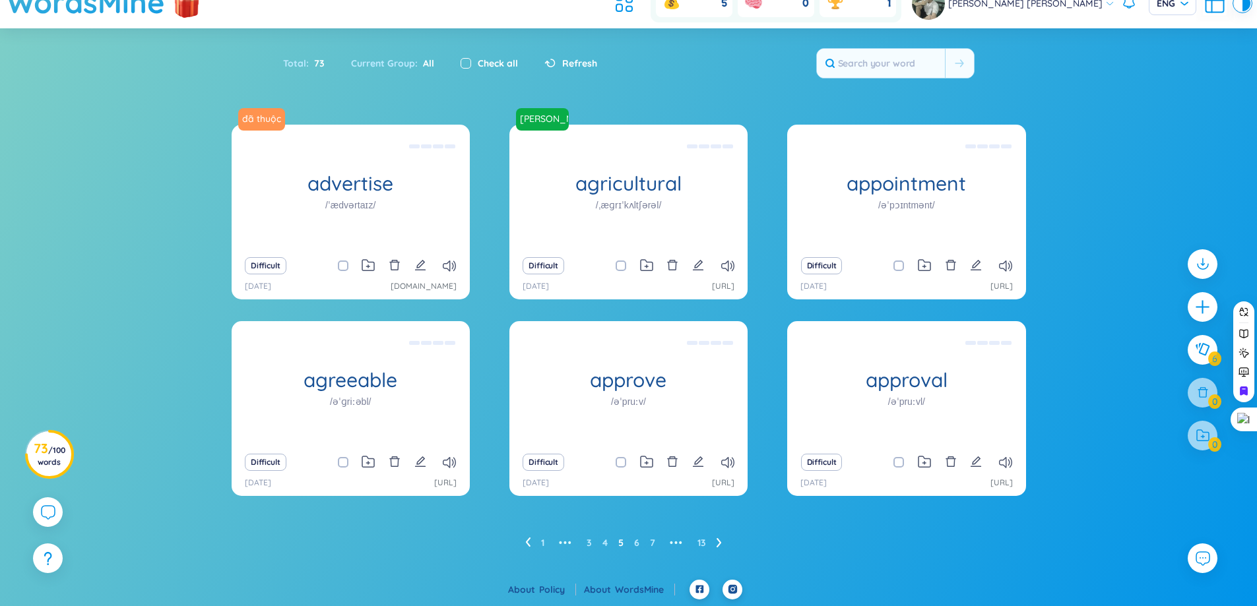
click at [467, 61] on input "checkbox" at bounding box center [466, 63] width 11 height 11
checkbox input "true"
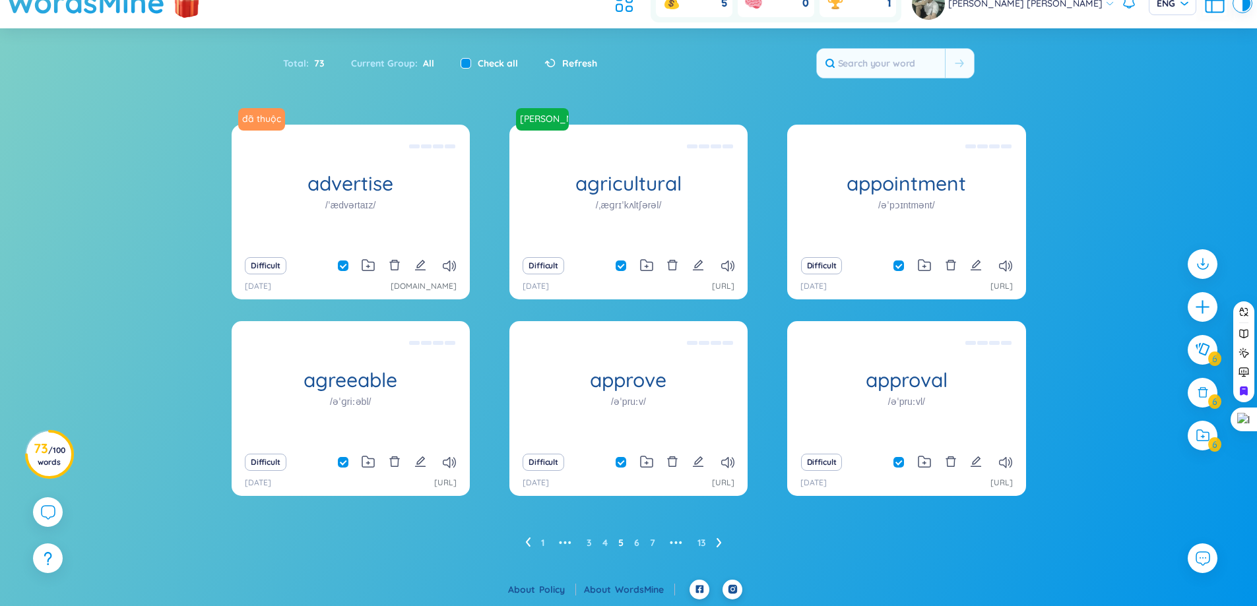
checkbox input "true"
click at [341, 267] on span at bounding box center [343, 266] width 11 height 11
click at [344, 267] on input "checkbox" at bounding box center [349, 266] width 11 height 11
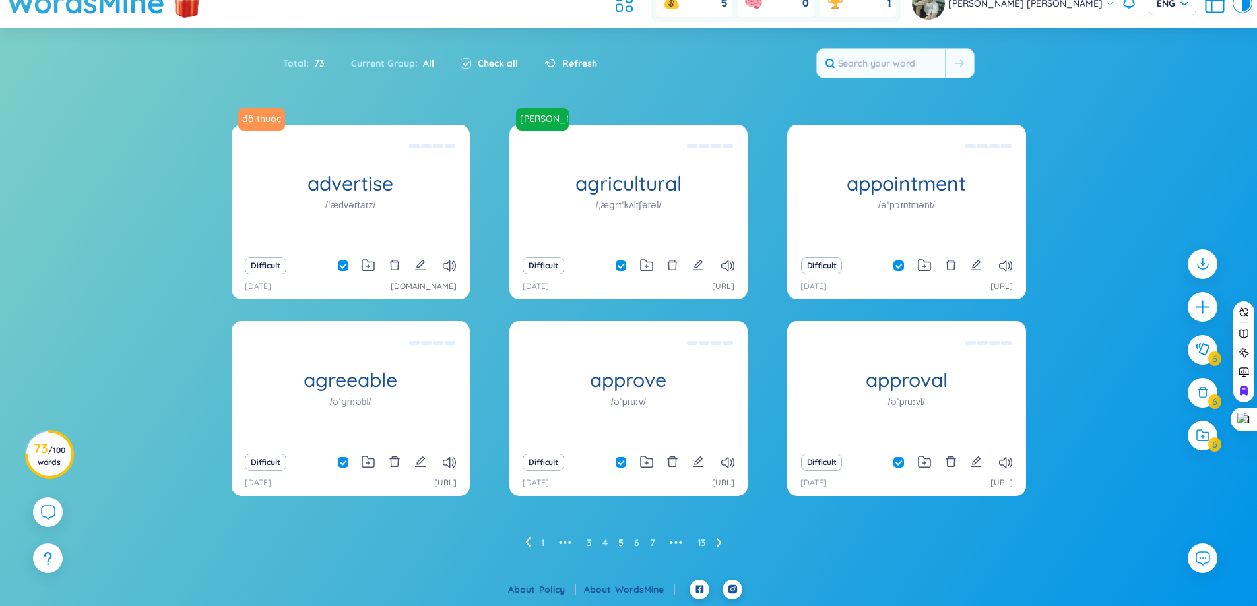
checkbox input "false"
click at [623, 263] on input "checkbox" at bounding box center [627, 266] width 11 height 11
checkbox input "false"
drag, startPoint x: 1204, startPoint y: 446, endPoint x: 1143, endPoint y: 471, distance: 66.3
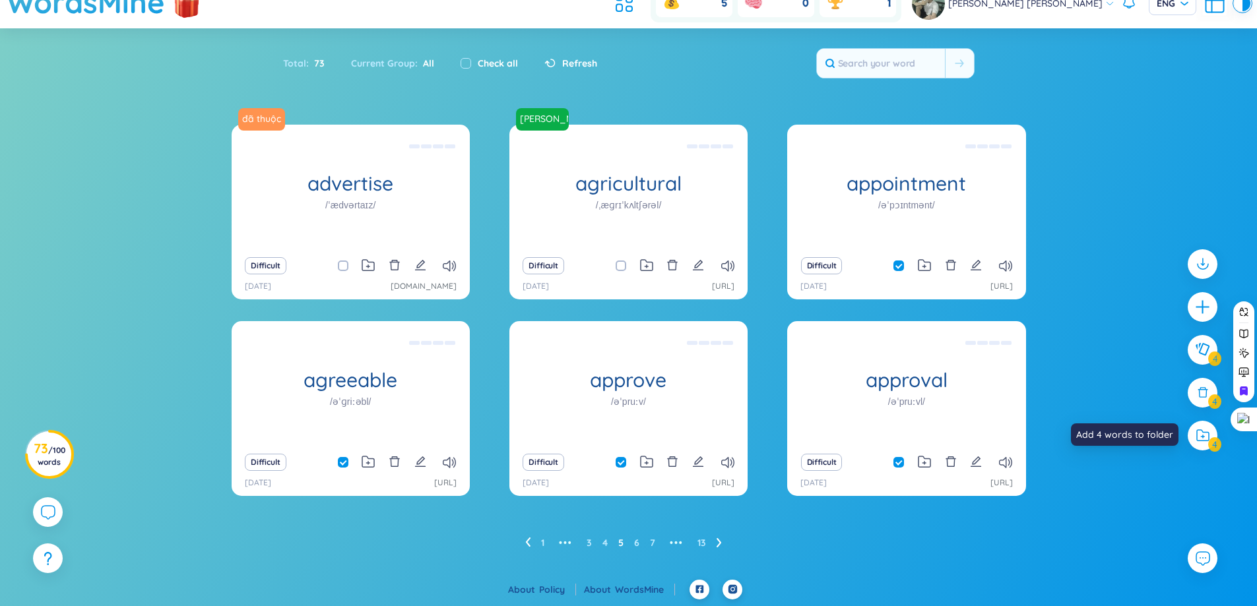
click at [1204, 446] on div at bounding box center [1203, 436] width 30 height 30
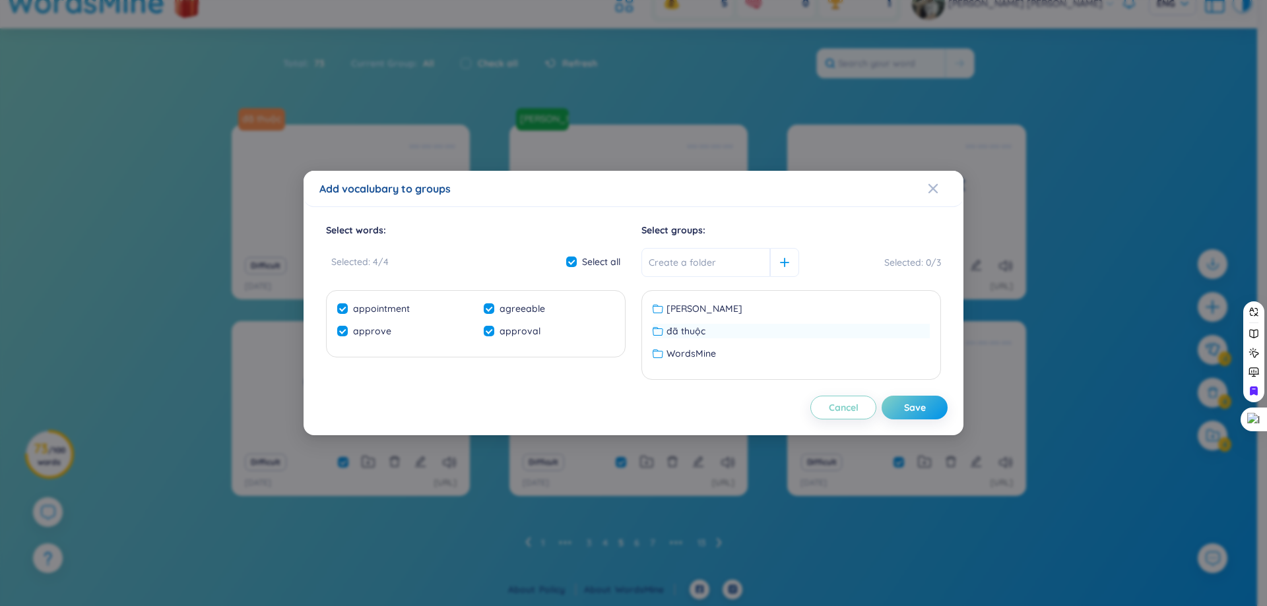
click at [699, 331] on span "đã thuộc" at bounding box center [685, 331] width 39 height 15
click at [921, 408] on div "Save" at bounding box center [915, 408] width 22 height 15
checkbox input "false"
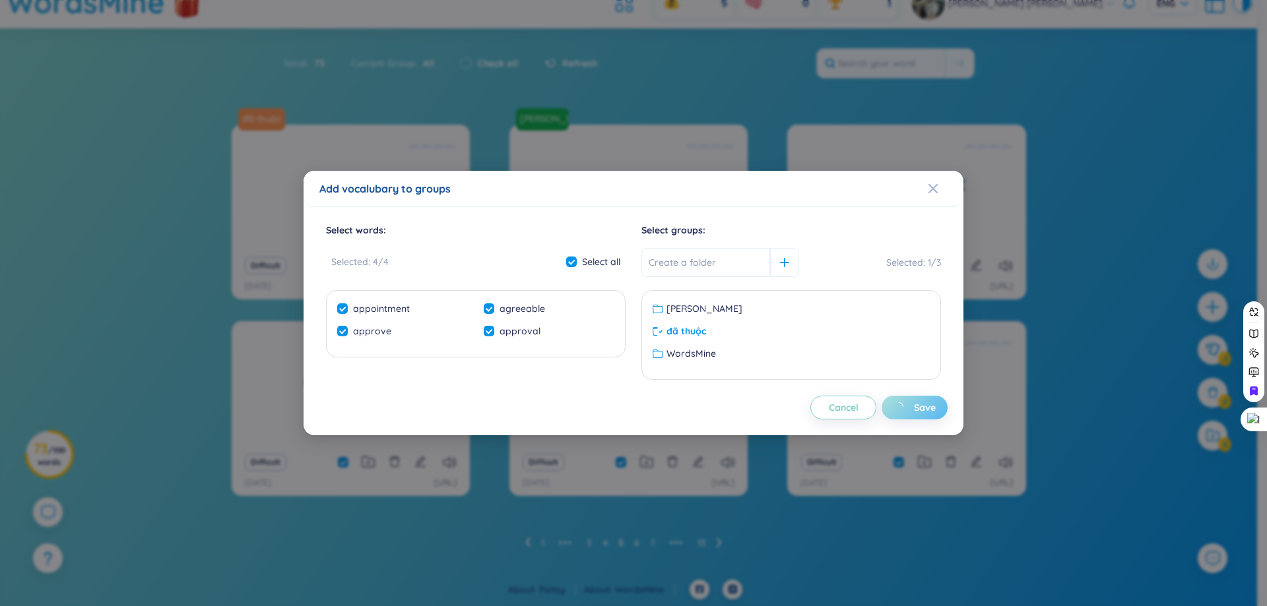
checkbox input "false"
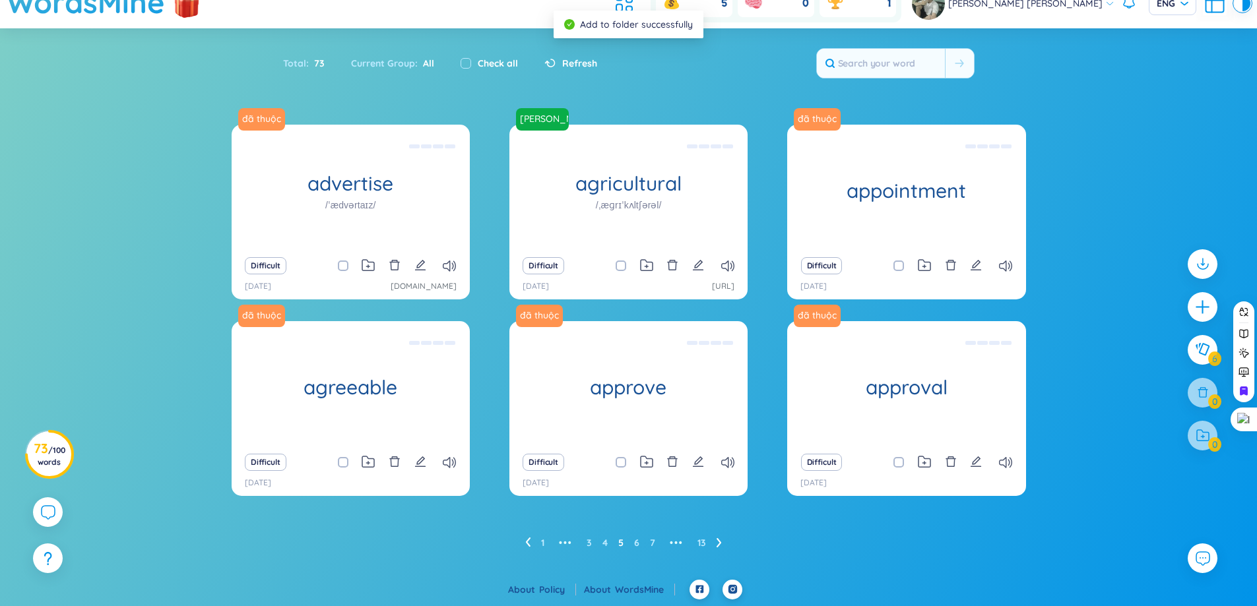
click at [527, 547] on icon at bounding box center [527, 543] width 5 height 10
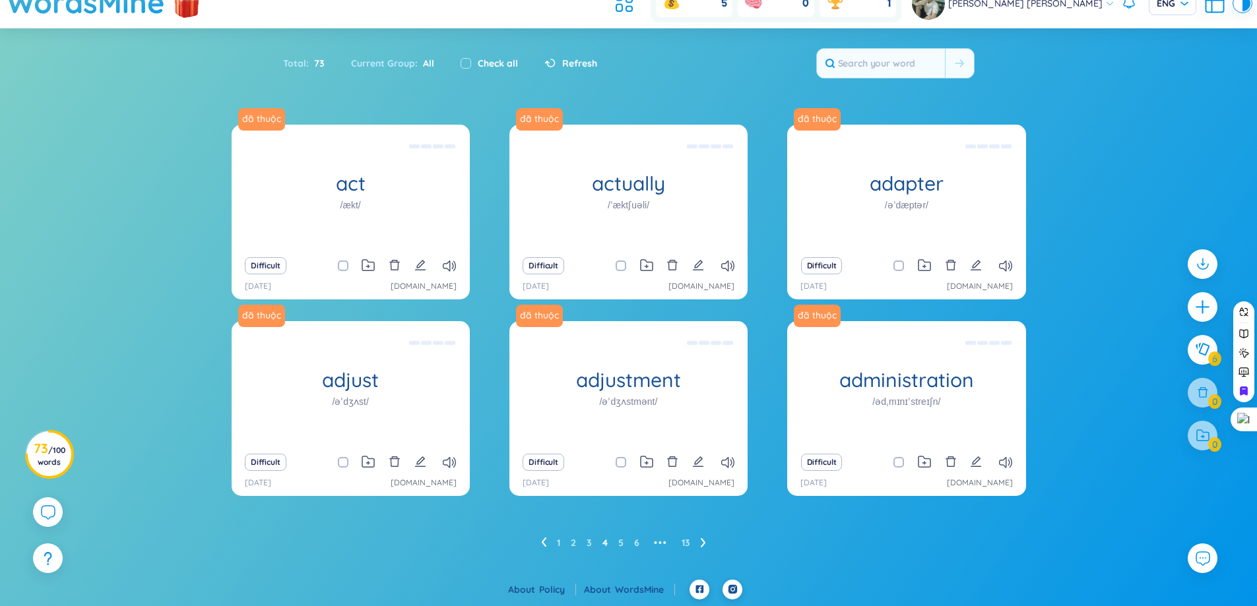
click at [494, 90] on div "Total : 73 Current Group : All Check all Refresh" at bounding box center [628, 70] width 823 height 57
click at [546, 543] on icon at bounding box center [543, 543] width 5 height 10
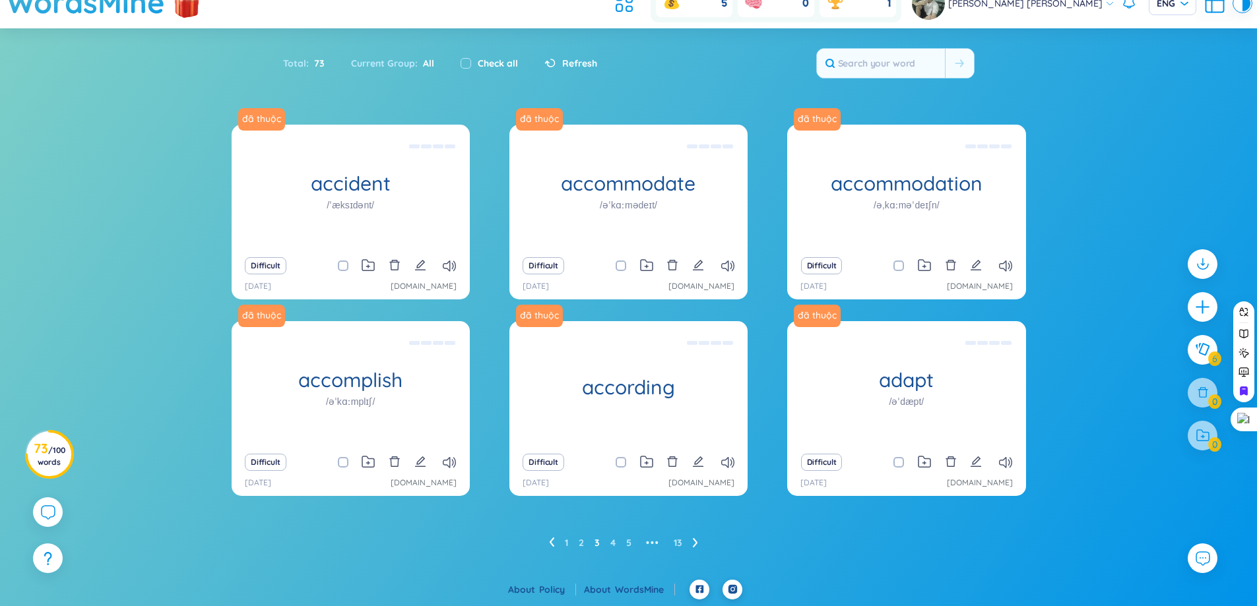
click at [551, 542] on icon at bounding box center [551, 542] width 5 height 9
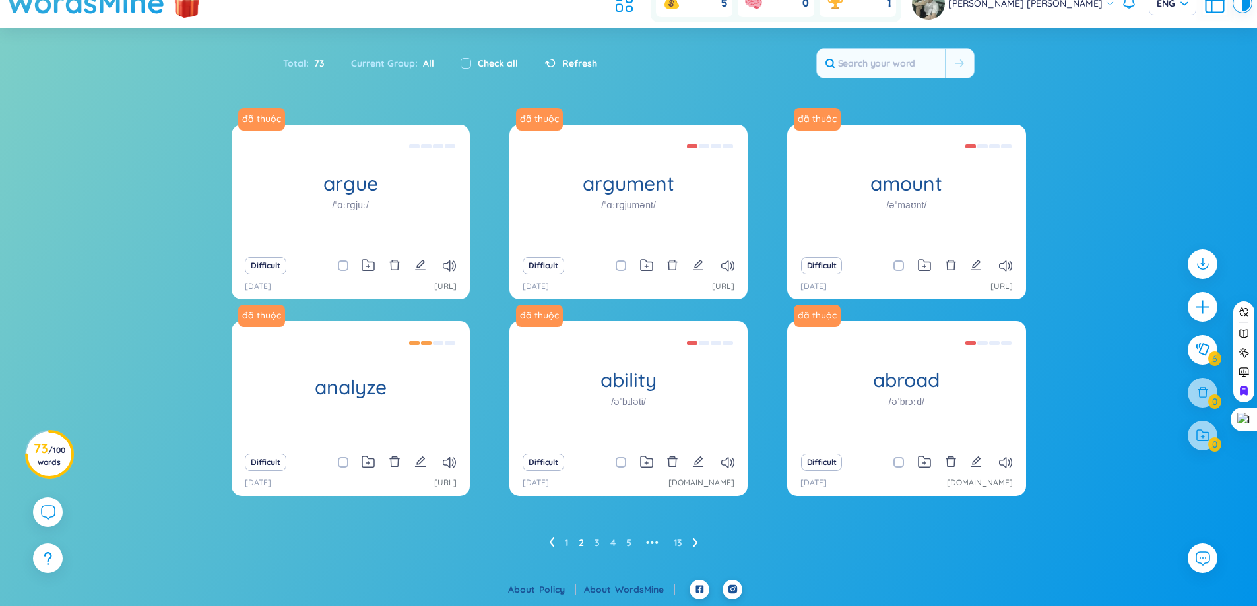
click at [552, 541] on icon at bounding box center [551, 543] width 5 height 10
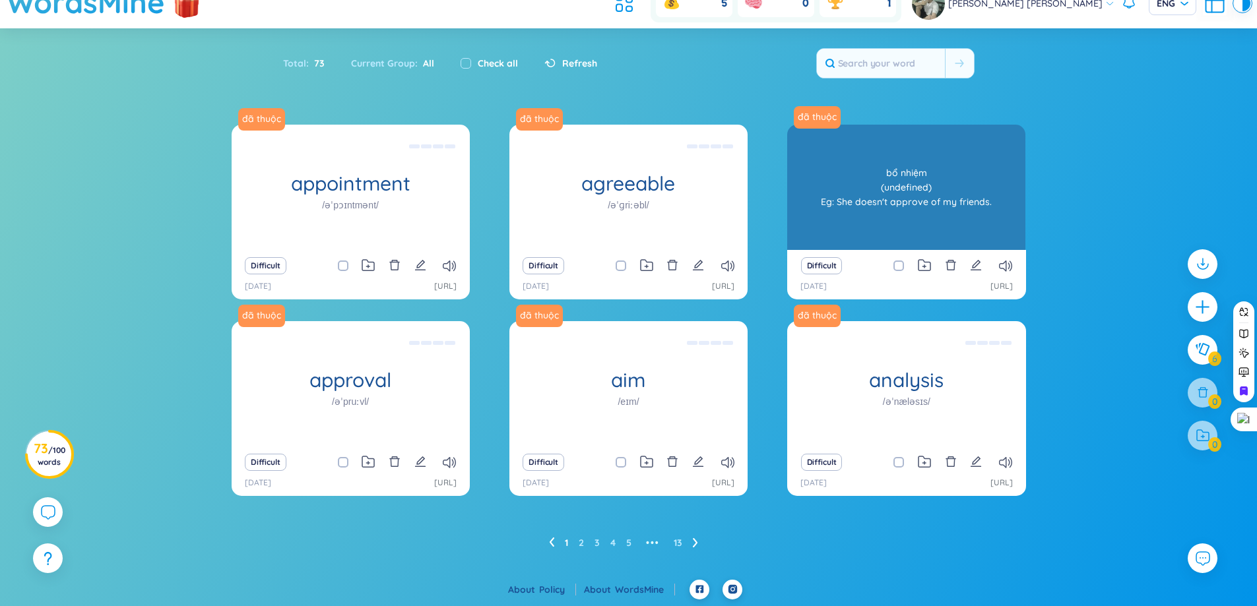
scroll to position [0, 0]
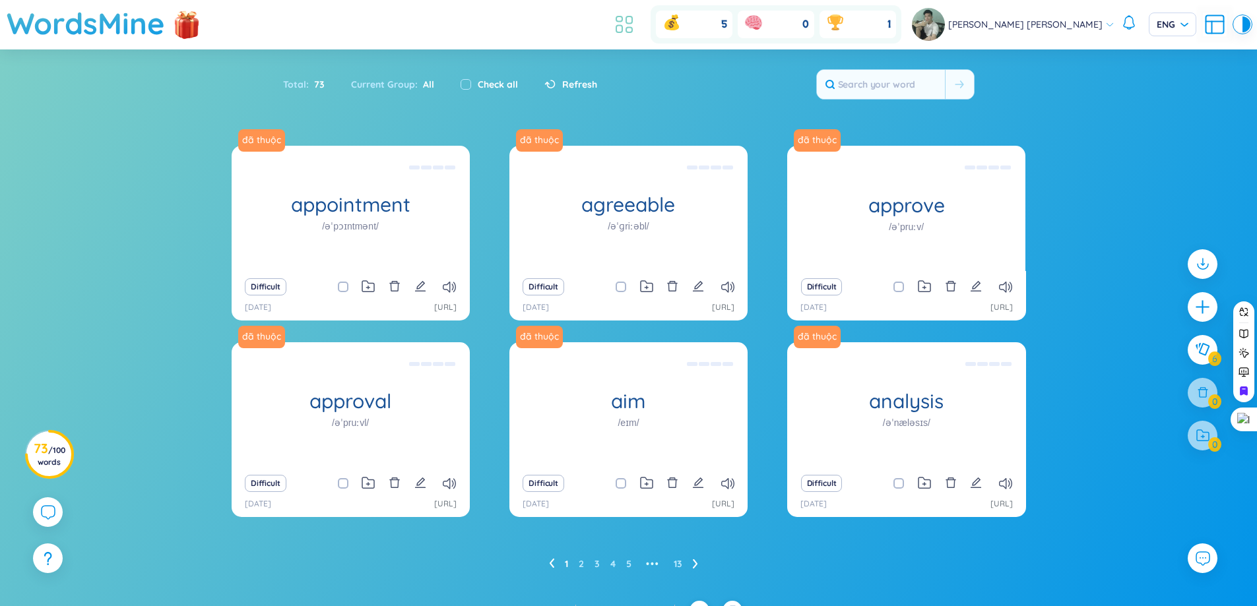
click at [636, 22] on icon at bounding box center [624, 25] width 24 height 24
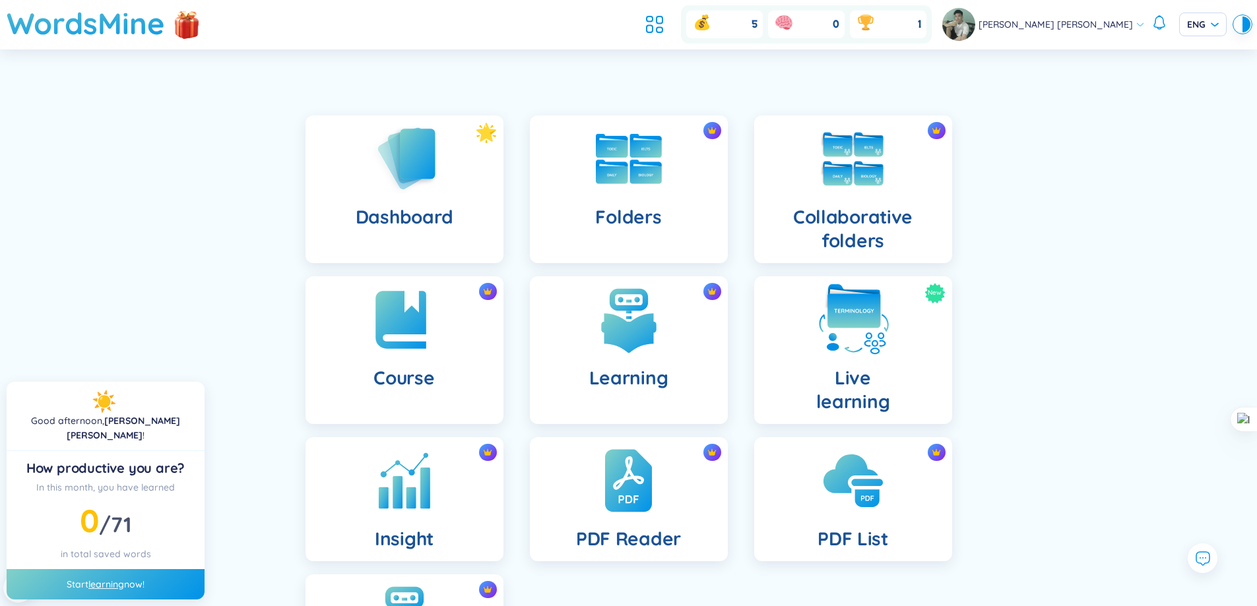
click at [851, 308] on img at bounding box center [853, 320] width 73 height 73
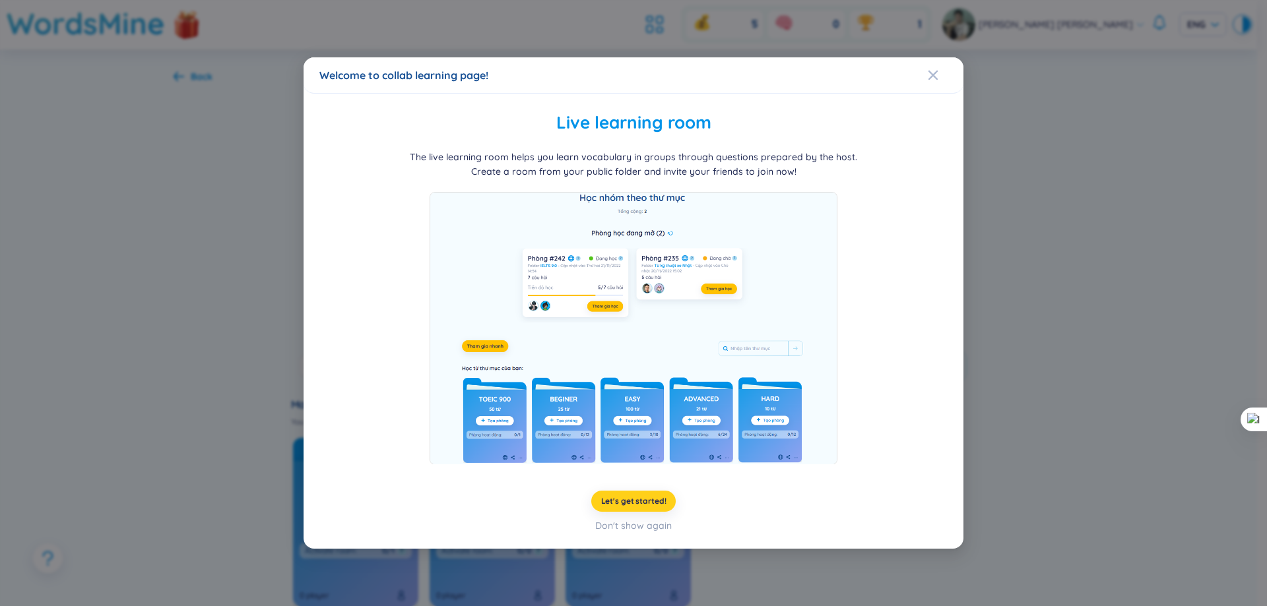
click at [643, 505] on span "Let's get started!" at bounding box center [633, 501] width 65 height 11
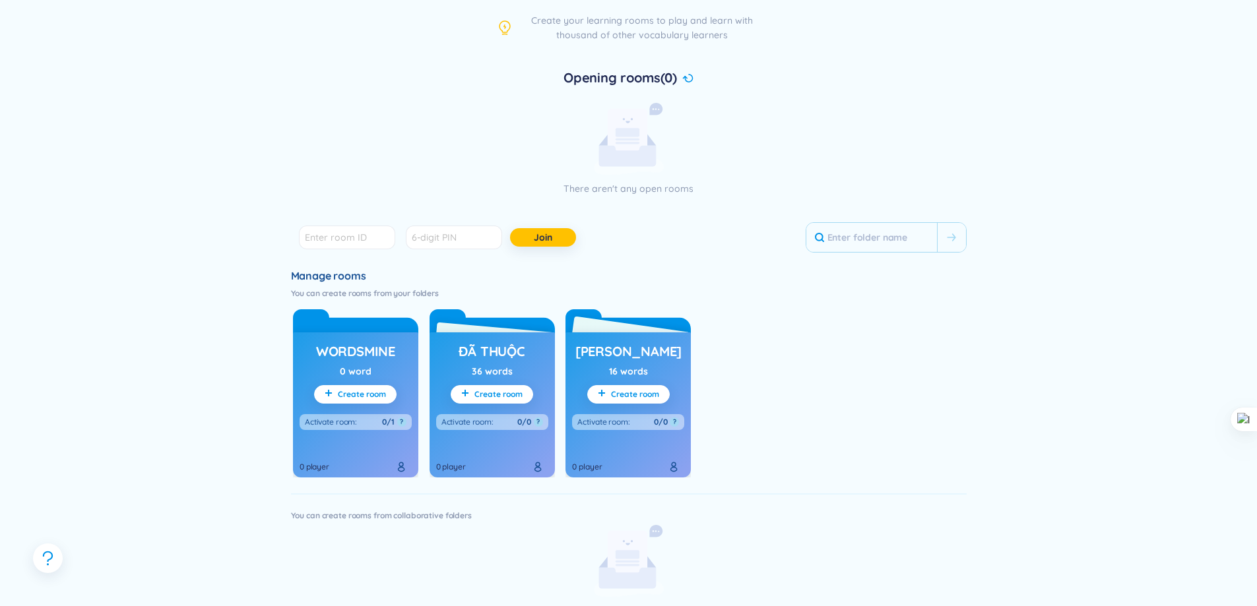
scroll to position [132, 0]
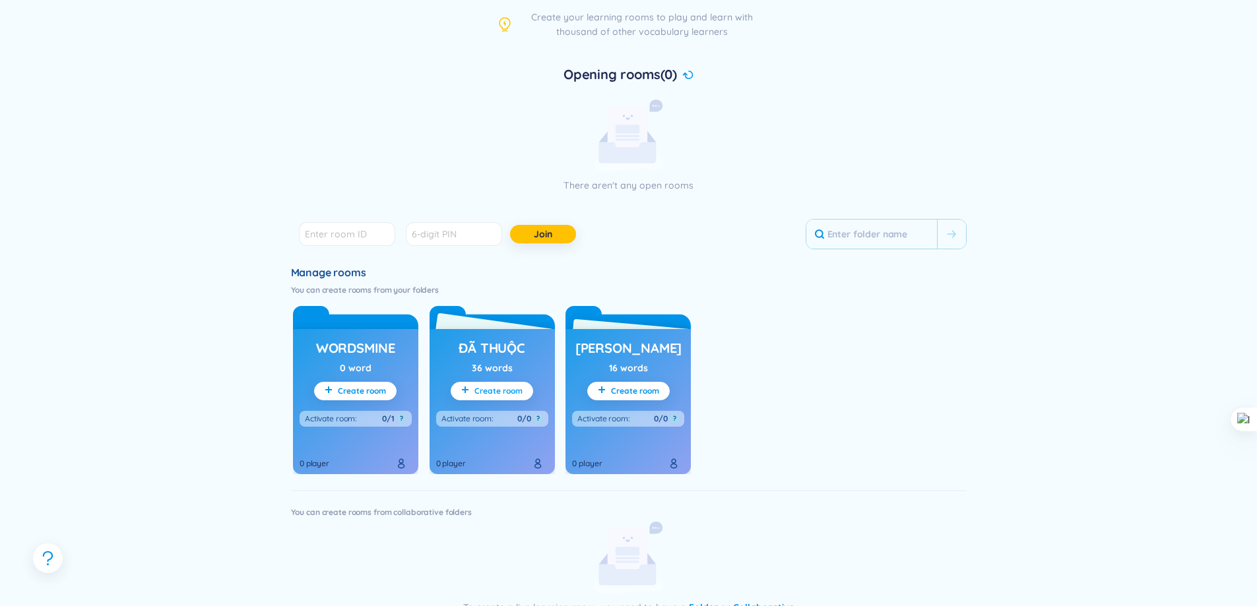
click at [505, 391] on span "Create room" at bounding box center [498, 391] width 48 height 11
click at [482, 397] on button "Create room" at bounding box center [492, 391] width 82 height 18
click at [492, 338] on link "đã thuộc" at bounding box center [492, 348] width 66 height 25
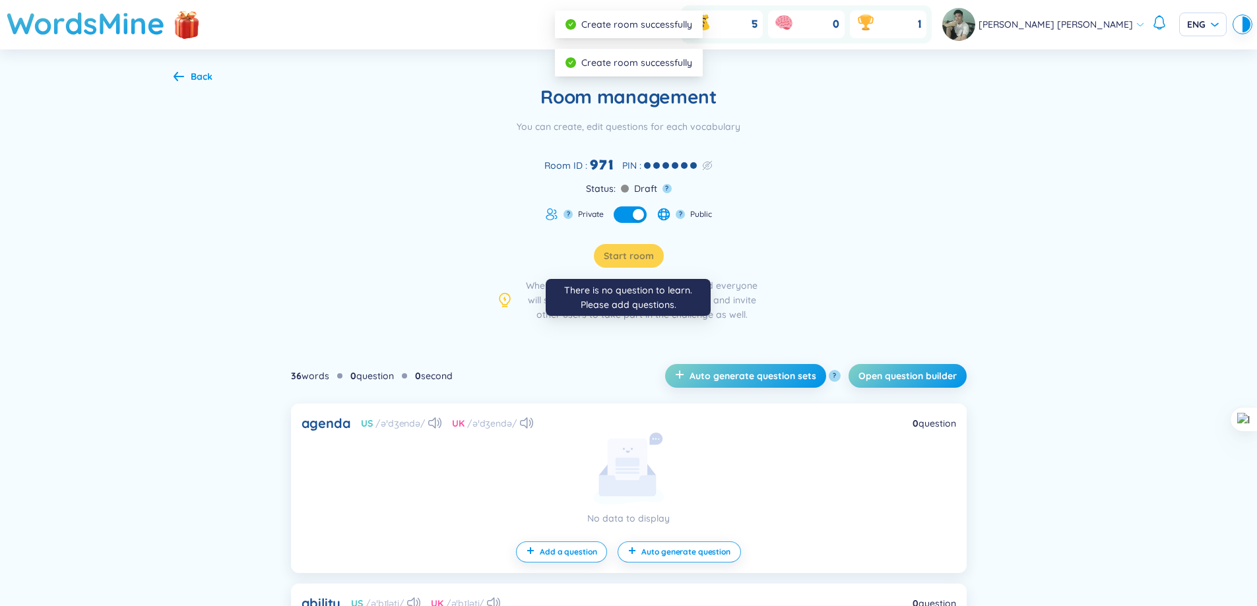
click at [622, 253] on div "Start room" at bounding box center [629, 256] width 70 height 24
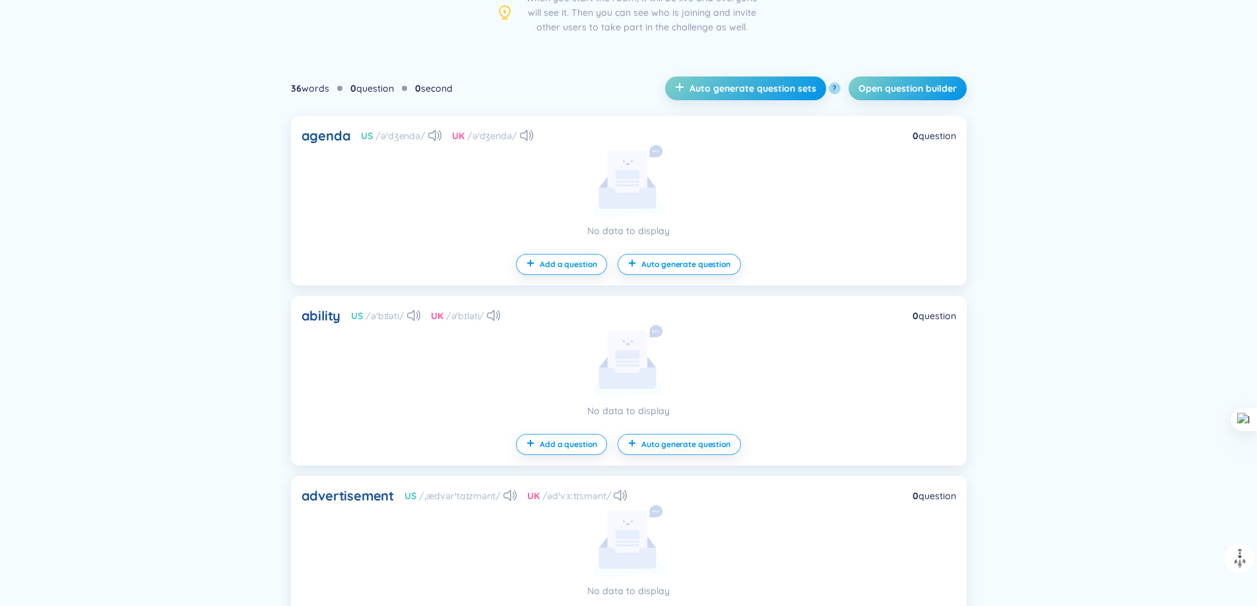
scroll to position [264, 0]
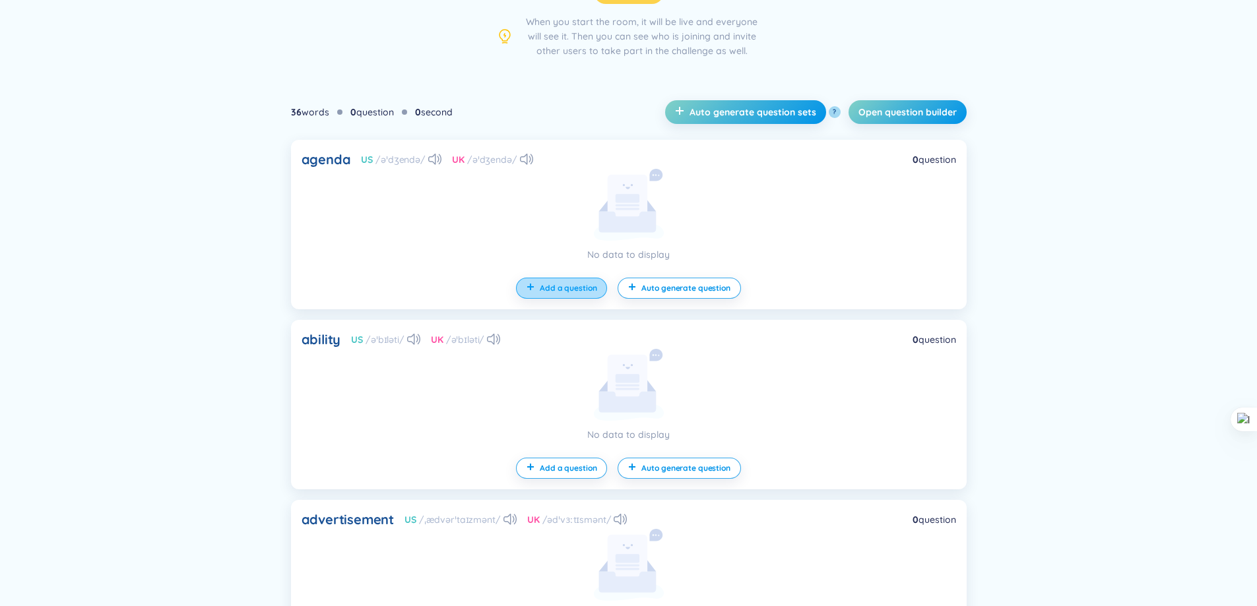
click at [565, 280] on button "Add a question" at bounding box center [561, 288] width 91 height 21
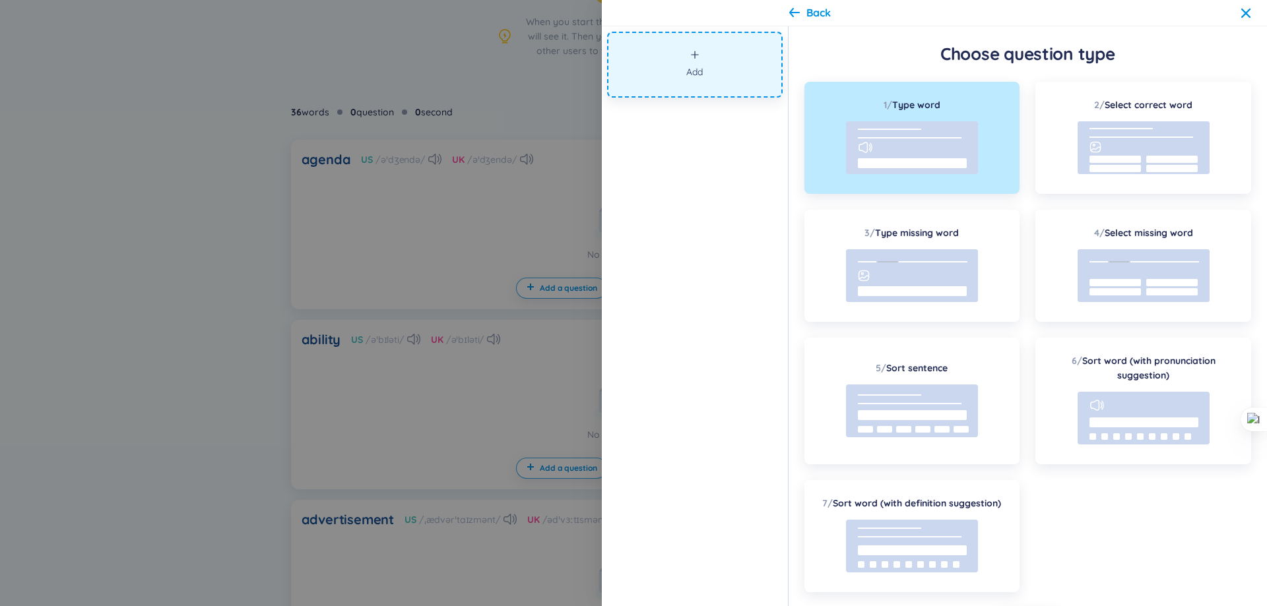
click at [465, 255] on div at bounding box center [633, 303] width 1267 height 606
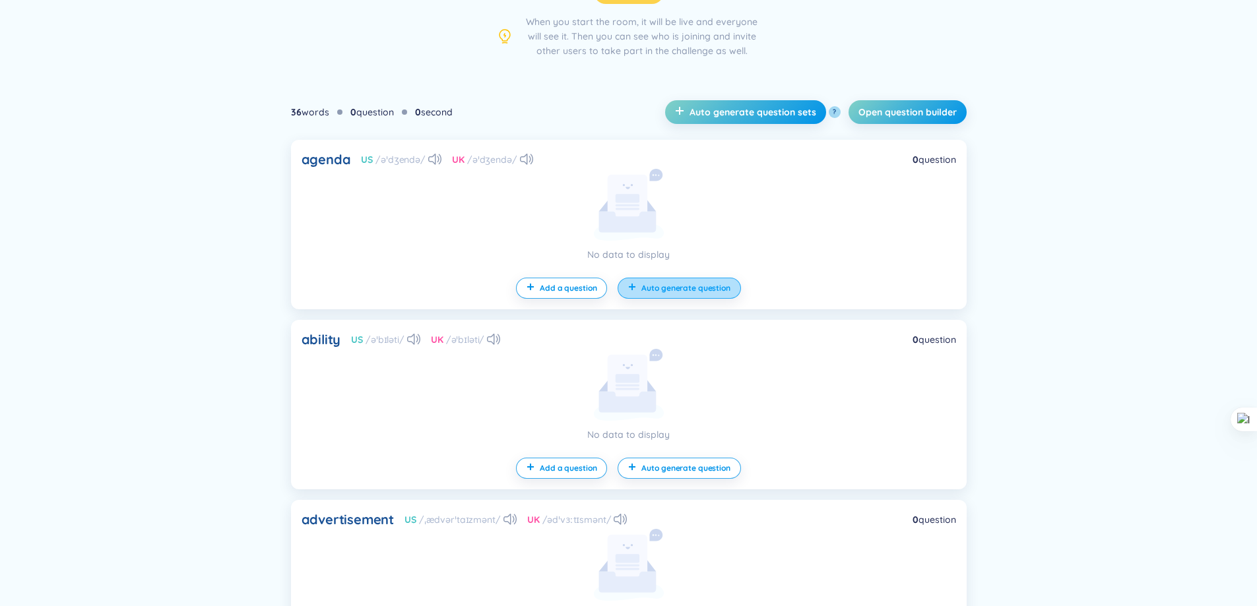
click at [651, 288] on span "Auto generate question" at bounding box center [685, 288] width 88 height 11
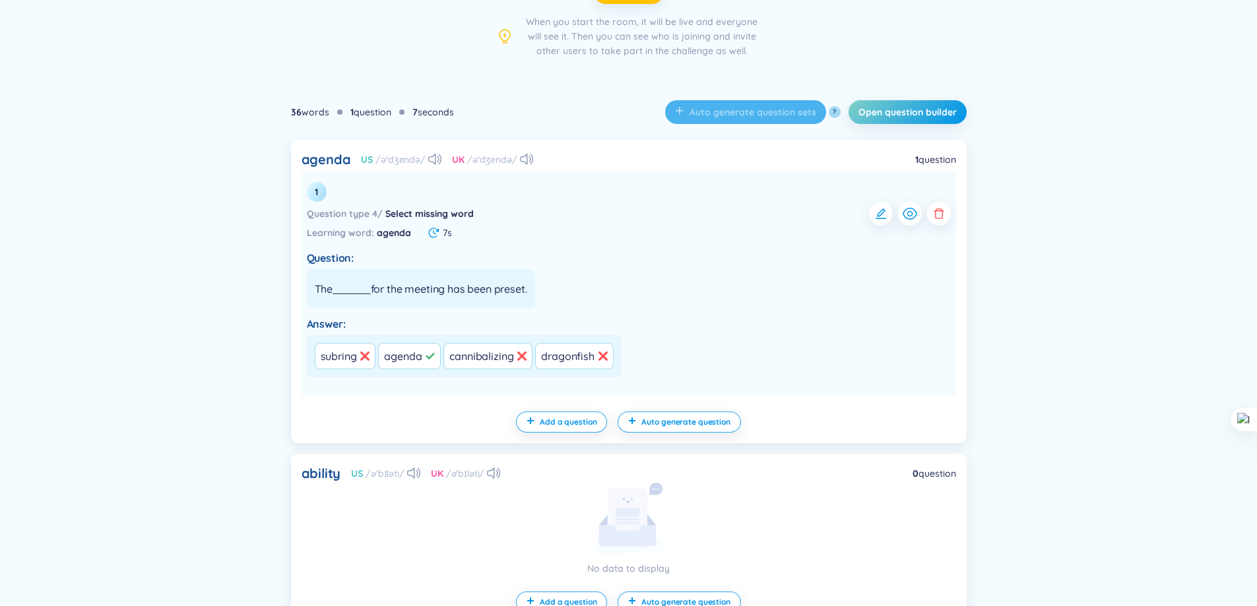
click at [646, 329] on div "Answer:" at bounding box center [629, 324] width 644 height 15
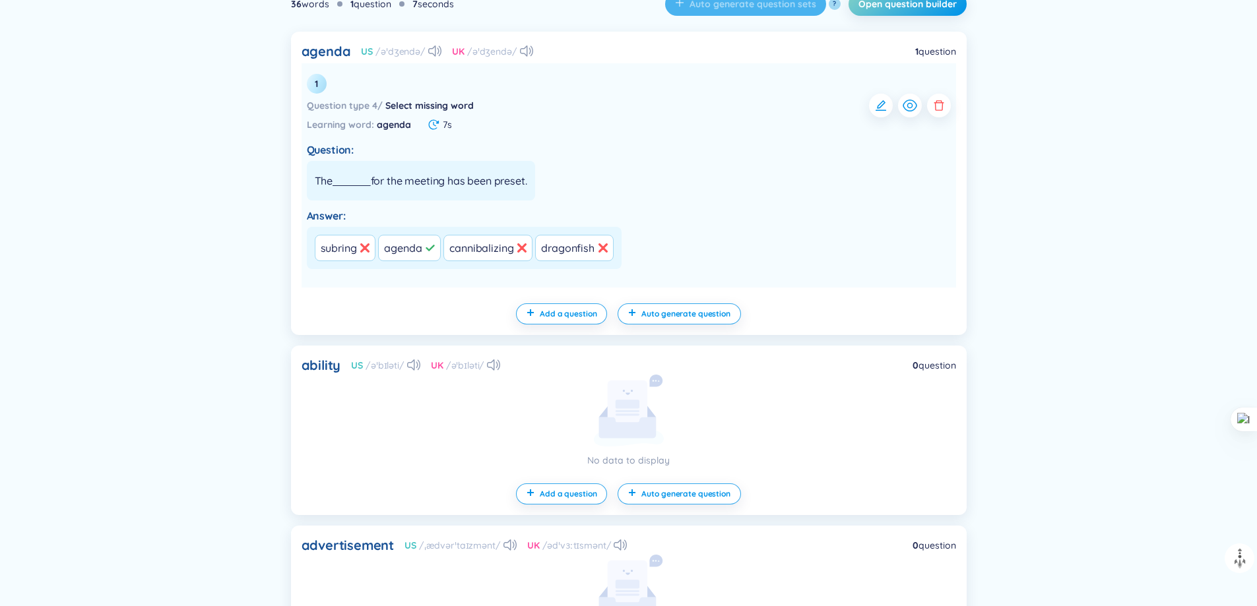
scroll to position [396, 0]
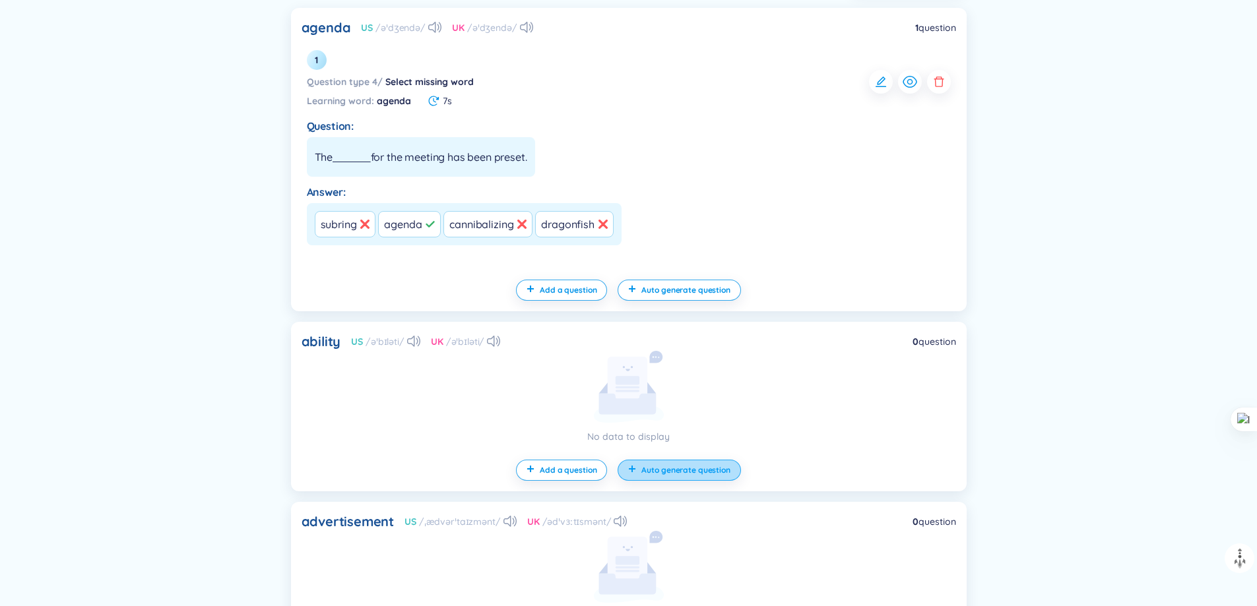
click at [717, 468] on span "Auto generate question" at bounding box center [685, 470] width 88 height 11
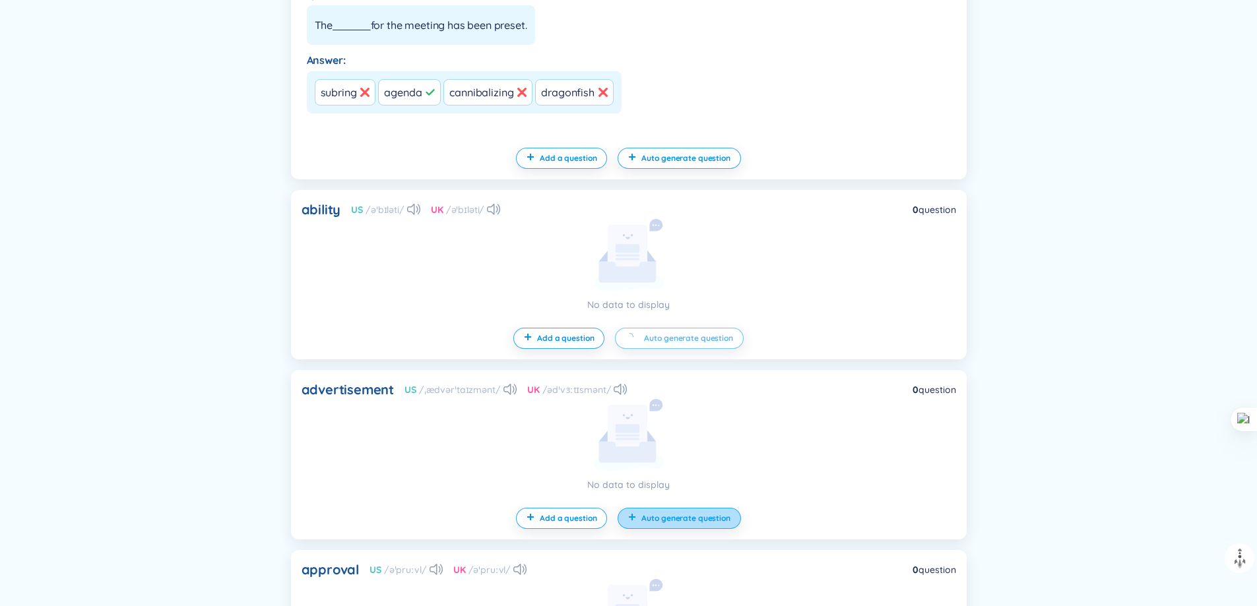
click at [693, 517] on span "Auto generate question" at bounding box center [685, 518] width 88 height 11
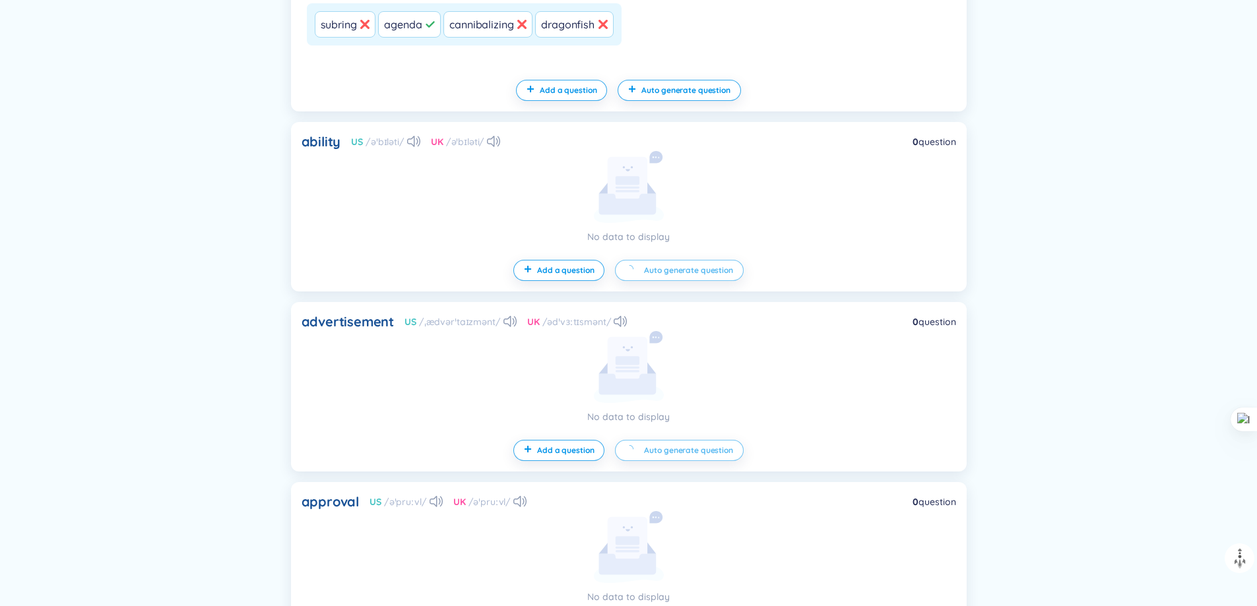
scroll to position [660, 0]
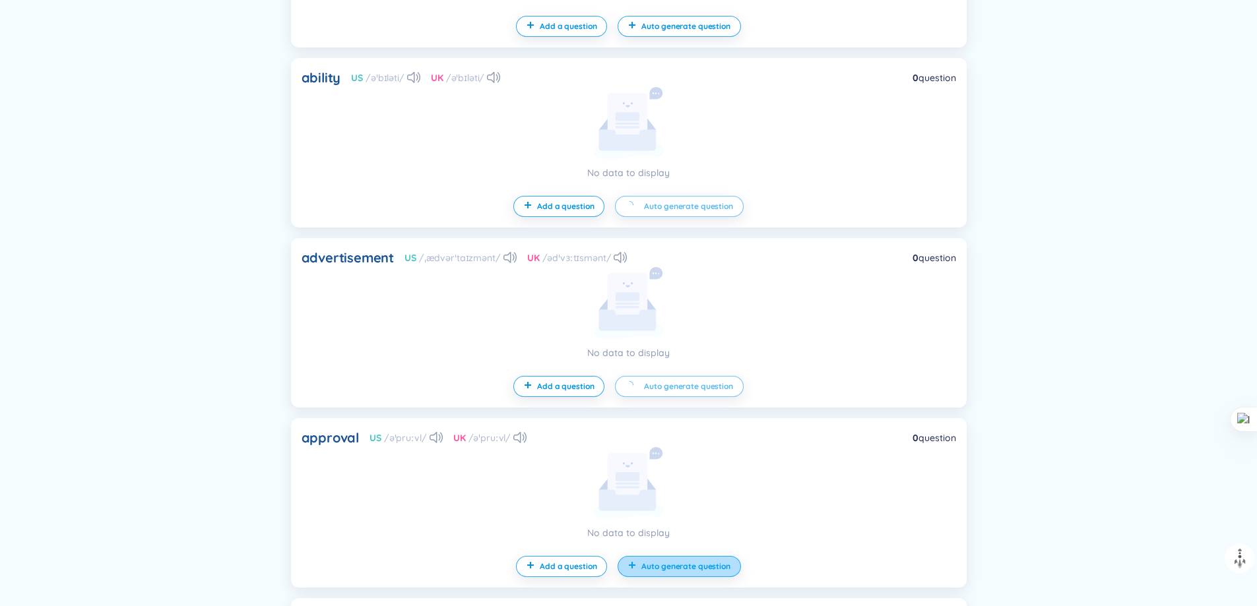
drag, startPoint x: 682, startPoint y: 552, endPoint x: 686, endPoint y: 565, distance: 14.6
click at [682, 554] on div "approval US /əˈpruːvl/ UK /əˈpruːvl/ 0 question No data to display Add a questi…" at bounding box center [629, 503] width 676 height 170
click at [686, 565] on span "Auto generate question" at bounding box center [685, 567] width 88 height 11
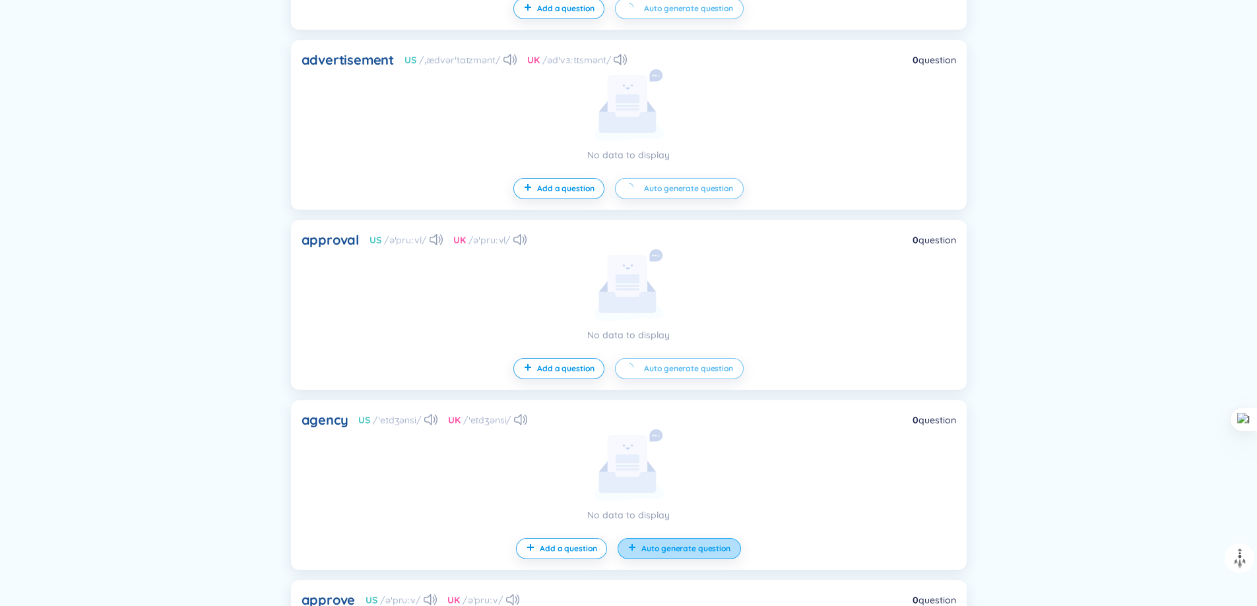
click at [699, 545] on span "Auto generate question" at bounding box center [685, 549] width 88 height 11
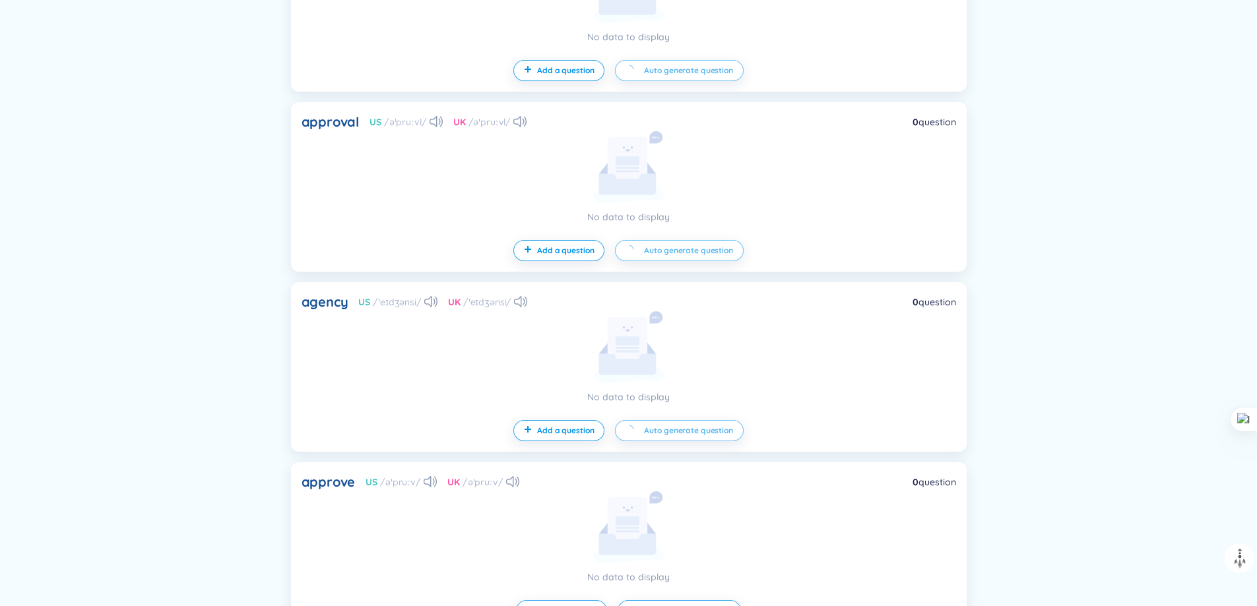
scroll to position [1122, 0]
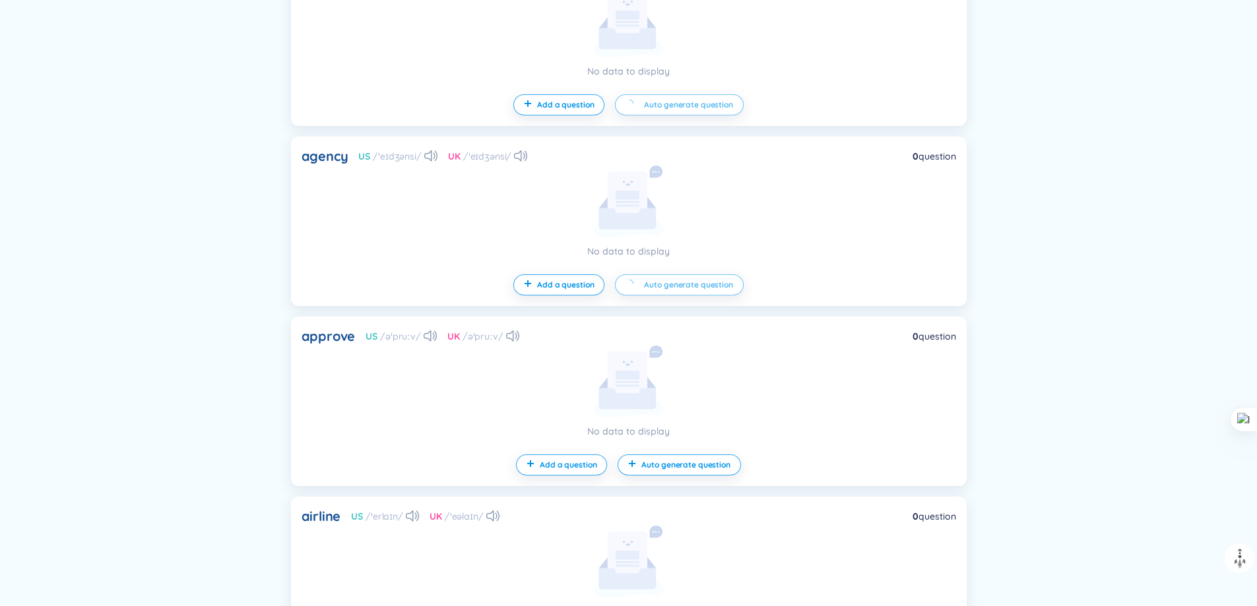
click at [703, 479] on div "approve US /əˈpruːv/ UK /əˈpruːv/ 0 question No data to display Add a question …" at bounding box center [629, 402] width 676 height 170
click at [703, 468] on span "Auto generate question" at bounding box center [685, 465] width 88 height 11
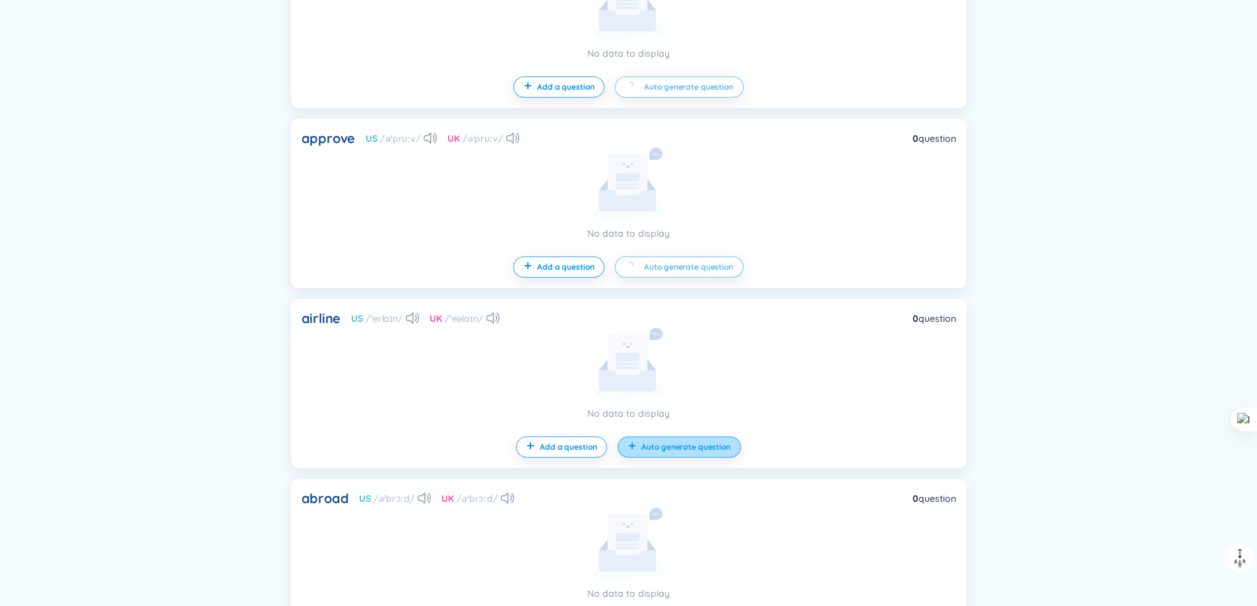
click at [718, 450] on span "Auto generate question" at bounding box center [685, 447] width 88 height 11
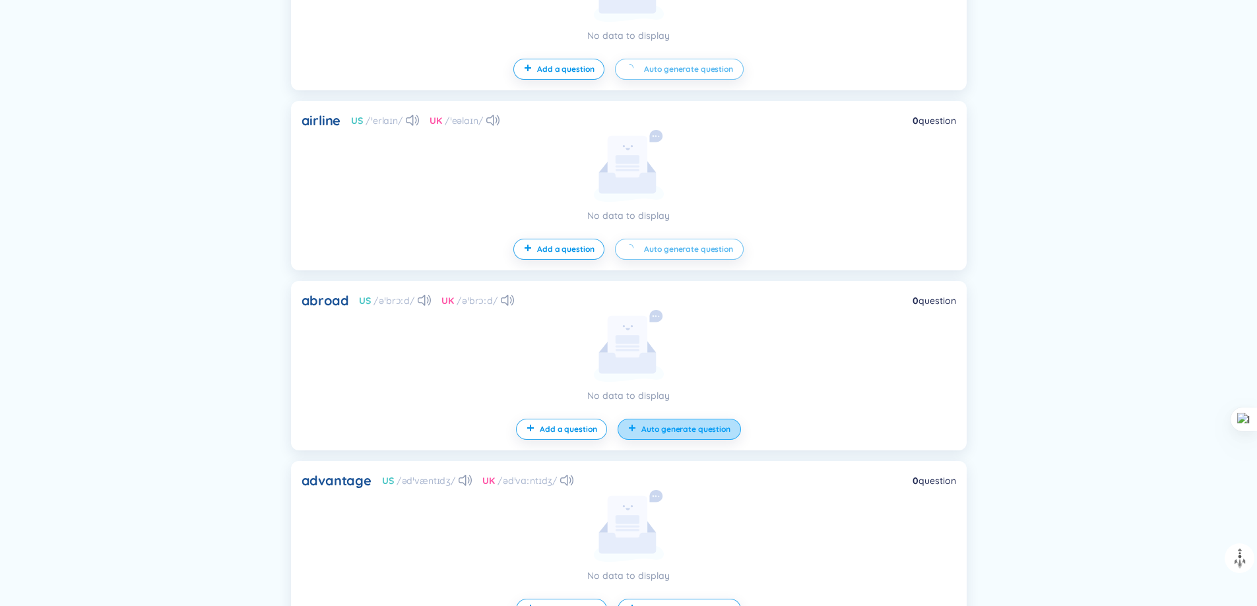
click at [705, 439] on button "Auto generate question" at bounding box center [679, 429] width 123 height 21
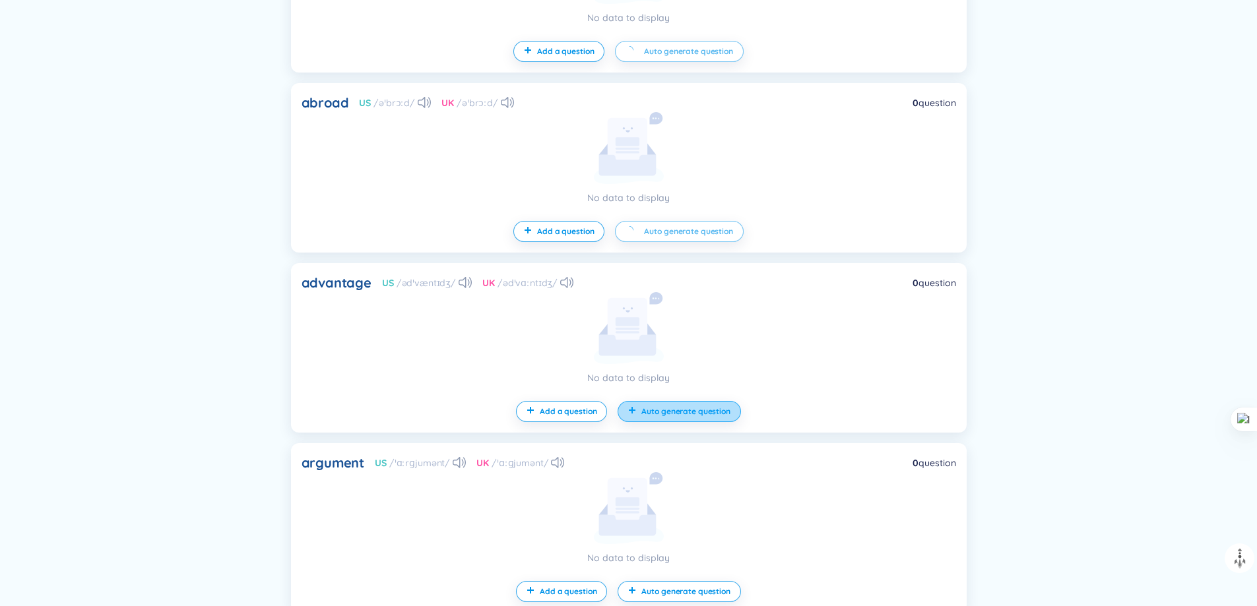
click at [699, 412] on span "Auto generate question" at bounding box center [685, 411] width 88 height 11
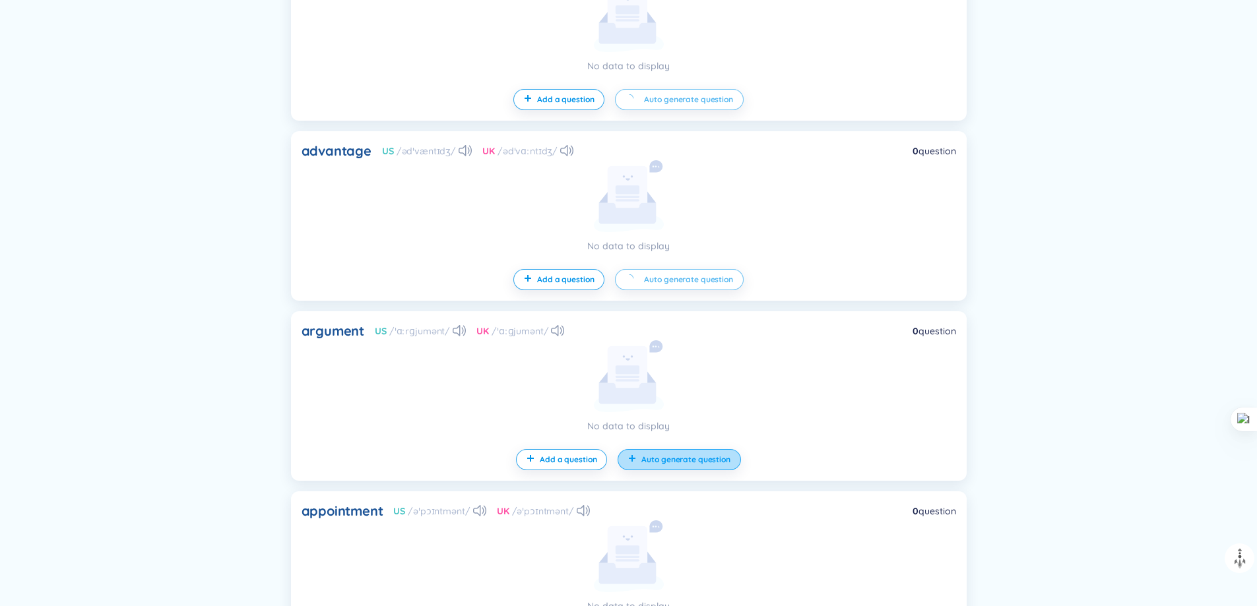
click at [695, 453] on button "Auto generate question" at bounding box center [679, 459] width 123 height 21
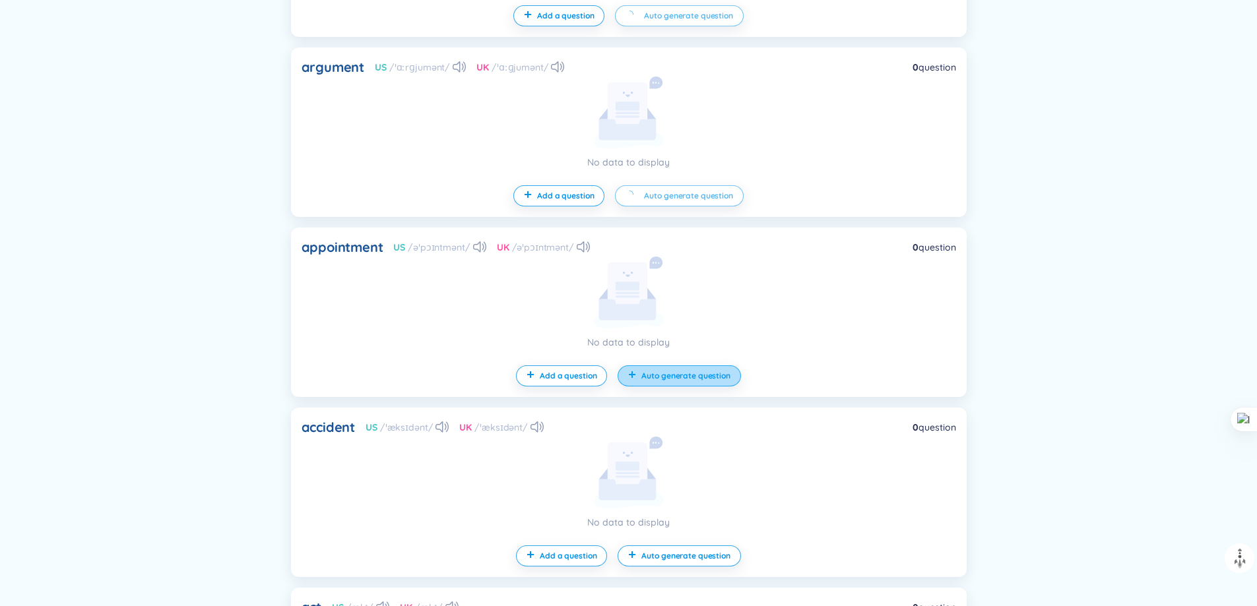
click at [688, 383] on button "Auto generate question" at bounding box center [679, 376] width 123 height 21
click at [550, 550] on button "Add a question" at bounding box center [561, 556] width 91 height 21
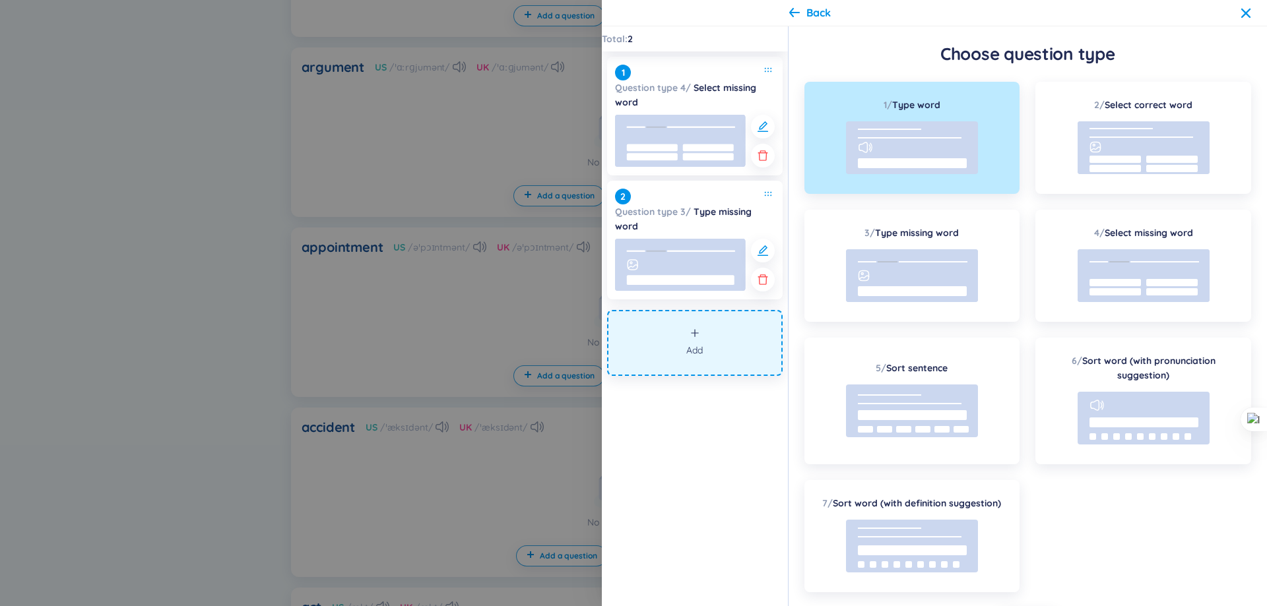
click at [518, 499] on div at bounding box center [633, 303] width 1267 height 606
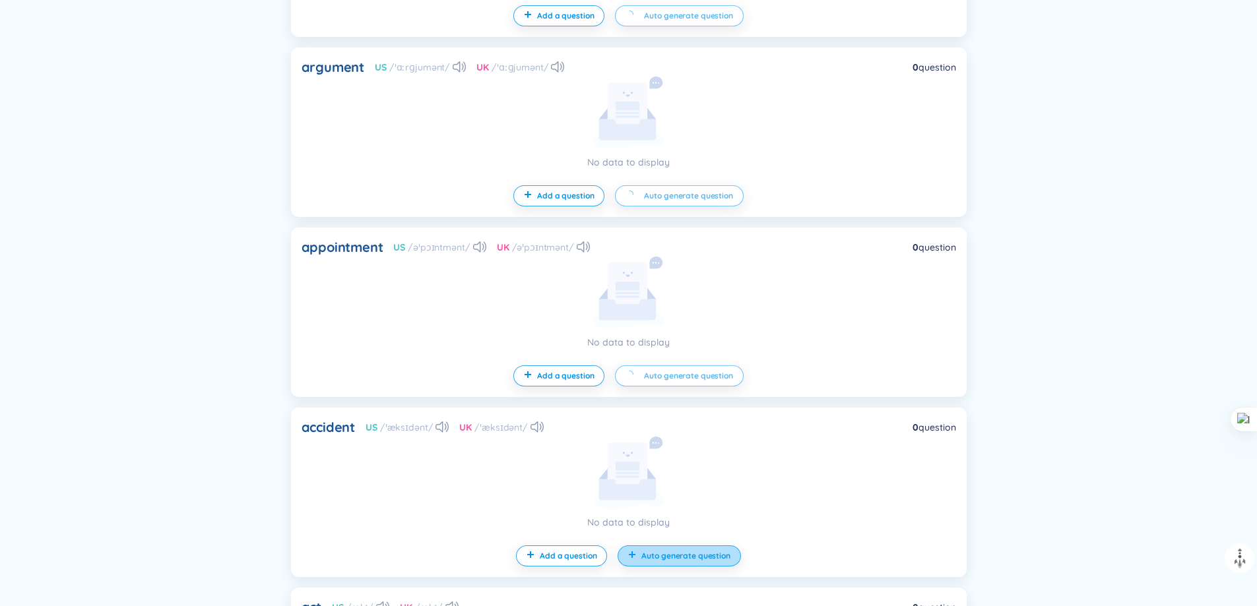
click at [672, 556] on span "Auto generate question" at bounding box center [685, 556] width 88 height 11
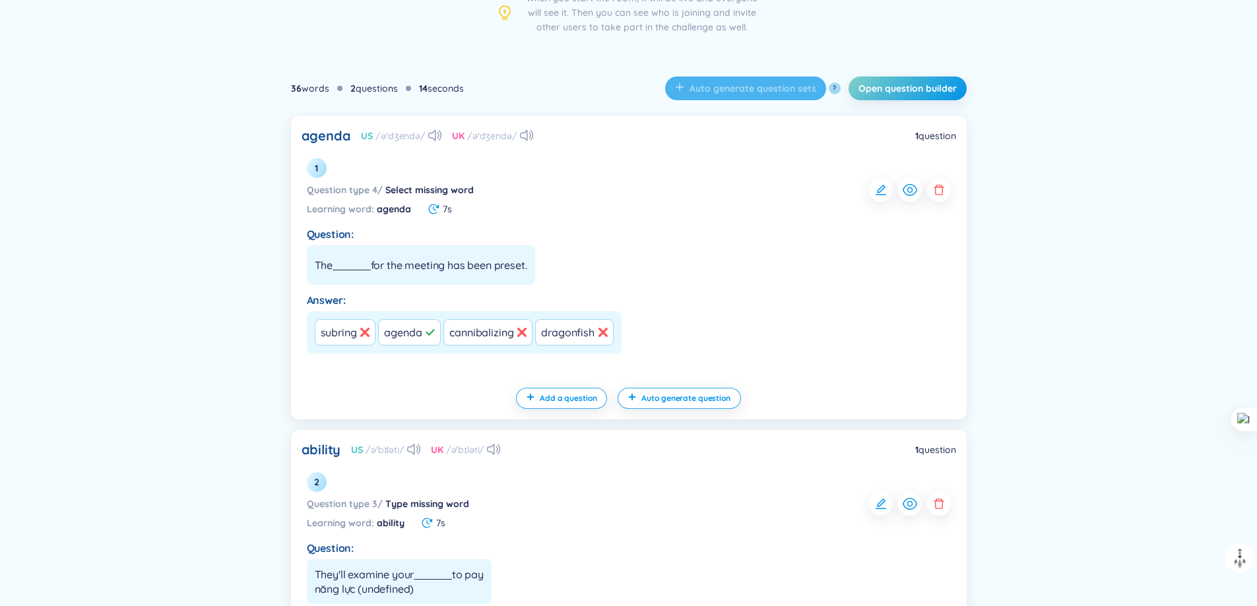
scroll to position [269, 0]
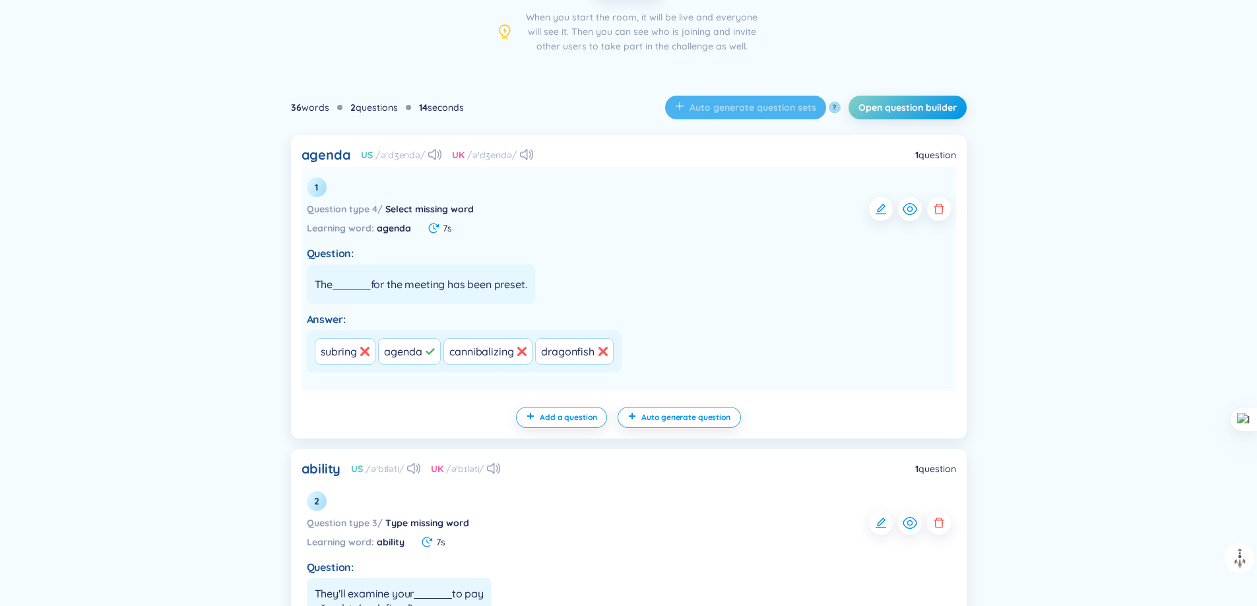
click at [371, 290] on u at bounding box center [352, 284] width 38 height 13
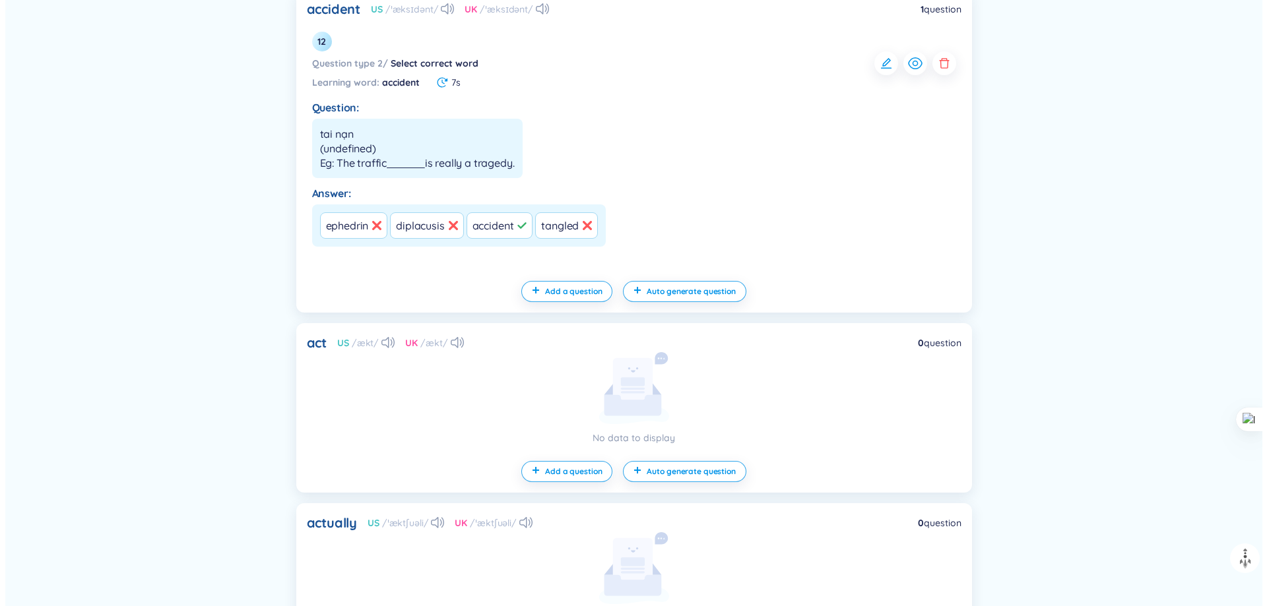
scroll to position [4051, 0]
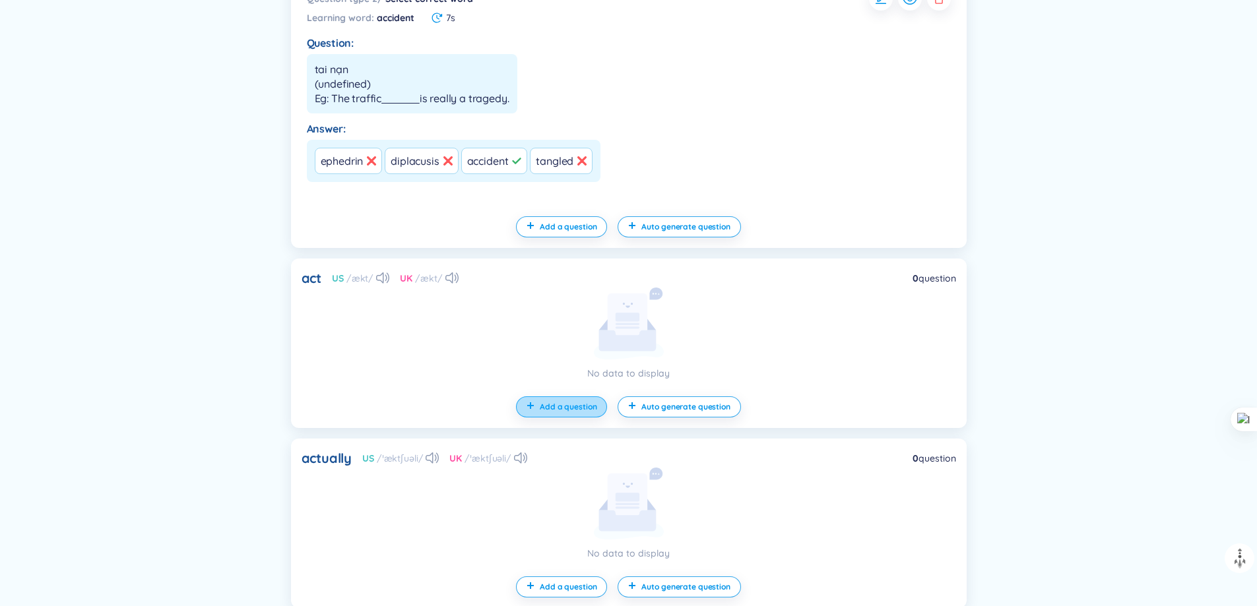
click at [577, 403] on span "Add a question" at bounding box center [568, 407] width 57 height 11
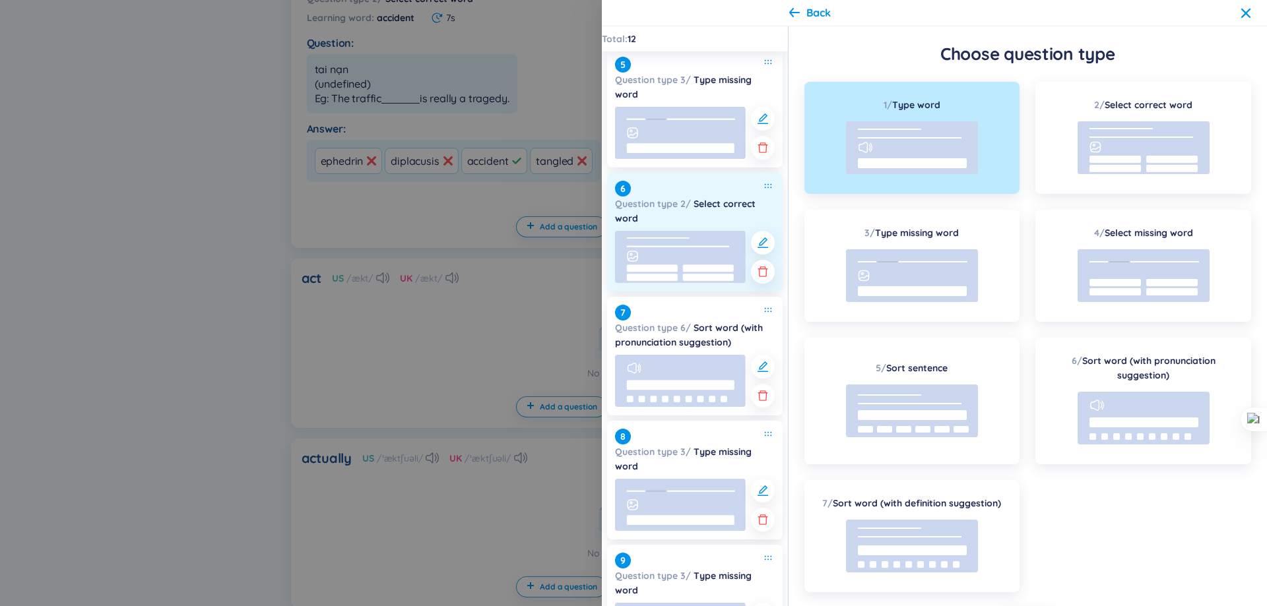
scroll to position [528, 0]
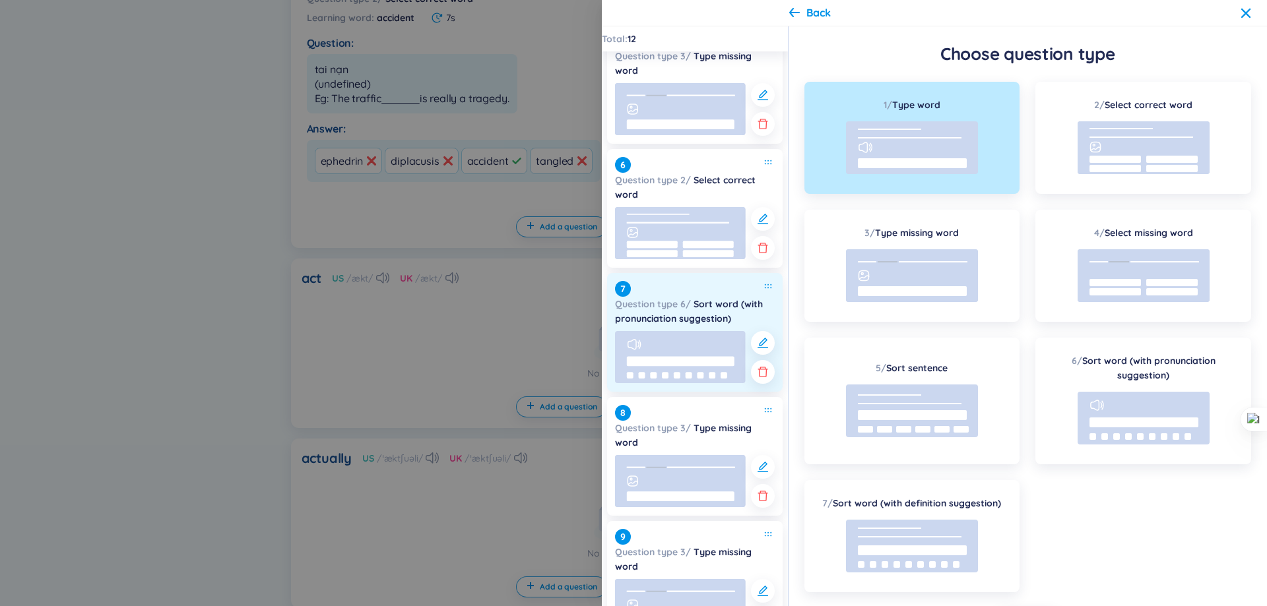
click at [716, 370] on rect at bounding box center [680, 357] width 131 height 52
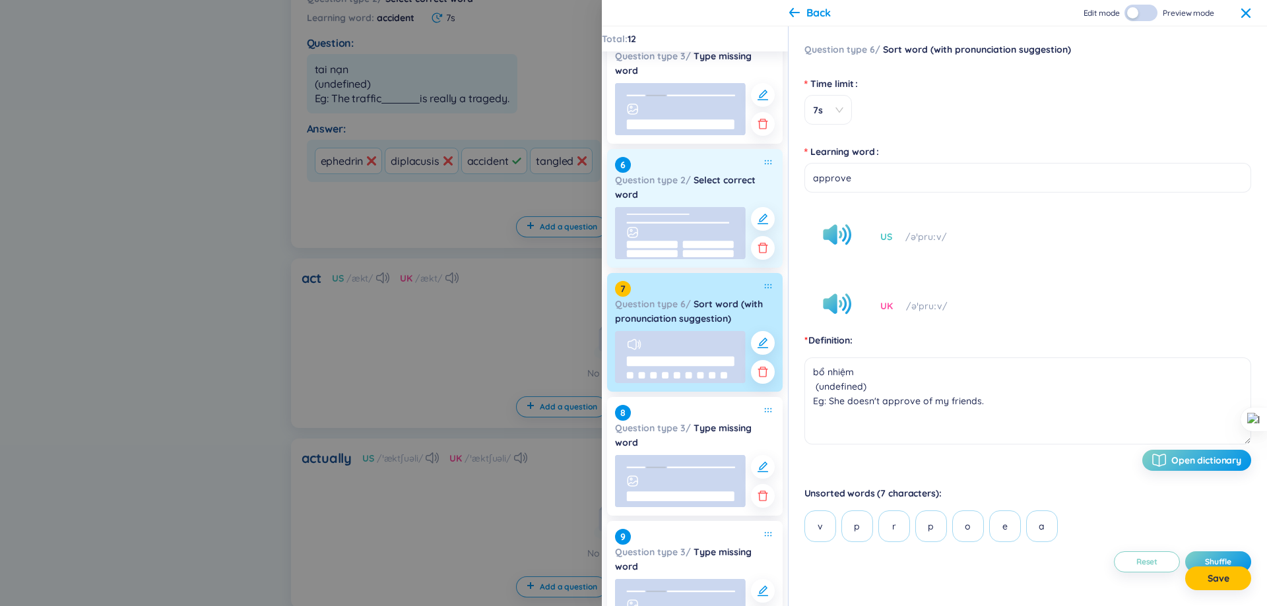
click at [690, 264] on div "6 Question type 2 / Select correct word" at bounding box center [695, 208] width 176 height 119
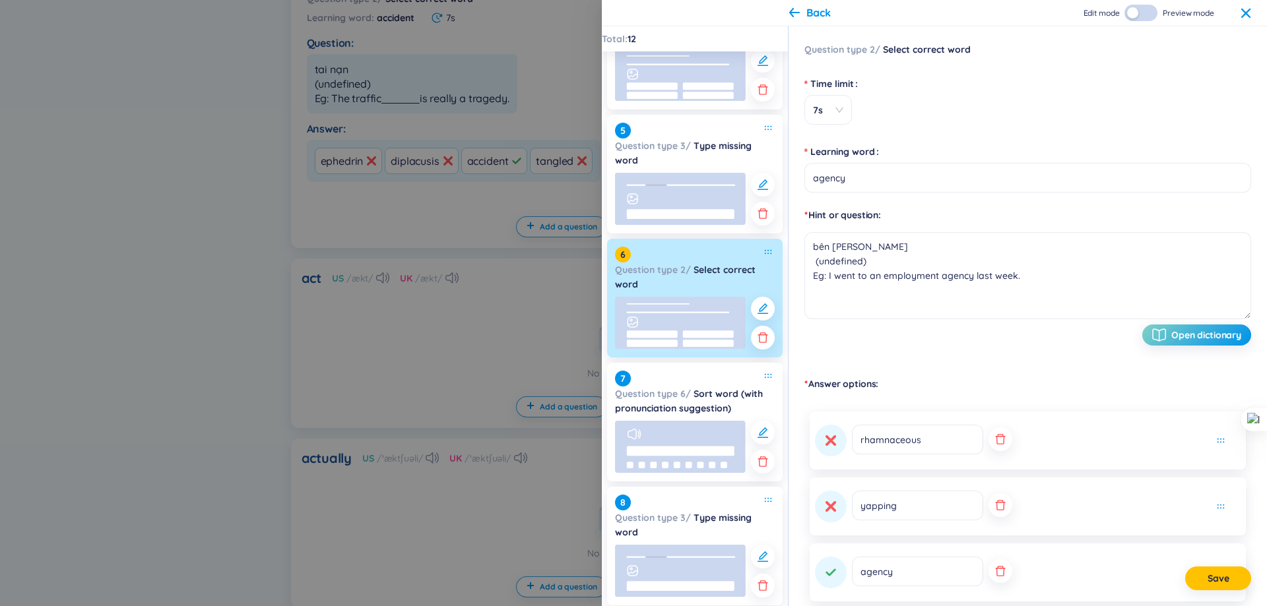
scroll to position [396, 0]
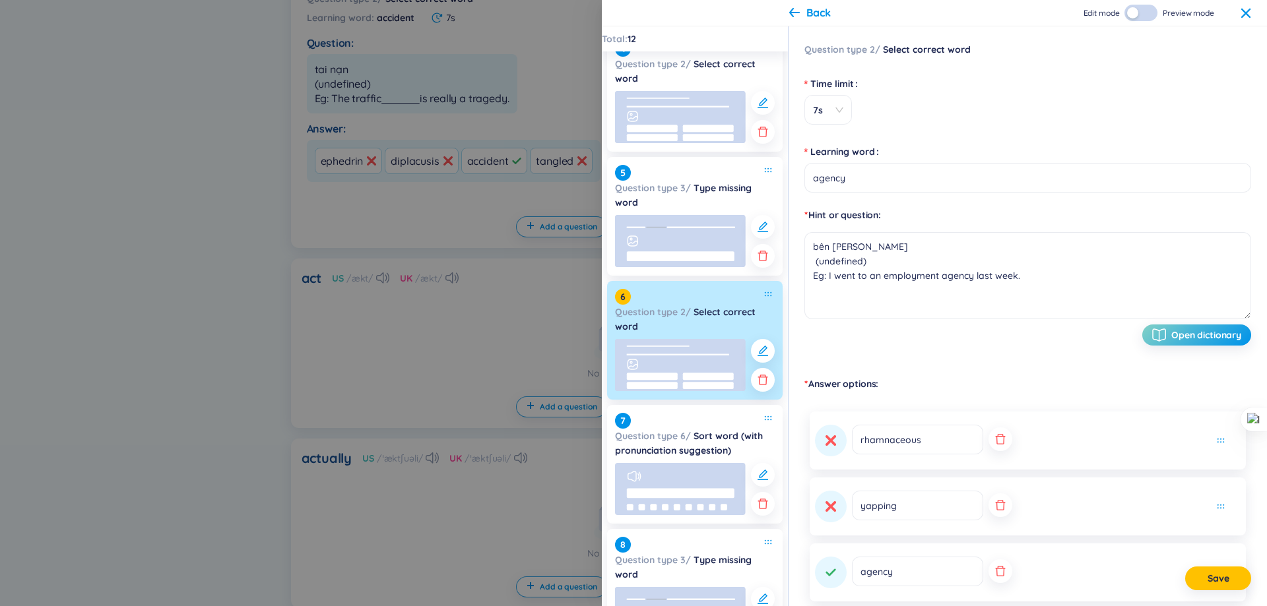
click at [690, 264] on rect at bounding box center [680, 241] width 131 height 52
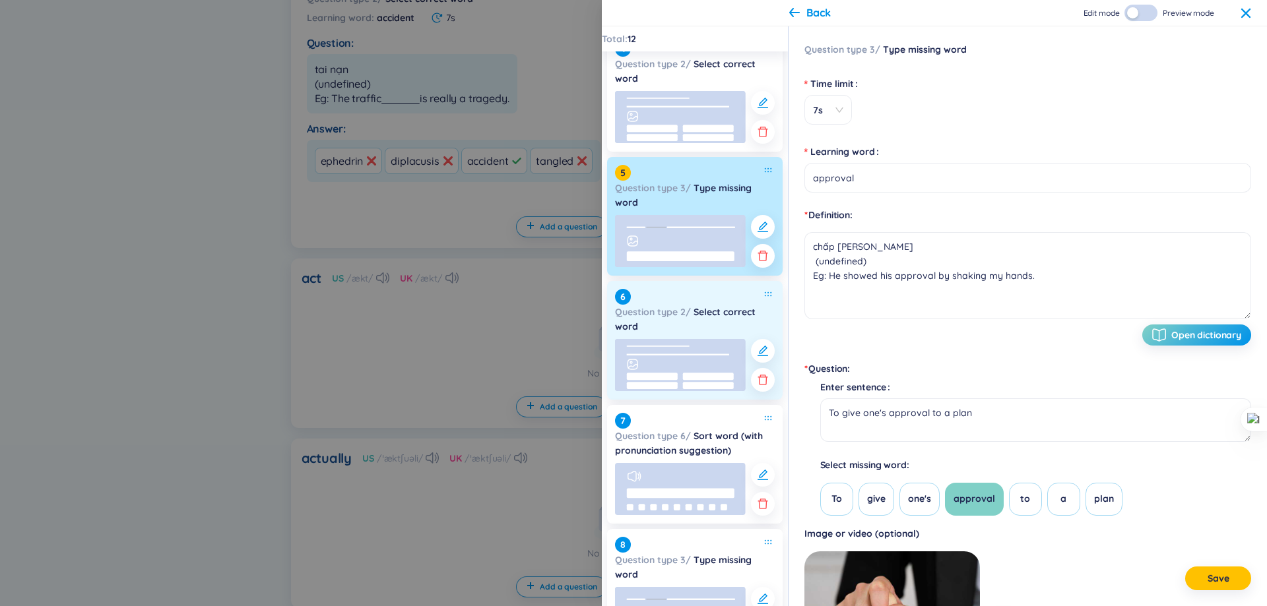
click at [656, 382] on rect at bounding box center [652, 385] width 51 height 7
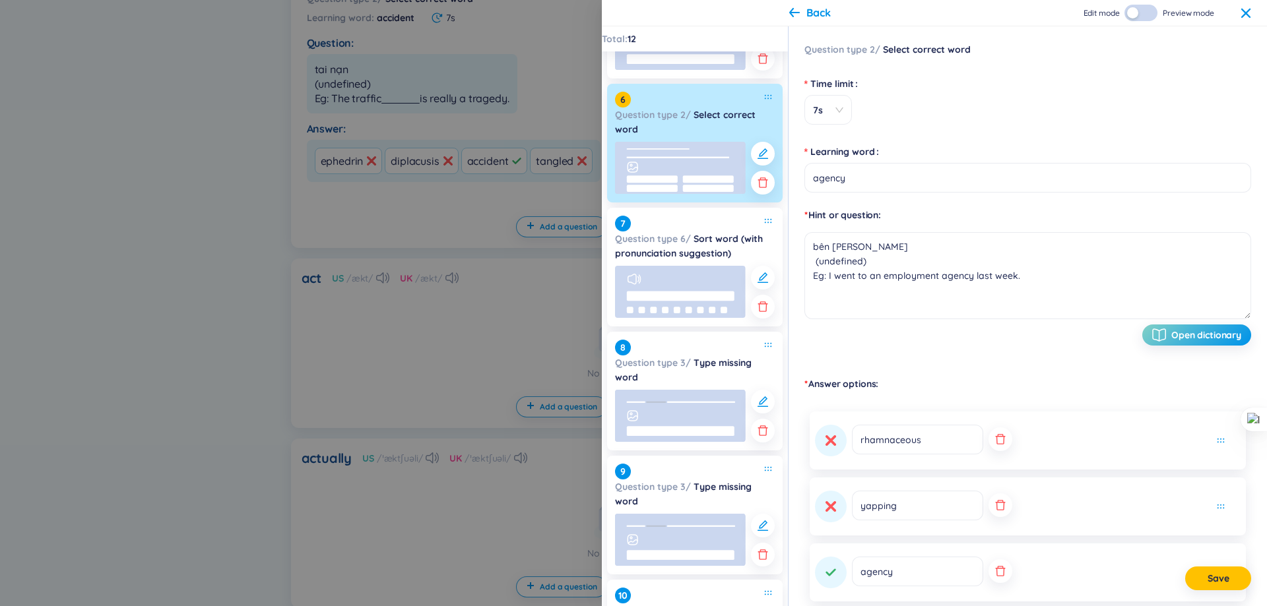
scroll to position [594, 0]
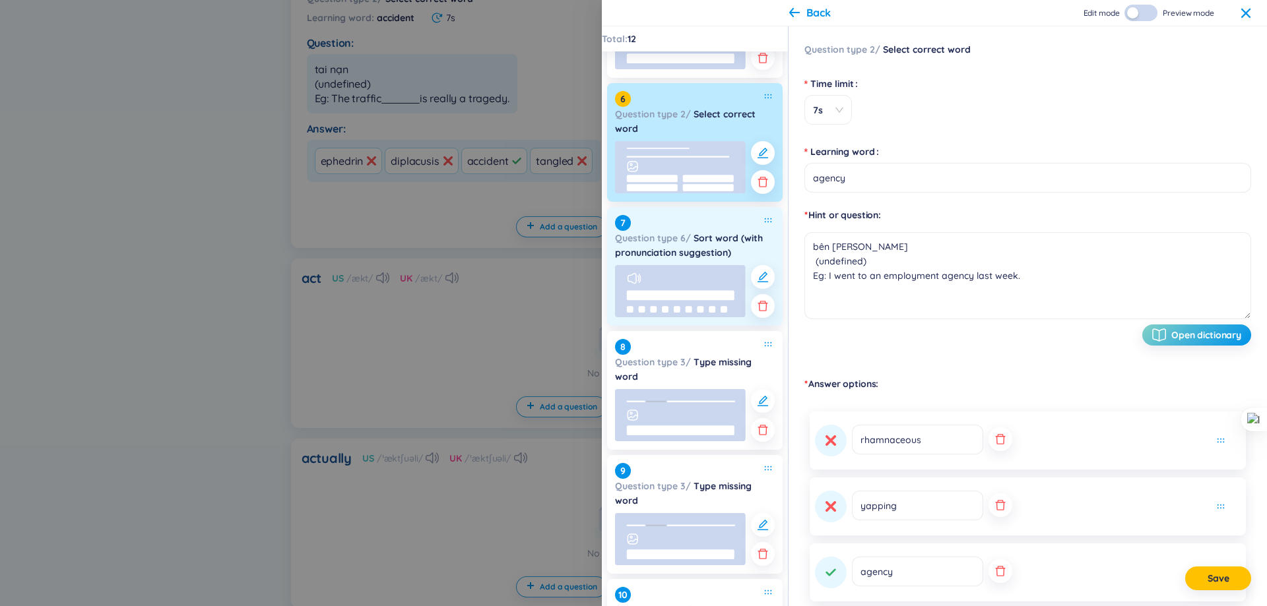
click at [709, 280] on rect at bounding box center [680, 291] width 131 height 52
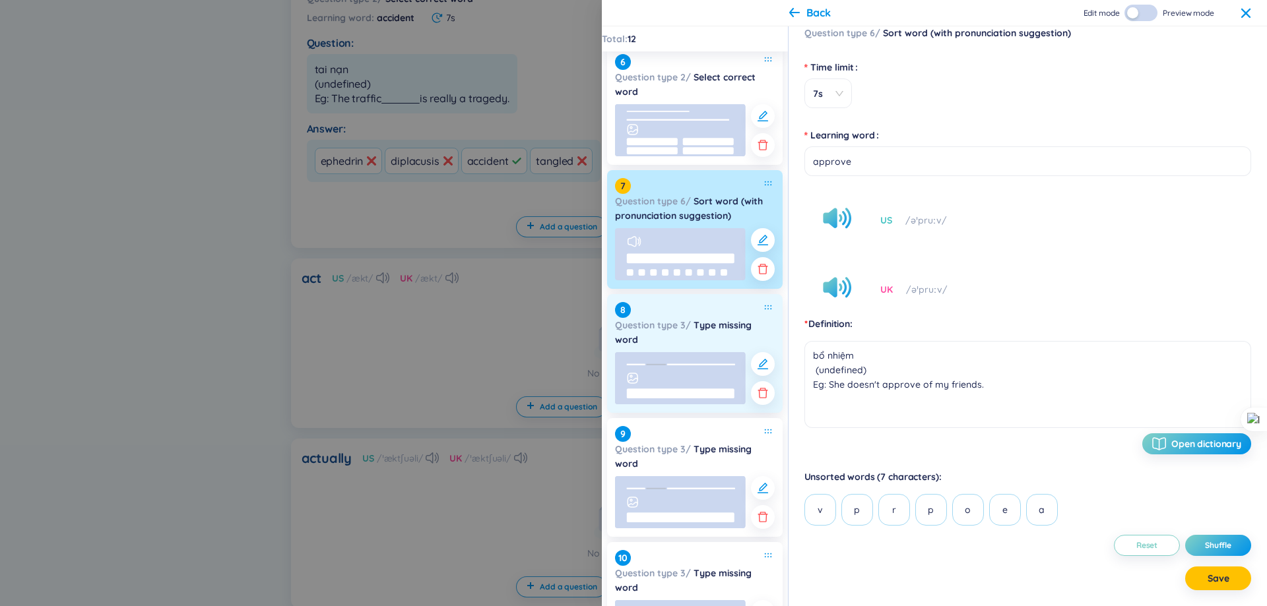
scroll to position [726, 0]
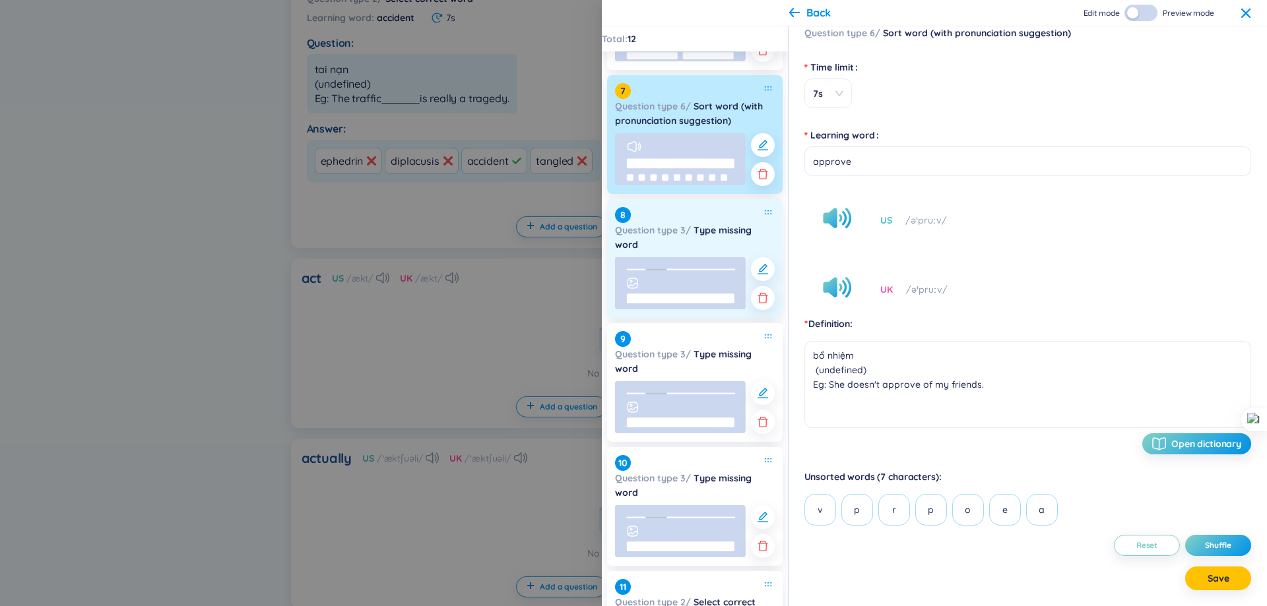
click at [678, 286] on rect at bounding box center [680, 283] width 131 height 52
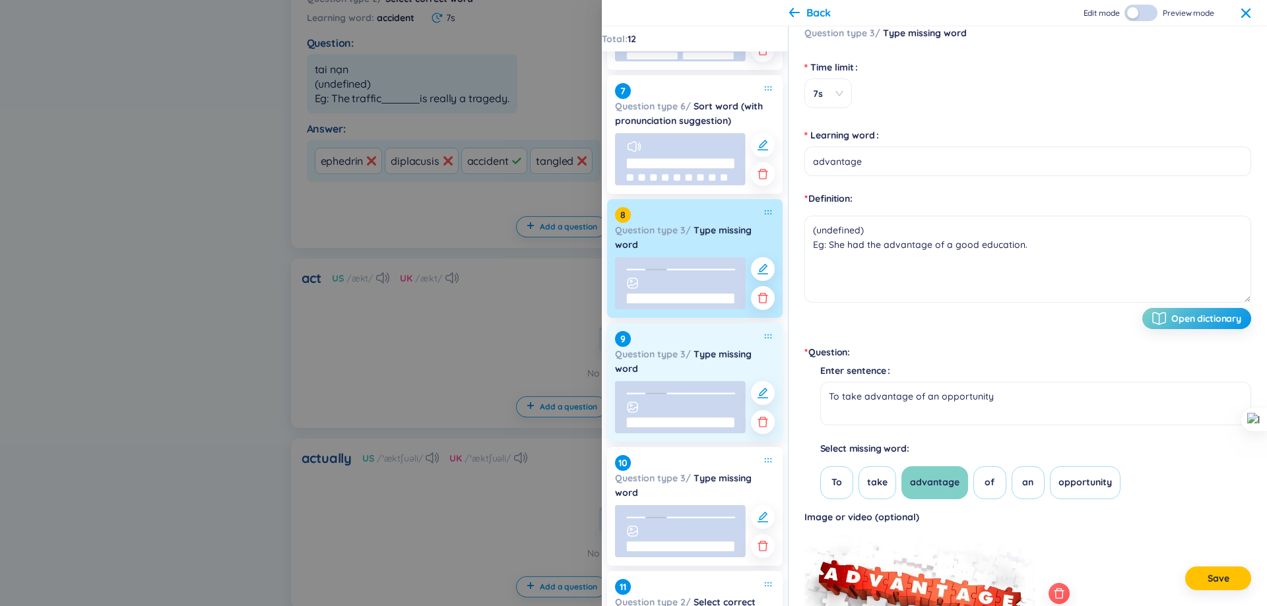
click at [687, 387] on rect at bounding box center [680, 407] width 131 height 52
type input "argument"
type textarea "tranh luận, lí lẽ (undefined) Eg: Never go to bed on an argument."
type textarea "A matter of argument"
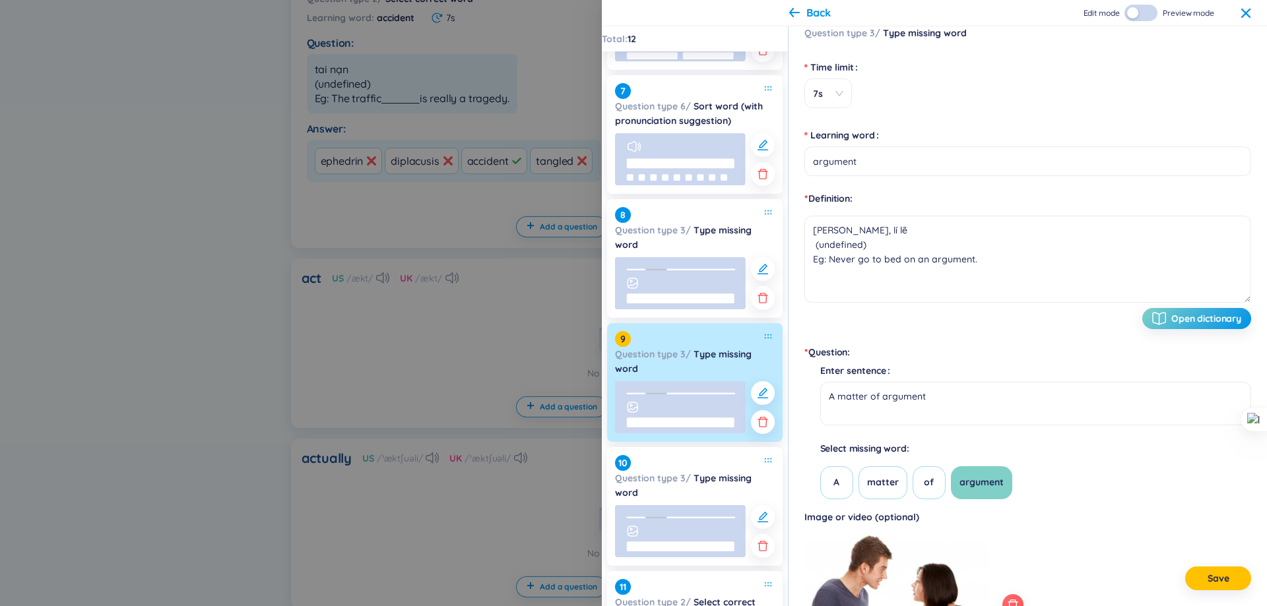
click at [687, 387] on rect at bounding box center [680, 407] width 131 height 52
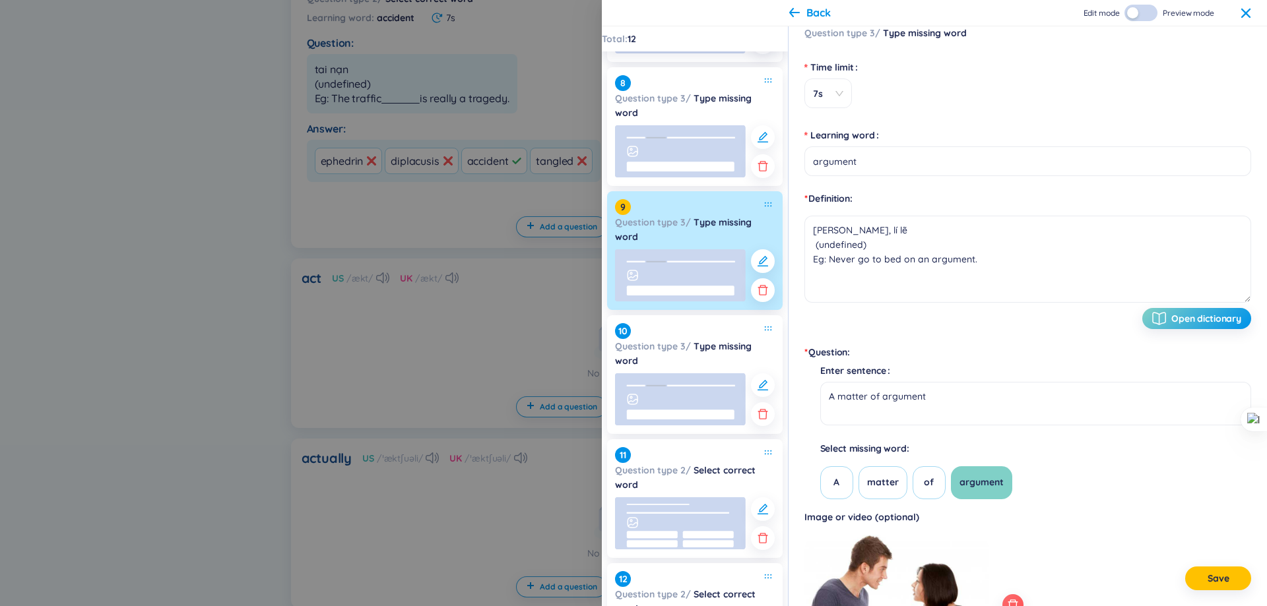
scroll to position [924, 0]
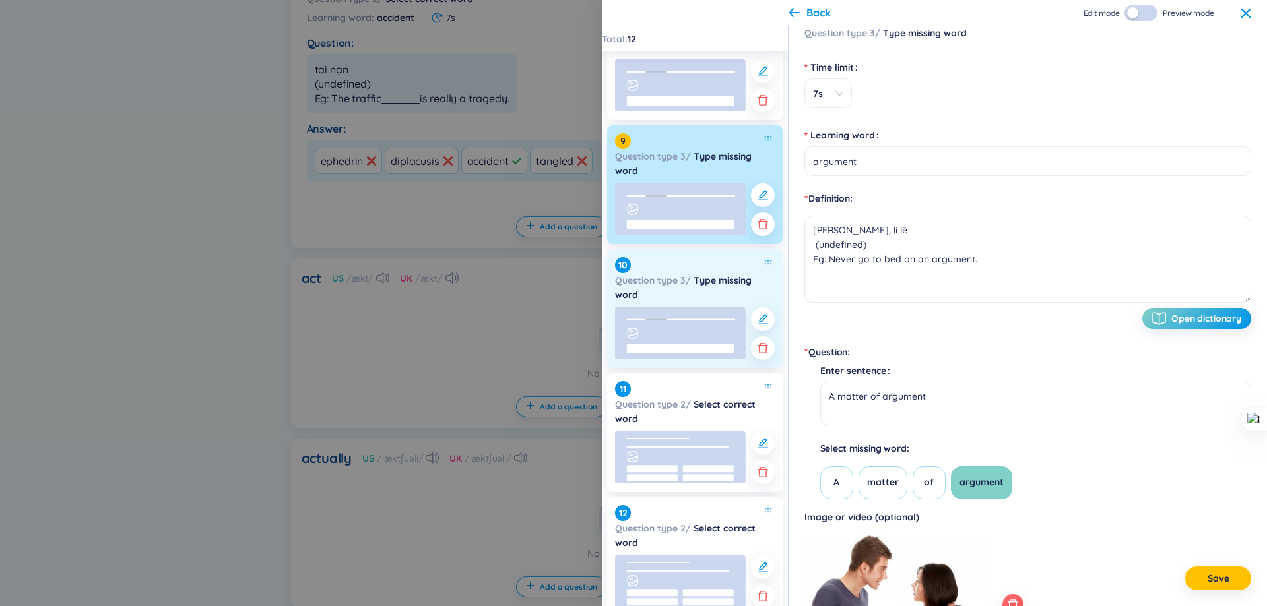
click at [699, 368] on div "10 Question type 3 / Type missing word" at bounding box center [695, 308] width 176 height 119
type input "appointment"
type textarea "cuộc hẹn (undefined) Eg: Can you give me a date for another appointment?"
type textarea "Temporary appointment"
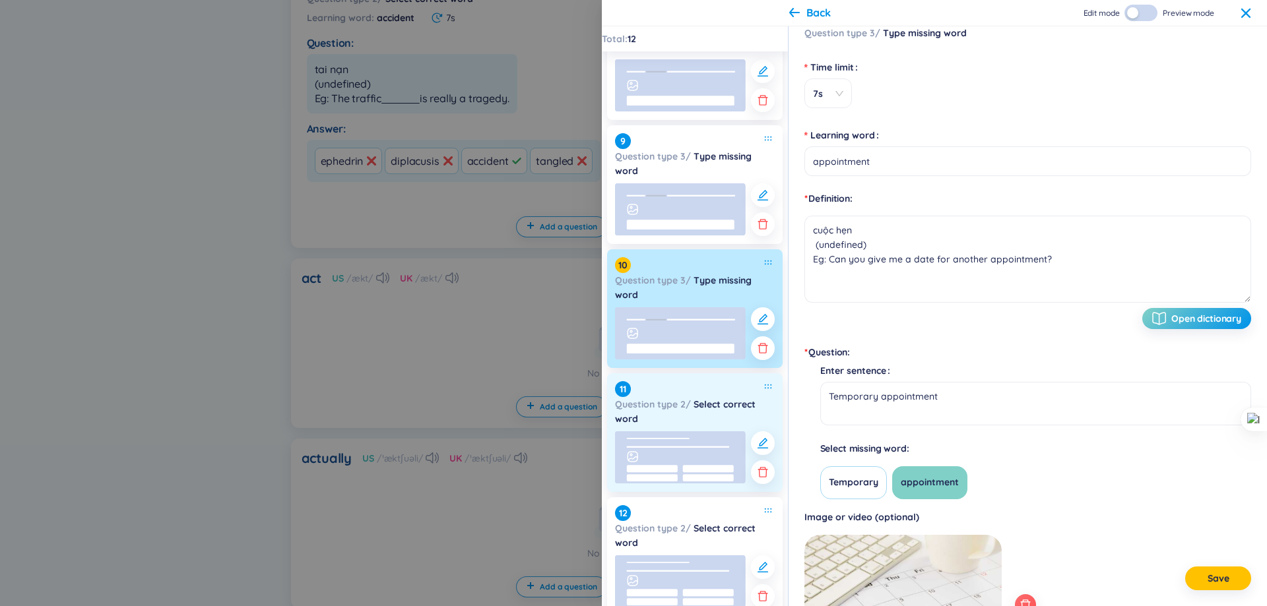
click at [675, 432] on rect at bounding box center [680, 458] width 131 height 52
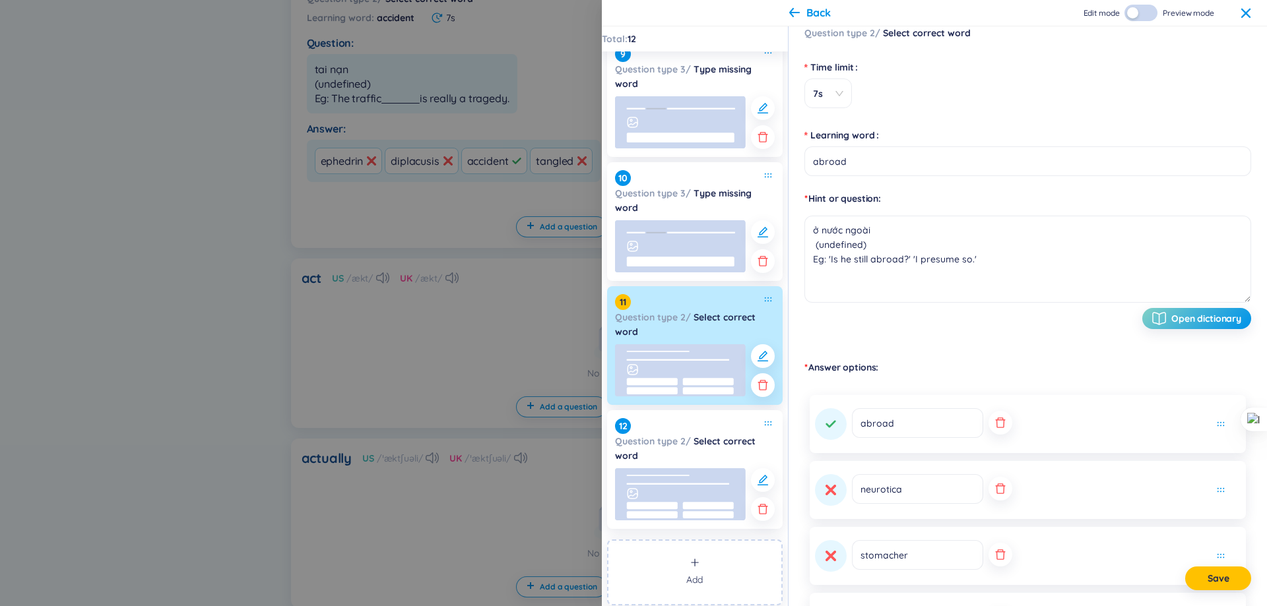
scroll to position [1016, 0]
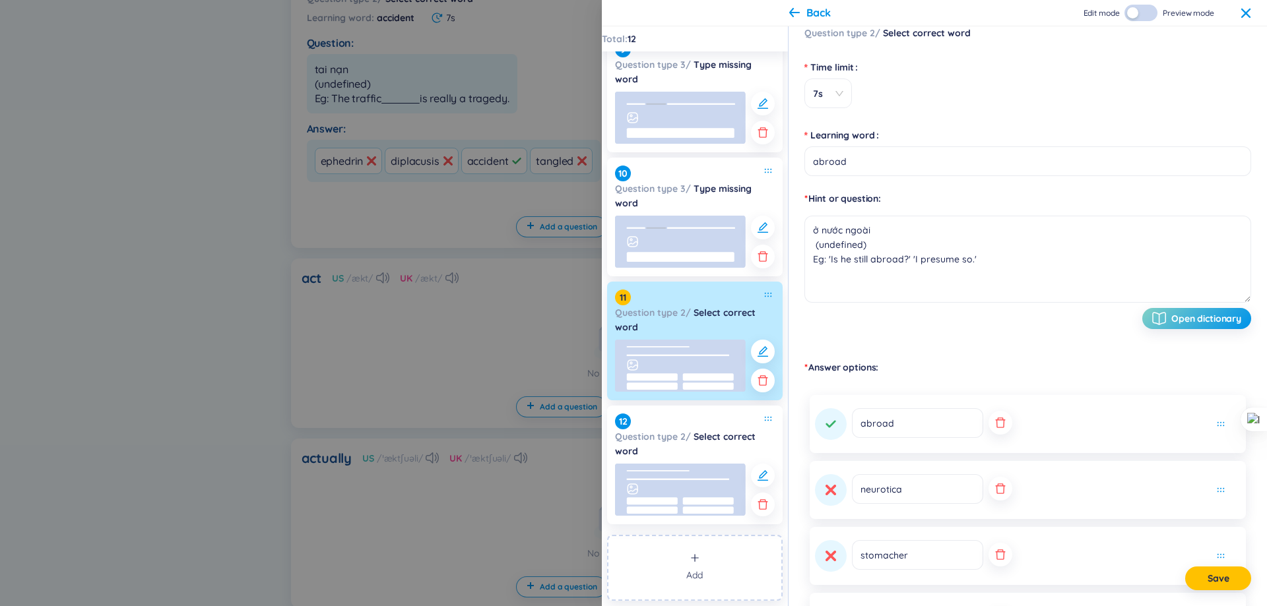
click at [675, 432] on span "Question type 2 /" at bounding box center [653, 437] width 76 height 12
type input "accident"
type textarea "tai nạn (undefined) Eg: The traffic accident is really a tragedy."
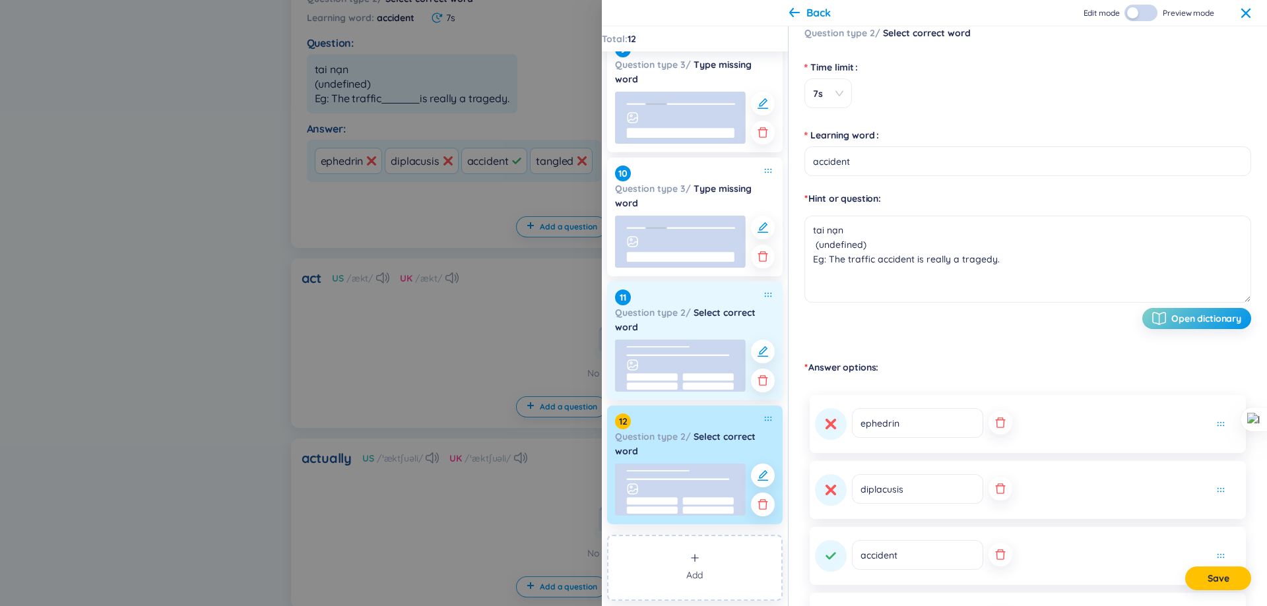
scroll to position [818, 0]
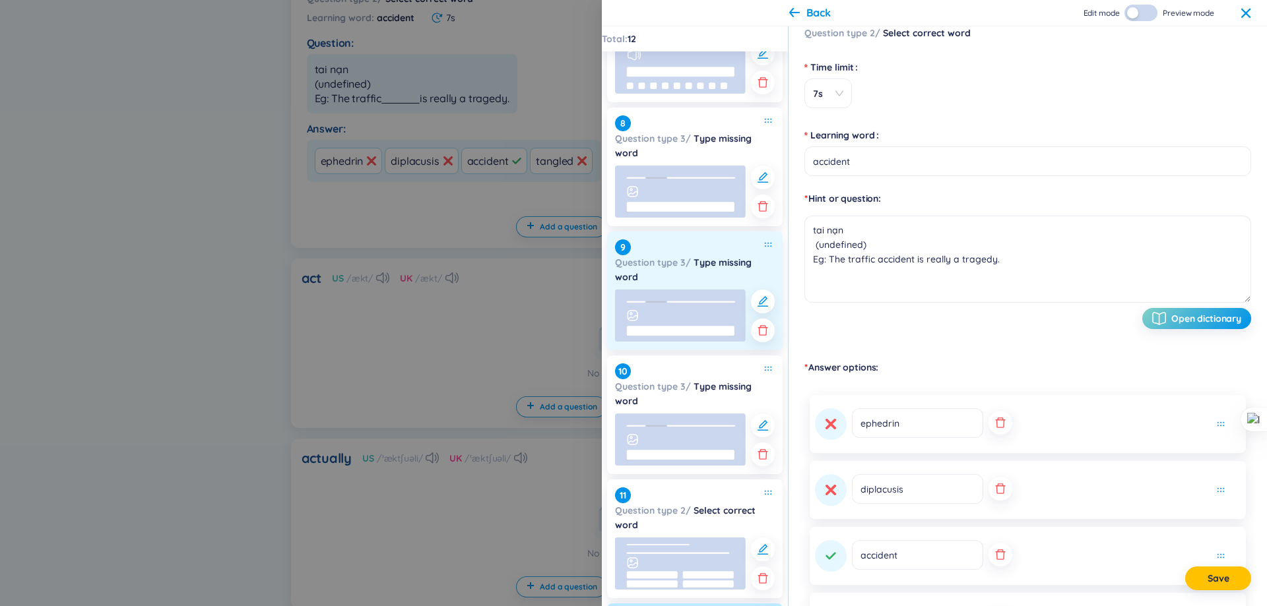
click at [697, 342] on div at bounding box center [680, 318] width 131 height 56
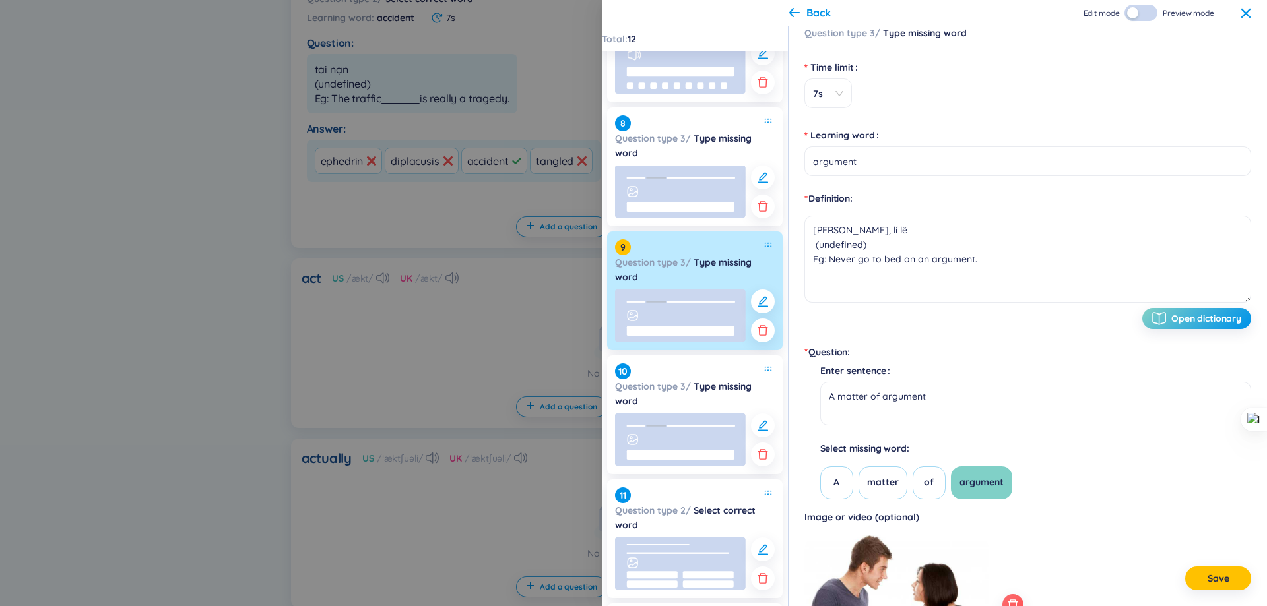
click at [694, 232] on div "9 Question type 3 / Type missing word" at bounding box center [695, 291] width 176 height 119
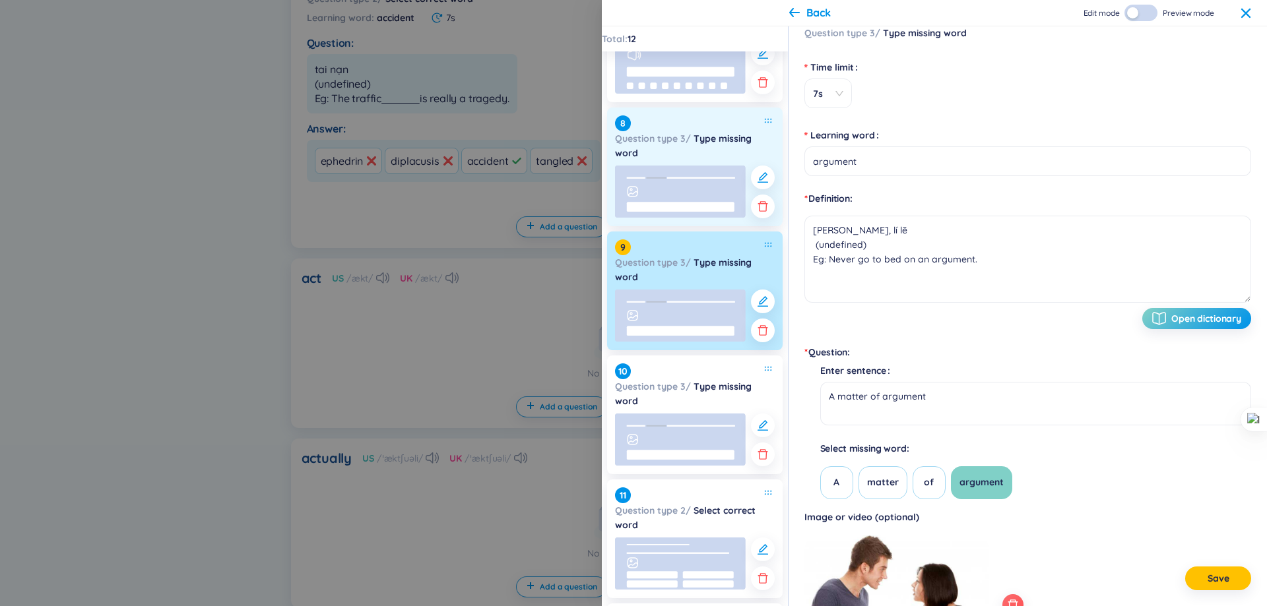
click at [696, 209] on rect at bounding box center [681, 207] width 108 height 10
type input "advantage"
type textarea "(undefined) Eg: She had the advantage of a good education."
type textarea "To take advantage of an opportunity"
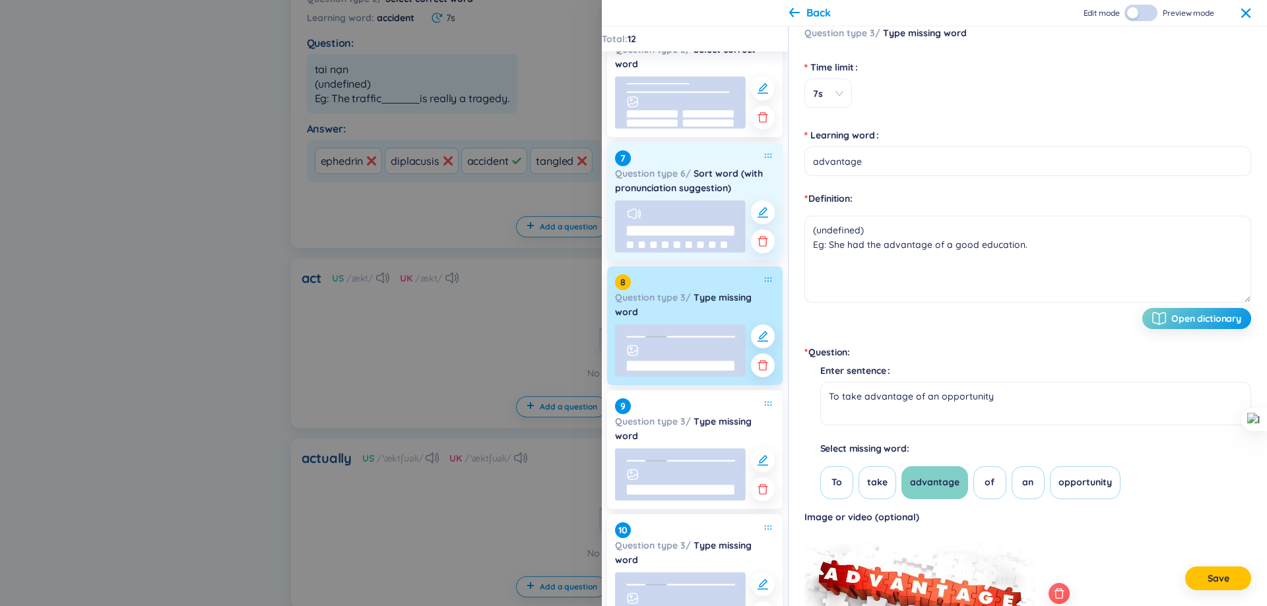
scroll to position [620, 0]
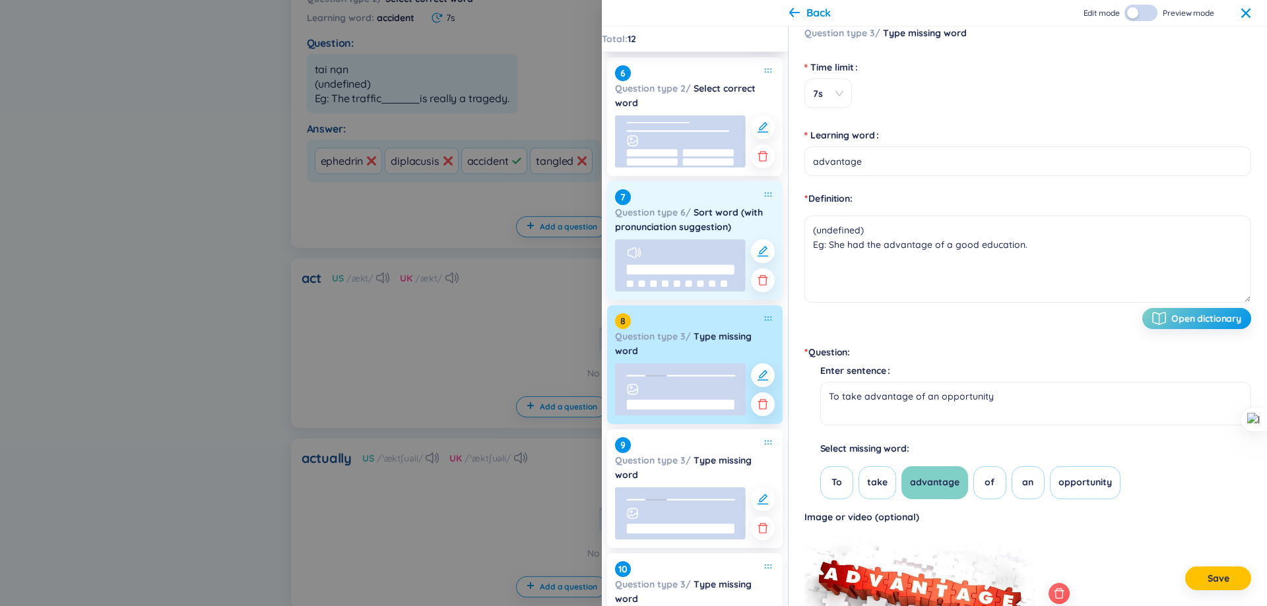
click at [688, 232] on strong "Sort word (with pronunciation suggestion)" at bounding box center [689, 220] width 148 height 26
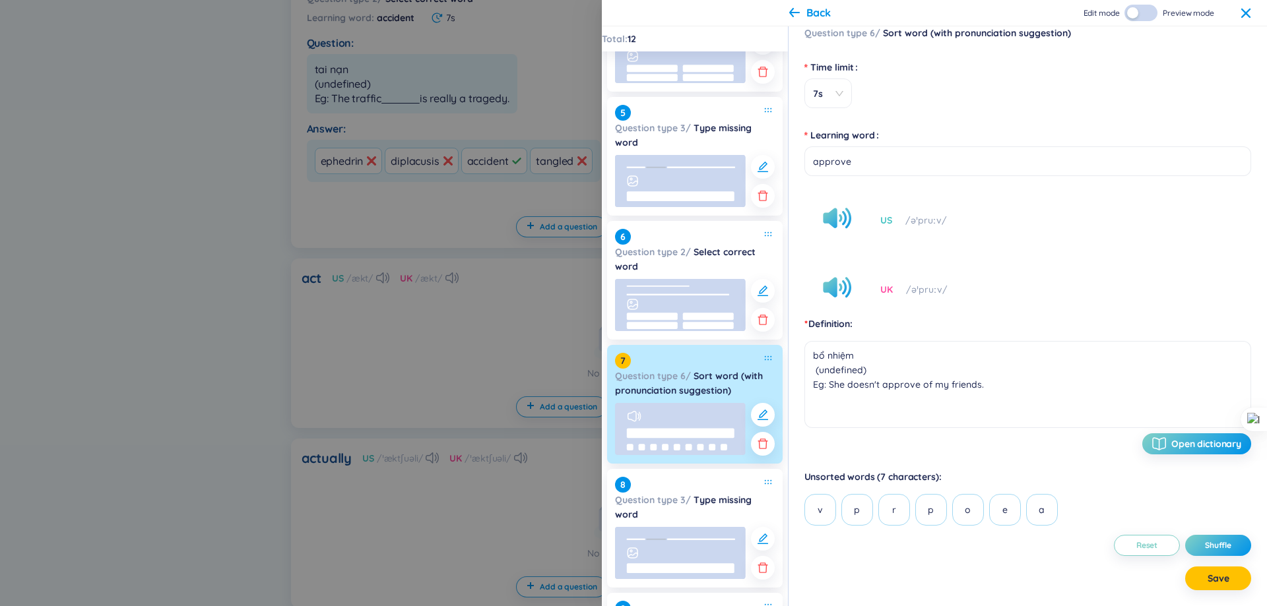
scroll to position [422, 0]
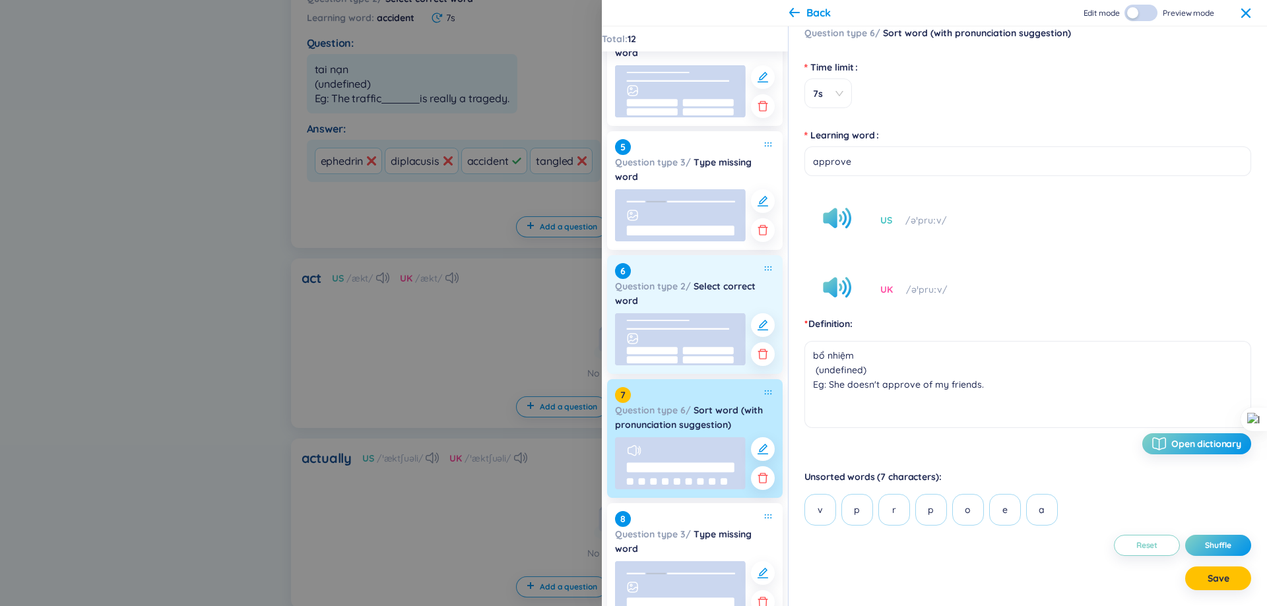
click at [633, 337] on rect at bounding box center [680, 339] width 131 height 52
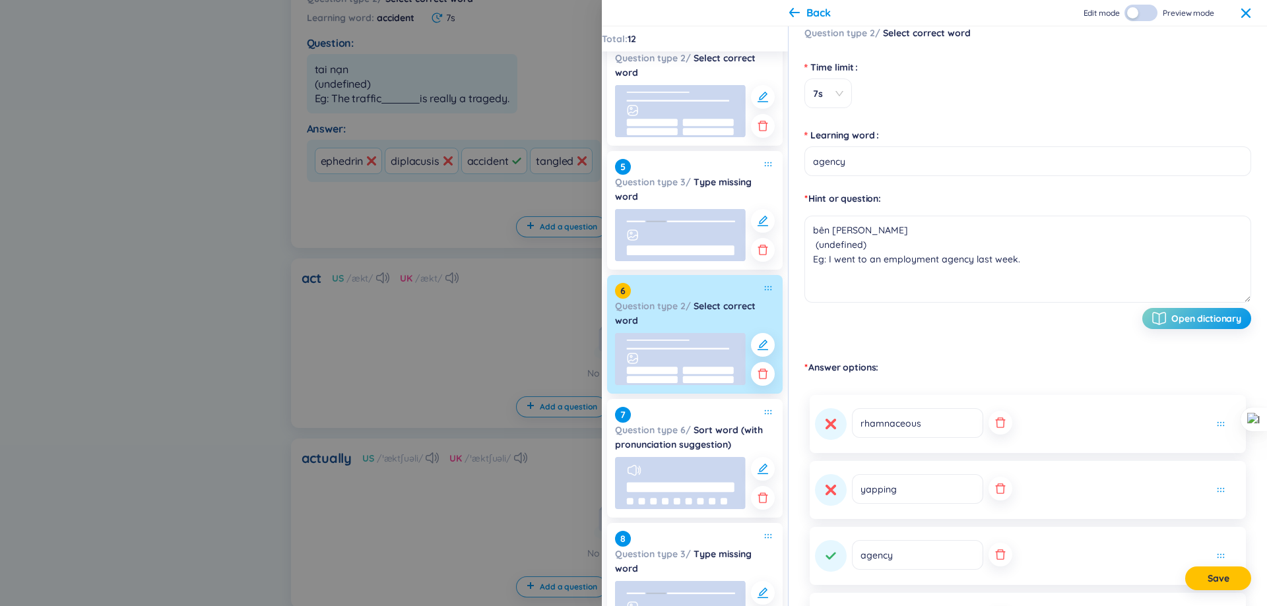
scroll to position [290, 0]
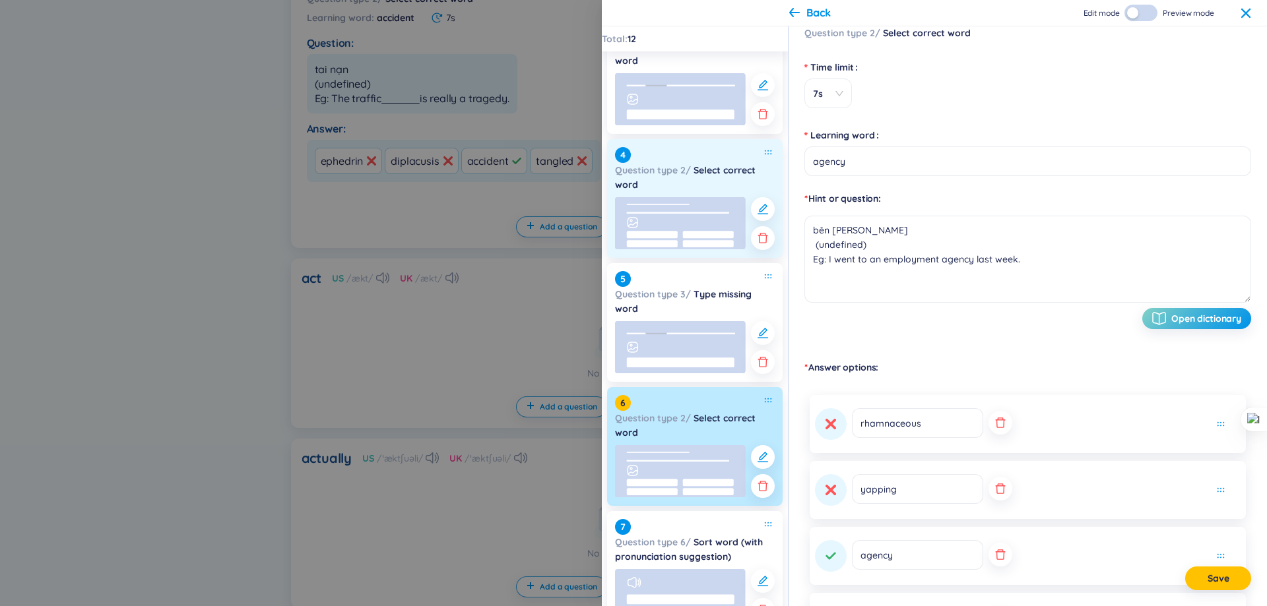
click at [704, 193] on div "4 Question type 2 / Select correct word" at bounding box center [695, 198] width 176 height 119
type input "advertisement"
type textarea "người đưa bản tin (undefined) Eg: She scanned the advertisement pages of the ne…"
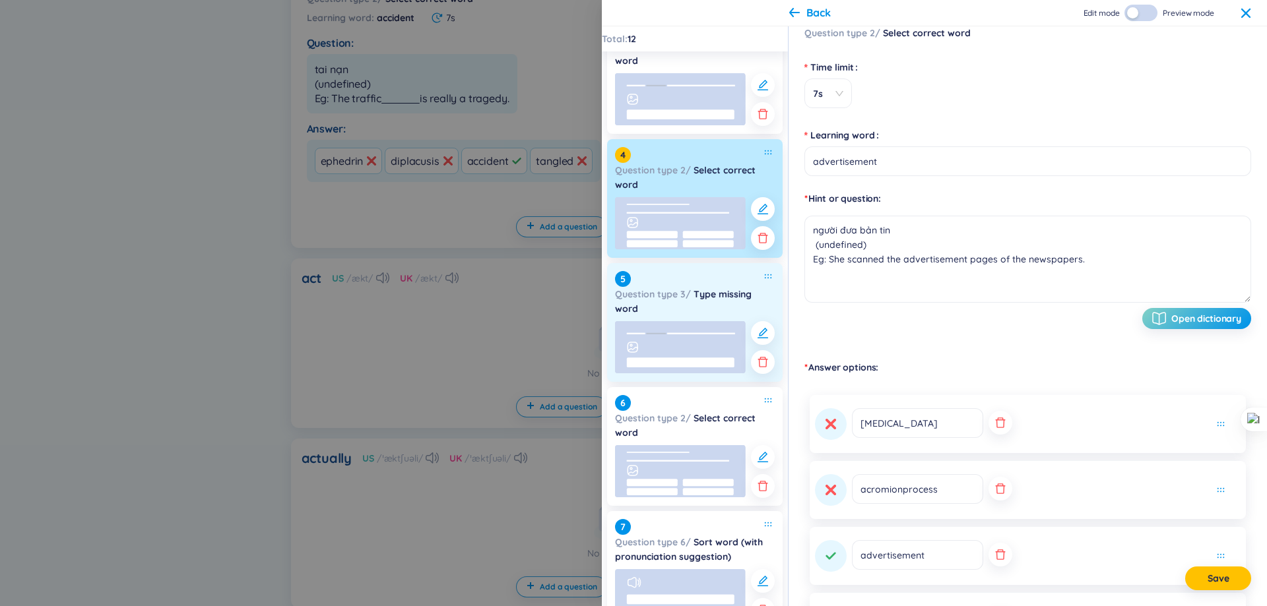
click at [662, 333] on rect at bounding box center [680, 347] width 131 height 52
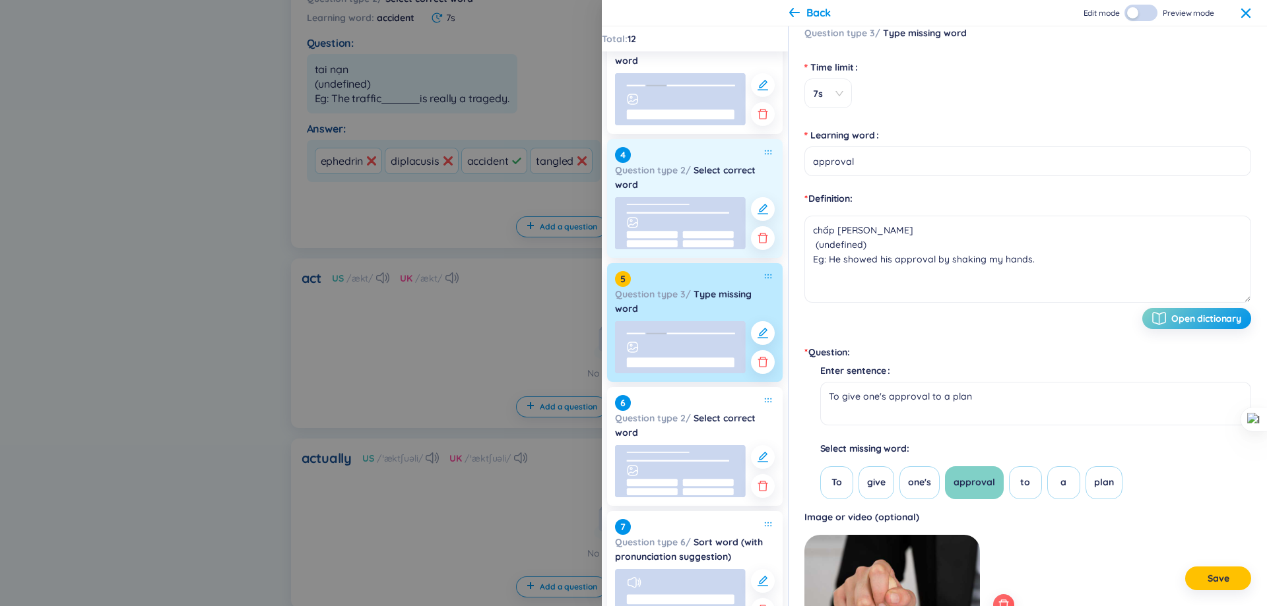
click at [684, 247] on rect at bounding box center [680, 223] width 131 height 52
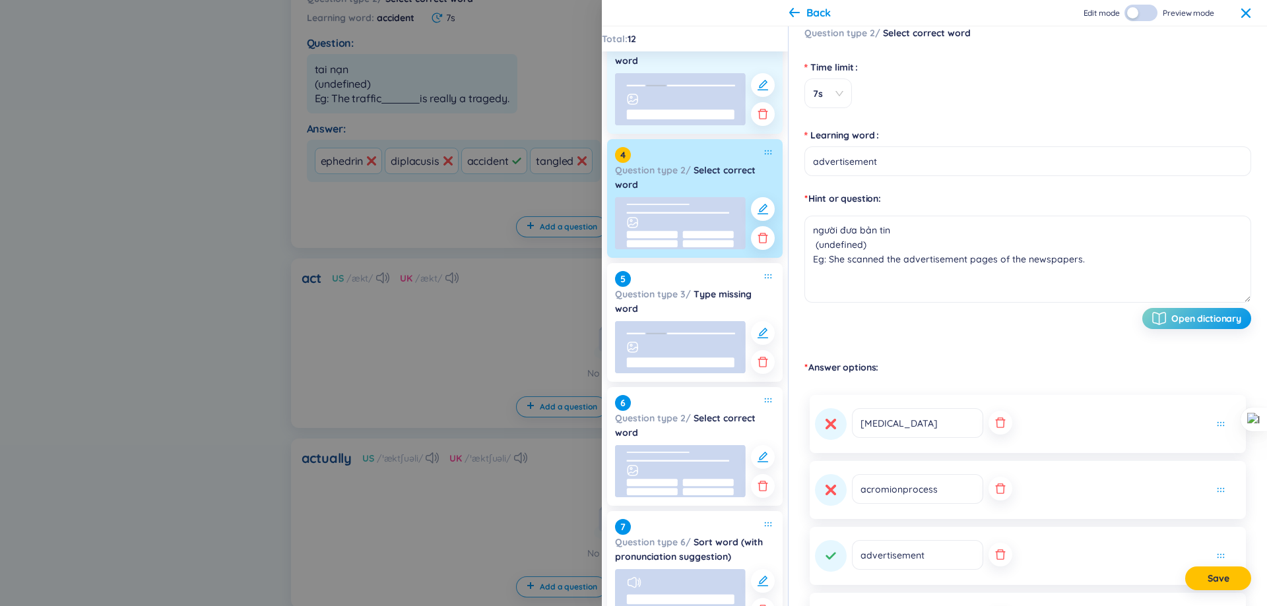
scroll to position [158, 0]
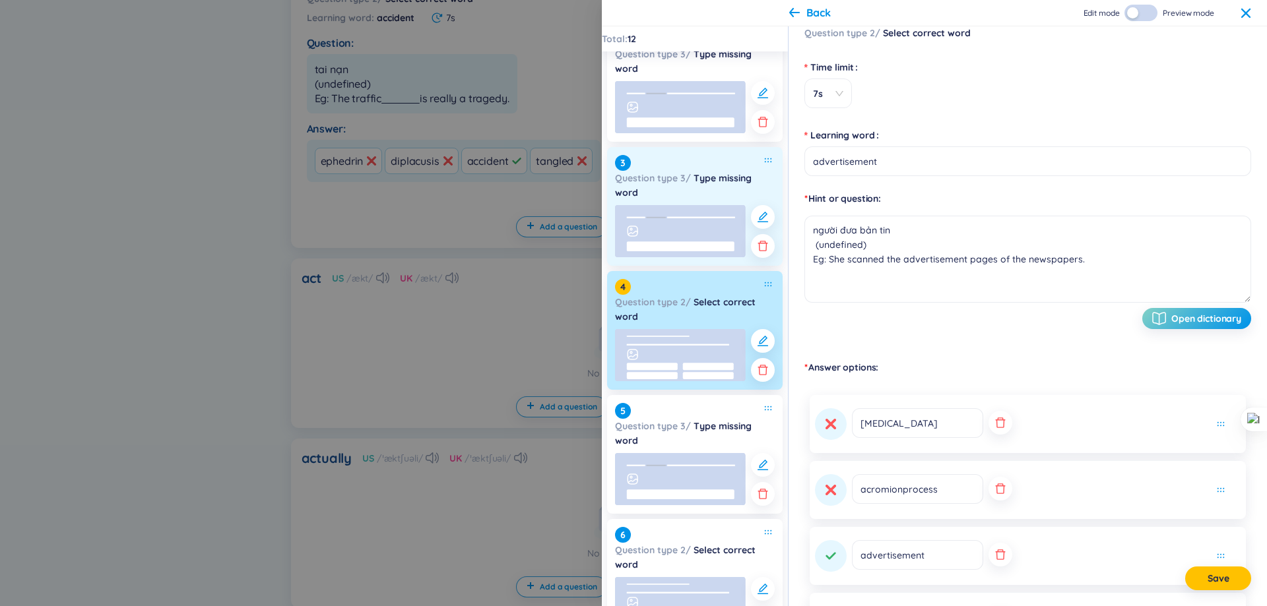
click at [688, 202] on div "3 Question type 3 / Type missing word" at bounding box center [695, 206] width 176 height 119
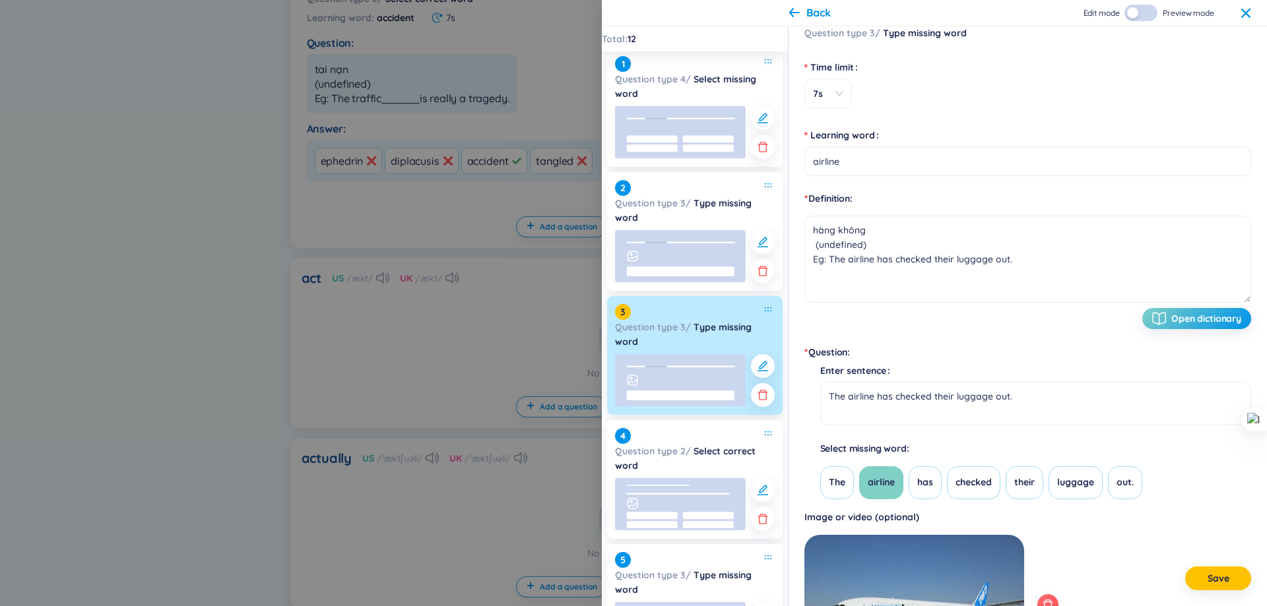
scroll to position [0, 0]
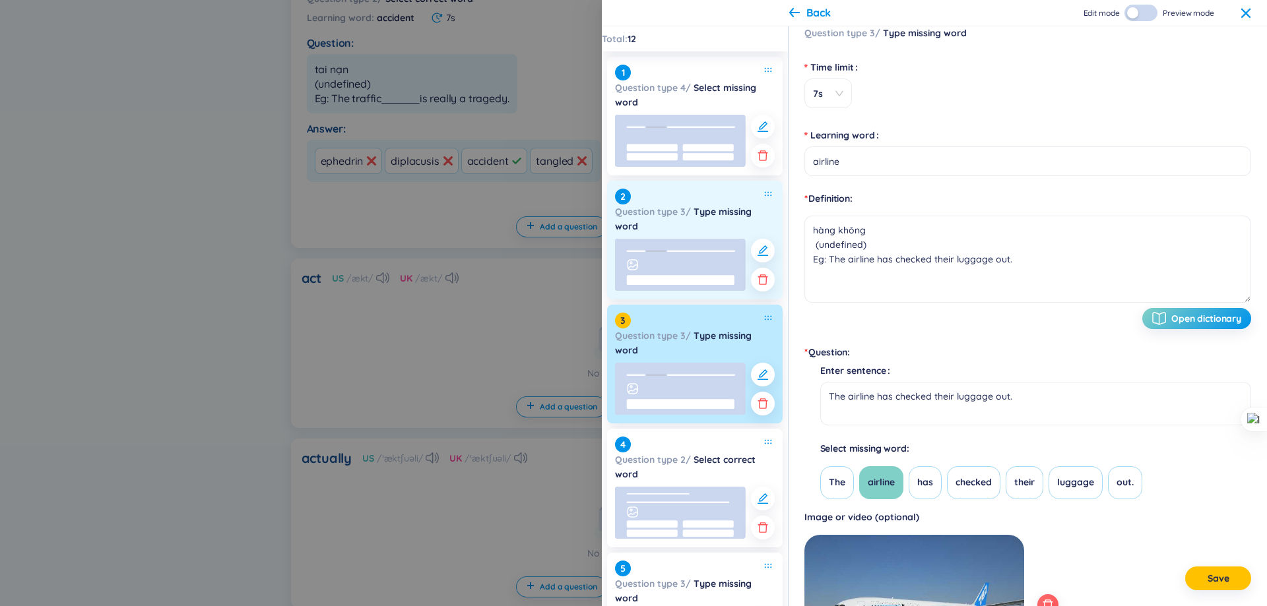
click at [676, 228] on div "Question type 3 / Type missing word" at bounding box center [695, 219] width 160 height 29
type input "ability"
type textarea "năng lực (undefined) Eg: He has the ability to do the work."
type textarea "They'll examine your ability to pay"
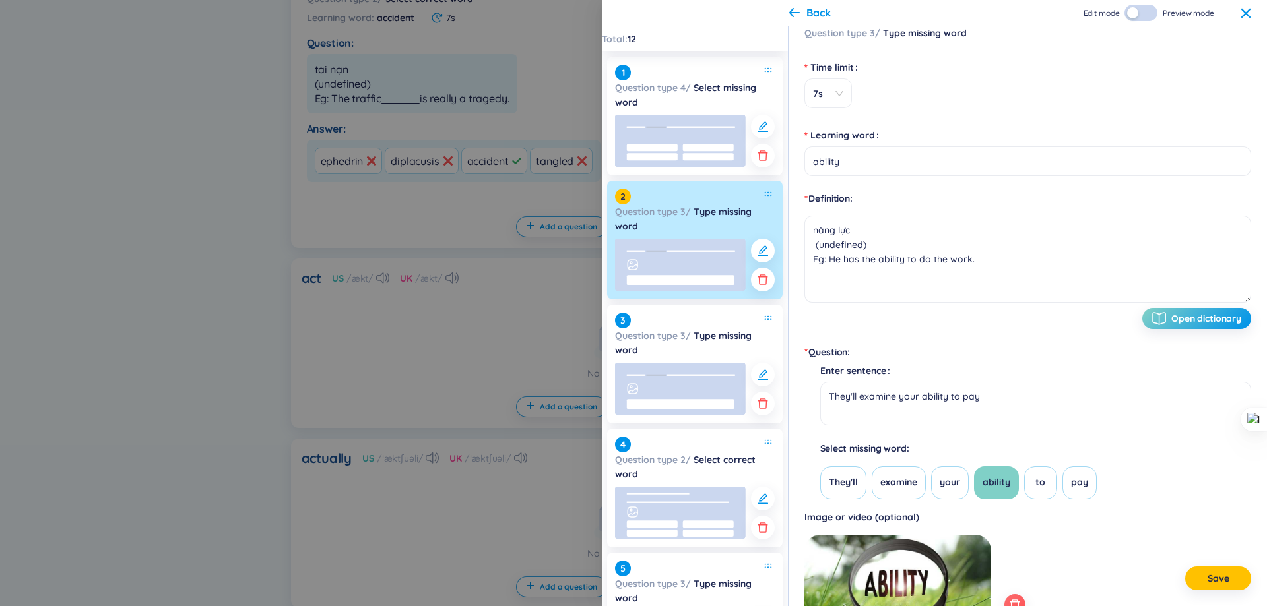
click at [717, 181] on div "2 Question type 3 / Type missing word" at bounding box center [695, 240] width 176 height 119
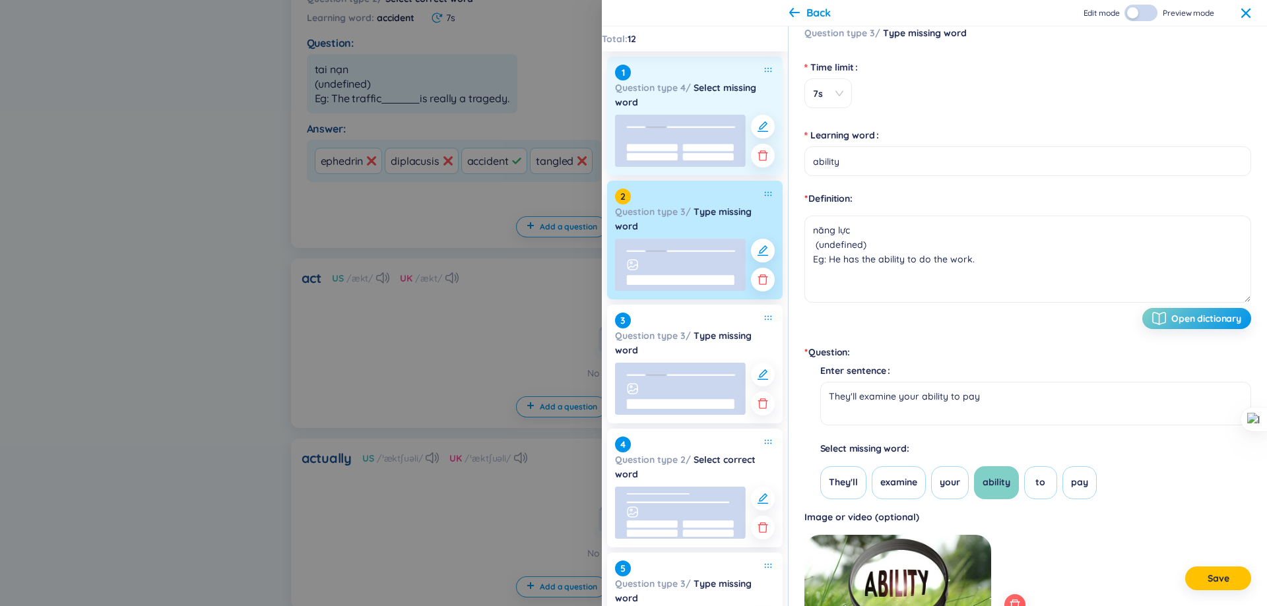
click at [695, 136] on rect at bounding box center [680, 141] width 131 height 52
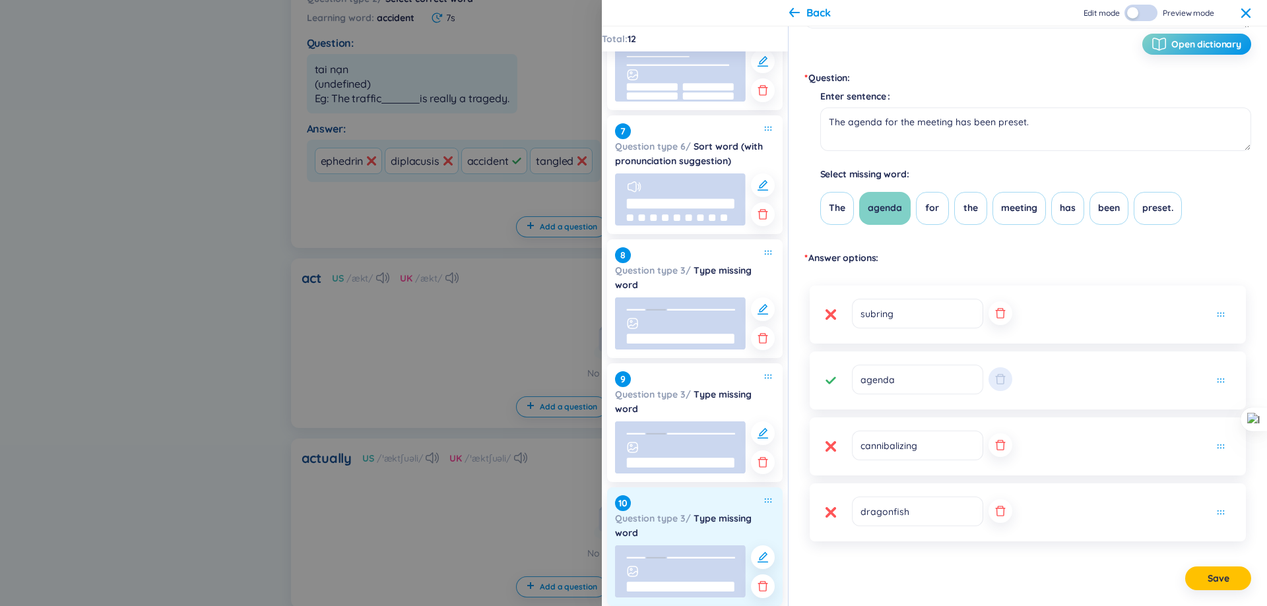
scroll to position [1016, 0]
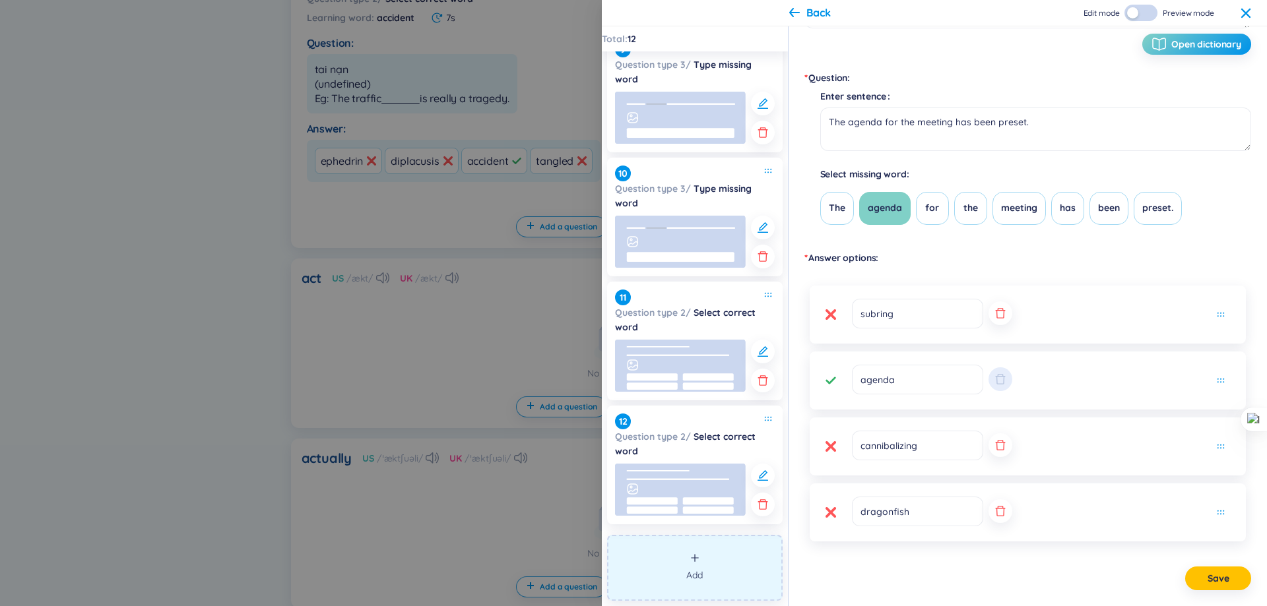
click at [710, 559] on button "Add" at bounding box center [695, 568] width 176 height 66
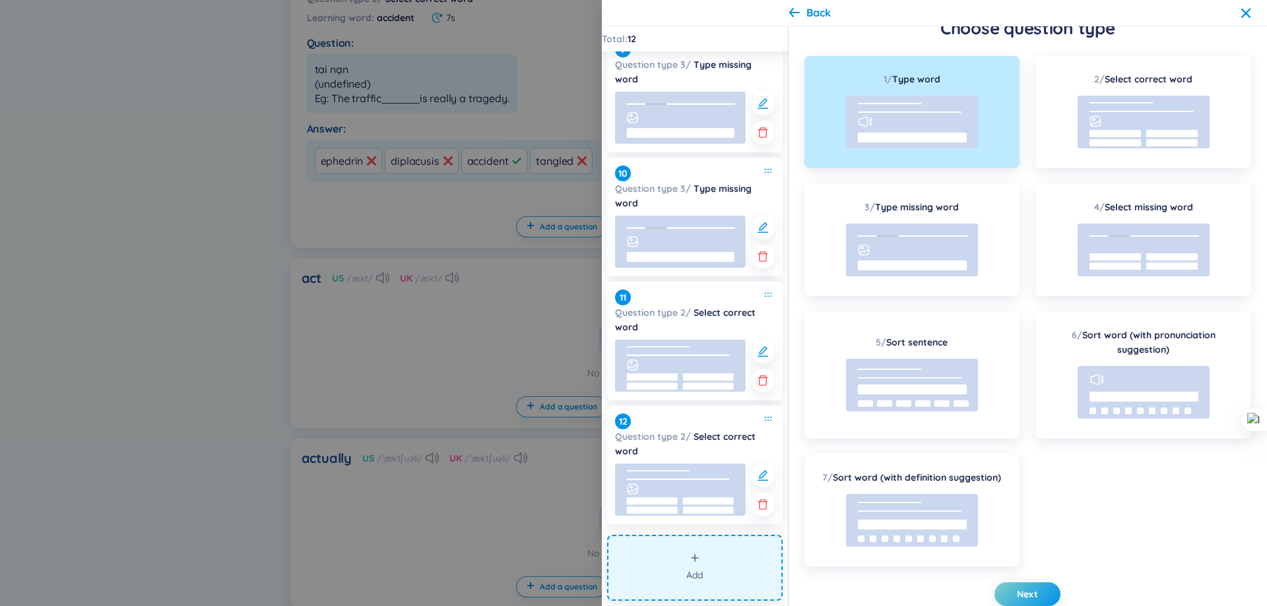
scroll to position [26, 0]
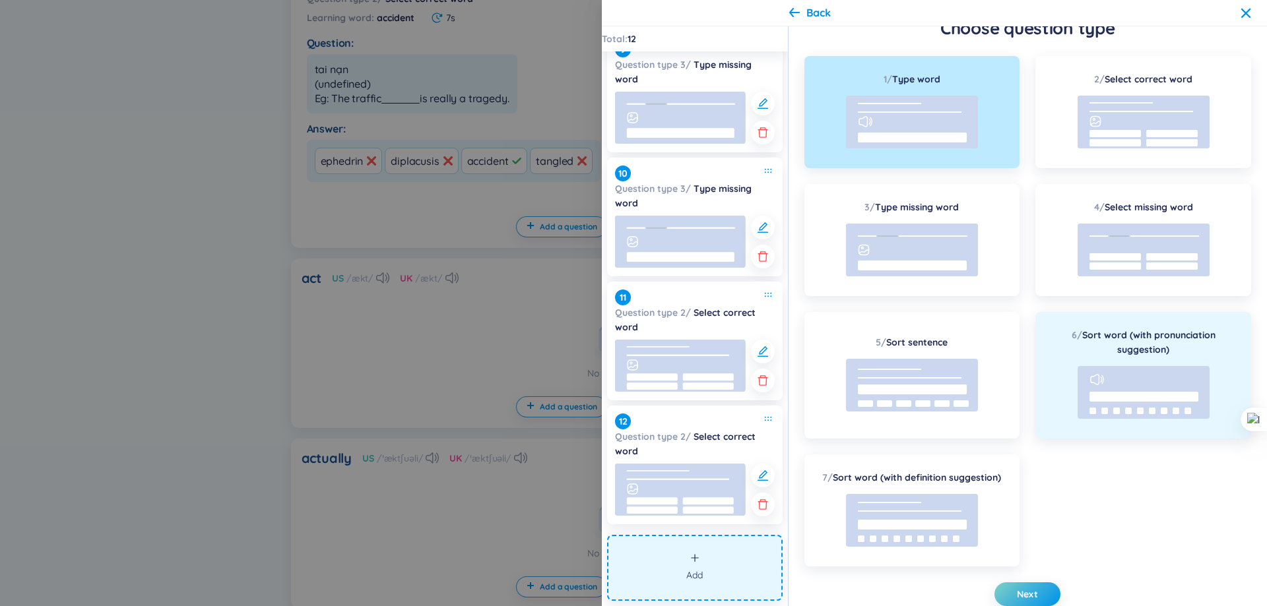
click at [1100, 397] on rect at bounding box center [1143, 397] width 109 height 10
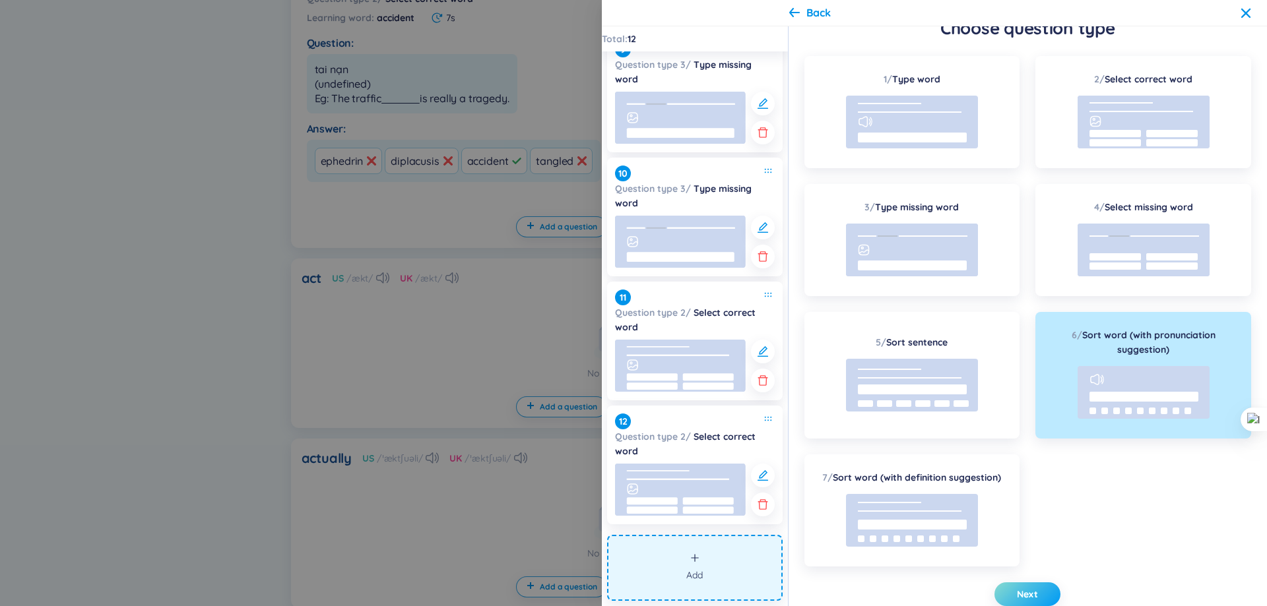
click at [1020, 595] on span "Next" at bounding box center [1027, 594] width 21 height 13
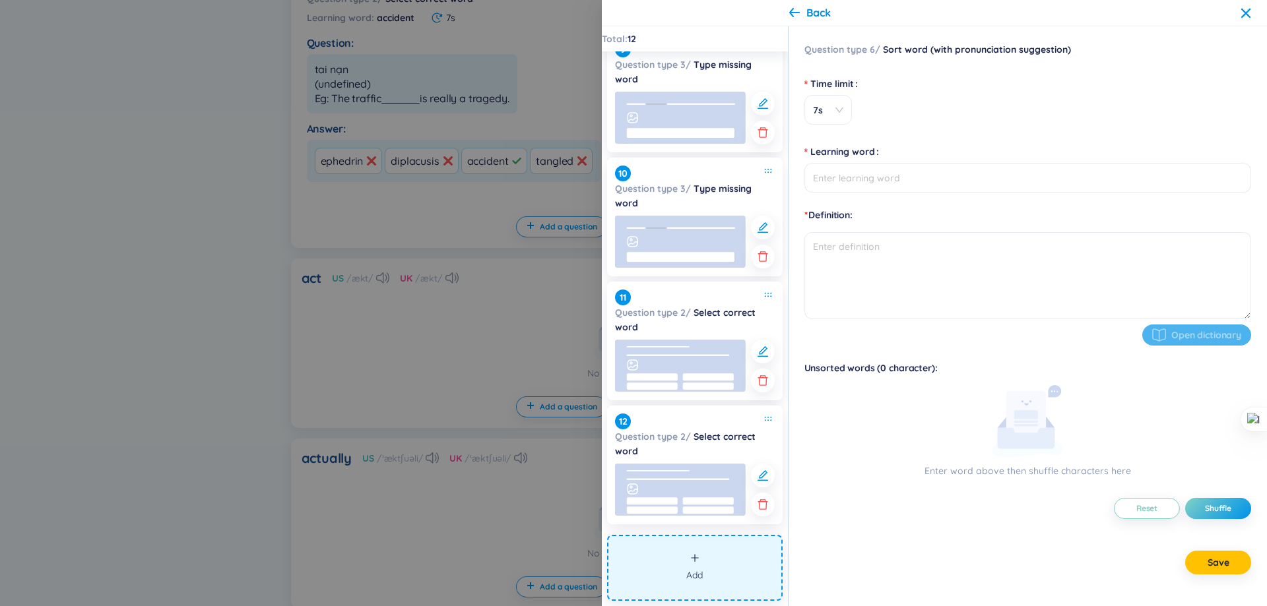
scroll to position [0, 0]
click at [878, 188] on input "Learning word" at bounding box center [1027, 178] width 447 height 30
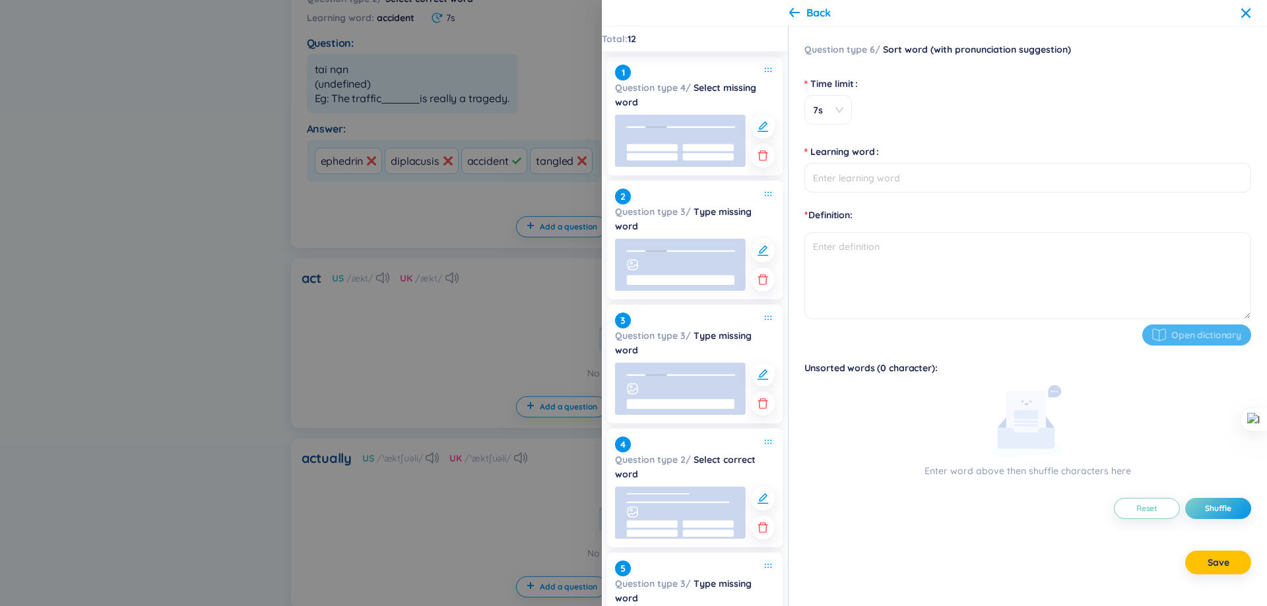
click at [779, 3] on div "Back" at bounding box center [934, 13] width 665 height 26
click at [794, 7] on icon at bounding box center [794, 12] width 11 height 10
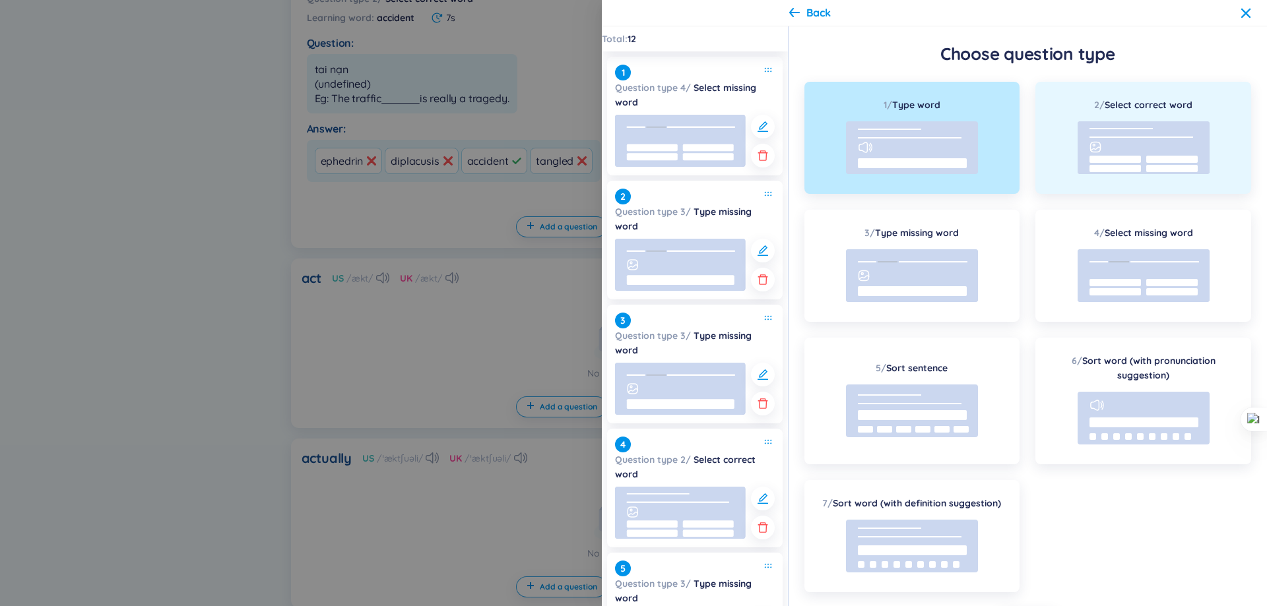
click at [1116, 139] on rect at bounding box center [1144, 147] width 132 height 53
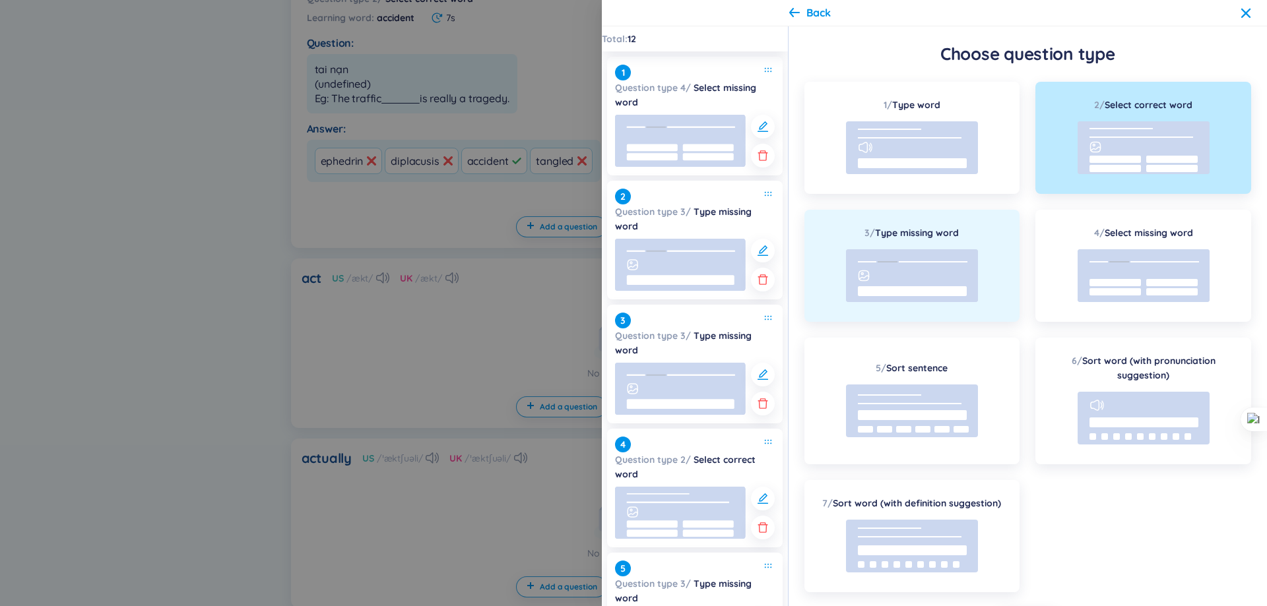
click at [910, 245] on div "3 / Type missing word" at bounding box center [912, 266] width 216 height 112
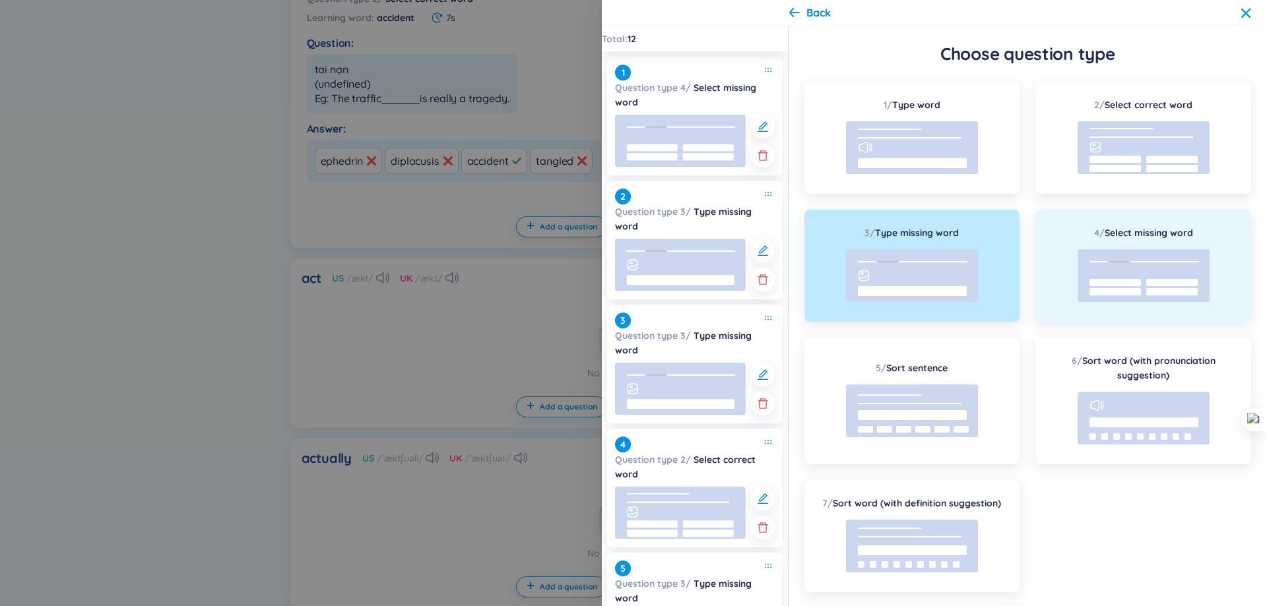
click at [1124, 256] on rect at bounding box center [1144, 275] width 132 height 53
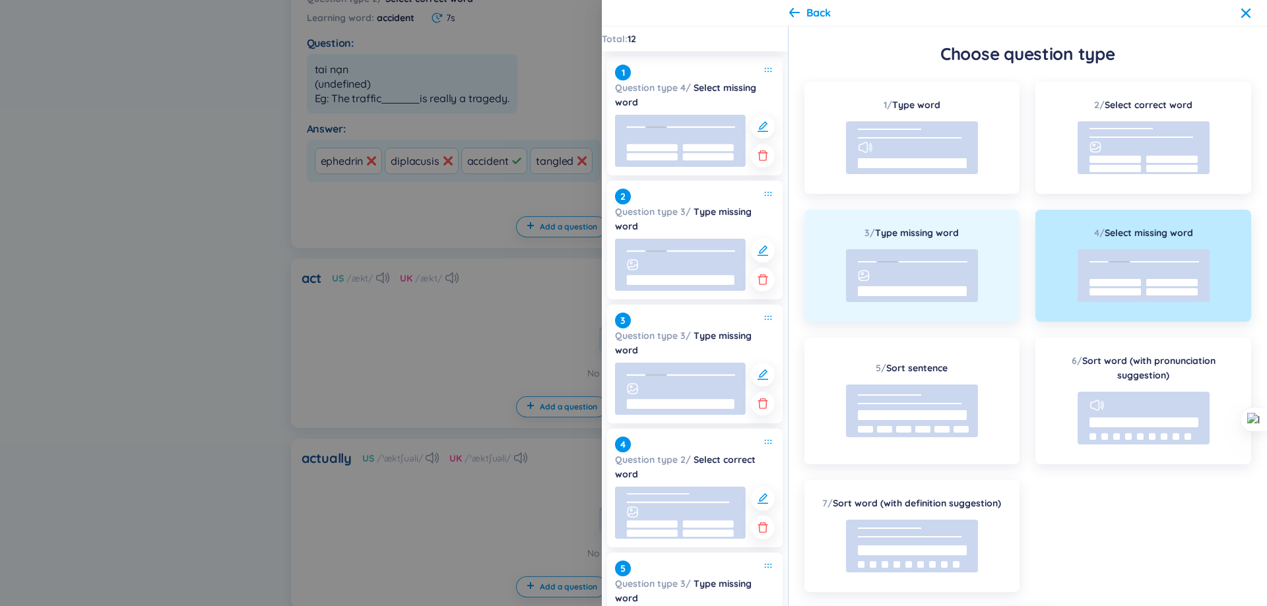
click at [898, 271] on rect at bounding box center [912, 275] width 132 height 53
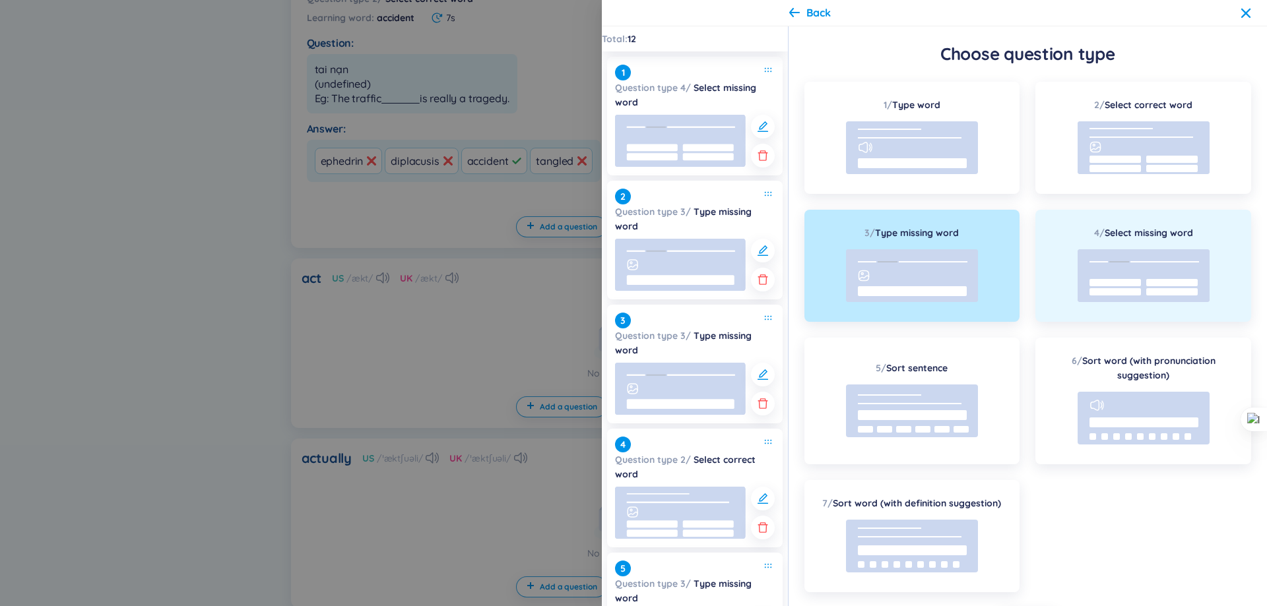
click at [1126, 259] on rect at bounding box center [1144, 275] width 132 height 53
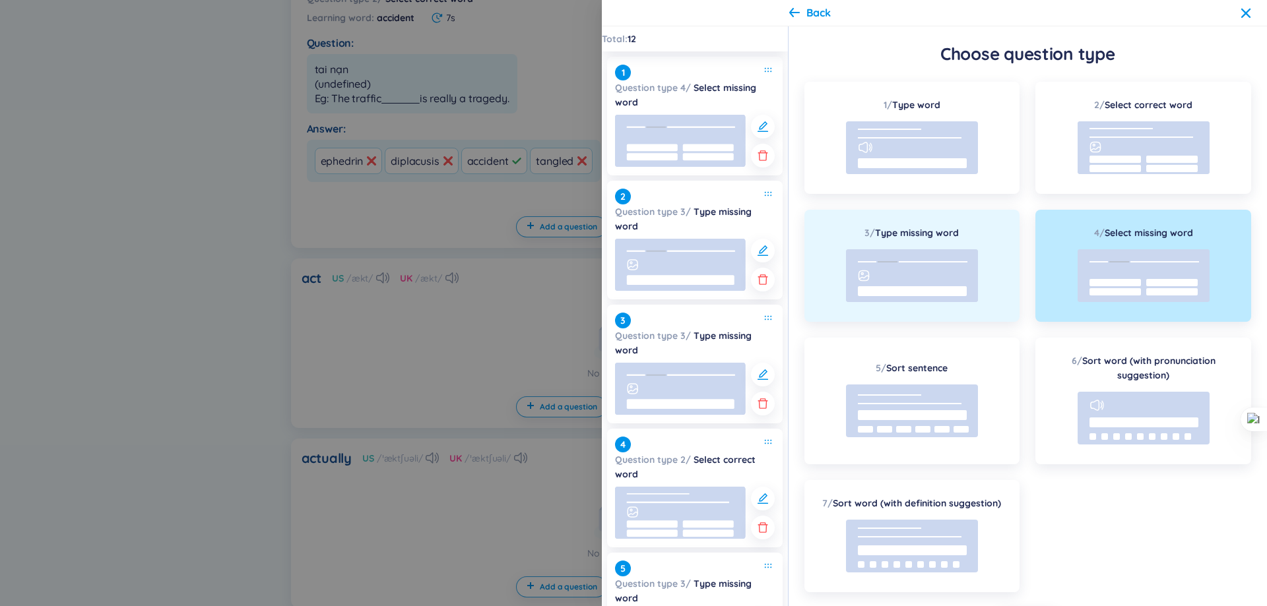
click at [928, 285] on rect at bounding box center [912, 275] width 132 height 53
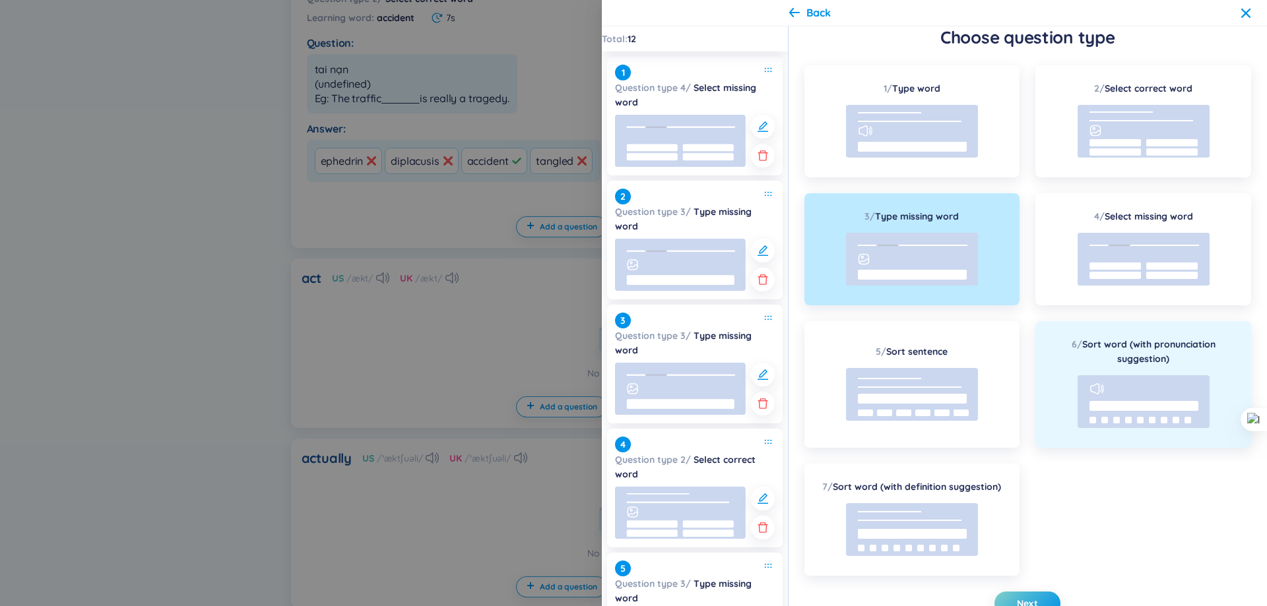
scroll to position [26, 0]
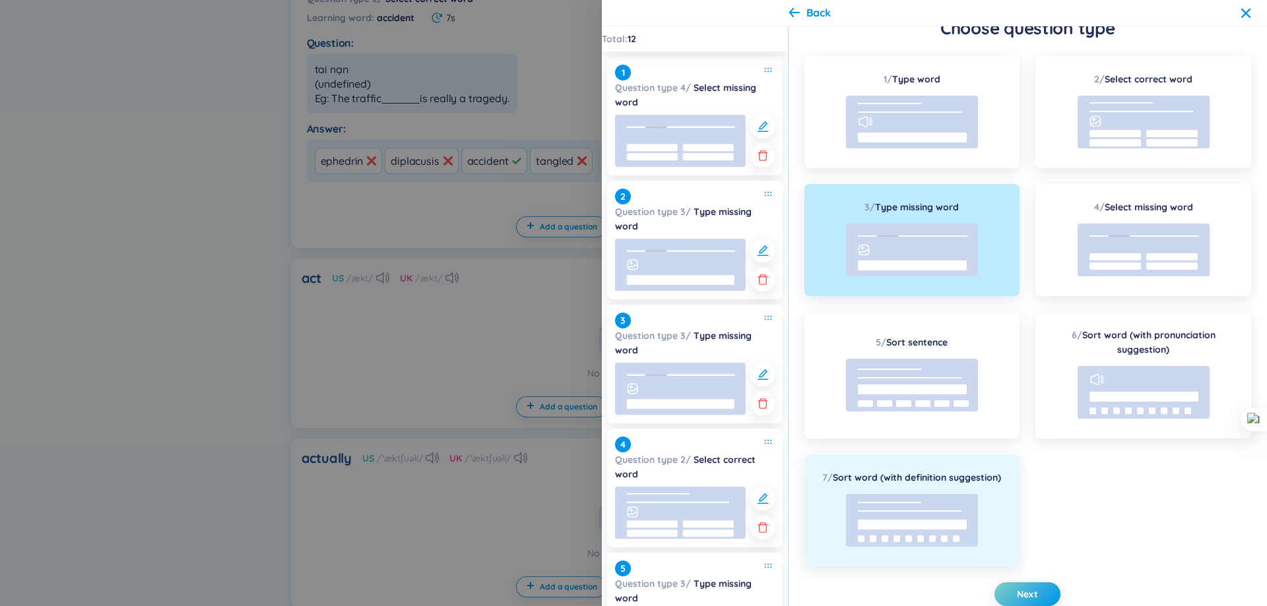
click at [968, 498] on rect at bounding box center [912, 520] width 132 height 53
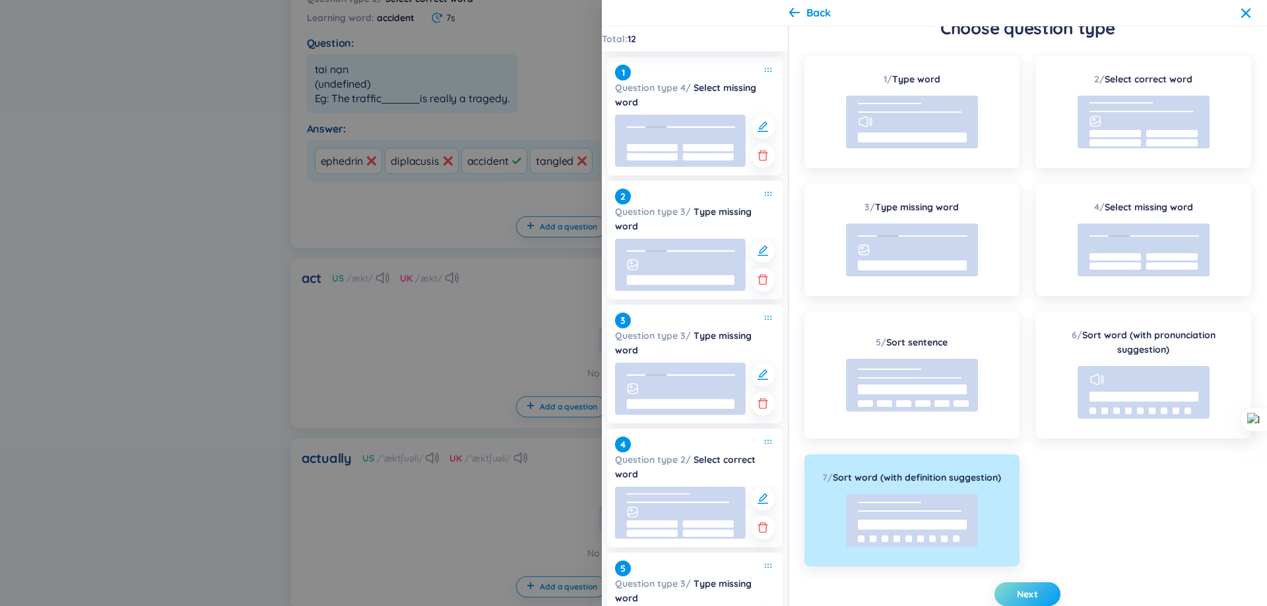
click at [1035, 584] on button "Next" at bounding box center [1027, 595] width 66 height 24
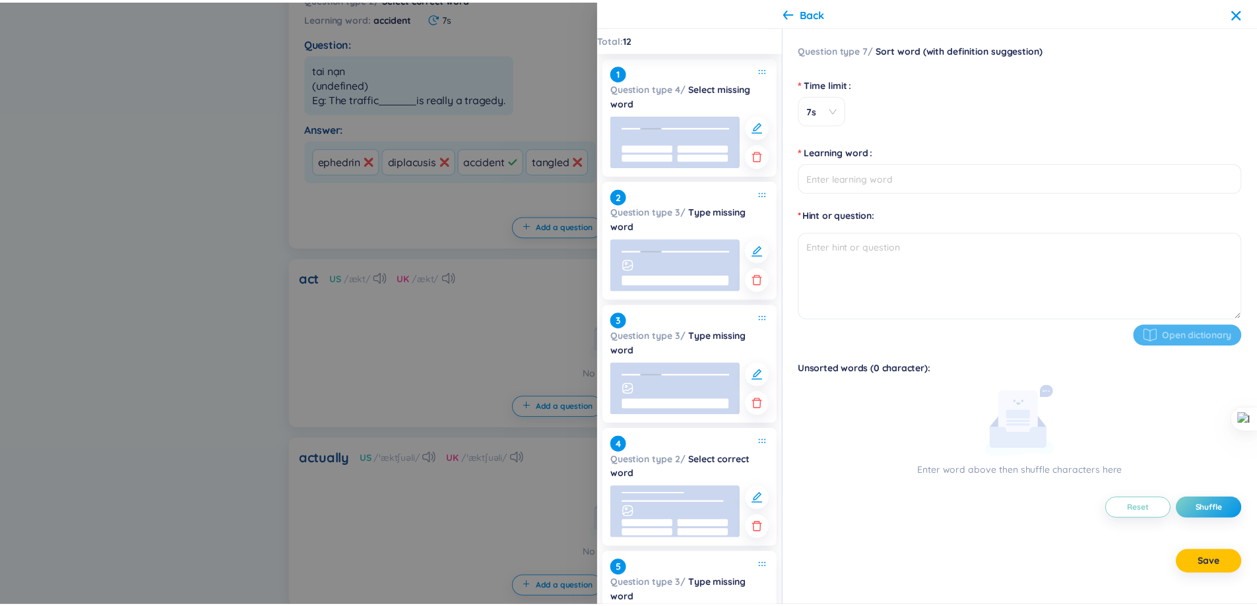
scroll to position [0, 0]
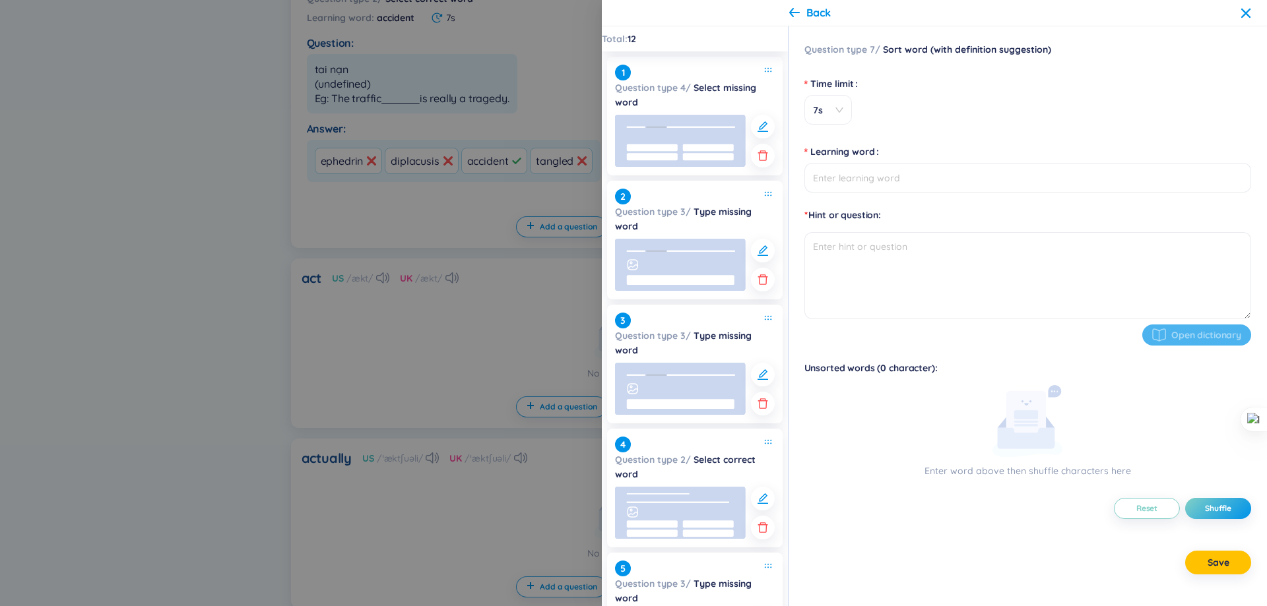
click at [800, 26] on div "Back" at bounding box center [934, 13] width 665 height 26
click at [800, 14] on div "Back" at bounding box center [810, 12] width 42 height 15
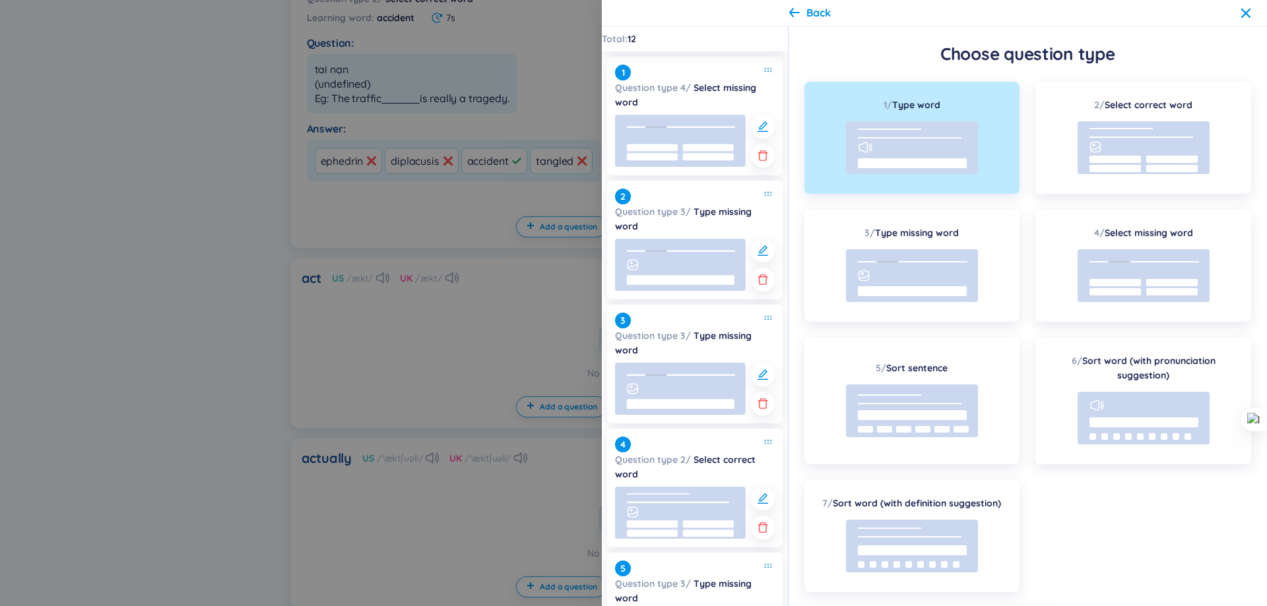
click at [807, 13] on div "Back" at bounding box center [818, 12] width 24 height 15
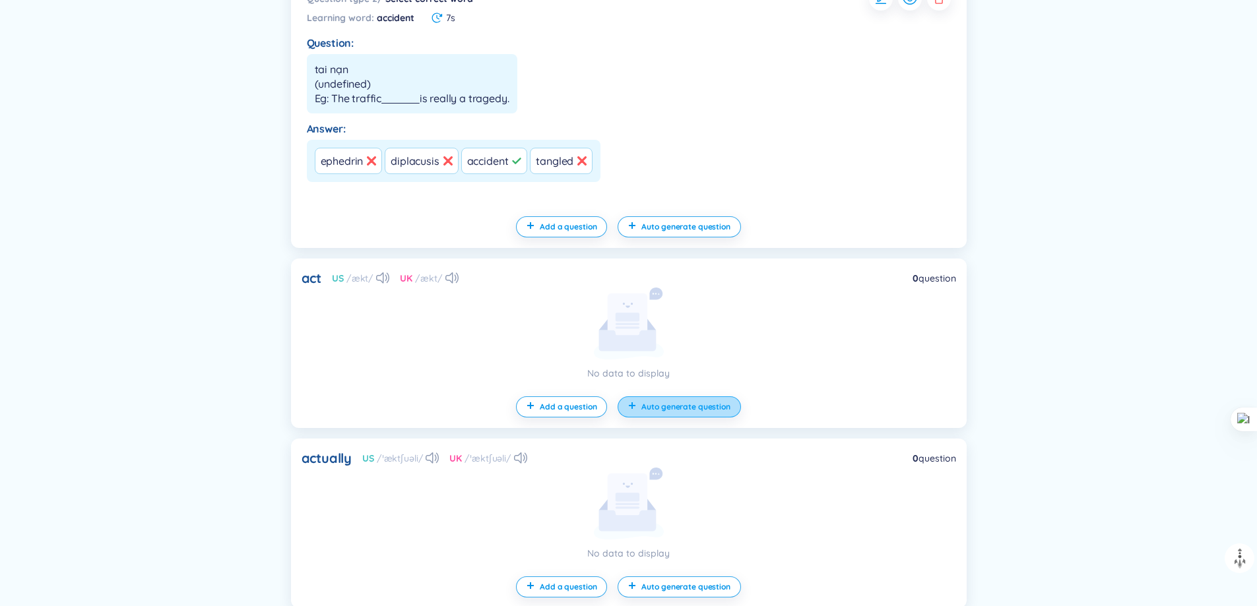
click at [675, 402] on span "Auto generate question" at bounding box center [685, 407] width 88 height 11
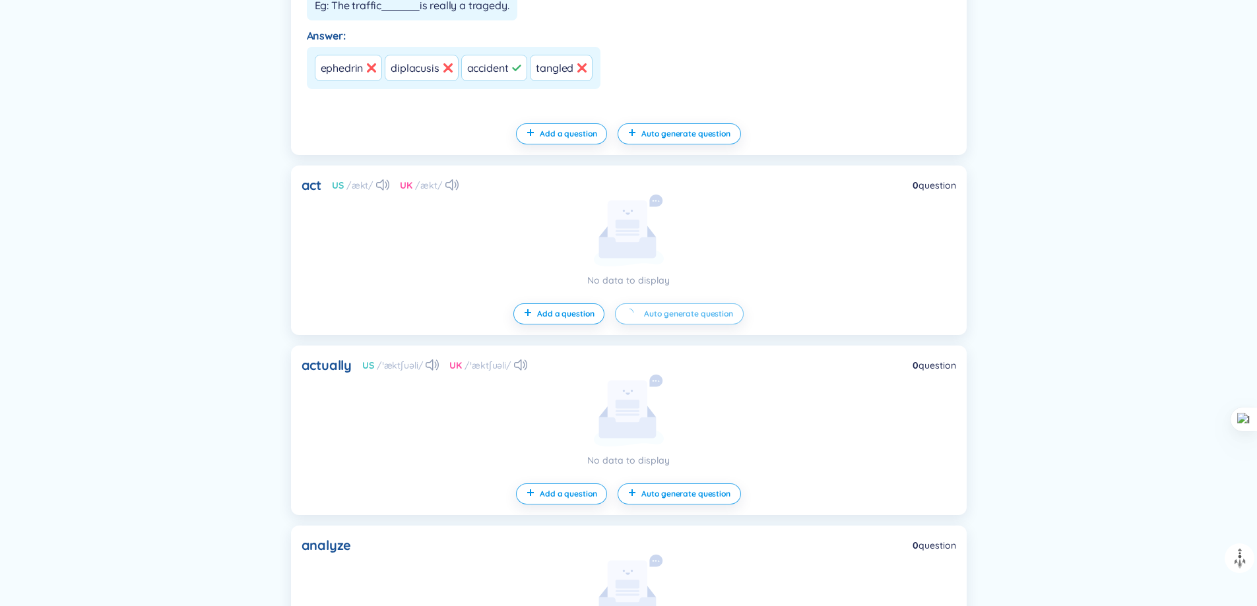
scroll to position [4249, 0]
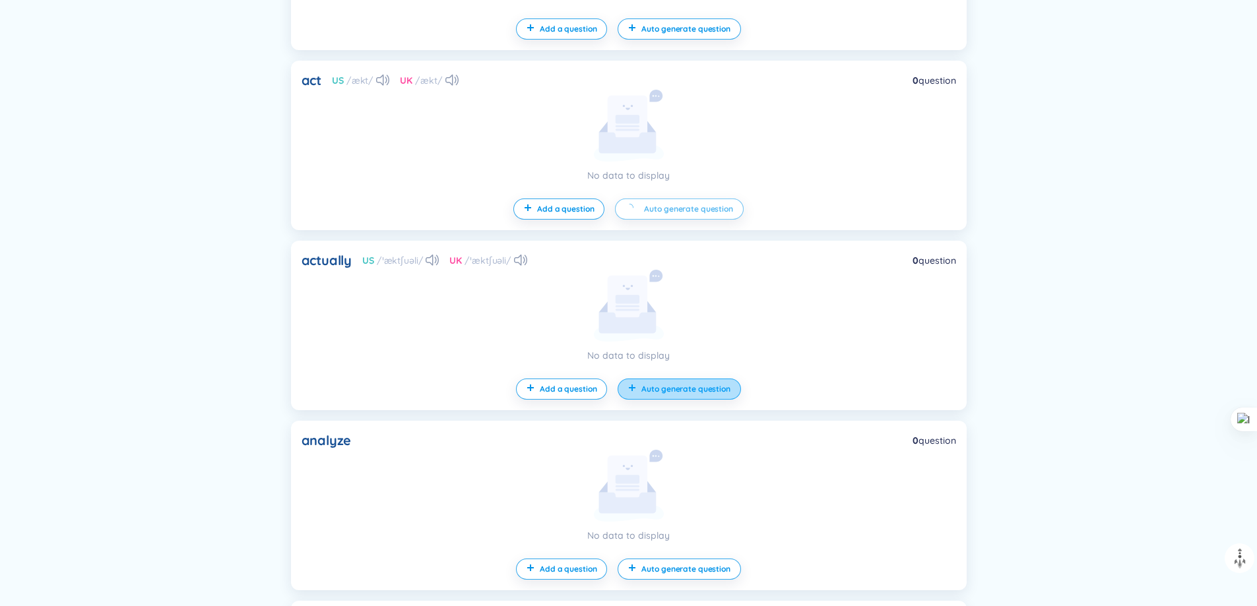
click at [699, 381] on button "Auto generate question" at bounding box center [679, 389] width 123 height 21
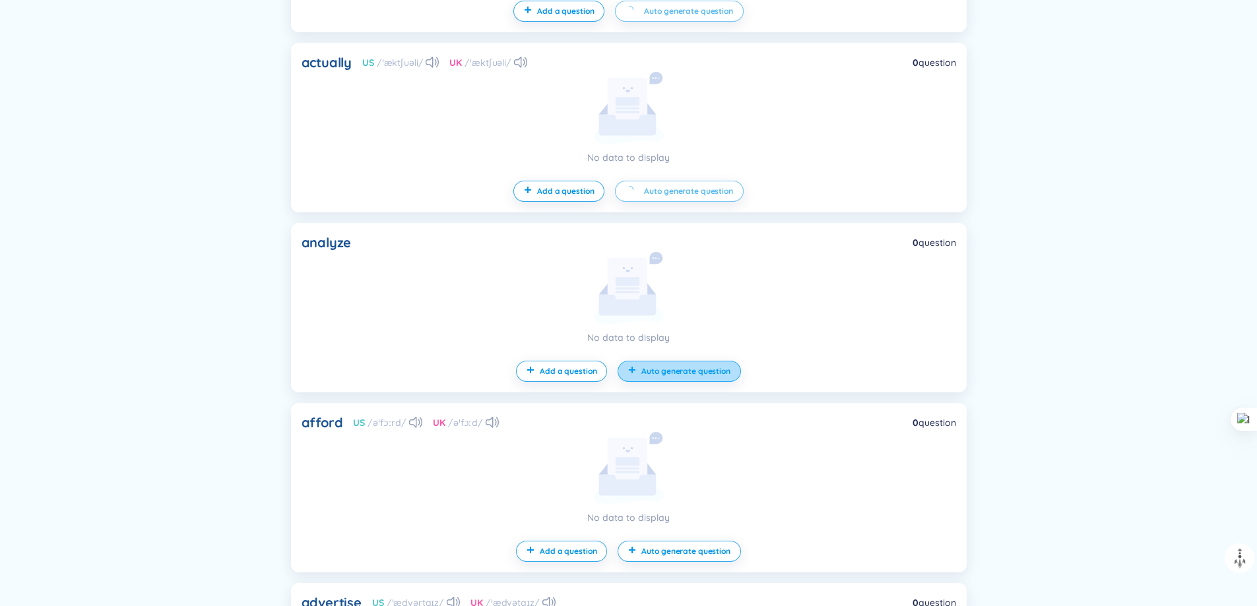
click at [697, 375] on span "Auto generate question" at bounding box center [685, 371] width 88 height 11
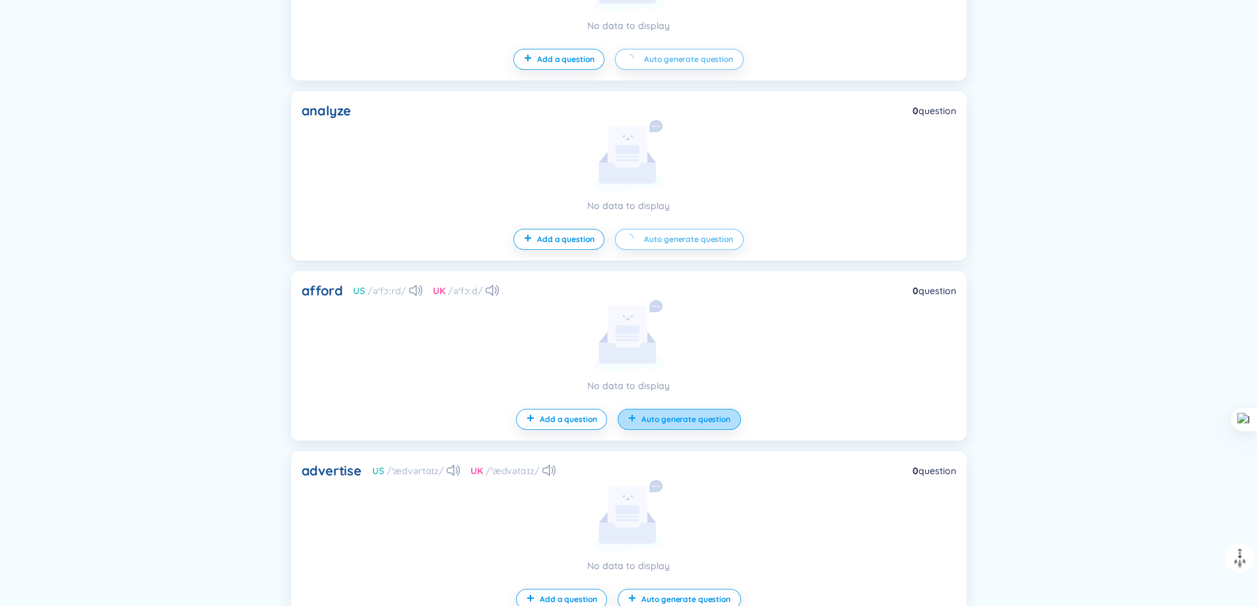
click at [679, 418] on span "Auto generate question" at bounding box center [685, 419] width 88 height 11
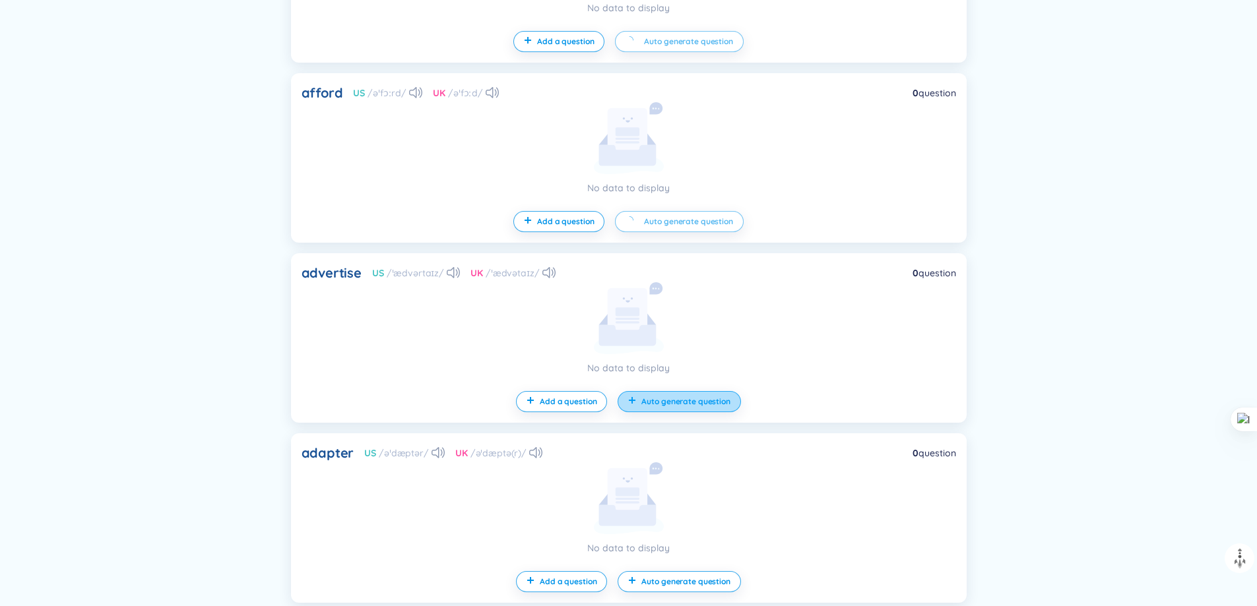
click at [685, 407] on button "Auto generate question" at bounding box center [679, 401] width 123 height 21
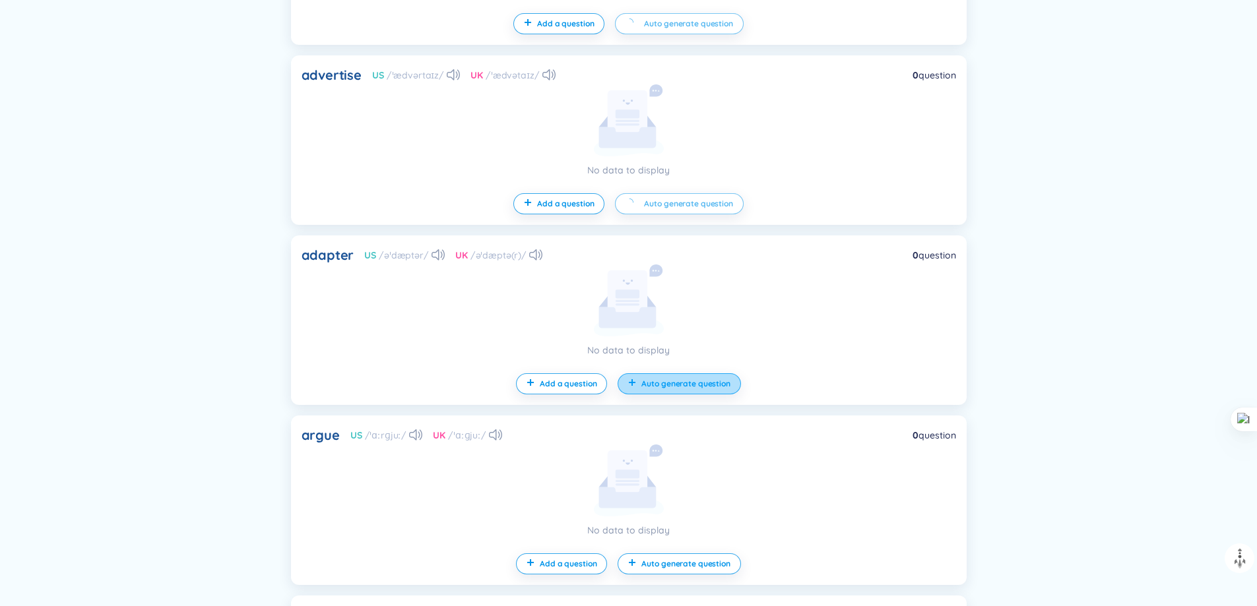
click at [690, 387] on span "Auto generate question" at bounding box center [685, 384] width 88 height 11
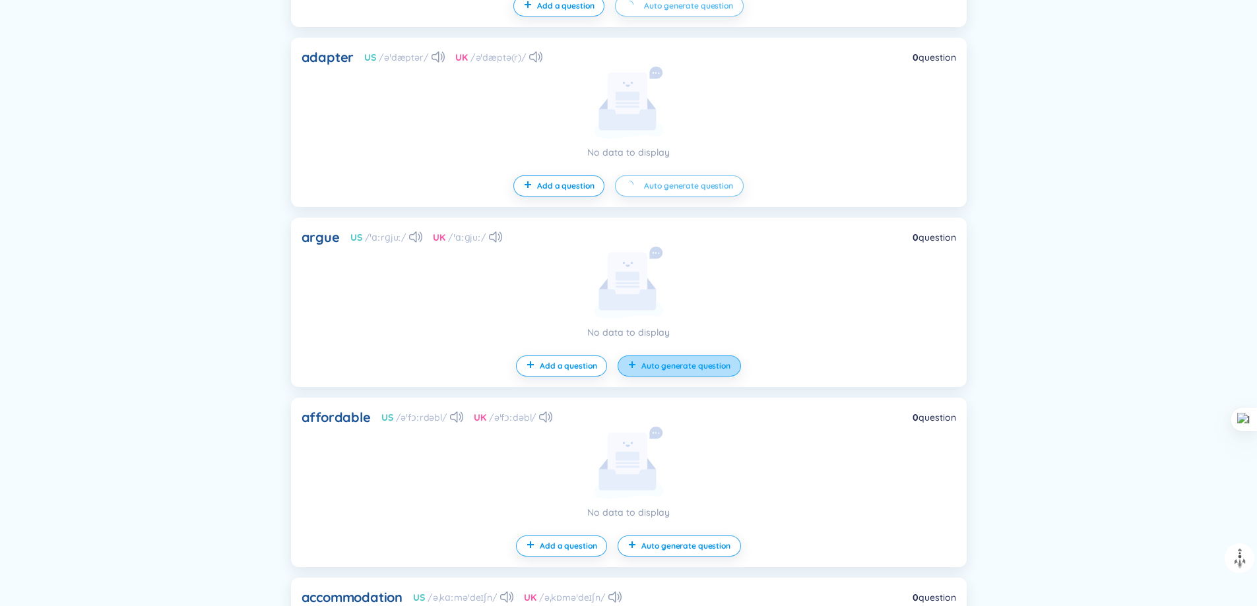
click at [697, 366] on span "Auto generate question" at bounding box center [685, 366] width 88 height 11
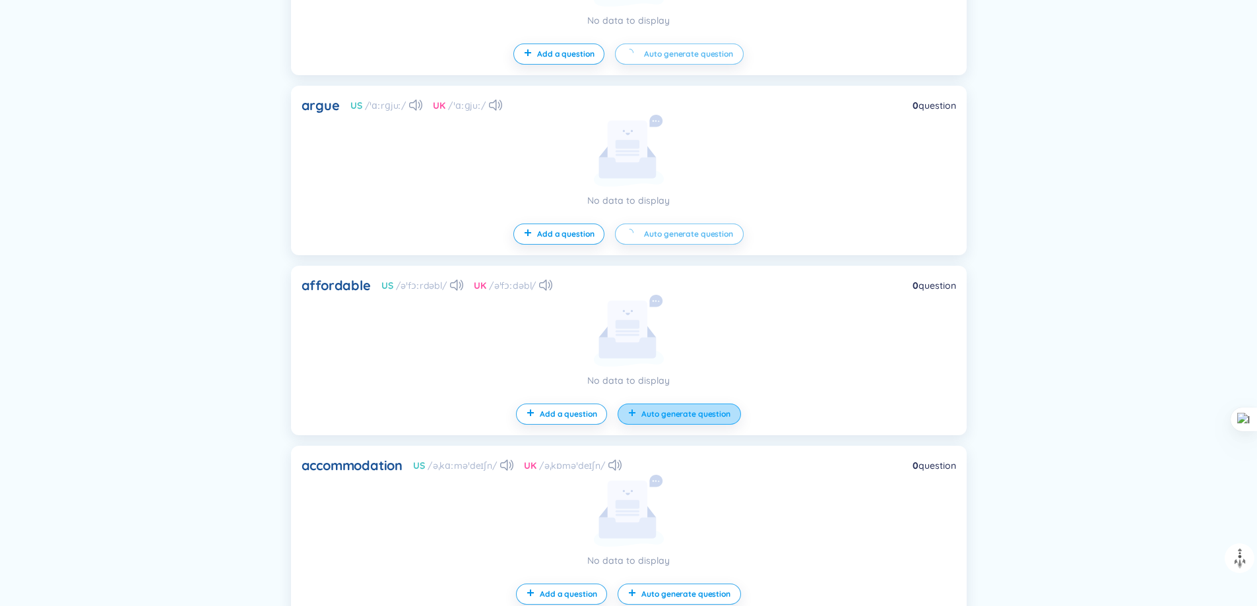
click at [694, 404] on button "Auto generate question" at bounding box center [679, 414] width 123 height 21
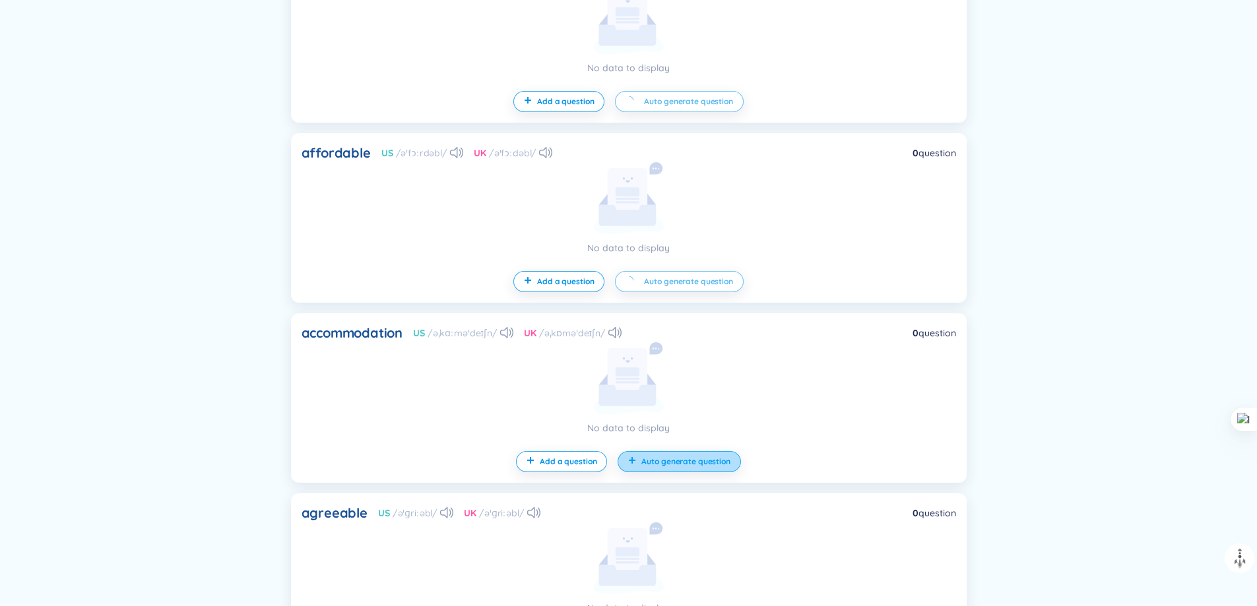
click at [678, 459] on span "Auto generate question" at bounding box center [685, 462] width 88 height 11
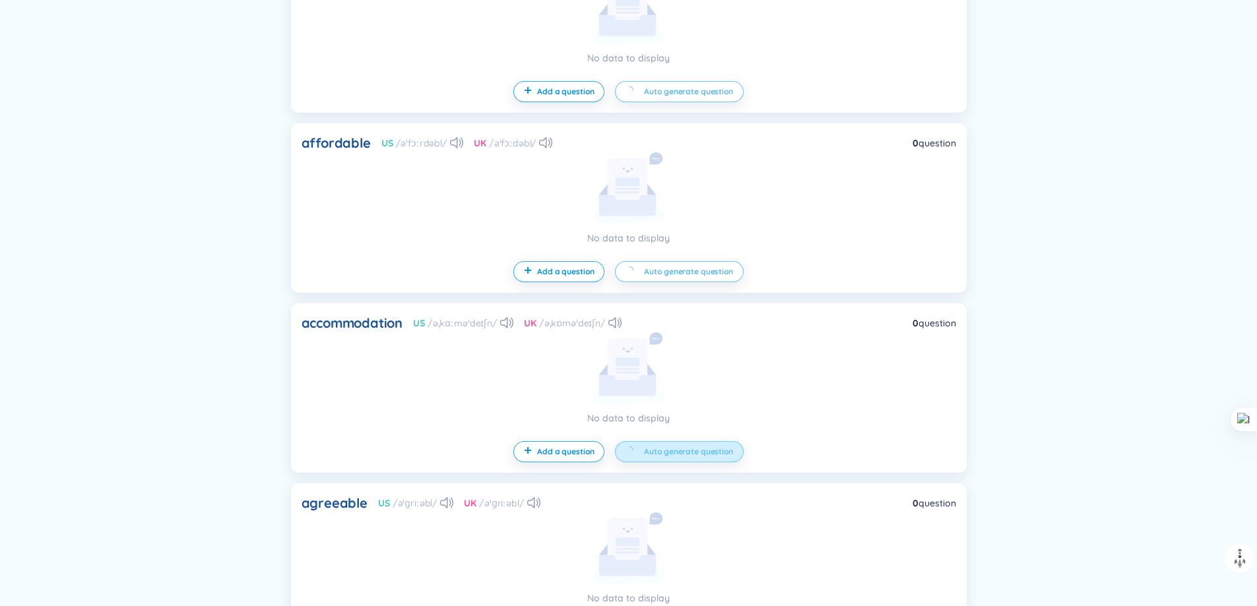
scroll to position [5790, 0]
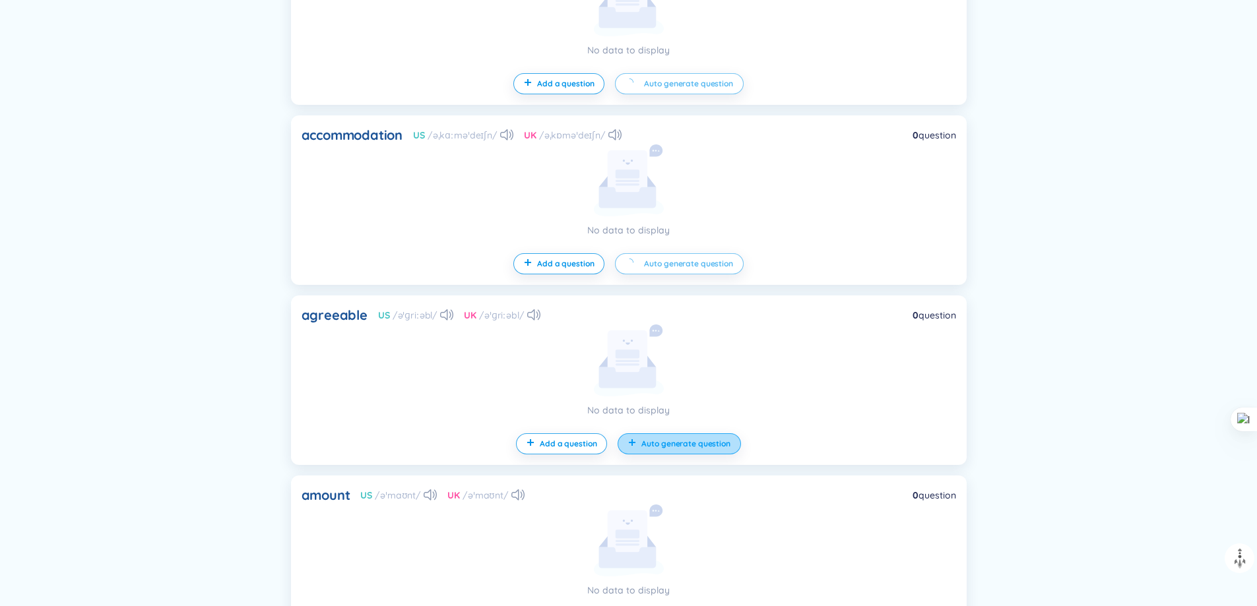
click at [678, 451] on button "Auto generate question" at bounding box center [679, 444] width 123 height 21
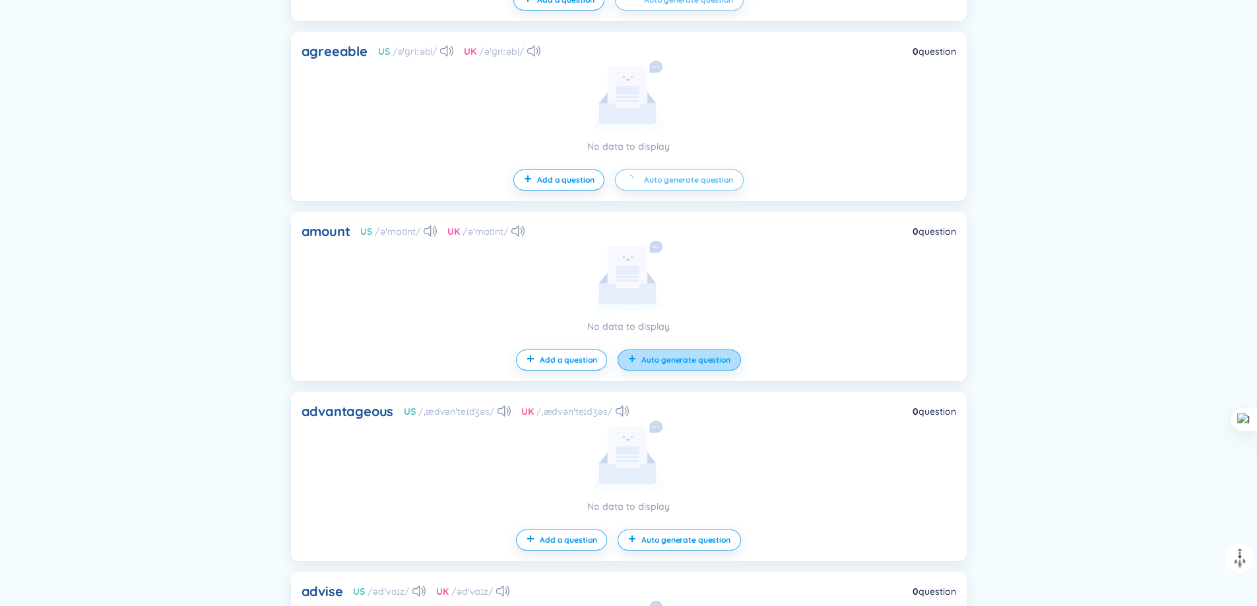
click at [689, 366] on button "Auto generate question" at bounding box center [679, 360] width 123 height 21
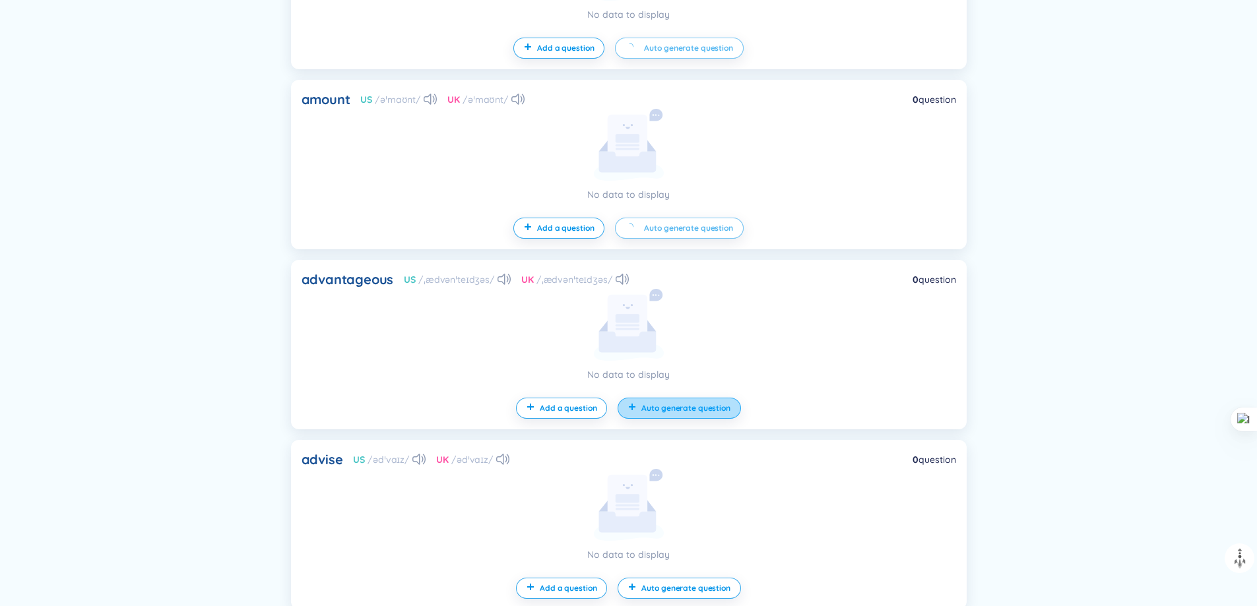
click at [680, 408] on span "Auto generate question" at bounding box center [685, 408] width 88 height 11
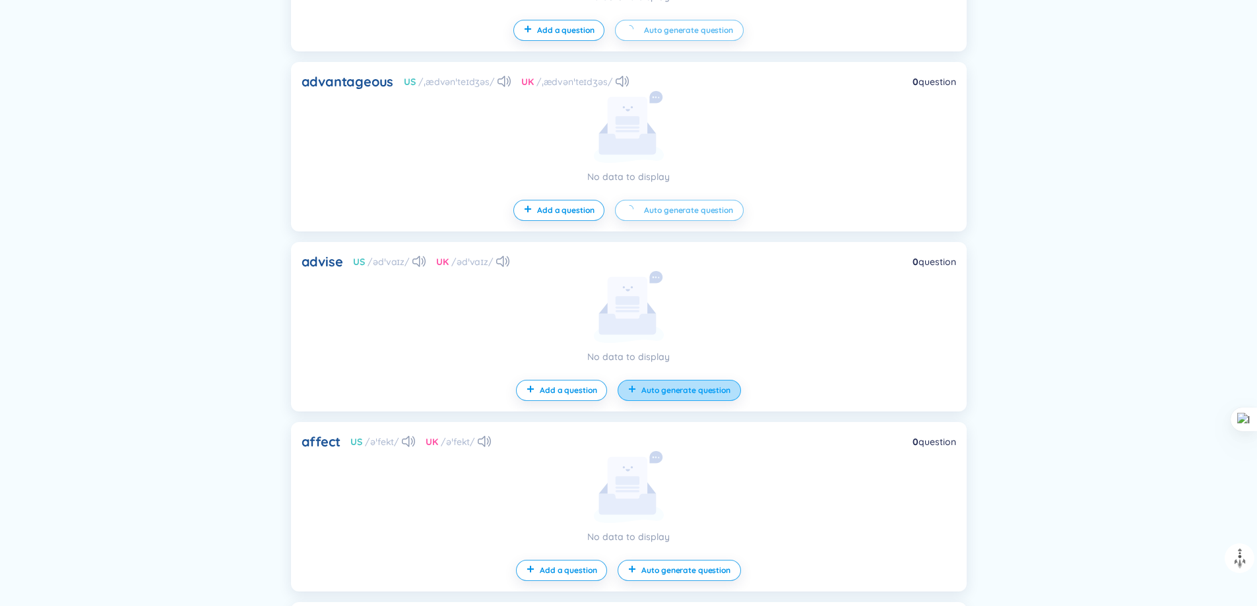
click at [680, 397] on button "Auto generate question" at bounding box center [679, 390] width 123 height 21
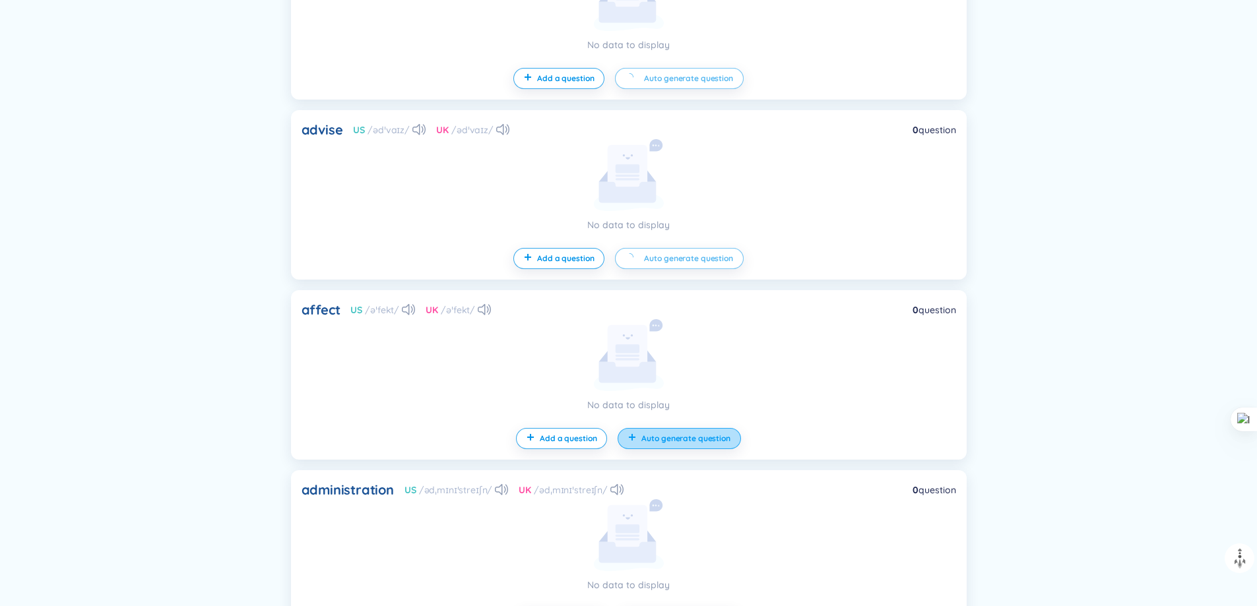
click at [680, 434] on span "Auto generate question" at bounding box center [685, 439] width 88 height 11
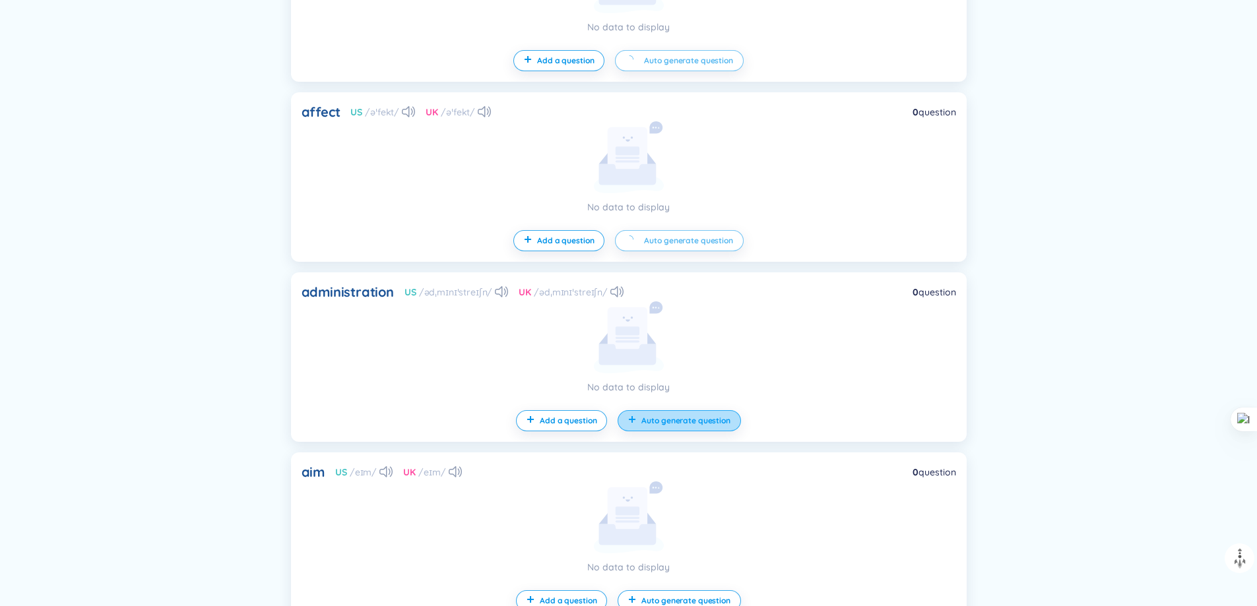
click at [680, 424] on span "Auto generate question" at bounding box center [685, 421] width 88 height 11
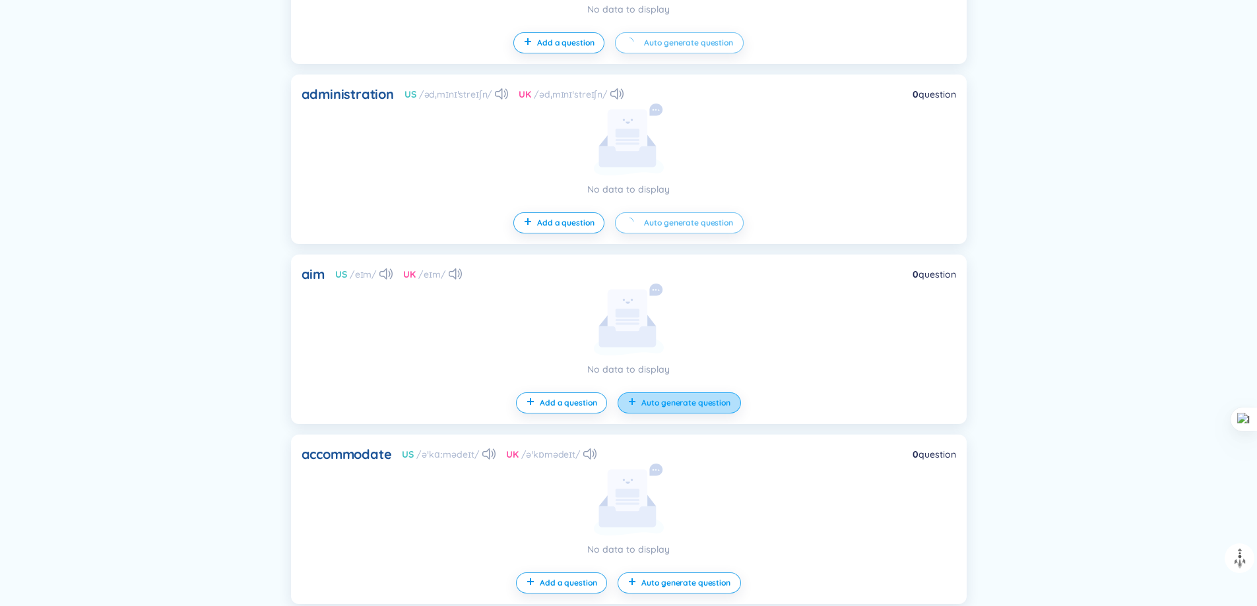
click at [689, 410] on button "Auto generate question" at bounding box center [679, 403] width 123 height 21
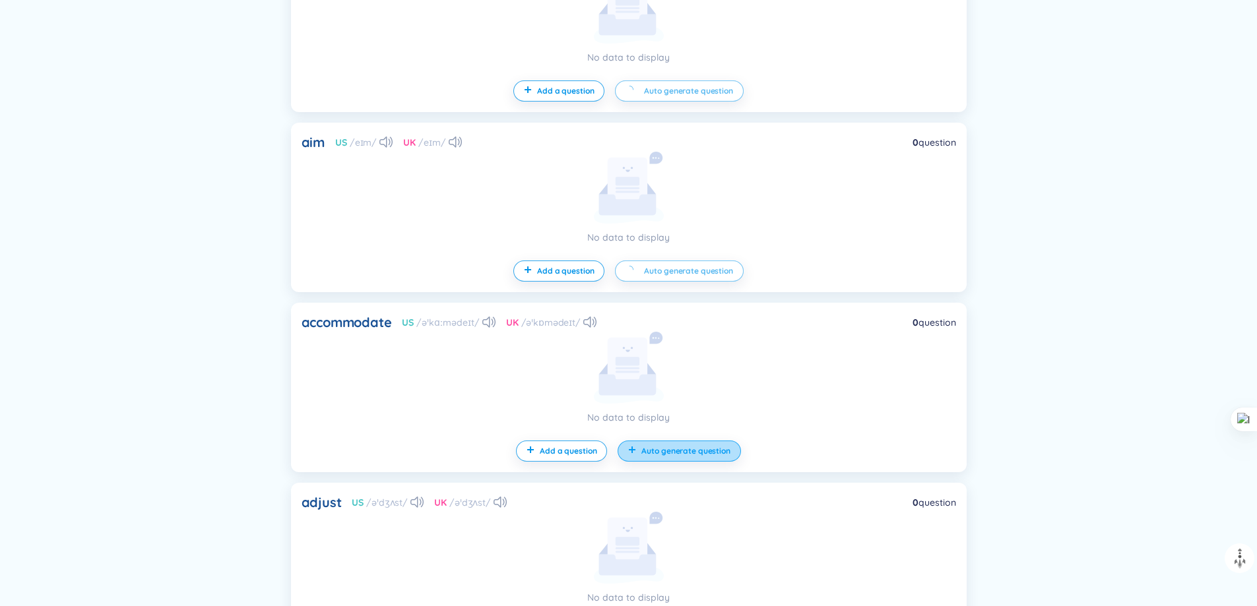
click at [684, 443] on button "Auto generate question" at bounding box center [679, 451] width 123 height 21
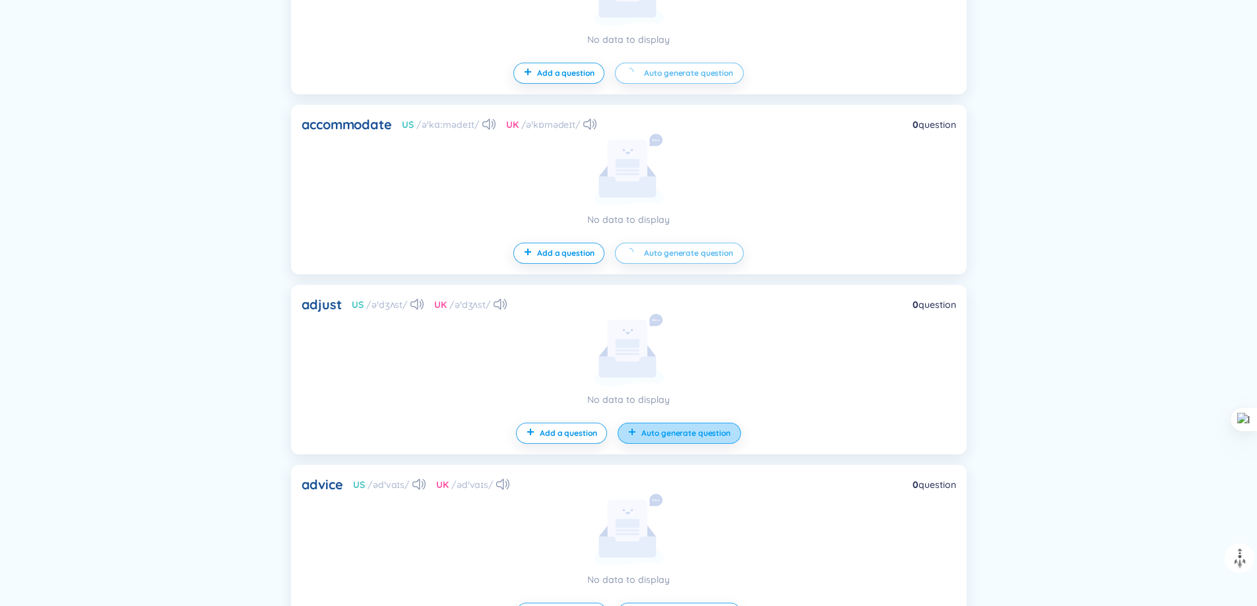
click at [682, 441] on button "Auto generate question" at bounding box center [679, 433] width 123 height 21
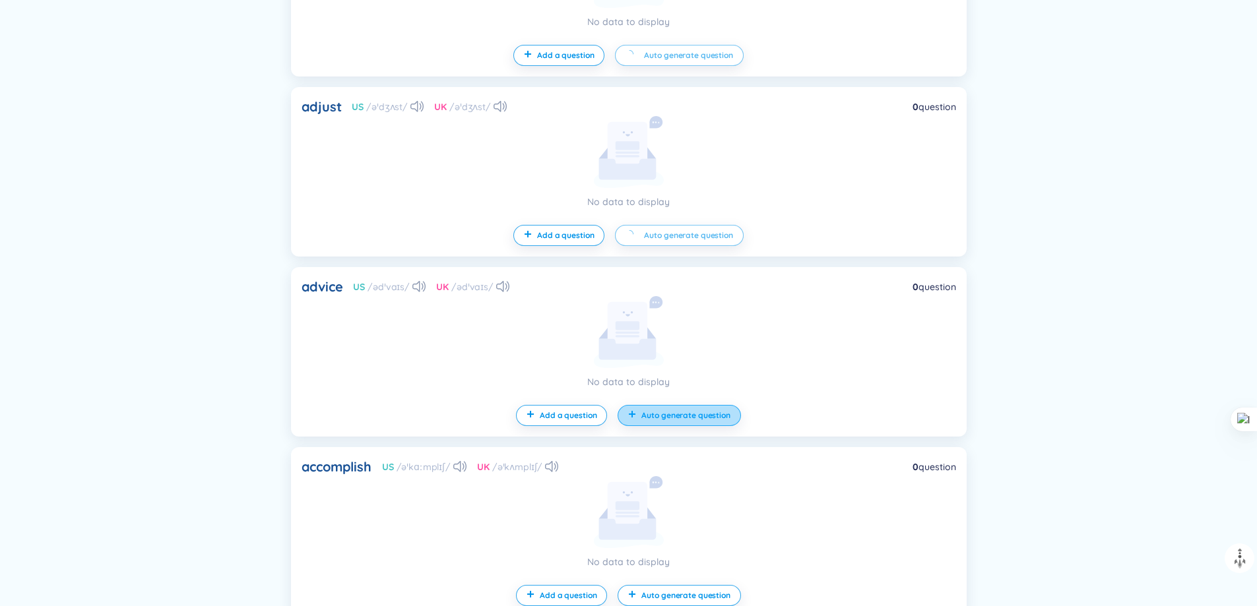
click at [686, 419] on span "Auto generate question" at bounding box center [685, 415] width 88 height 11
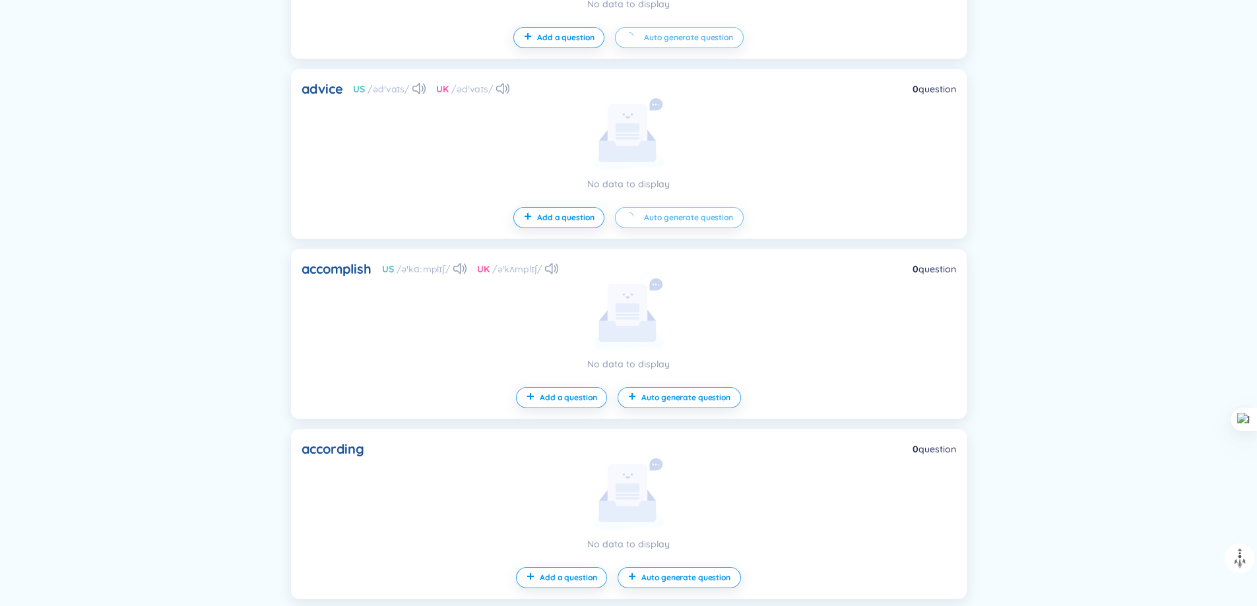
click at [692, 408] on div "accomplish US /əˈkɑːmplɪʃ/ UK /əˈkʌmplɪʃ/ 0 question No data to display Add a q…" at bounding box center [629, 334] width 676 height 170
click at [677, 381] on div "accomplish US /əˈkɑːmplɪʃ/ UK /əˈkʌmplɪʃ/ 0 question No data to display Add a q…" at bounding box center [629, 334] width 676 height 170
click at [676, 411] on div "accomplish US /əˈkɑːmplɪʃ/ UK /əˈkʌmplɪʃ/ 0 question No data to display Add a q…" at bounding box center [629, 334] width 676 height 170
click at [666, 408] on button "Auto generate question" at bounding box center [679, 397] width 123 height 21
click at [676, 577] on span "Auto generate question" at bounding box center [685, 578] width 88 height 11
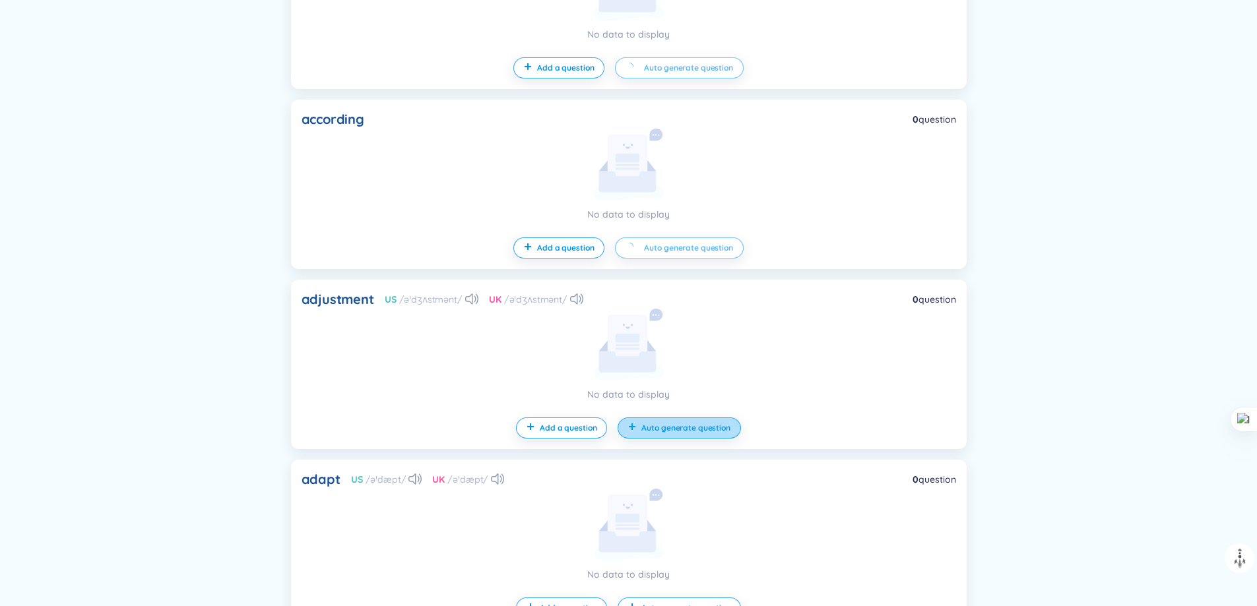
click at [674, 430] on span "Auto generate question" at bounding box center [685, 428] width 88 height 11
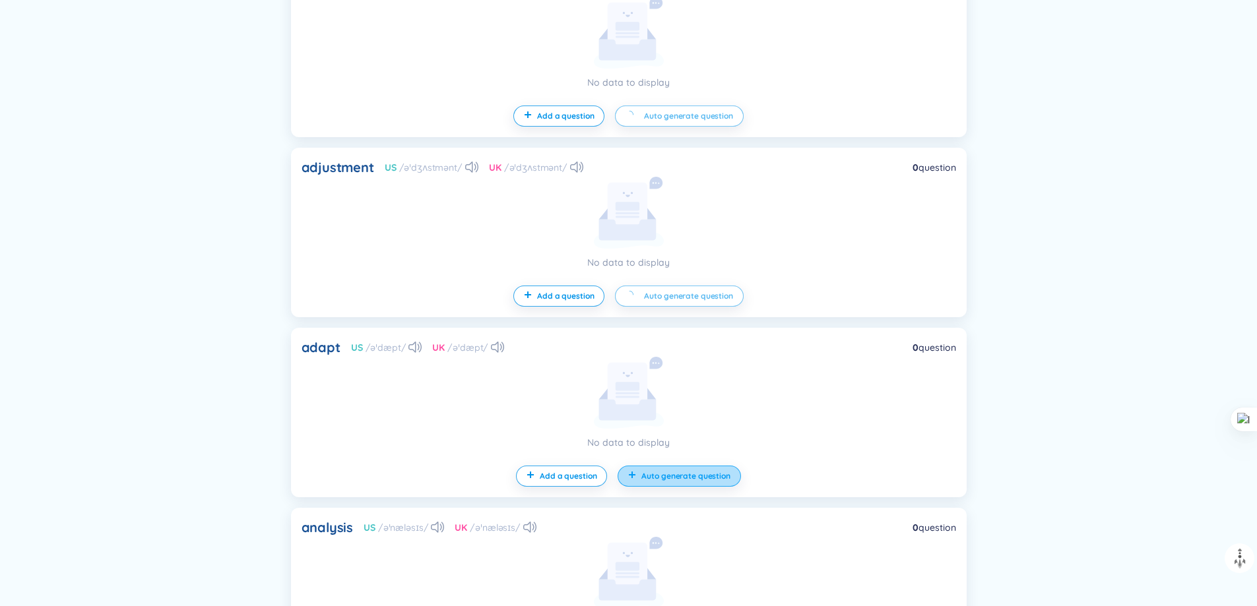
click at [676, 474] on span "Auto generate question" at bounding box center [685, 476] width 88 height 11
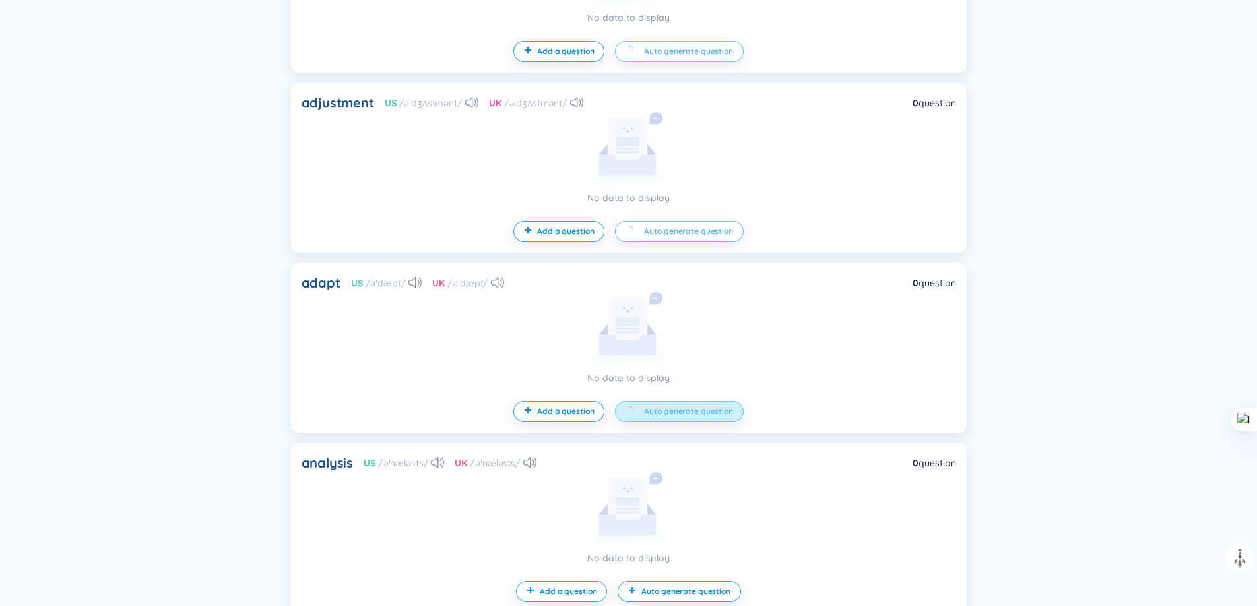
scroll to position [8226, 0]
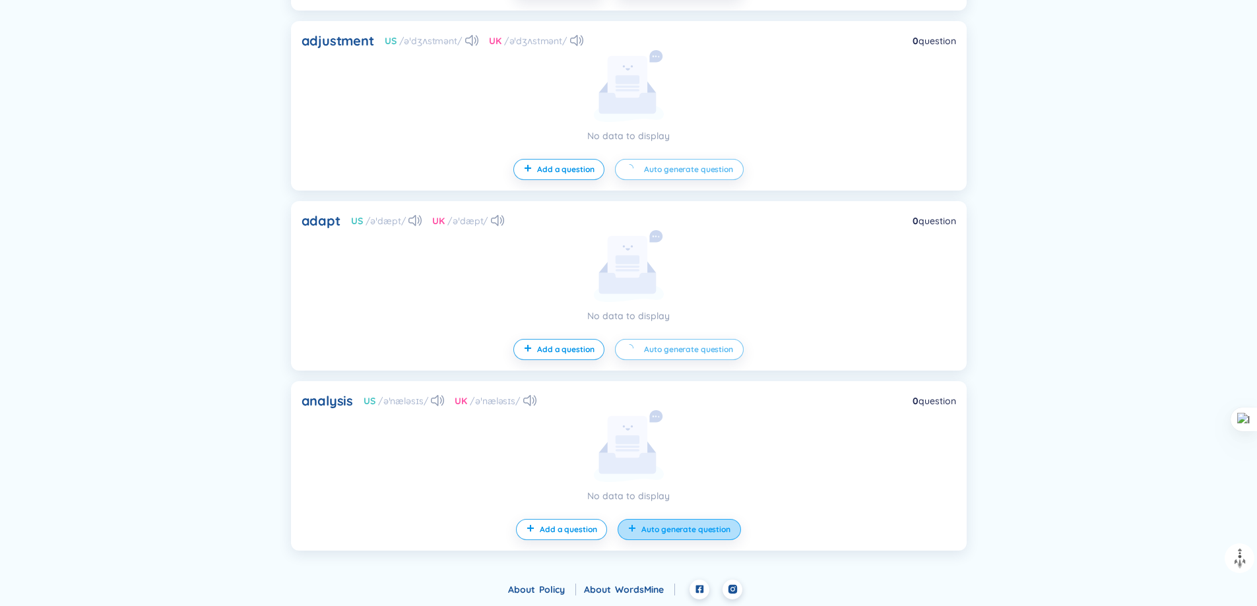
click at [690, 534] on span "Auto generate question" at bounding box center [685, 530] width 88 height 11
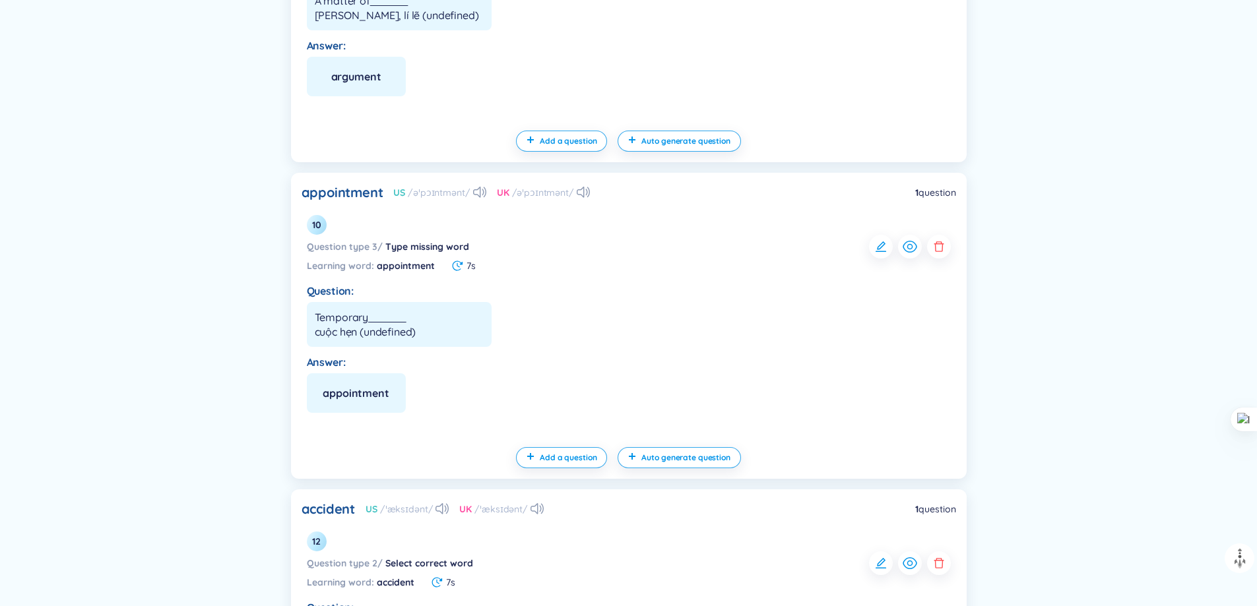
scroll to position [3475, 0]
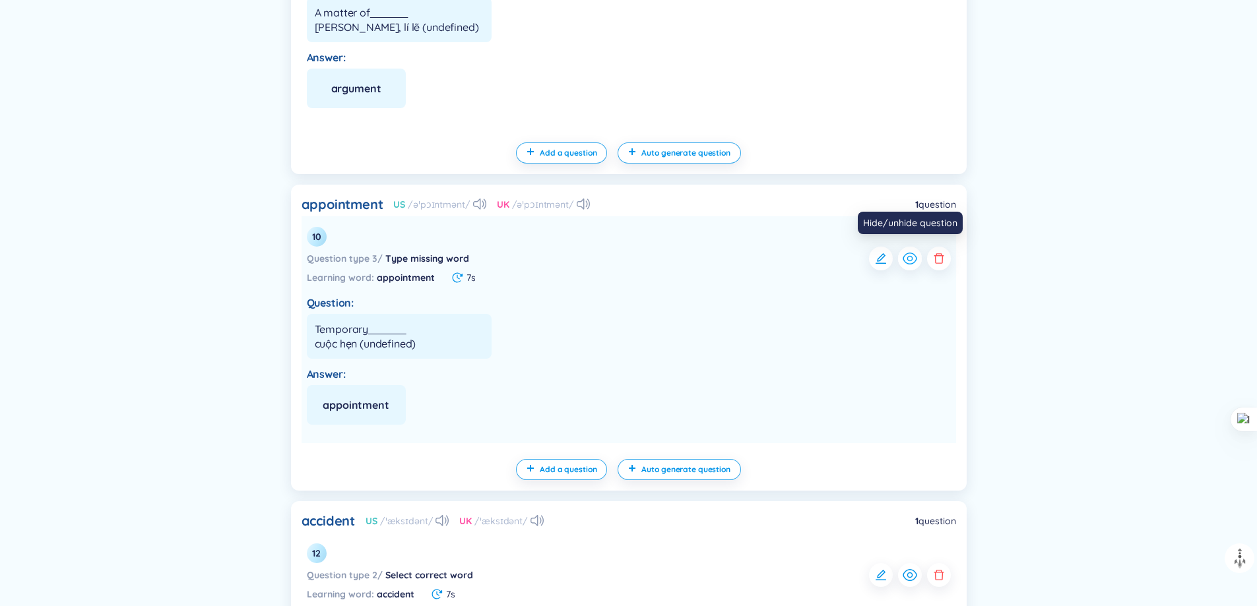
click at [907, 261] on icon "button" at bounding box center [910, 259] width 16 height 16
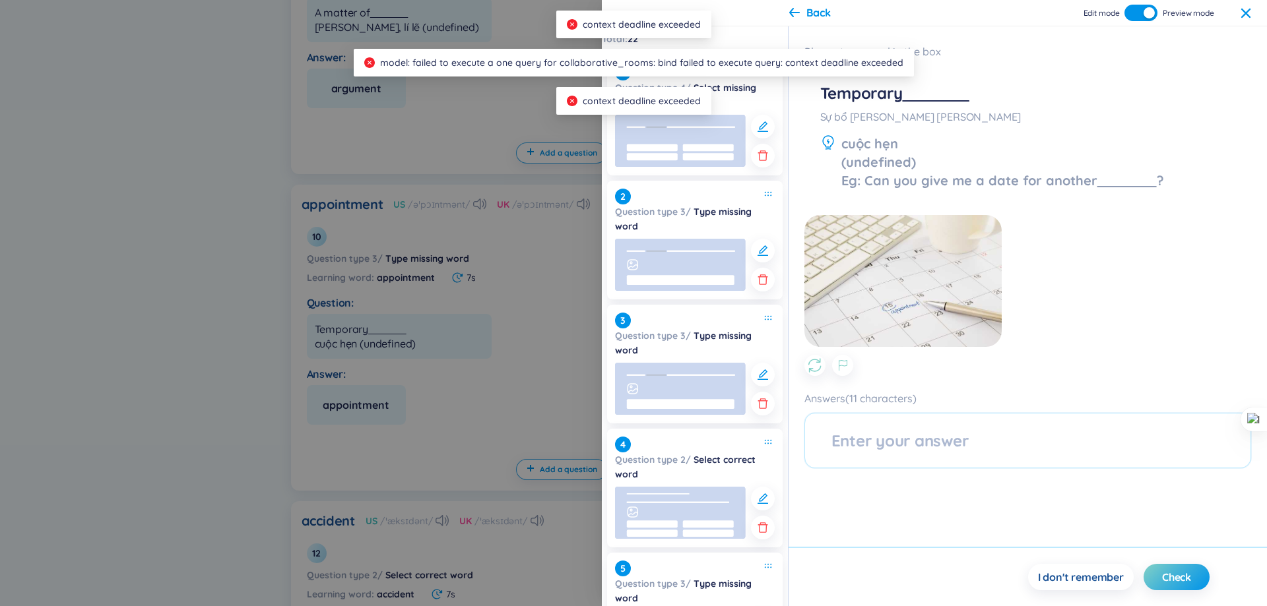
click at [536, 212] on div at bounding box center [633, 303] width 1267 height 606
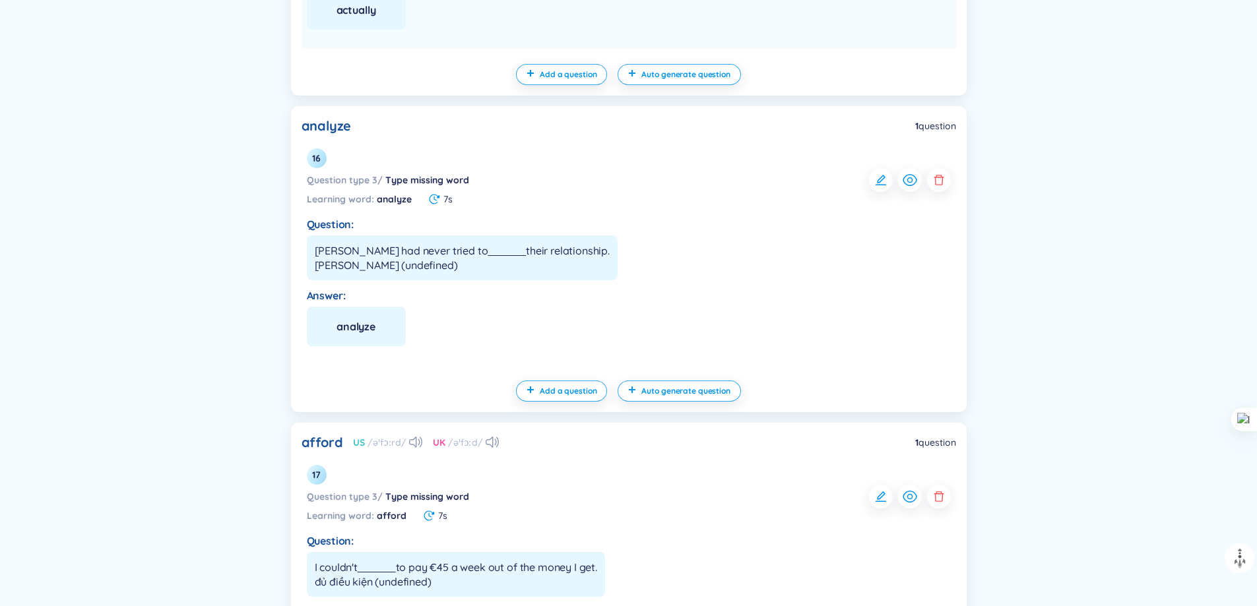
scroll to position [4728, 0]
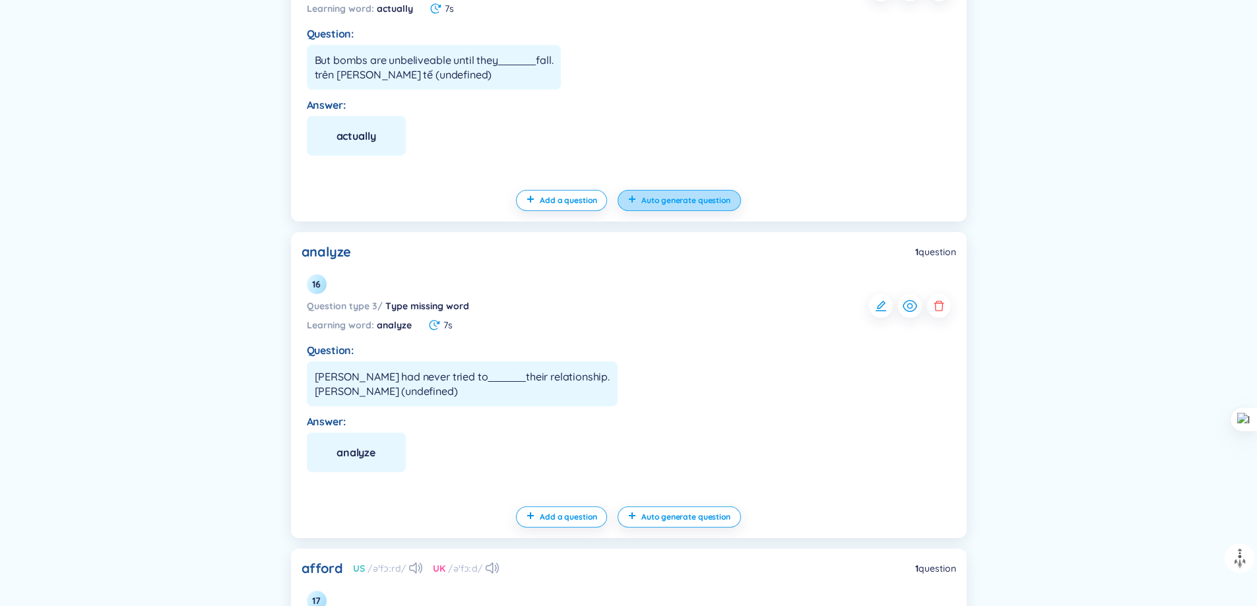
click at [705, 206] on button "Auto generate question" at bounding box center [679, 200] width 123 height 21
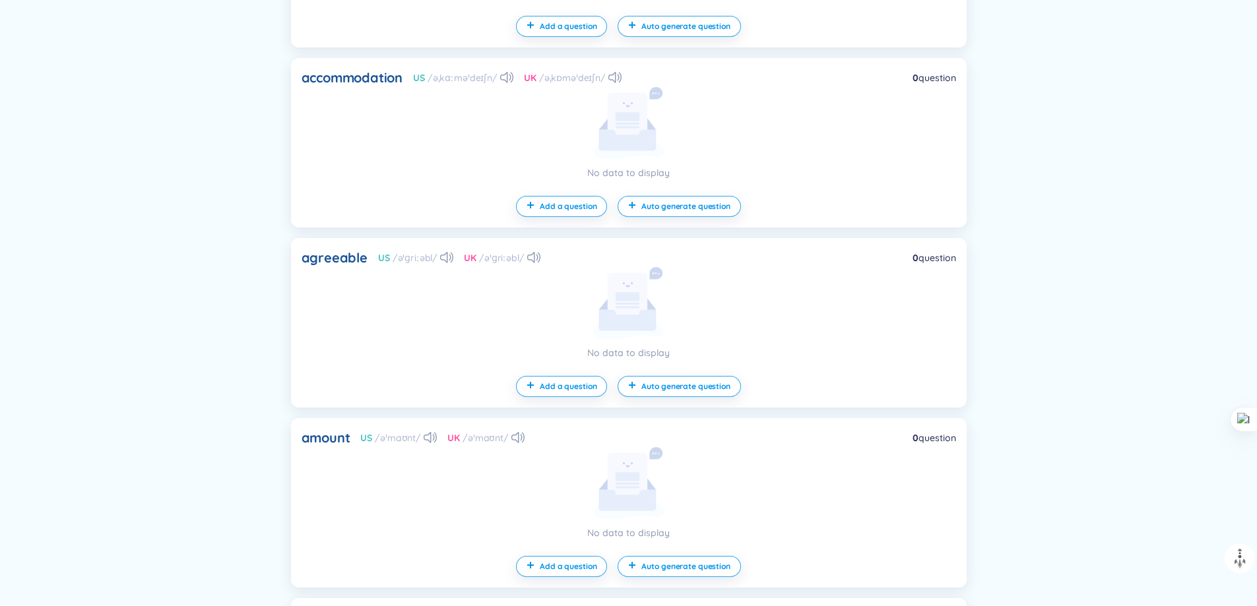
scroll to position [6821, 0]
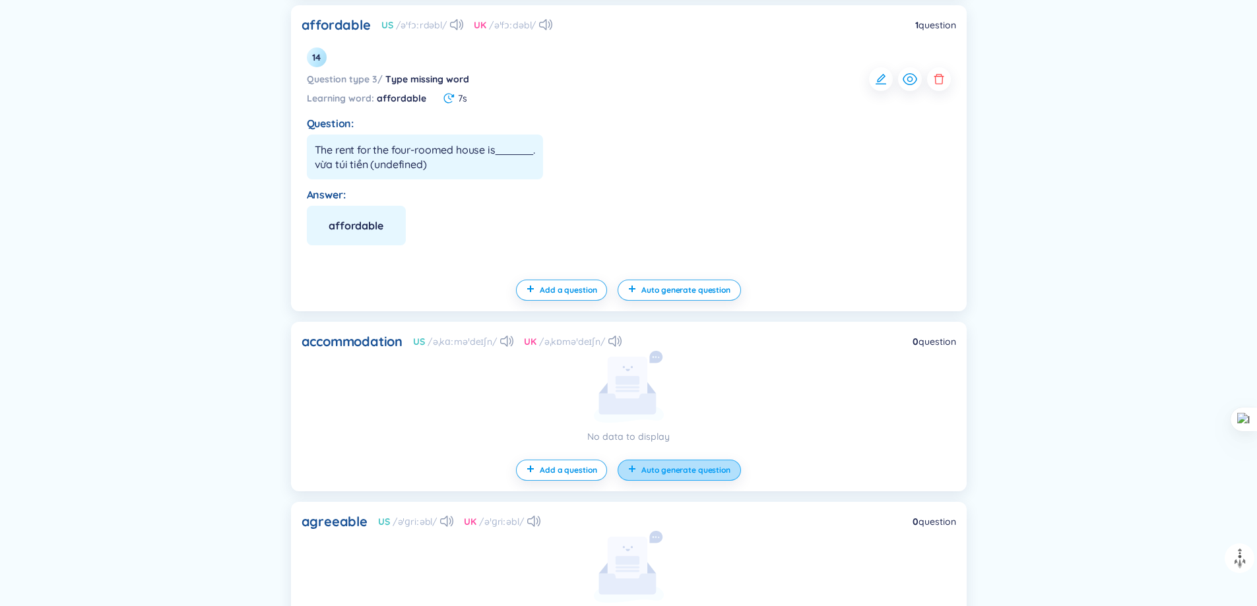
drag, startPoint x: 691, startPoint y: 455, endPoint x: 689, endPoint y: 468, distance: 13.3
click at [691, 455] on div "accommodation US /əˌkɑːməˈdeɪʃn/ UK /əˌkɒməˈdeɪʃn/ 0 question No data to displa…" at bounding box center [629, 407] width 676 height 170
click at [689, 468] on span "Auto generate question" at bounding box center [685, 470] width 88 height 11
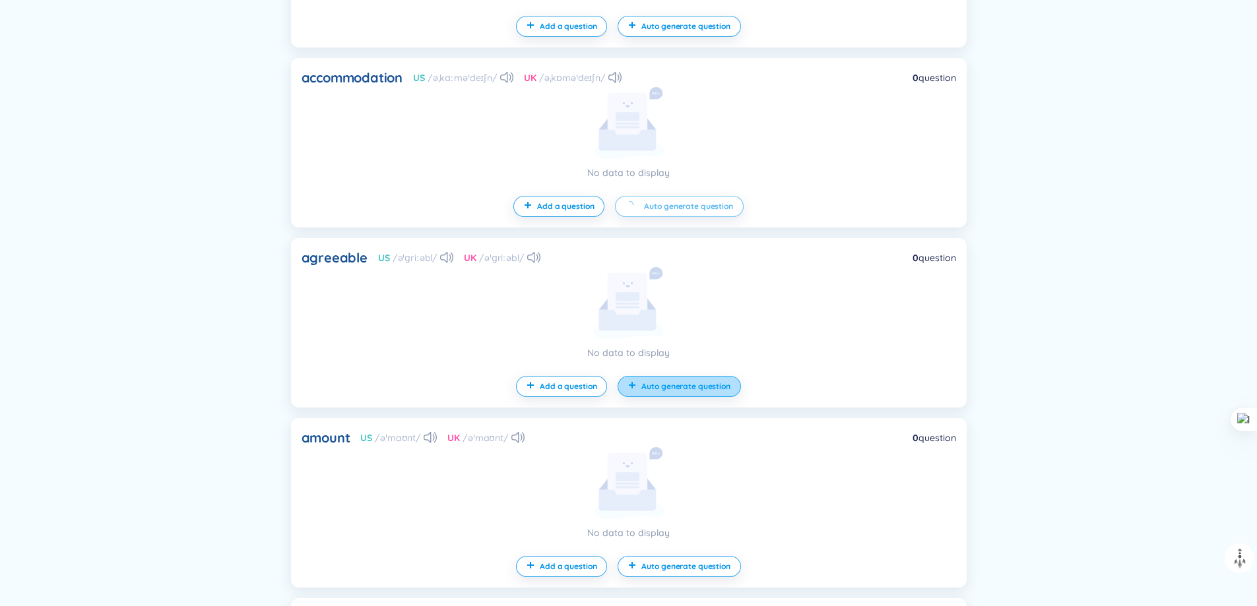
click at [692, 387] on span "Auto generate question" at bounding box center [685, 386] width 88 height 11
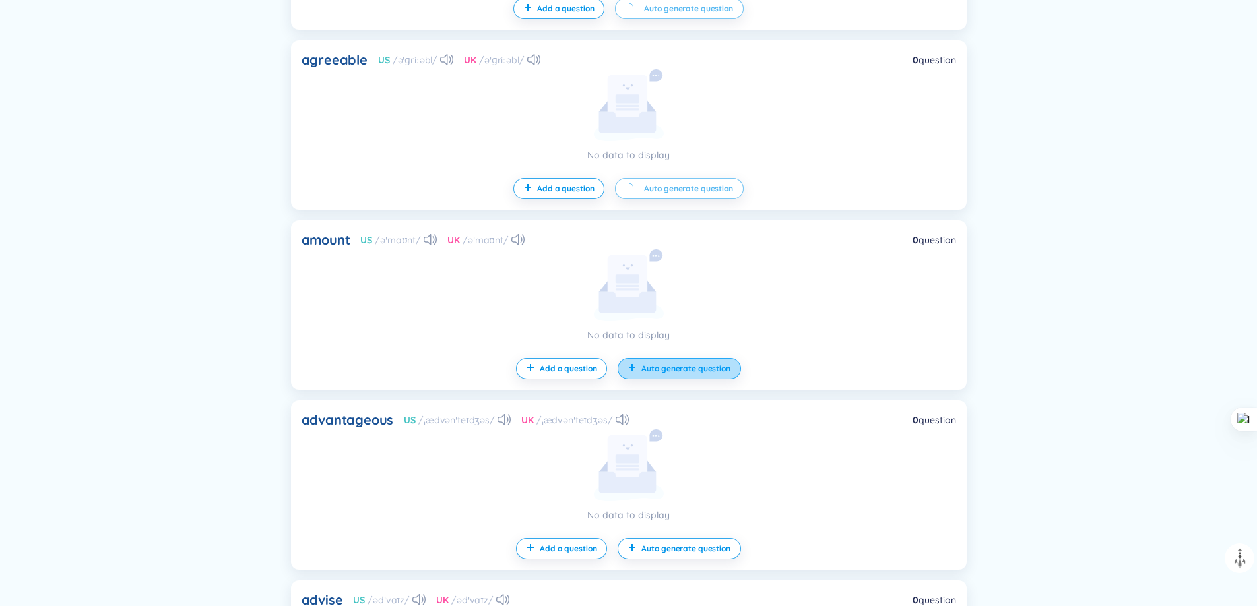
click at [692, 370] on span "Auto generate question" at bounding box center [685, 369] width 88 height 11
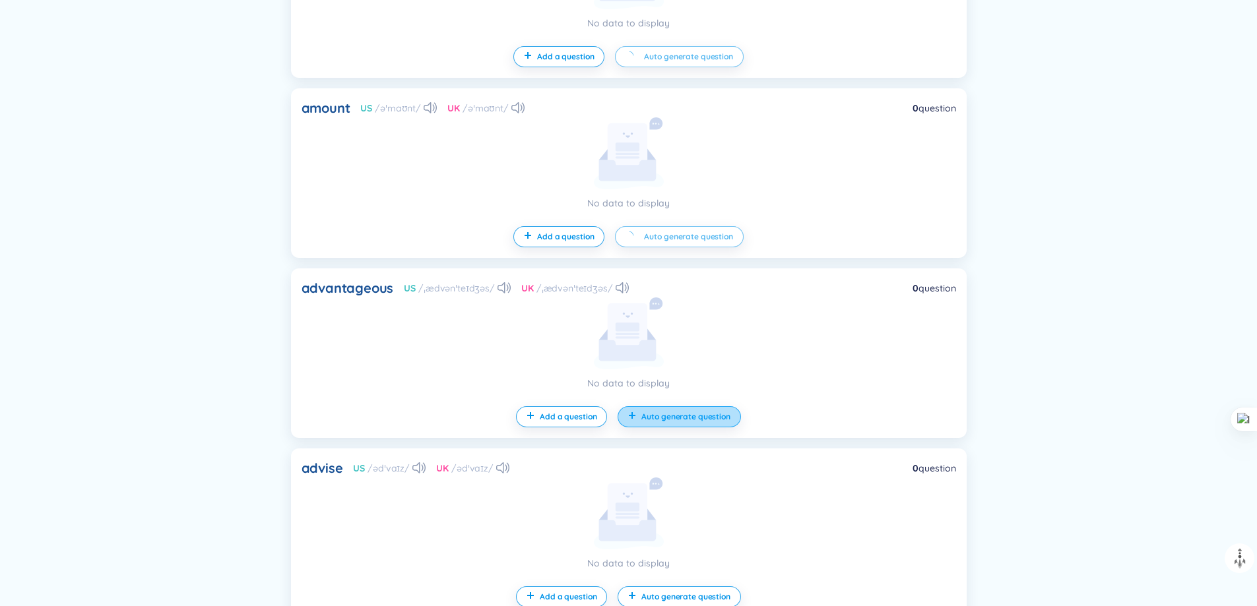
click at [683, 417] on span "Auto generate question" at bounding box center [685, 417] width 88 height 11
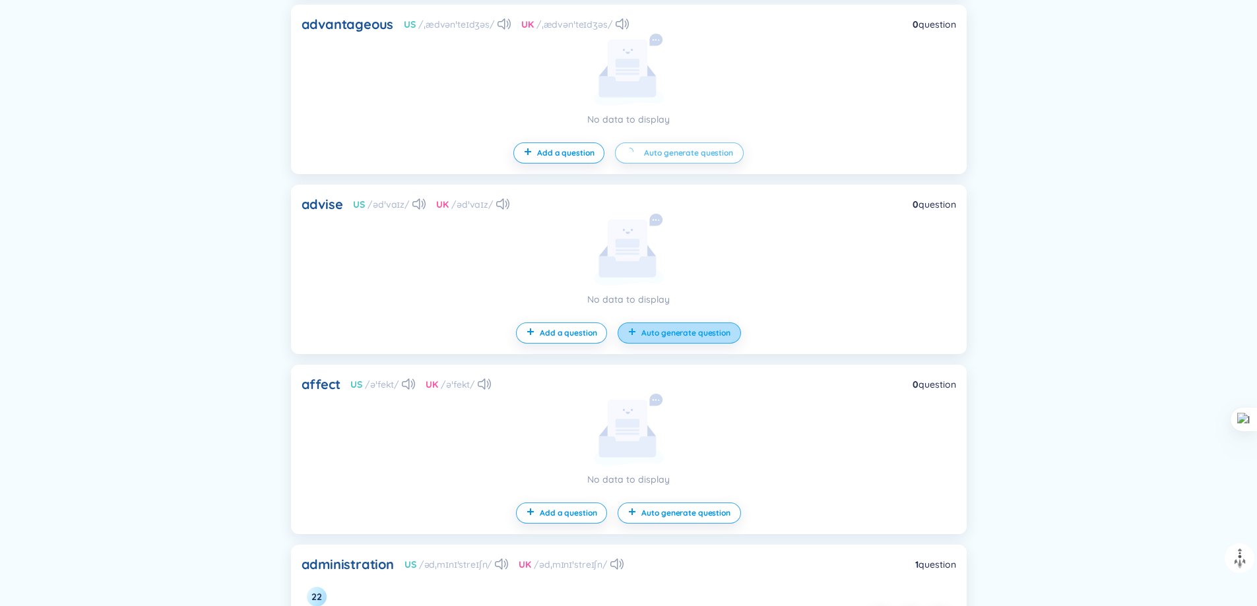
click at [688, 324] on button "Auto generate question" at bounding box center [679, 333] width 123 height 21
click at [682, 522] on button "Auto generate question" at bounding box center [679, 513] width 123 height 21
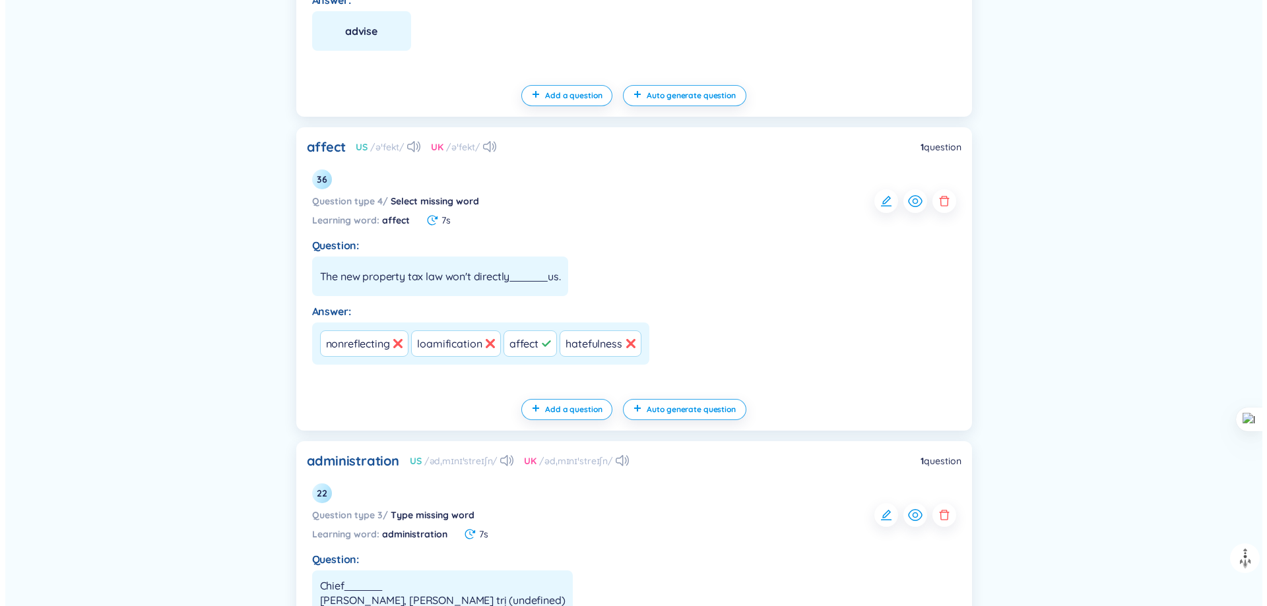
scroll to position [0, 0]
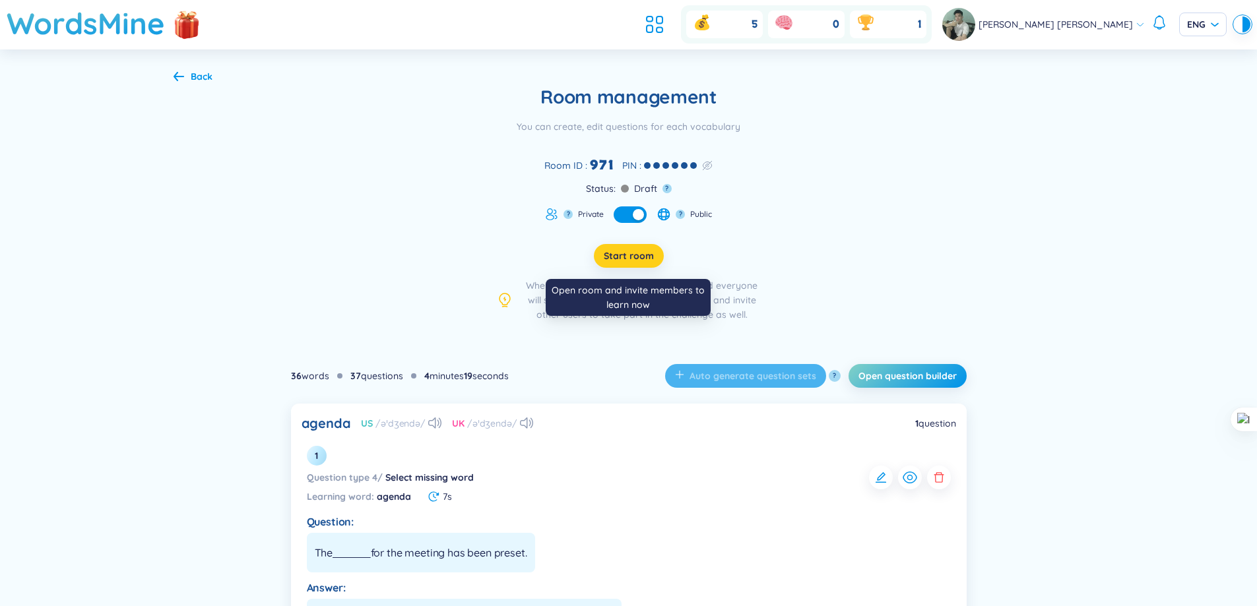
click at [633, 260] on span "Start room" at bounding box center [629, 255] width 50 height 13
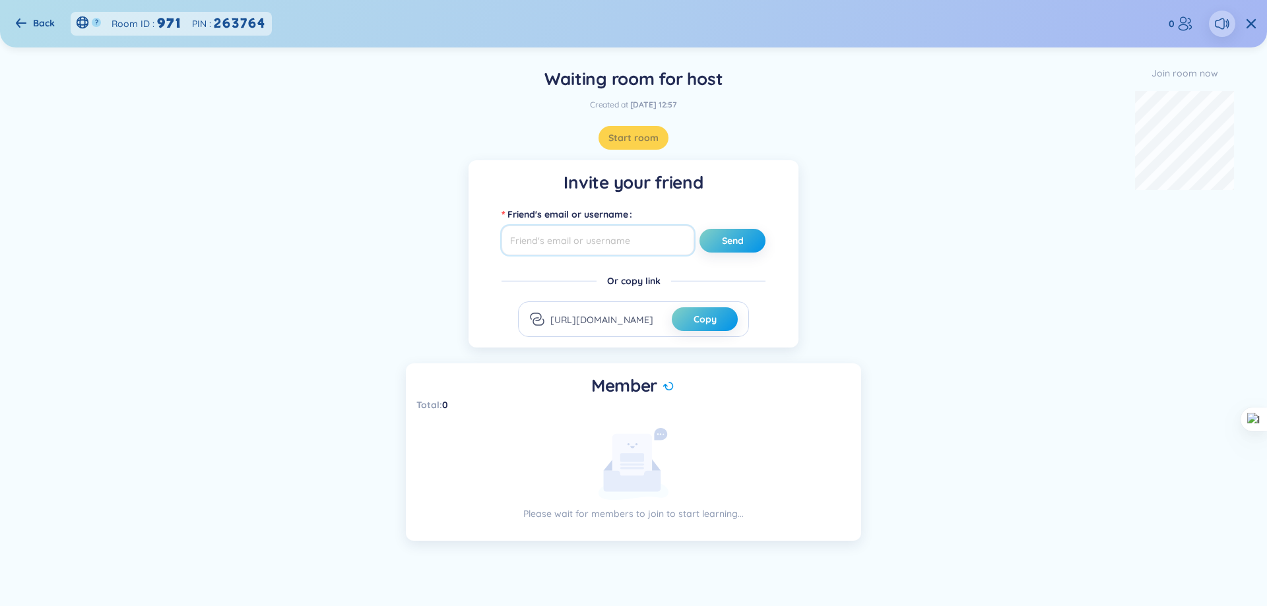
click at [637, 245] on input "text" at bounding box center [597, 241] width 193 height 30
click at [690, 315] on button "Copy" at bounding box center [705, 319] width 66 height 24
click at [649, 253] on input "text" at bounding box center [597, 241] width 193 height 30
click at [670, 388] on icon at bounding box center [667, 386] width 11 height 9
click at [211, 22] on div "PIN : 263764" at bounding box center [229, 23] width 75 height 20
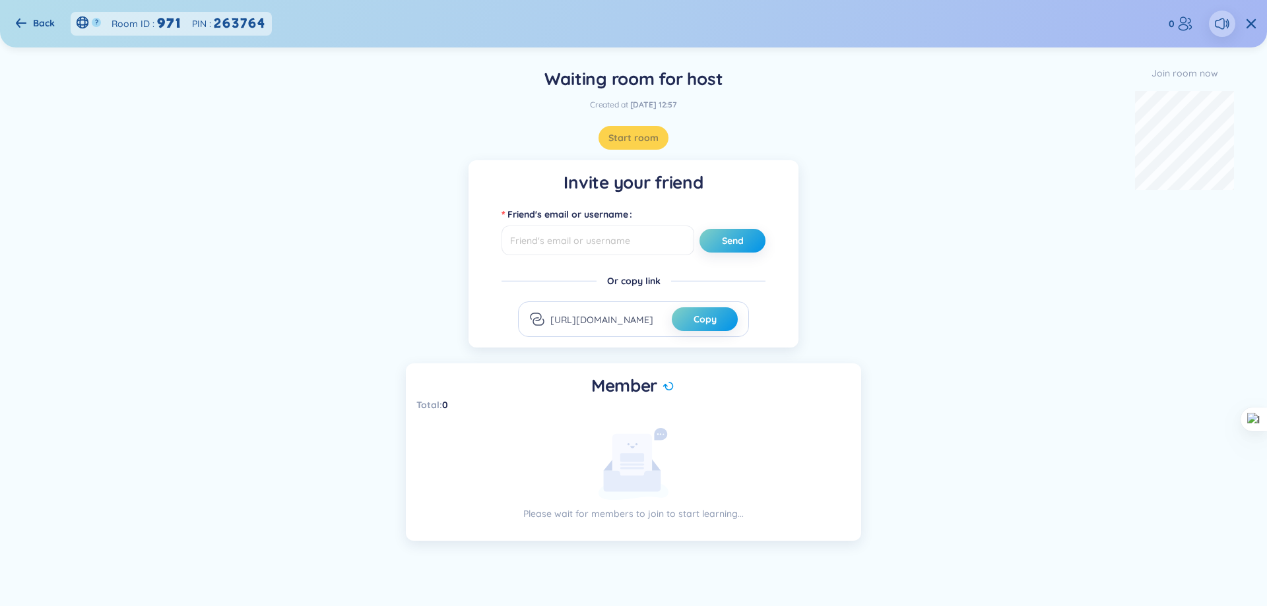
click at [91, 26] on div "?" at bounding box center [88, 22] width 25 height 13
click at [1216, 21] on icon at bounding box center [1219, 23] width 9 height 11
click at [1217, 21] on icon at bounding box center [1222, 24] width 16 height 16
click at [1184, 24] on icon at bounding box center [1185, 24] width 16 height 16
click at [726, 242] on span "Send" at bounding box center [733, 240] width 22 height 13
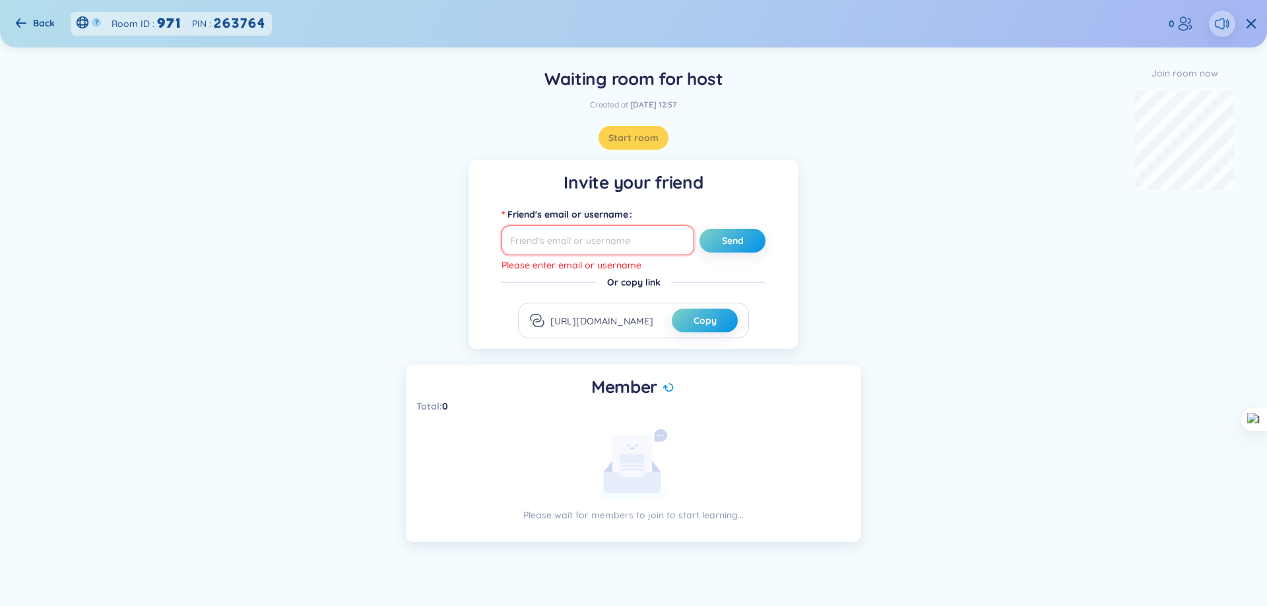
click at [649, 240] on input "text" at bounding box center [597, 241] width 193 height 30
click at [674, 389] on span at bounding box center [668, 387] width 13 height 13
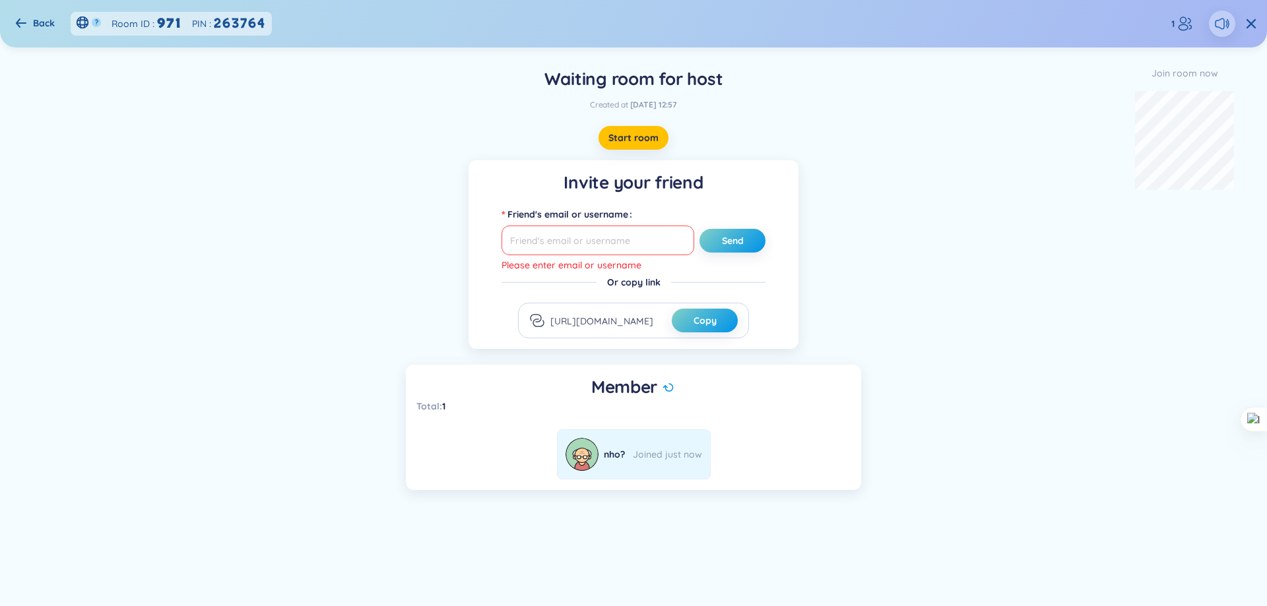
click at [658, 452] on div "Joined just now" at bounding box center [667, 454] width 69 height 15
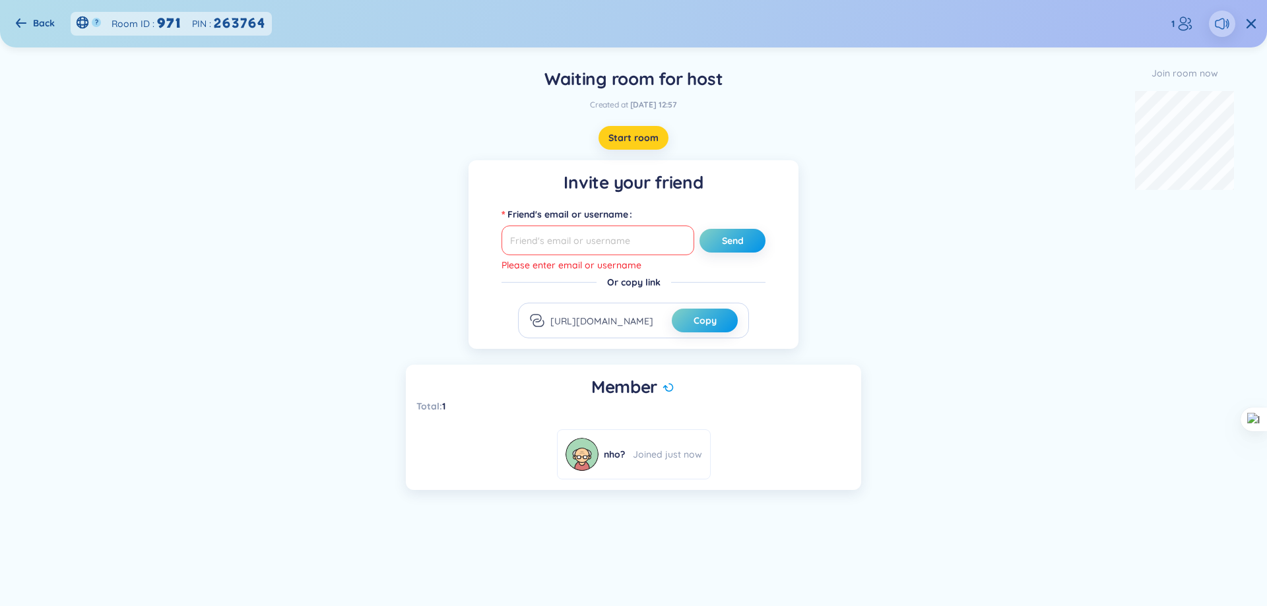
click at [632, 137] on span "Start room" at bounding box center [633, 137] width 50 height 13
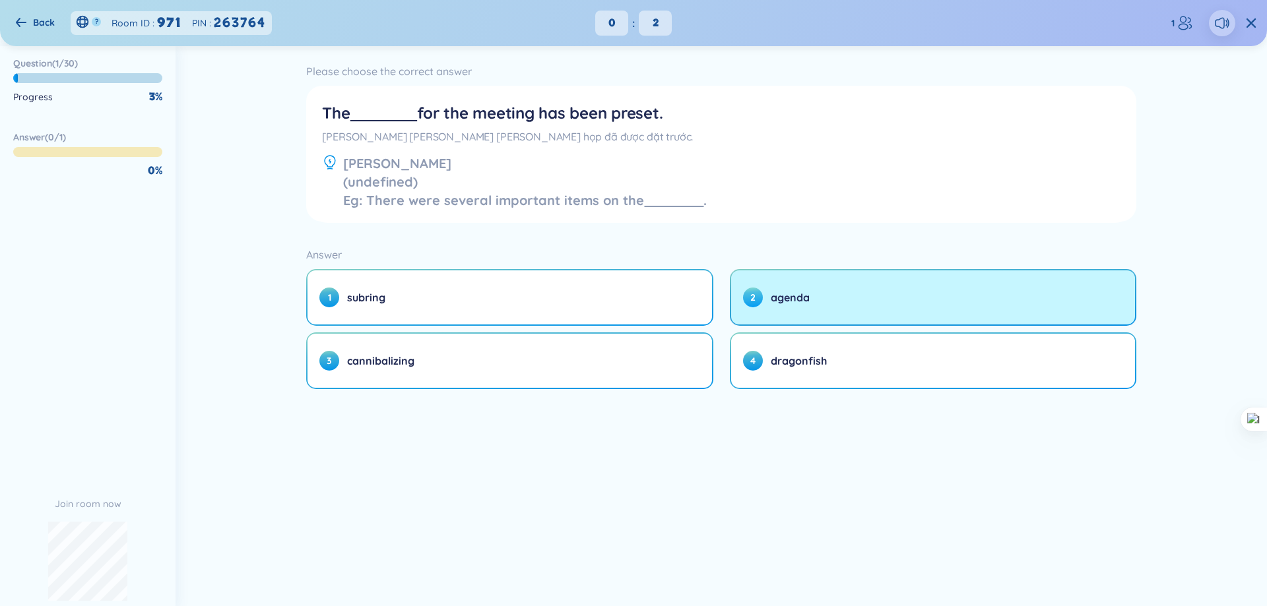
click at [822, 306] on button "2 agenda" at bounding box center [933, 298] width 404 height 54
click at [796, 301] on span "agenda" at bounding box center [790, 297] width 39 height 15
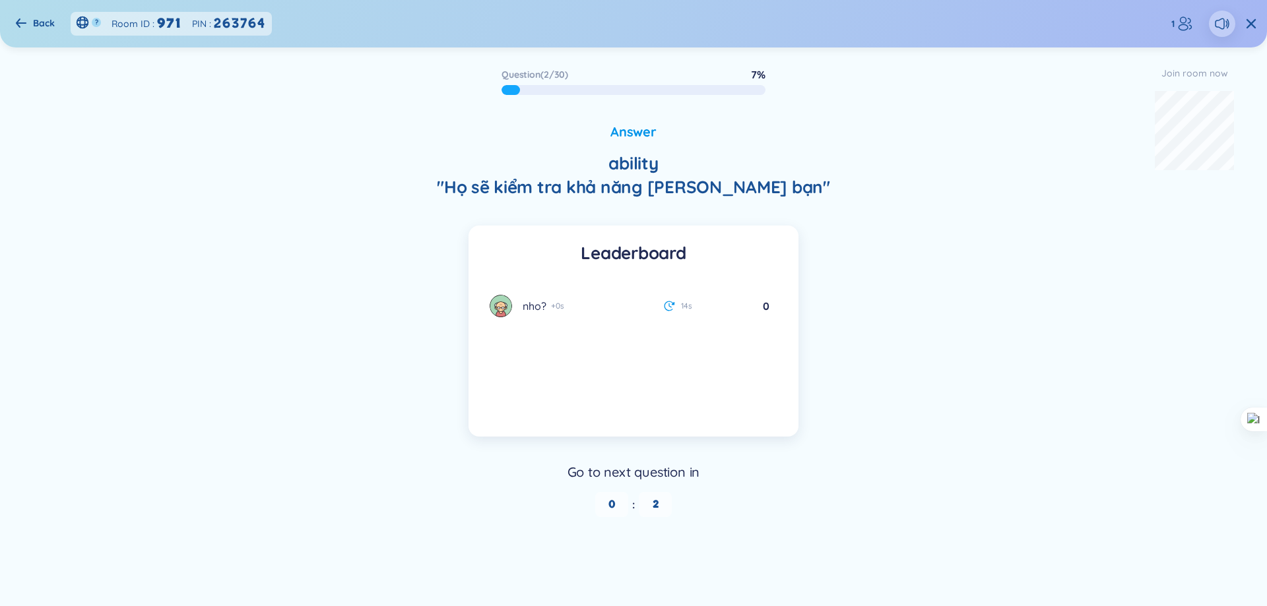
click at [764, 484] on div "Go to next question in 0 : 2" at bounding box center [633, 490] width 911 height 54
click at [722, 478] on div "Go to next question in" at bounding box center [633, 472] width 911 height 18
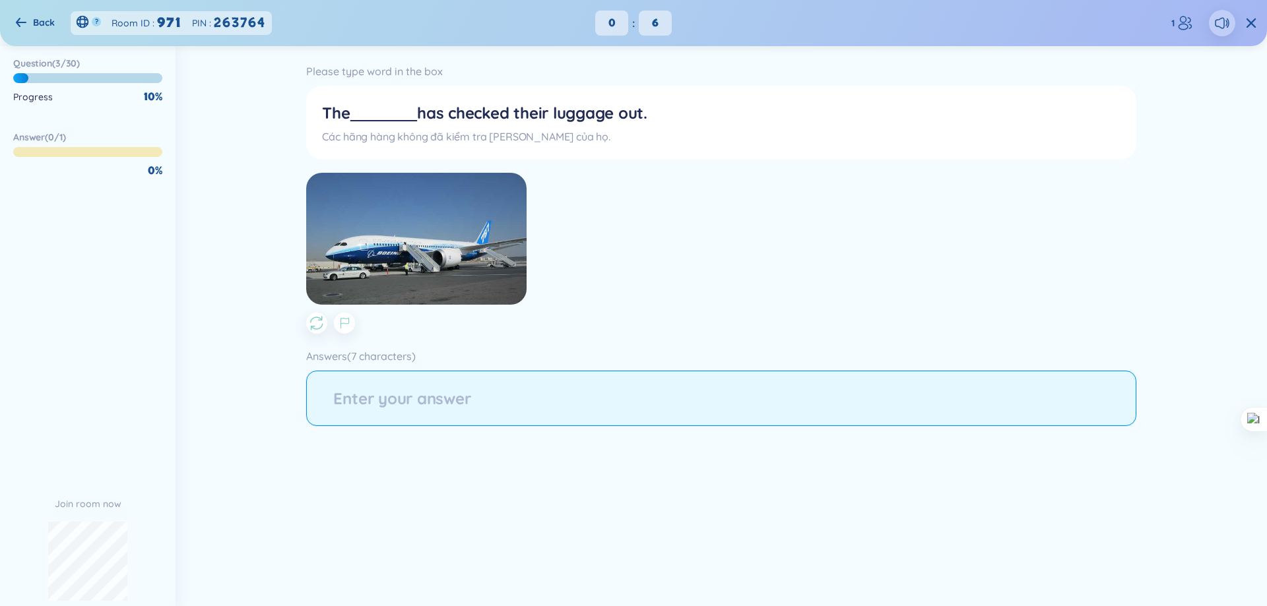
click at [659, 421] on input "string" at bounding box center [720, 398] width 829 height 55
click at [657, 413] on input "string" at bounding box center [720, 398] width 829 height 55
type input "a"
type input "ả"
type input "airline"
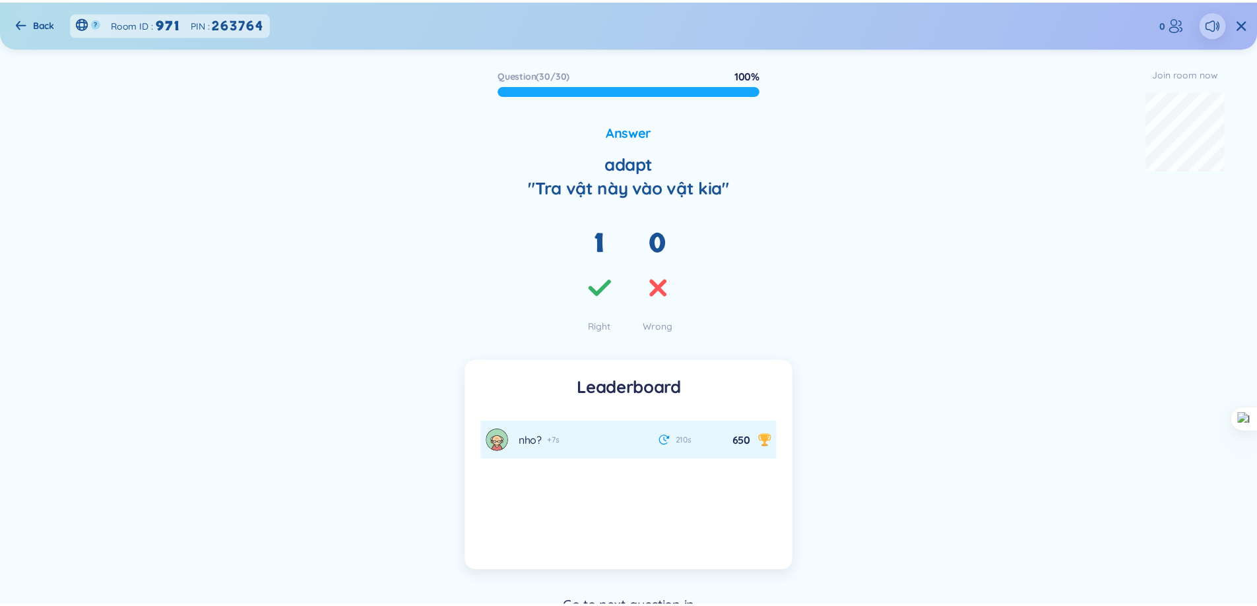
scroll to position [65, 0]
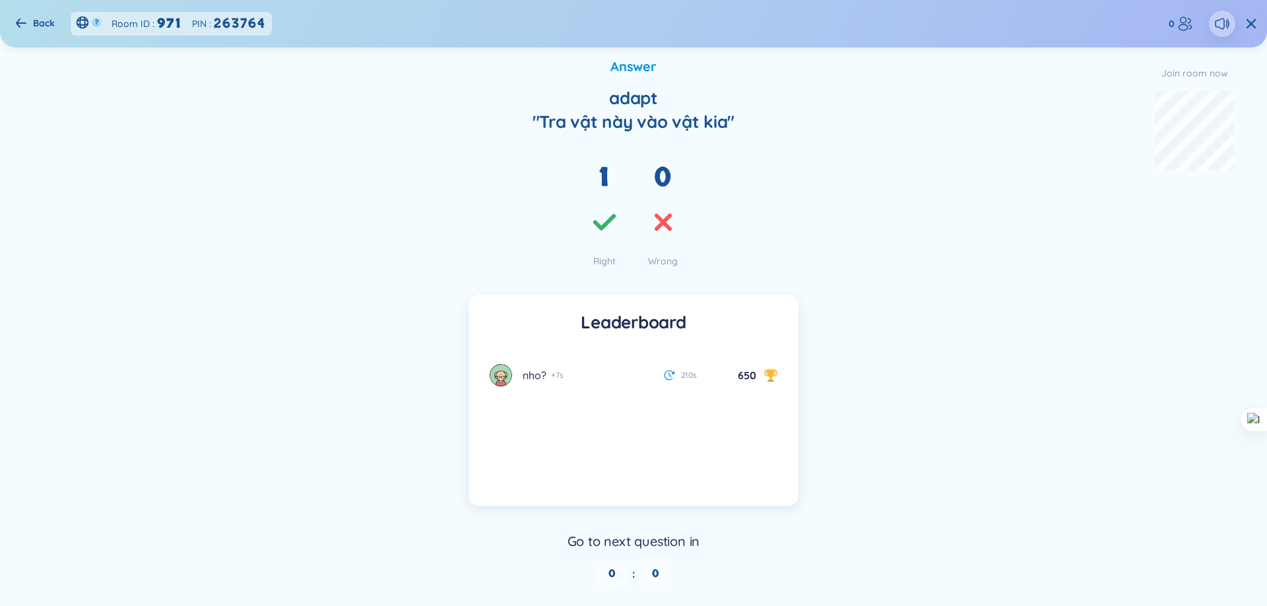
click at [226, 22] on div "263764" at bounding box center [240, 23] width 53 height 20
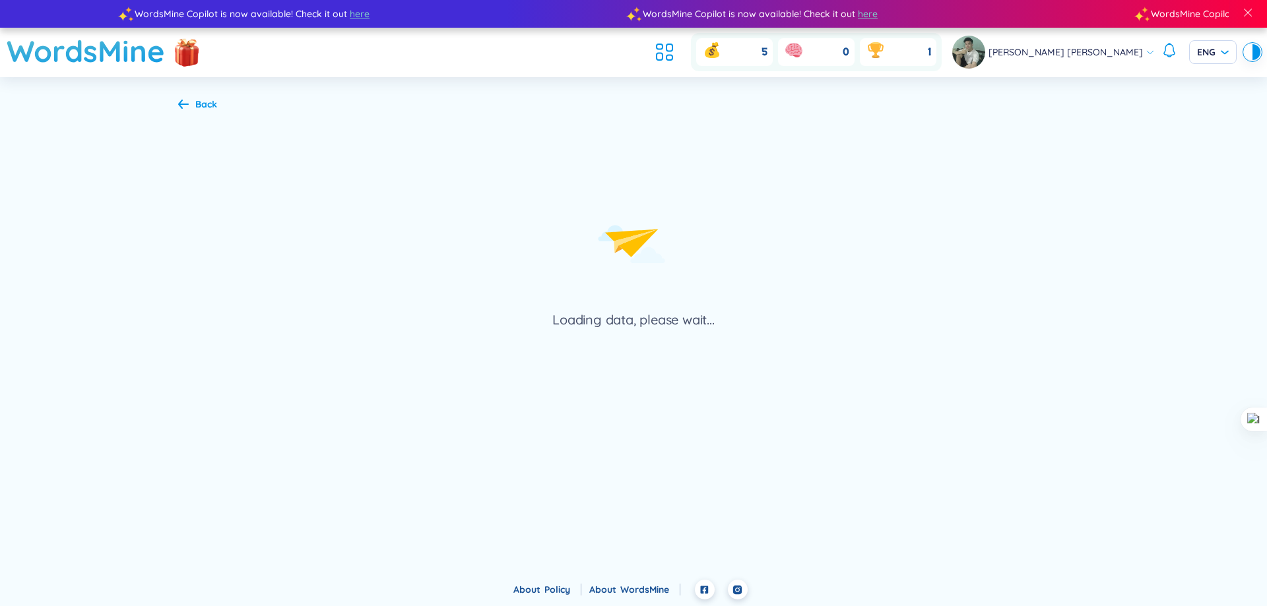
click at [203, 112] on div "Back Loading data, please wait..." at bounding box center [633, 213] width 950 height 273
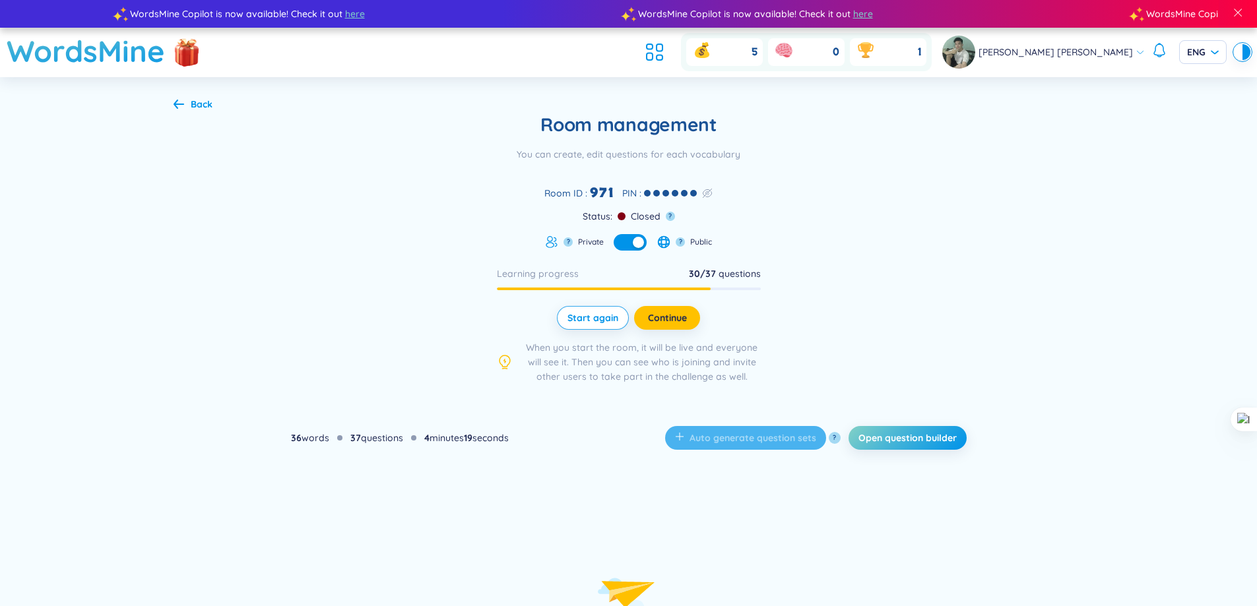
click at [197, 109] on div "Back" at bounding box center [202, 104] width 22 height 15
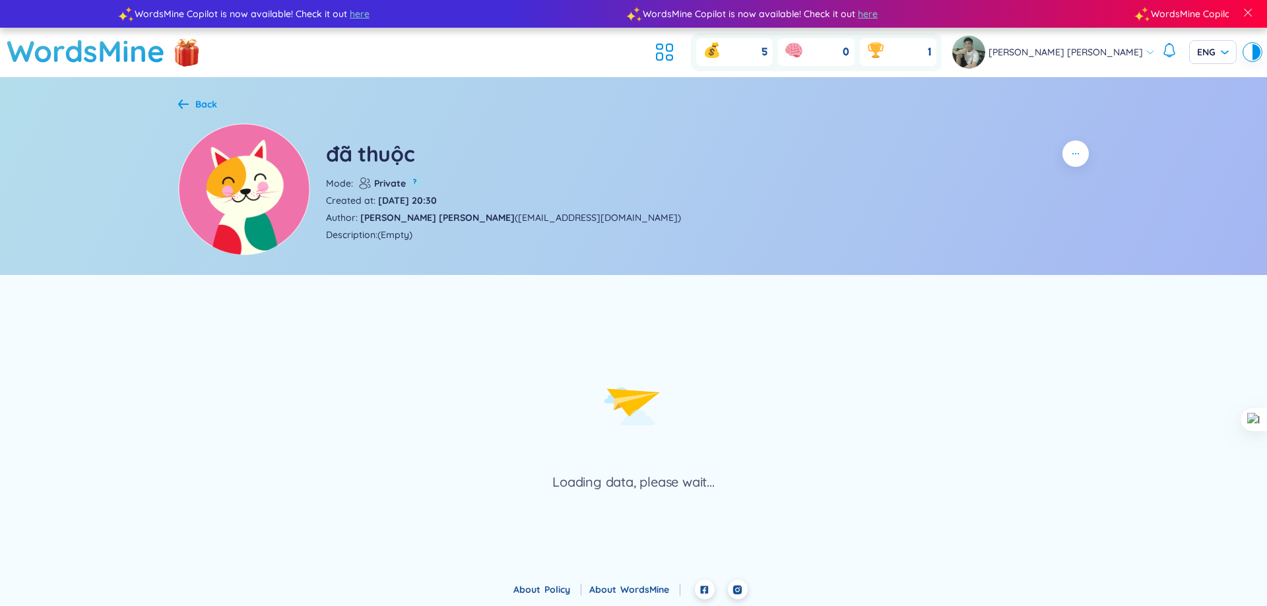
click at [197, 109] on div "Back" at bounding box center [206, 104] width 22 height 15
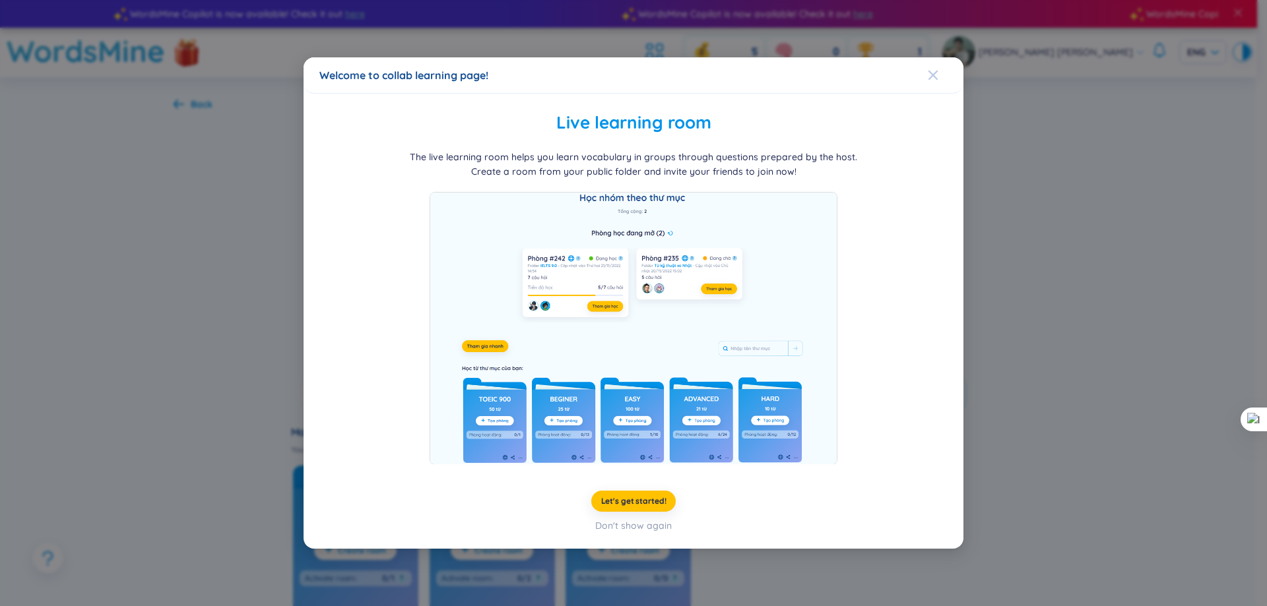
click at [932, 82] on div "Close" at bounding box center [933, 75] width 11 height 36
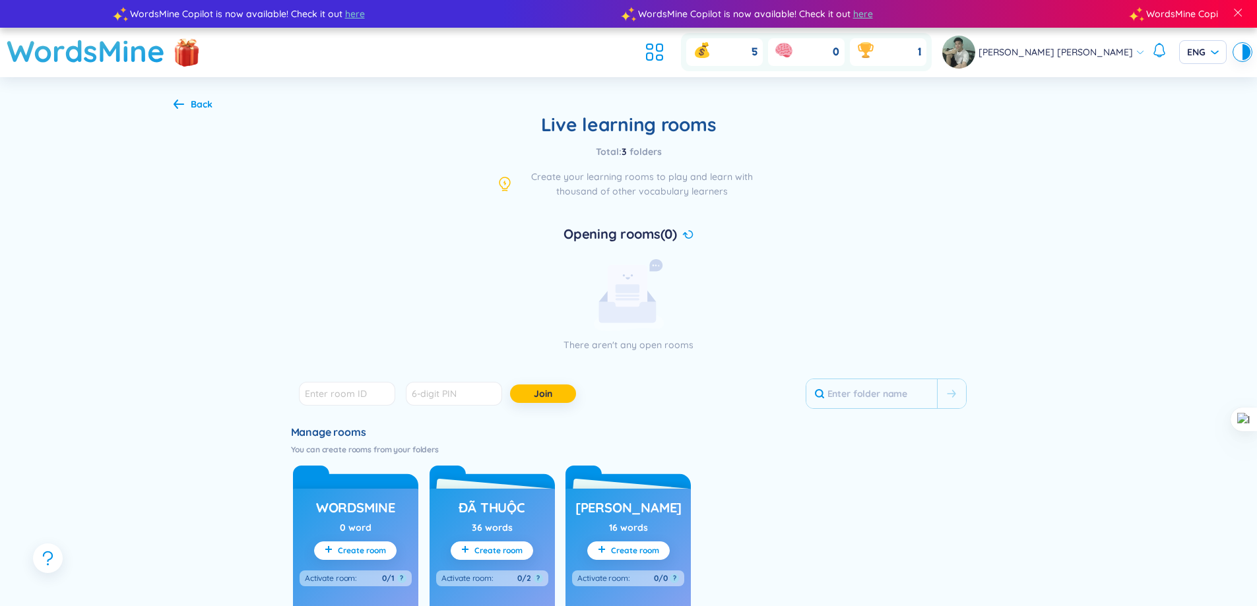
scroll to position [66, 0]
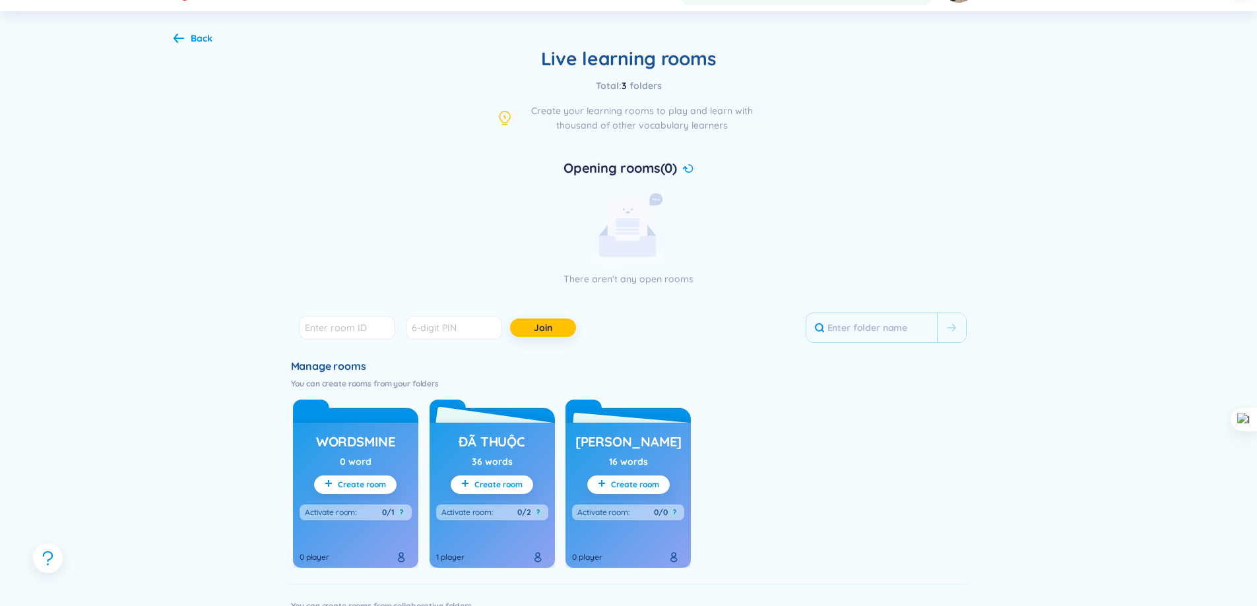
click at [505, 446] on h3 "đã thuộc" at bounding box center [492, 442] width 66 height 18
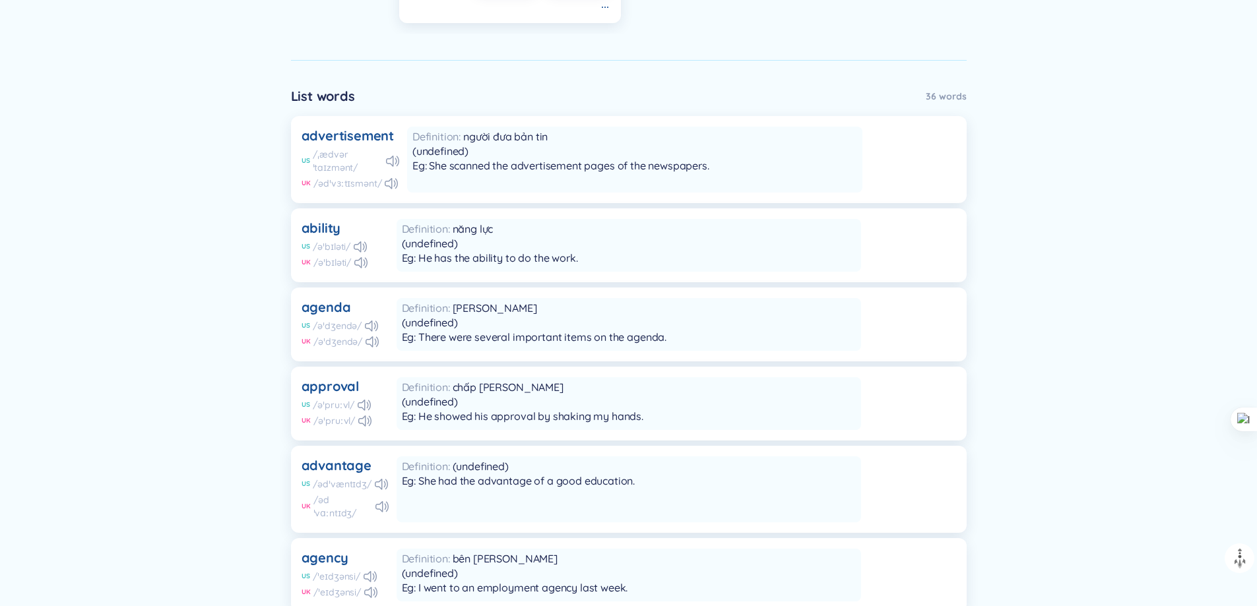
scroll to position [594, 0]
click at [467, 300] on span "chương trình (undefined) Eg: There were several important items on the agenda." at bounding box center [534, 319] width 265 height 42
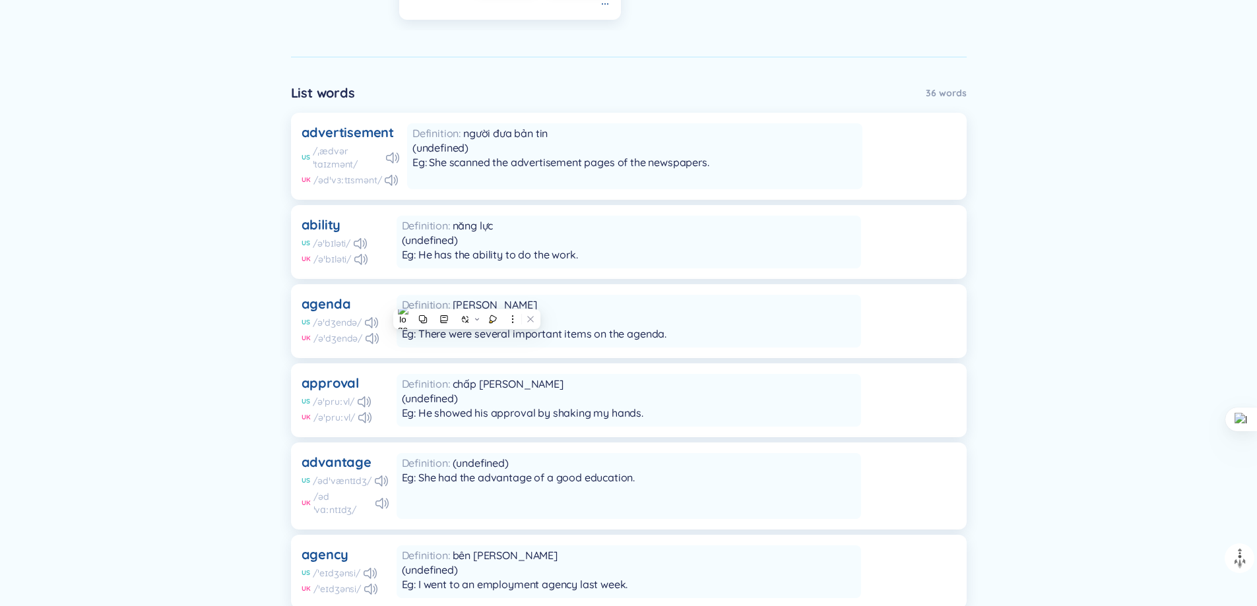
click at [783, 291] on div "agenda US /əˈdʒendə/ UK /əˈdʒendə/ Definition chương trình (undefined) Eg: Ther…" at bounding box center [629, 321] width 676 height 74
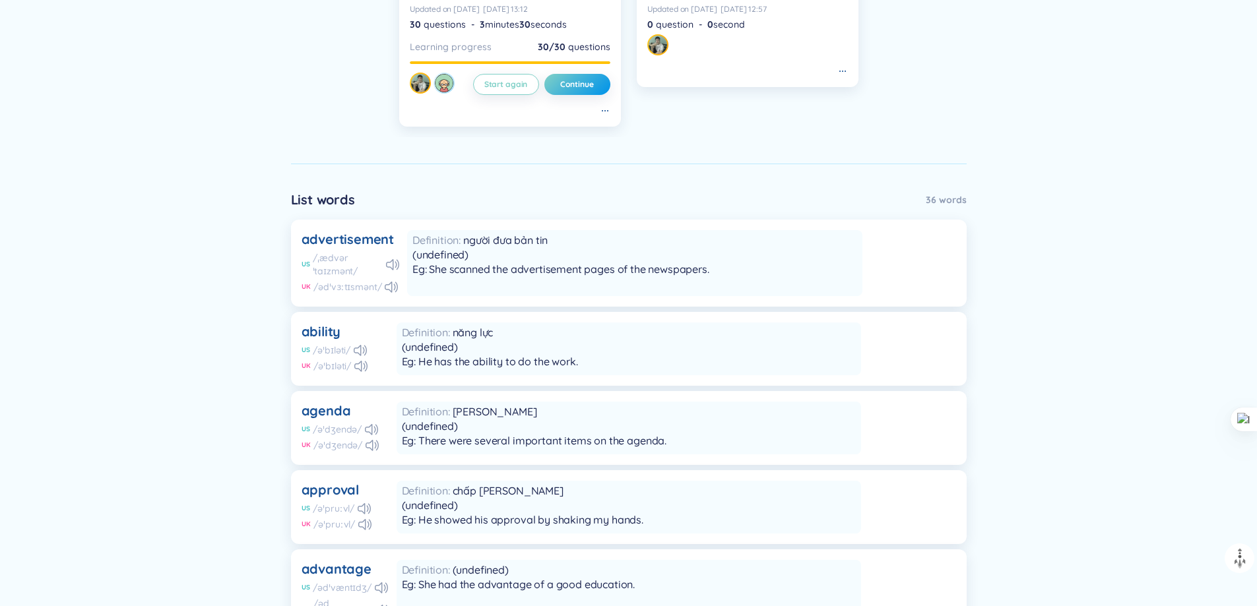
scroll to position [330, 0]
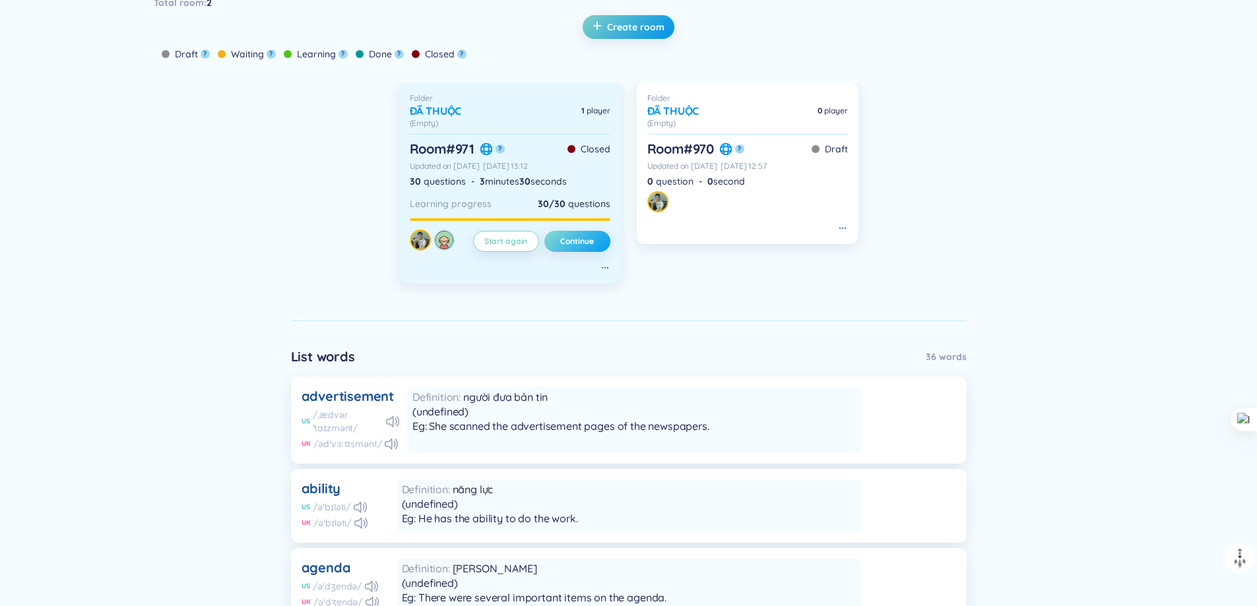
click at [583, 242] on span "Continue" at bounding box center [576, 241] width 33 height 11
click at [574, 249] on button "Continue" at bounding box center [577, 241] width 66 height 21
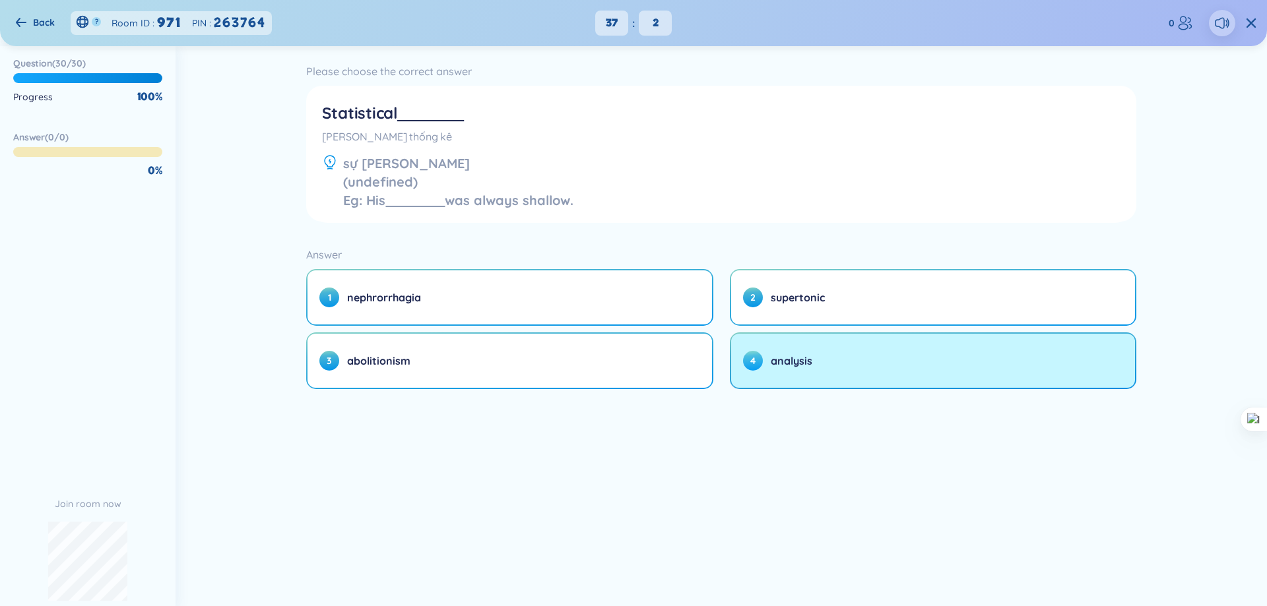
click at [777, 363] on span "analysis" at bounding box center [792, 361] width 42 height 15
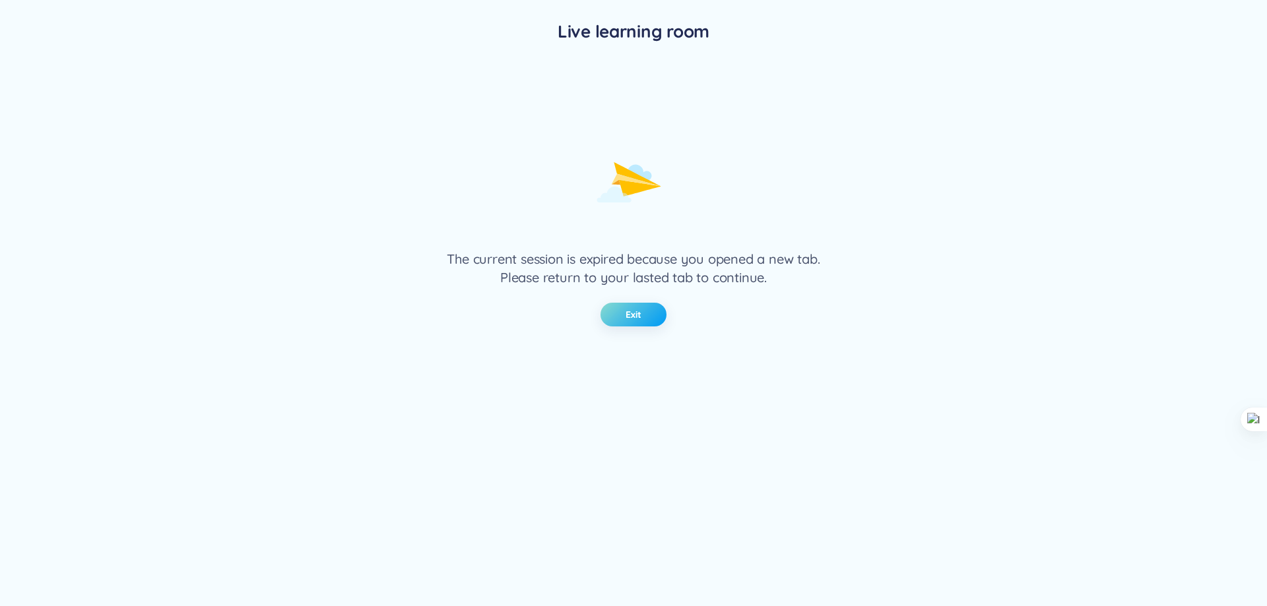
click at [646, 319] on button "Exit" at bounding box center [633, 315] width 66 height 24
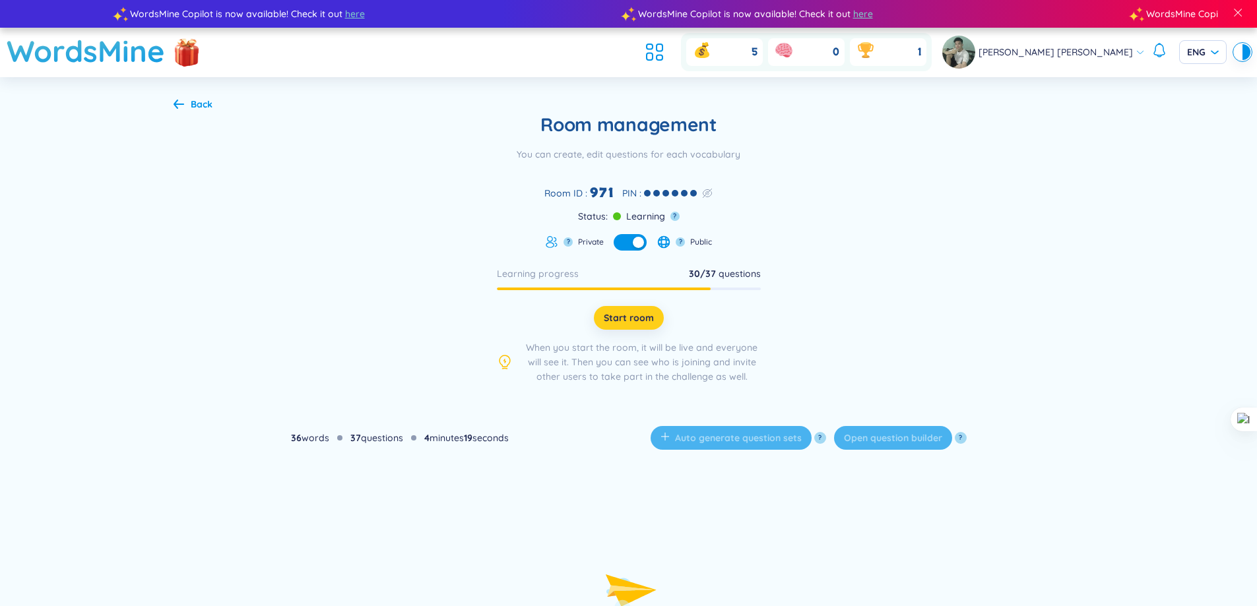
click at [635, 321] on span "Start room" at bounding box center [629, 317] width 50 height 13
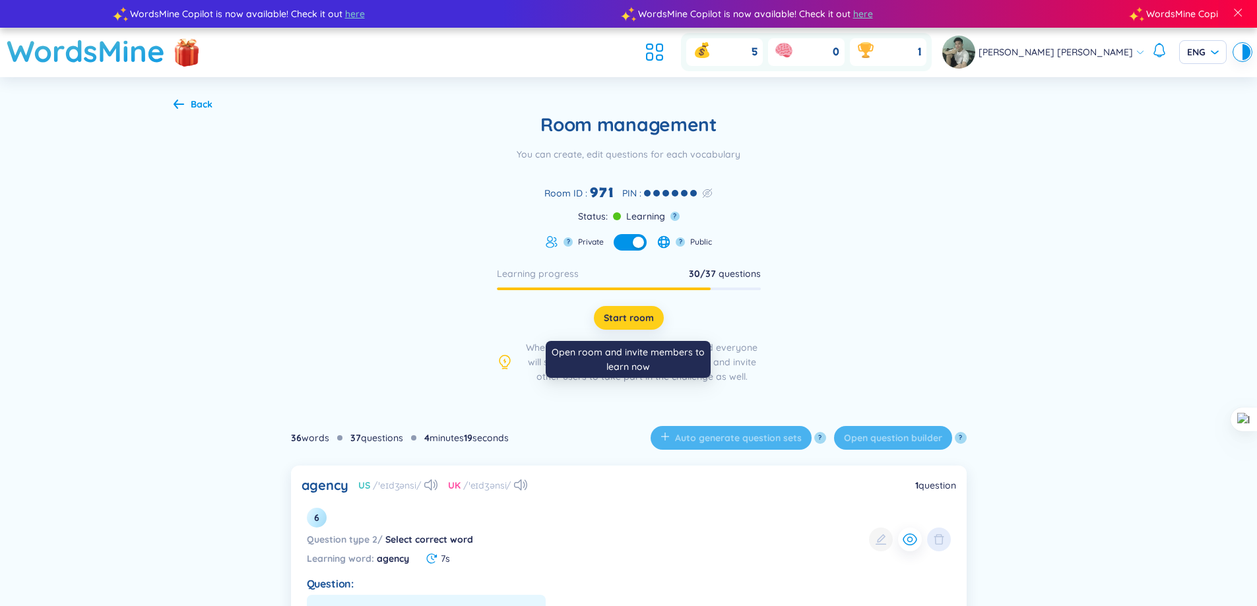
click at [635, 321] on span "Start room" at bounding box center [629, 317] width 50 height 13
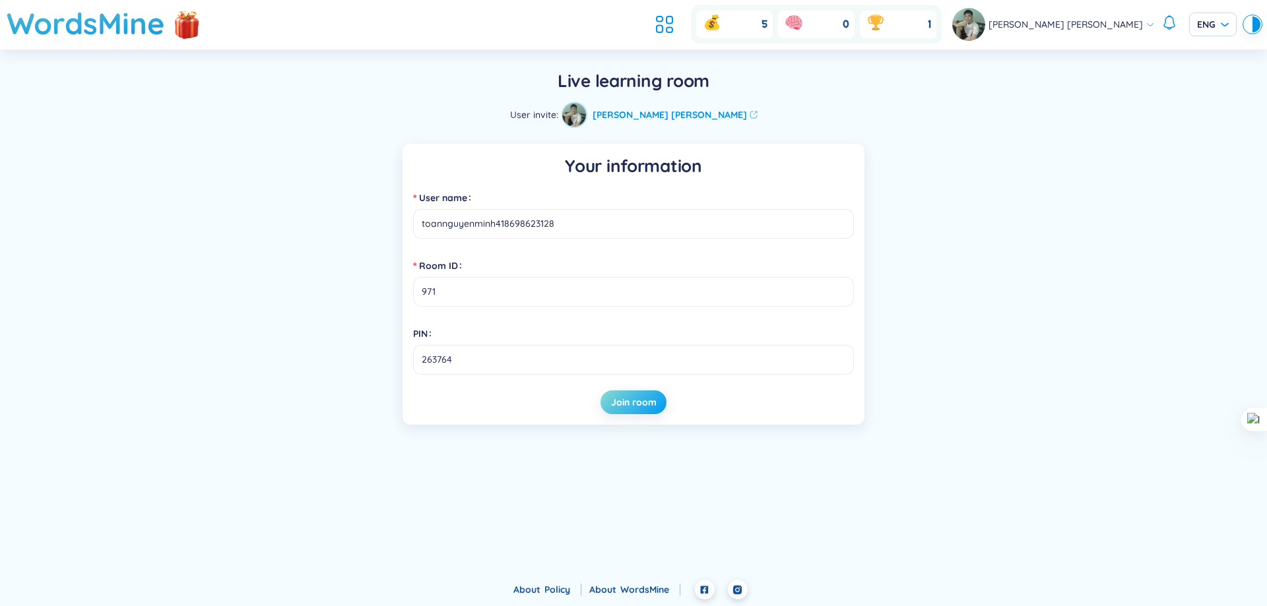
click at [630, 404] on span "Join room" at bounding box center [634, 402] width 46 height 13
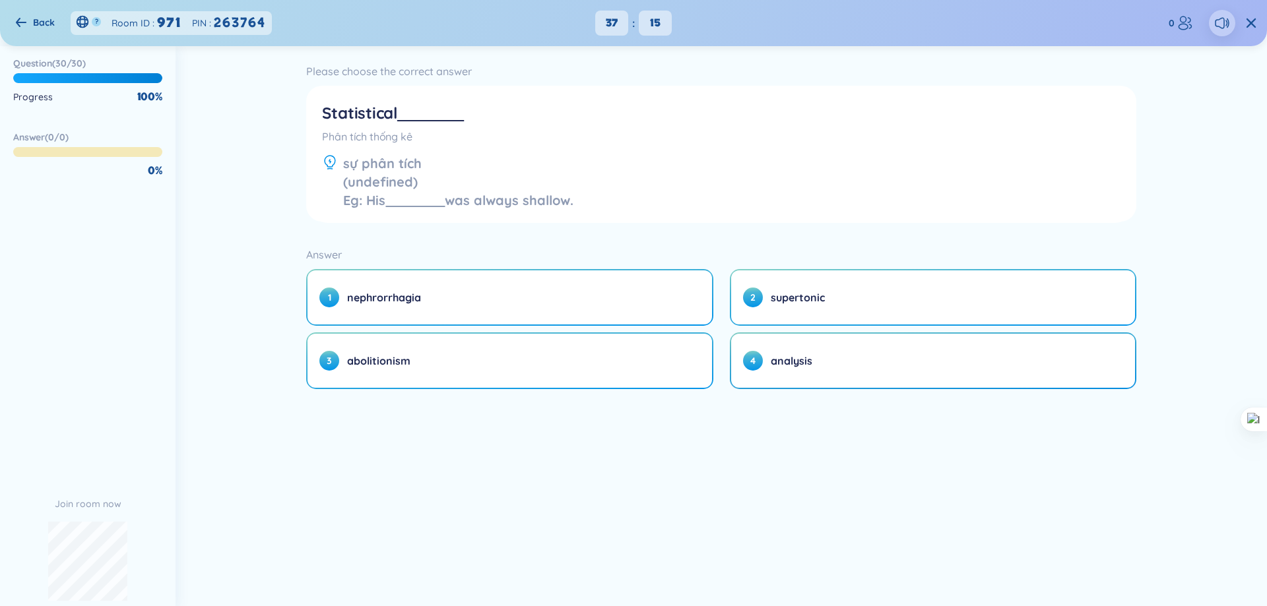
click at [807, 358] on span "analysis" at bounding box center [792, 361] width 42 height 15
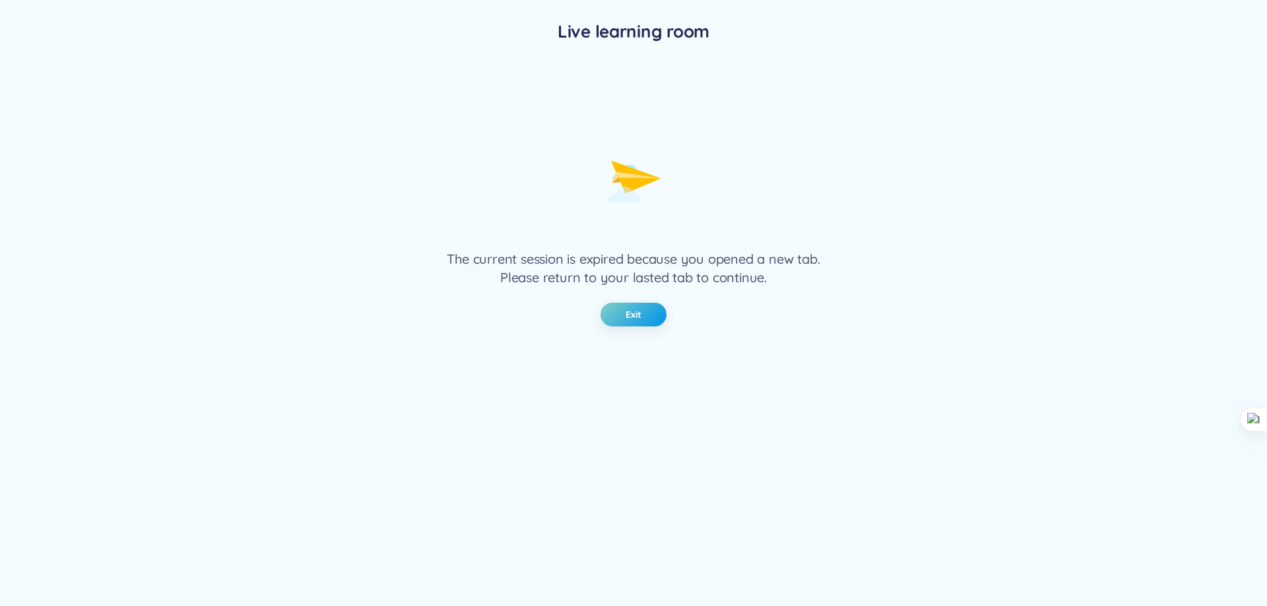
click at [647, 299] on div "Live learning room The current session is expired because you opened a new tab.…" at bounding box center [633, 173] width 950 height 346
click at [642, 304] on button "Exit" at bounding box center [633, 315] width 66 height 24
